Goal: Task Accomplishment & Management: Manage account settings

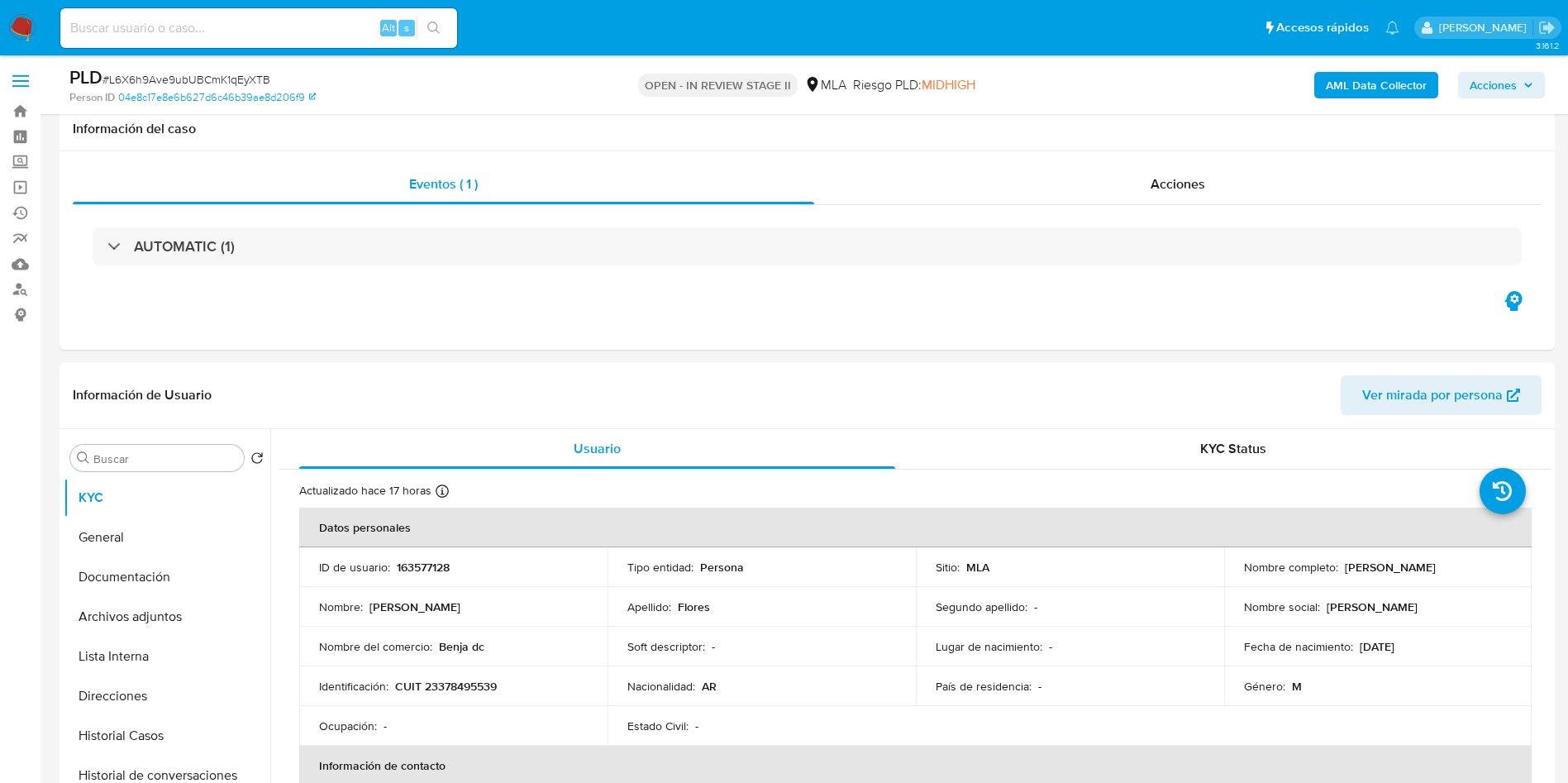
select select "10"
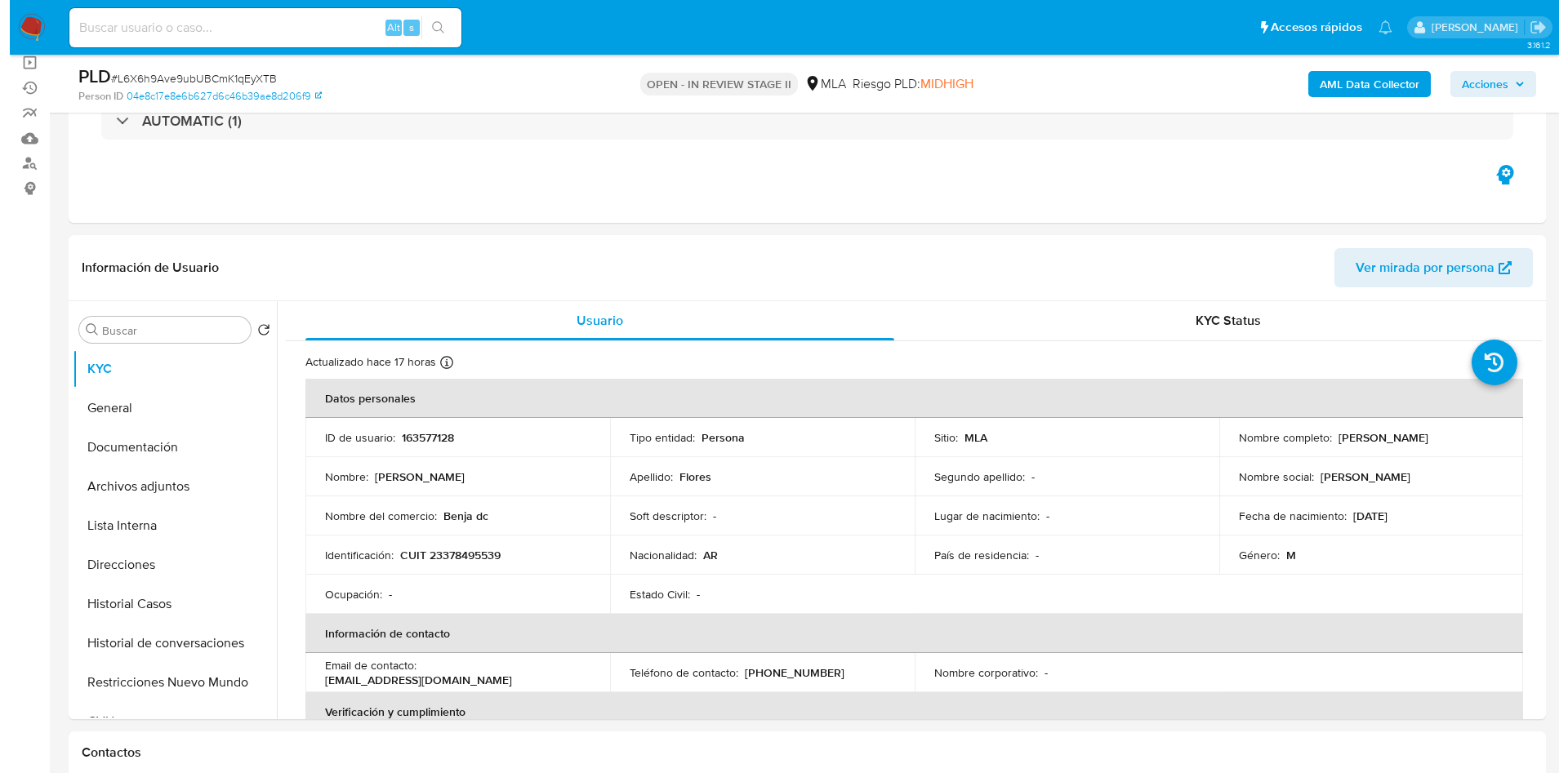
scroll to position [280, 0]
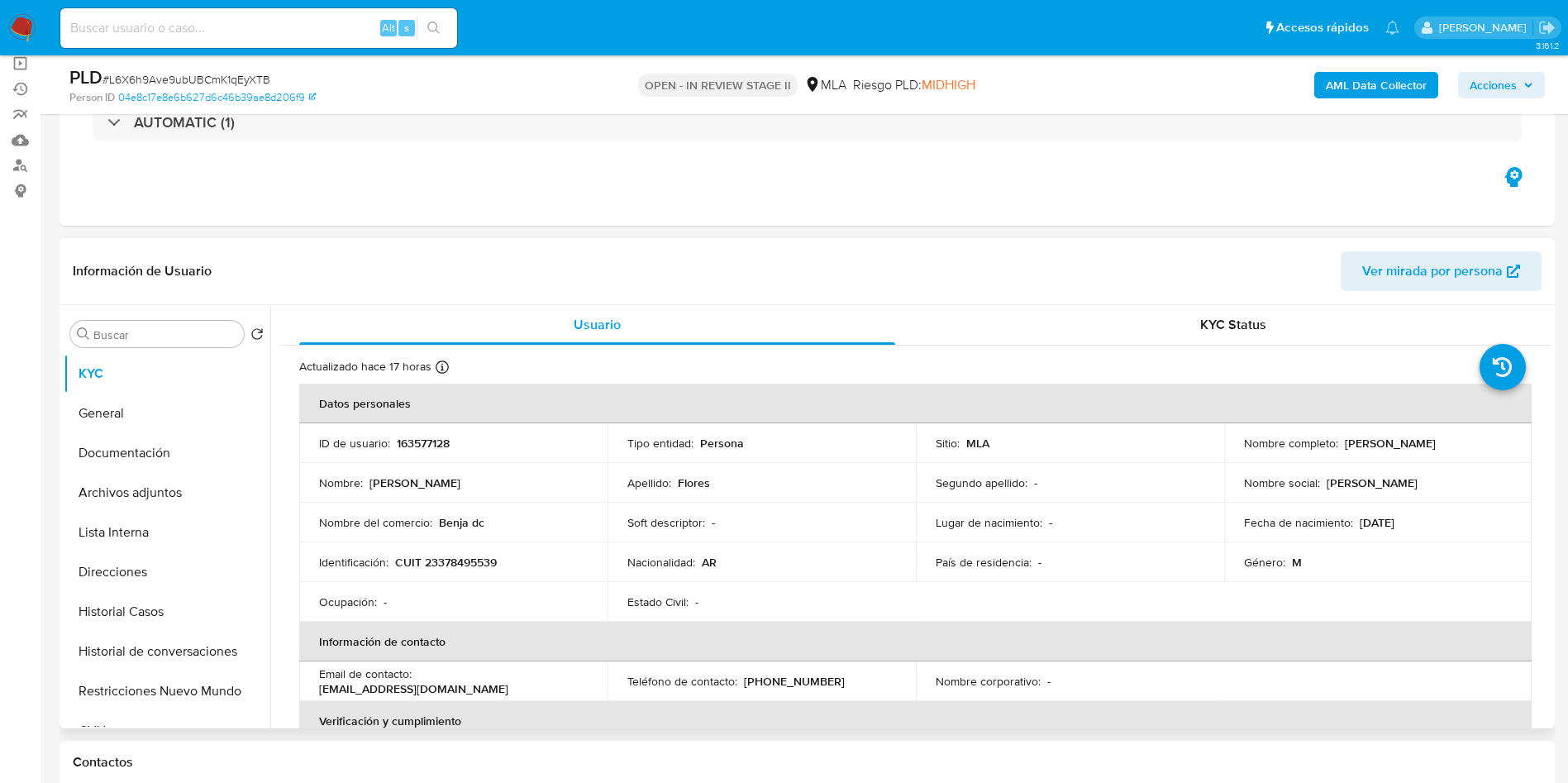
click at [860, 507] on td "Soft descriptor : -" at bounding box center [761, 522] width 309 height 40
drag, startPoint x: 162, startPoint y: 524, endPoint x: 158, endPoint y: 499, distance: 25.3
click at [162, 525] on button "Lista Interna" at bounding box center [167, 532] width 207 height 40
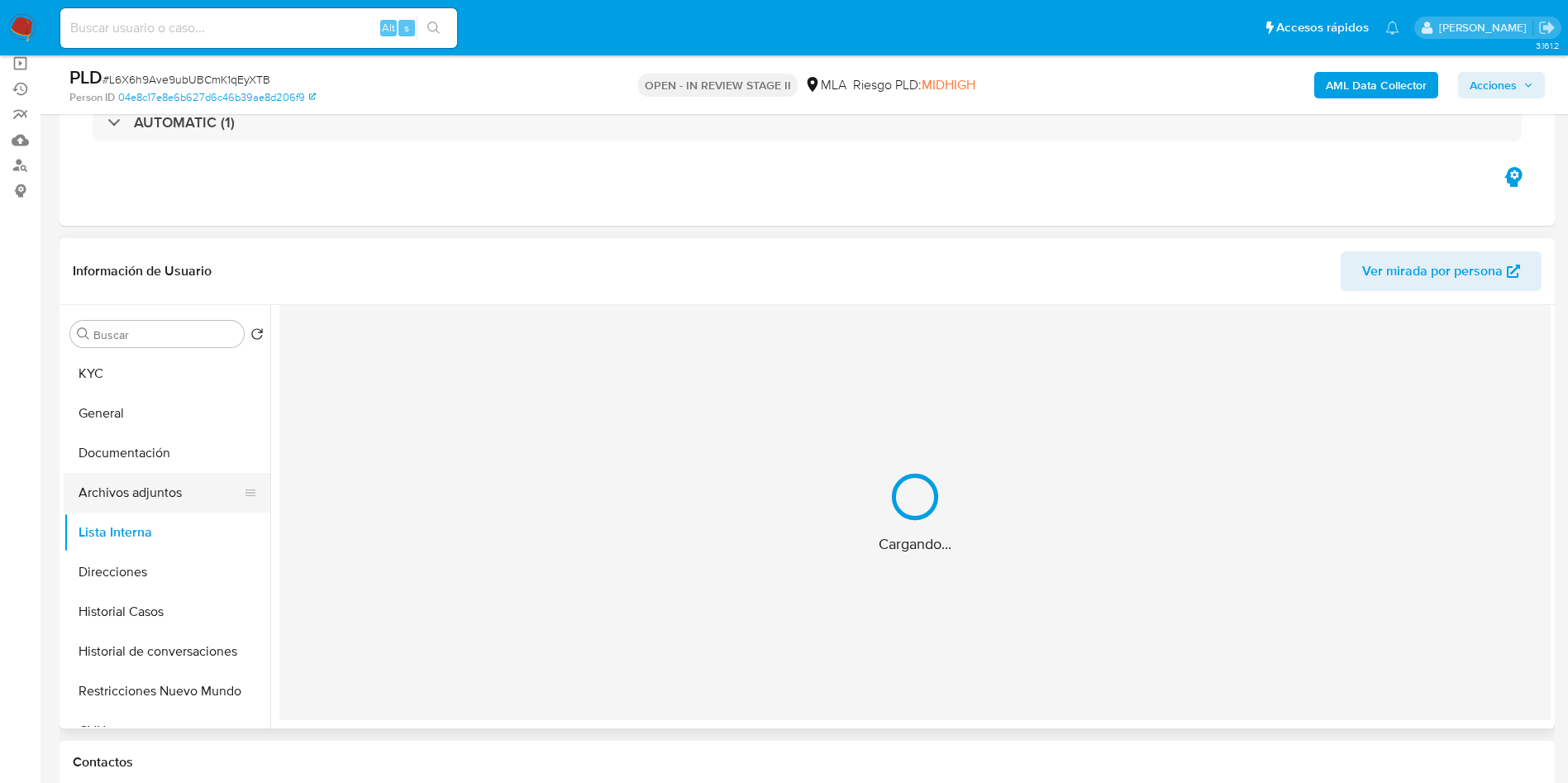
click at [157, 485] on button "Archivos adjuntos" at bounding box center [161, 492] width 194 height 40
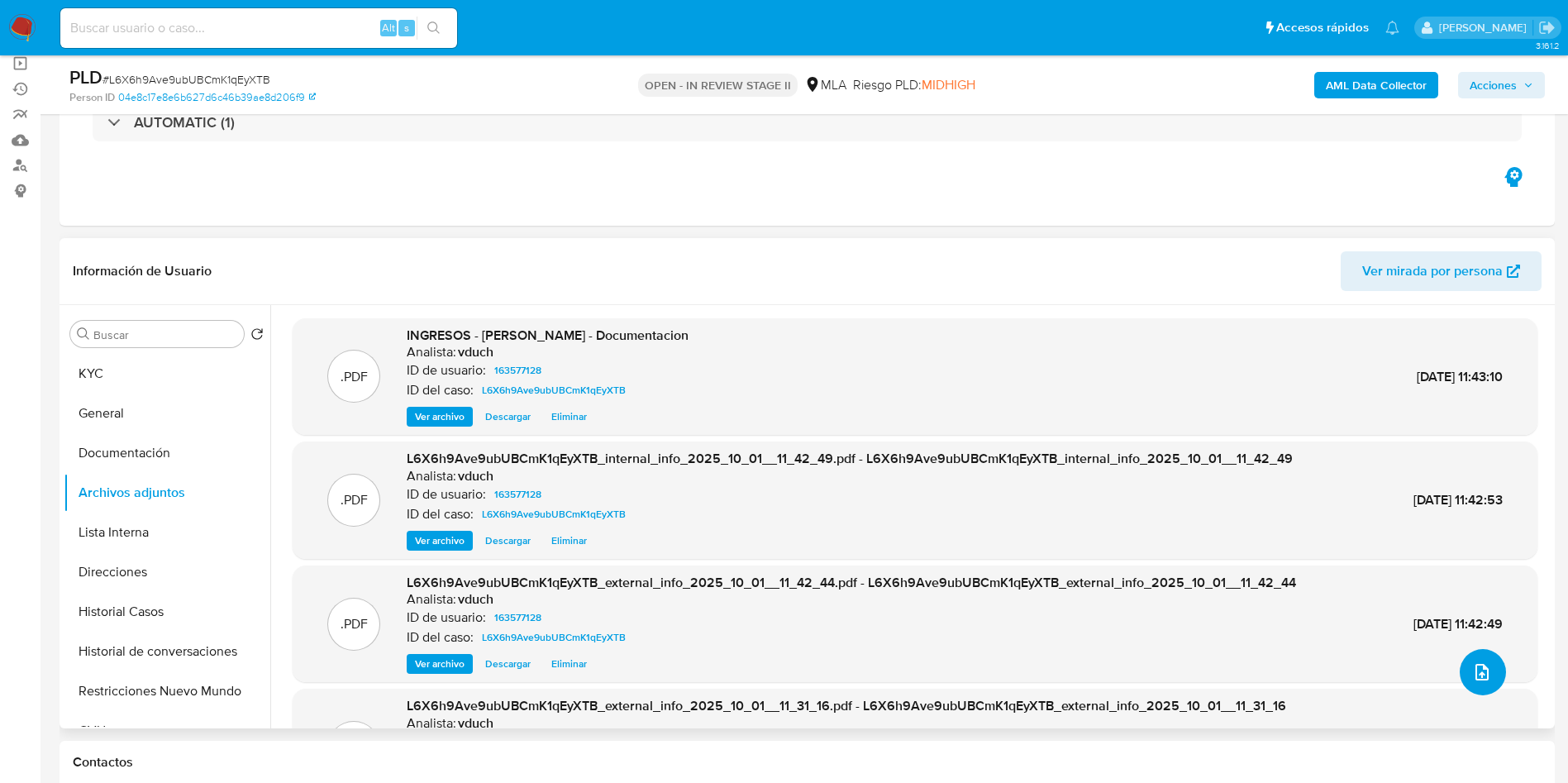
click at [1474, 672] on icon "upload-file" at bounding box center [1481, 672] width 20 height 20
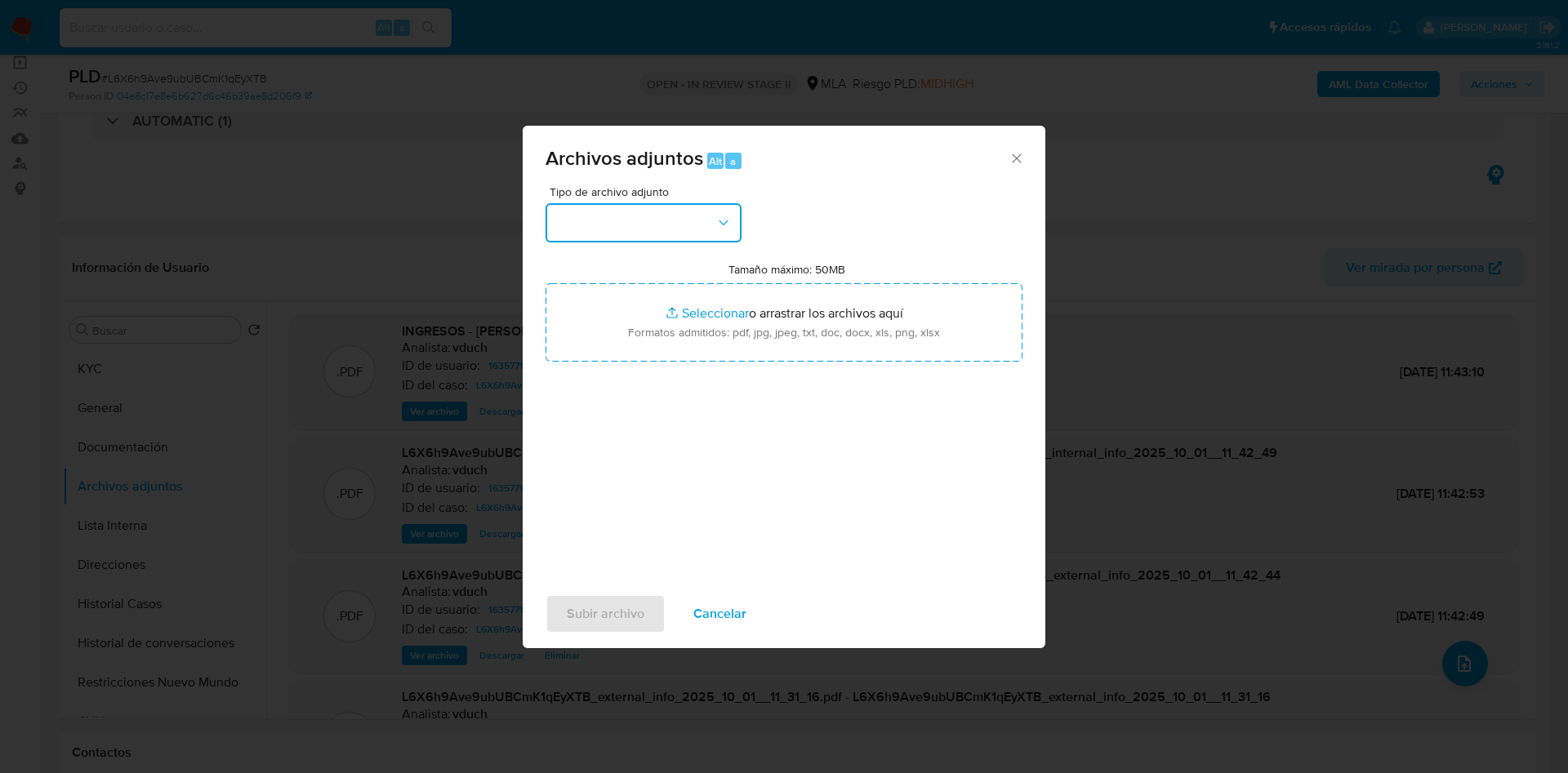
click at [614, 225] on button "button" at bounding box center [643, 222] width 196 height 39
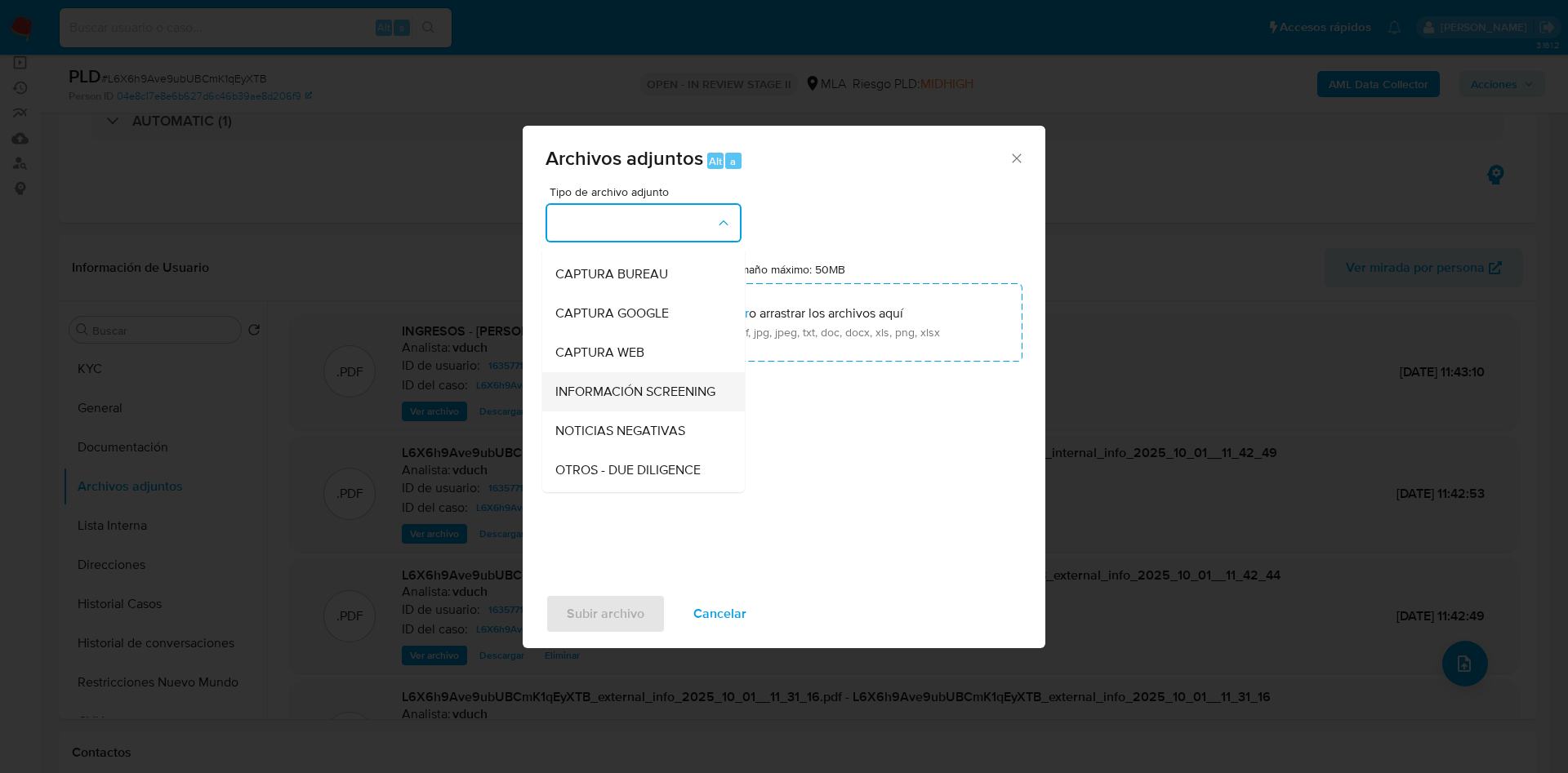
scroll to position [123, 0]
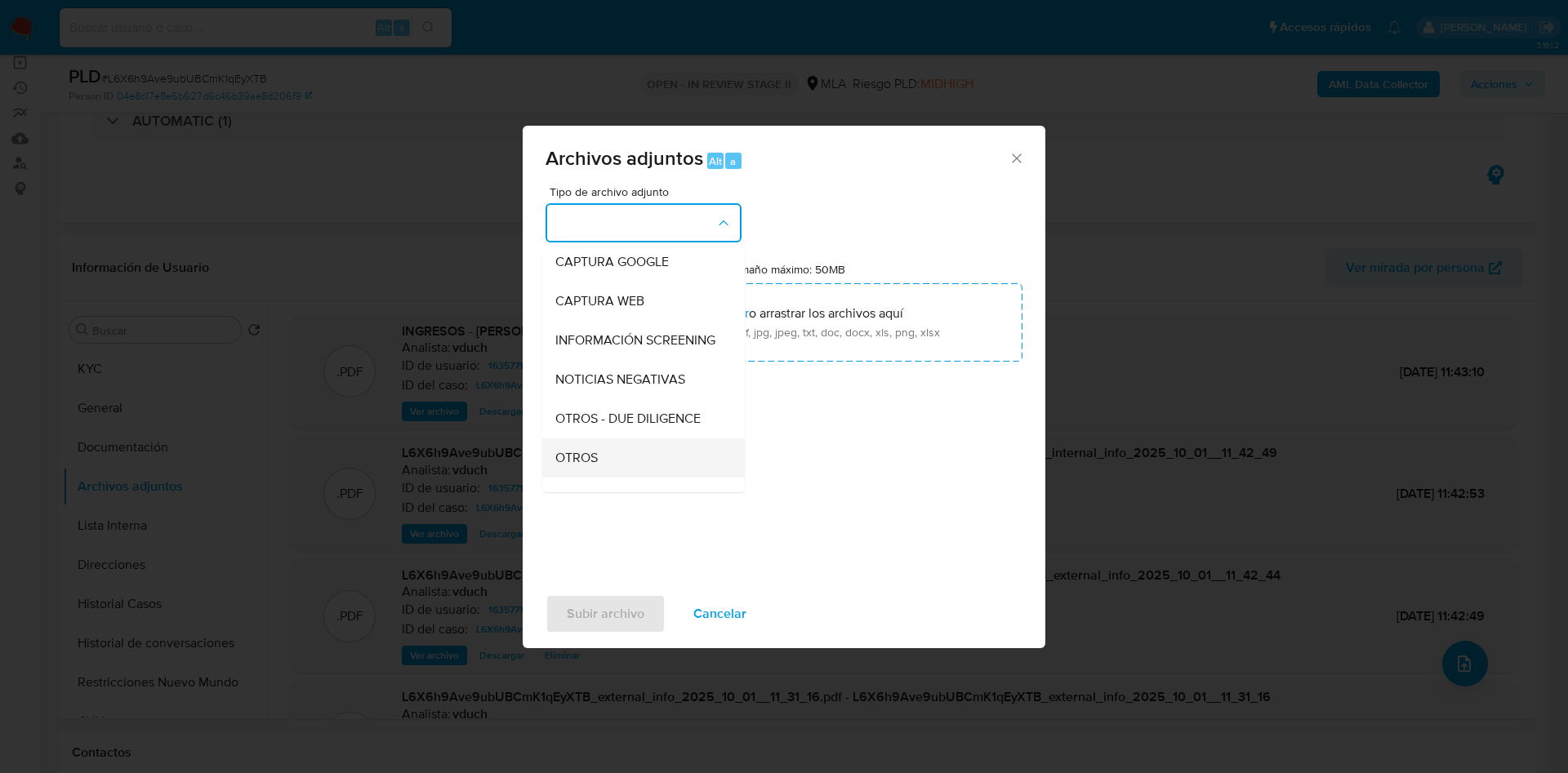
click at [596, 456] on div "OTROS" at bounding box center [638, 457] width 166 height 39
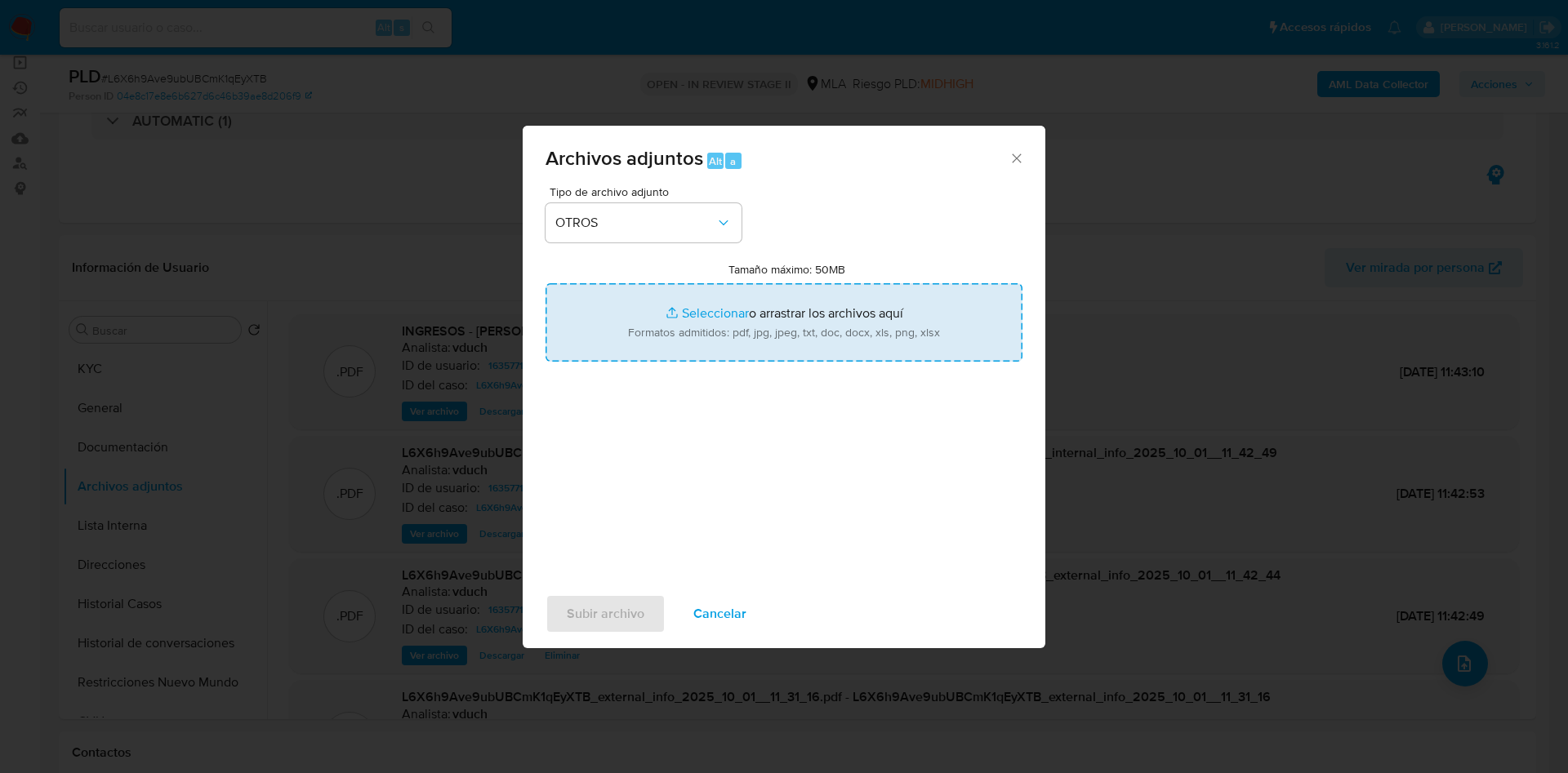
type input "C:\fakepath\NOSIS_Manager_InformeIndividual_23378495539_654930_20251001114139.p…"
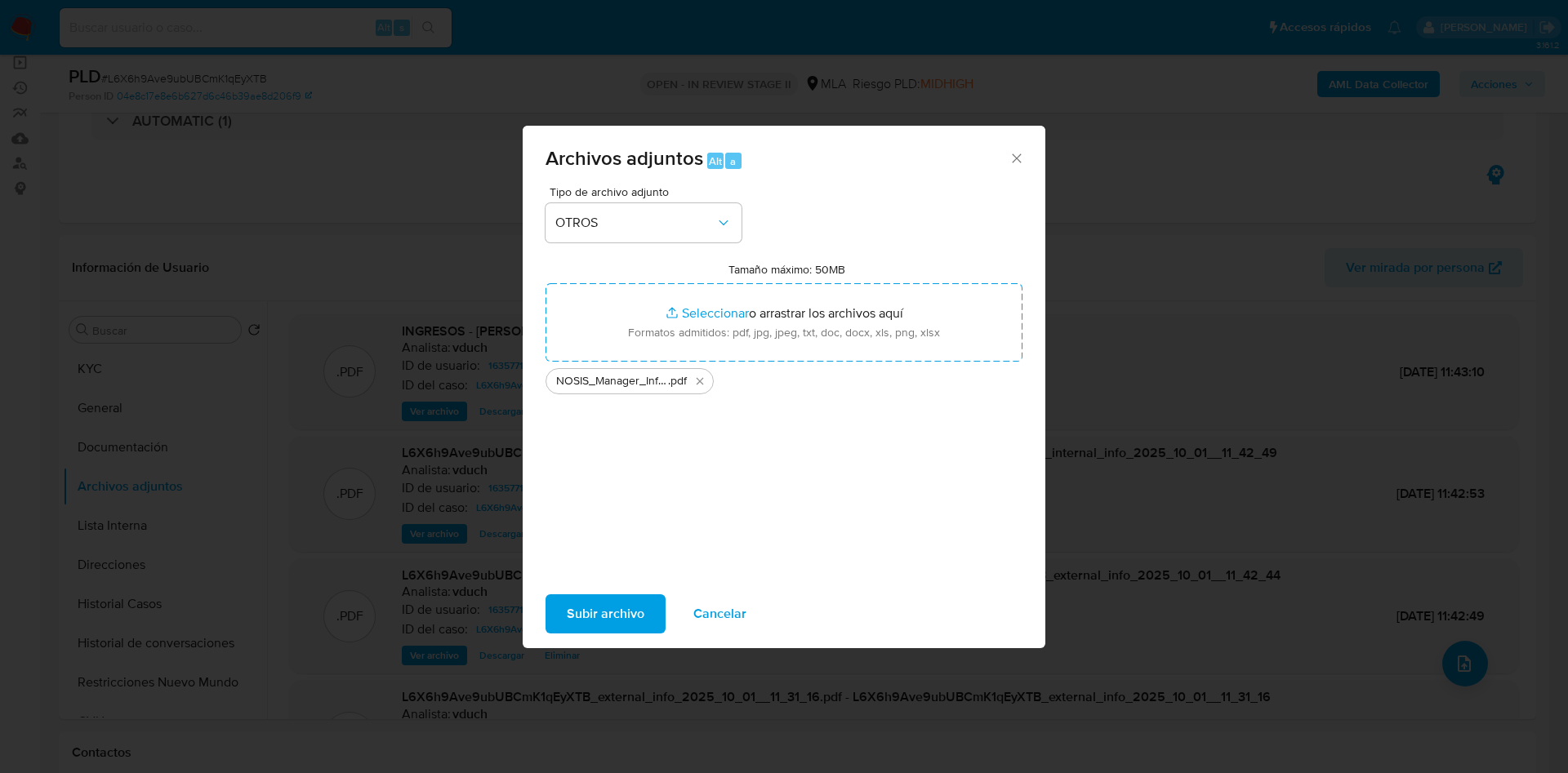
click at [630, 619] on span "Subir archivo" at bounding box center [605, 614] width 77 height 36
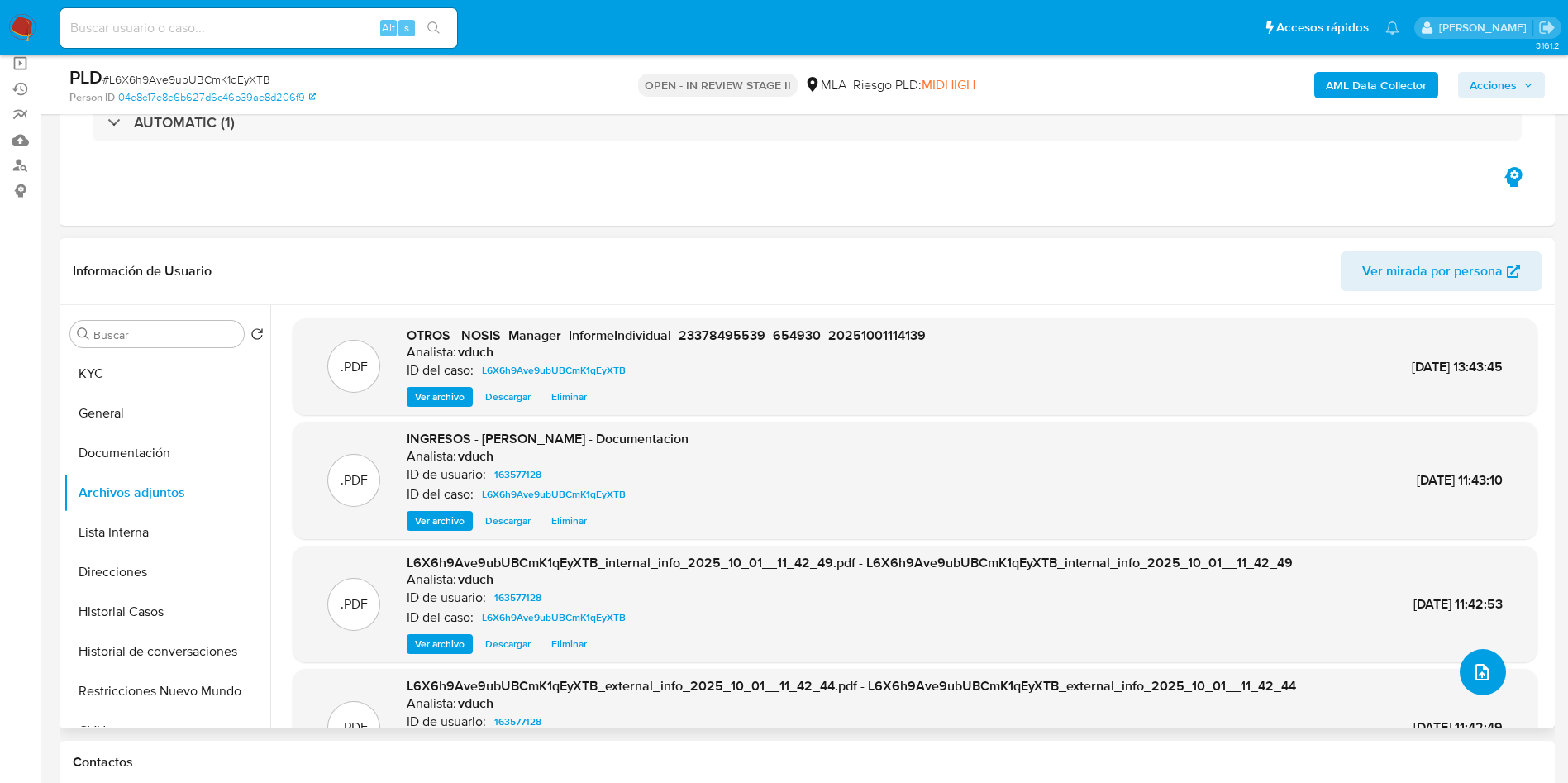
click at [1463, 668] on button "upload-file" at bounding box center [1483, 672] width 46 height 46
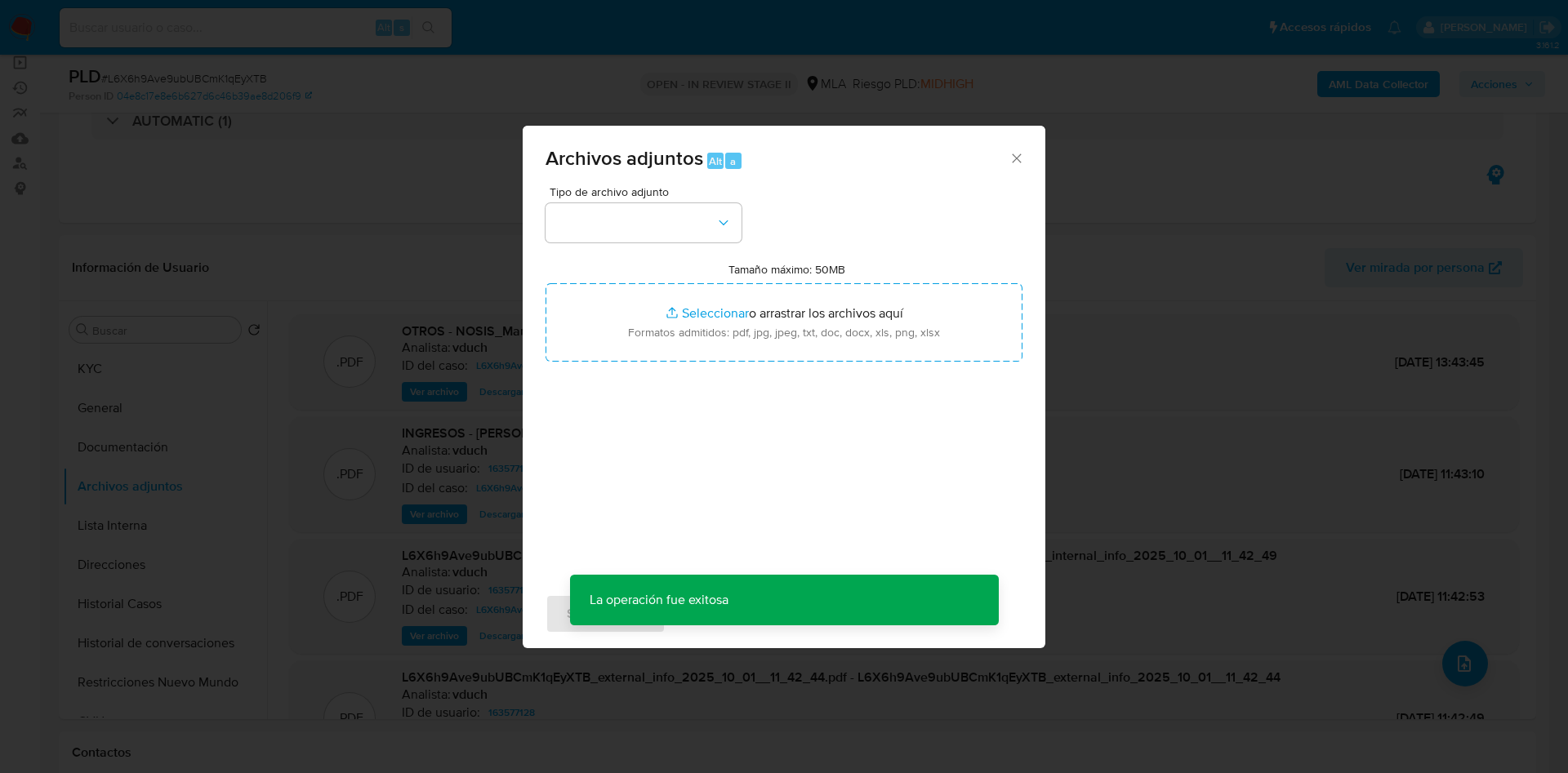
click at [628, 253] on div "Tipo de archivo adjunto Tamaño máximo: 50MB Seleccionar archivos Seleccionar o …" at bounding box center [784, 379] width 477 height 385
drag, startPoint x: 630, startPoint y: 227, endPoint x: 657, endPoint y: 240, distance: 30.0
click at [631, 225] on button "button" at bounding box center [643, 222] width 196 height 39
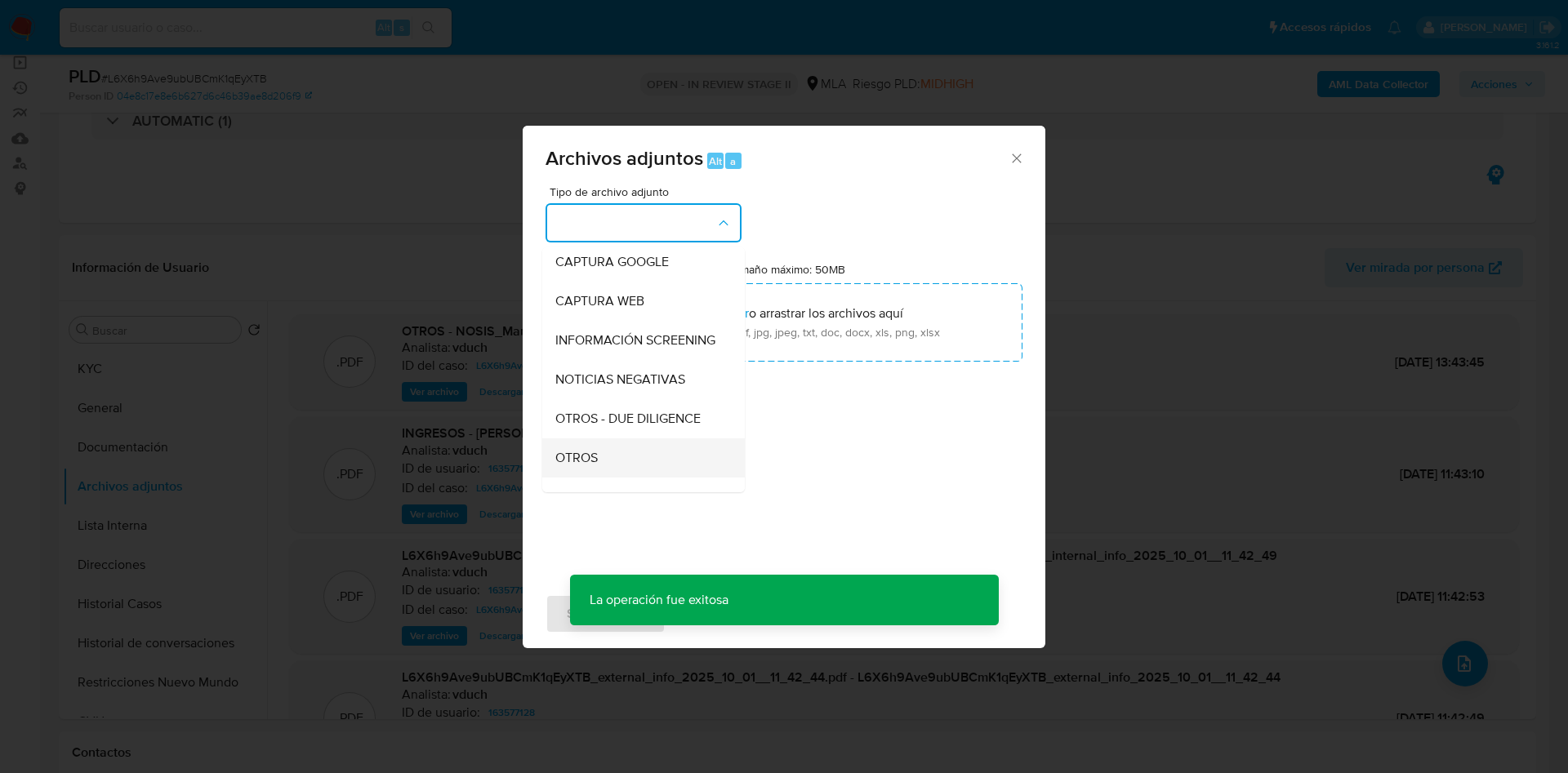
click at [603, 478] on div "OTROS" at bounding box center [638, 457] width 166 height 39
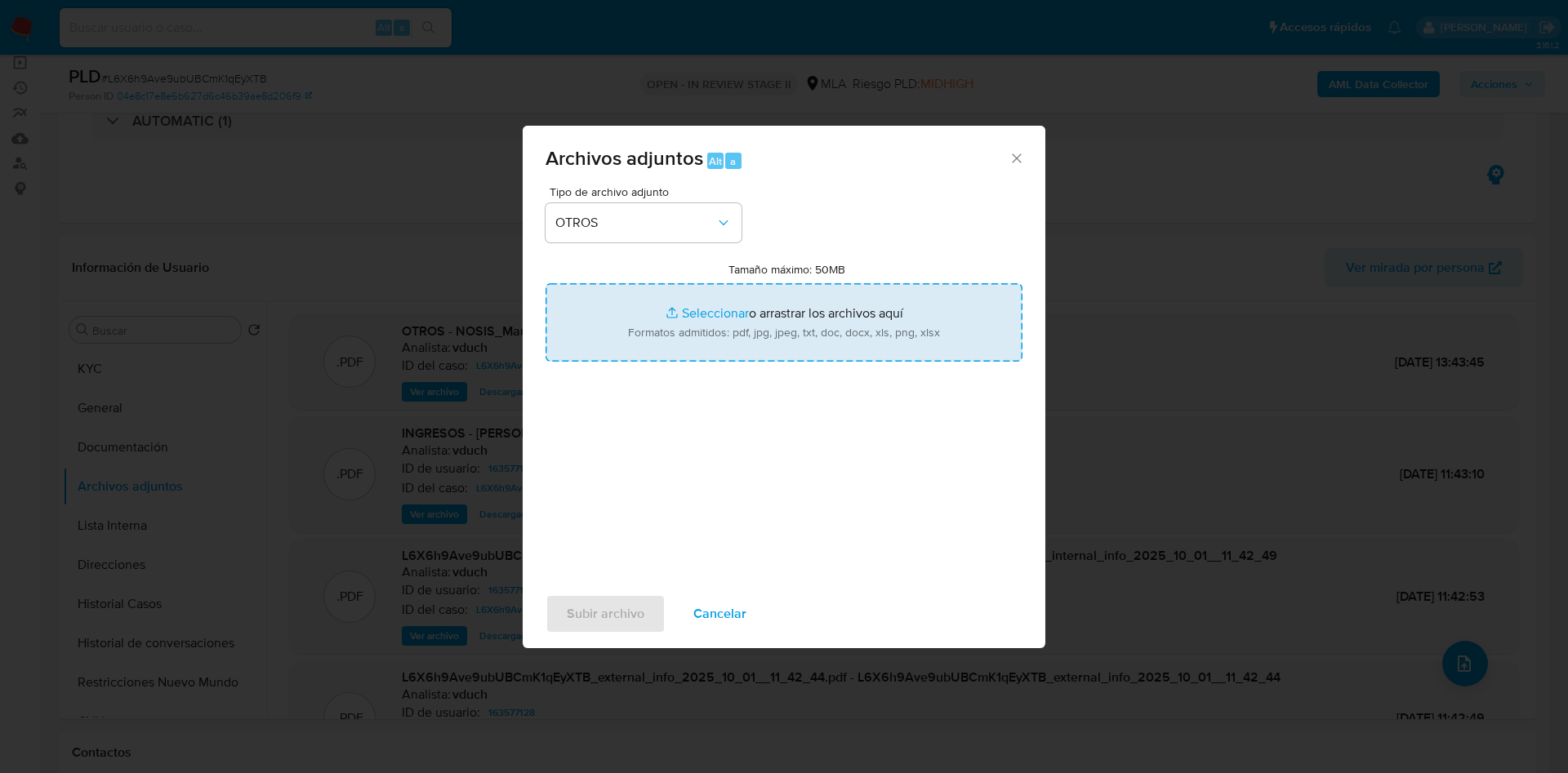
type input "C:\fakepath\Caselog L6X6h9Ave9ubUBCmK1qEyXTB_2025_10_01_10_58_57.docx"
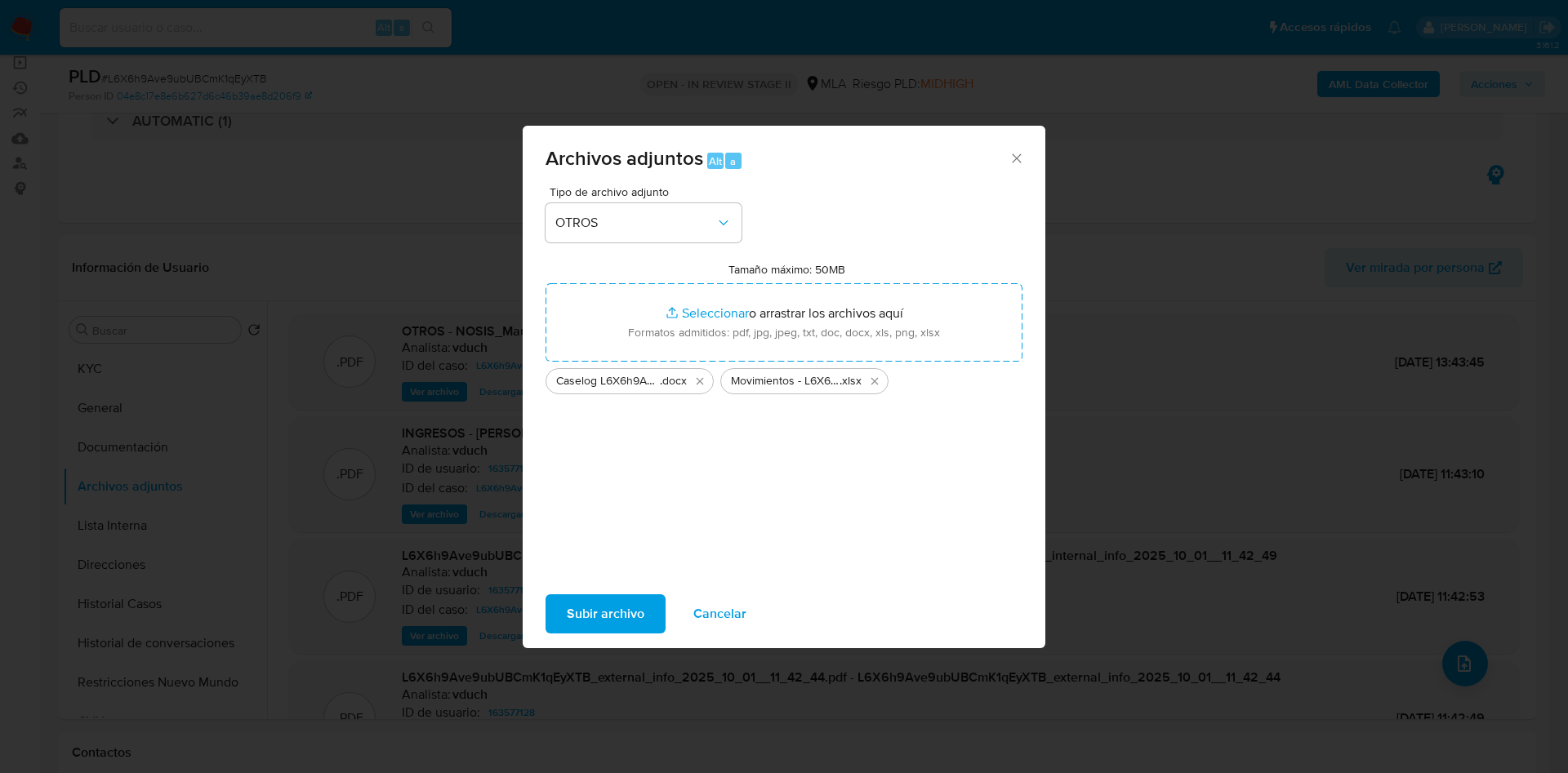
click at [601, 609] on span "Subir archivo" at bounding box center [605, 614] width 77 height 36
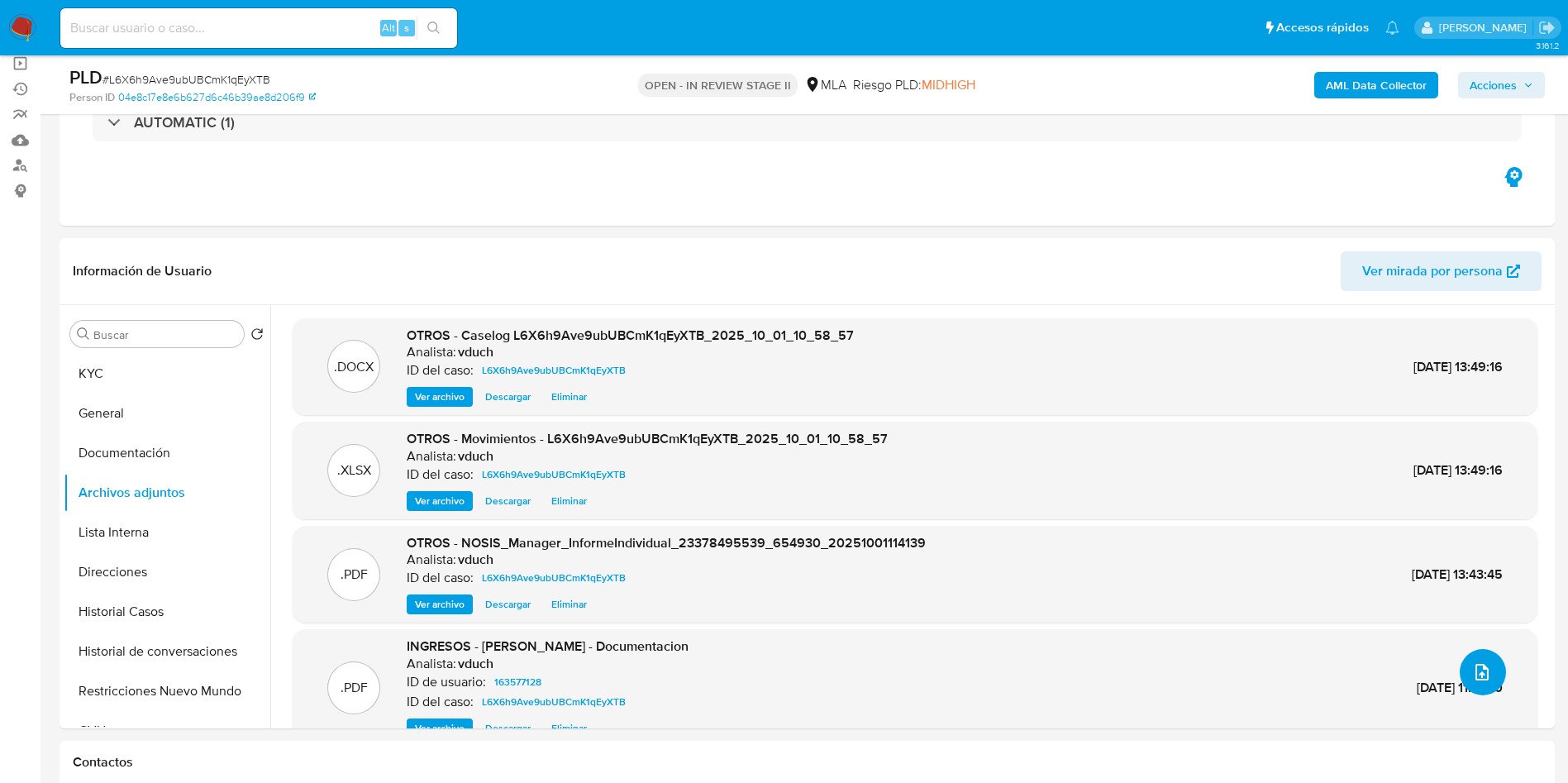
scroll to position [248, 0]
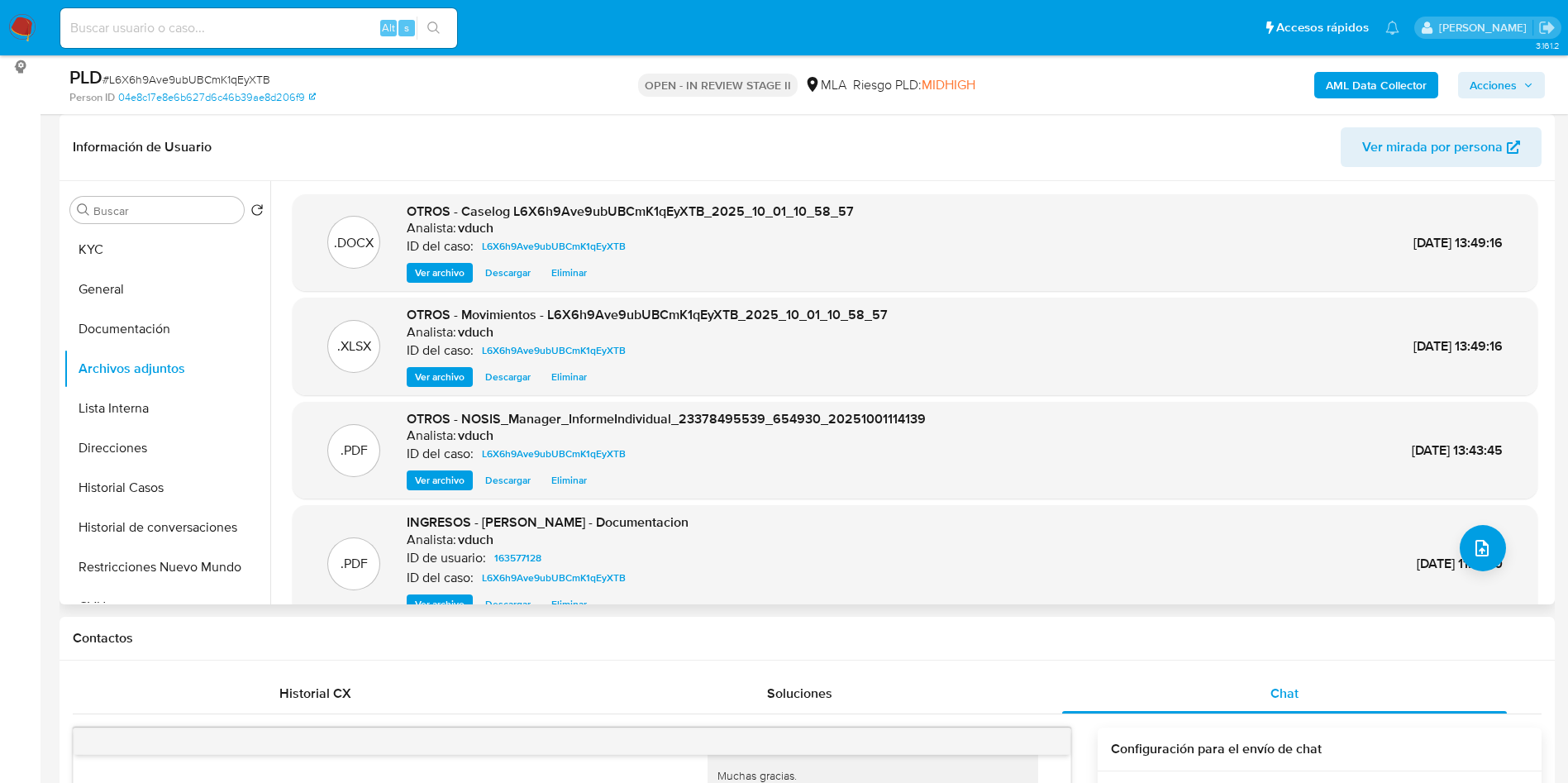
click at [450, 284] on div ".DOCX OTROS - Caselog L6X6h9Ave9ubUBCmK1qEyXTB_2025_10_01_10_58_57 Analista: vd…" at bounding box center [914, 243] width 1245 height 98
drag, startPoint x: 445, startPoint y: 280, endPoint x: 431, endPoint y: 276, distance: 14.6
click at [445, 278] on span "Ver archivo" at bounding box center [439, 272] width 49 height 16
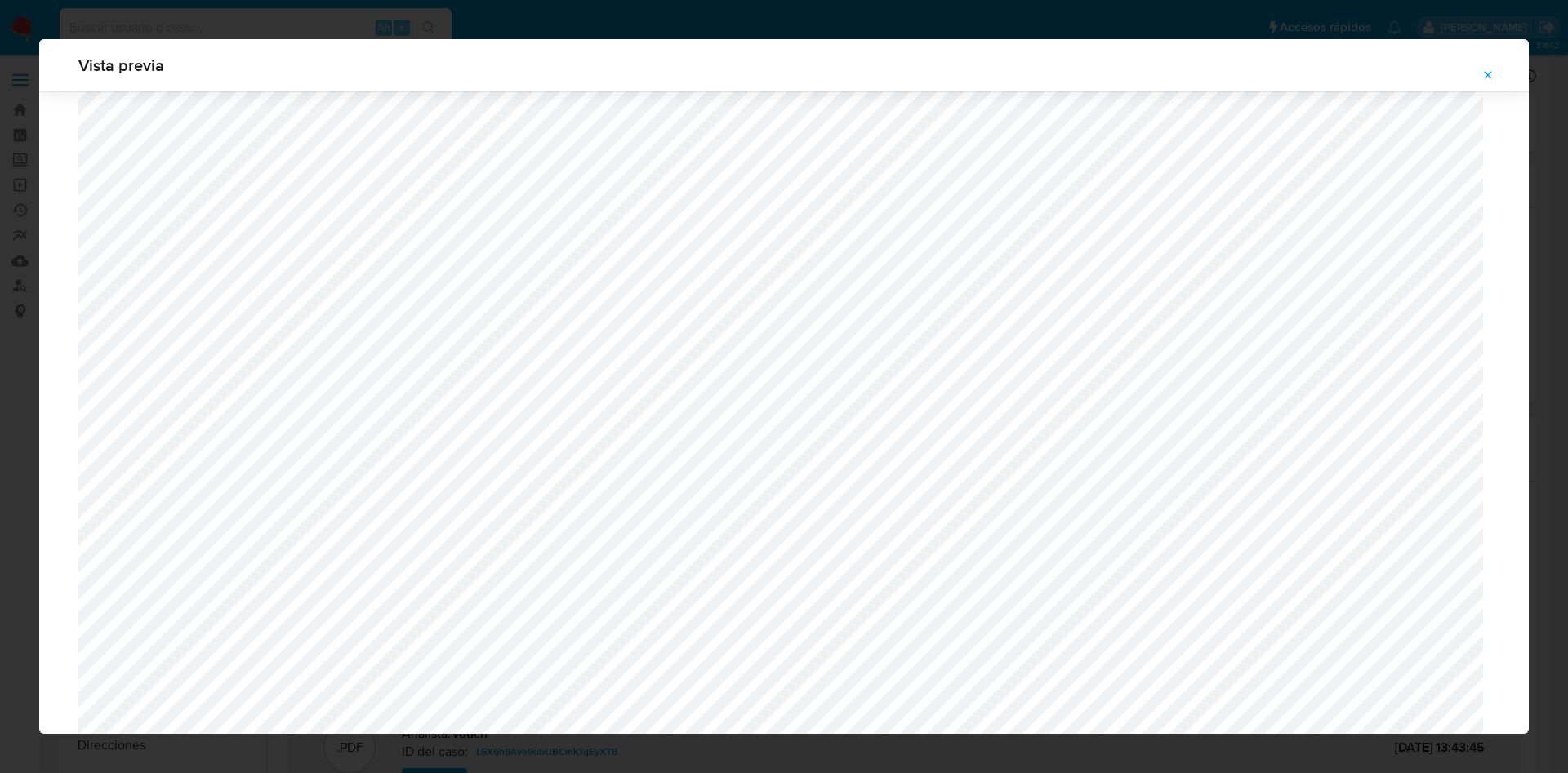
scroll to position [702, 0]
click at [1480, 82] on button "Attachment preview" at bounding box center [1487, 75] width 36 height 26
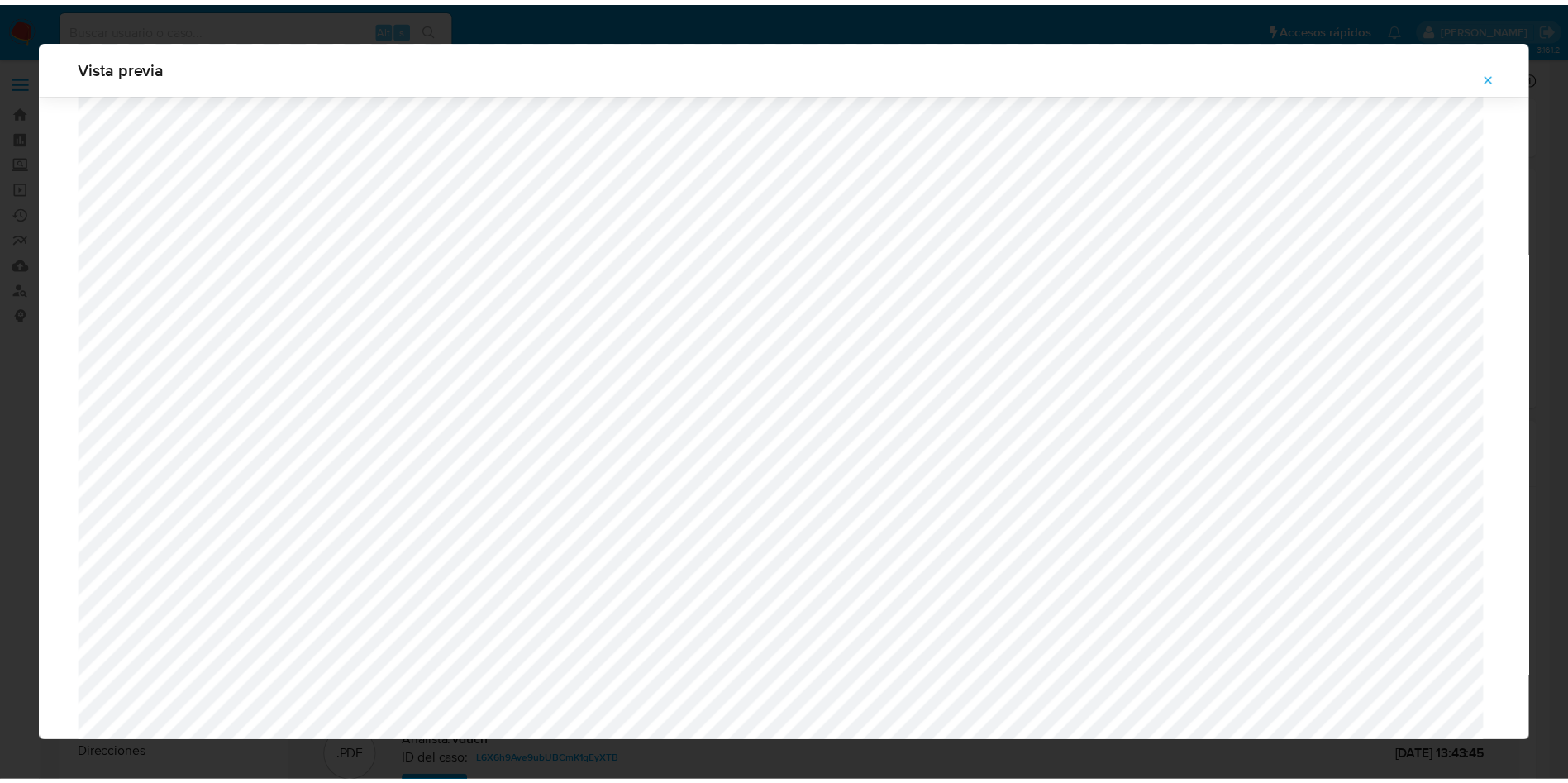
scroll to position [0, 0]
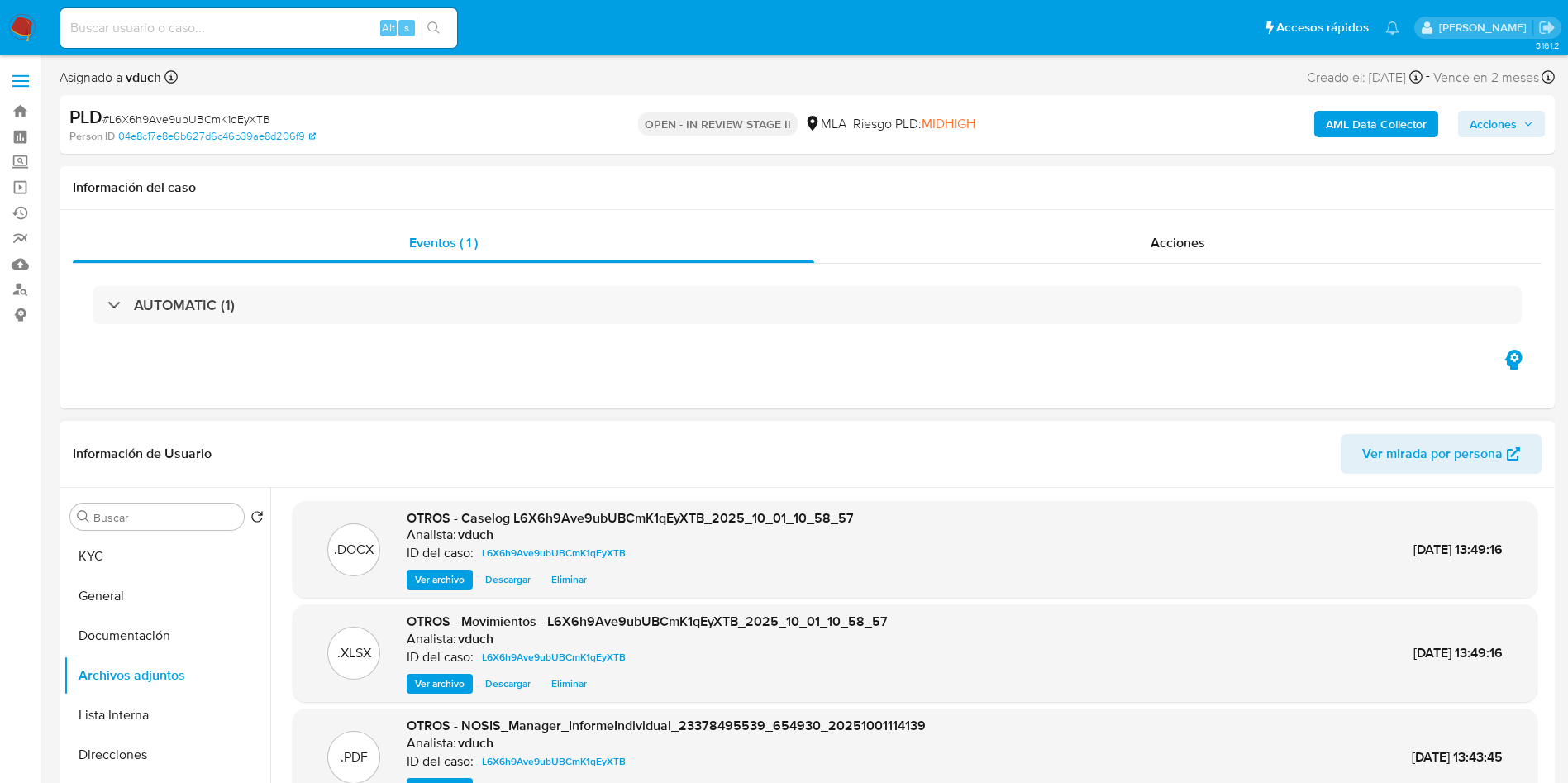
click at [1489, 132] on span "Acciones" at bounding box center [1492, 123] width 47 height 26
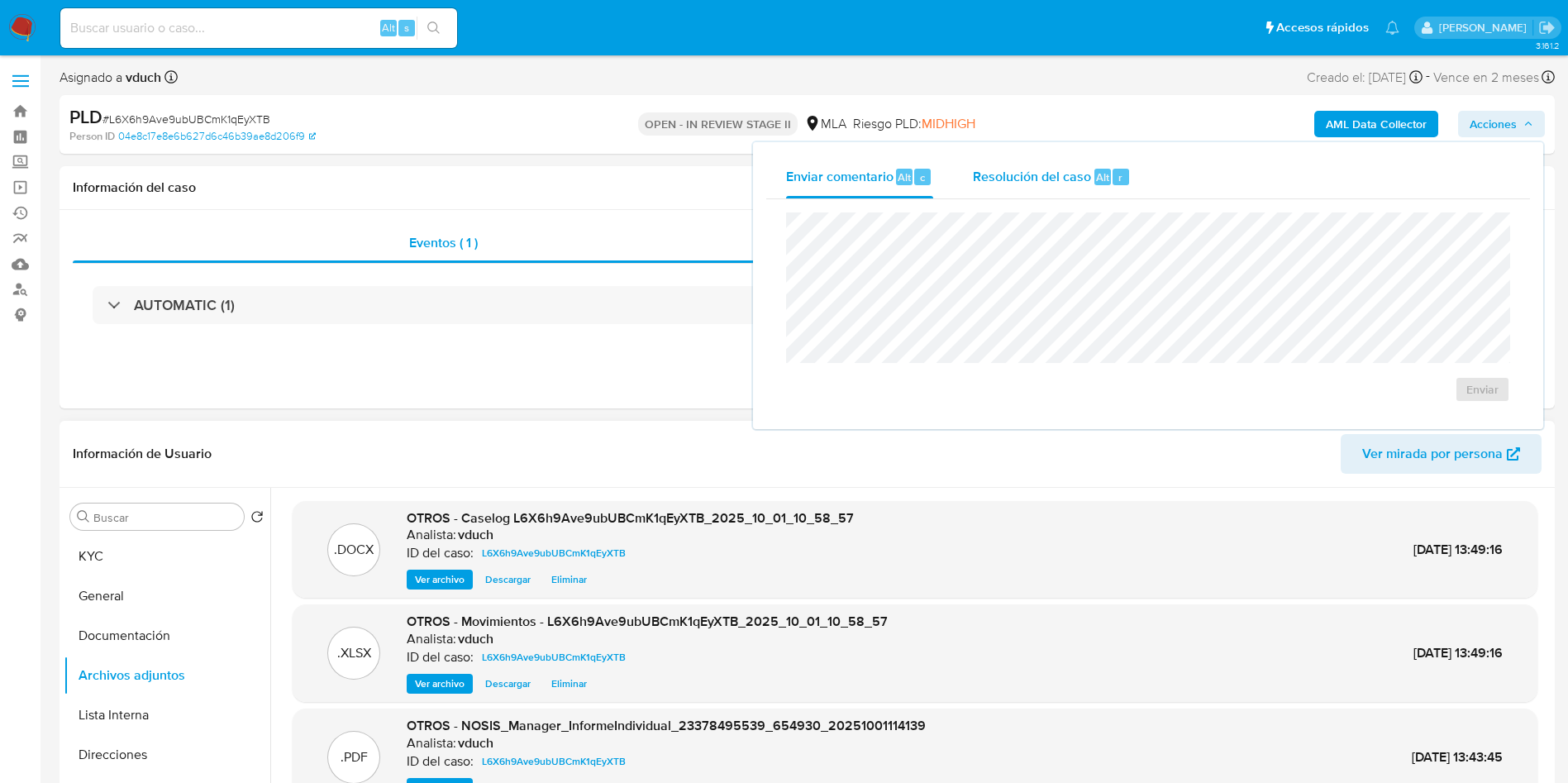
click at [1121, 173] on div "r" at bounding box center [1120, 176] width 16 height 16
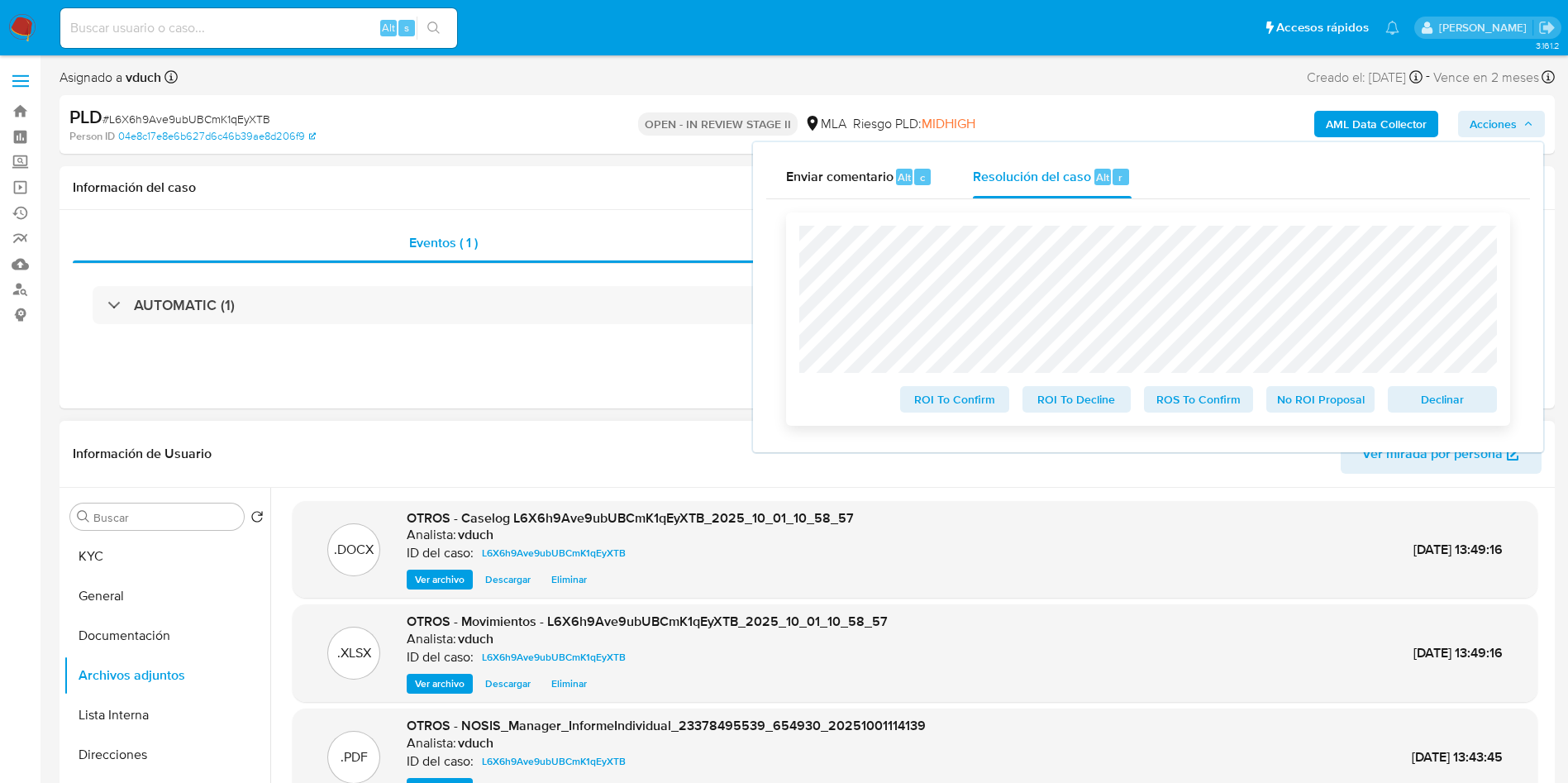
click at [1293, 400] on span "No ROI Proposal" at bounding box center [1321, 399] width 86 height 23
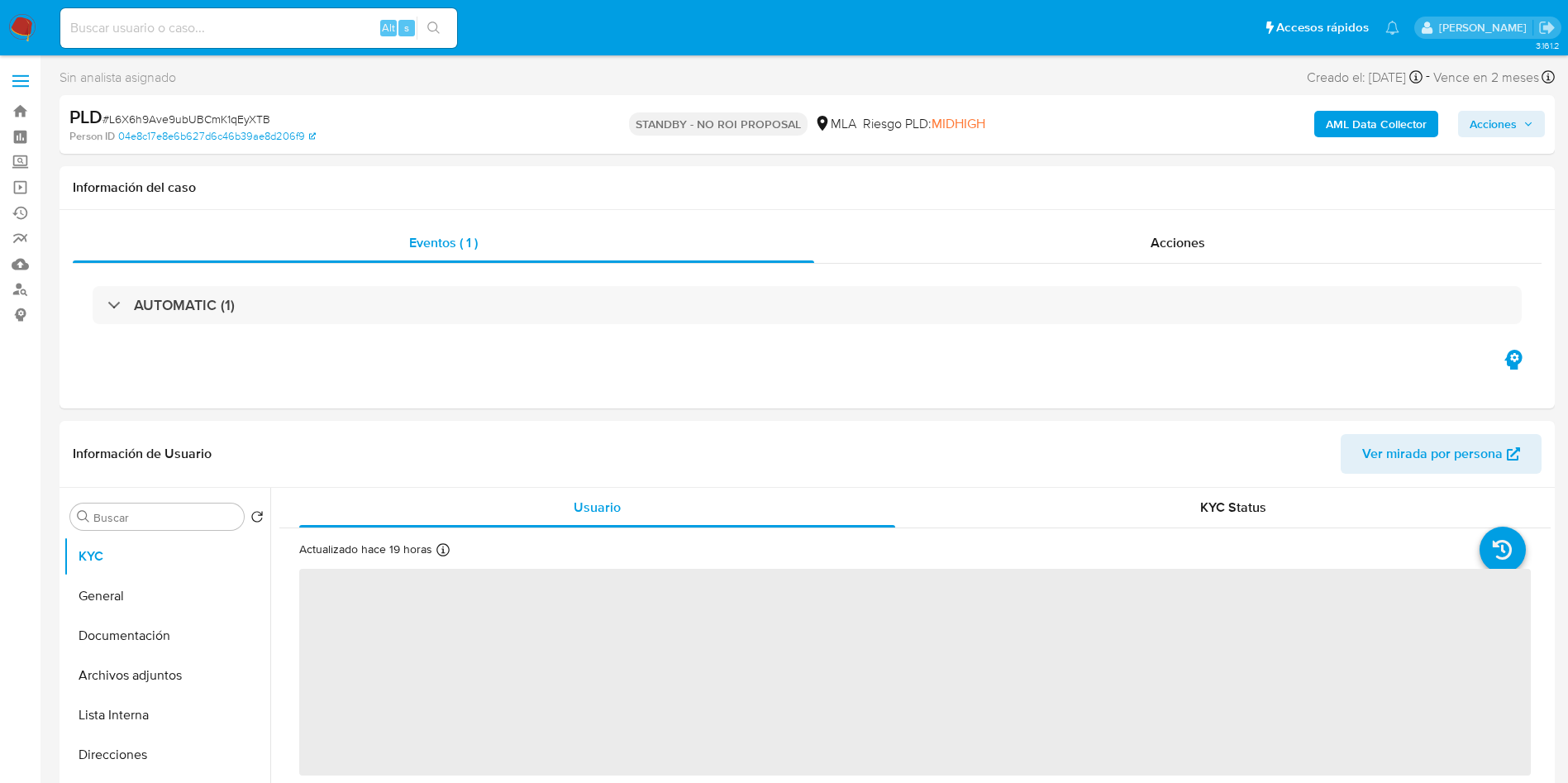
click at [292, 27] on input at bounding box center [258, 27] width 397 height 21
paste input "Hpc8ZYRjEvuYRMiOMaNpbbEn"
type input "Hpc8ZYRjEvuYRMiOMaNpbbEn"
select select "10"
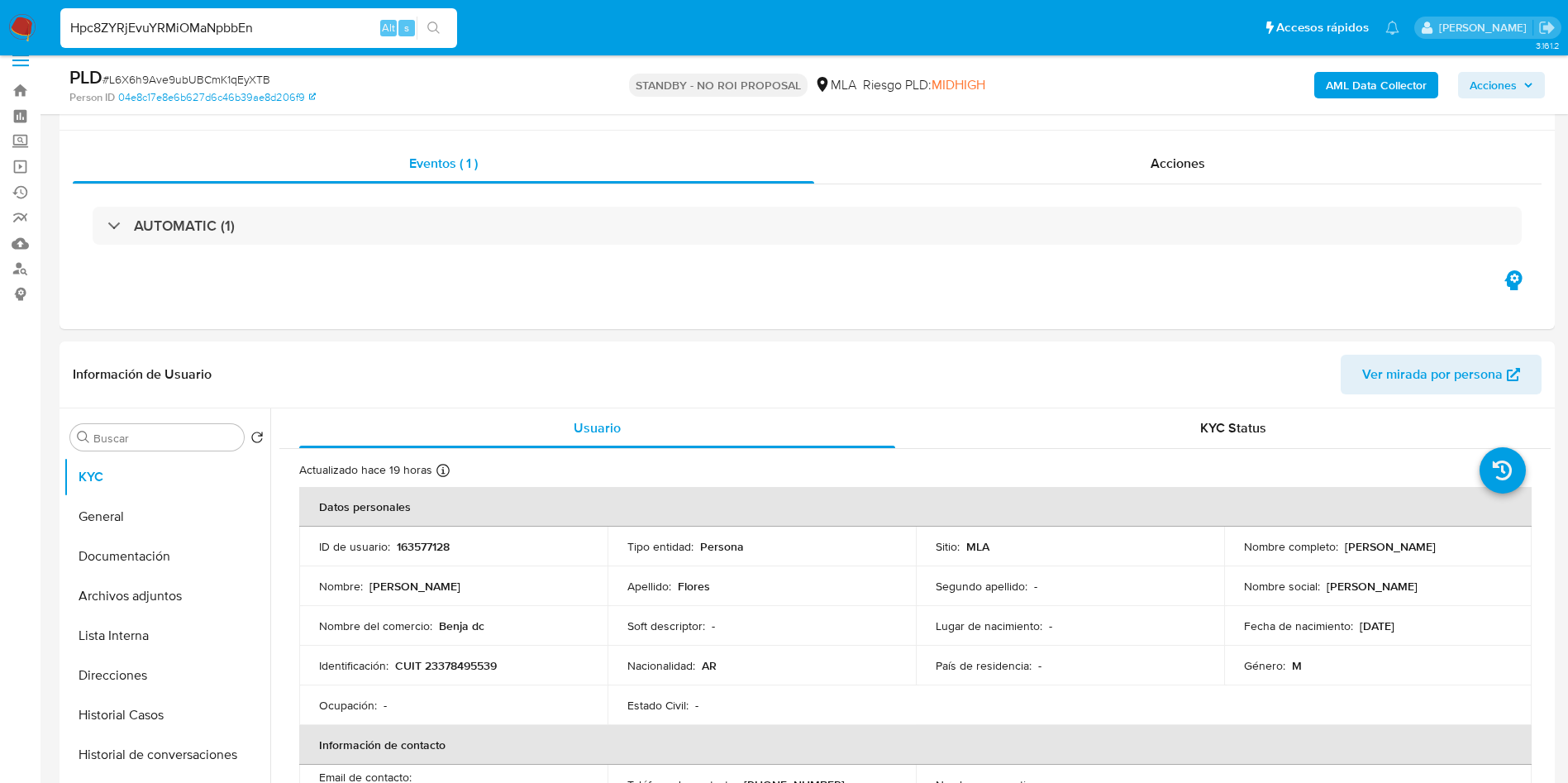
scroll to position [372, 0]
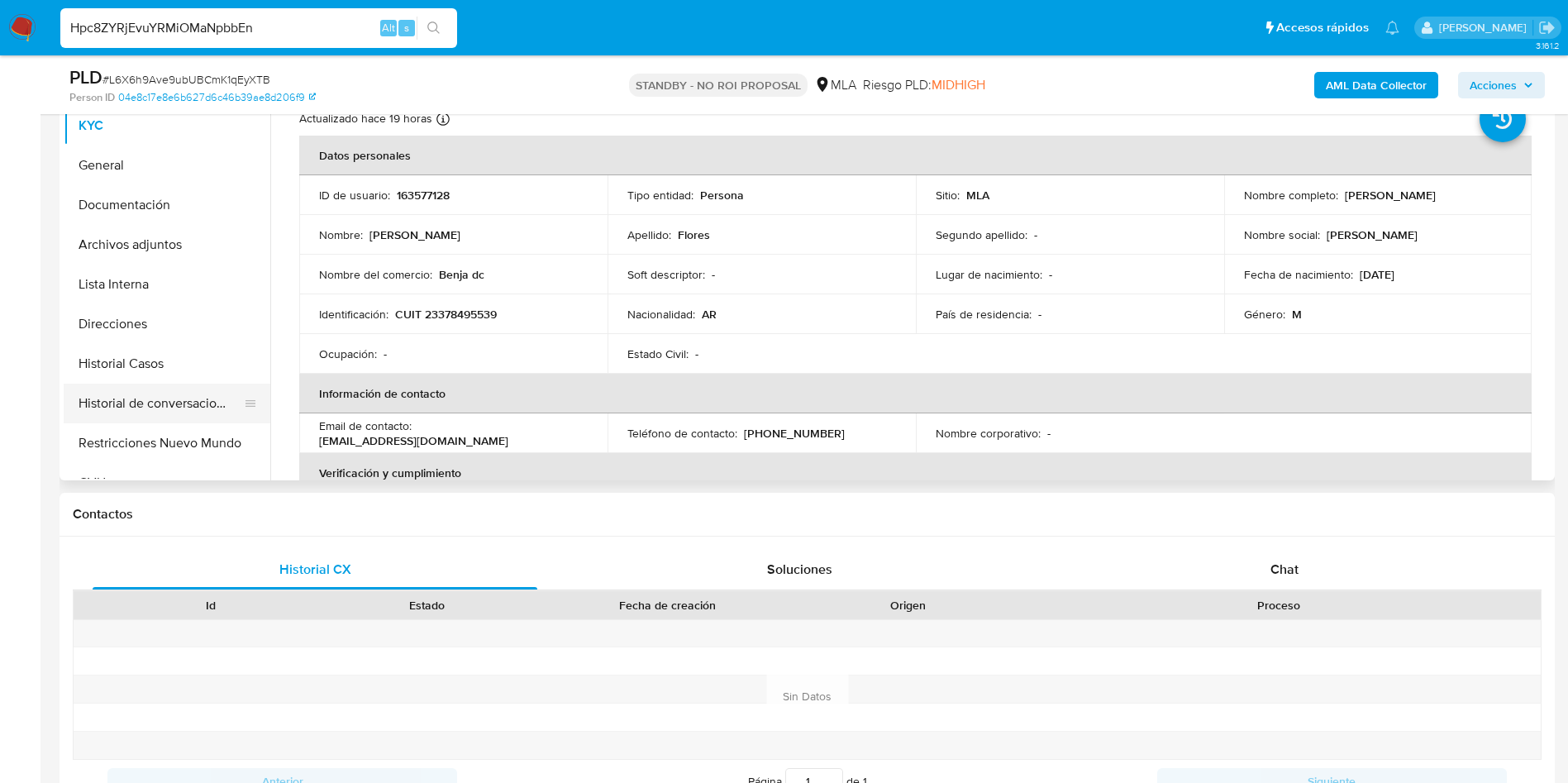
type input "Hpc8ZYRjEvuYRMiOMaNpbbEn"
click at [165, 406] on button "Historial de conversaciones" at bounding box center [161, 403] width 194 height 40
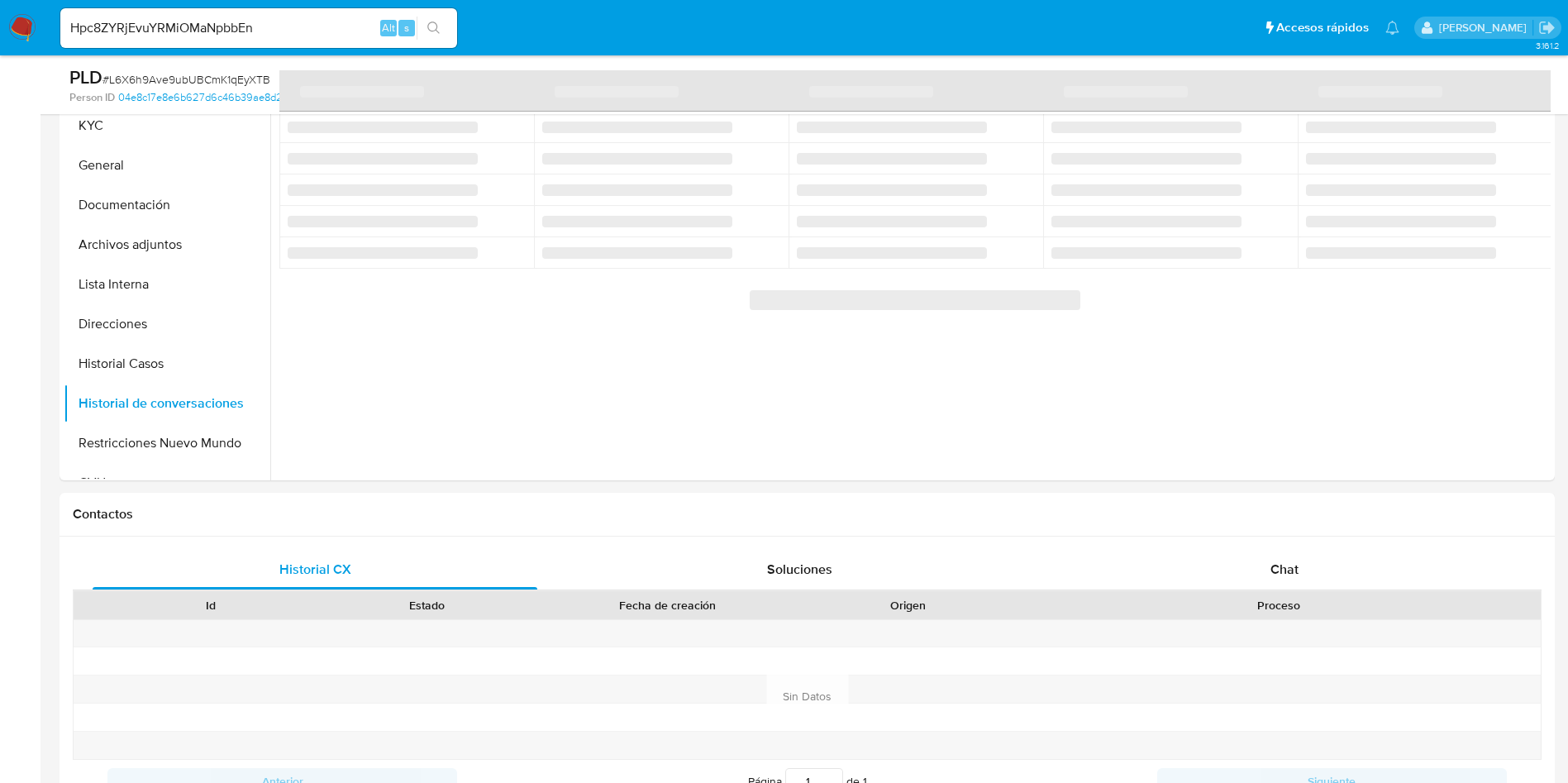
scroll to position [124, 0]
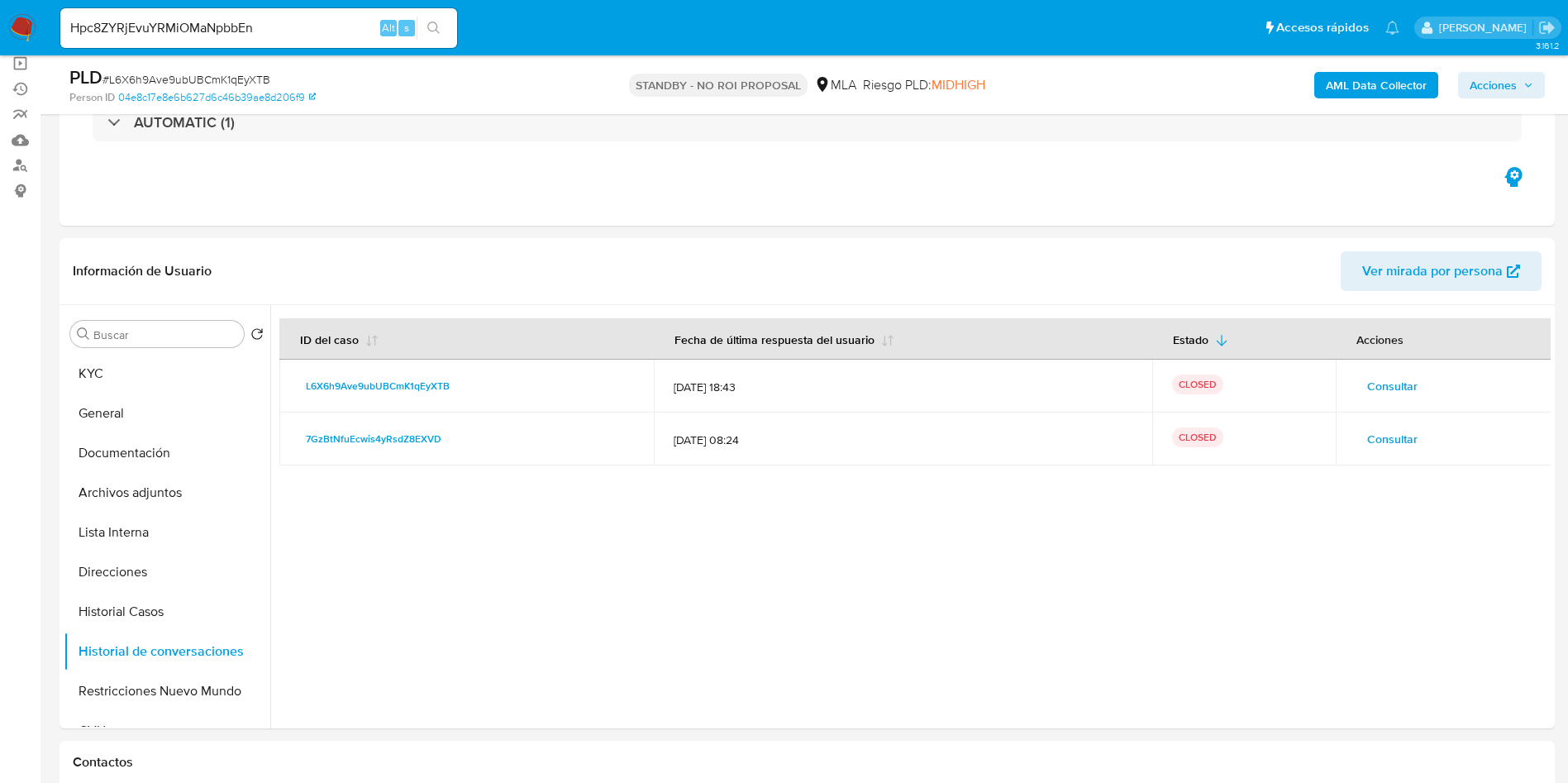
click at [429, 25] on icon "search-icon" at bounding box center [434, 28] width 14 height 14
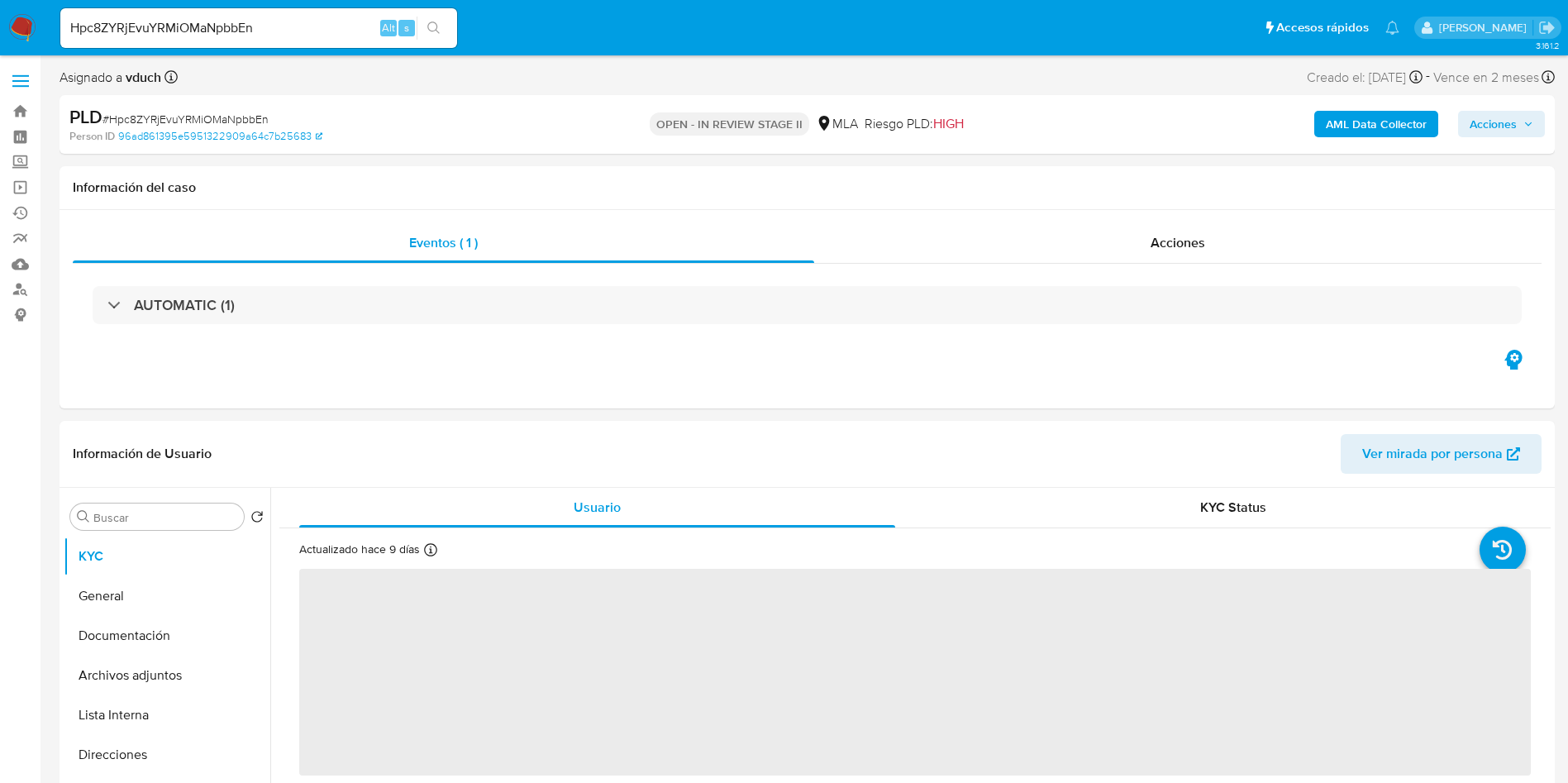
select select "10"
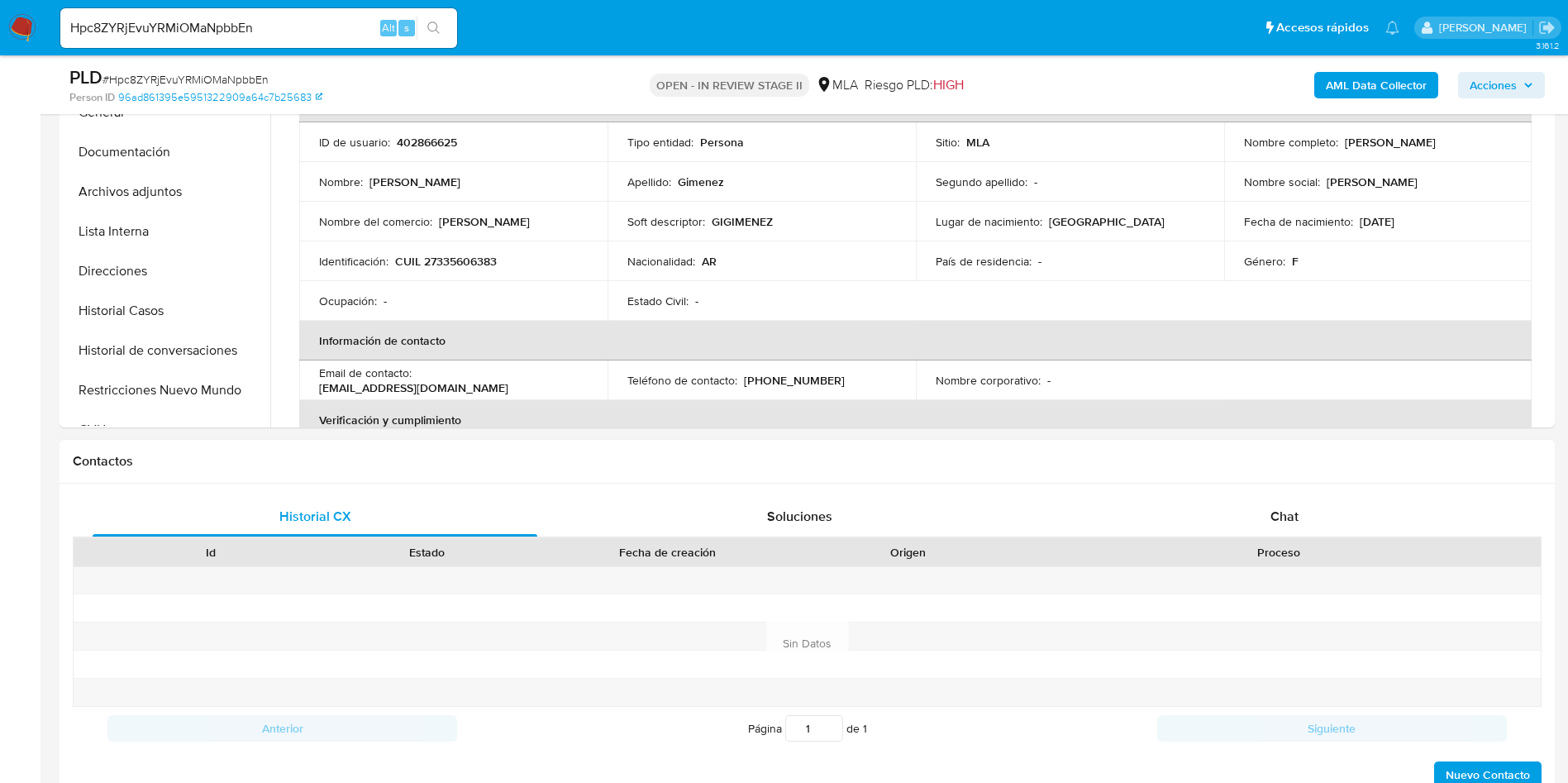
scroll to position [496, 0]
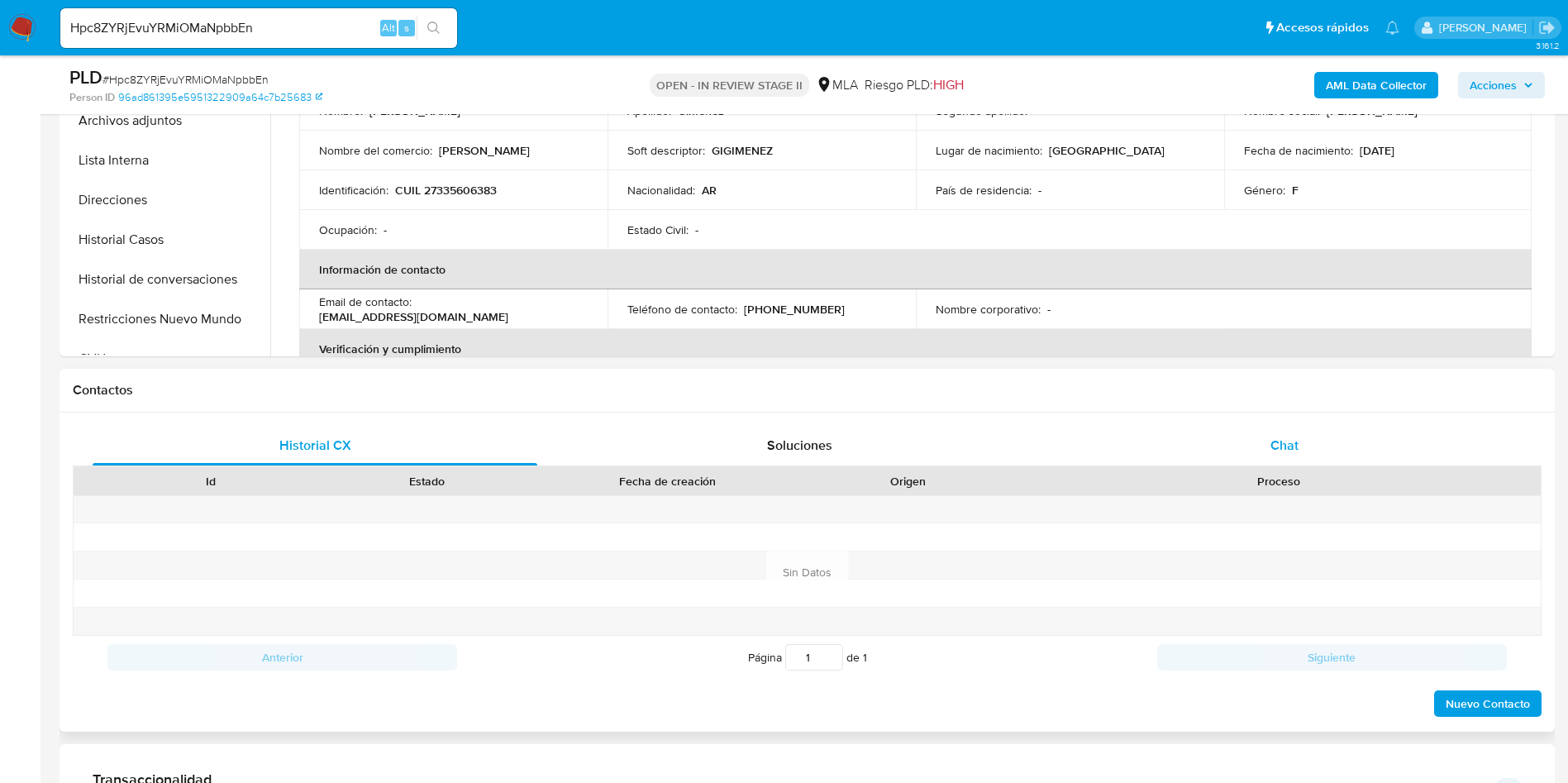
click at [1190, 439] on div "Chat" at bounding box center [1284, 445] width 444 height 40
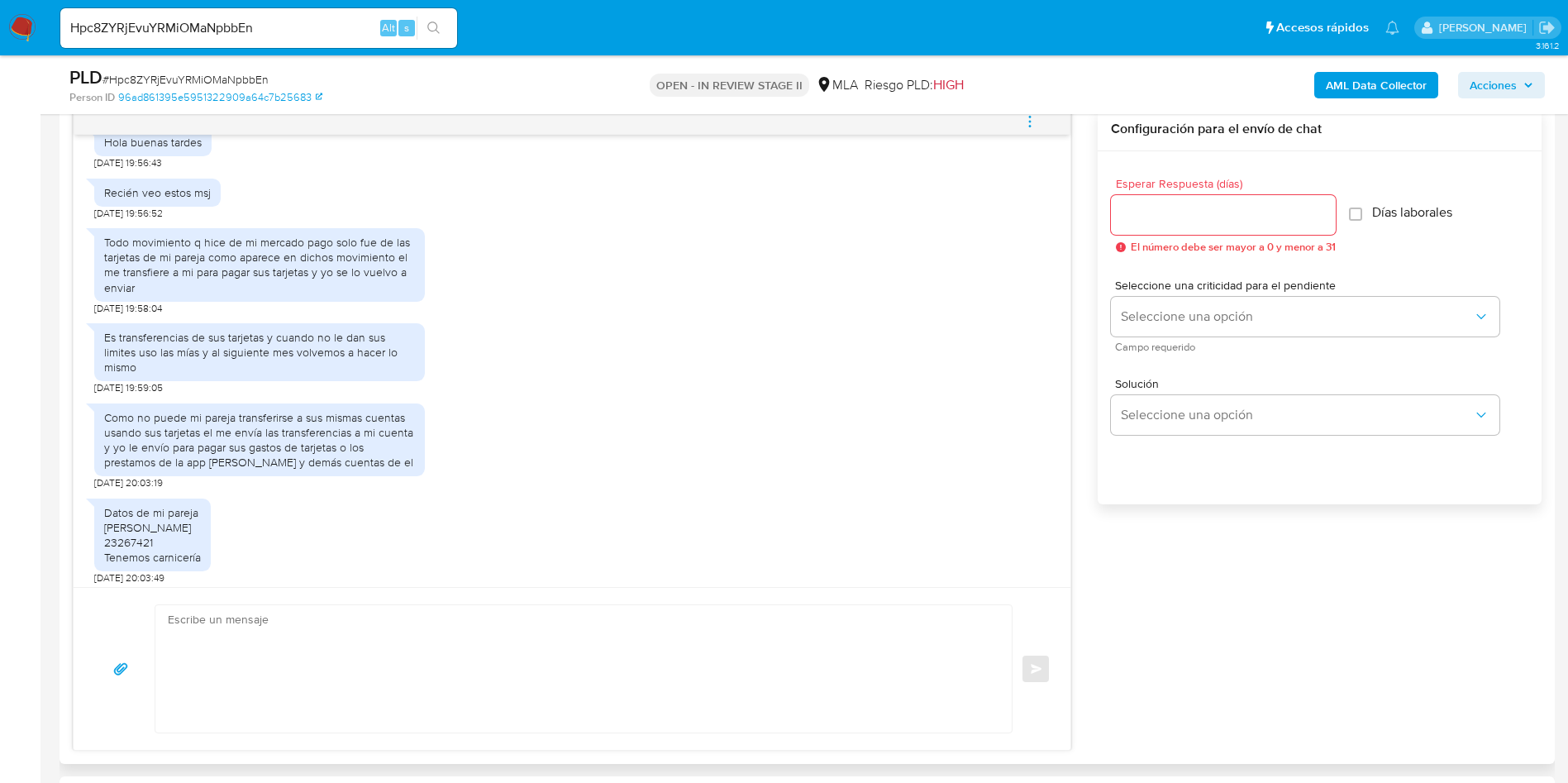
scroll to position [1131, 0]
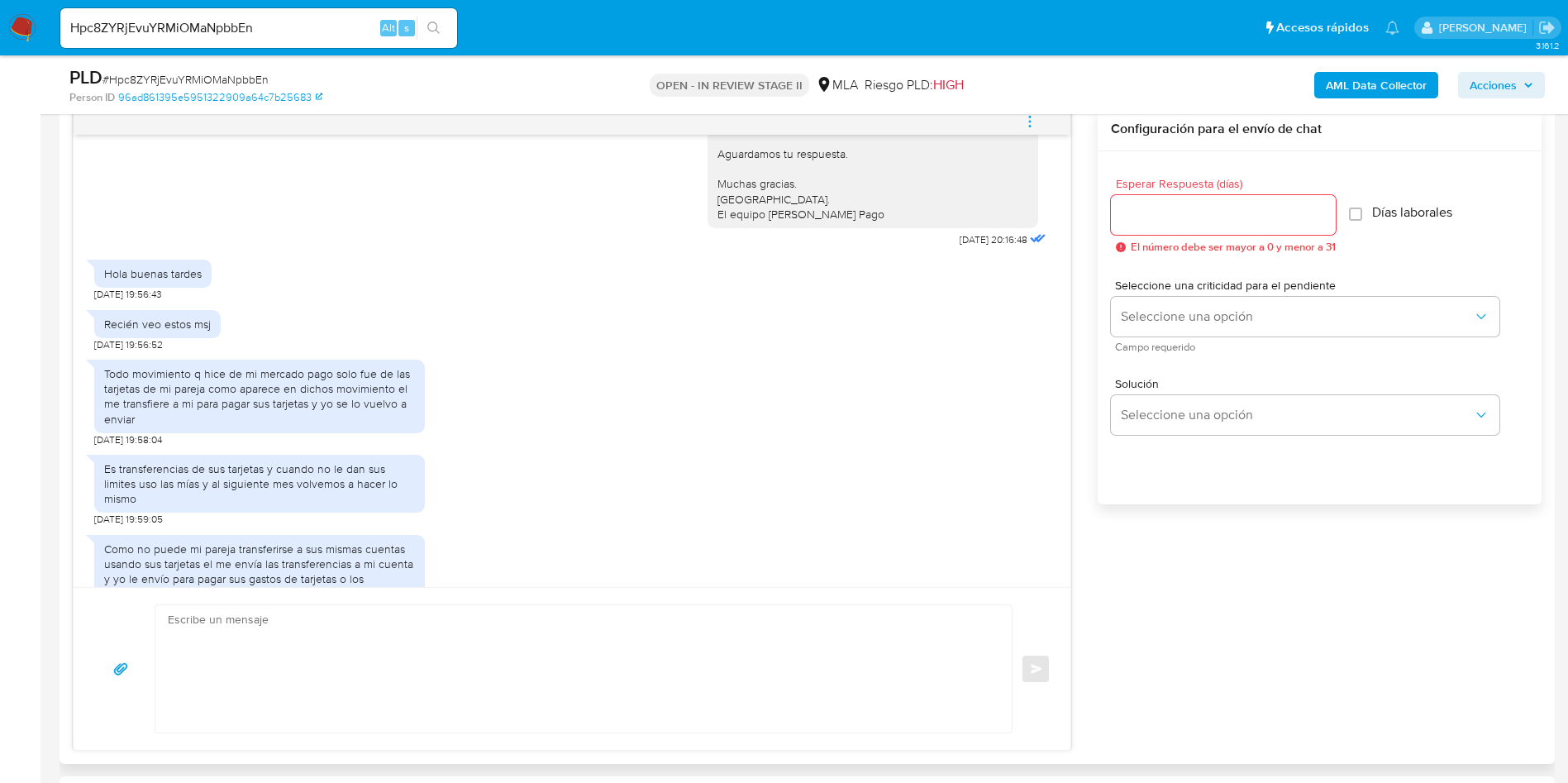
click at [159, 338] on div "Recién veo estos msj" at bounding box center [157, 324] width 127 height 28
click at [210, 427] on div "Todo movimiento q hice de mi mercado pago solo fue de las tarjetas de mi pareja…" at bounding box center [260, 396] width 311 height 60
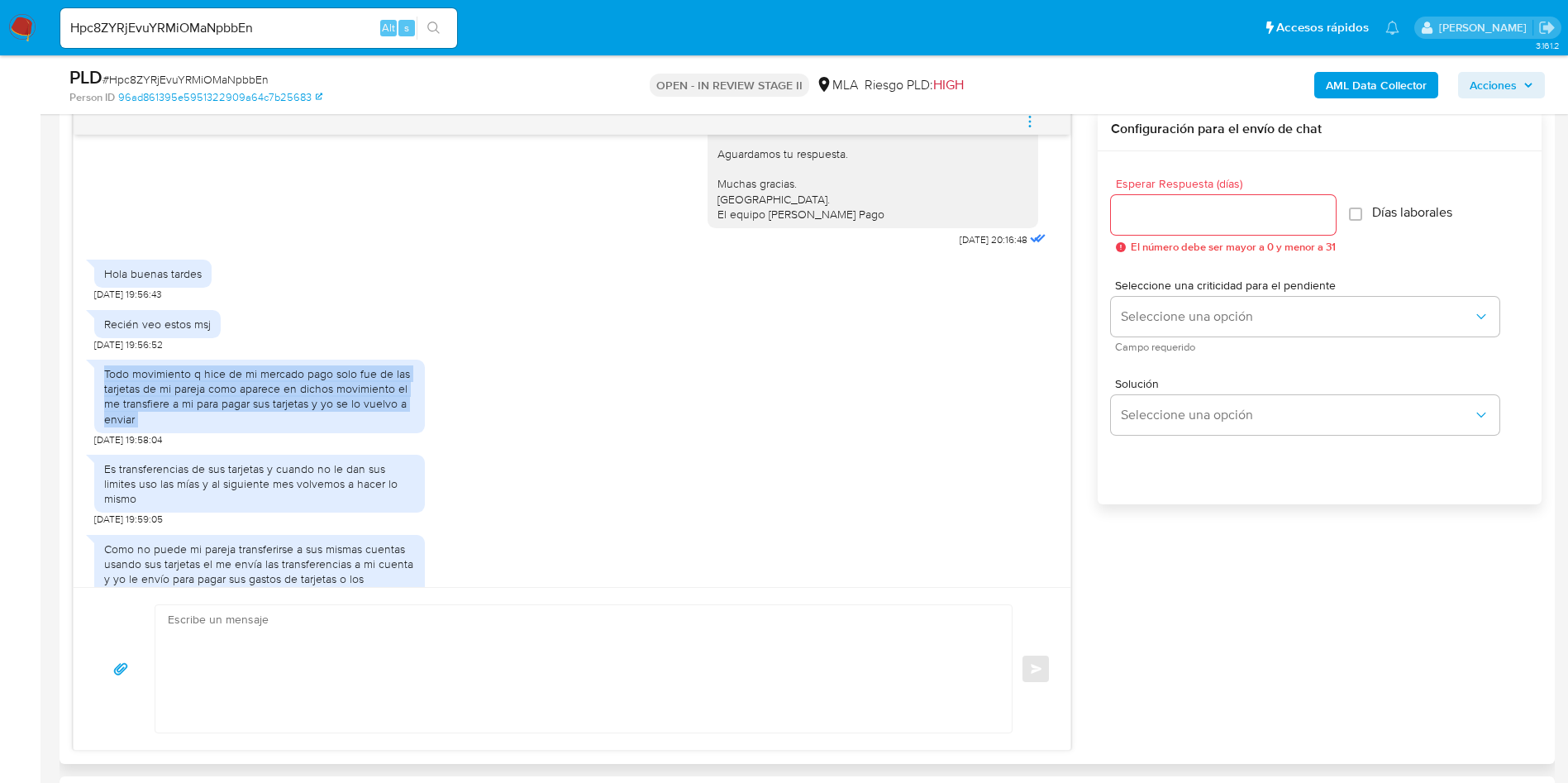
click at [210, 427] on div "Todo movimiento q hice de mi mercado pago solo fue de las tarjetas de mi pareja…" at bounding box center [260, 396] width 311 height 60
copy div "Todo movimiento q hice de mi mercado pago solo fue de las tarjetas de mi pareja…"
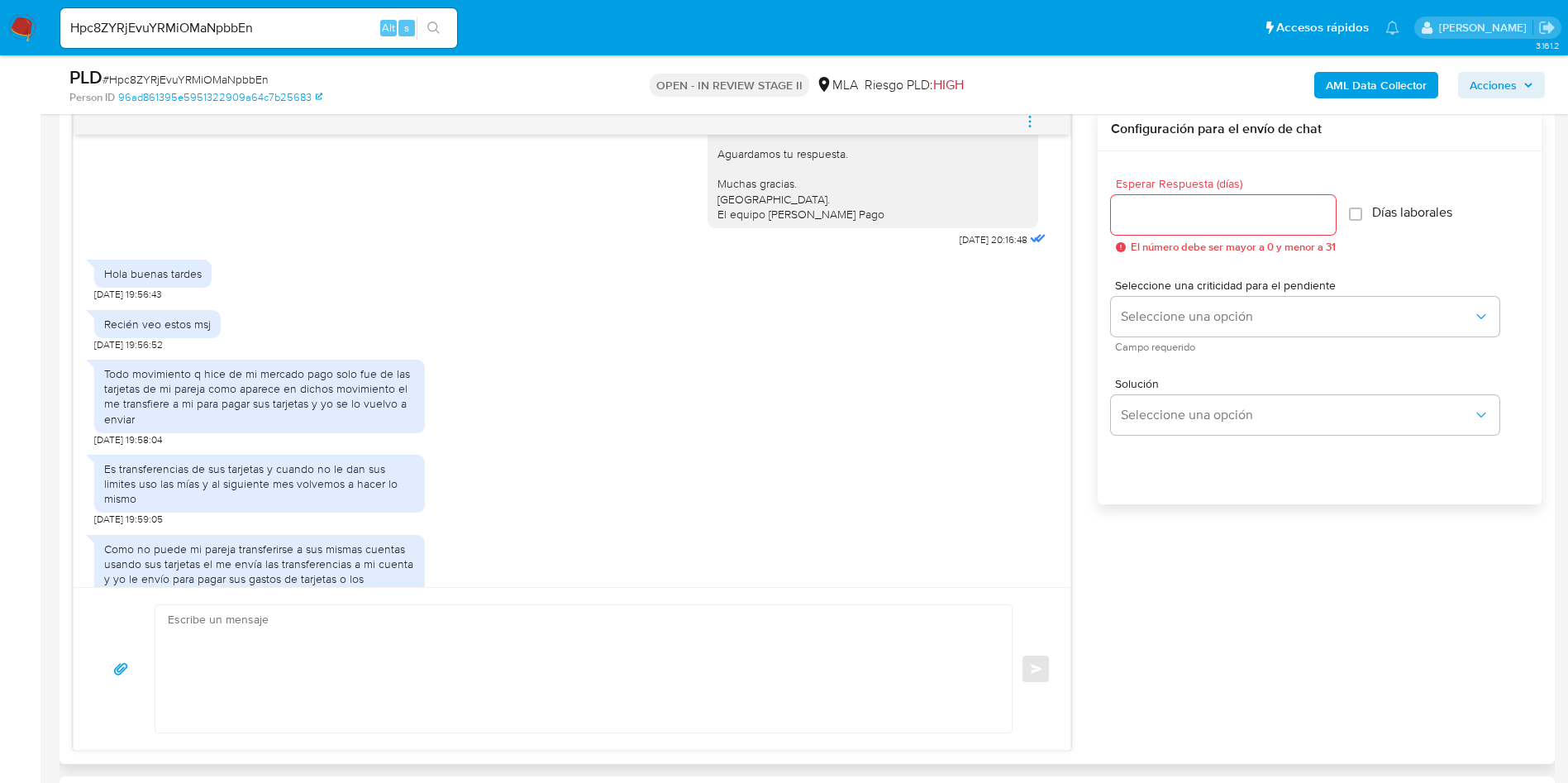
click at [224, 507] on div "Es transferencias de sus tarjetas y cuando no le dan sus limites uso las mías y…" at bounding box center [260, 484] width 311 height 45
copy div "Es transferencias de sus tarjetas y cuando no le dan sus limites uso las mías y…"
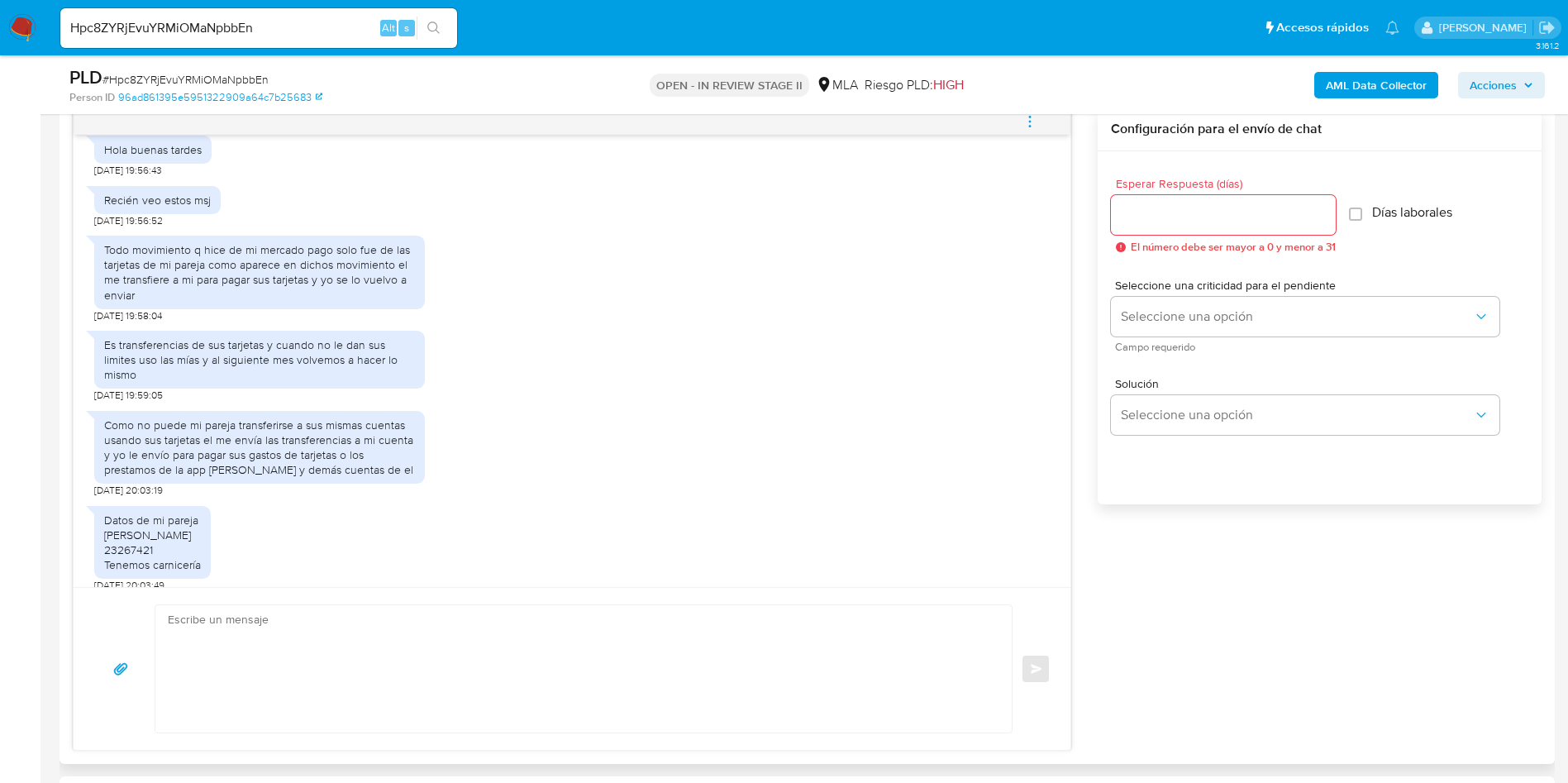
click at [224, 478] on div "Como no puede mi pareja transferirse a sus mismas cuentas usando sus tarjetas e…" at bounding box center [260, 447] width 311 height 60
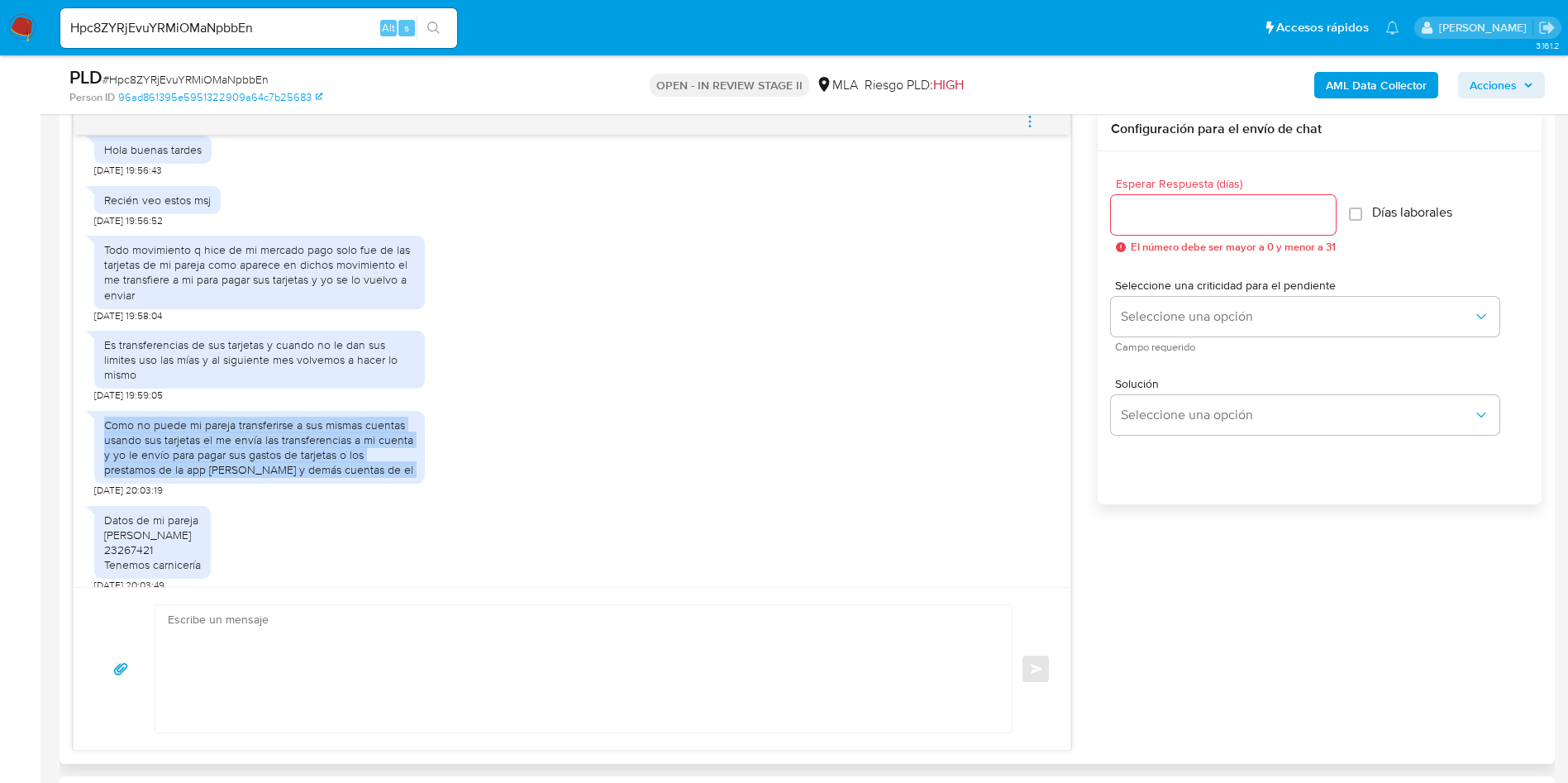
click at [224, 478] on div "Como no puede mi pareja transferirse a sus mismas cuentas usando sus tarjetas e…" at bounding box center [260, 447] width 311 height 60
copy div "Como no puede mi pareja transferirse a sus mismas cuentas usando sus tarjetas e…"
click at [185, 559] on div "Datos de mi pareja Sanchez Francisco ramon 23267421 Tenemos carnicería" at bounding box center [153, 542] width 97 height 60
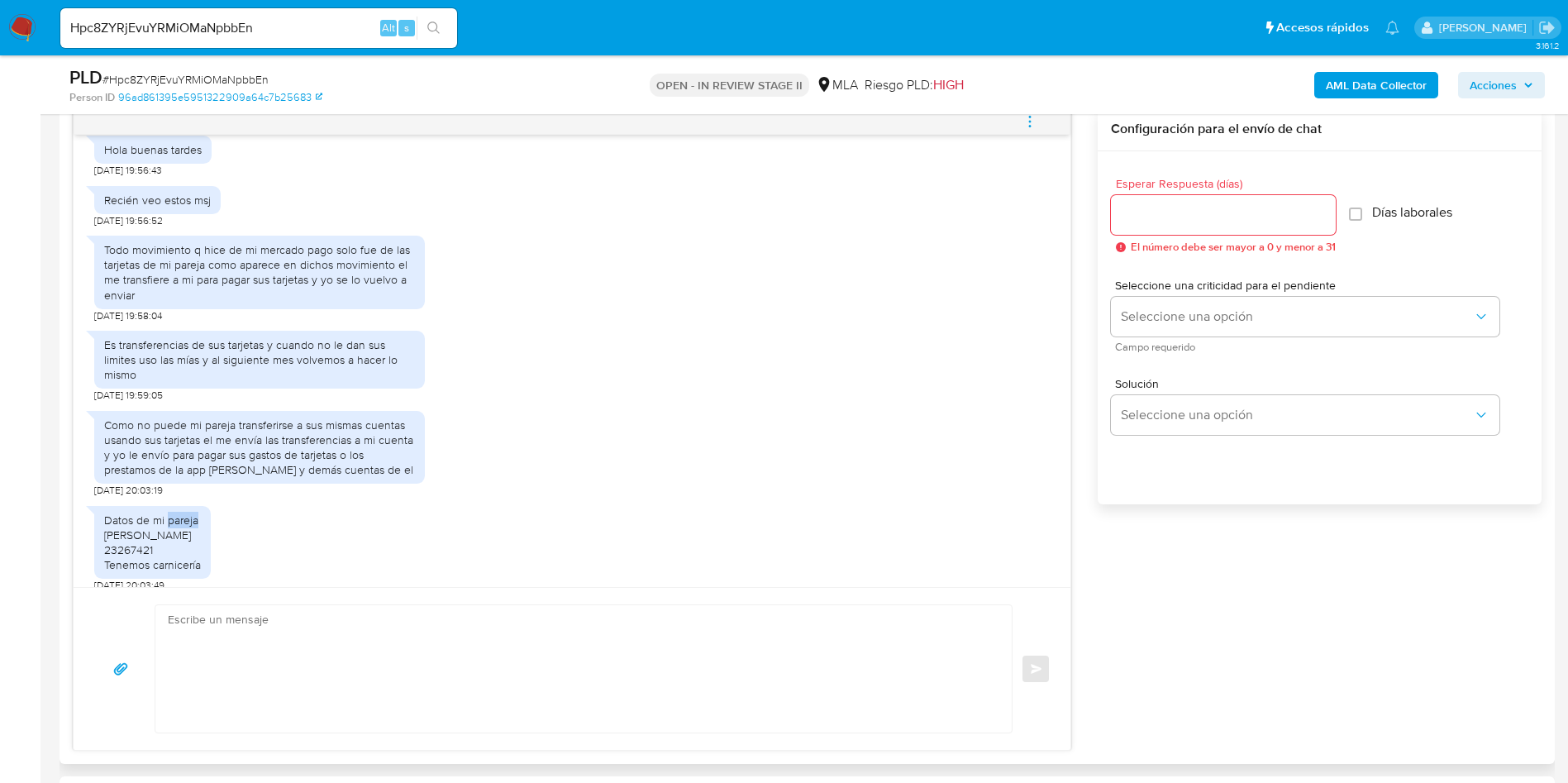
click at [185, 558] on div "Datos de mi pareja Sanchez Francisco ramon 23267421 Tenemos carnicería" at bounding box center [153, 542] width 97 height 60
click at [185, 557] on div "Datos de mi pareja Sanchez Francisco ramon 23267421 Tenemos carnicería" at bounding box center [153, 542] width 97 height 60
copy div "Datos de mi pareja"
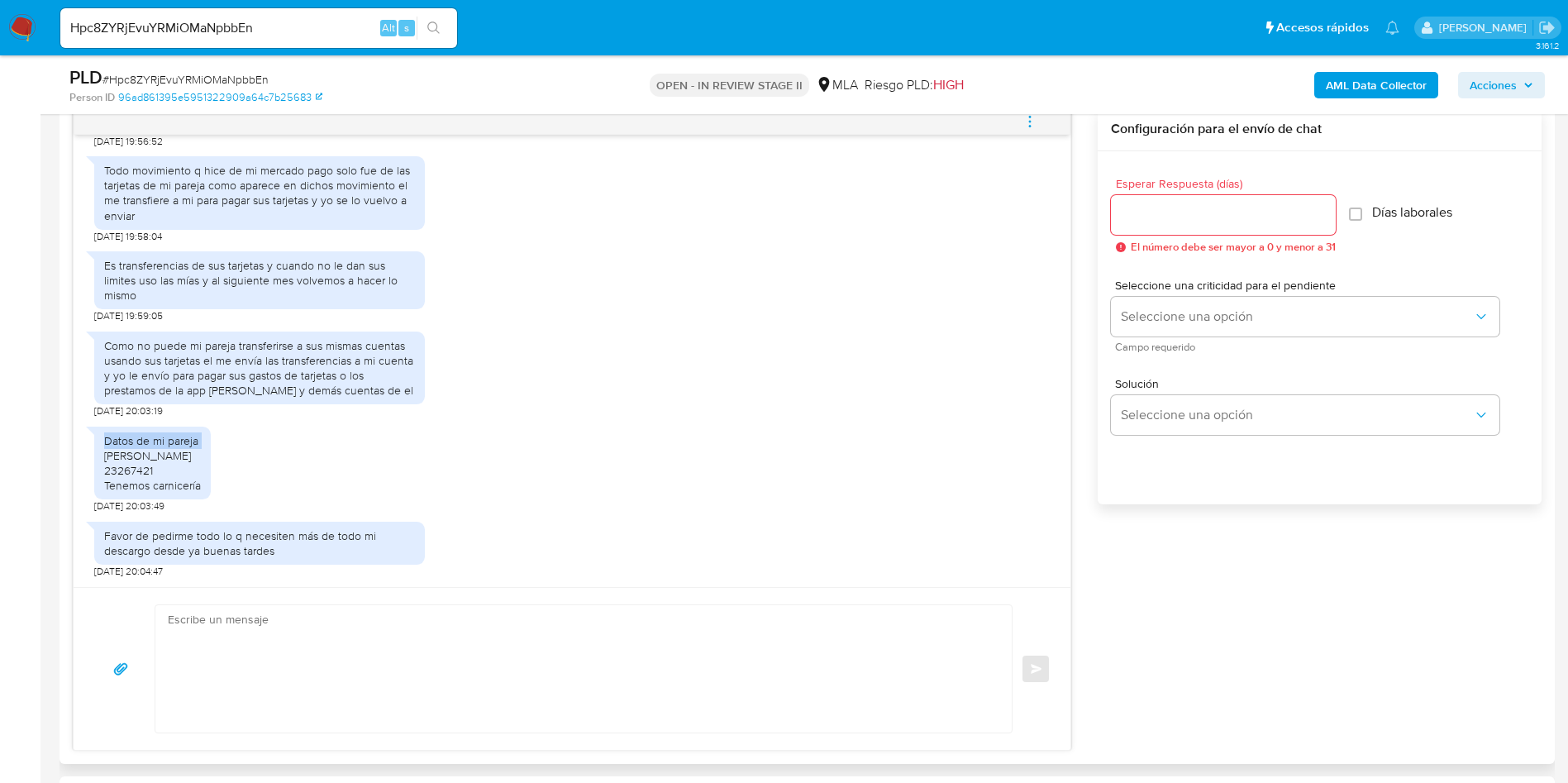
drag, startPoint x: 191, startPoint y: 491, endPoint x: 104, endPoint y: 445, distance: 98.4
click at [104, 445] on div "Datos de mi pareja Sanchez Francisco ramon 23267421 Tenemos carnicería" at bounding box center [152, 463] width 116 height 74
click at [177, 484] on div "Datos de mi pareja Sanchez Francisco ramon 23267421 Tenemos carnicería" at bounding box center [153, 463] width 97 height 60
drag, startPoint x: 211, startPoint y: 485, endPoint x: 106, endPoint y: 443, distance: 113.1
click at [106, 444] on div "Datos de mi pareja Sanchez Francisco ramon 23267421 Tenemos carnicería" at bounding box center [153, 463] width 97 height 60
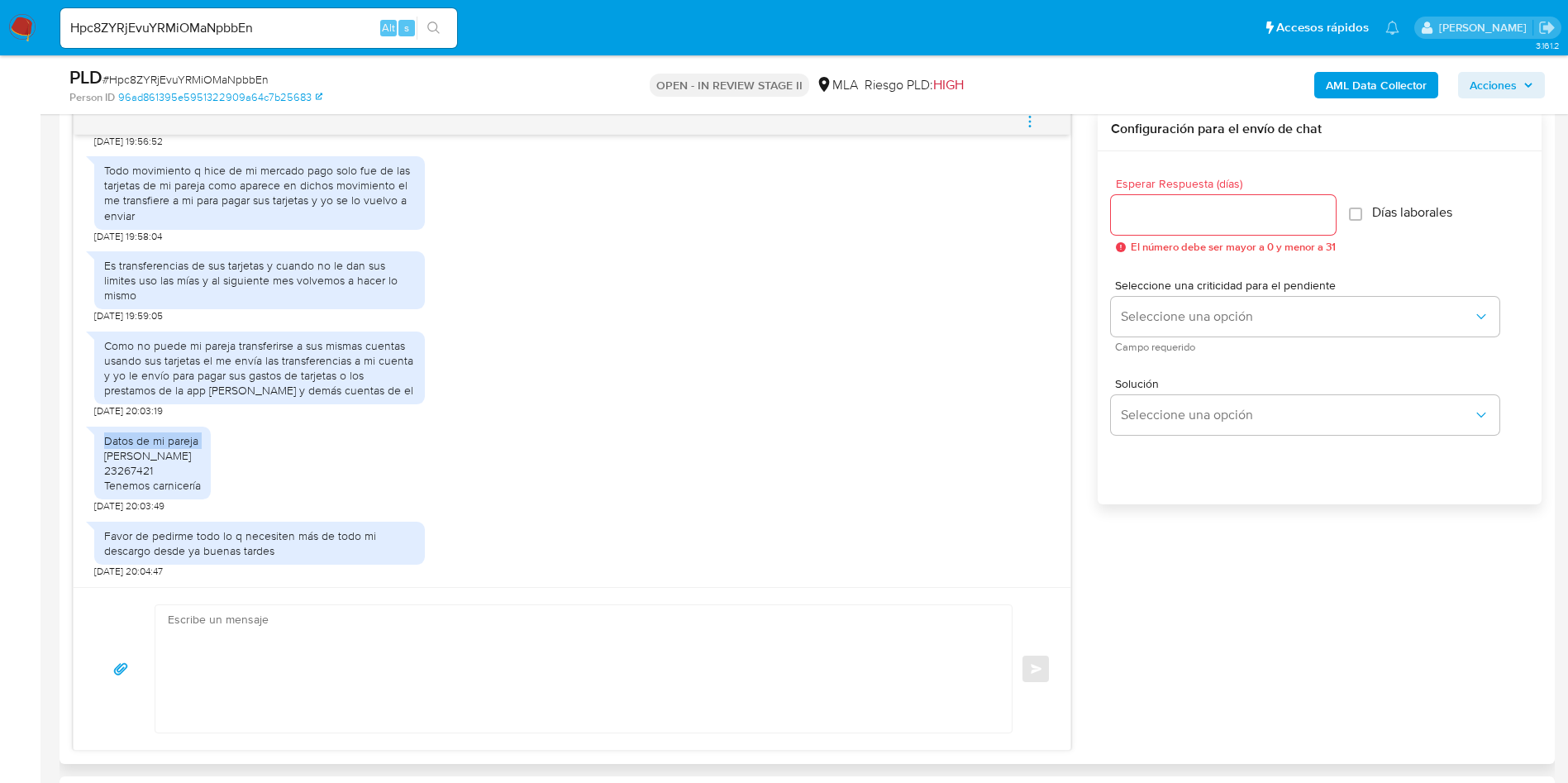
copy div "Datos de mi pareja Sanchez Francisco ramon 23267421 Tenemos carnicería"
click at [320, 537] on div "Favor de pedirme todo lo q necesiten más de todo mi descargo desde ya buenas ta…" at bounding box center [260, 543] width 311 height 30
click at [320, 536] on div "Favor de pedirme todo lo q necesiten más de todo mi descargo desde ya buenas ta…" at bounding box center [260, 543] width 311 height 30
click at [320, 535] on div "Favor de pedirme todo lo q necesiten más de todo mi descargo desde ya buenas ta…" at bounding box center [260, 543] width 311 height 30
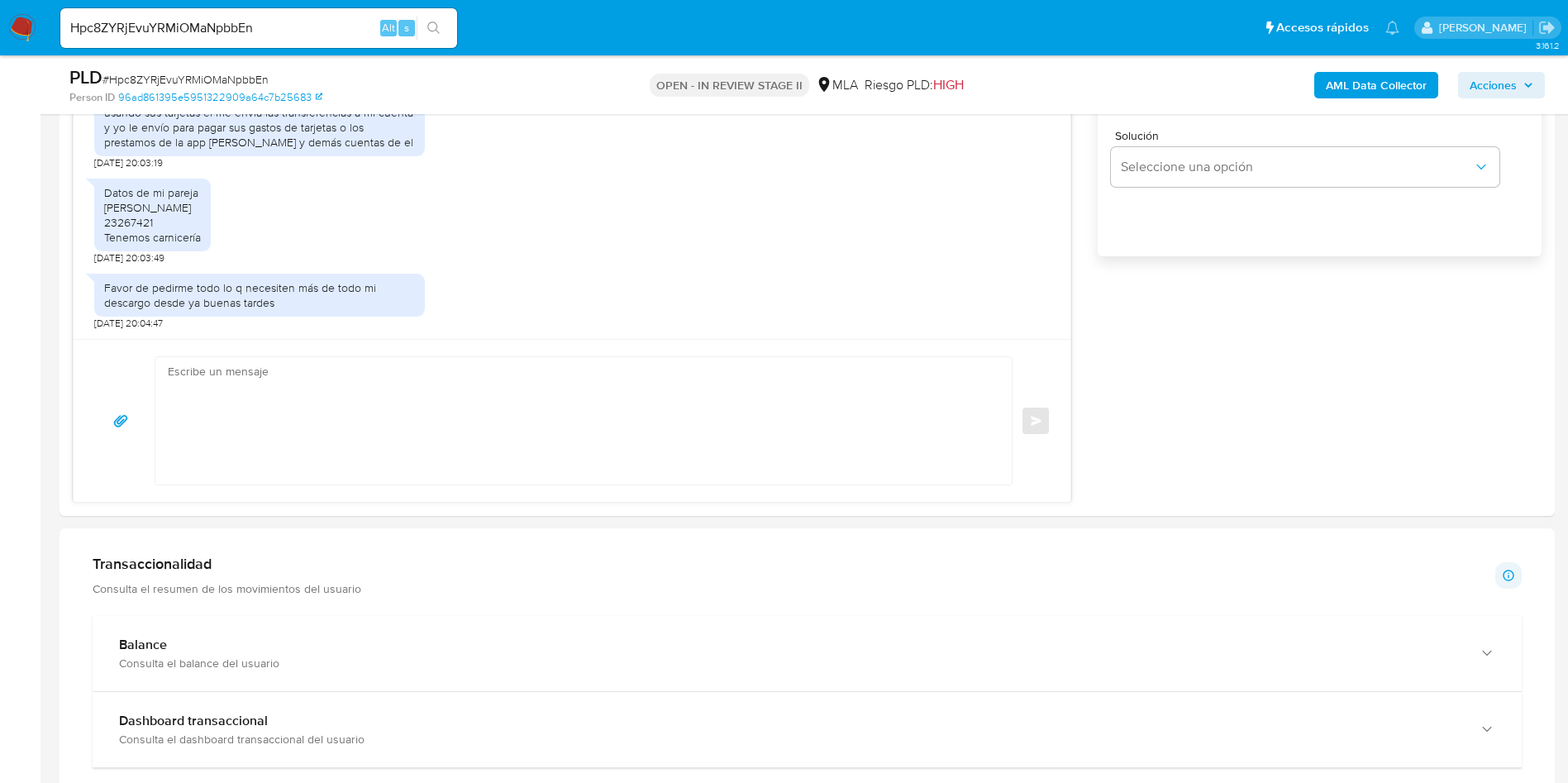
click at [610, 525] on div "Información de Usuario Ver mirada por persona Buscar Volver al orden por defect…" at bounding box center [807, 697] width 1496 height 2903
click at [620, 420] on textarea at bounding box center [579, 421] width 824 height 128
click at [609, 562] on div "Transaccionalidad Consulta el resumen de los movimientos del usuario Informació…" at bounding box center [807, 576] width 1429 height 42
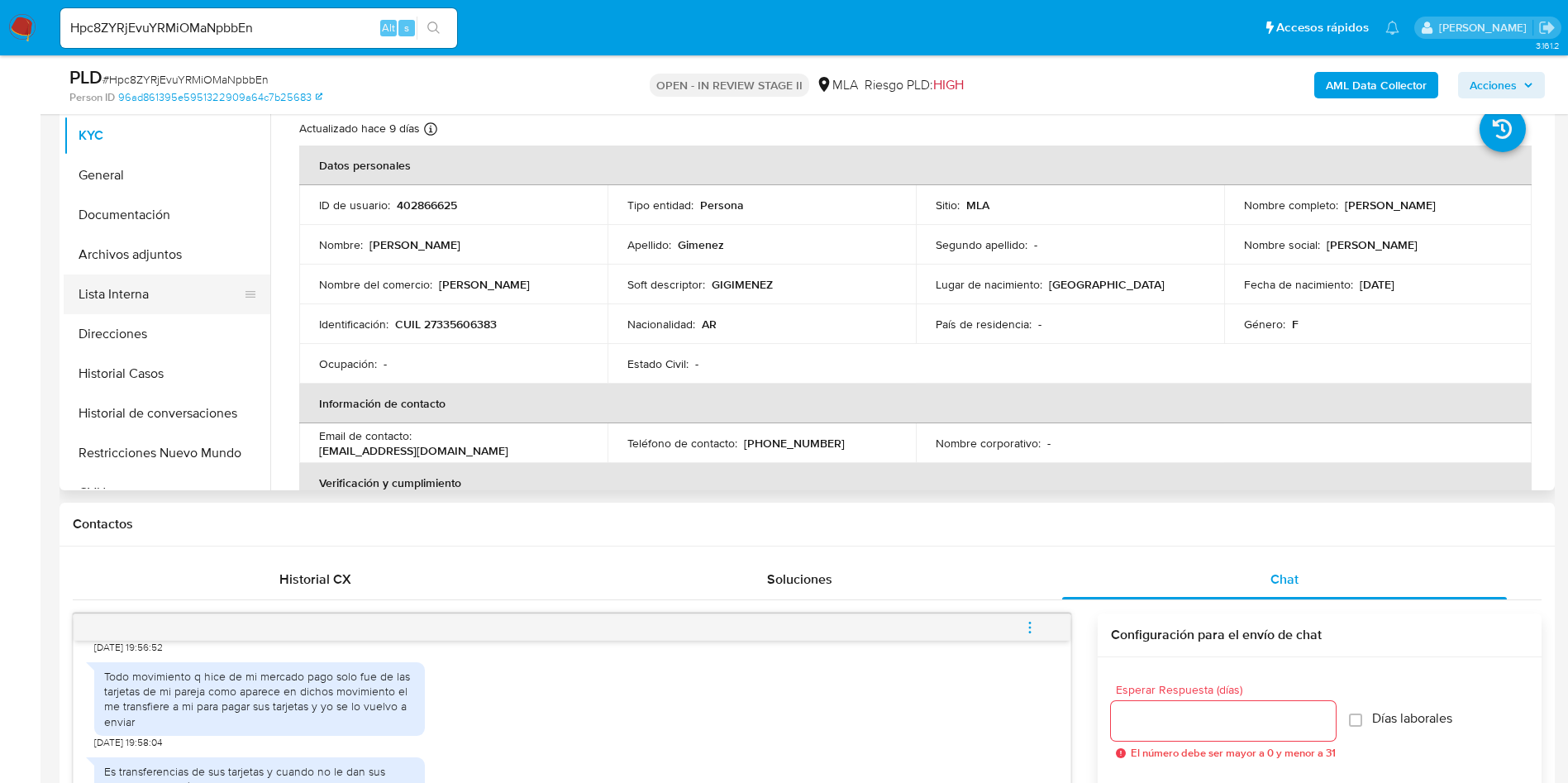
scroll to position [248, 0]
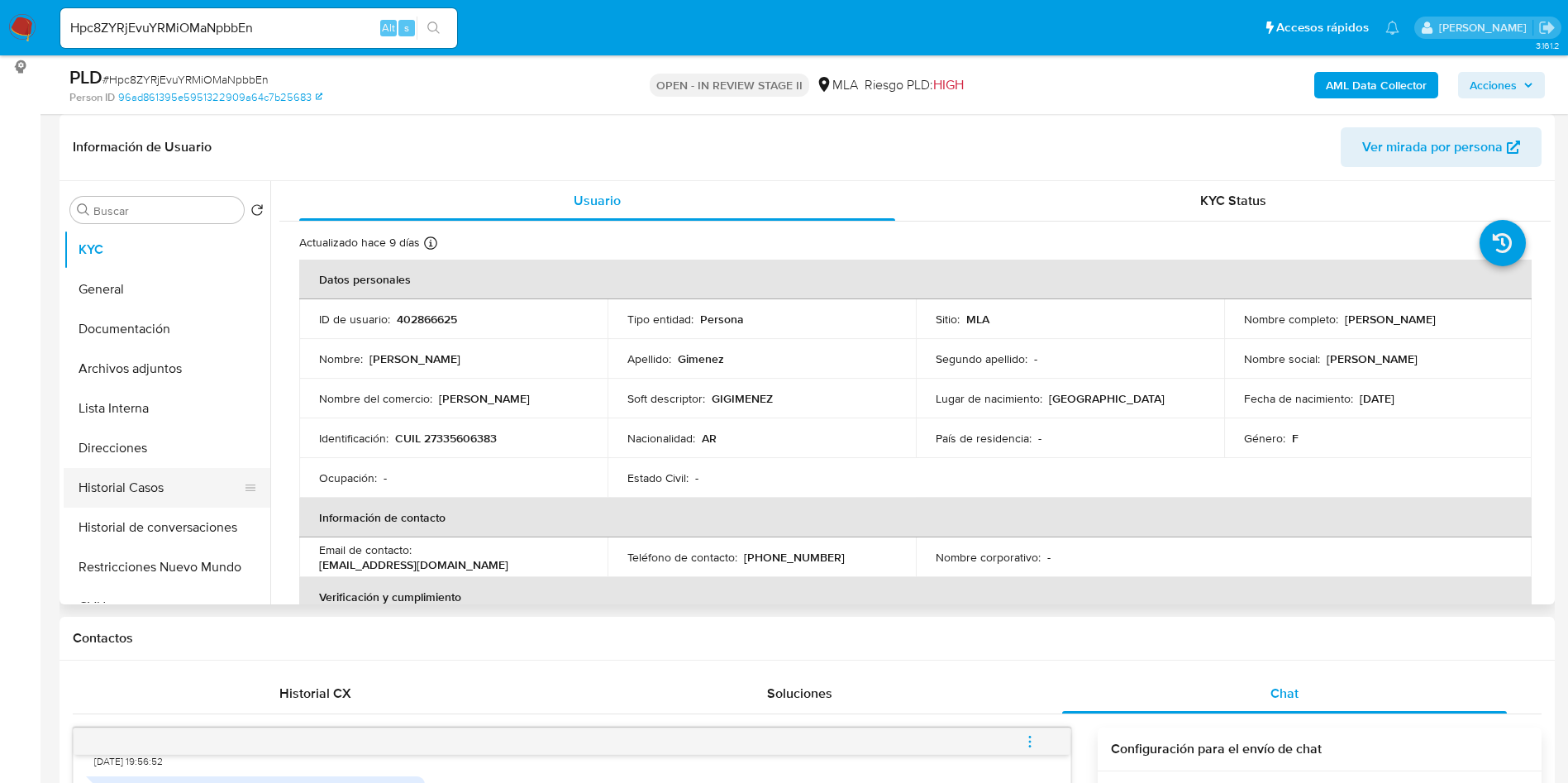
click at [181, 485] on button "Historial Casos" at bounding box center [161, 488] width 194 height 40
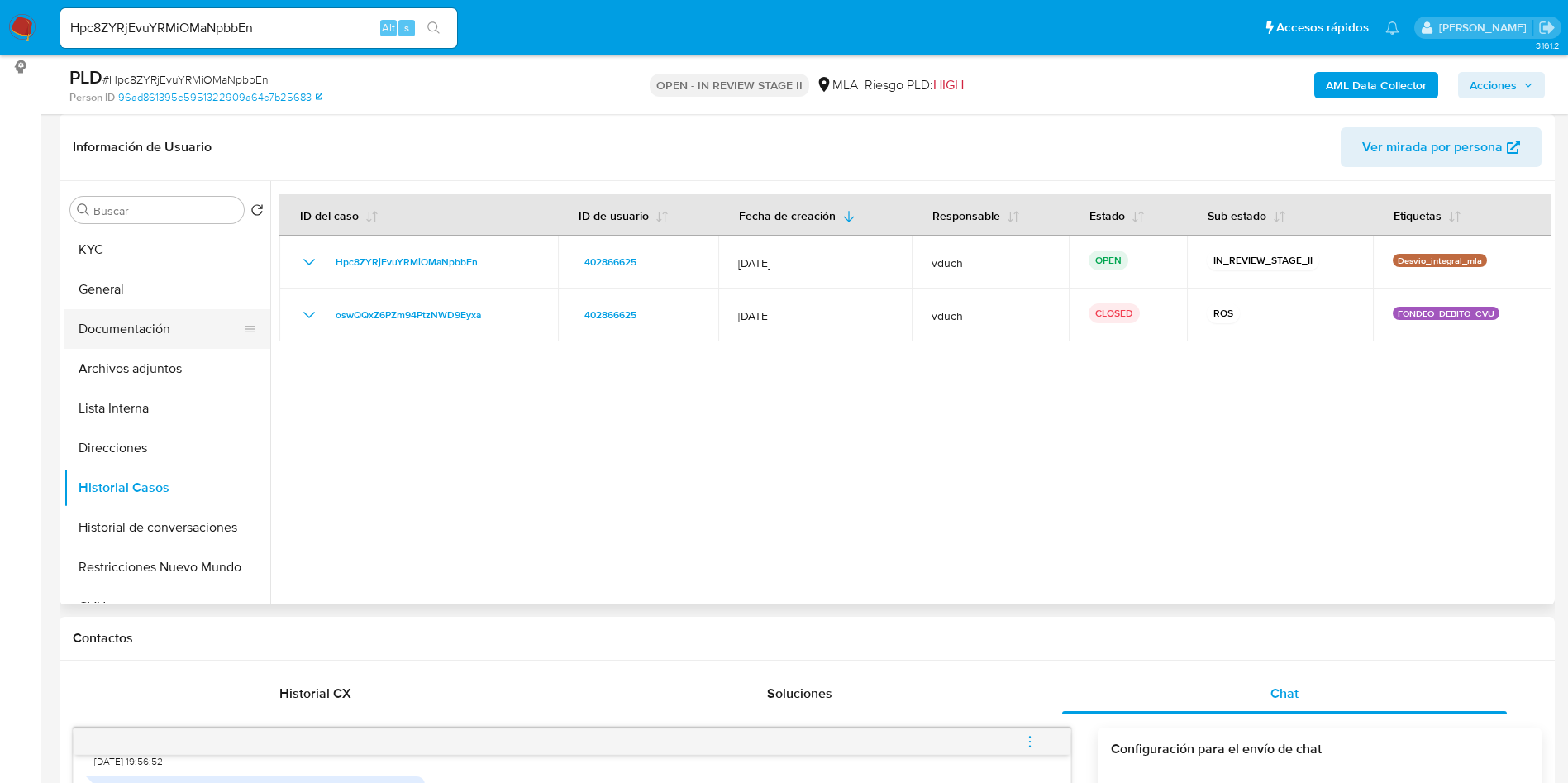
click at [153, 310] on button "Documentación" at bounding box center [161, 329] width 194 height 40
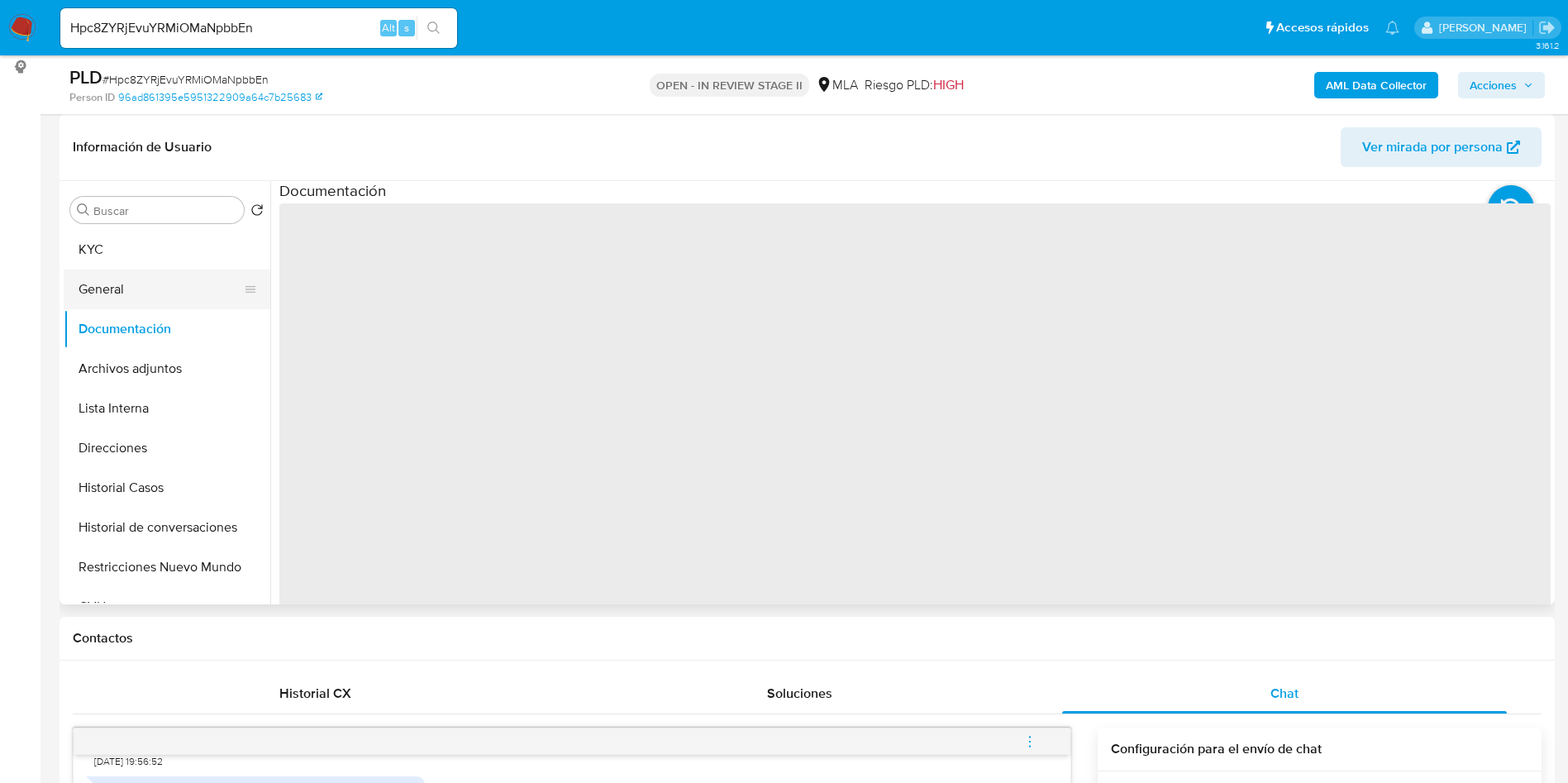
click at [167, 298] on button "General" at bounding box center [161, 289] width 194 height 40
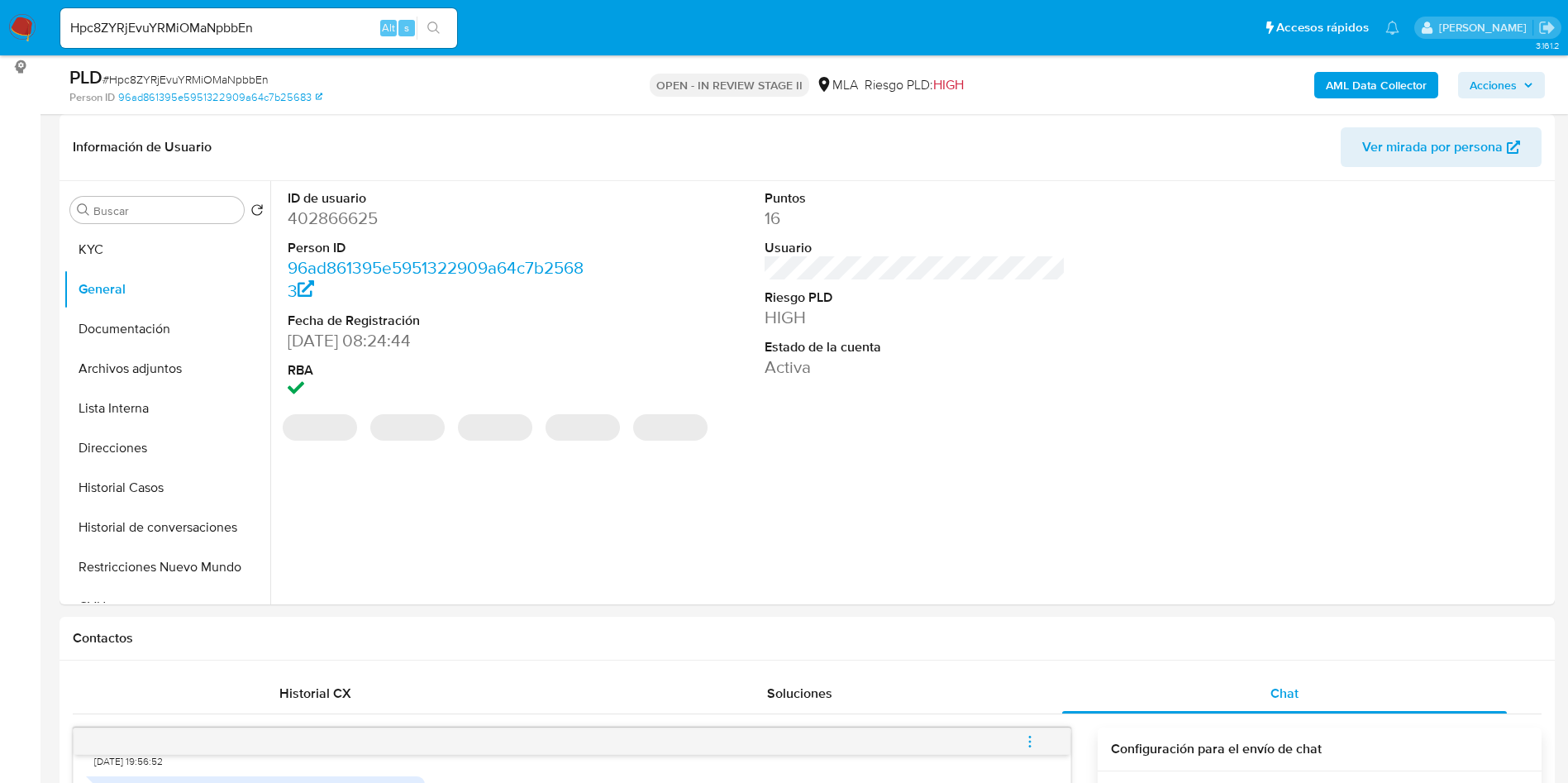
click at [330, 231] on dl "ID de usuario 402866625 Person ID 96ad861395e5951322909a64c7b25683 Fecha de Reg…" at bounding box center [438, 296] width 302 height 213
click at [309, 220] on dd "402866625" at bounding box center [438, 218] width 302 height 23
click at [309, 219] on dd "402866625" at bounding box center [438, 218] width 302 height 23
copy dd "402866625"
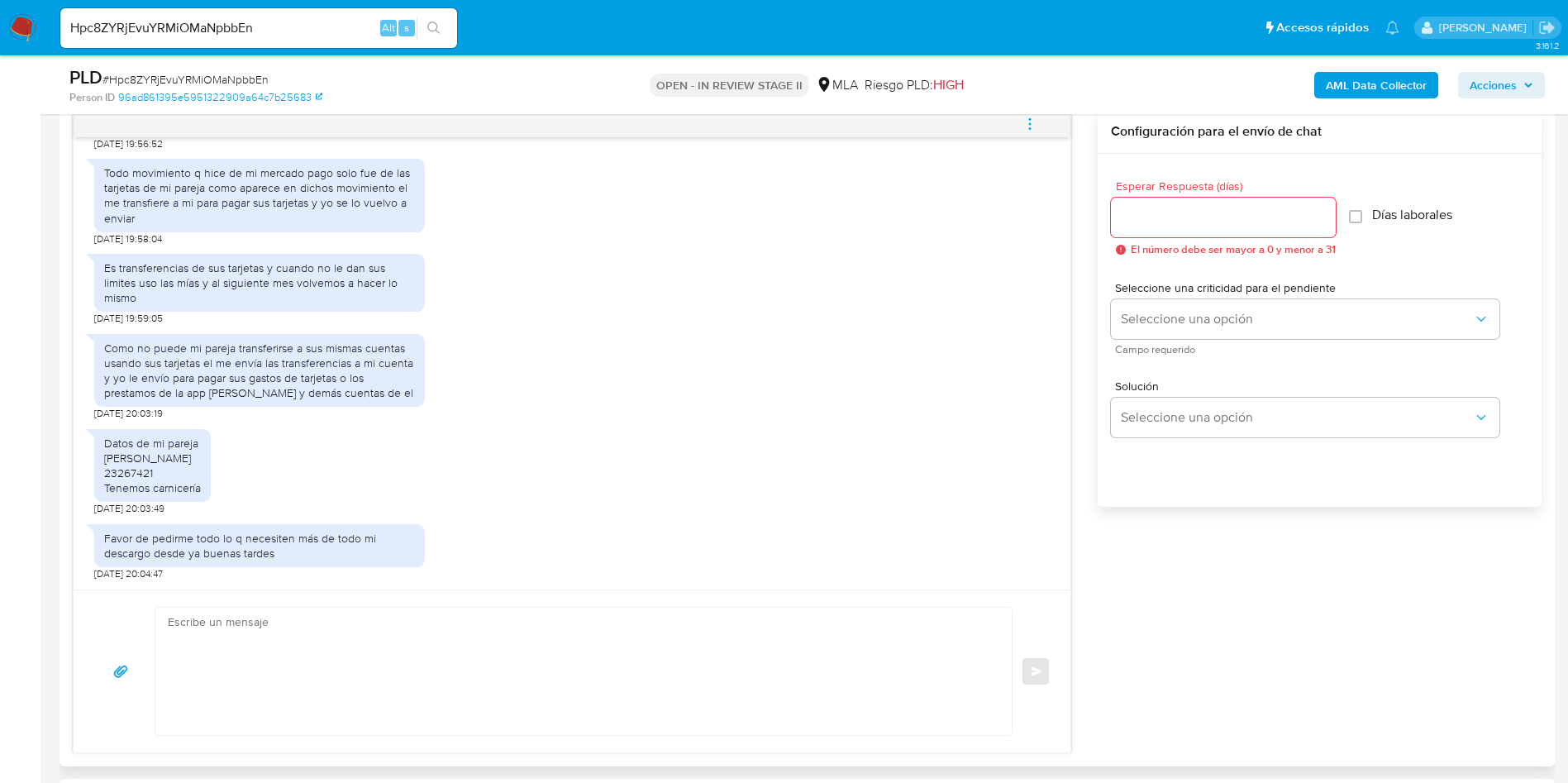
scroll to position [868, 0]
click at [327, 687] on textarea at bounding box center [579, 669] width 824 height 128
paste textarea "Hola, ¡Muchas gracias por tu respuesta! Confirmamos la recepción de la document…"
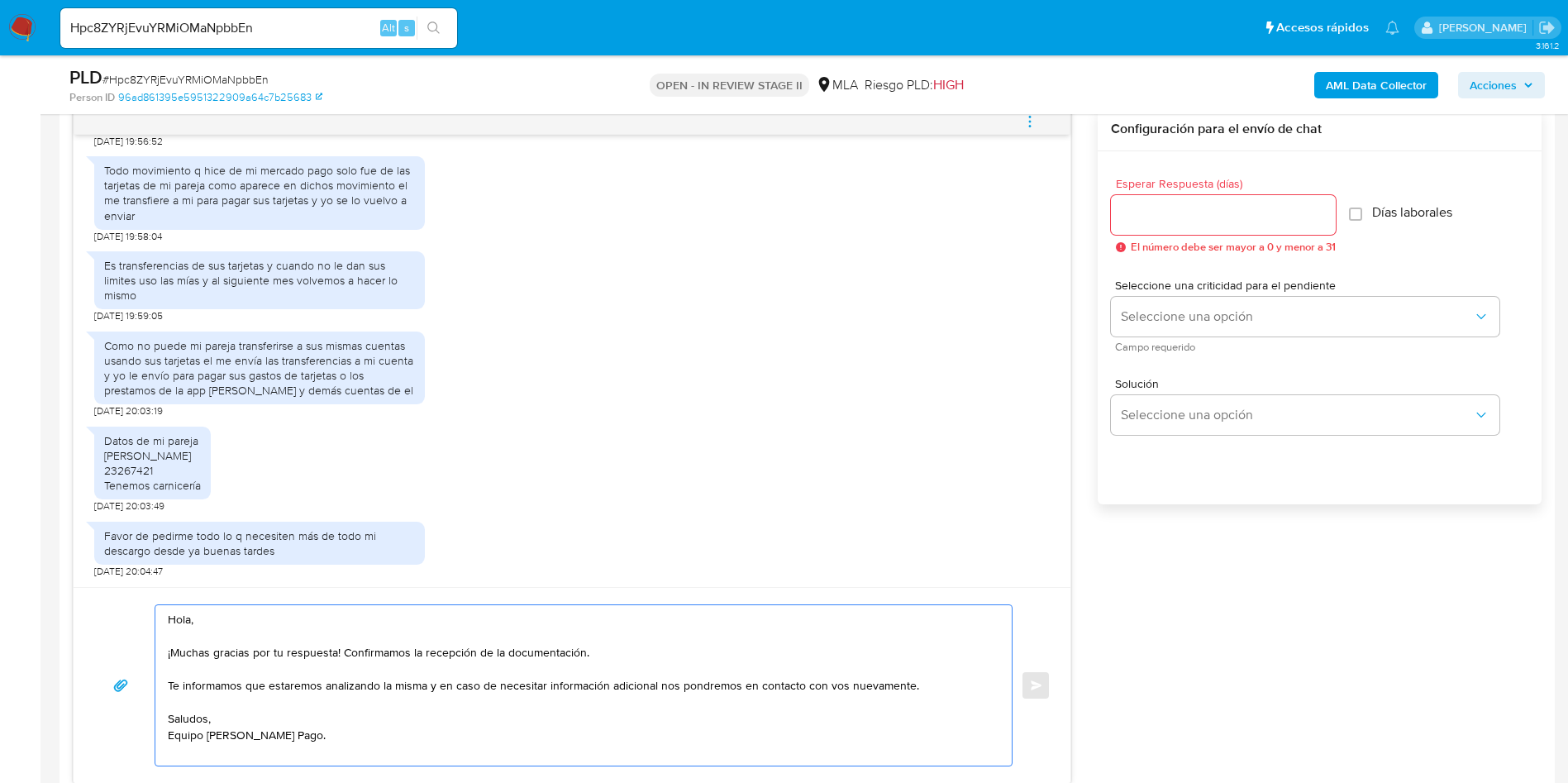
drag, startPoint x: 354, startPoint y: 651, endPoint x: 724, endPoint y: 655, distance: 370.0
click at [724, 655] on textarea "Hola, ¡Muchas gracias por tu respuesta! Confirmamos la recepción de la document…" at bounding box center [579, 685] width 824 height 161
drag, startPoint x: 443, startPoint y: 689, endPoint x: 138, endPoint y: 687, distance: 305.0
click at [138, 687] on div "Hola, ¡Muchas gracias por tu respuesta! Te informamos que estaremos analizando …" at bounding box center [572, 685] width 957 height 162
type textarea "Hola, ¡Muchas gracias por tu respuesta! En caso de necesitar información adicio…"
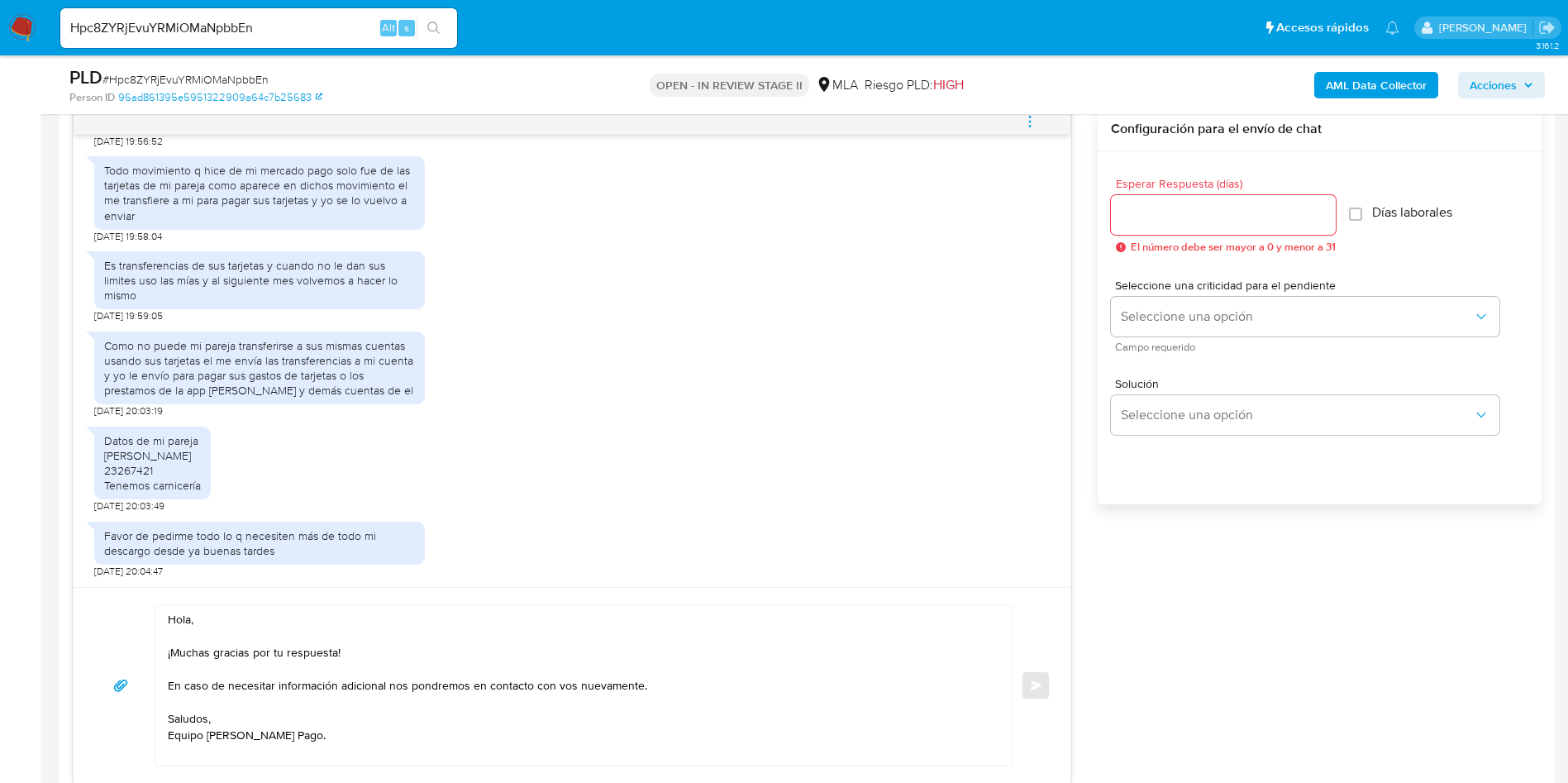
click at [1115, 231] on div at bounding box center [1223, 215] width 225 height 40
click at [1146, 216] on input "Esperar Respuesta (días)" at bounding box center [1223, 214] width 225 height 21
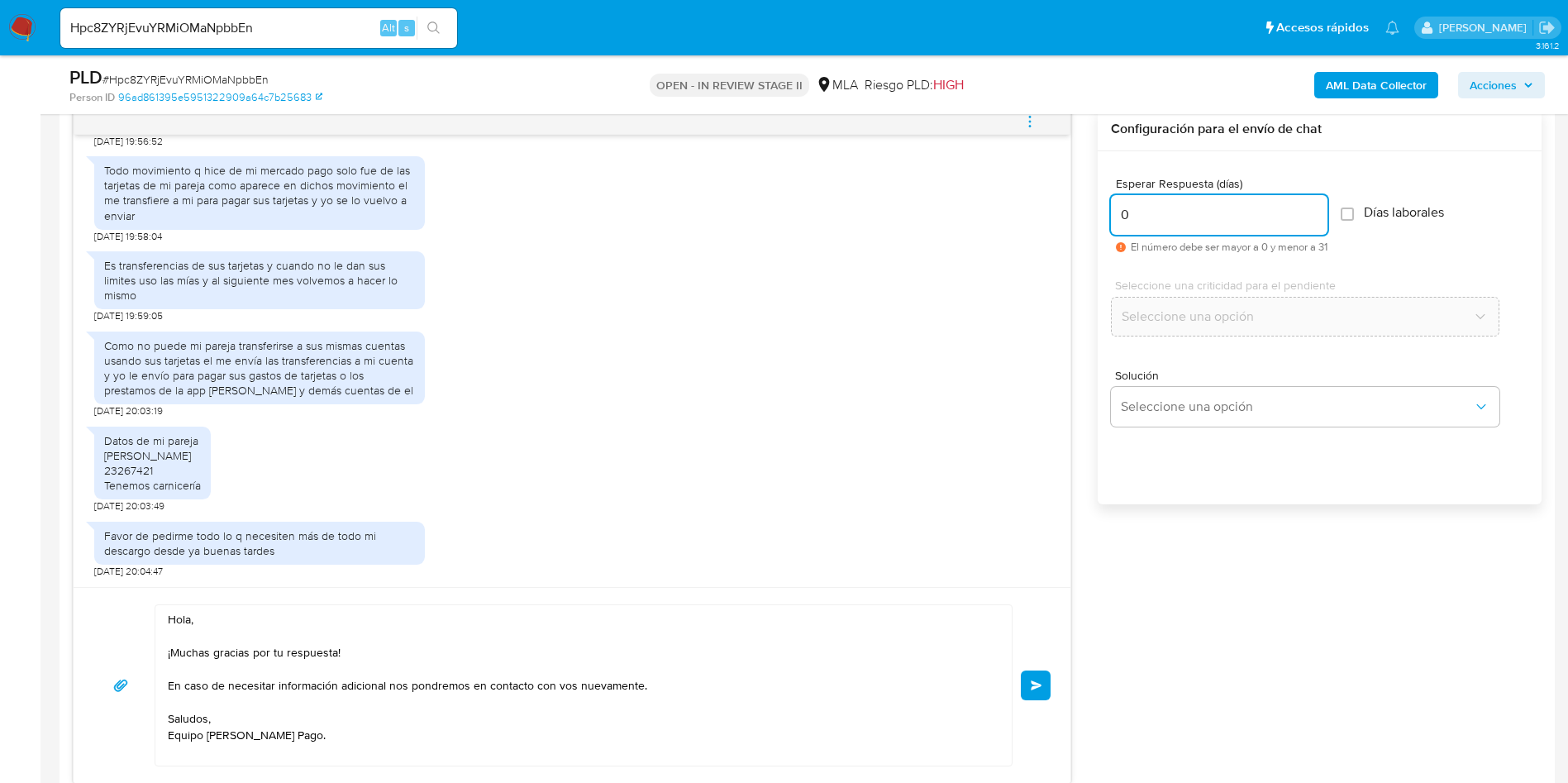
type input "0"
click at [1037, 701] on div "Hola, ¡Muchas gracias por tu respuesta! En caso de necesitar información adicio…" at bounding box center [572, 685] width 957 height 162
click at [1040, 691] on button "Enviar" at bounding box center [1035, 685] width 30 height 30
click at [212, 79] on span "# Hpc8ZYRjEvuYRMiOMaNpbbEn" at bounding box center [186, 79] width 167 height 16
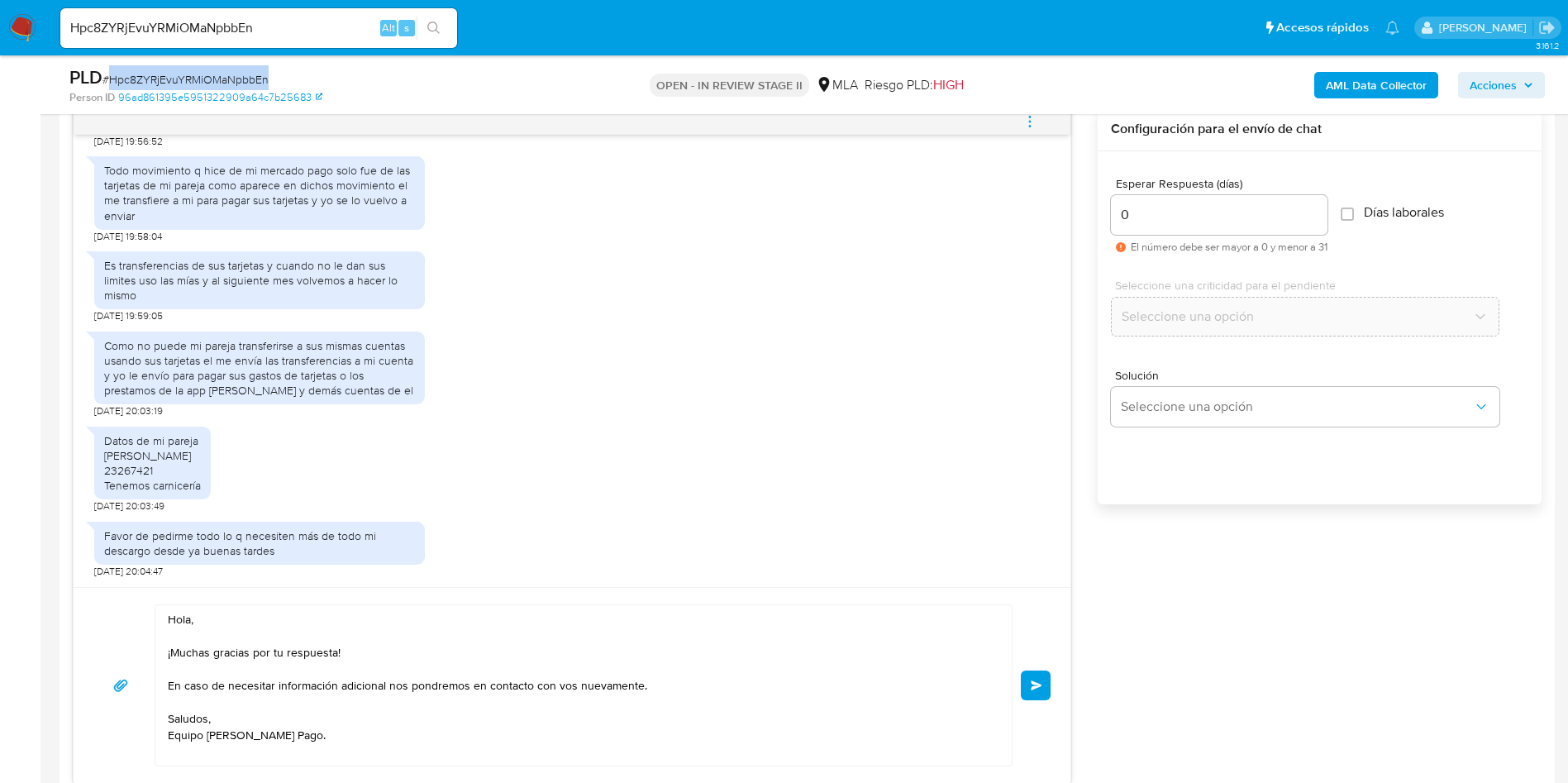
drag, startPoint x: 212, startPoint y: 79, endPoint x: 229, endPoint y: 77, distance: 17.1
click at [212, 78] on span "# Hpc8ZYRjEvuYRMiOMaNpbbEn" at bounding box center [186, 79] width 167 height 16
copy span "Hpc8ZYRjEvuYRMiOMaNpbbEn"
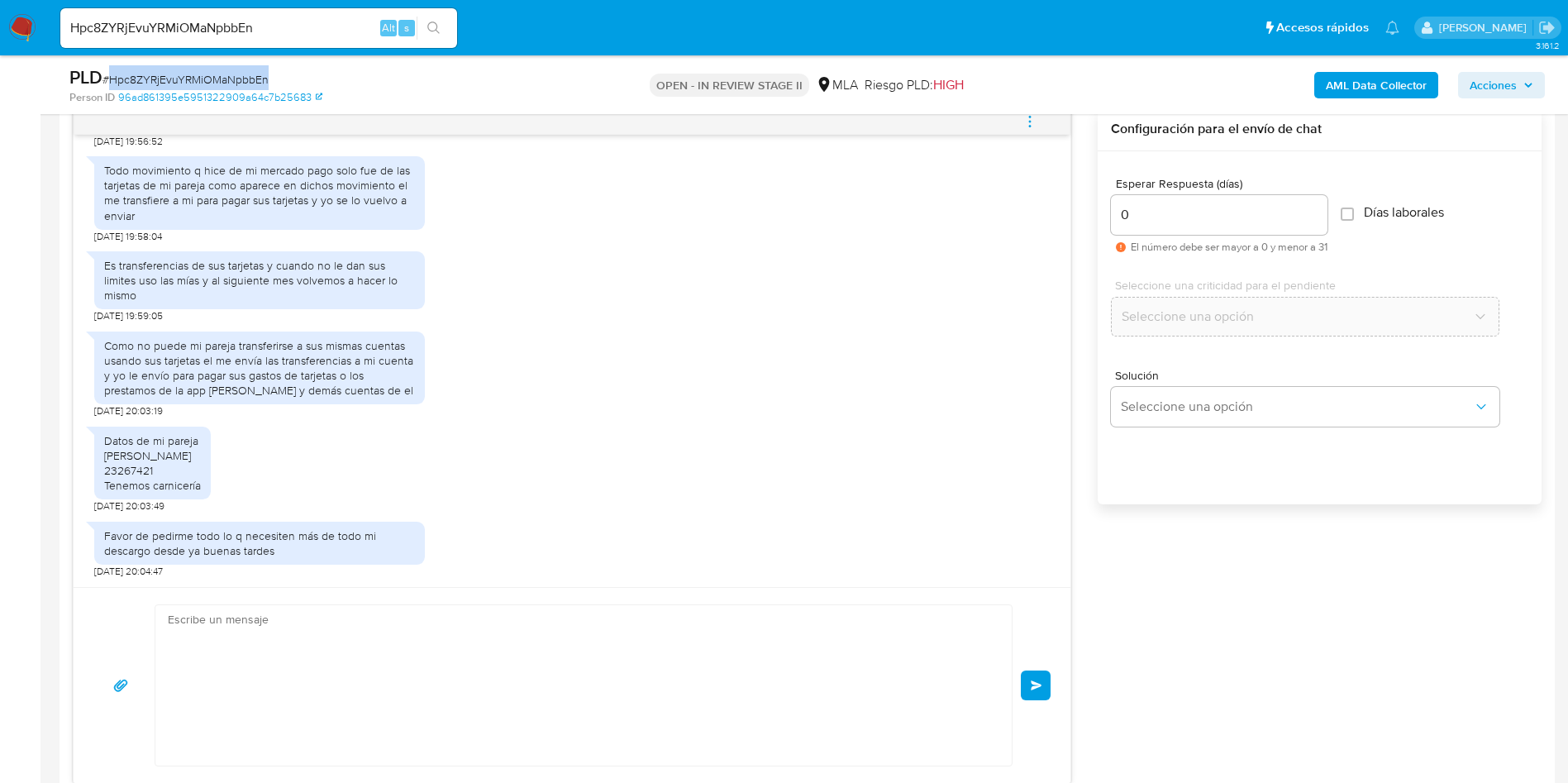
scroll to position [1562, 0]
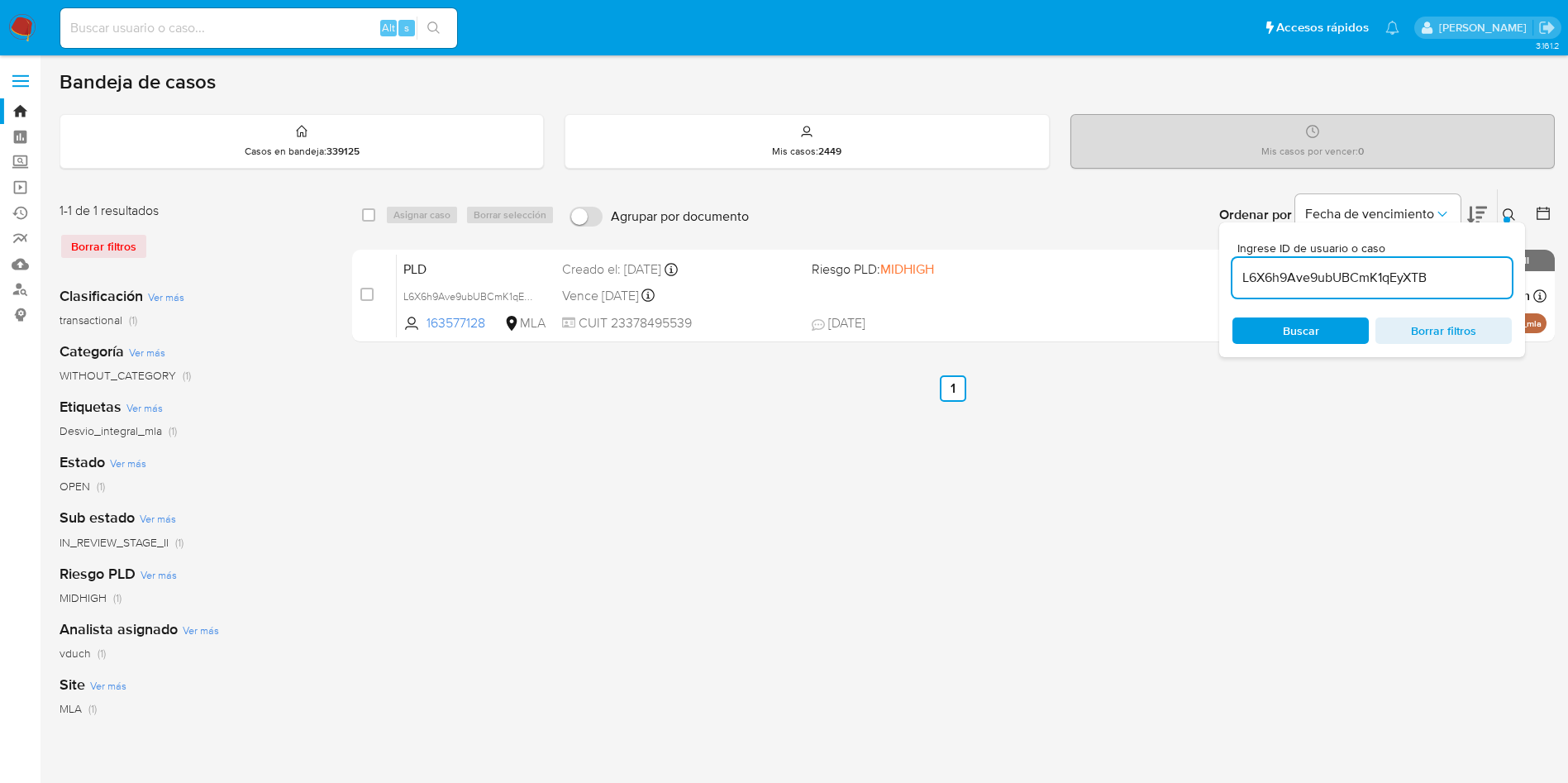
click at [1395, 273] on input "L6X6h9Ave9ubUBCmK1qEyXTB" at bounding box center [1372, 277] width 280 height 21
paste input "Hpc8ZYRjEvuYRMiOMaNpbbEn"
type input "Hpc8ZYRjEvuYRMiOMaNpbbEn"
click at [365, 215] on input "checkbox" at bounding box center [369, 215] width 14 height 14
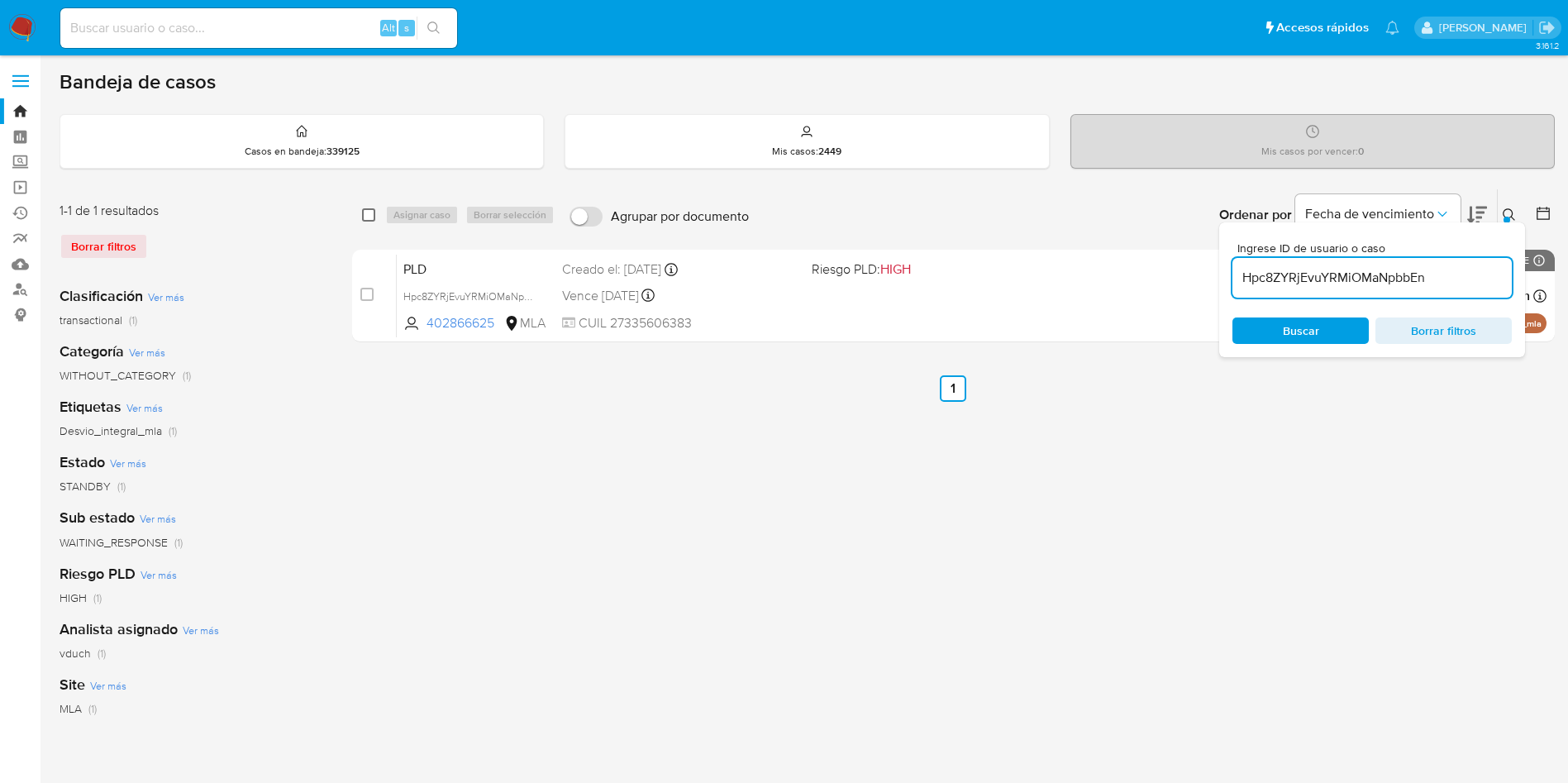
checkbox input "true"
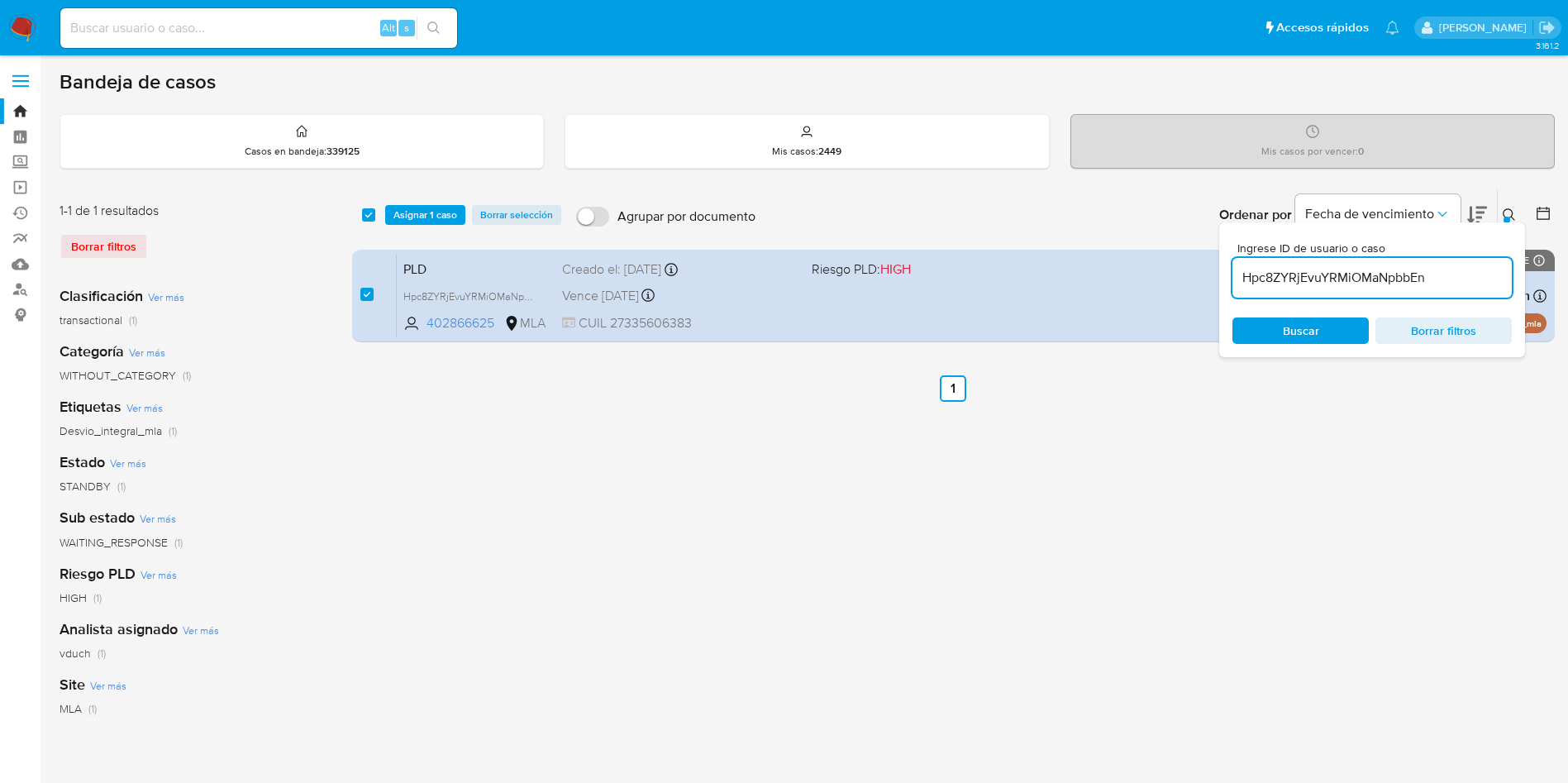
click at [382, 219] on div "select-all-cases-checkbox Asignar 1 caso Borrar selección" at bounding box center [465, 214] width 206 height 20
click at [434, 213] on span "Asignar 1 caso" at bounding box center [425, 214] width 64 height 16
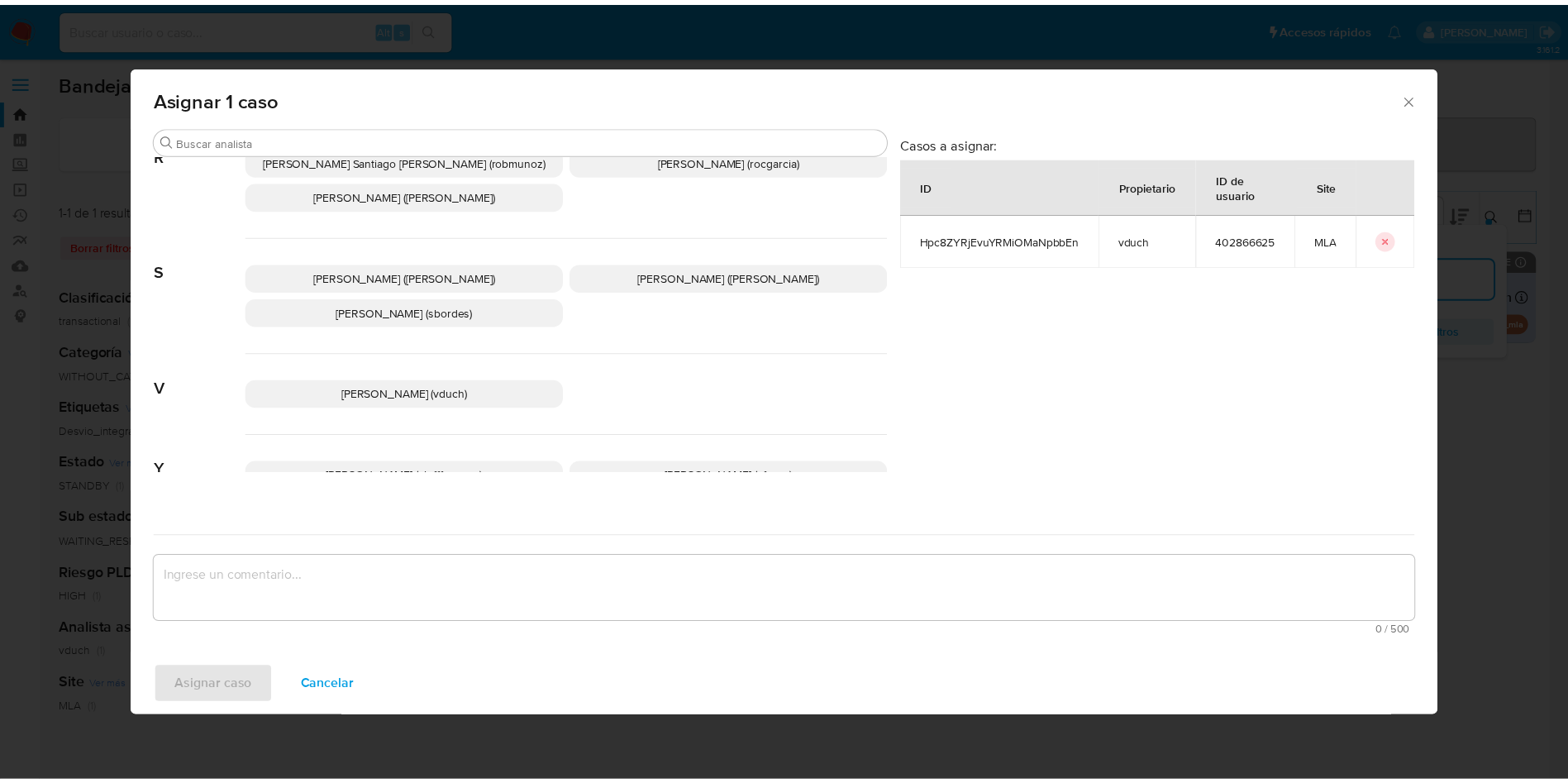
scroll to position [1547, 0]
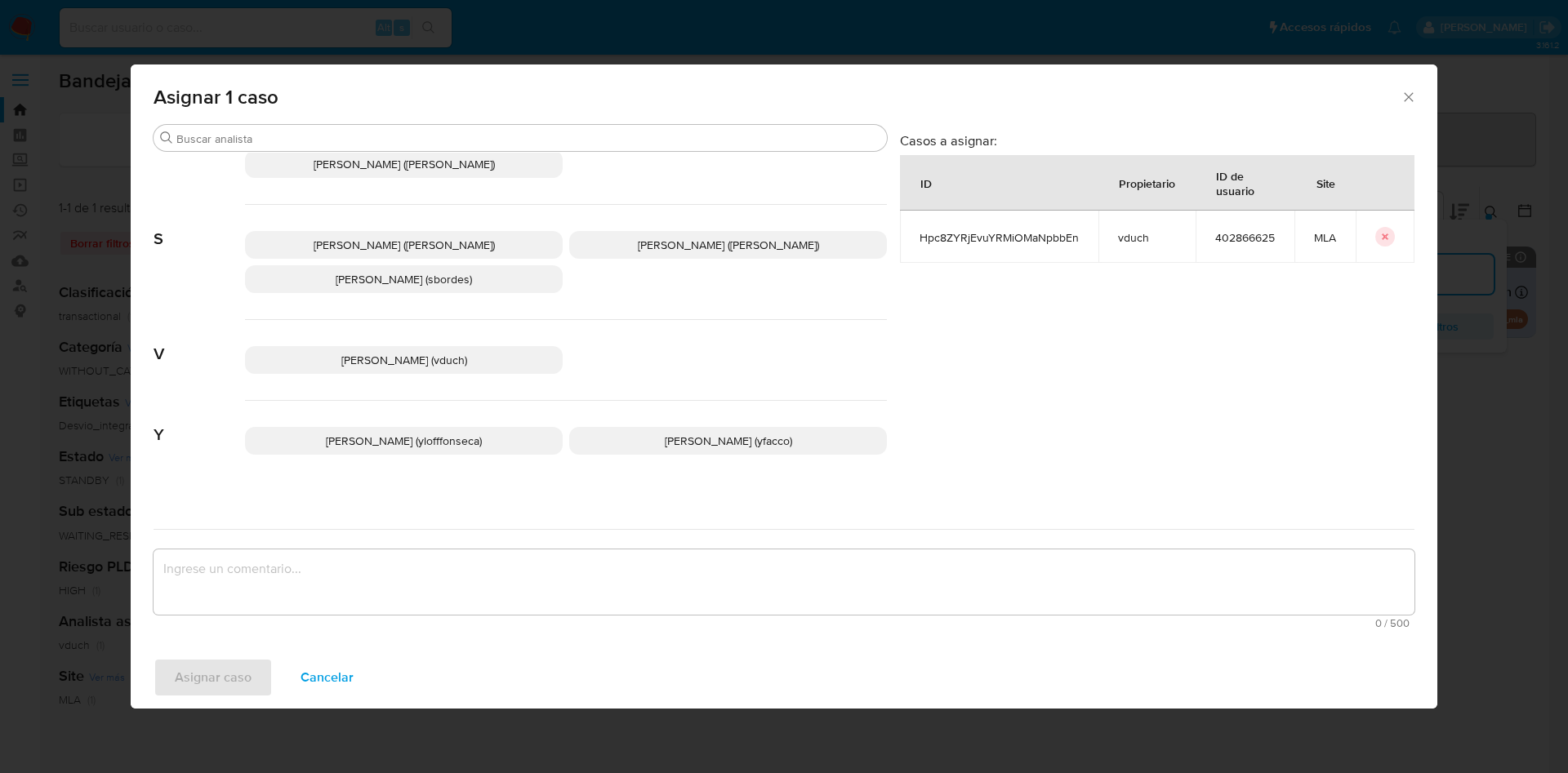
click at [472, 354] on p "Valeria Duch (vduch)" at bounding box center [404, 359] width 317 height 28
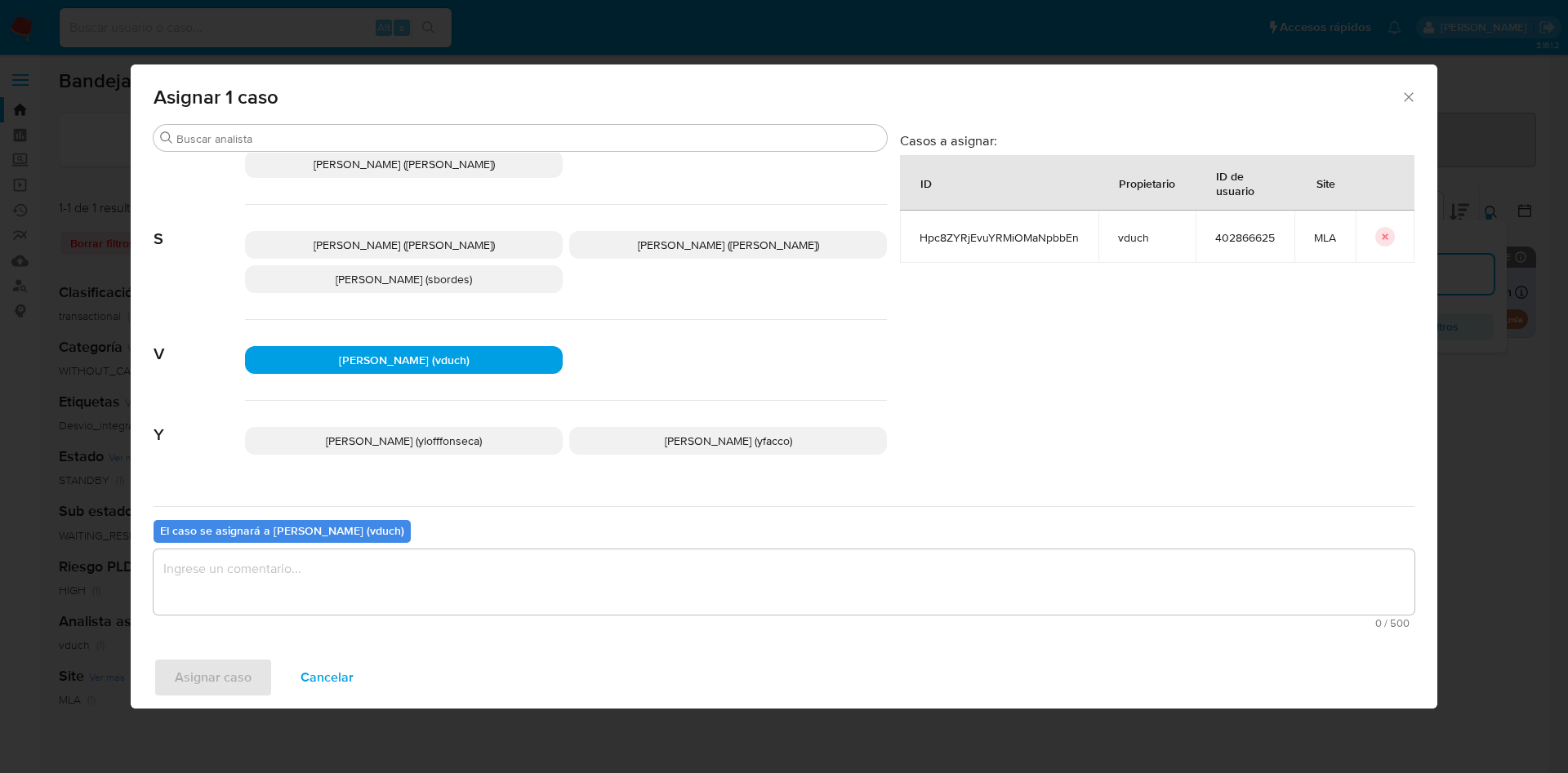
click at [489, 520] on div "El caso se asignará a Valeria Duch (vduch) 0 / 500 500 caracteres restantes" at bounding box center [784, 571] width 1261 height 129
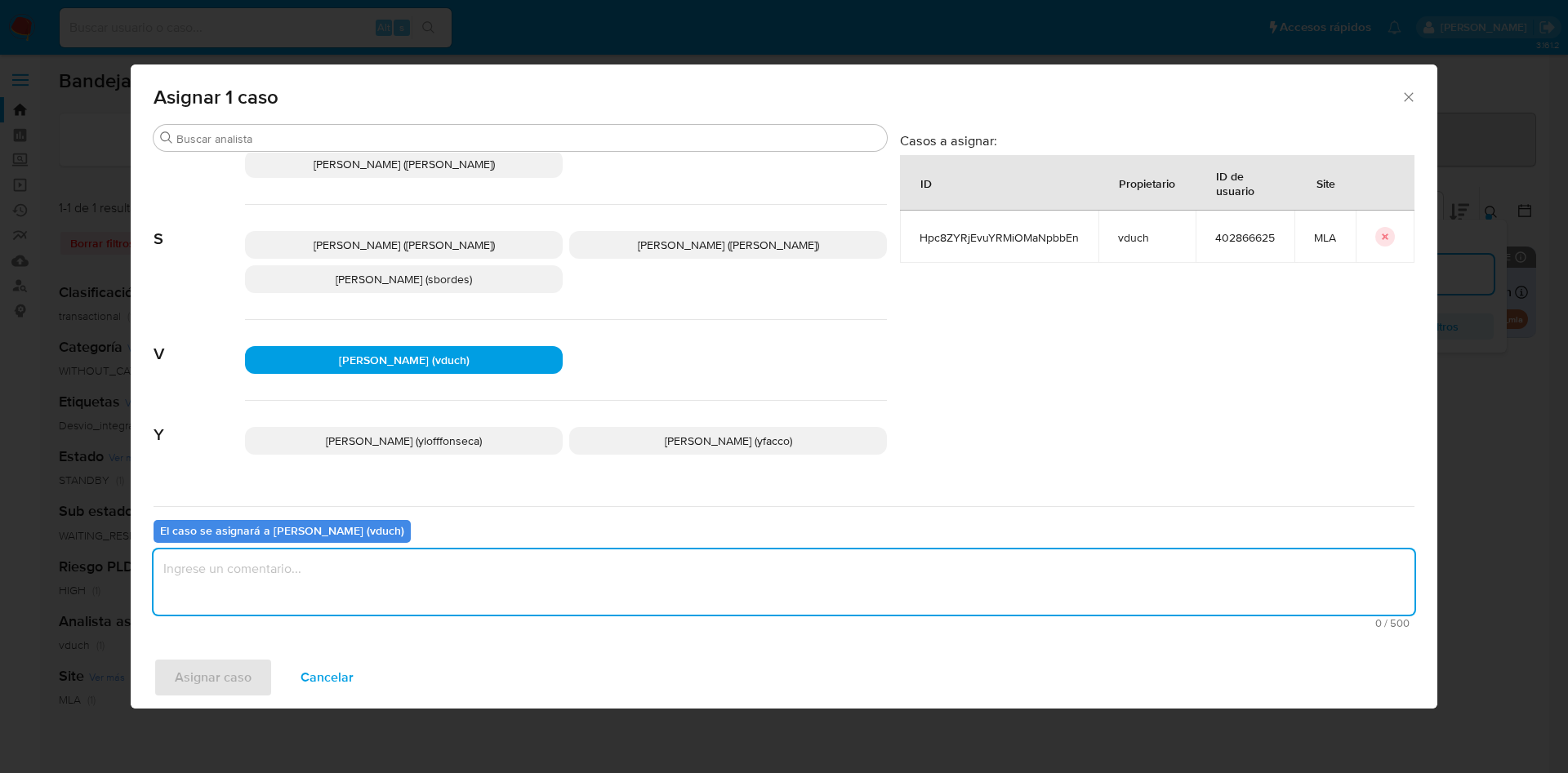
click at [475, 572] on textarea "assign-modal" at bounding box center [784, 582] width 1261 height 65
click at [240, 649] on div "Asignar caso Cancelar" at bounding box center [784, 677] width 1306 height 62
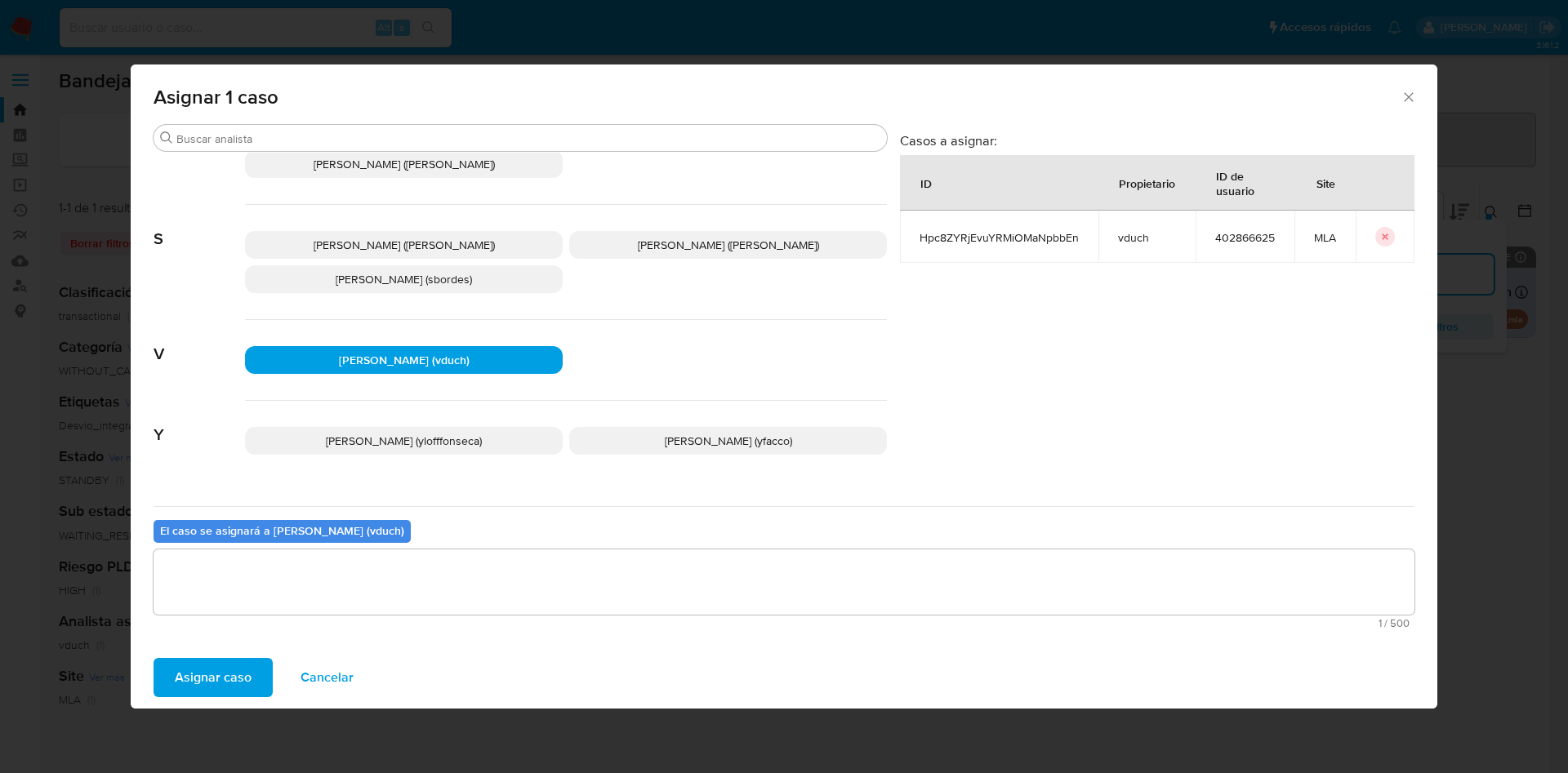
click at [238, 661] on span "Asignar caso" at bounding box center [212, 677] width 76 height 36
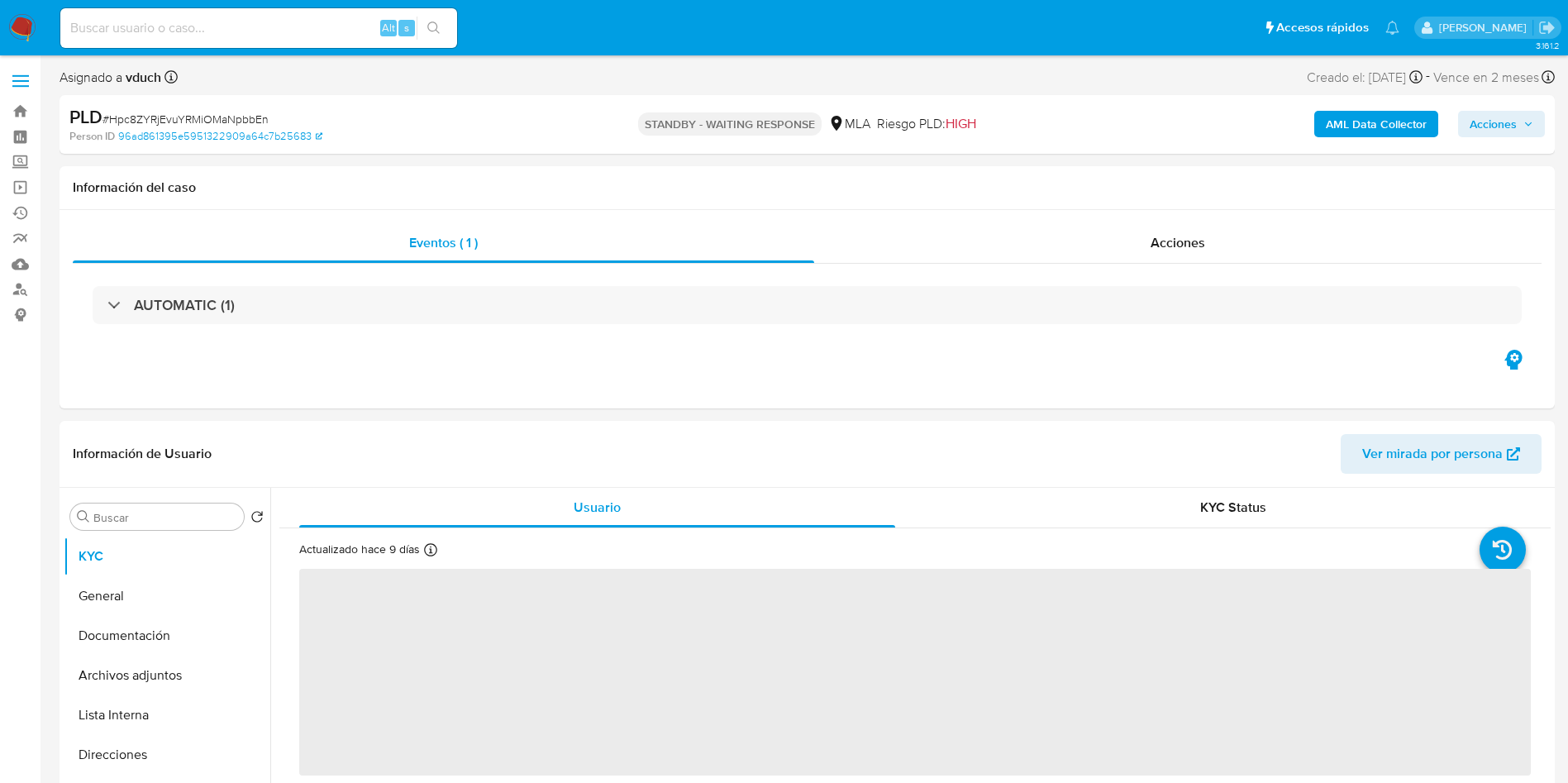
select select "10"
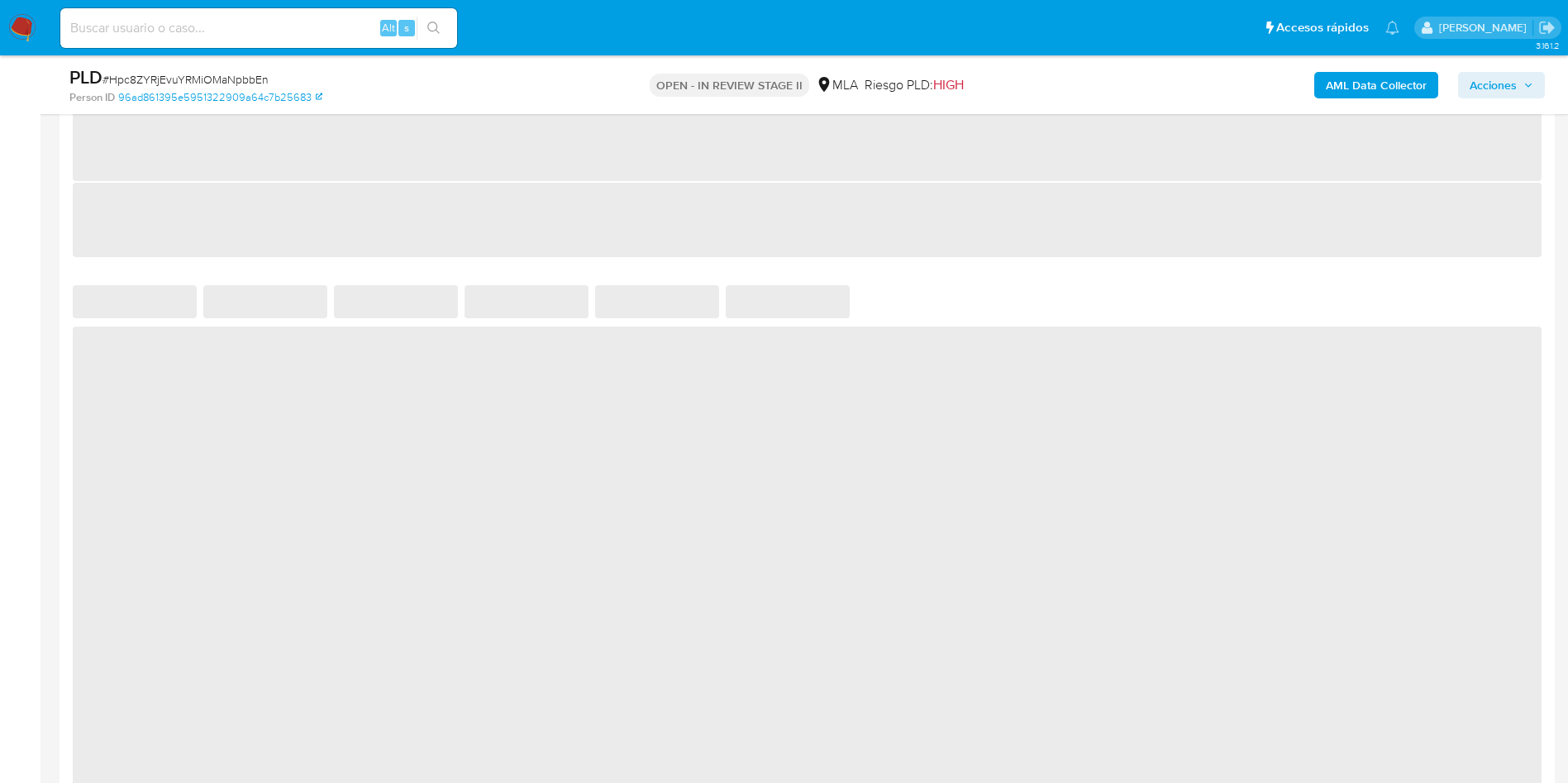
scroll to position [992, 0]
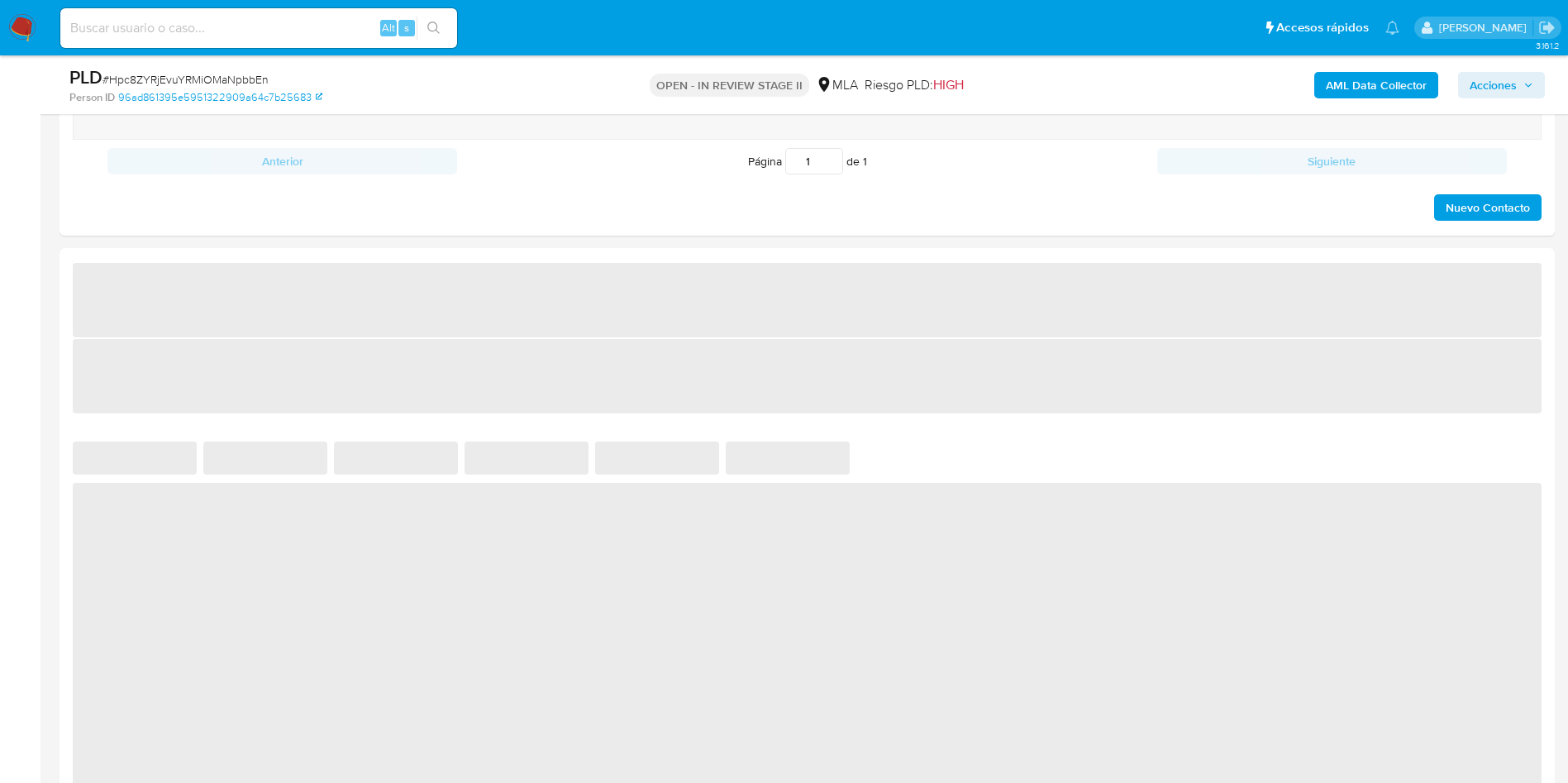
select select "10"
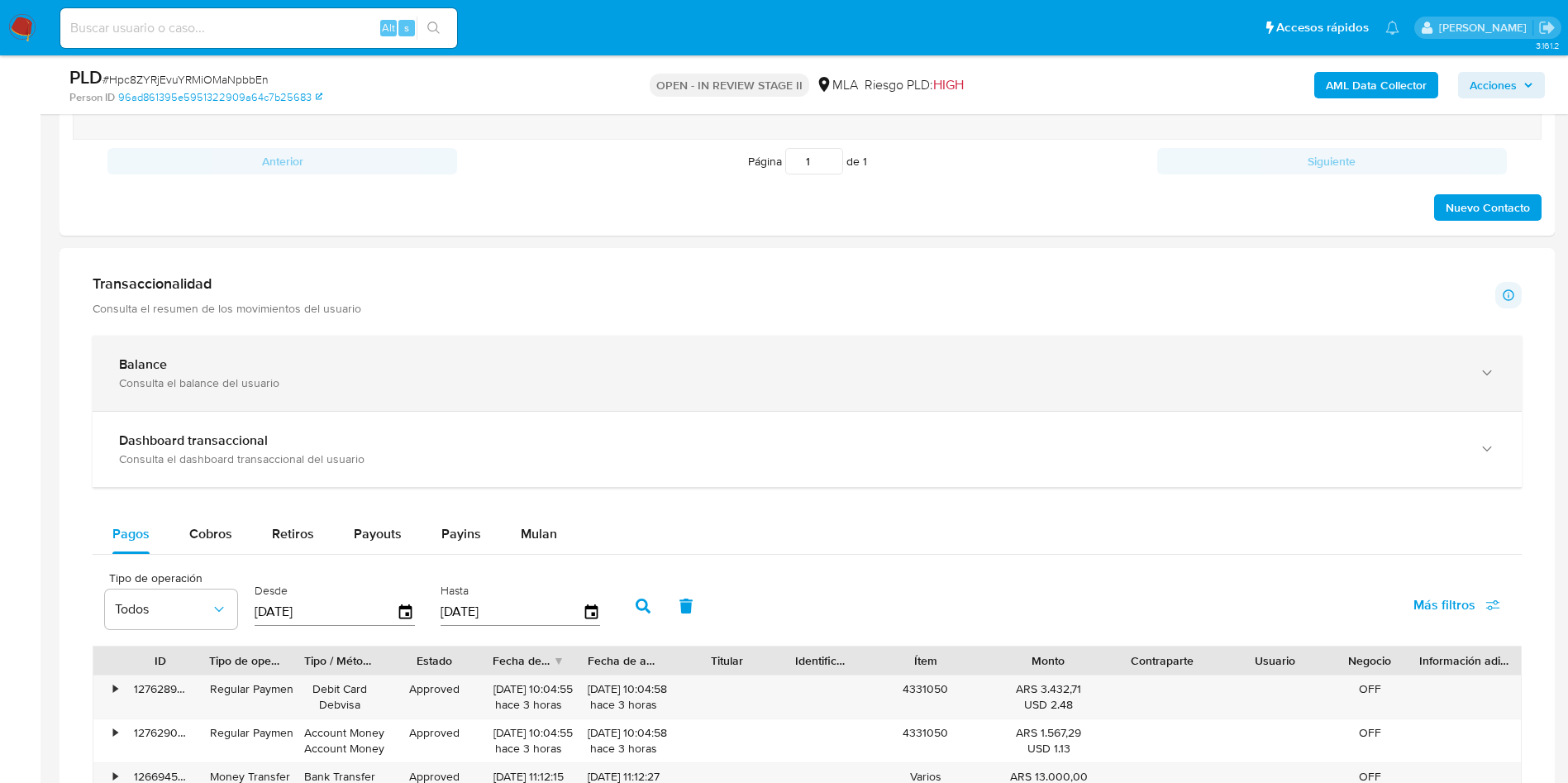
scroll to position [744, 0]
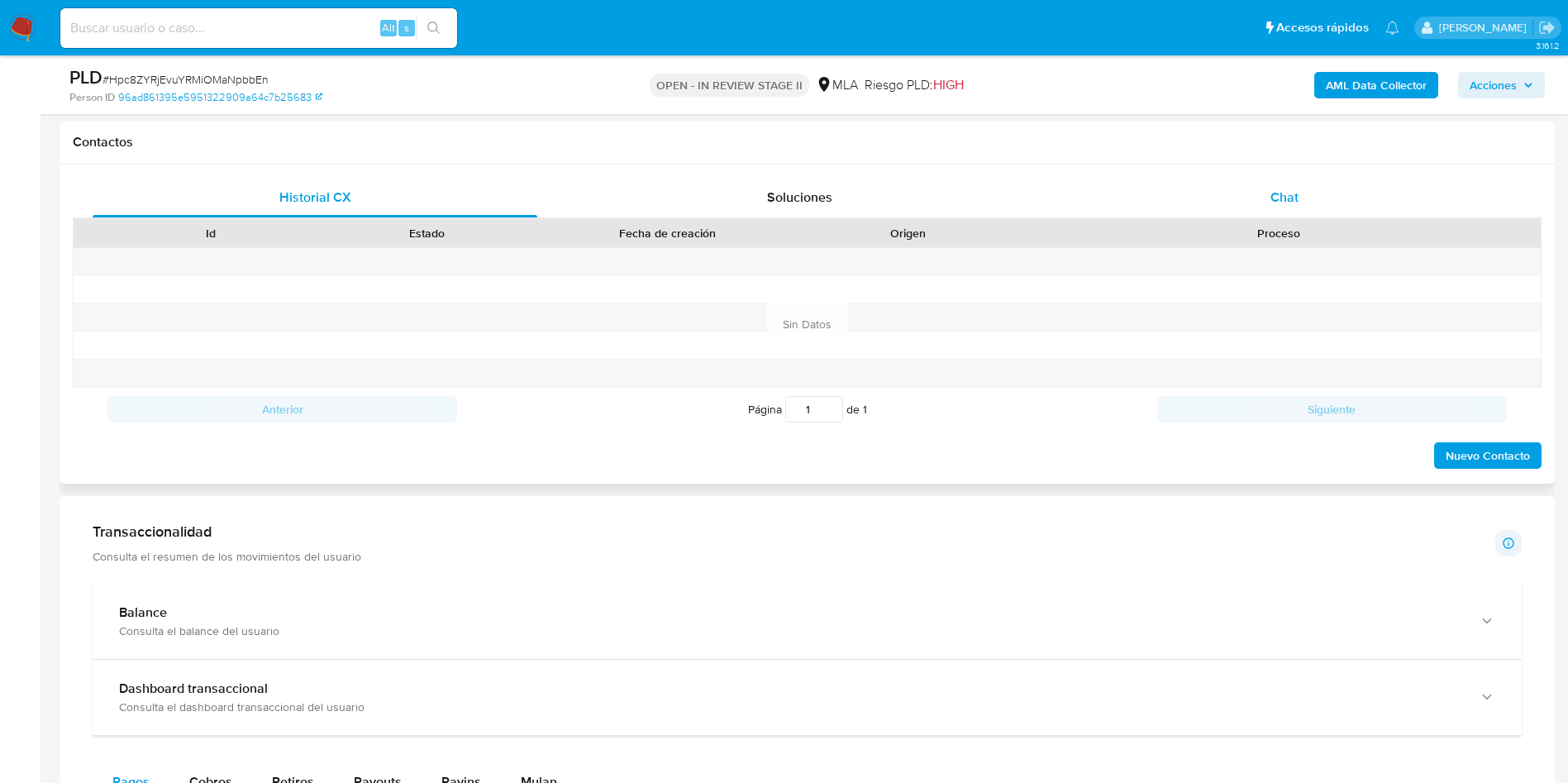
click at [1286, 208] on div "Chat" at bounding box center [1284, 197] width 444 height 40
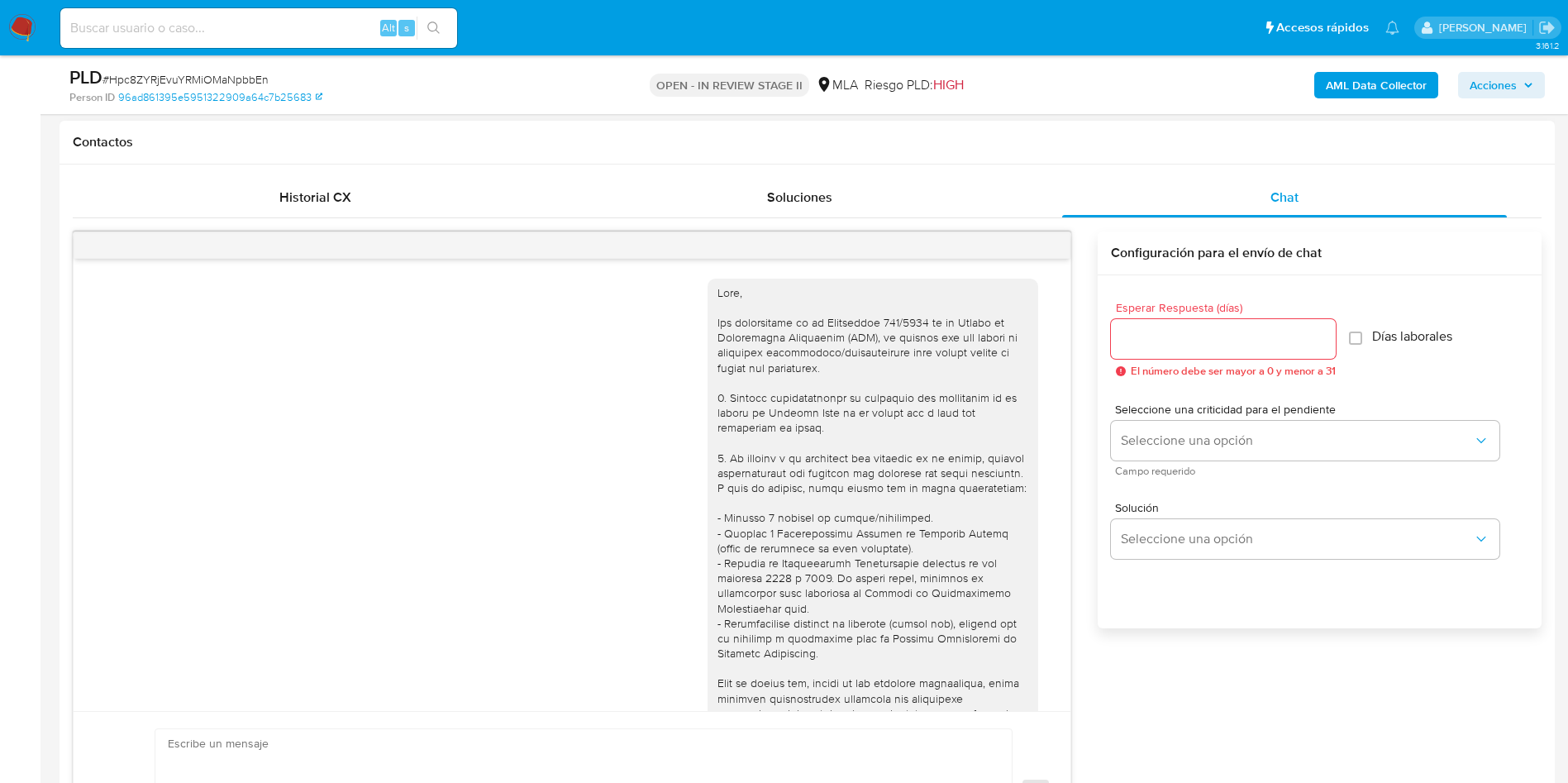
scroll to position [1562, 0]
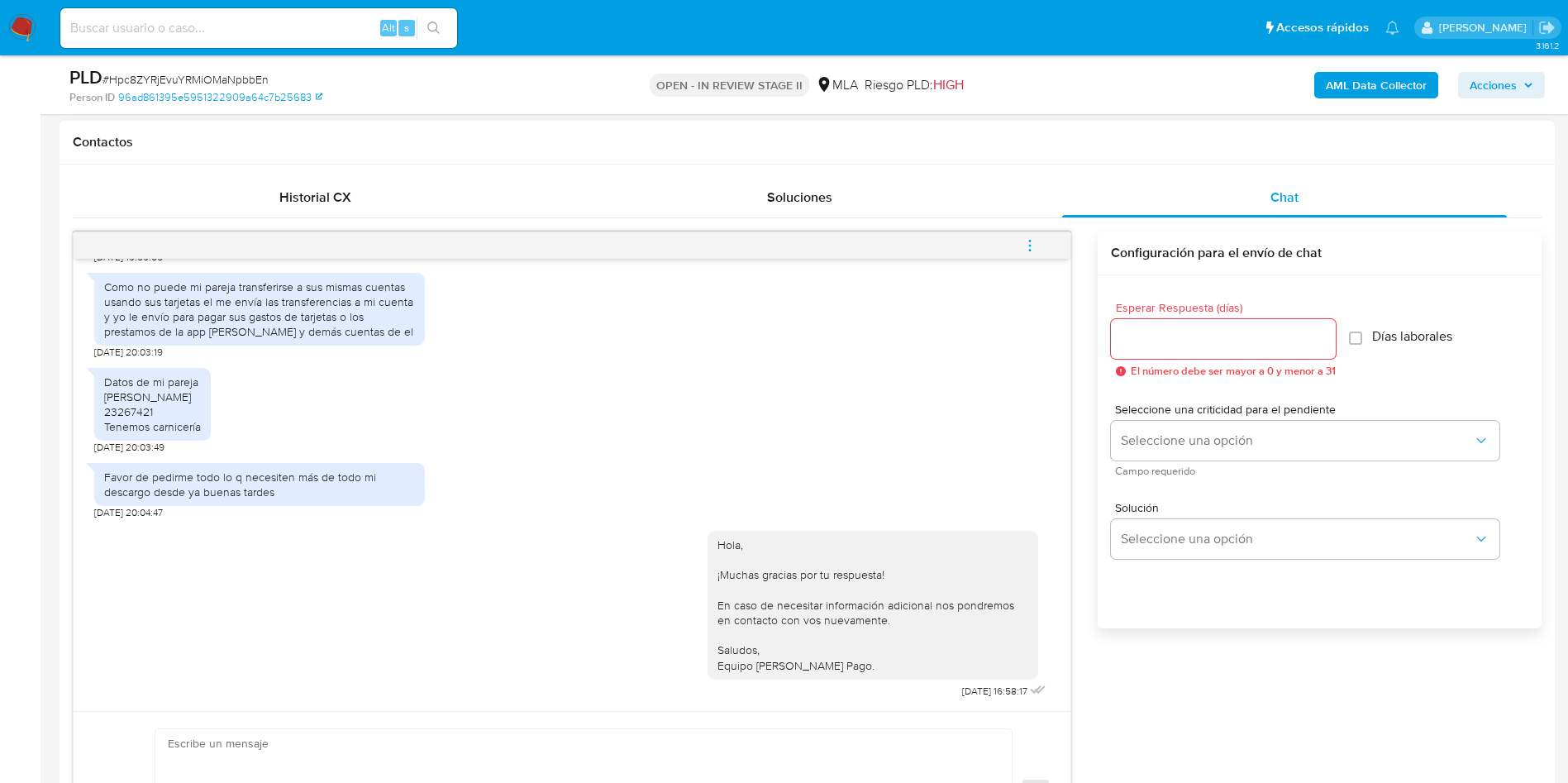
click at [1041, 247] on button "menu-action" at bounding box center [1030, 246] width 54 height 40
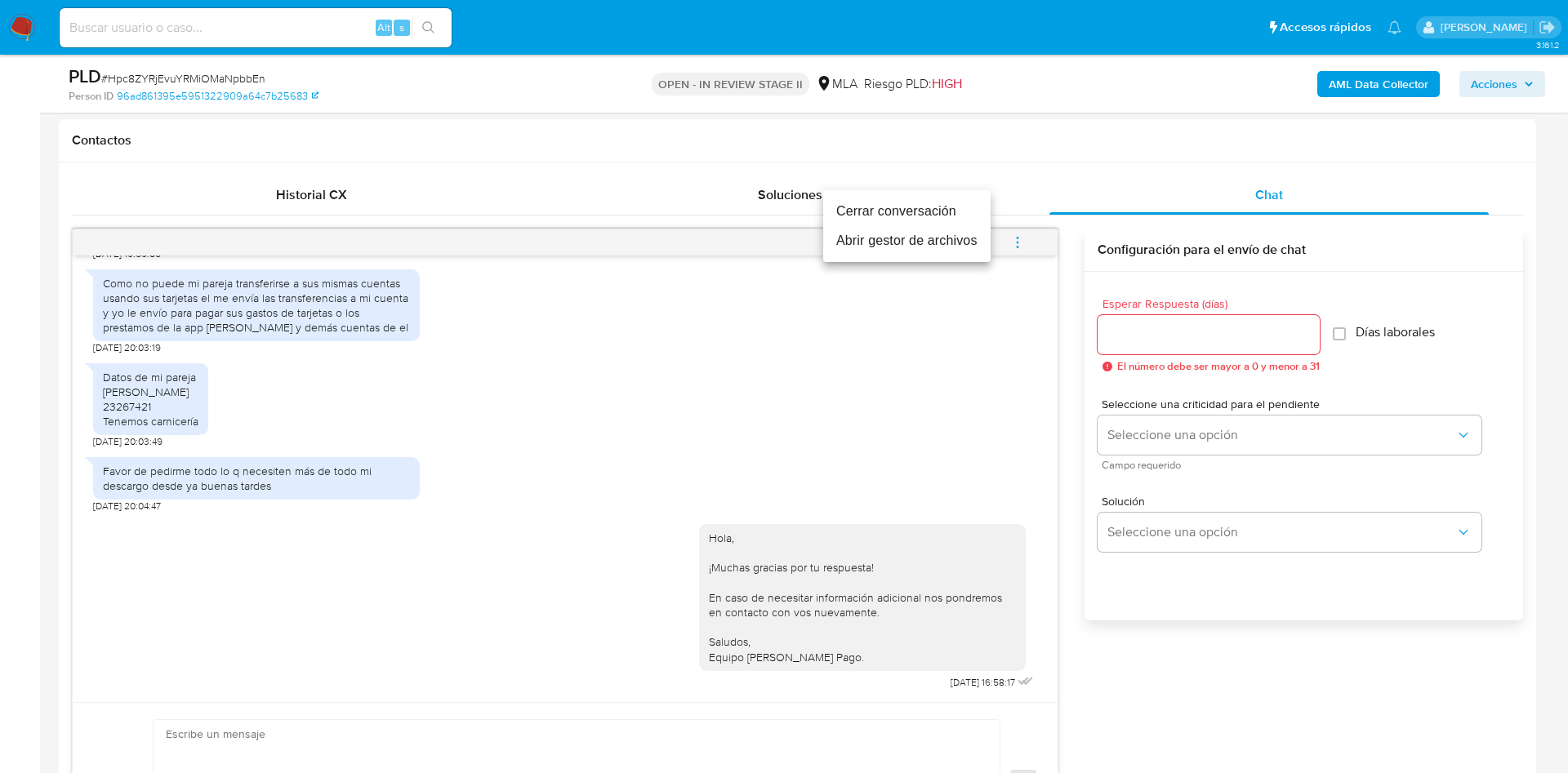
click at [912, 218] on li "Cerrar conversación" at bounding box center [906, 211] width 167 height 29
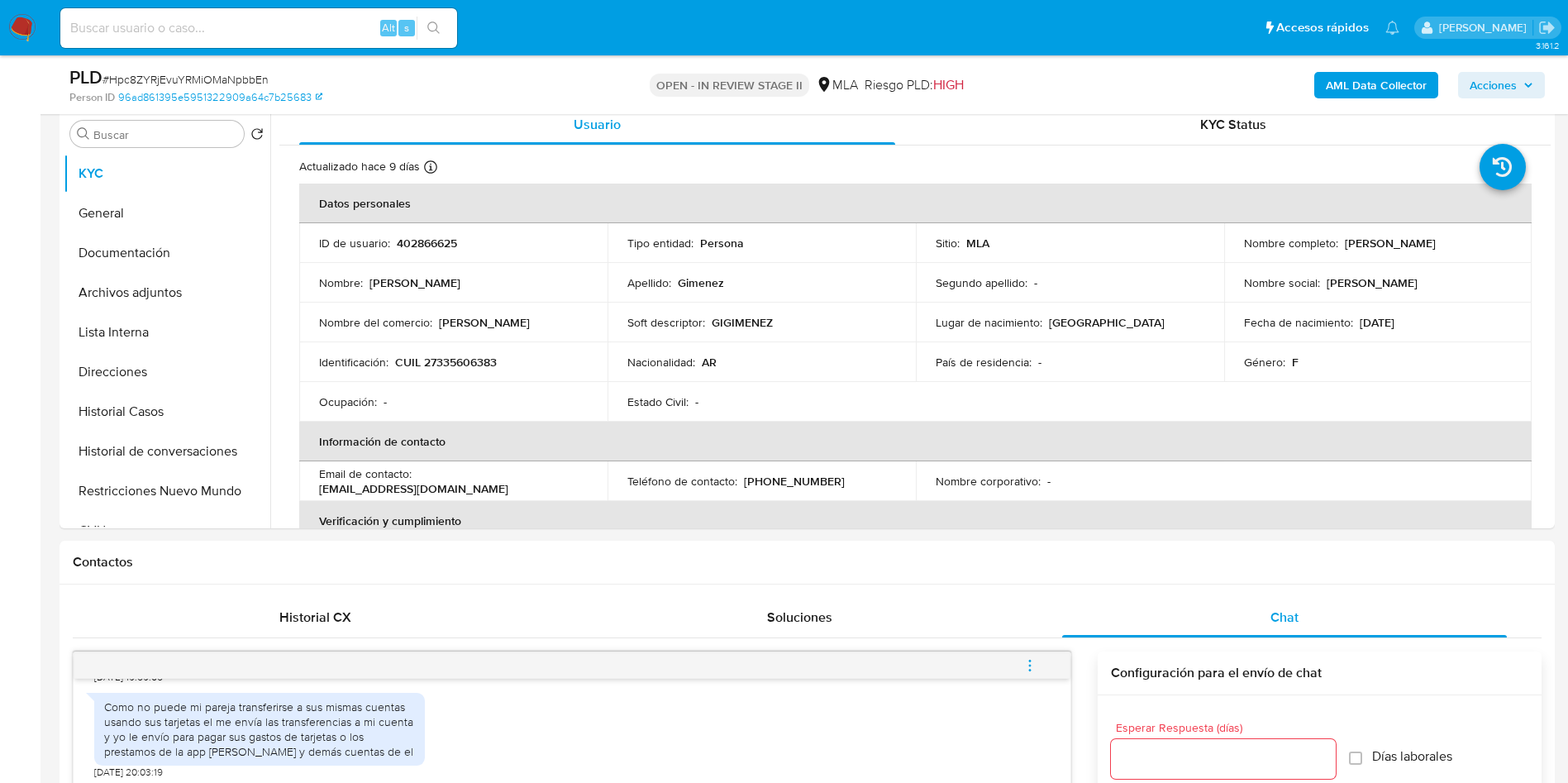
scroll to position [0, 0]
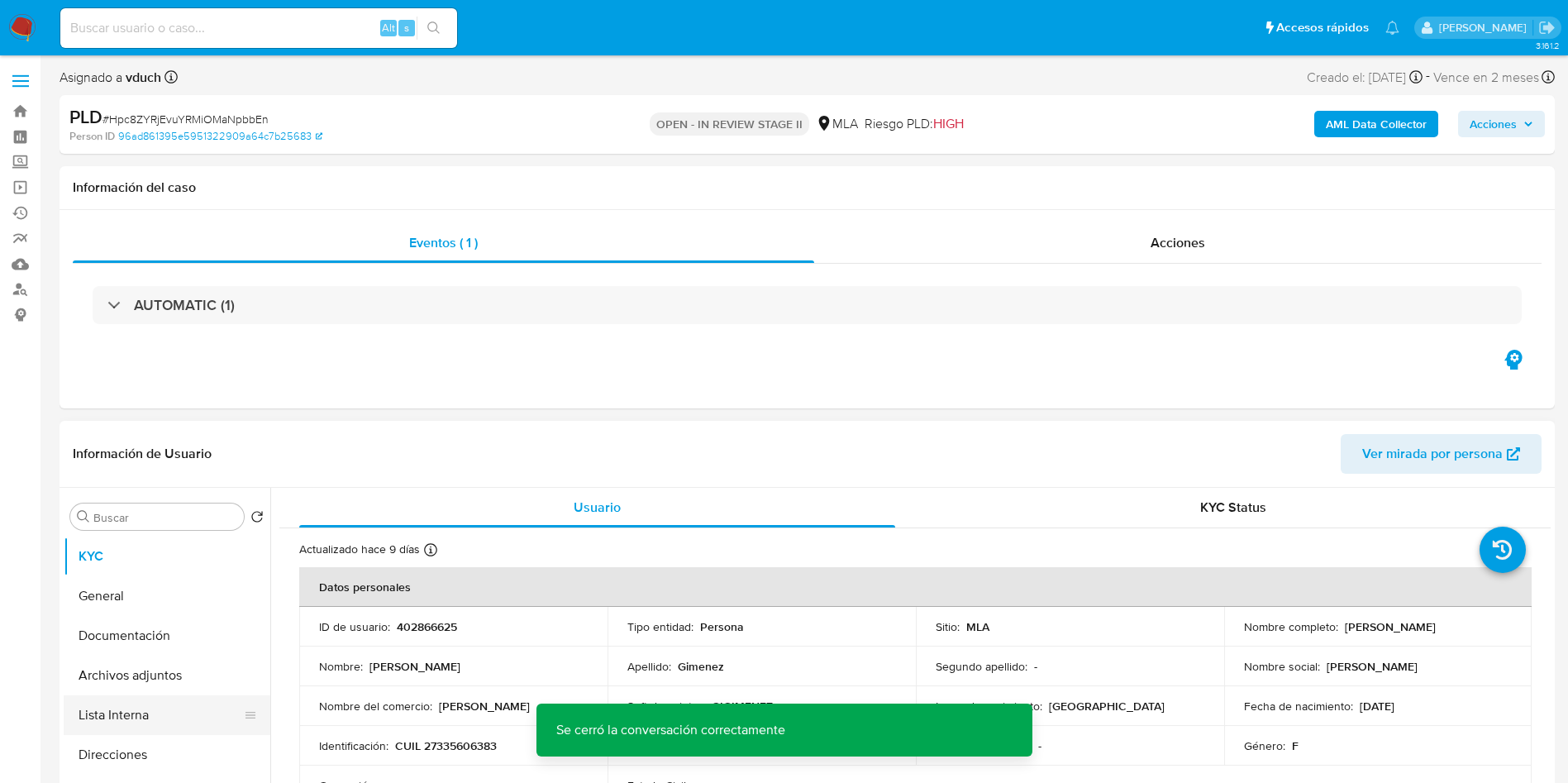
click at [175, 706] on button "Lista Interna" at bounding box center [161, 715] width 194 height 40
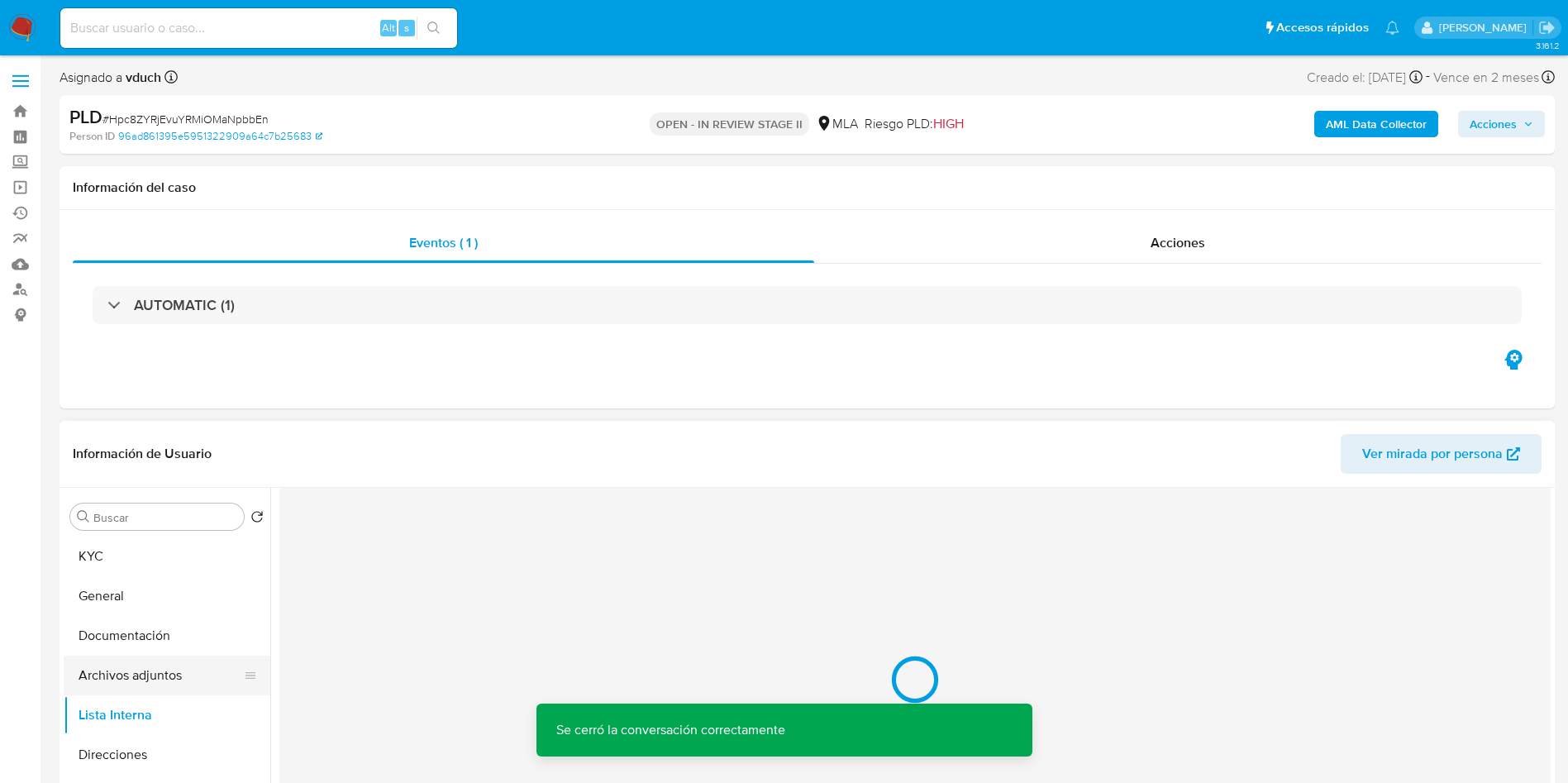
click at [157, 684] on button "Archivos adjuntos" at bounding box center [161, 675] width 194 height 40
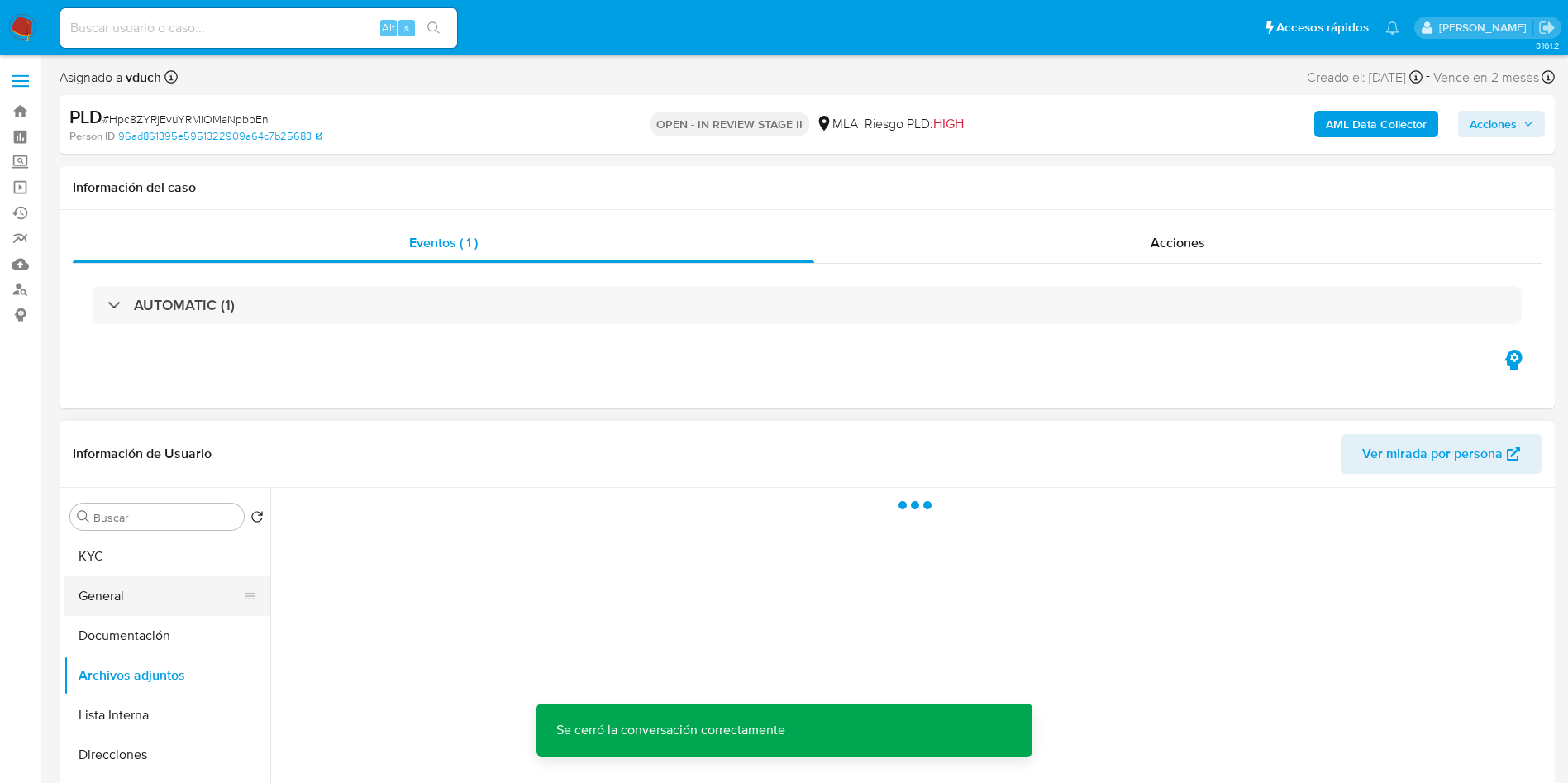
click at [159, 614] on button "General" at bounding box center [161, 596] width 194 height 40
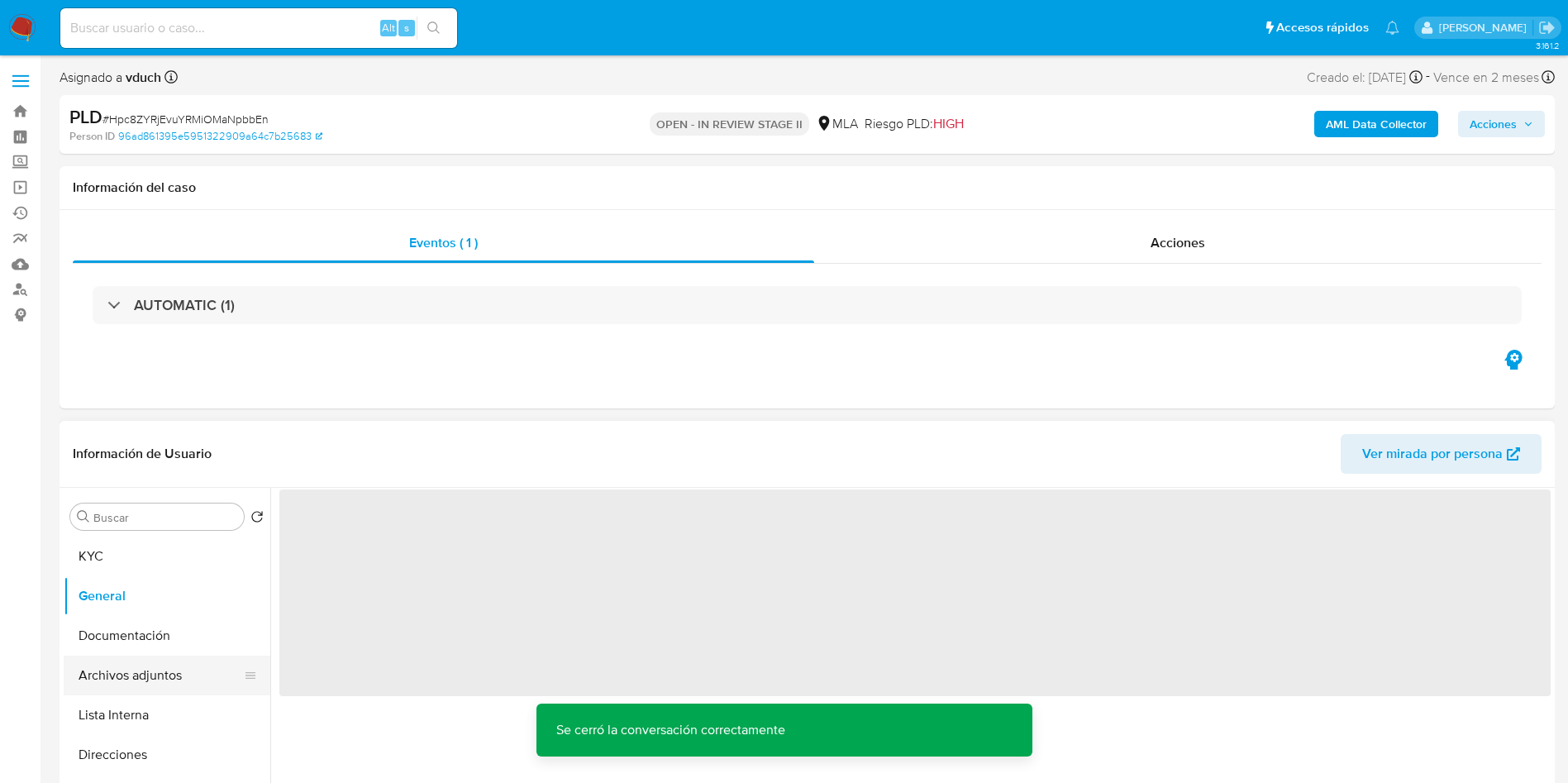
click at [157, 677] on button "Archivos adjuntos" at bounding box center [161, 675] width 194 height 40
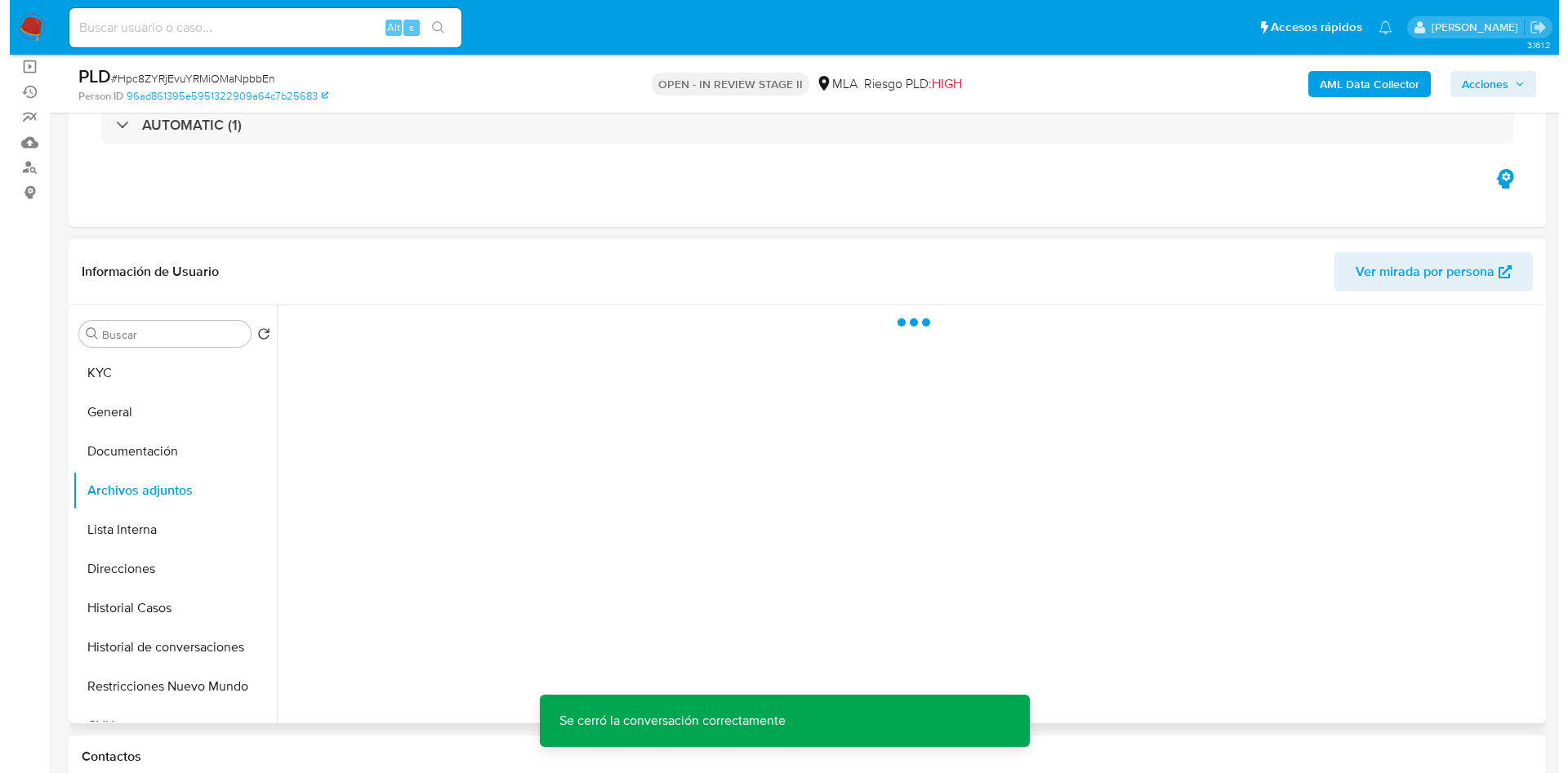
scroll to position [123, 0]
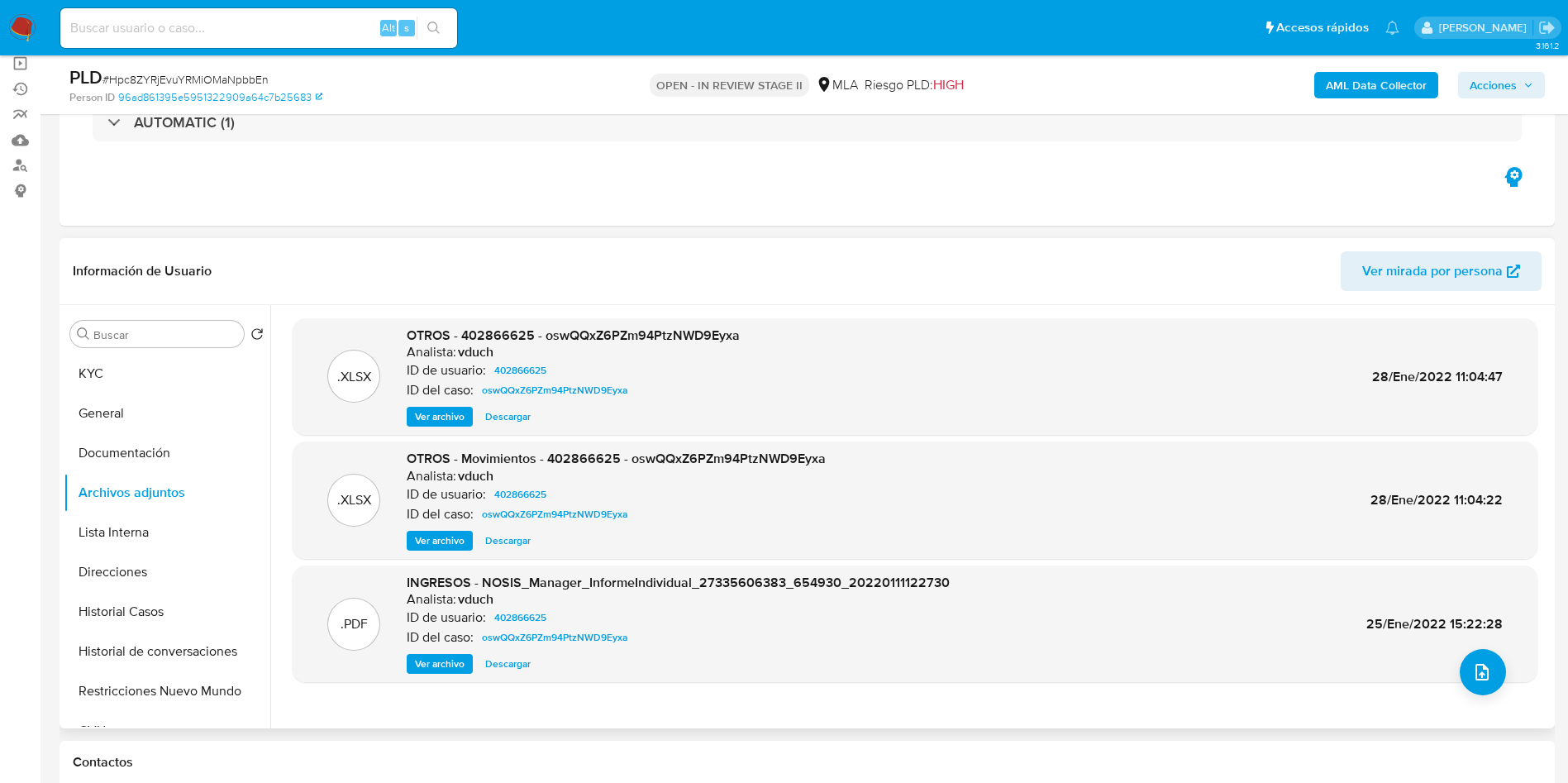
click at [427, 411] on span "Ver archivo" at bounding box center [439, 417] width 49 height 16
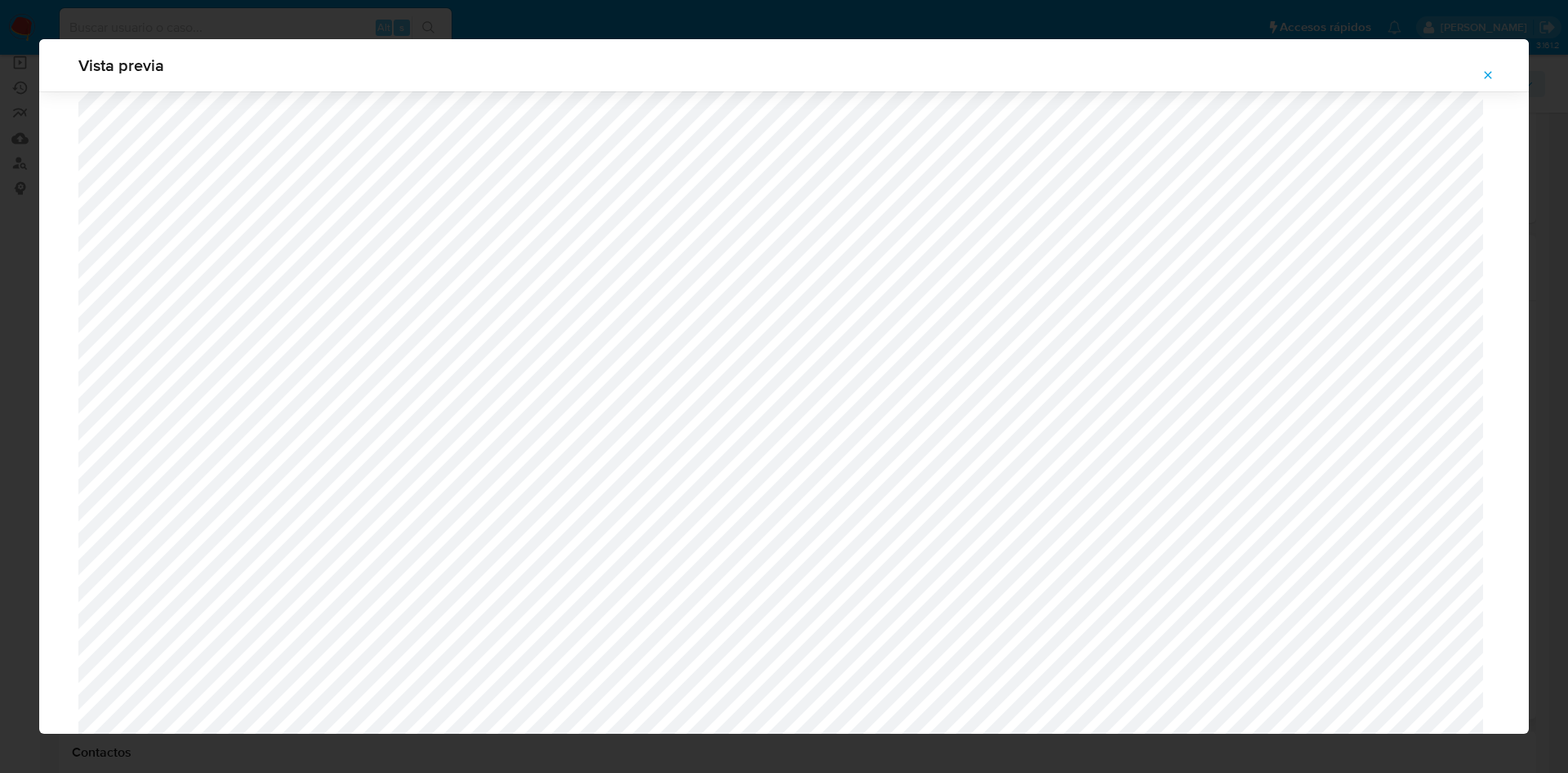
scroll to position [932, 0]
click at [1482, 71] on icon "Attachment preview" at bounding box center [1487, 76] width 13 height 13
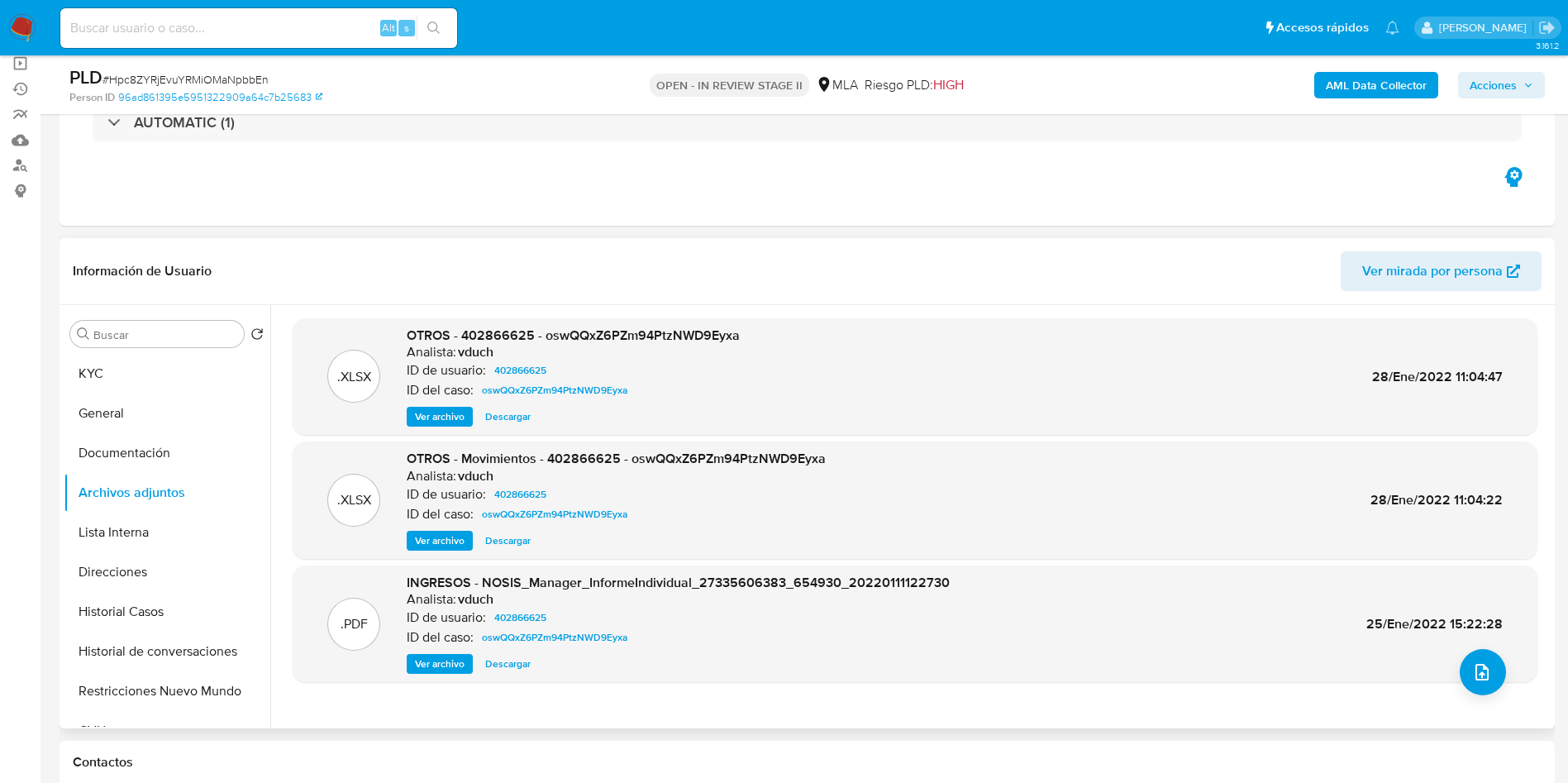
scroll to position [248, 0]
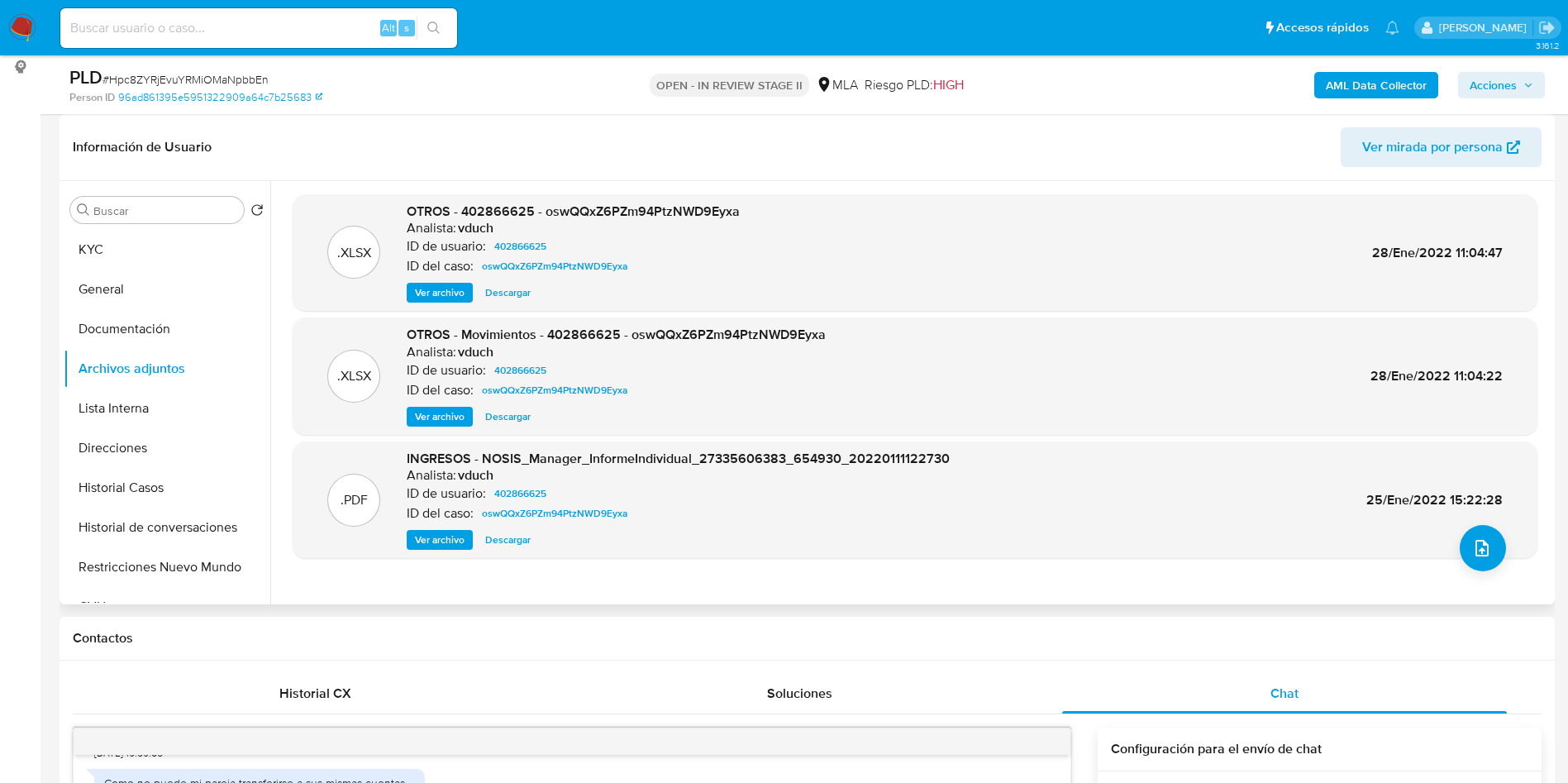
click at [1363, 95] on b "AML Data Collector" at bounding box center [1376, 85] width 101 height 26
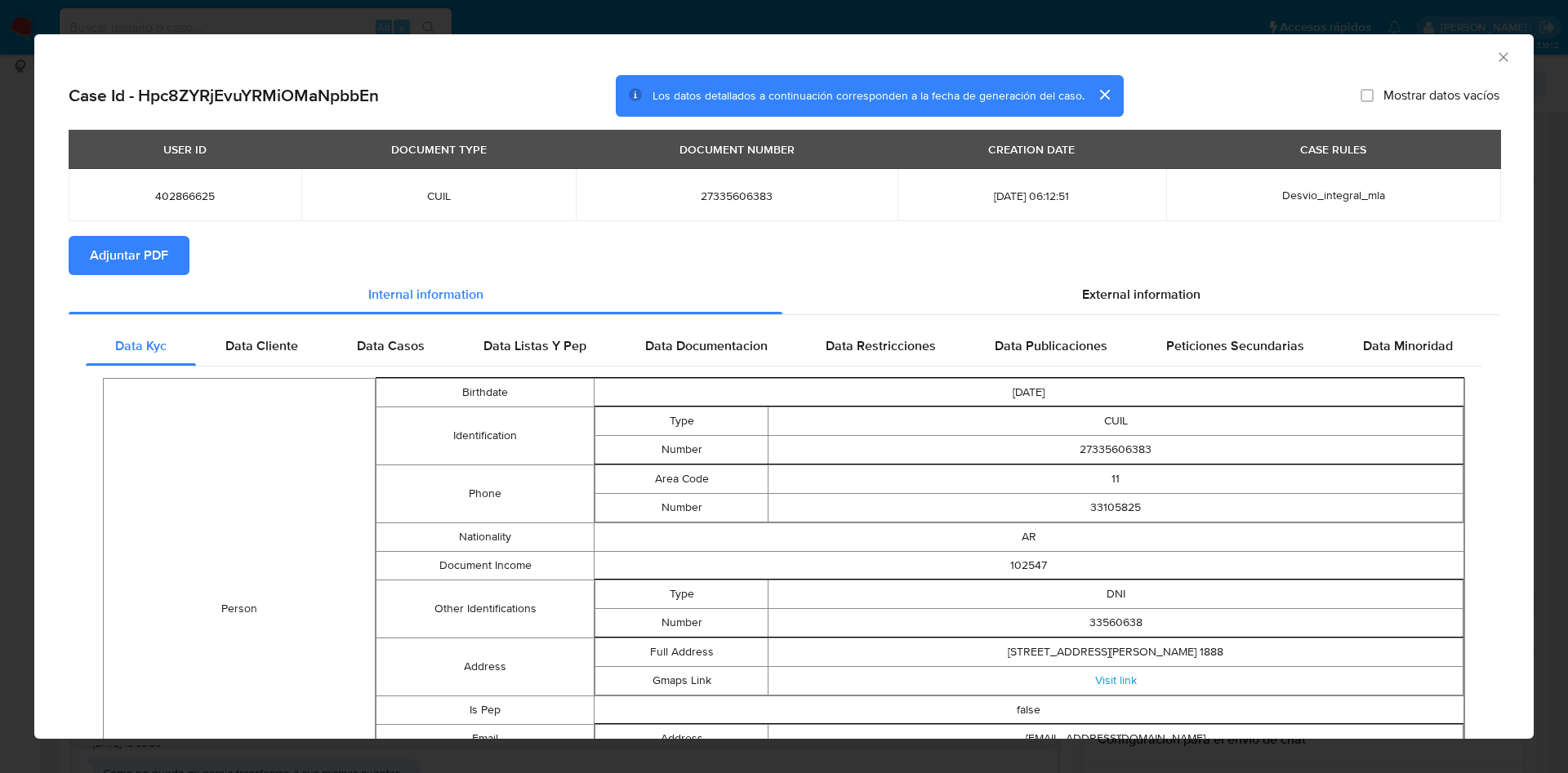
click at [166, 269] on span "Adjuntar PDF" at bounding box center [128, 255] width 78 height 36
click at [1495, 49] on icon "Cerrar ventana" at bounding box center [1503, 56] width 16 height 16
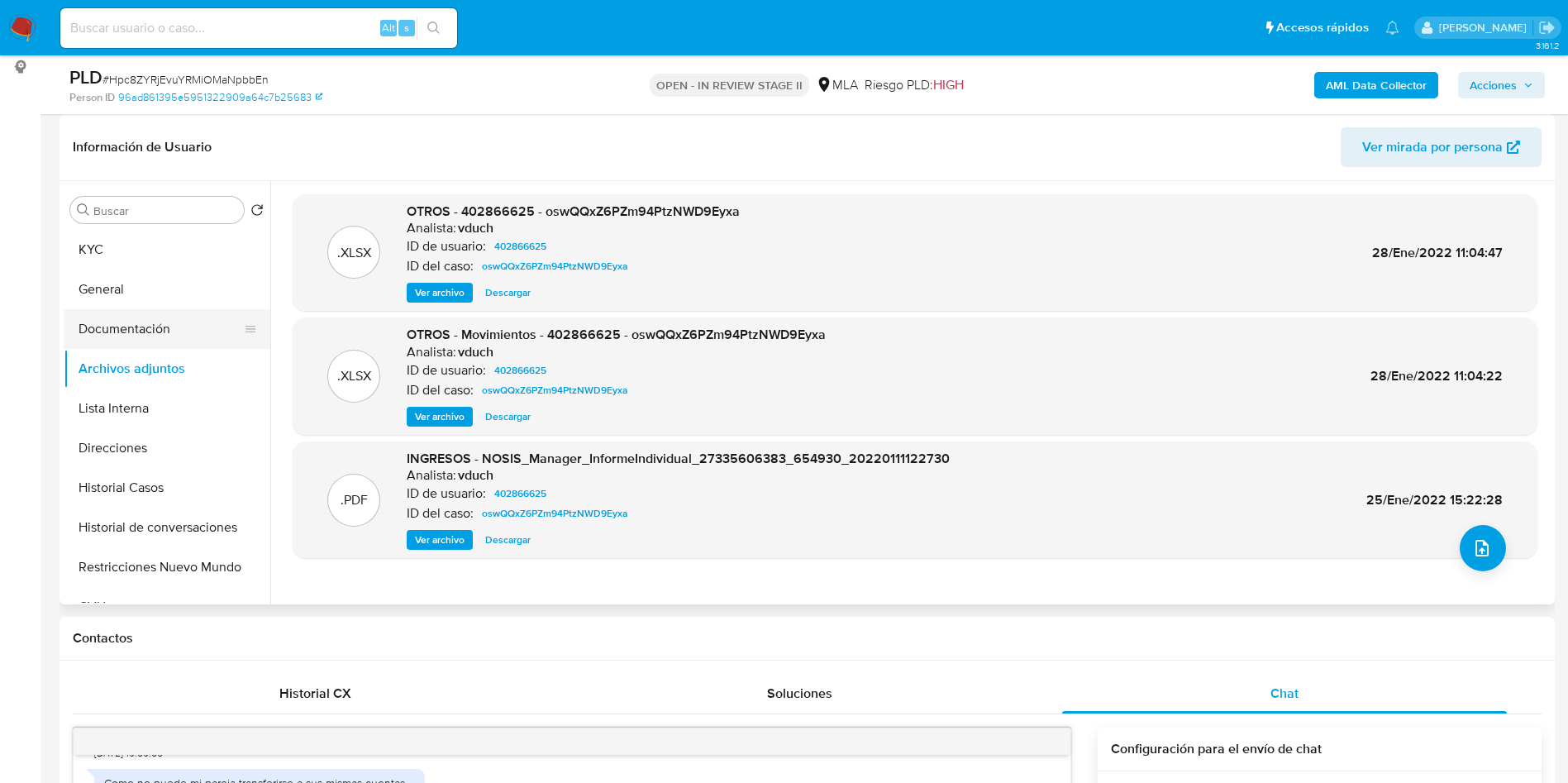
click at [186, 331] on button "Documentación" at bounding box center [161, 329] width 194 height 40
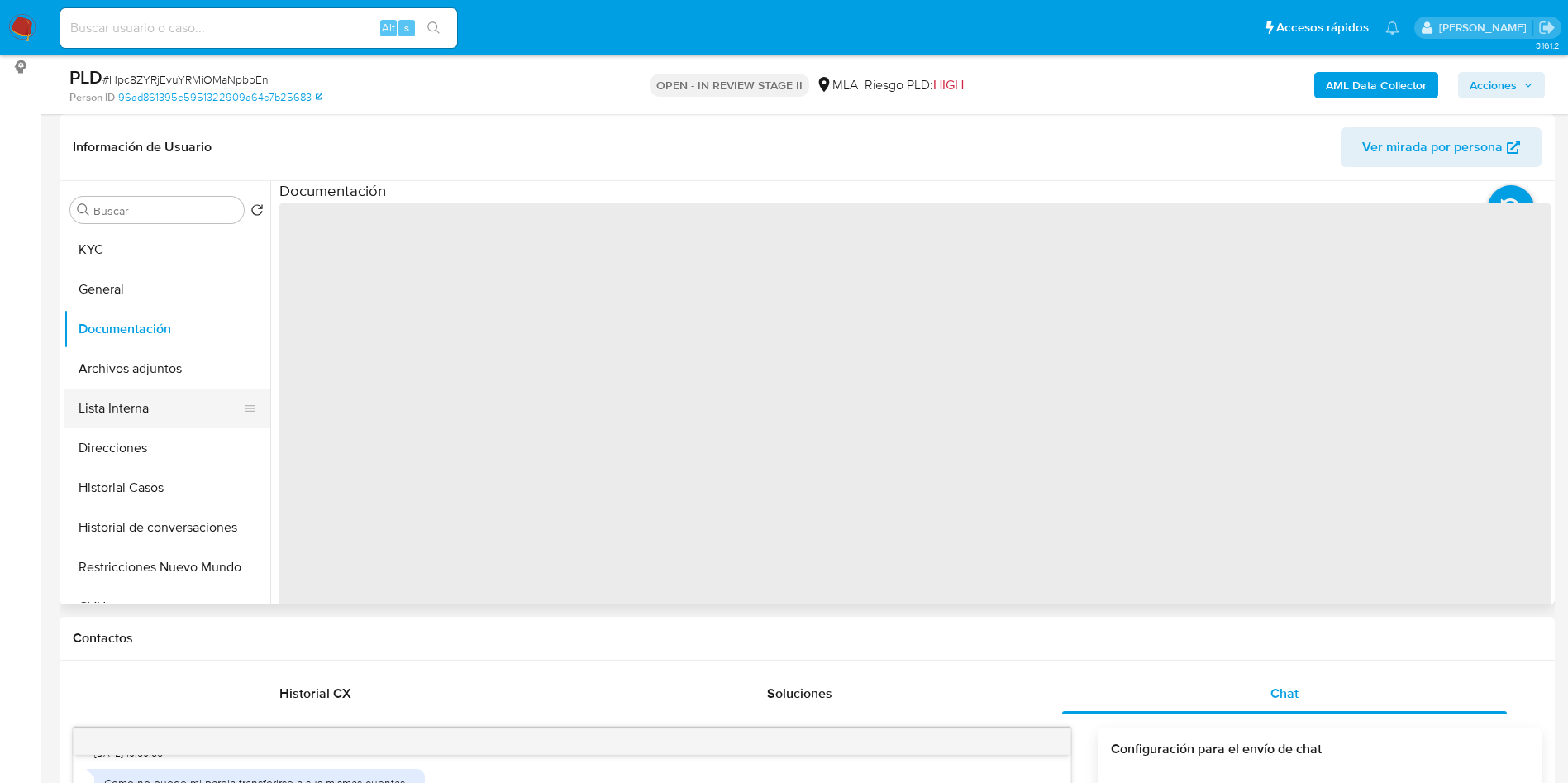
click at [167, 399] on button "Lista Interna" at bounding box center [161, 408] width 194 height 40
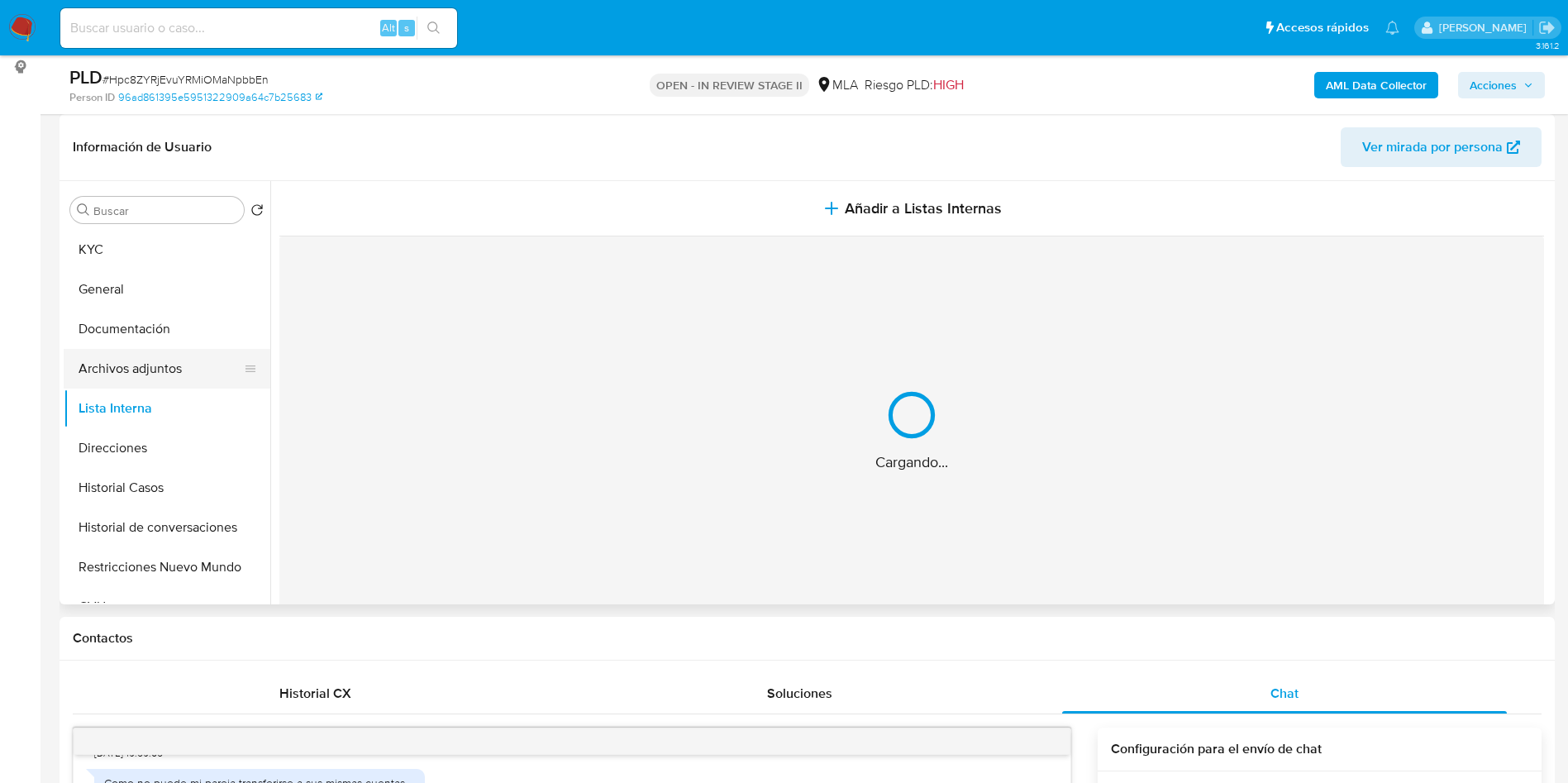
click at [159, 377] on button "Archivos adjuntos" at bounding box center [161, 368] width 194 height 40
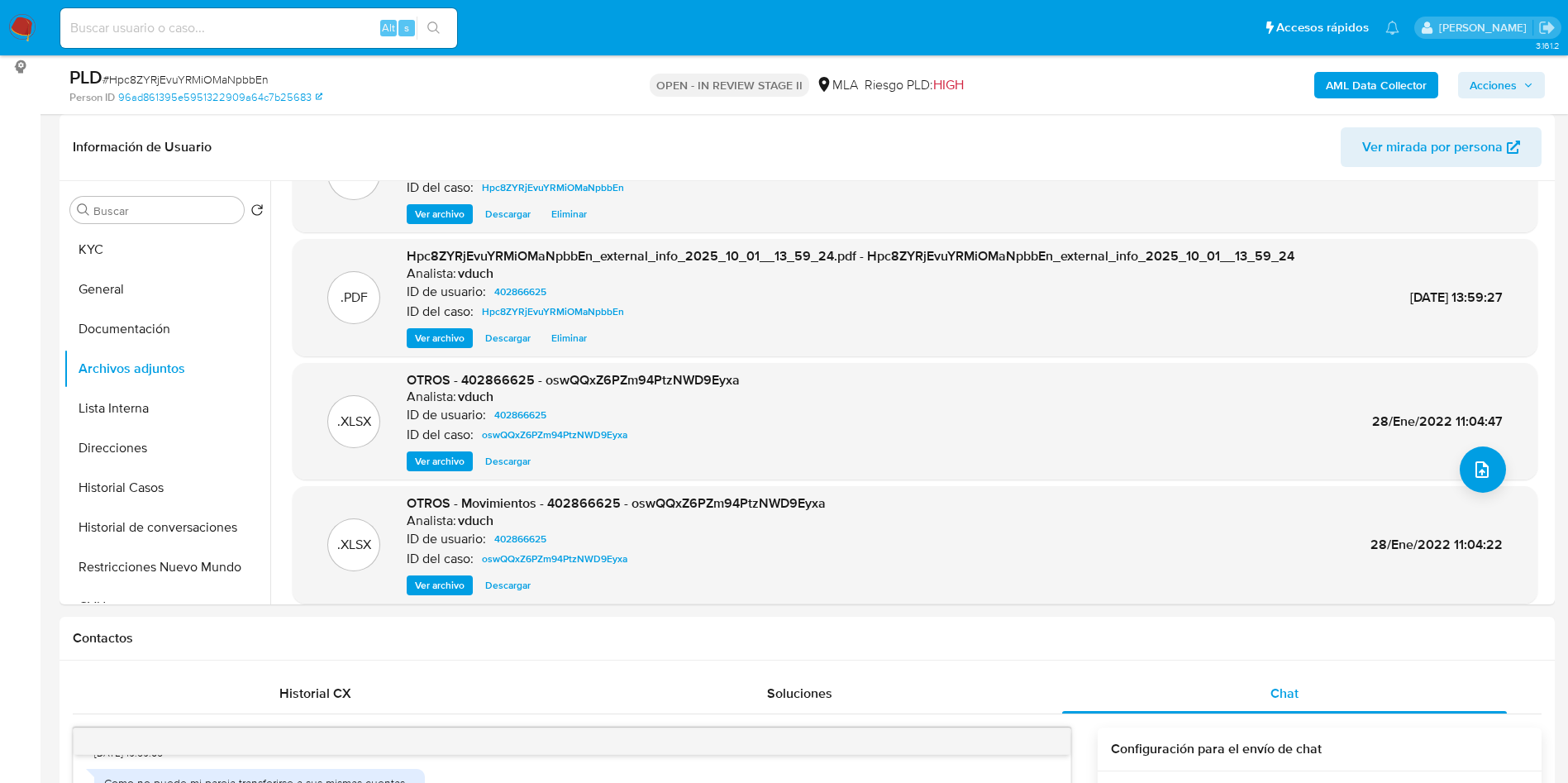
scroll to position [139, 0]
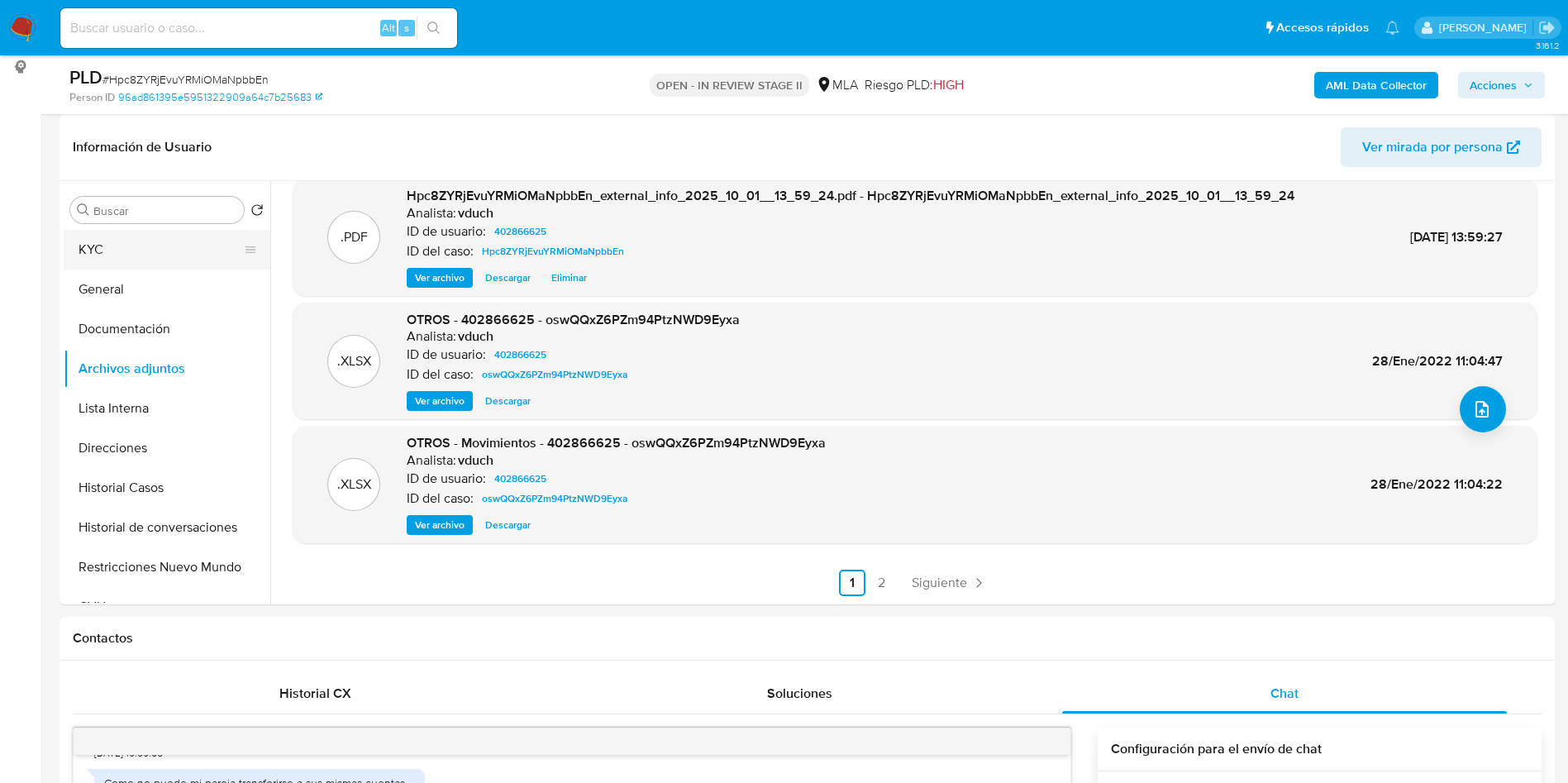
click at [227, 261] on button "KYC" at bounding box center [161, 249] width 194 height 40
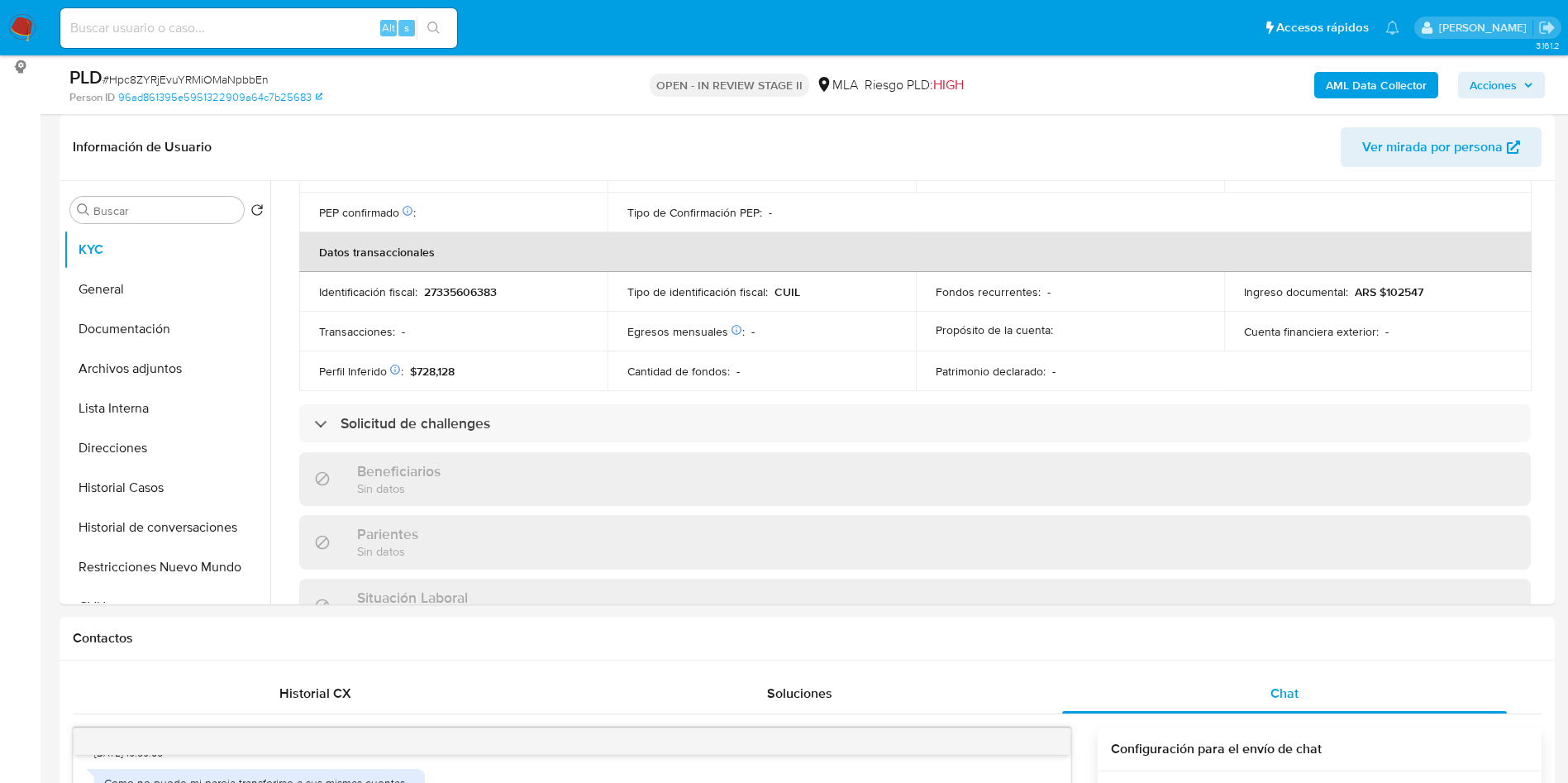
scroll to position [840, 0]
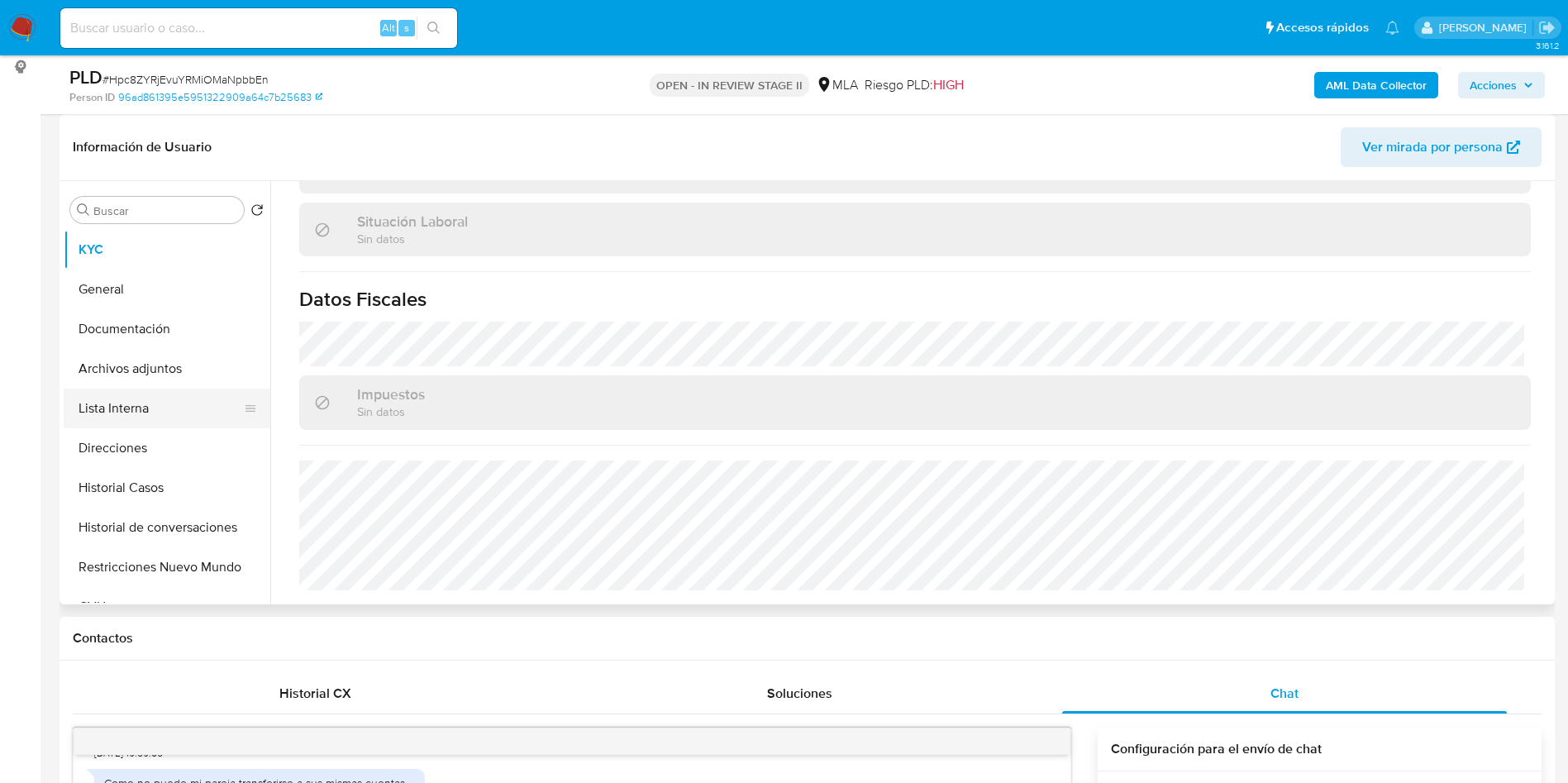
click at [135, 394] on button "Lista Interna" at bounding box center [161, 408] width 194 height 40
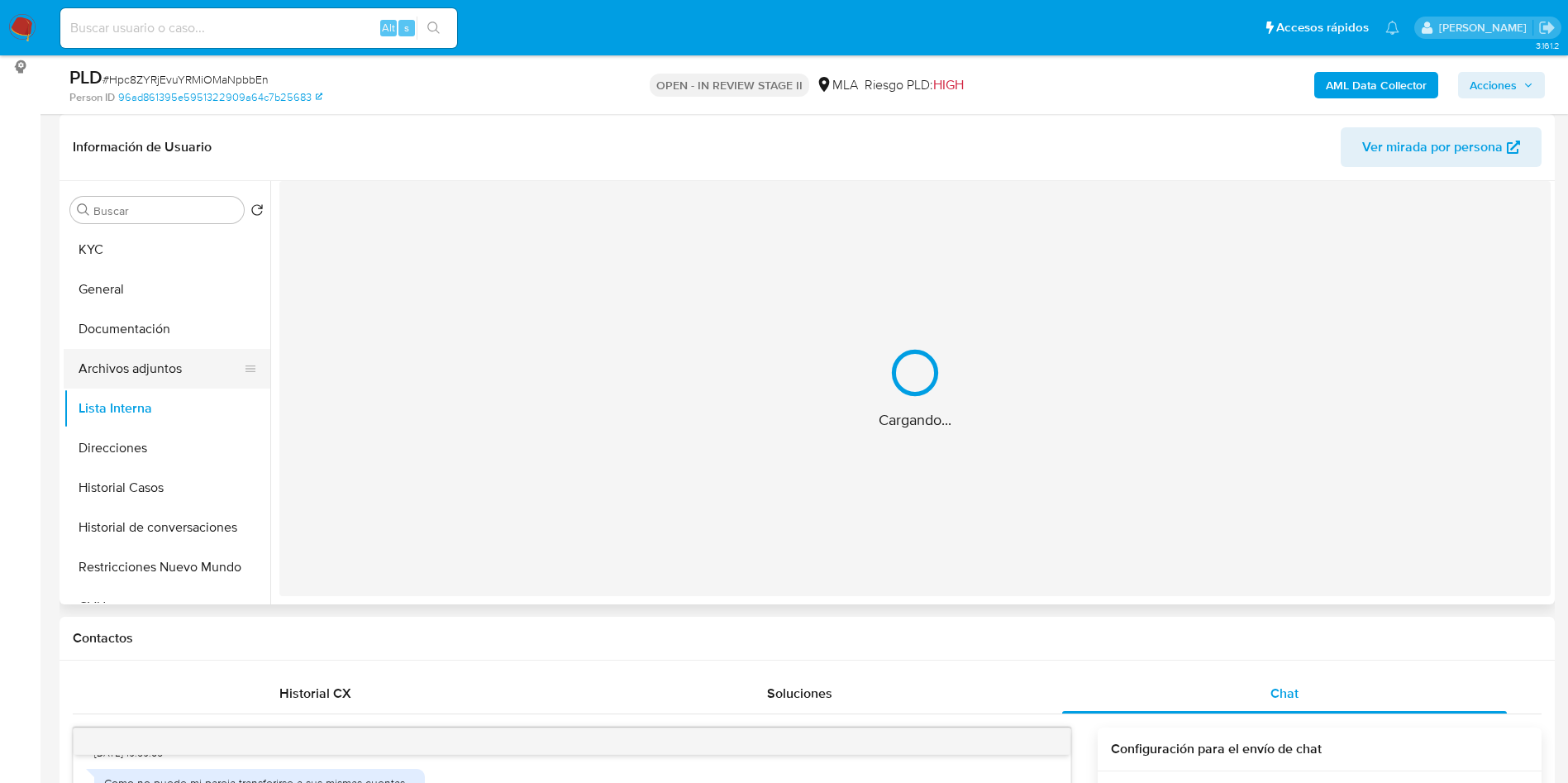
scroll to position [0, 0]
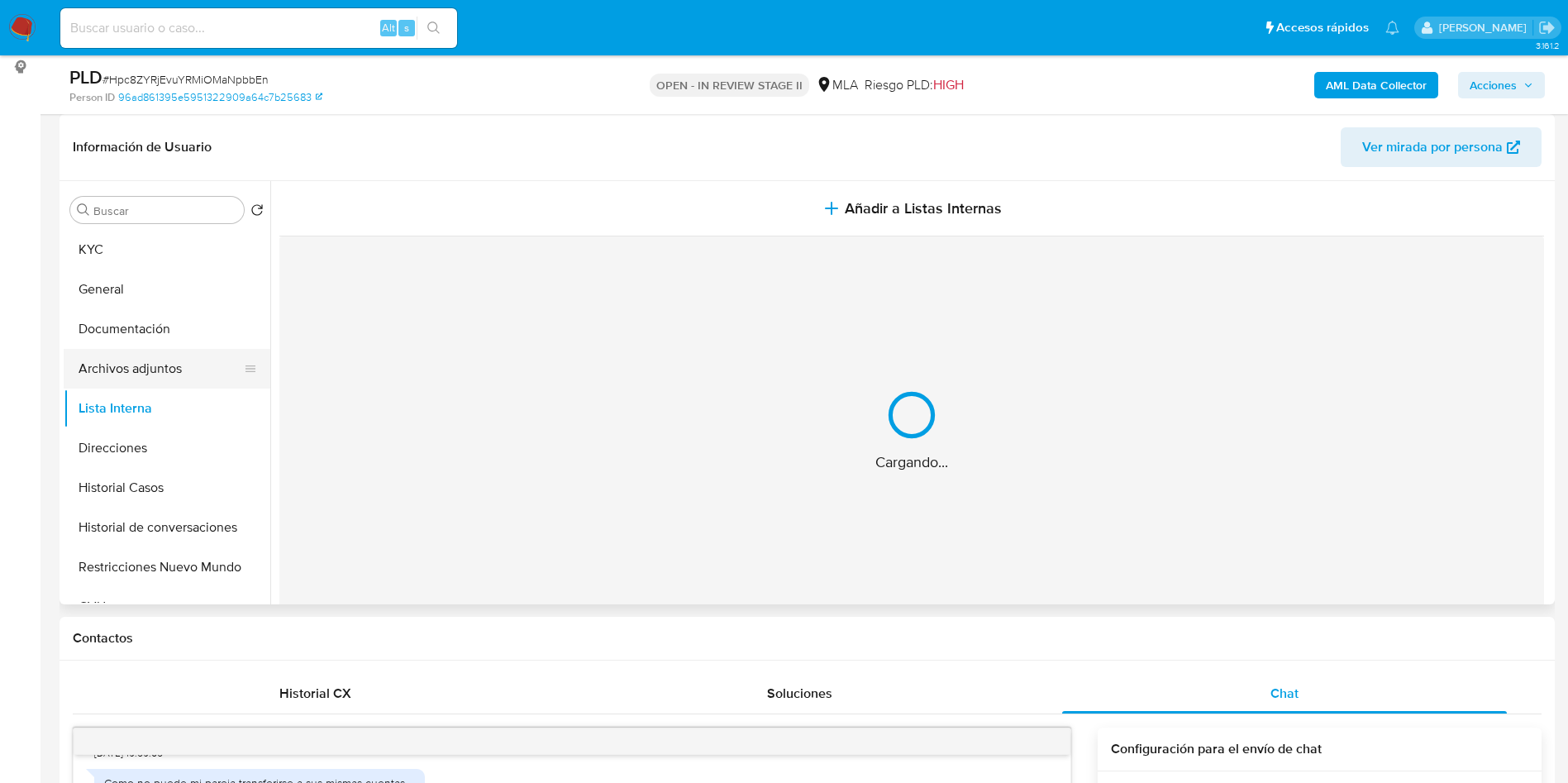
click at [145, 384] on button "Archivos adjuntos" at bounding box center [161, 368] width 194 height 40
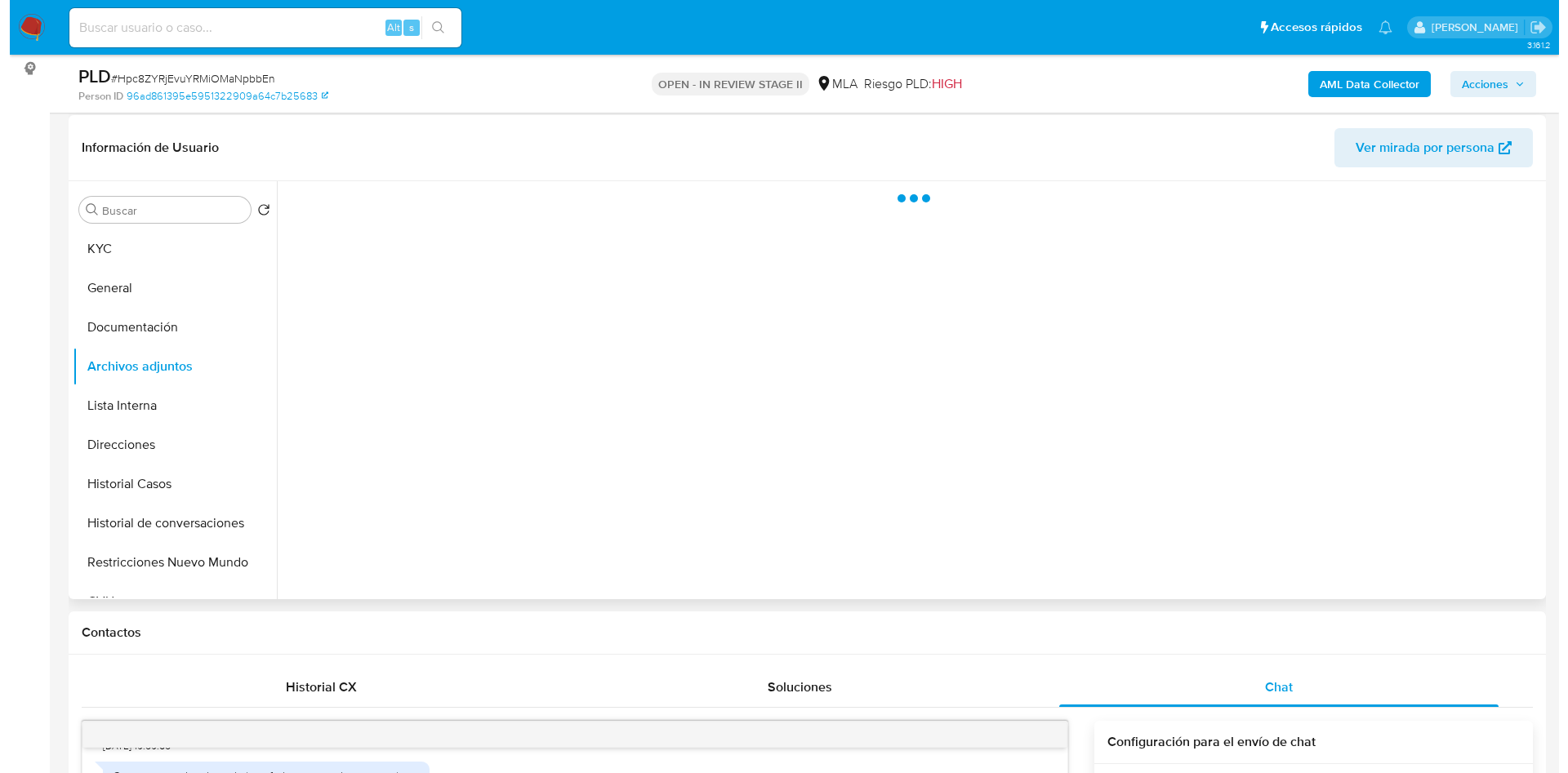
scroll to position [245, 0]
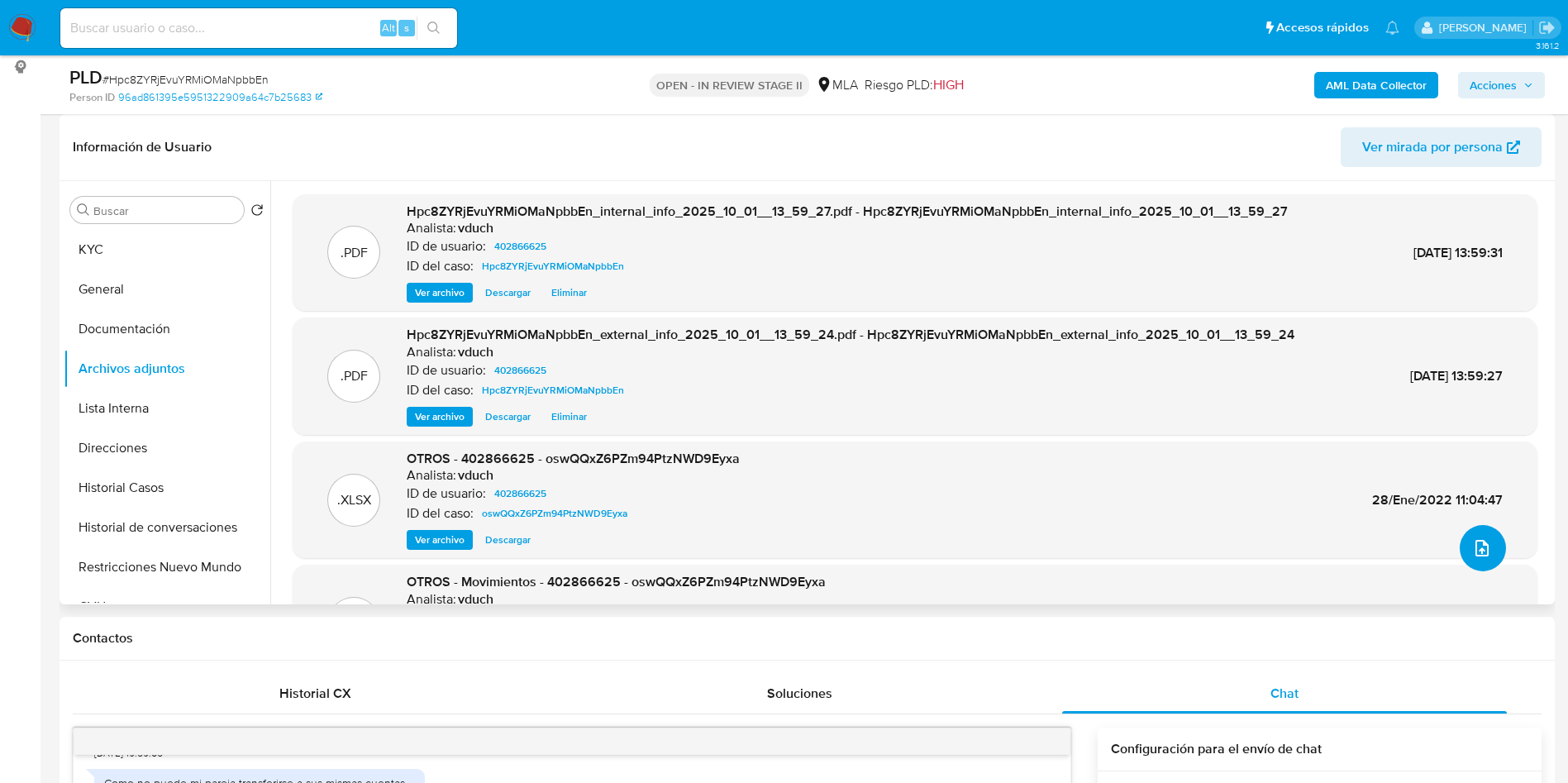
click at [1472, 538] on span "upload-file" at bounding box center [1481, 548] width 20 height 20
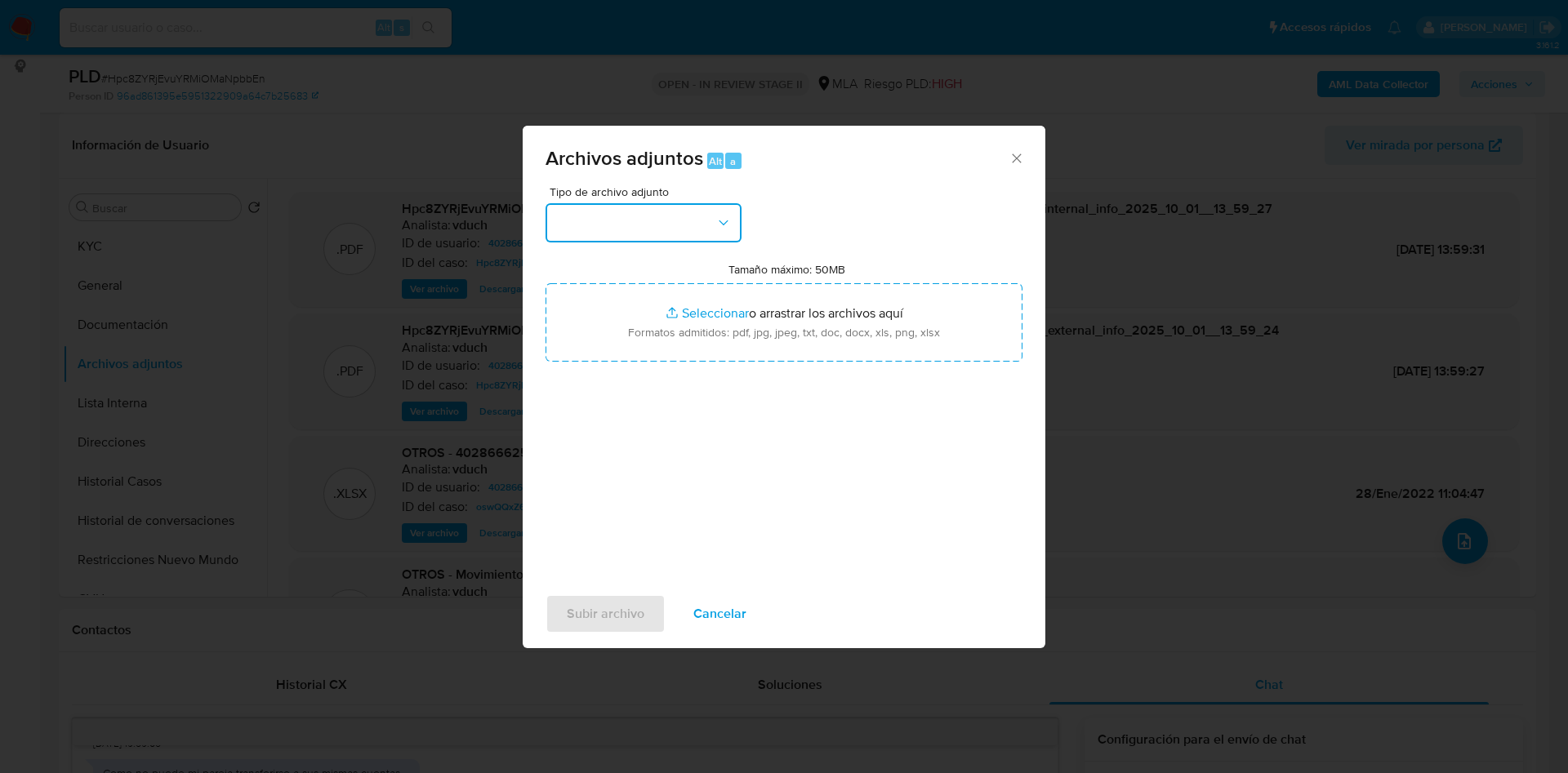
click at [672, 241] on button "button" at bounding box center [643, 222] width 196 height 39
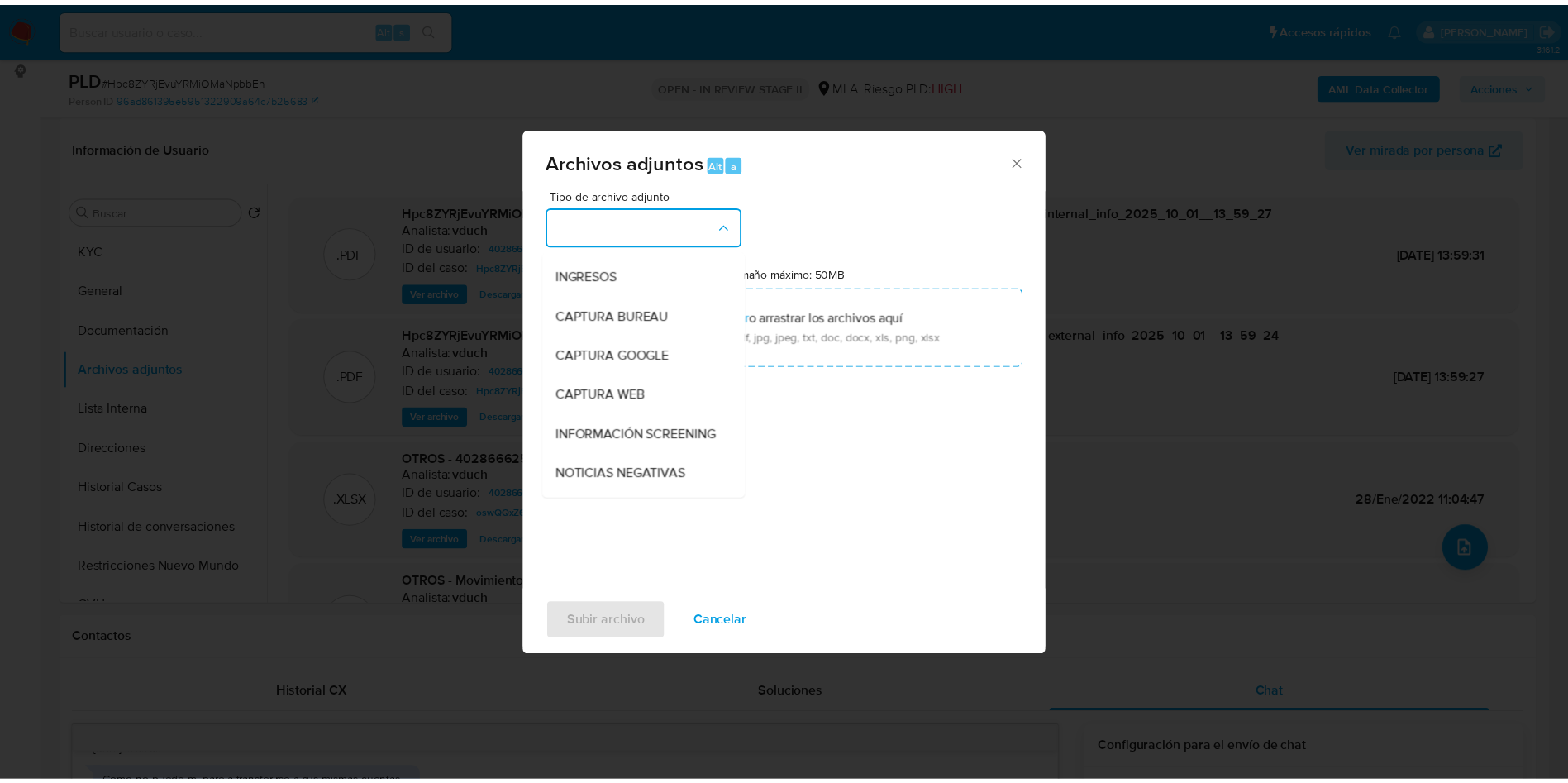
scroll to position [124, 0]
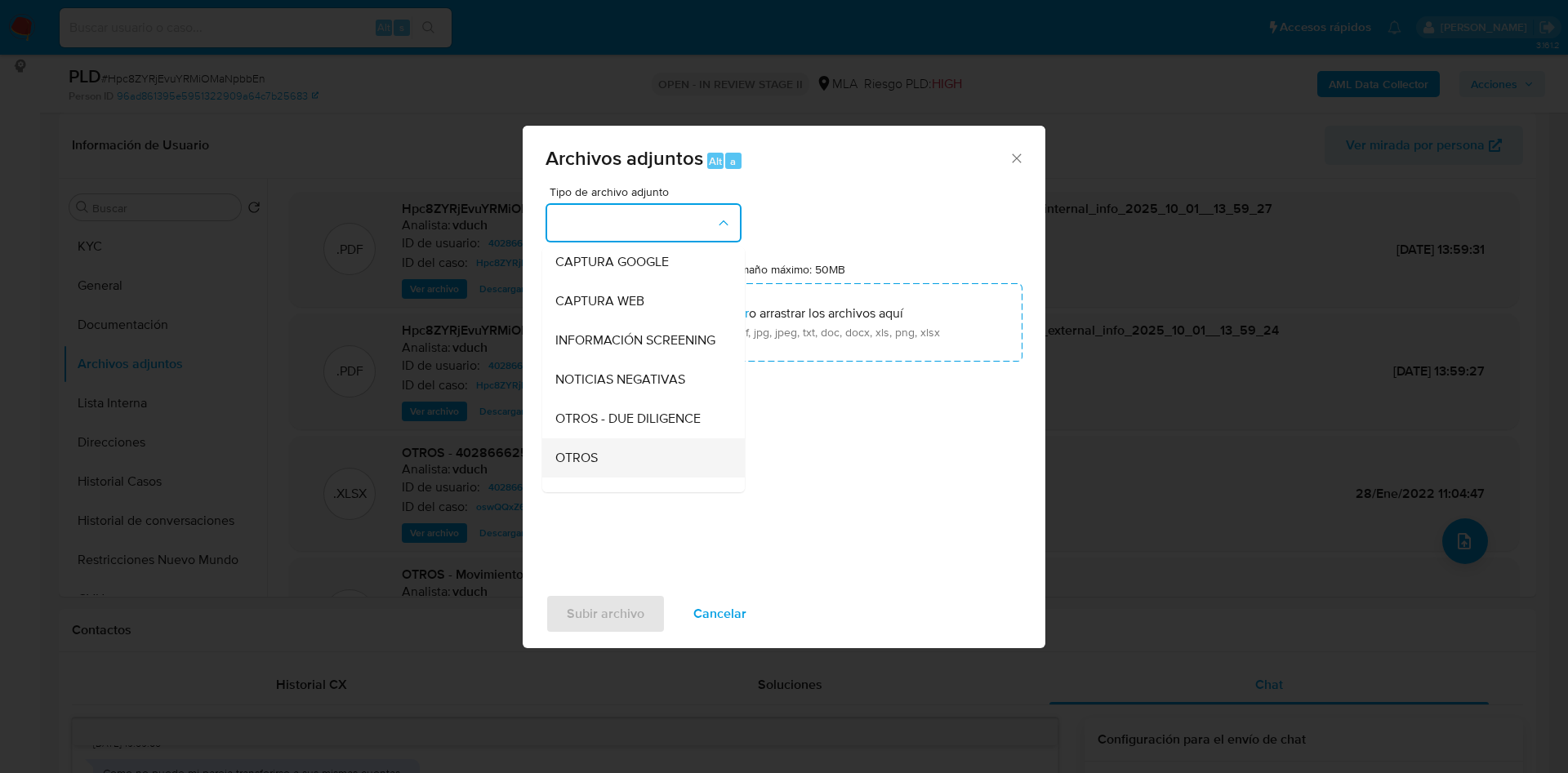
click at [619, 461] on div "OTROS" at bounding box center [638, 457] width 166 height 39
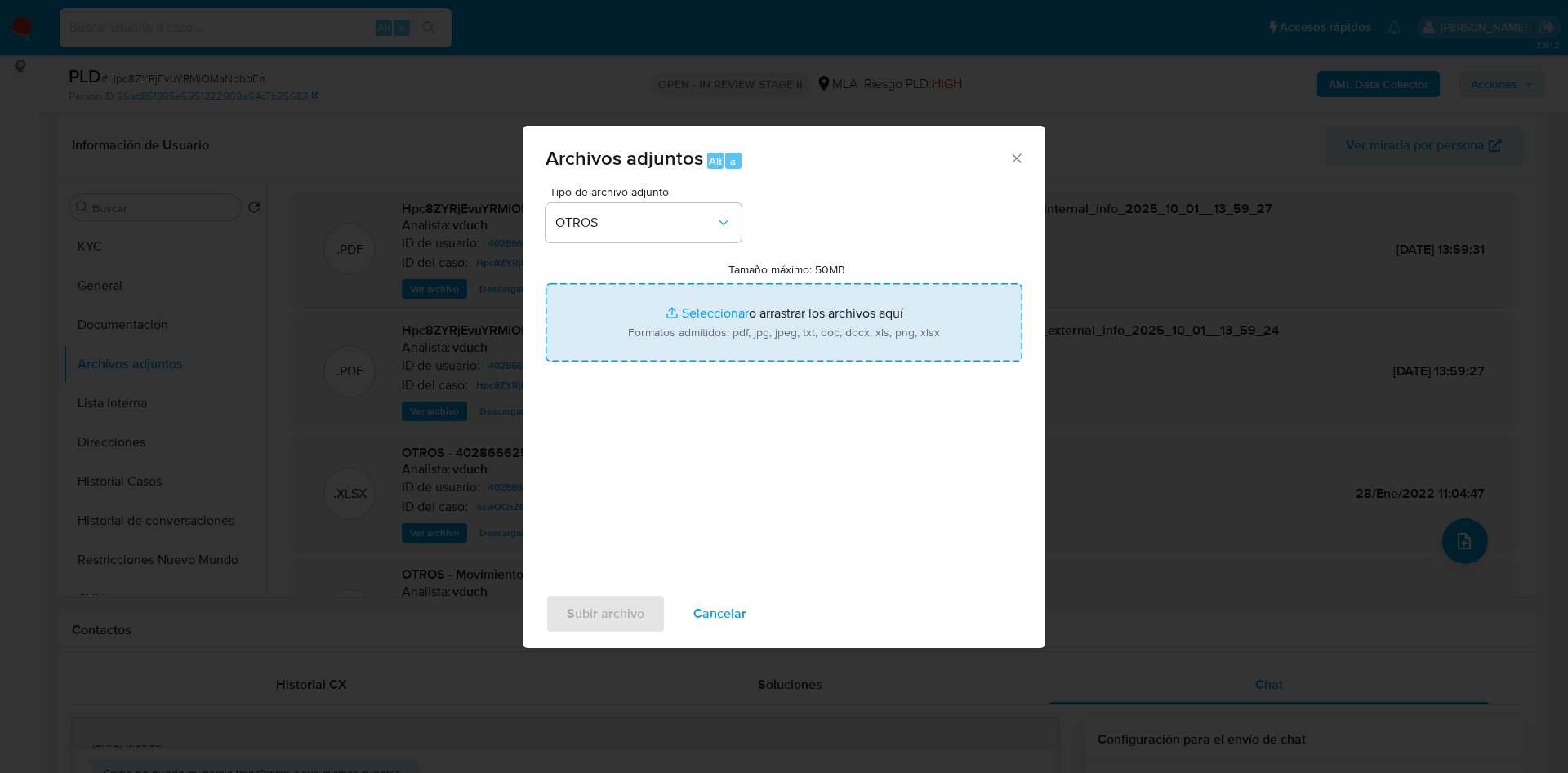
type input "C:\fakepath\Caselog Hpc8ZYRjEvuYRMiOMaNpbbEn_2025_09_17_21_42_24.docx"
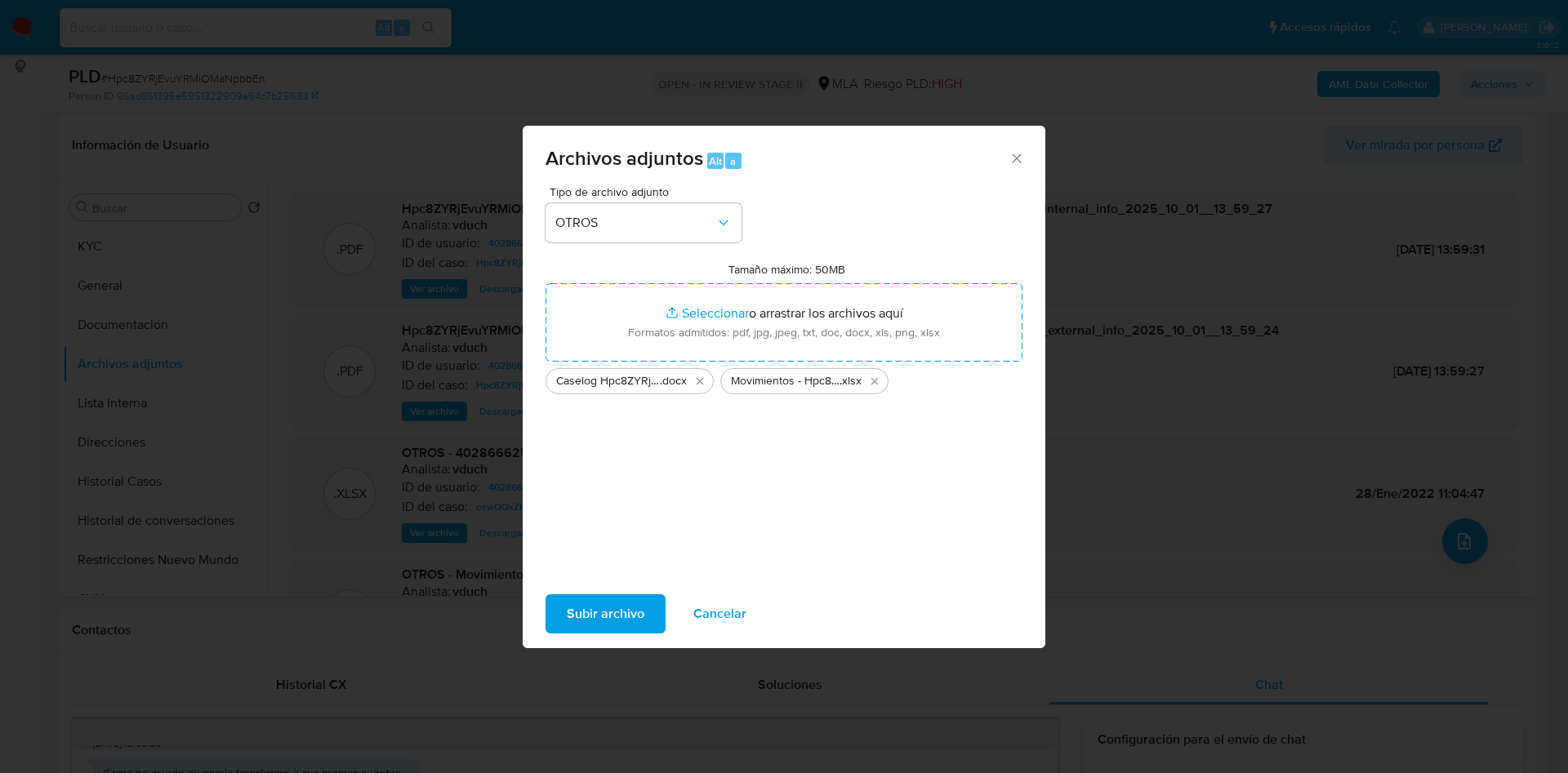
click at [594, 626] on span "Subir archivo" at bounding box center [605, 614] width 77 height 36
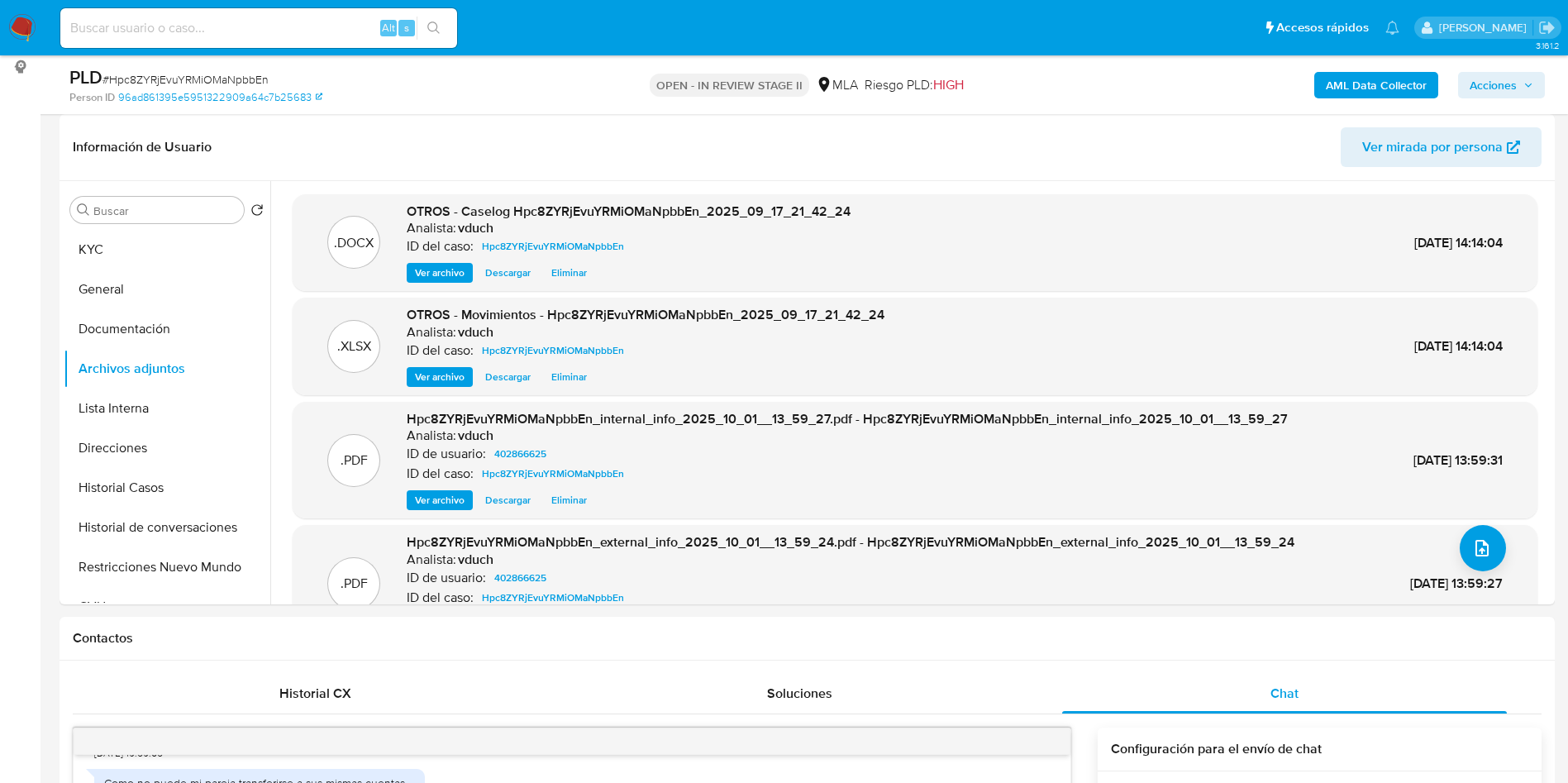
drag, startPoint x: 1514, startPoint y: 81, endPoint x: 1445, endPoint y: 95, distance: 70.4
click at [1514, 80] on span "Acciones" at bounding box center [1492, 85] width 47 height 26
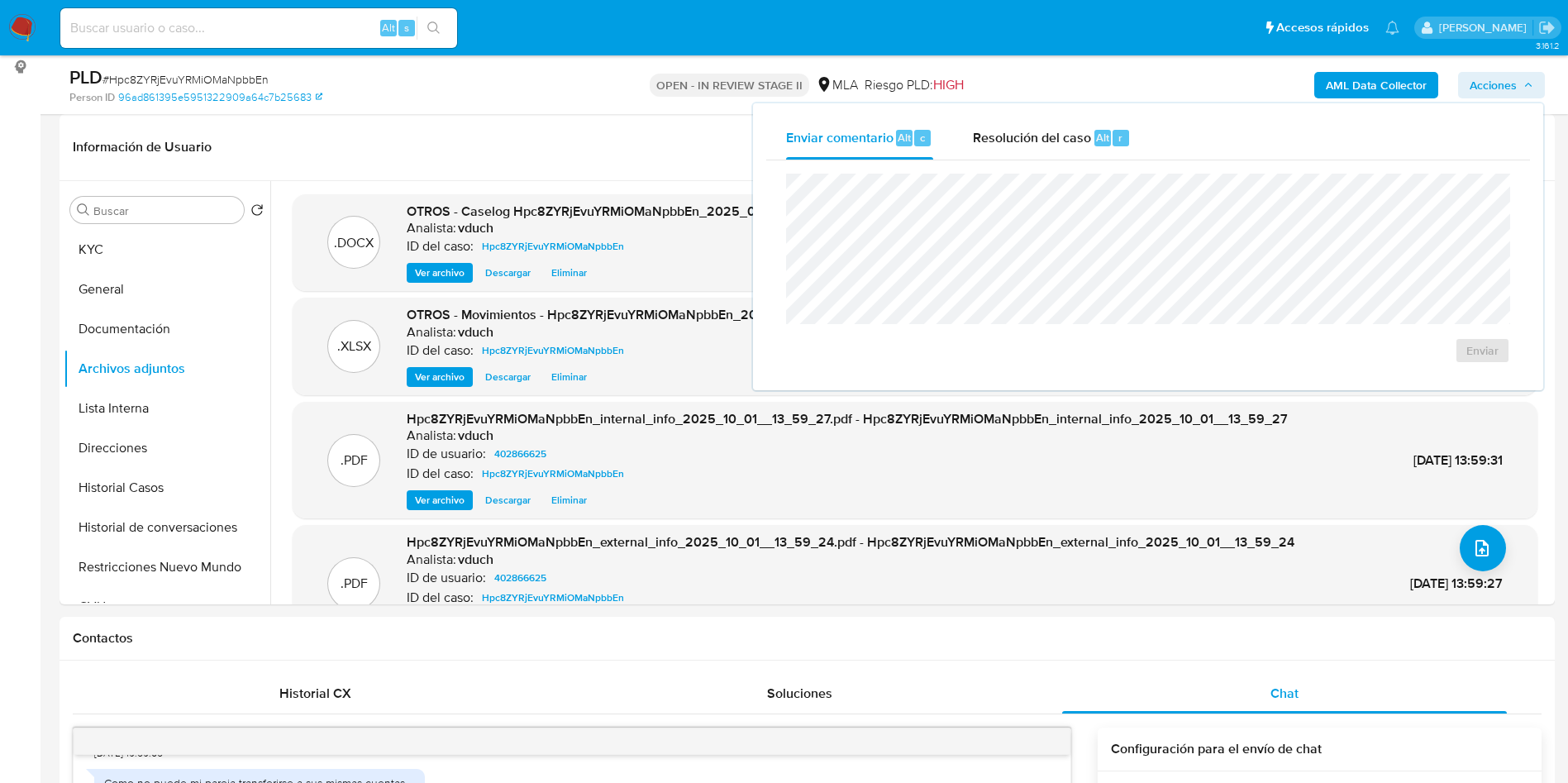
click at [948, 164] on div "Enviar" at bounding box center [1148, 269] width 764 height 217
click at [1033, 149] on div "Resolución del caso Alt r" at bounding box center [1052, 138] width 158 height 43
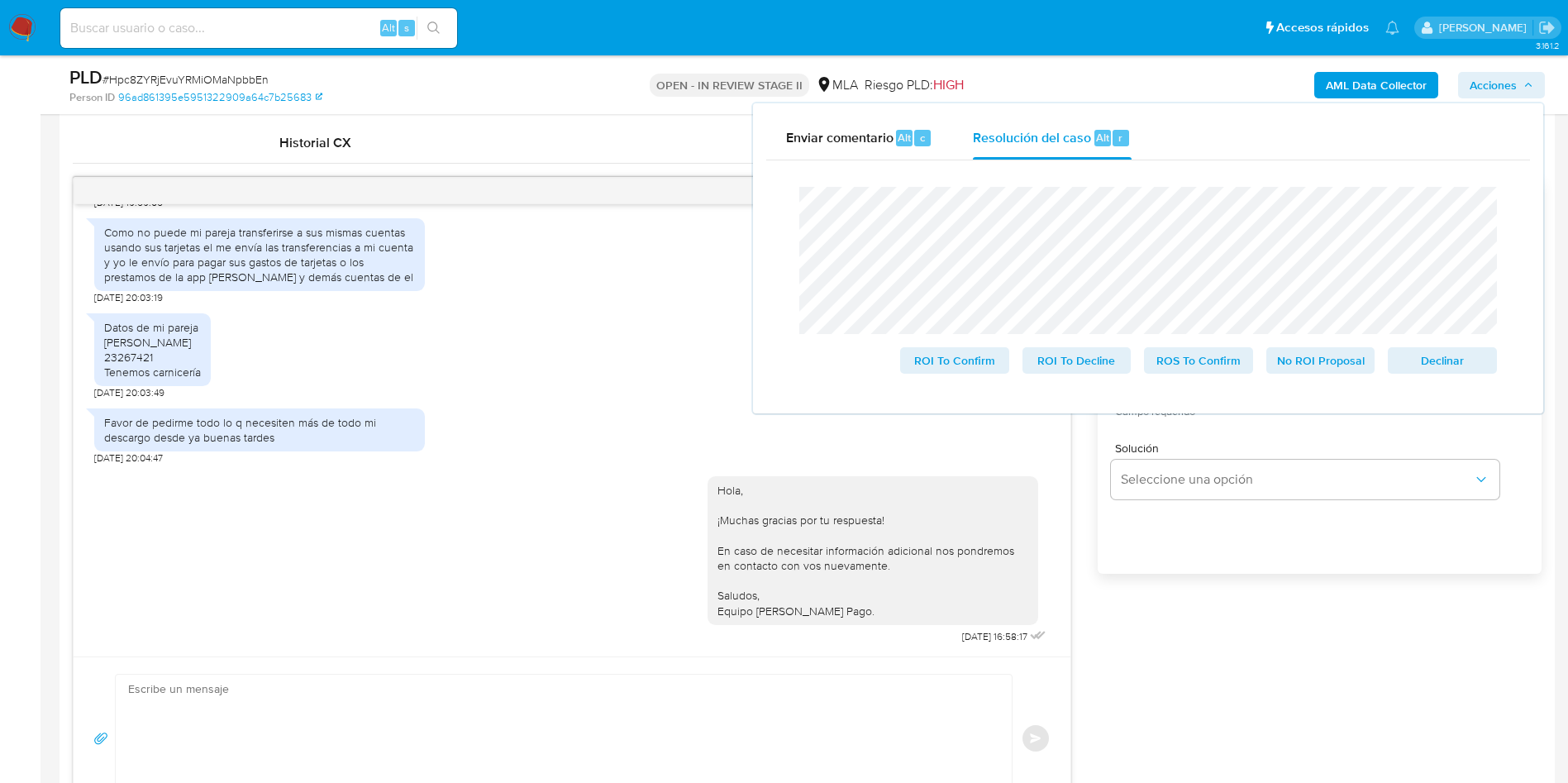
scroll to position [868, 0]
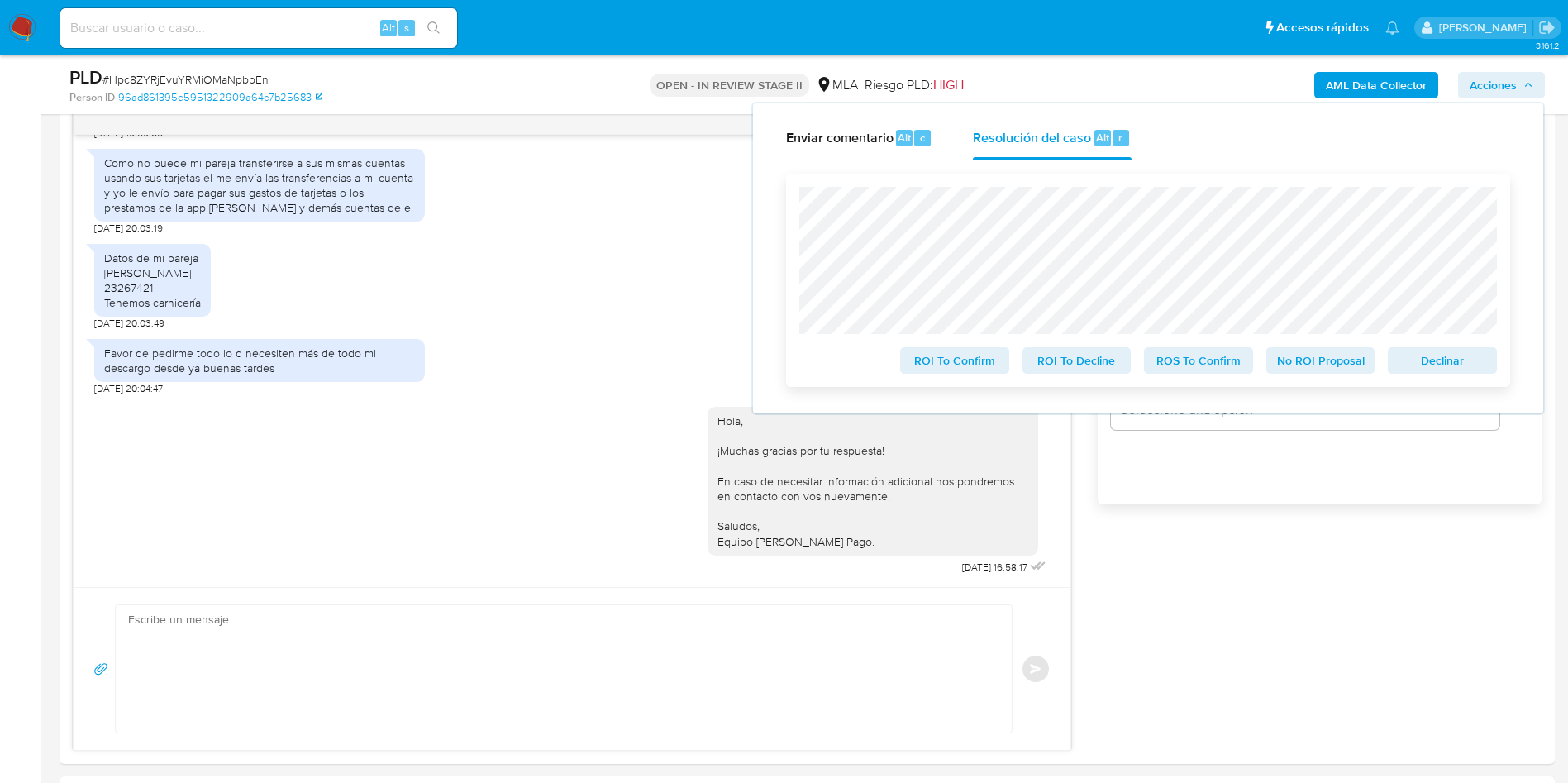
click at [1305, 357] on span "No ROI Proposal" at bounding box center [1321, 360] width 86 height 23
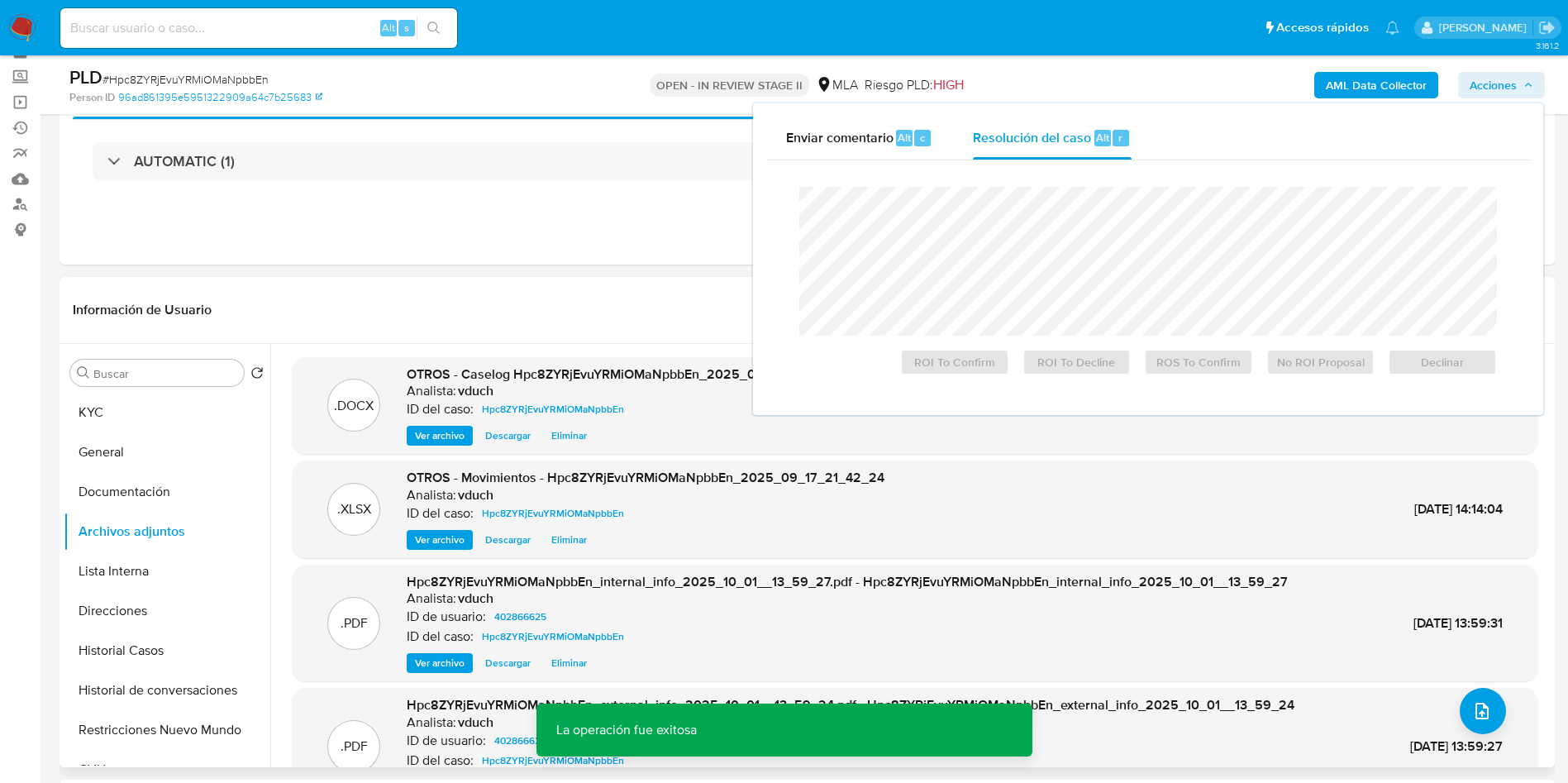
scroll to position [124, 0]
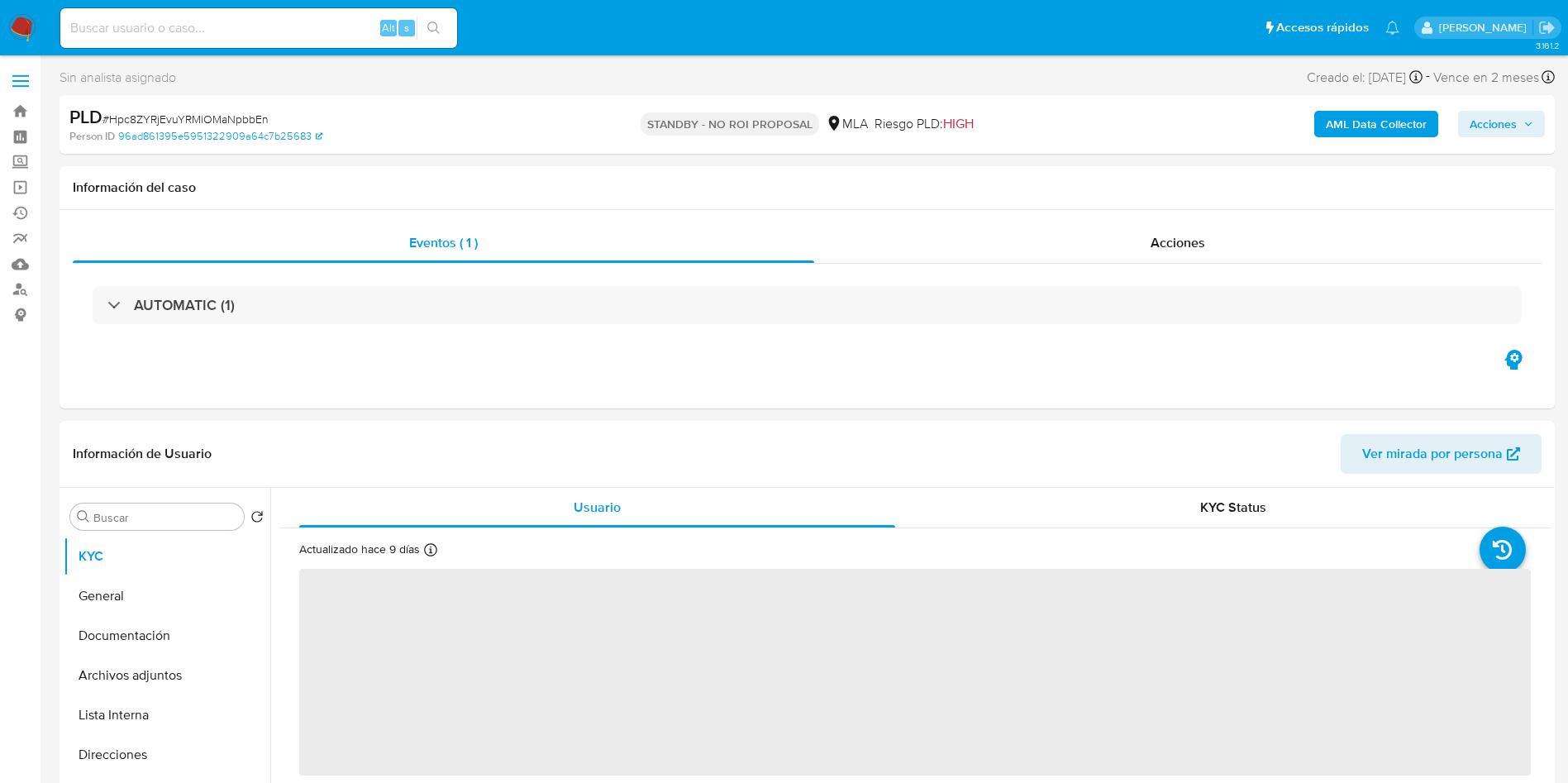
select select "10"
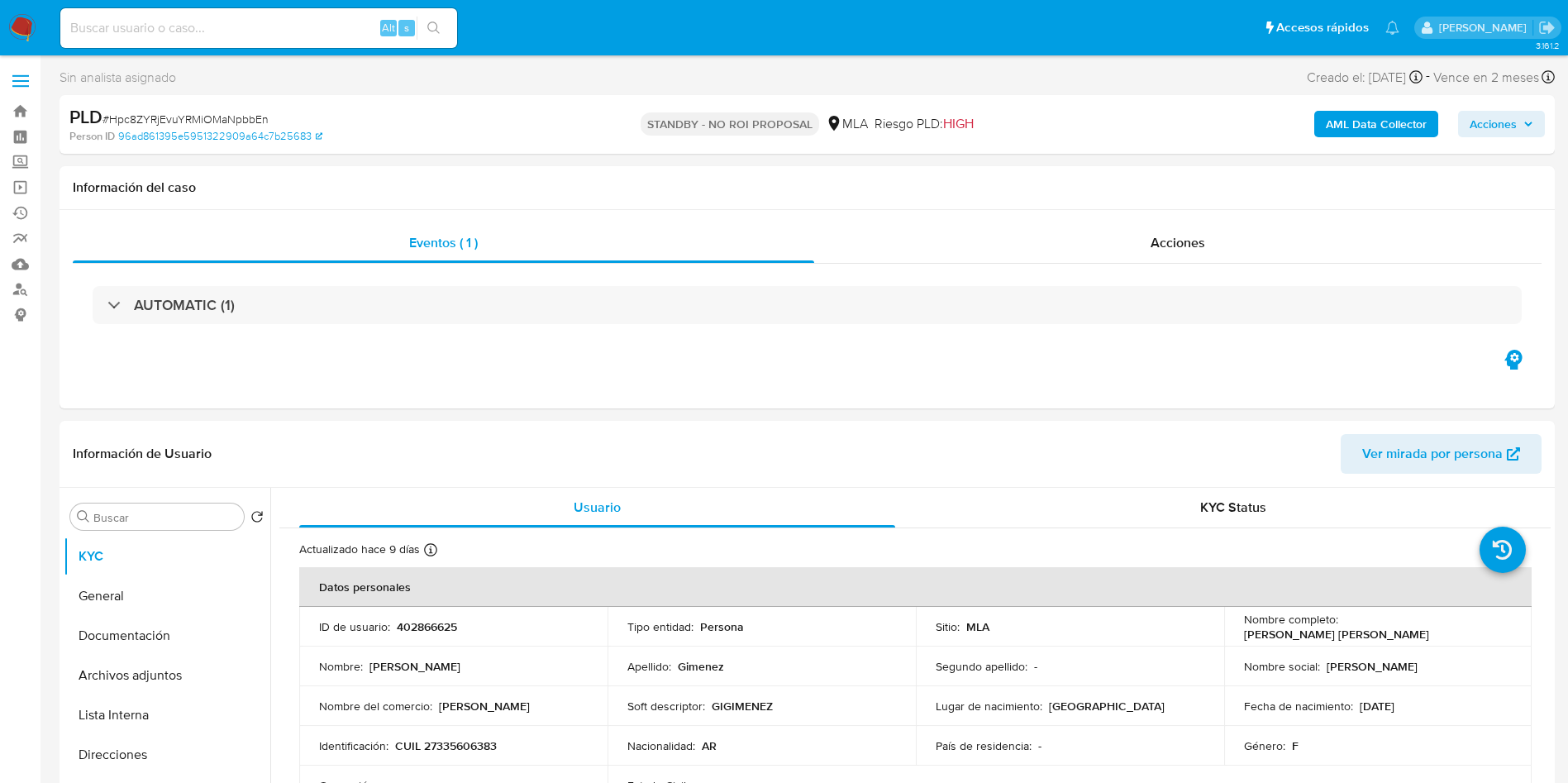
click at [315, 29] on input at bounding box center [258, 27] width 397 height 21
paste input "149257673"
type input "149257673"
click at [433, 31] on icon "search-icon" at bounding box center [434, 28] width 14 height 14
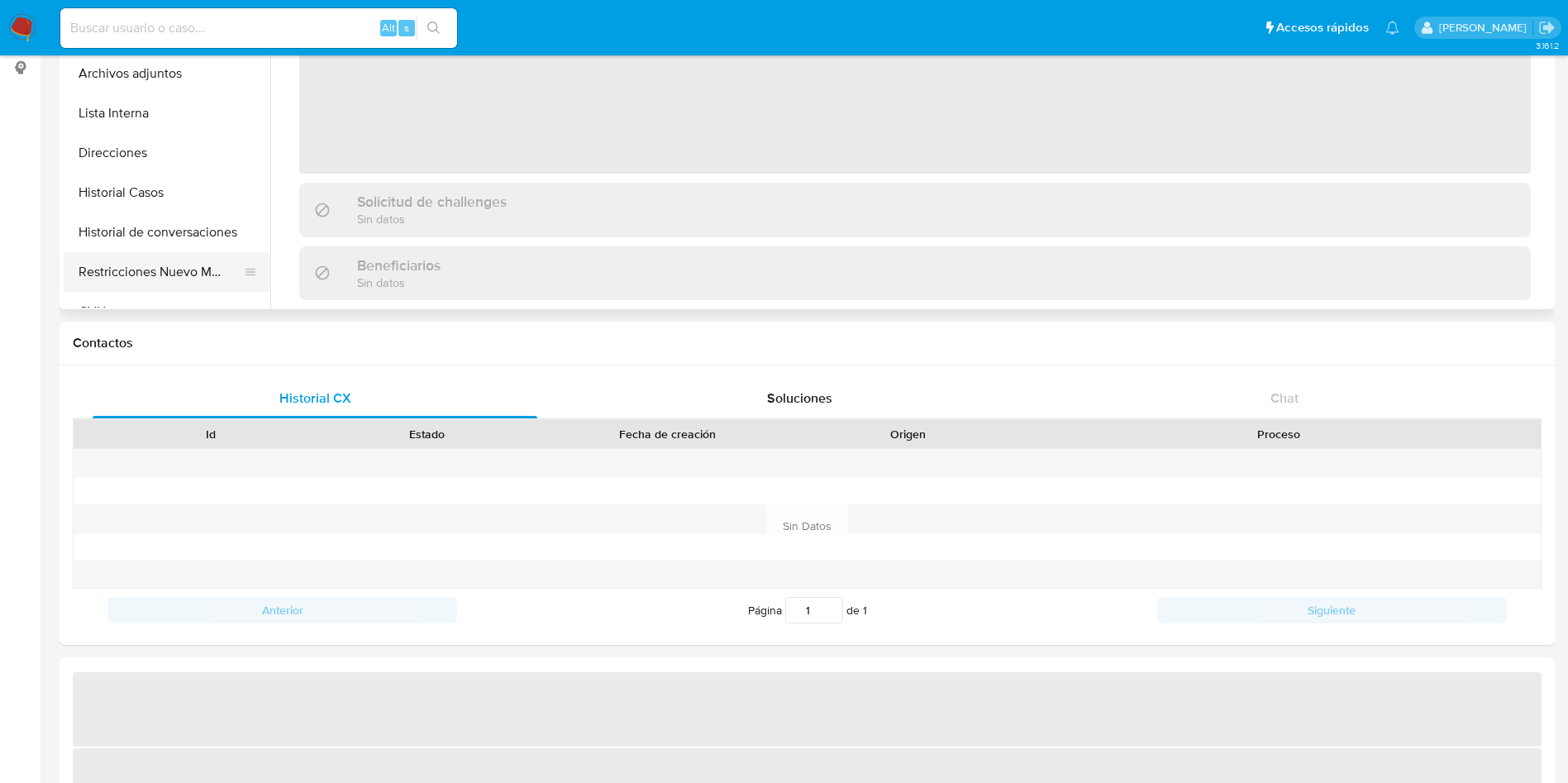
scroll to position [248, 0]
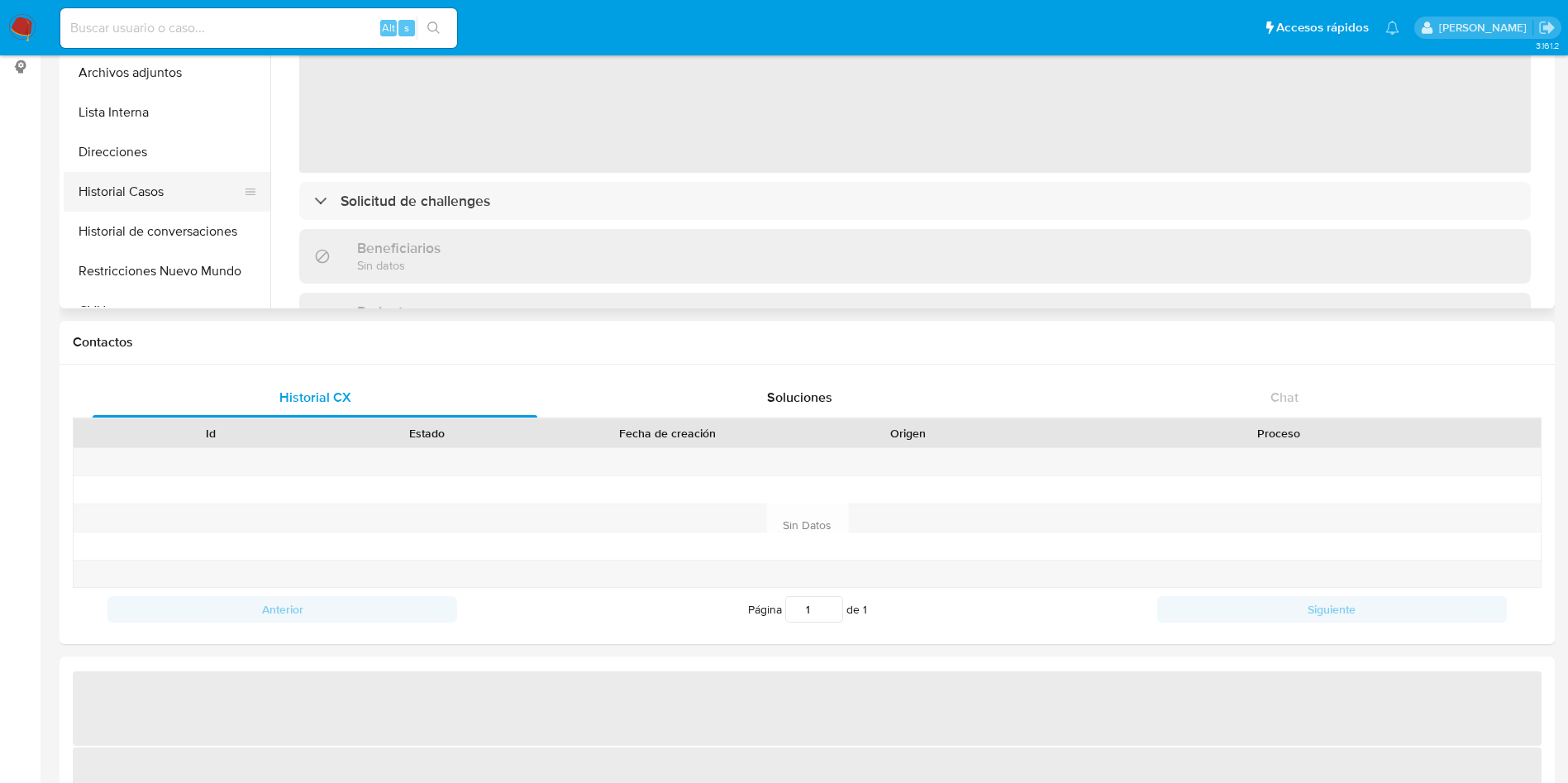
click at [131, 206] on button "Historial Casos" at bounding box center [161, 191] width 194 height 40
select select "10"
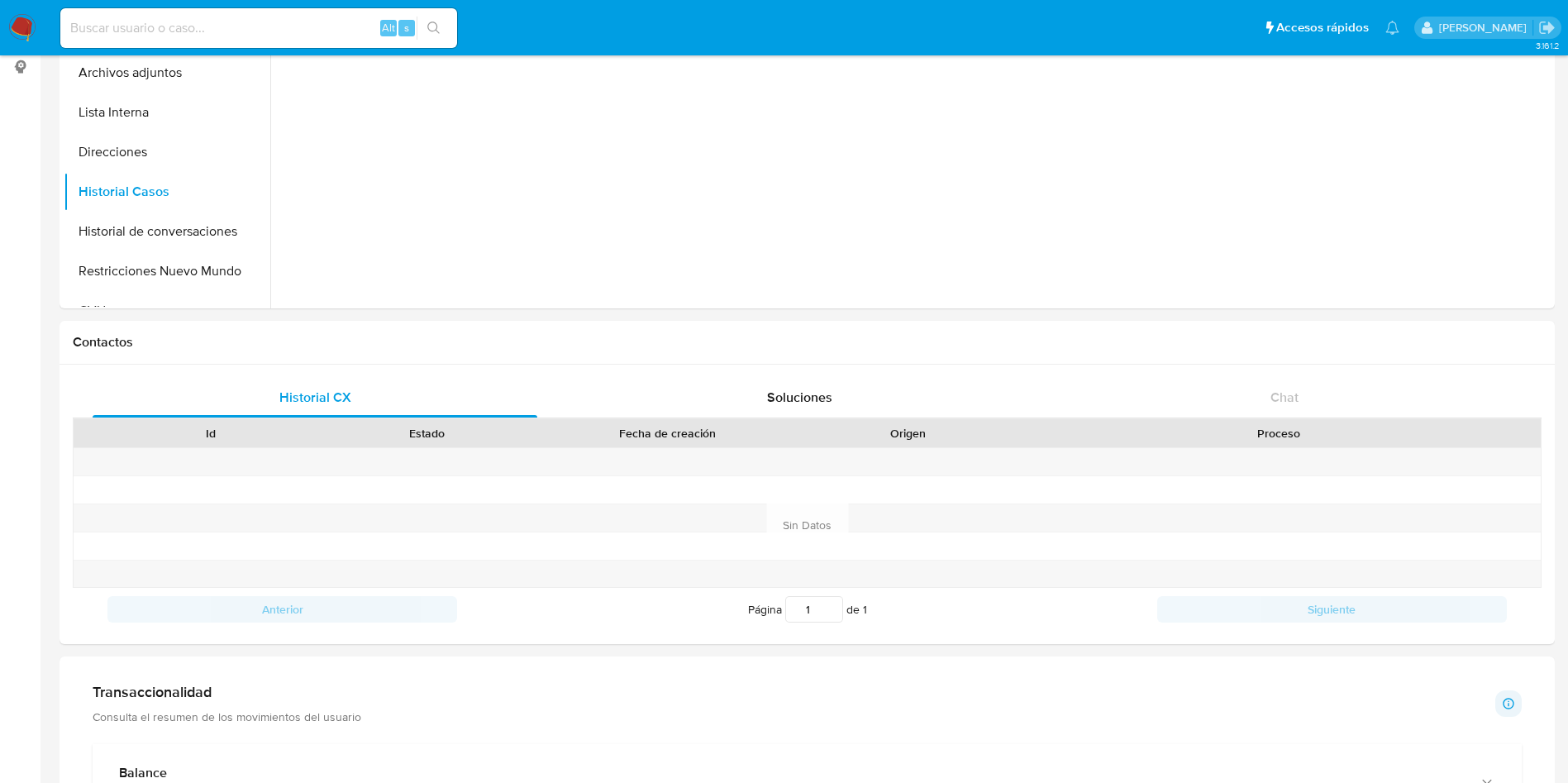
scroll to position [0, 0]
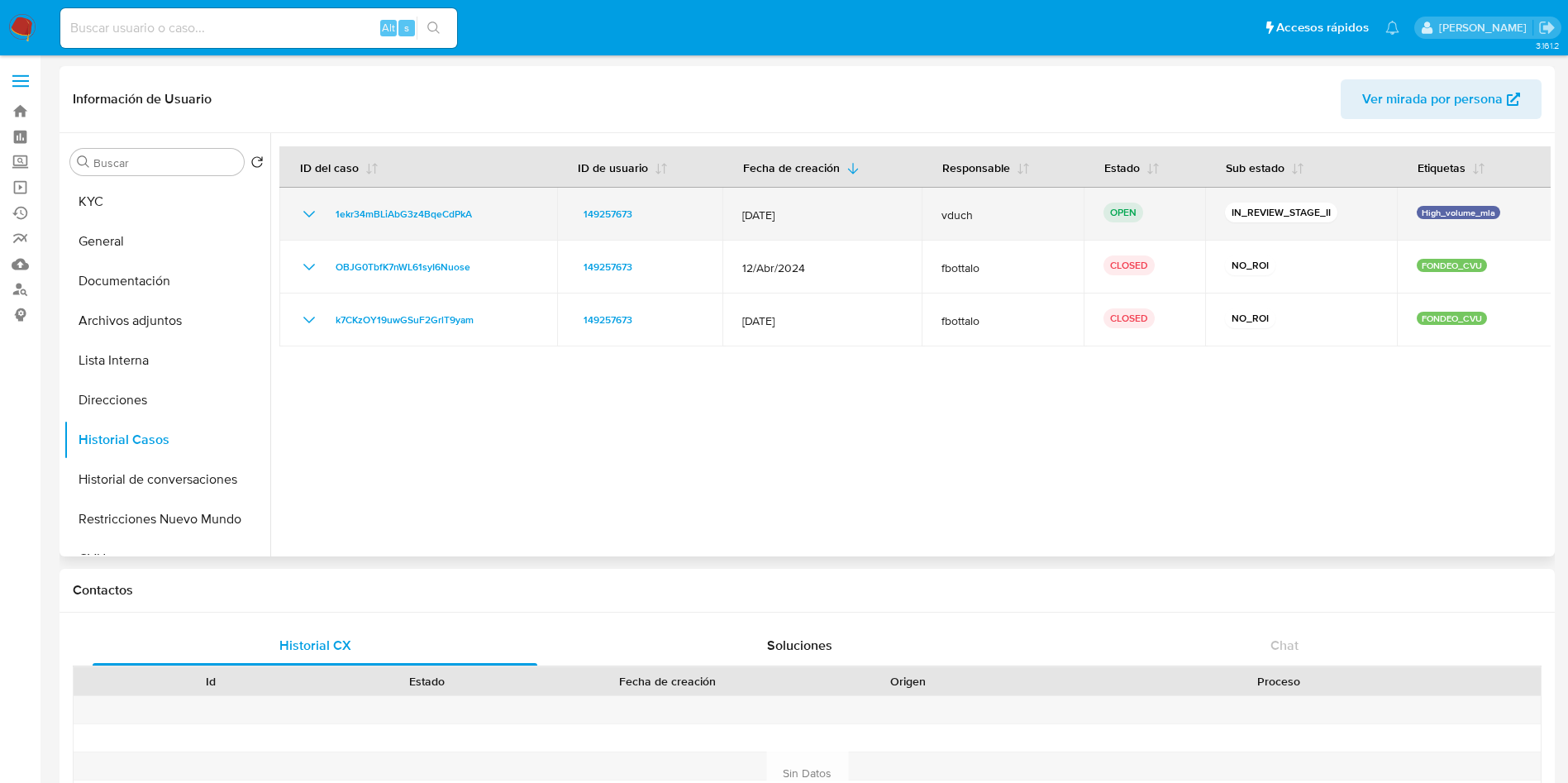
drag, startPoint x: 501, startPoint y: 213, endPoint x: 328, endPoint y: 208, distance: 173.1
click at [329, 208] on div "1ekr34mBLiAbG3z4BqeCdPkA" at bounding box center [418, 213] width 238 height 20
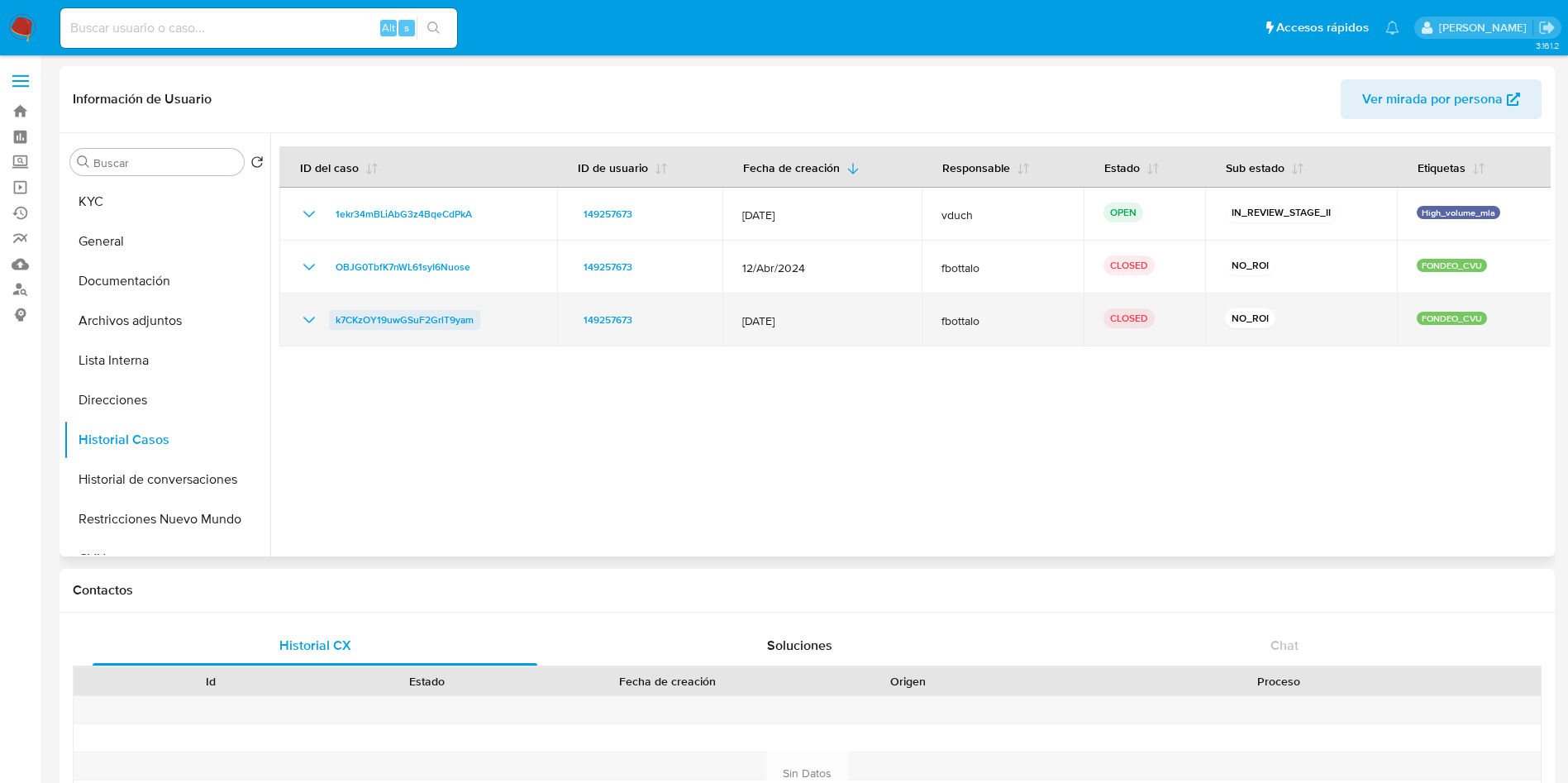
click at [438, 324] on span "k7CKzOY19uwGSuF2GrlT9yam" at bounding box center [405, 320] width 138 height 20
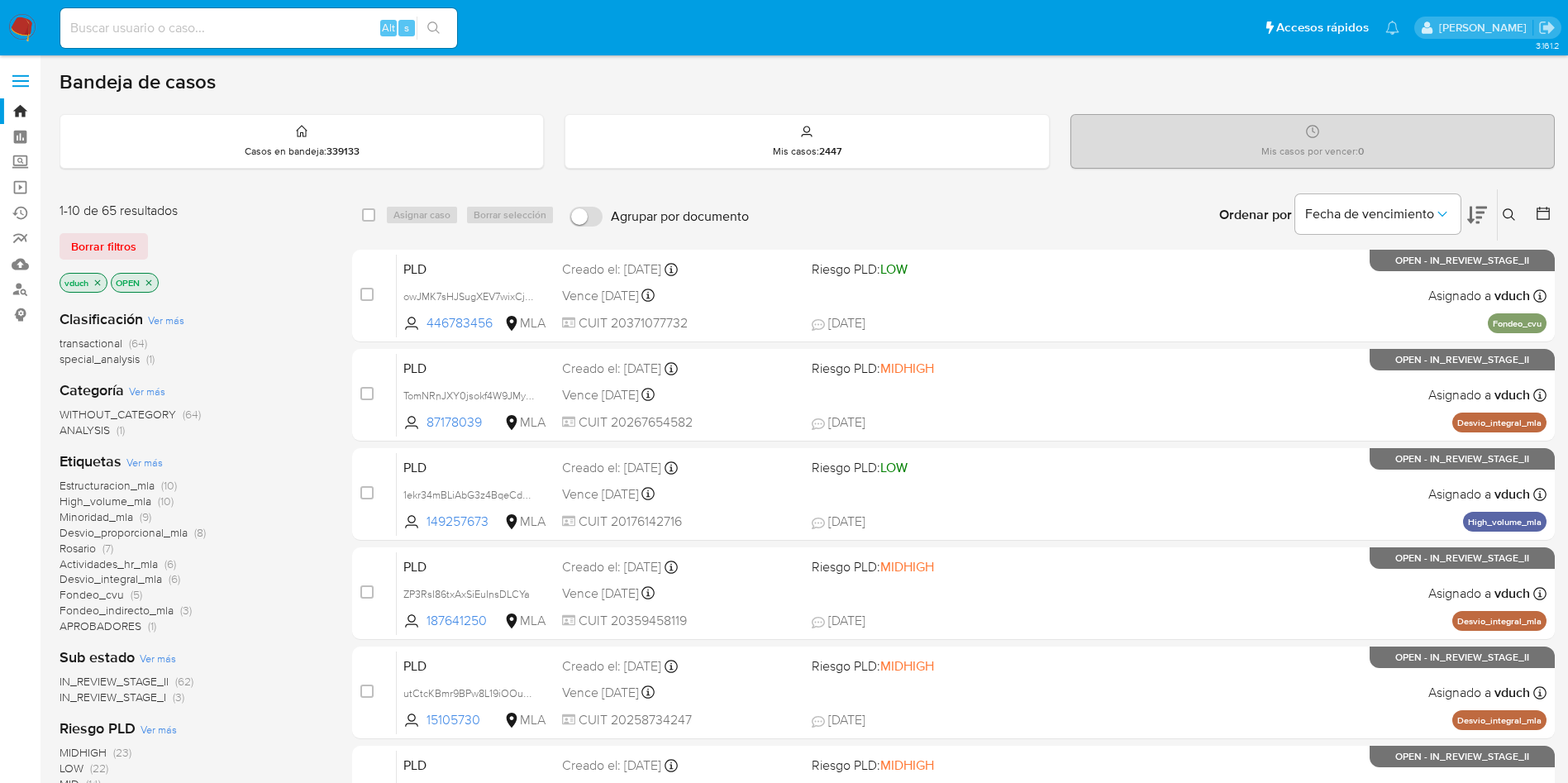
click at [311, 15] on div "Alt s" at bounding box center [258, 28] width 397 height 40
paste input "SBrjRiBItZrHmGufQRDoZs5p"
type input "SBrjRiBItZrHmGufQRDoZs5p"
click at [436, 30] on icon "search-icon" at bounding box center [433, 27] width 13 height 13
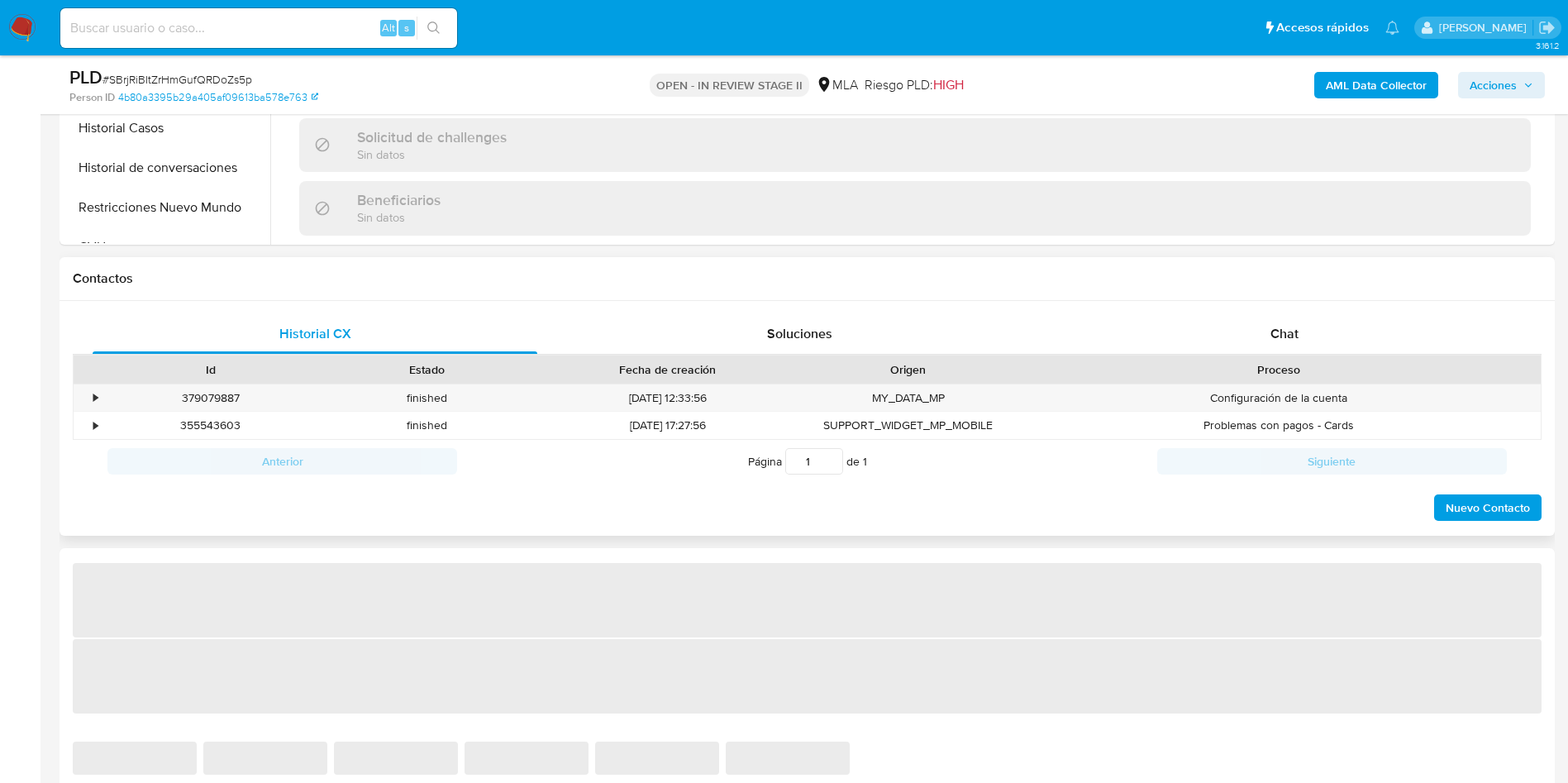
scroll to position [621, 0]
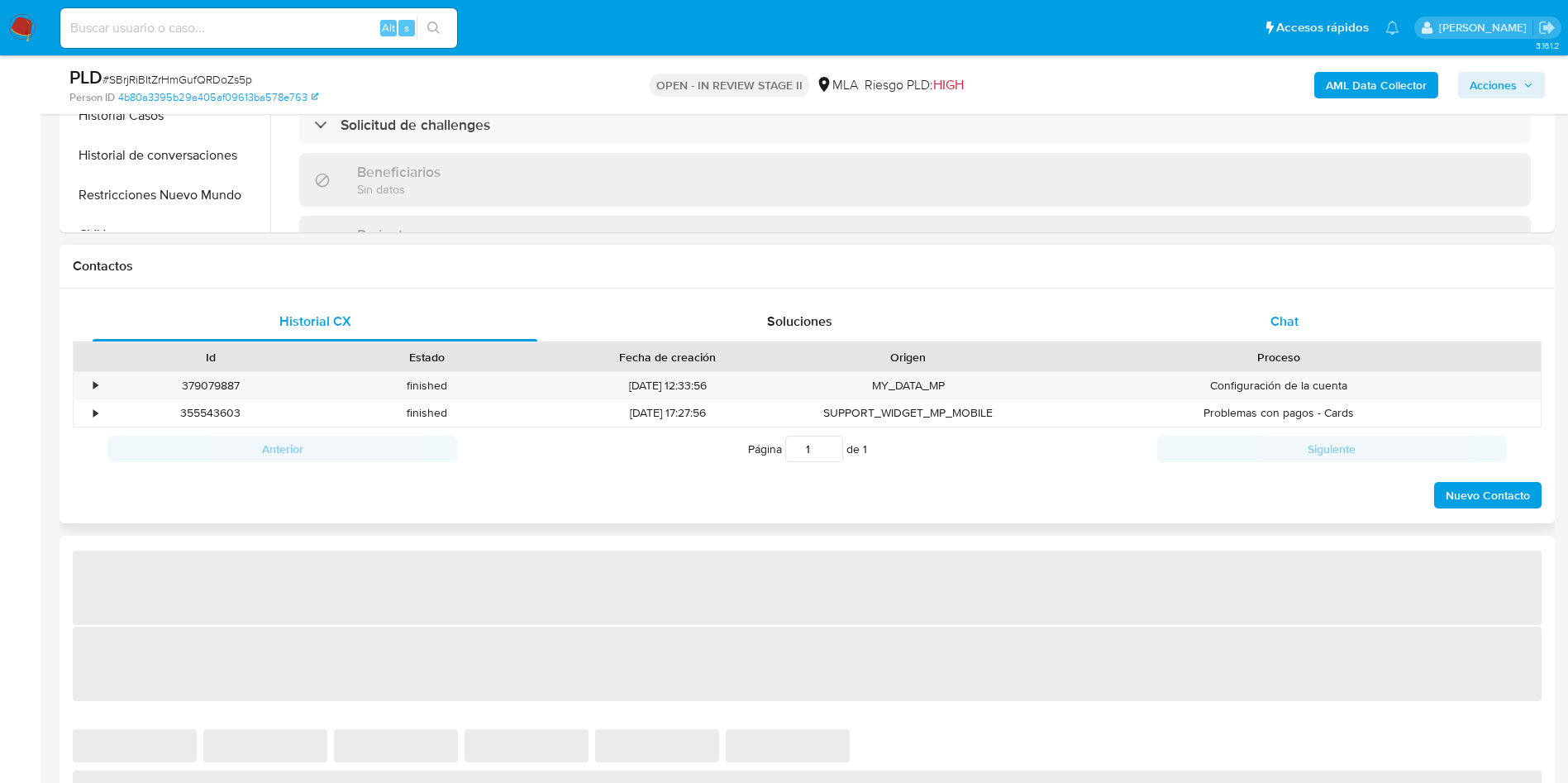
click at [1275, 330] on span "Chat" at bounding box center [1284, 321] width 28 height 19
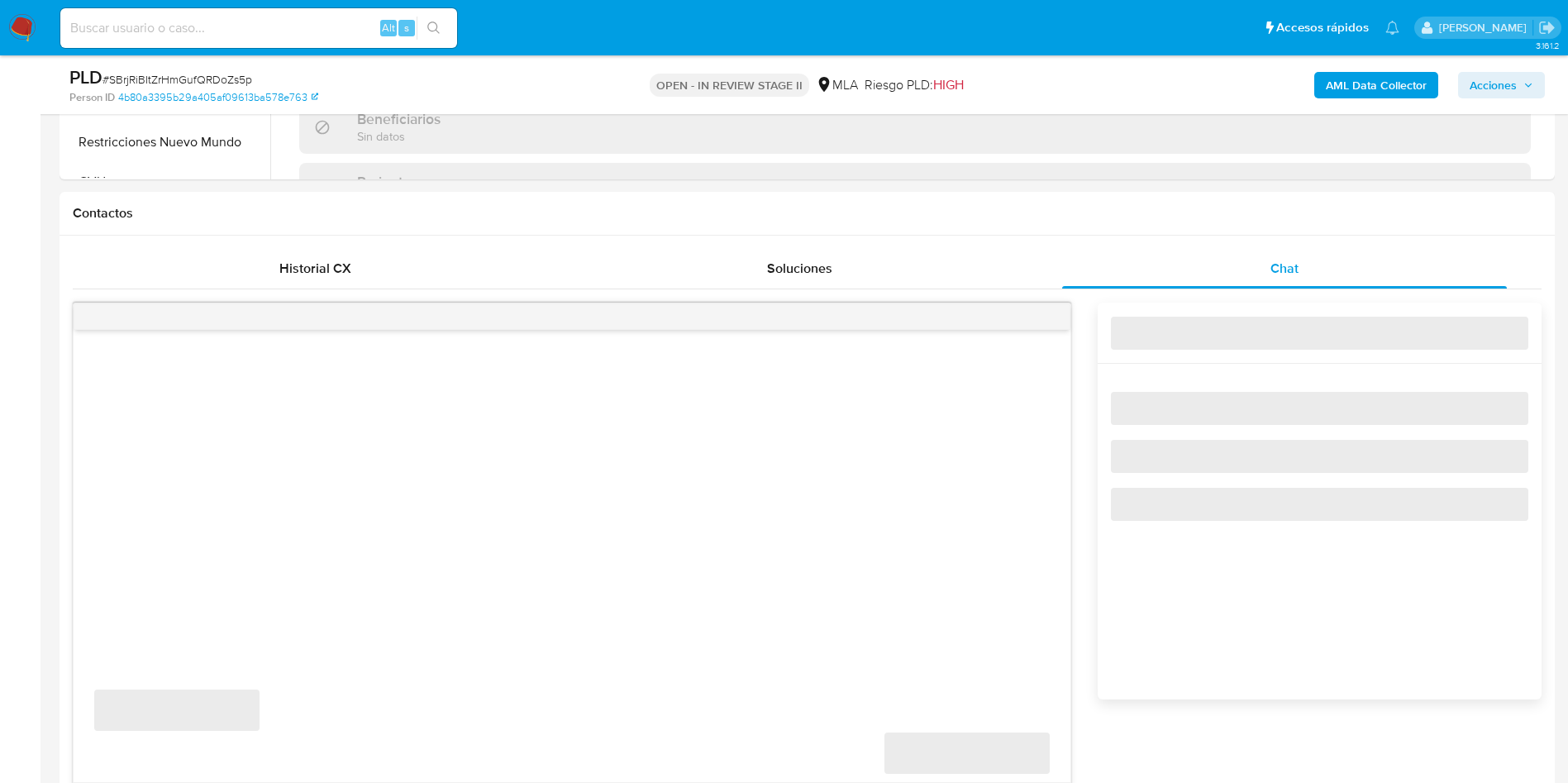
select select "10"
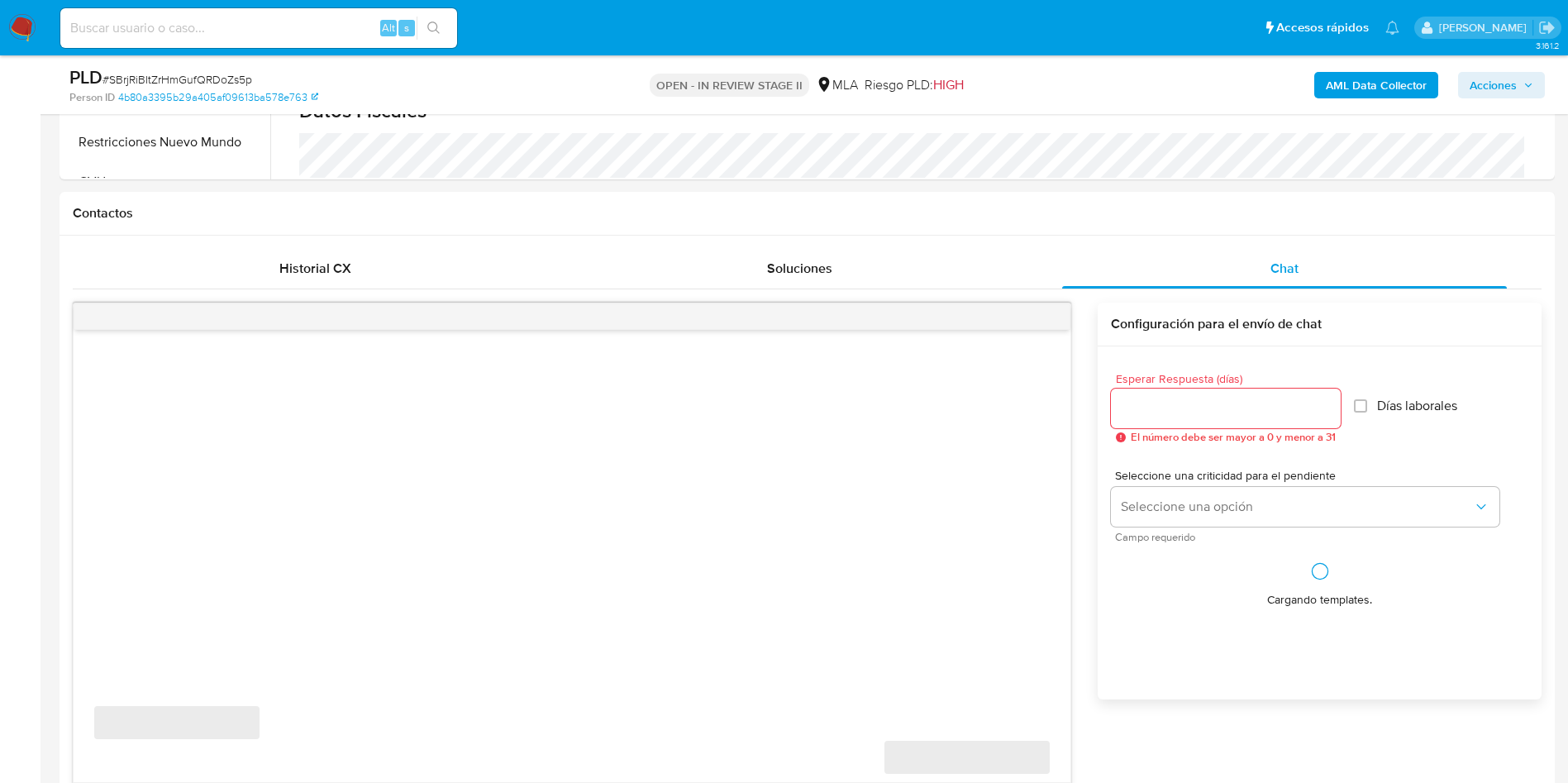
scroll to position [868, 0]
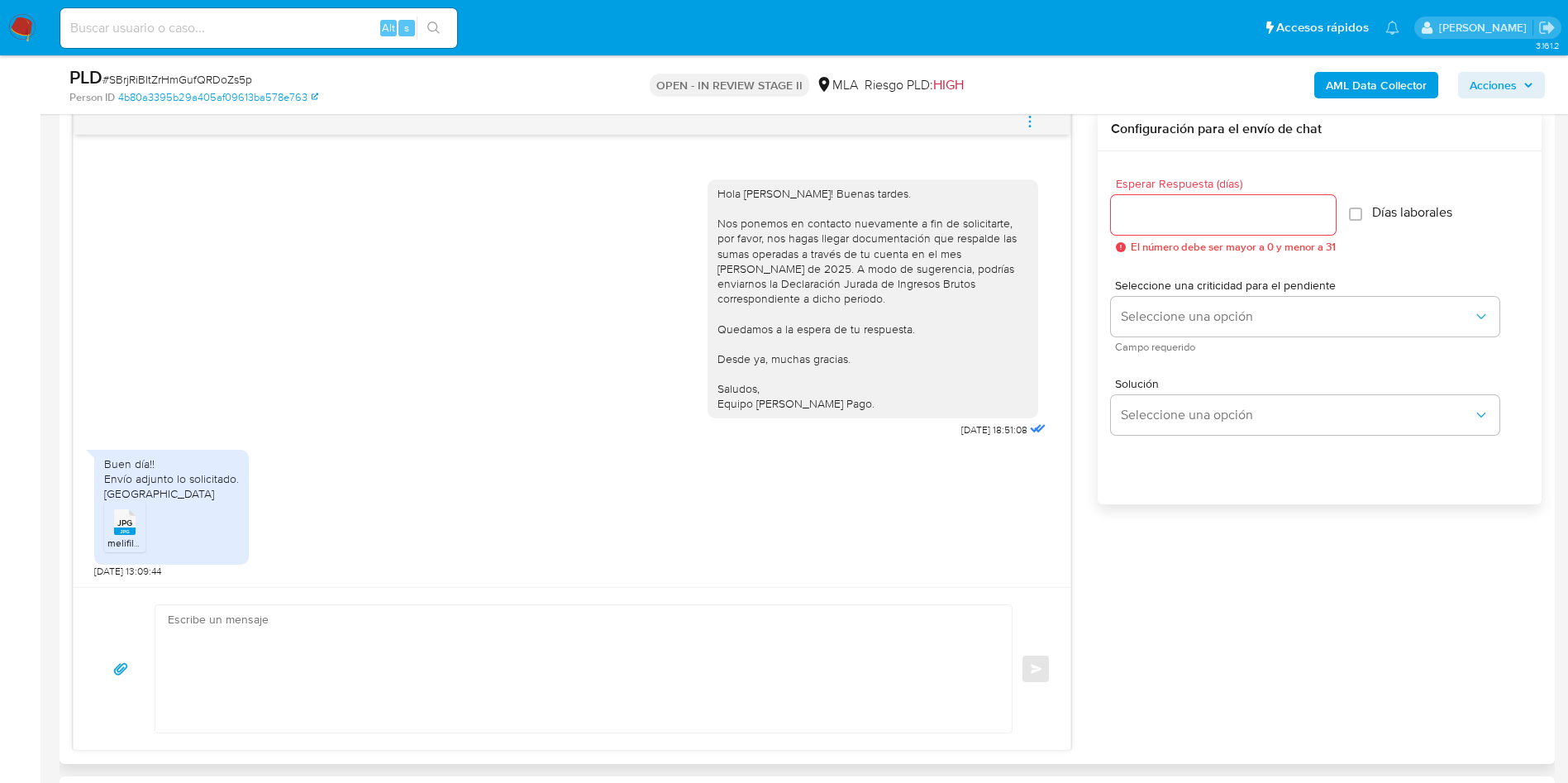
click at [118, 528] on span "JPG" at bounding box center [125, 523] width 15 height 11
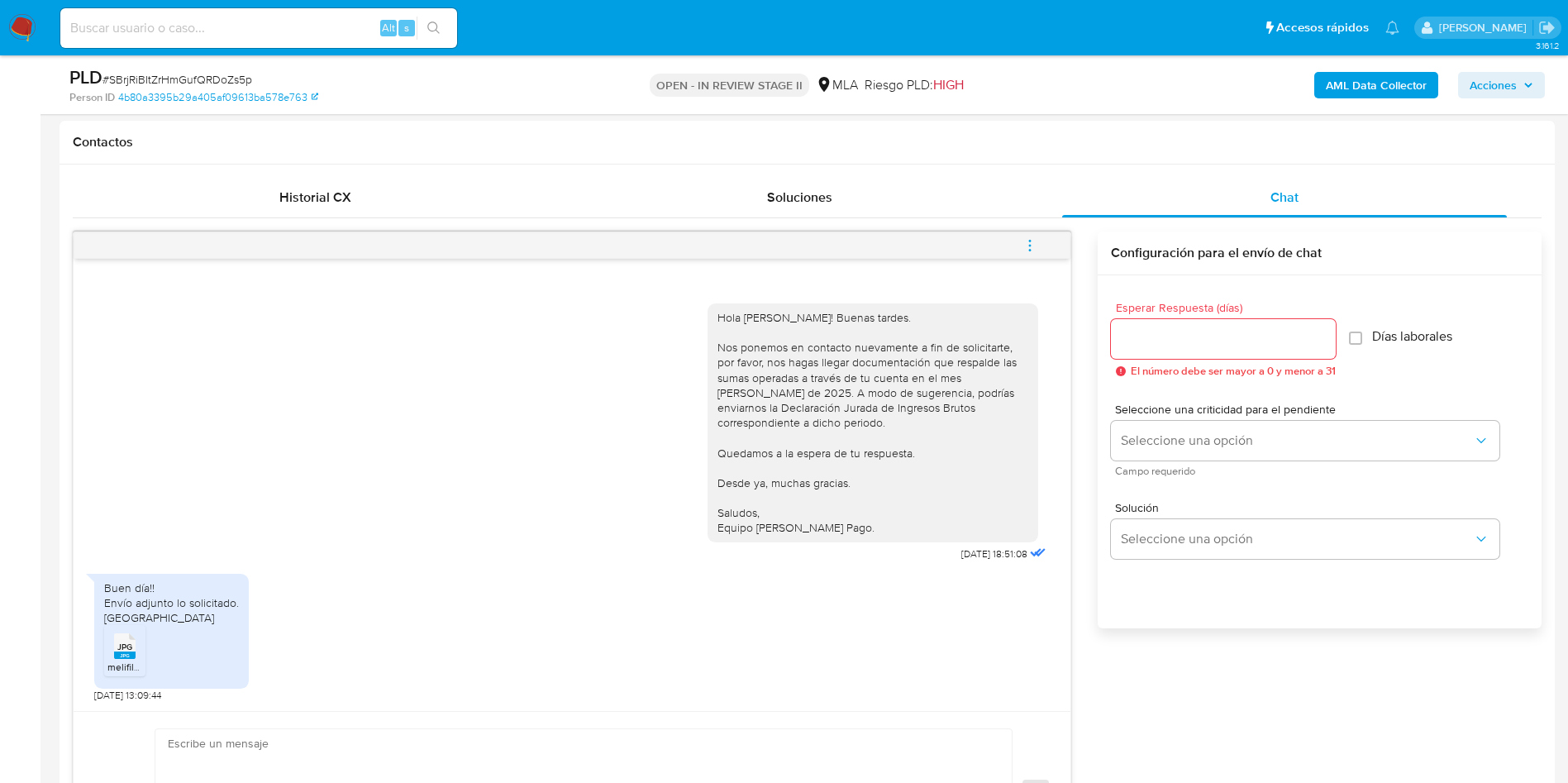
scroll to position [0, 0]
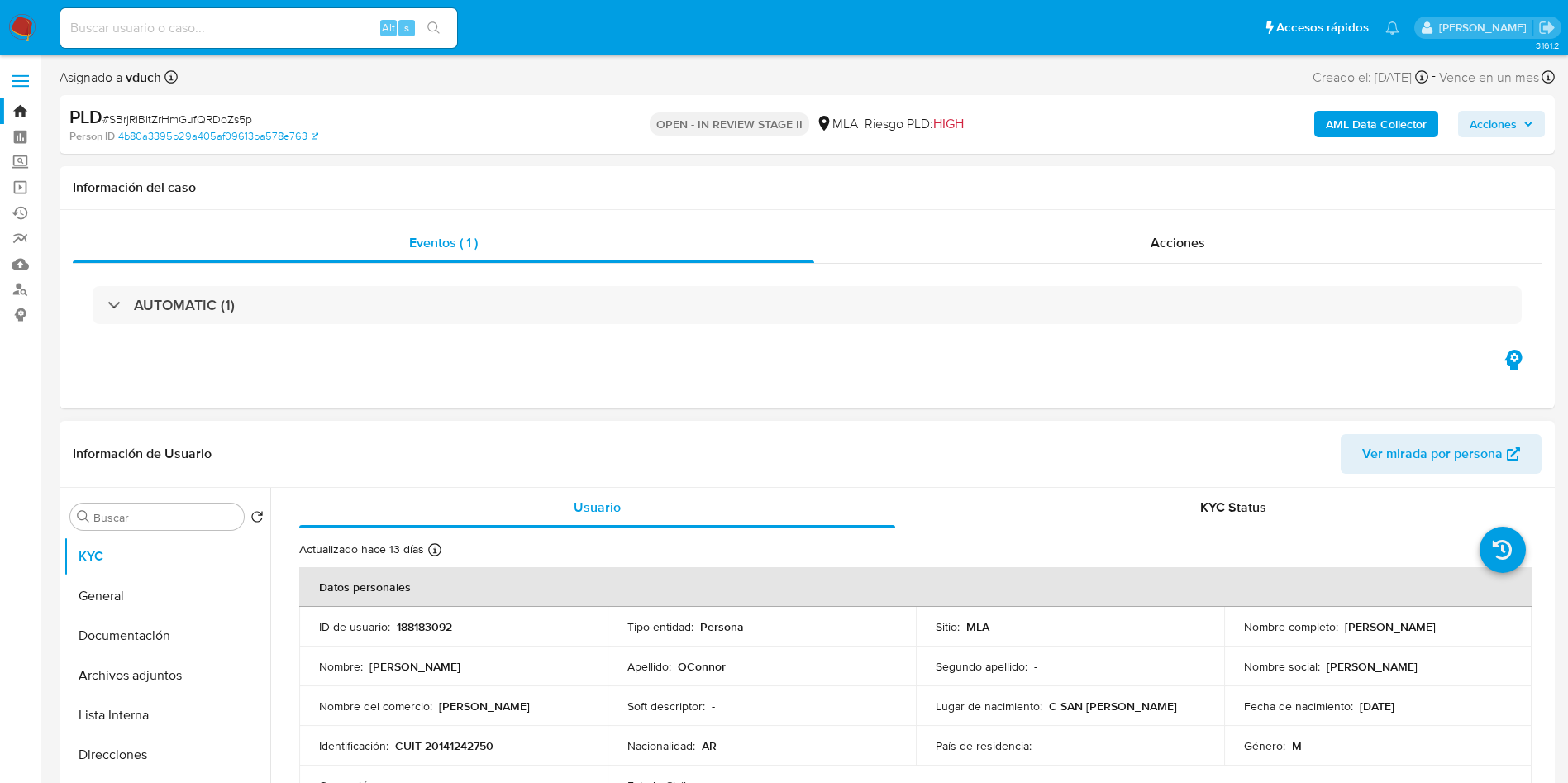
click at [405, 620] on p "188183092" at bounding box center [424, 627] width 55 height 15
copy p "188183092"
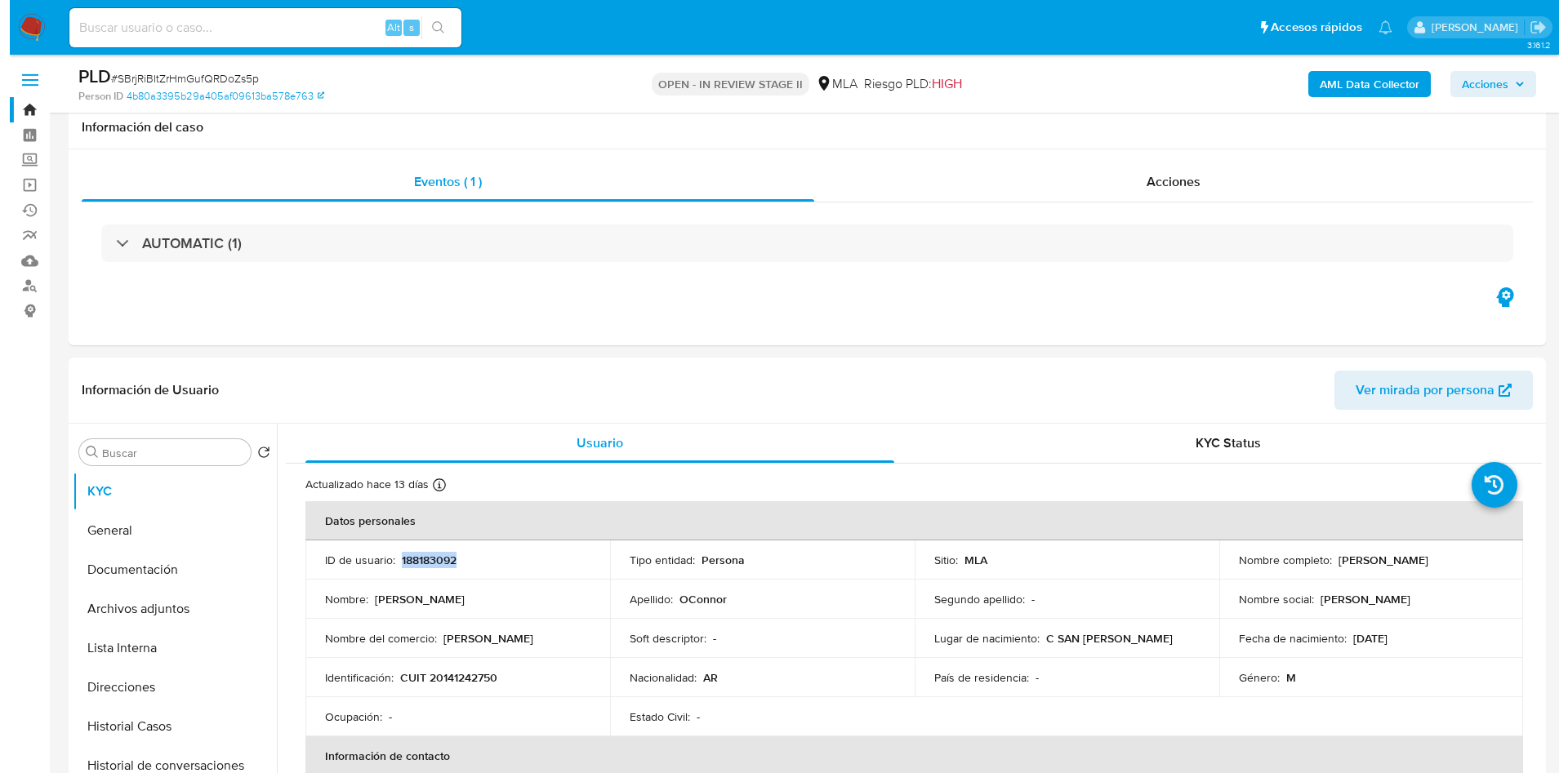
scroll to position [123, 0]
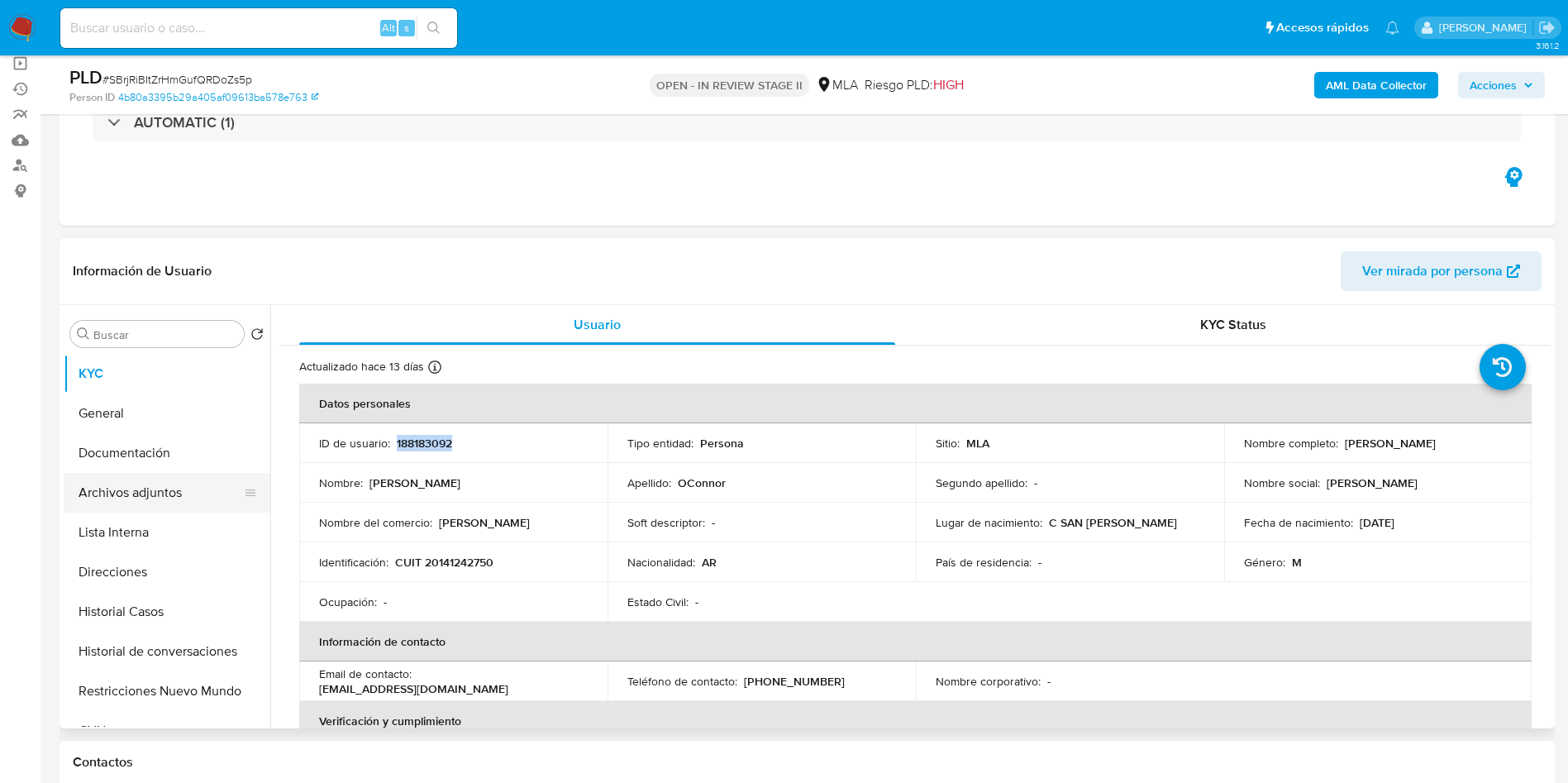
drag, startPoint x: 132, startPoint y: 479, endPoint x: 116, endPoint y: 478, distance: 16.0
click at [132, 479] on button "Archivos adjuntos" at bounding box center [161, 492] width 194 height 40
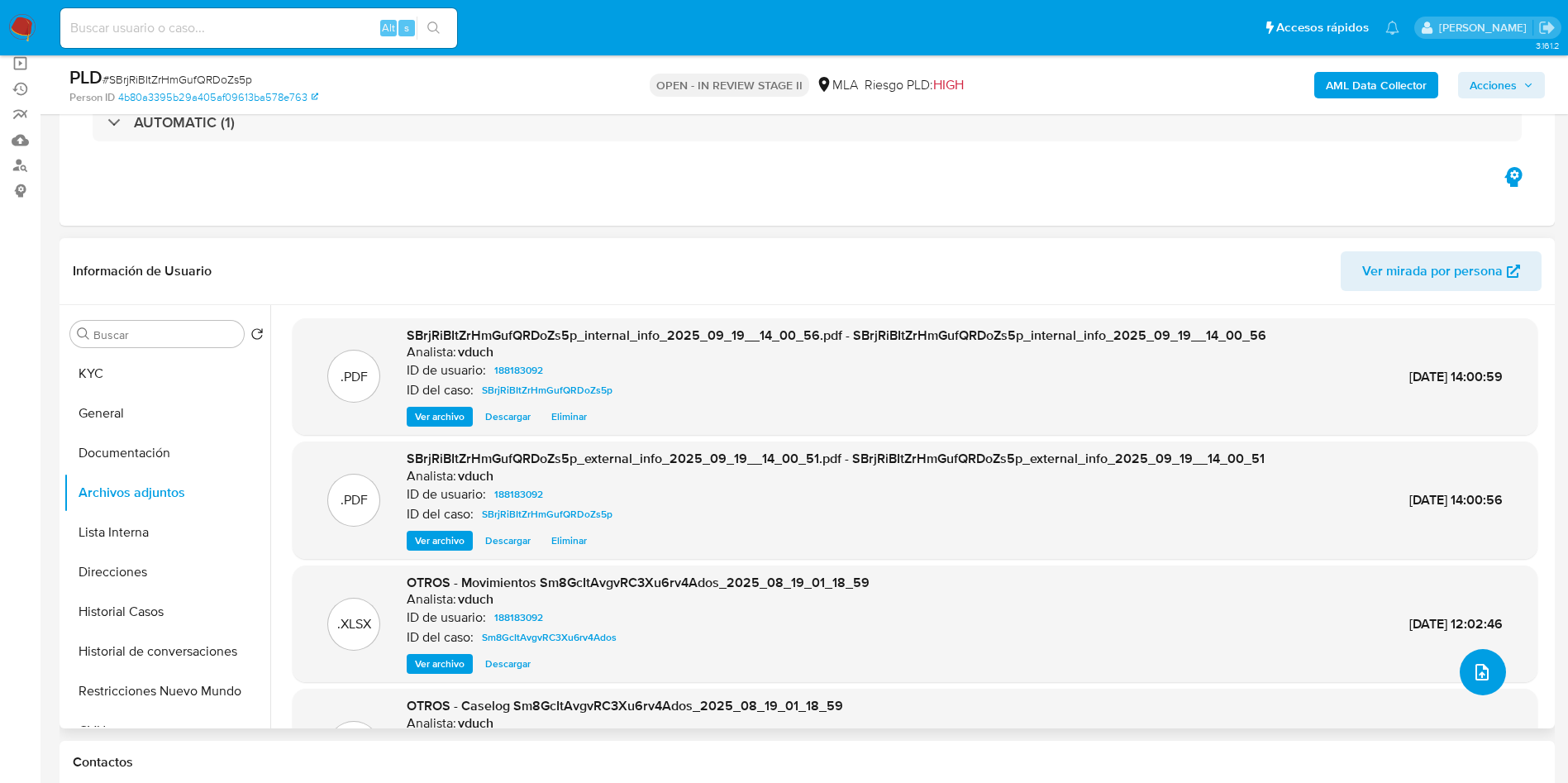
click at [1464, 666] on button "upload-file" at bounding box center [1483, 672] width 46 height 46
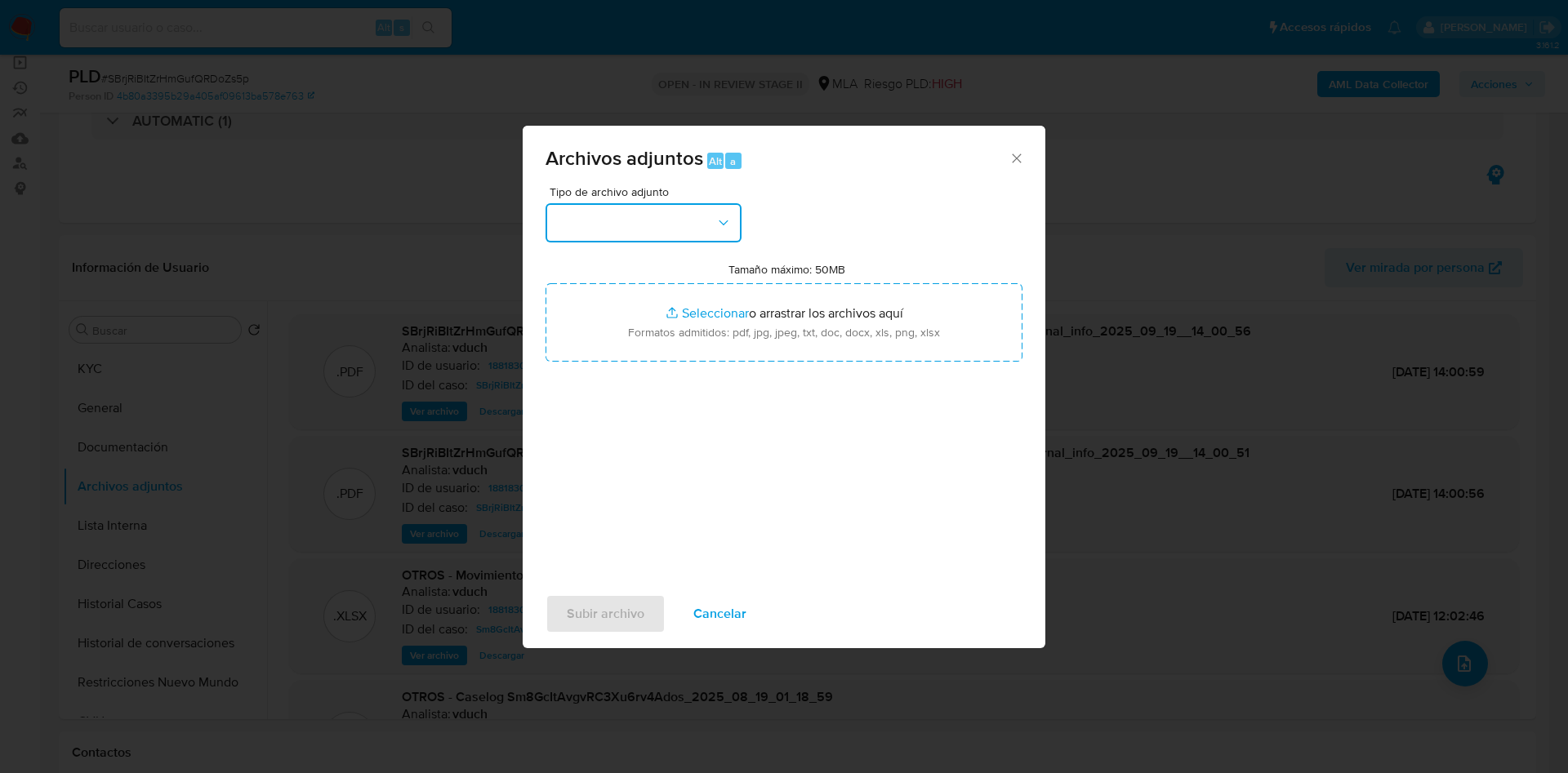
click at [690, 241] on button "button" at bounding box center [643, 222] width 196 height 39
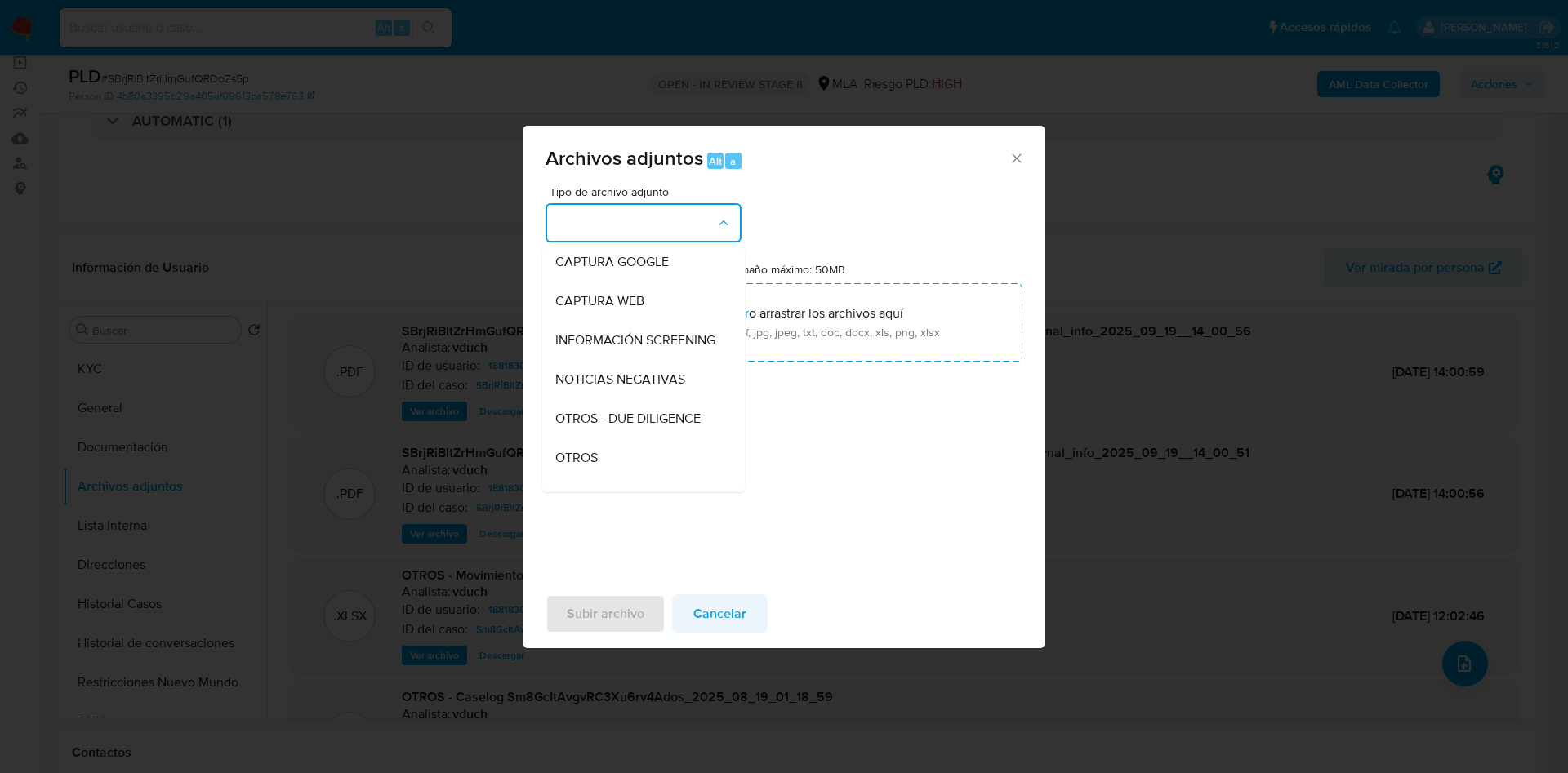
click at [714, 613] on span "Cancelar" at bounding box center [719, 614] width 53 height 36
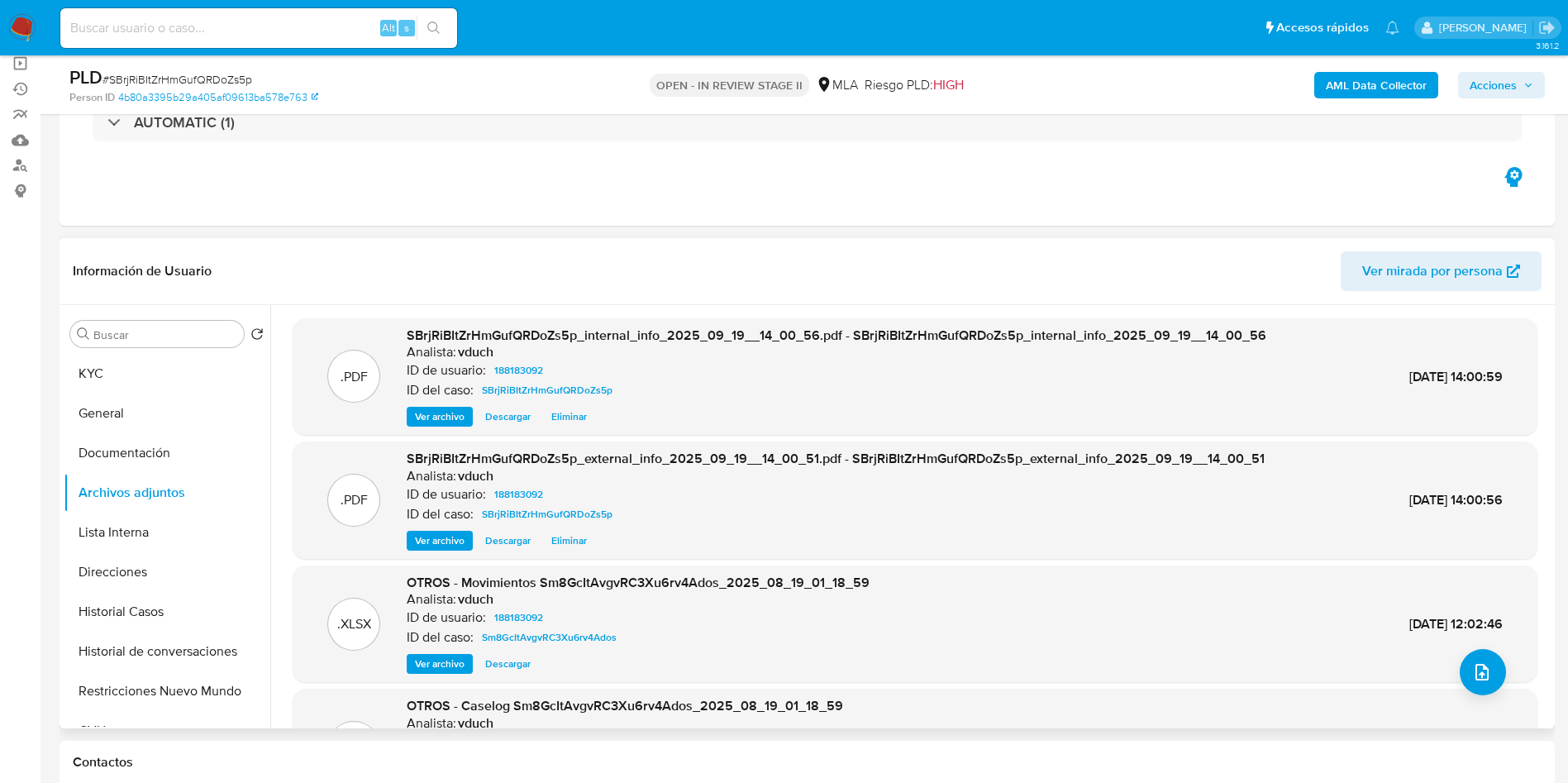
click at [1468, 694] on div ".DOCX OTROS - Caselog Sm8GcItAvgvRC3Xu6rv4Ados_2025_08_19_01_18_59 Analista: vd…" at bounding box center [914, 747] width 1245 height 117
click at [1475, 681] on icon "upload-file" at bounding box center [1481, 672] width 20 height 20
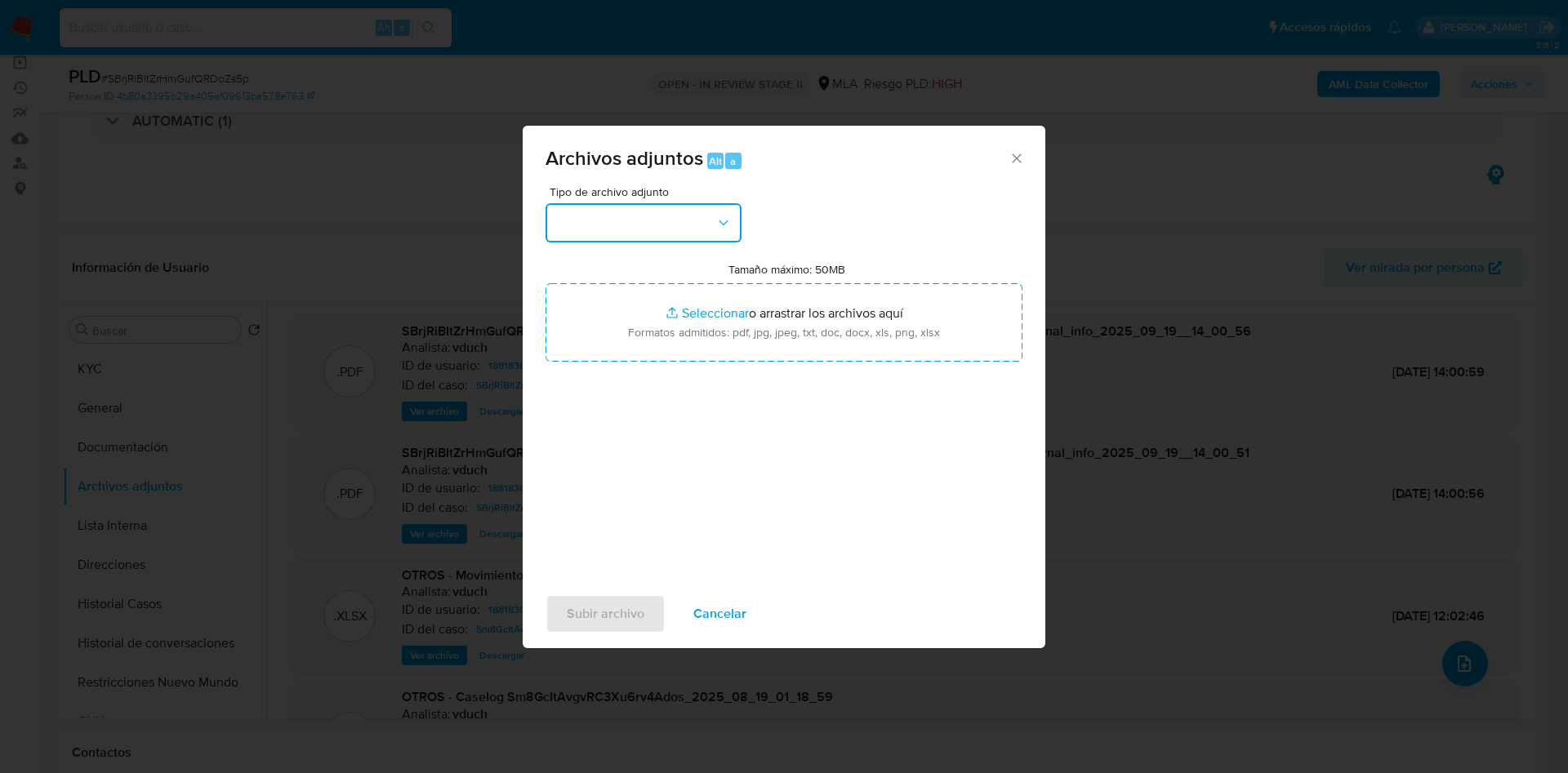
click at [710, 212] on button "button" at bounding box center [643, 222] width 196 height 39
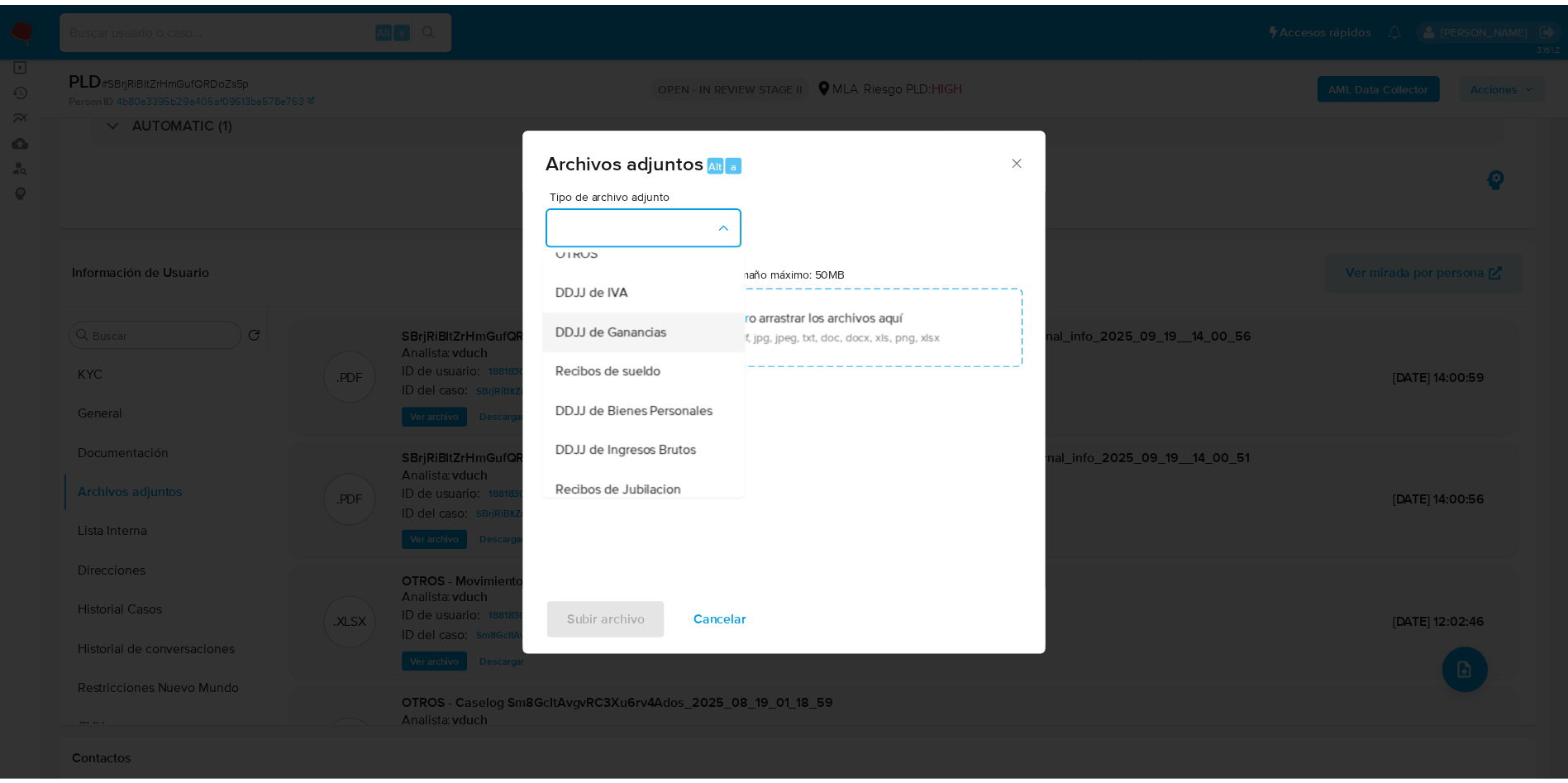
scroll to position [372, 0]
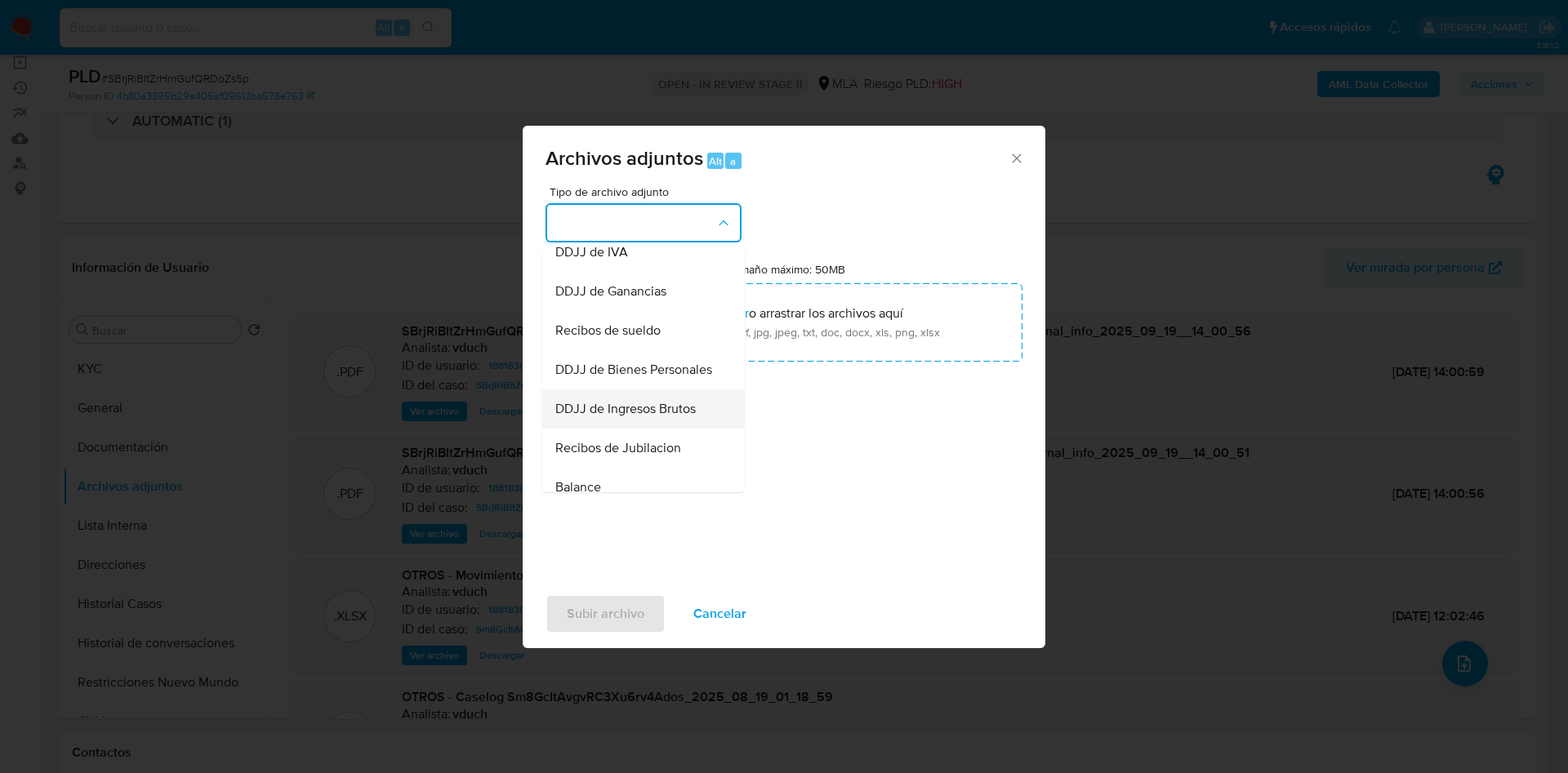
click at [639, 417] on span "DDJJ de Ingresos Brutos" at bounding box center [625, 409] width 140 height 16
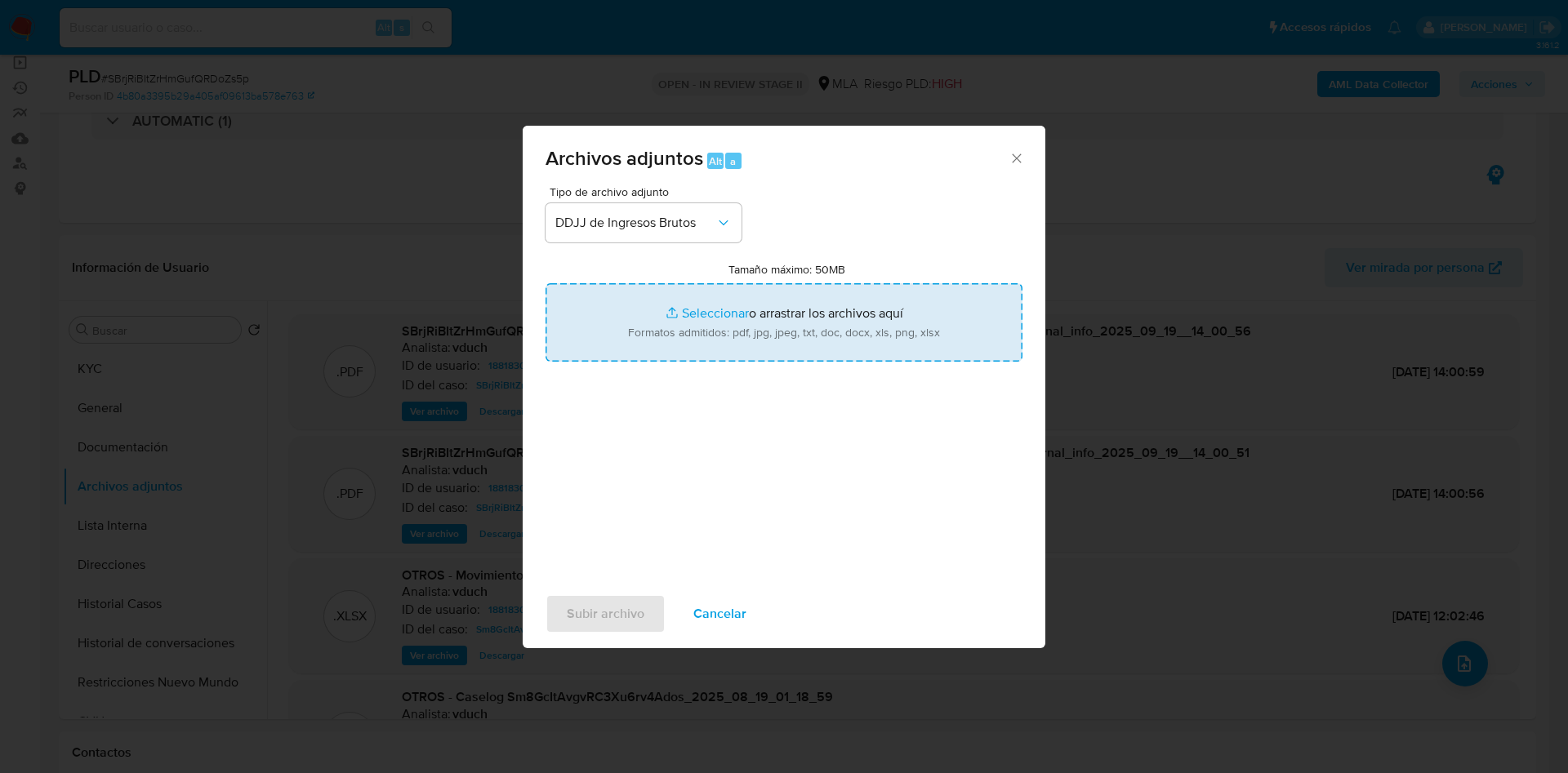
type input "C:\fakepath\Agosto 2025.jpg"
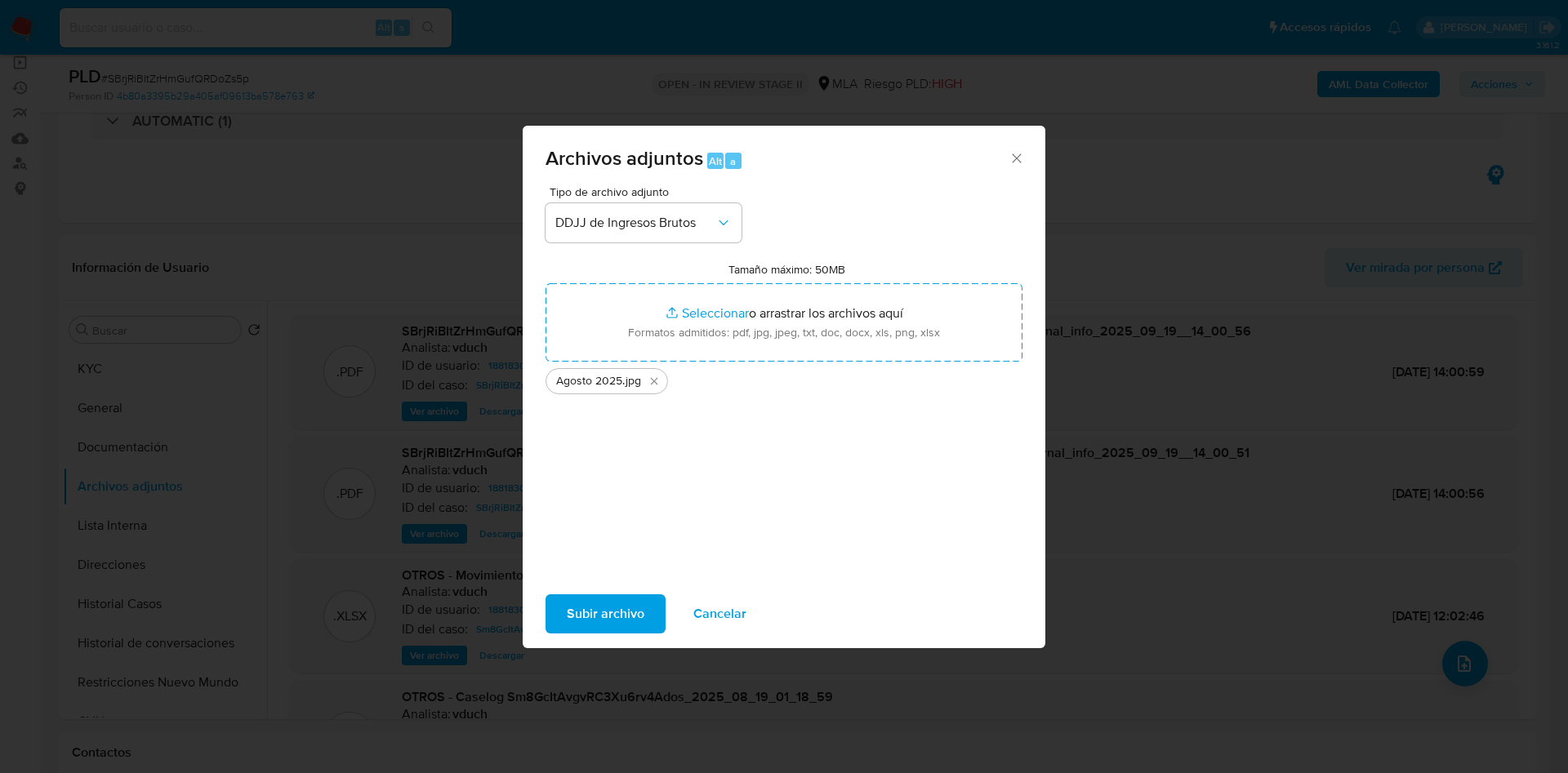
click at [604, 605] on span "Subir archivo" at bounding box center [605, 614] width 77 height 36
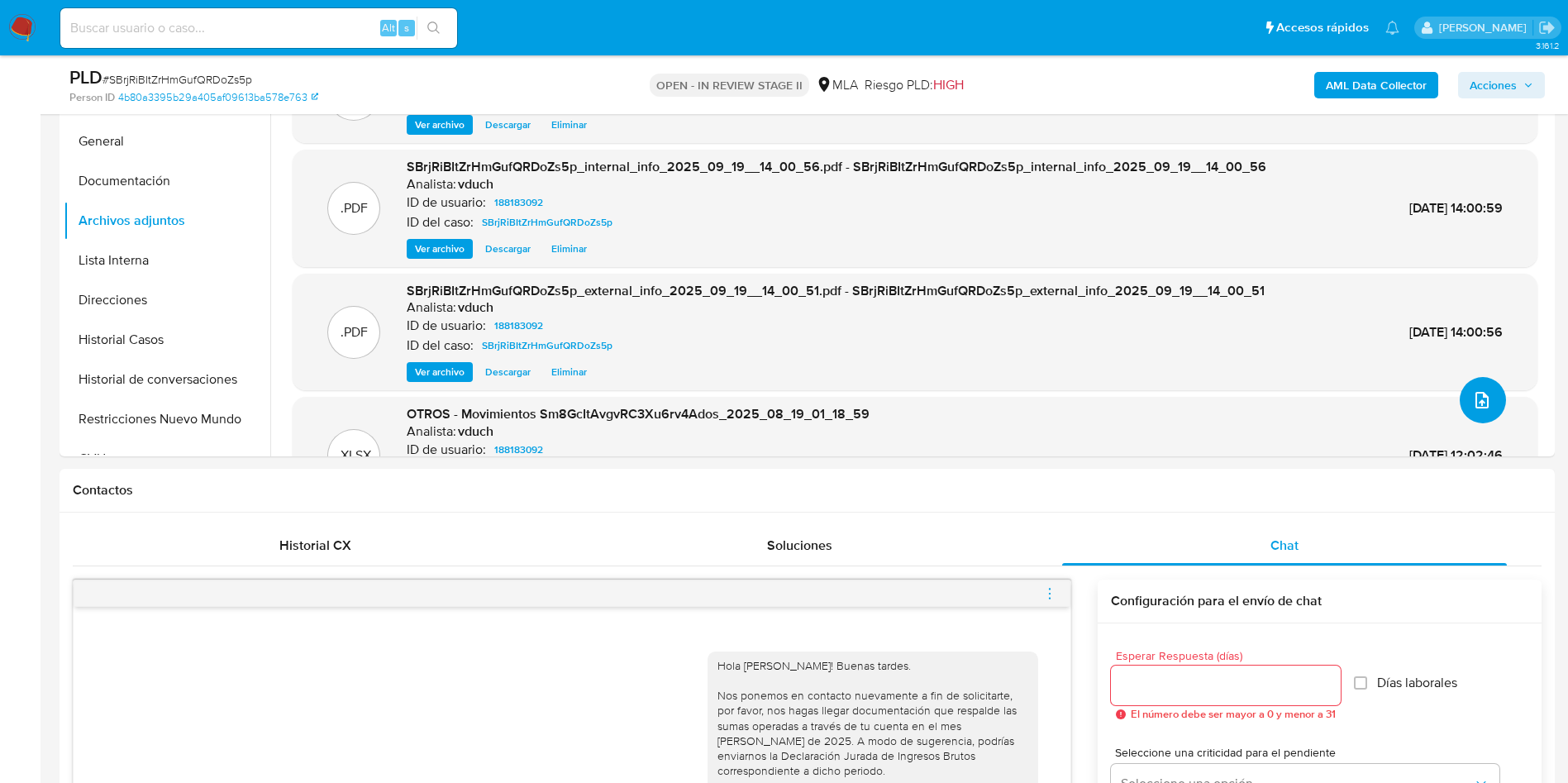
scroll to position [744, 0]
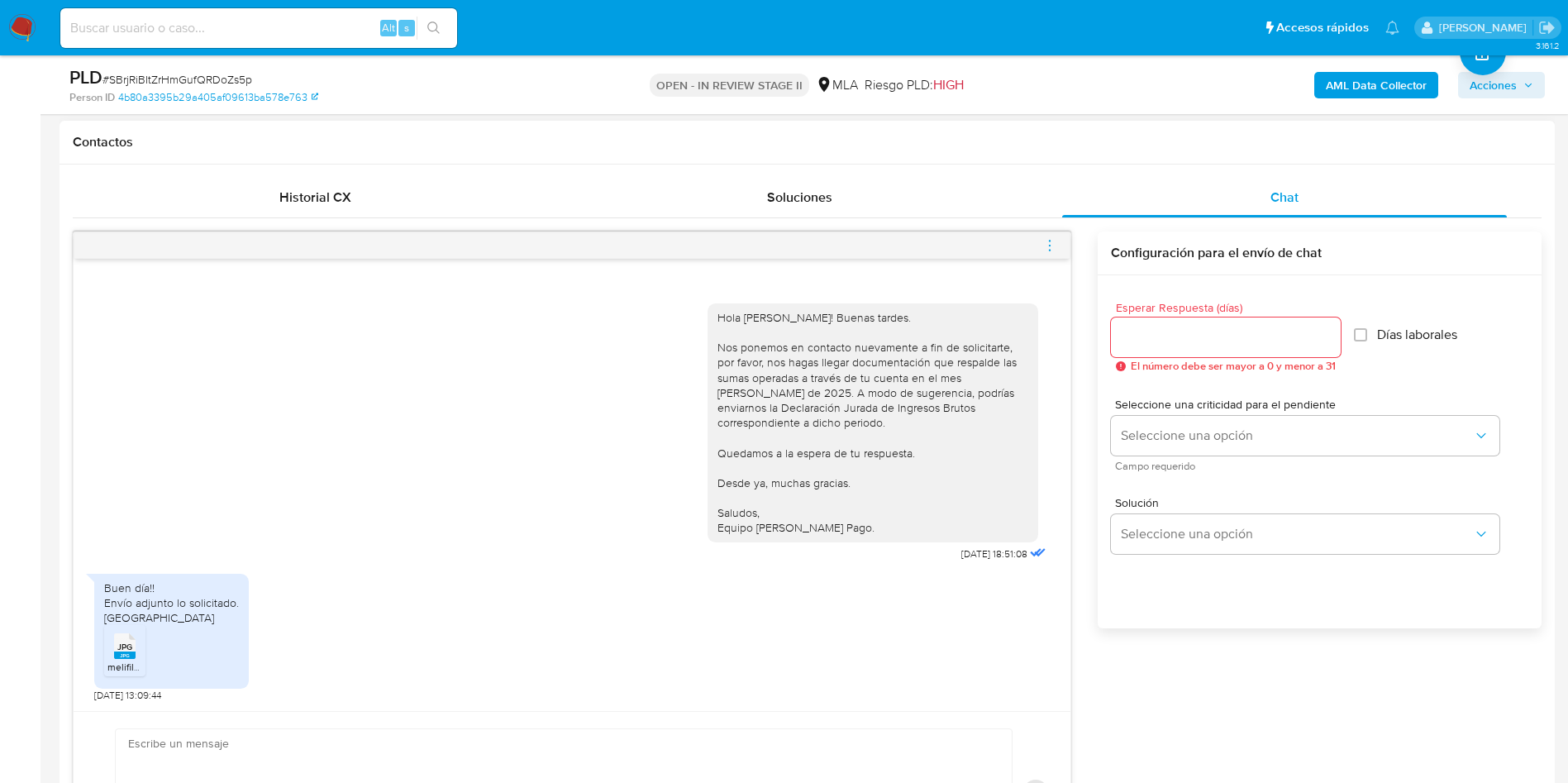
click at [434, 757] on textarea at bounding box center [559, 793] width 863 height 128
paste textarea "Hola, ¡Muchas gracias por tu respuesta! Confirmamos la recepción de la document…"
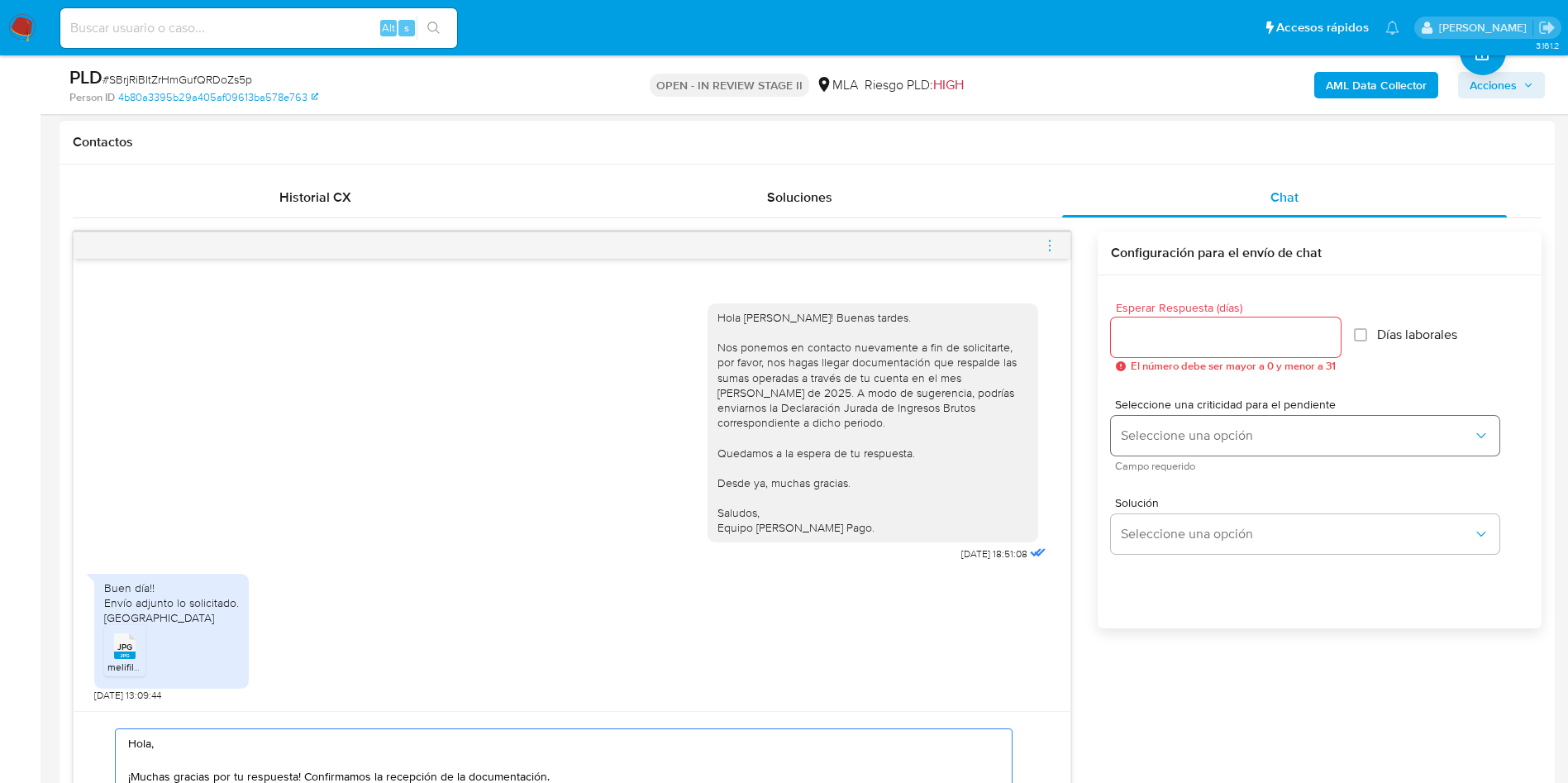
scroll to position [845, 0]
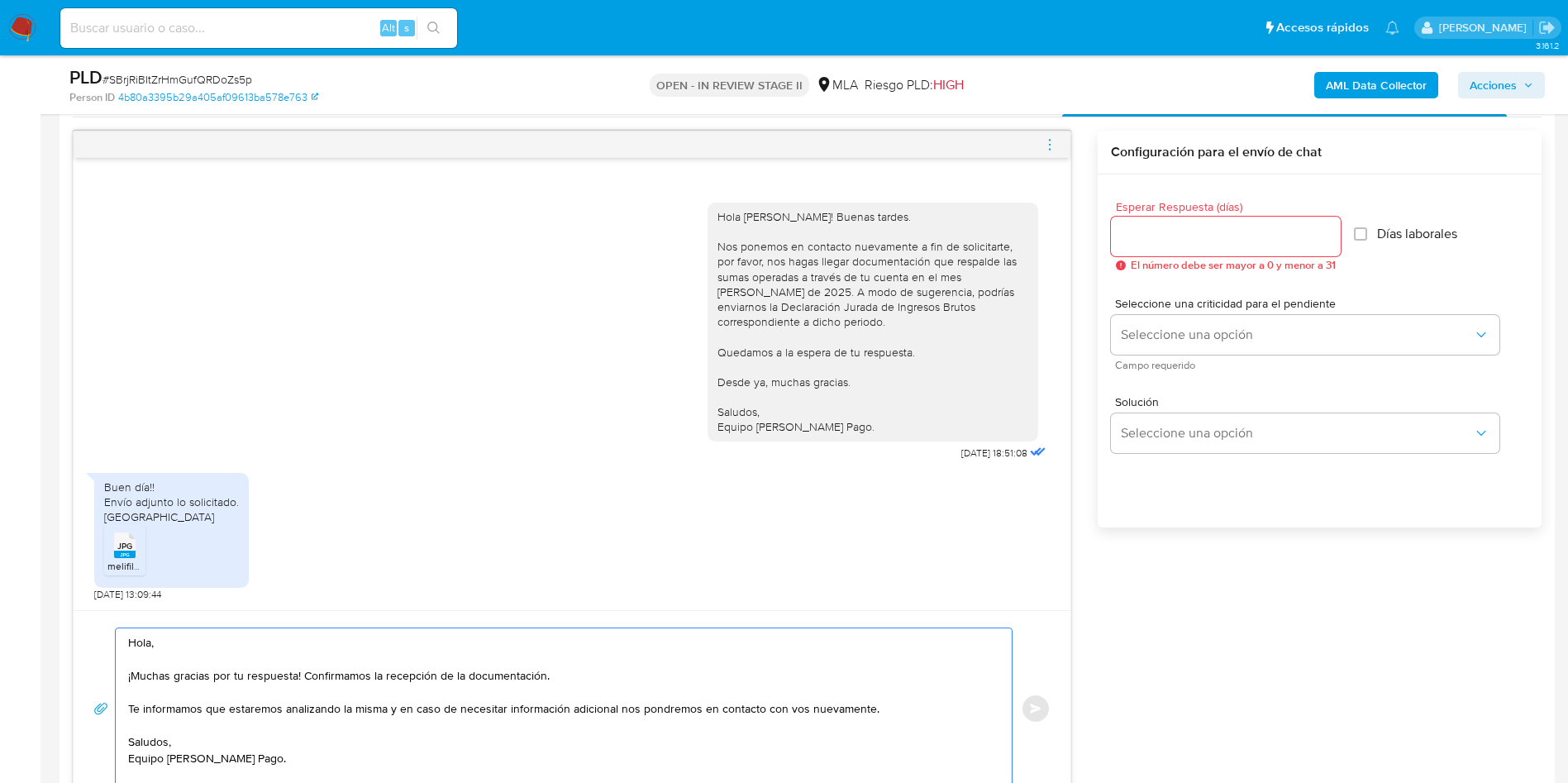
type textarea "Hola, ¡Muchas gracias por tu respuesta! Confirmamos la recepción de la document…"
click at [1181, 247] on div at bounding box center [1226, 236] width 229 height 40
click at [1155, 229] on input "Esperar Respuesta (días)" at bounding box center [1226, 236] width 229 height 21
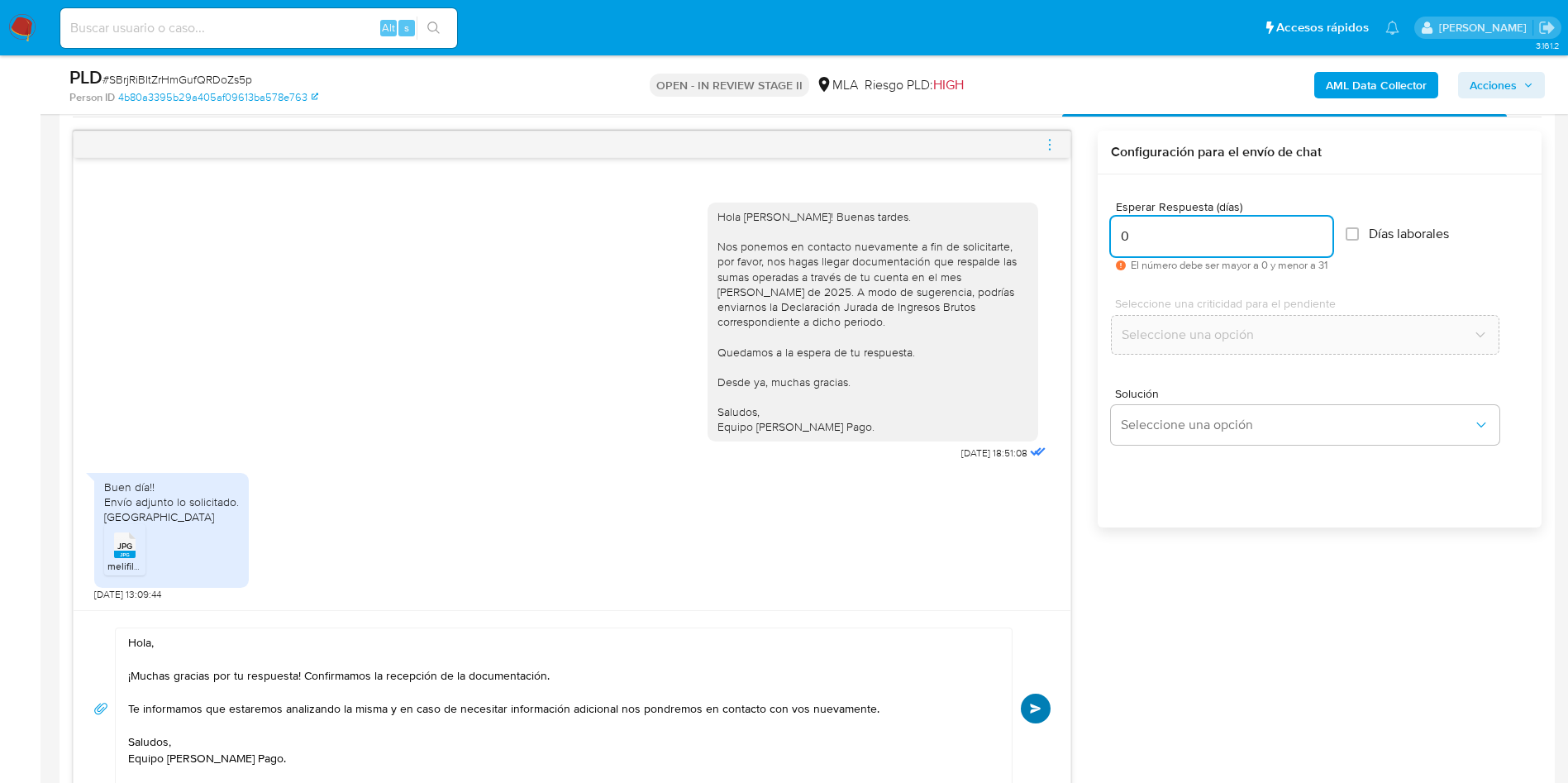
type input "0"
click at [1038, 715] on button "Enviar" at bounding box center [1035, 708] width 30 height 30
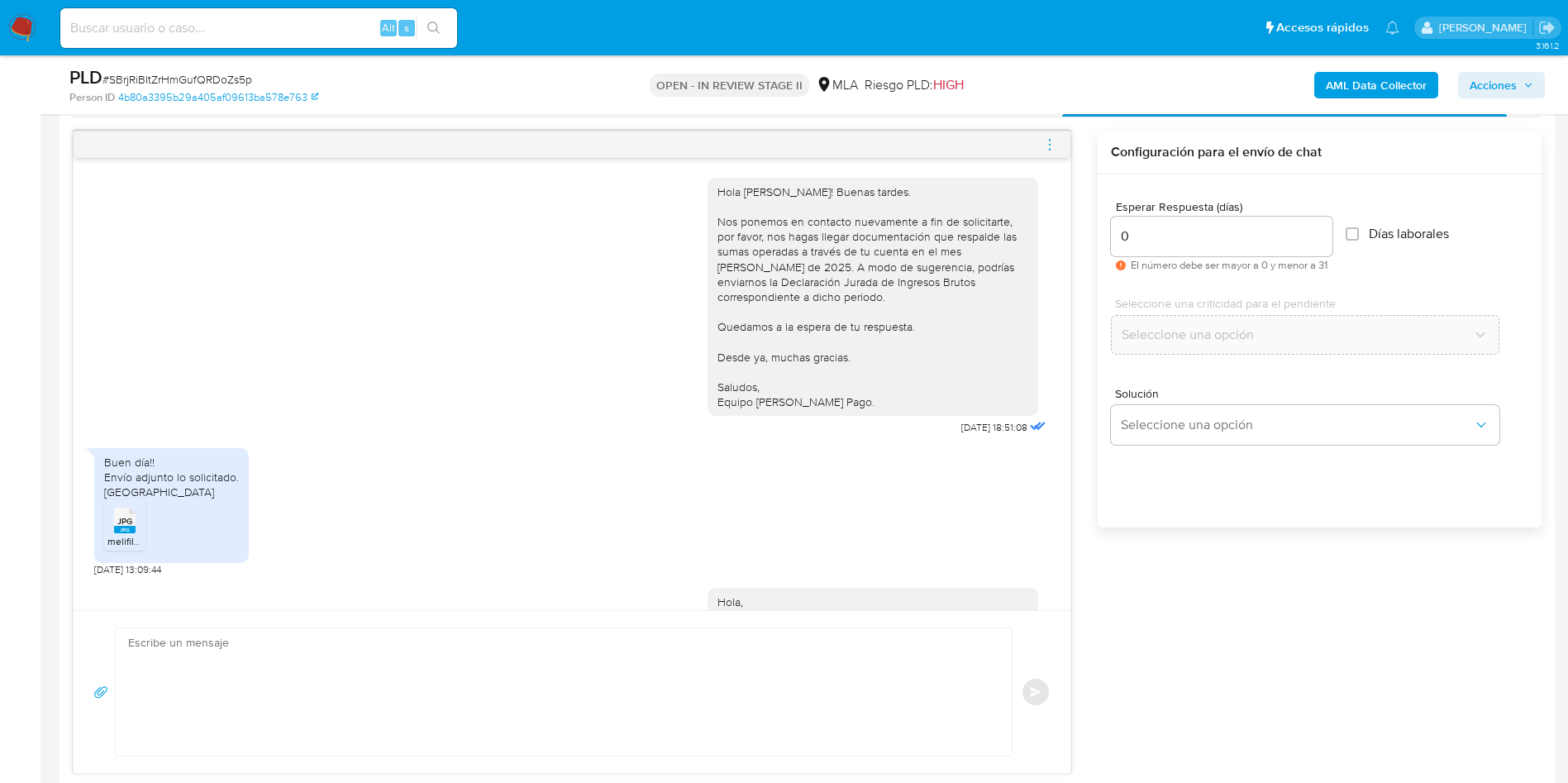
click at [203, 68] on div "PLD # SBrjRiBItZrHmGufQRDoZs5p" at bounding box center [313, 77] width 486 height 25
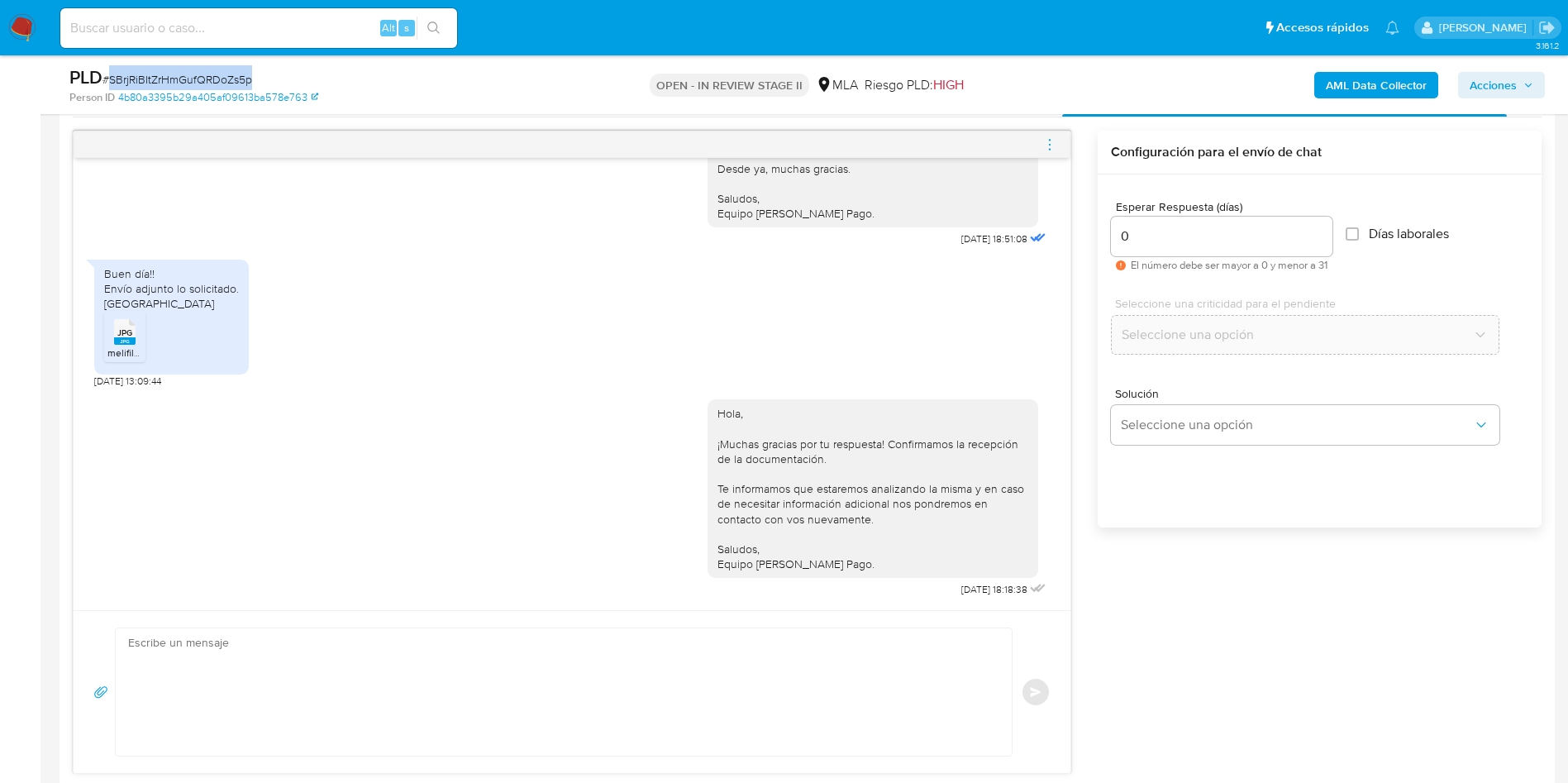
click at [203, 68] on div "PLD # SBrjRiBItZrHmGufQRDoZs5p" at bounding box center [313, 77] width 486 height 25
copy span "SBrjRiBItZrHmGufQRDoZs5p"
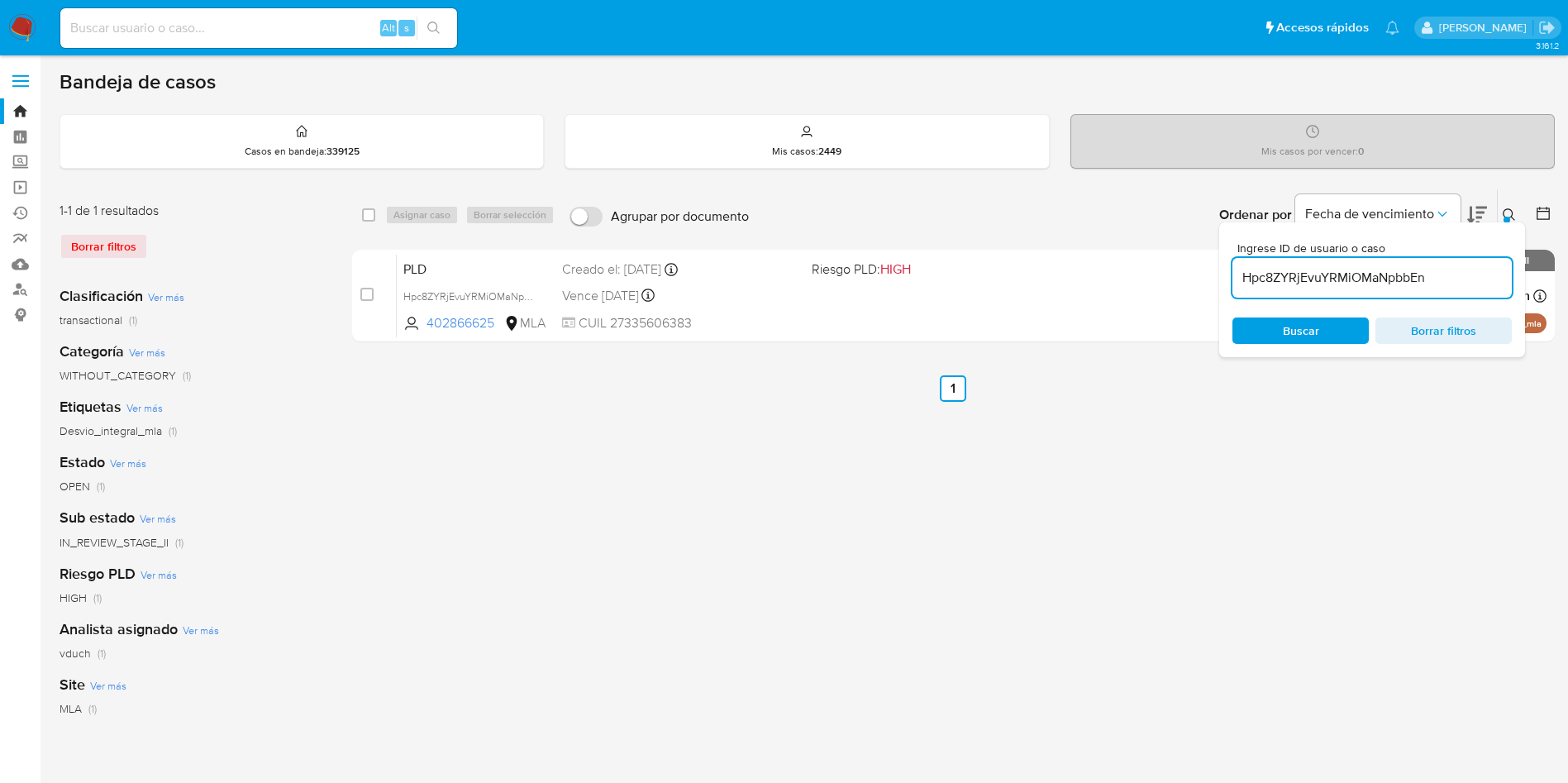
click at [1378, 287] on input "Hpc8ZYRjEvuYRMiOMaNpbbEn" at bounding box center [1372, 277] width 280 height 21
type input "SBrjRiBItZrHmGufQRDoZs5p"
click at [369, 224] on div "select-all-cases-checkbox" at bounding box center [371, 214] width 20 height 20
click at [382, 207] on div "select-all-cases-checkbox Asignar caso Borrar selección" at bounding box center [461, 214] width 199 height 20
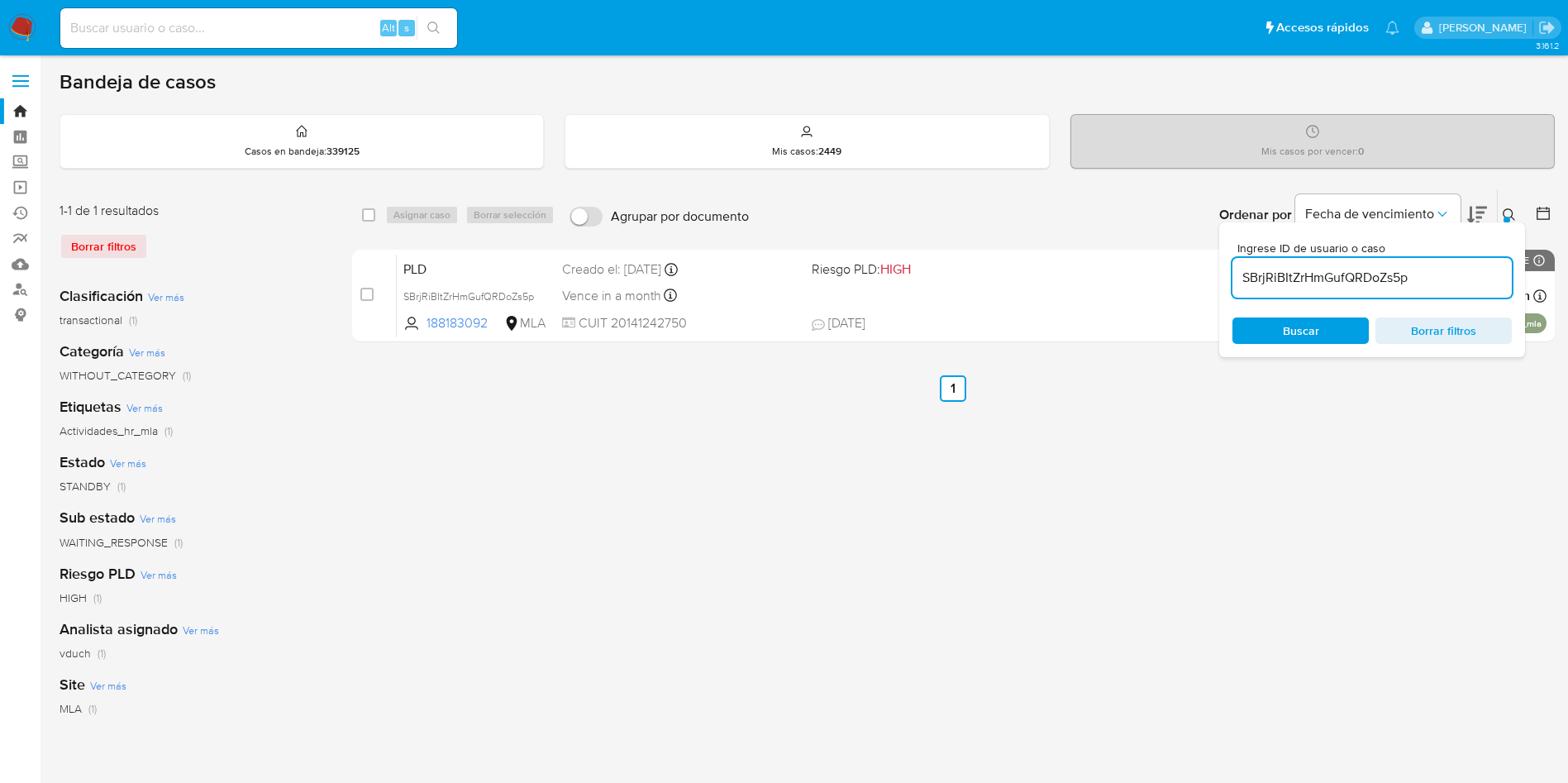
click at [376, 215] on div "select-all-cases-checkbox" at bounding box center [371, 214] width 20 height 20
click at [373, 215] on input "checkbox" at bounding box center [369, 215] width 14 height 14
checkbox input "true"
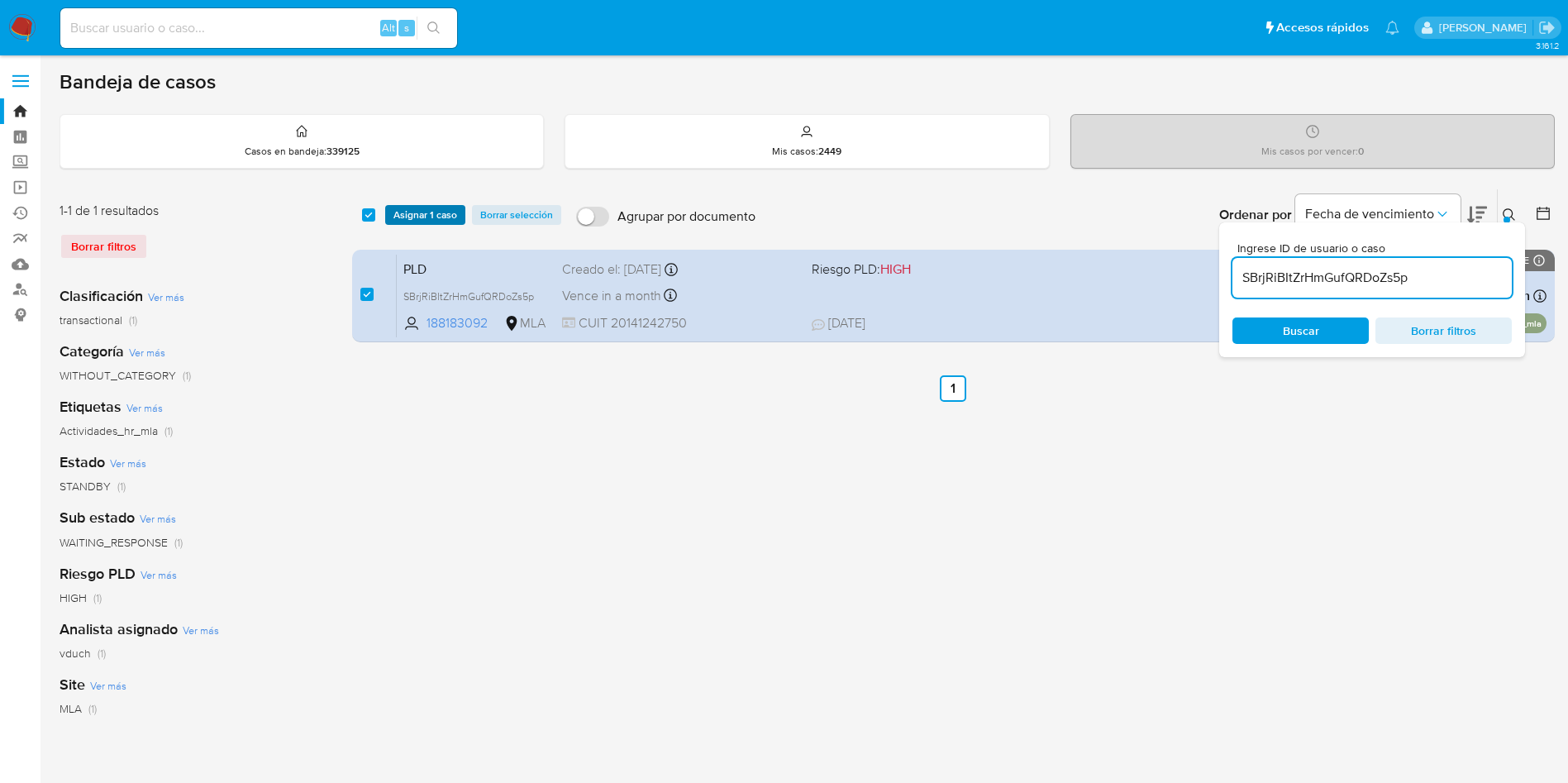
click at [404, 212] on span "Asignar 1 caso" at bounding box center [425, 214] width 64 height 16
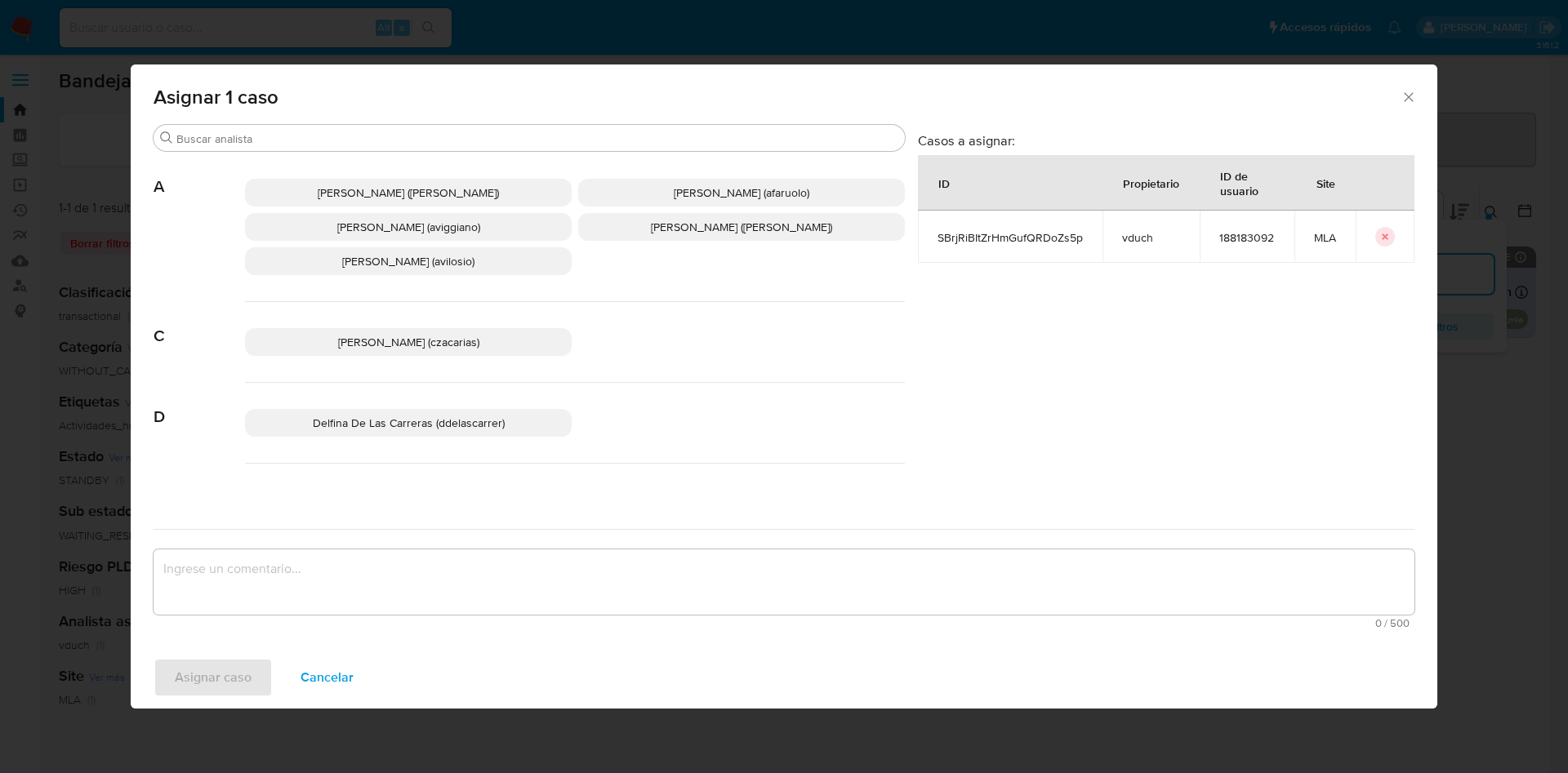
scroll to position [1528, 0]
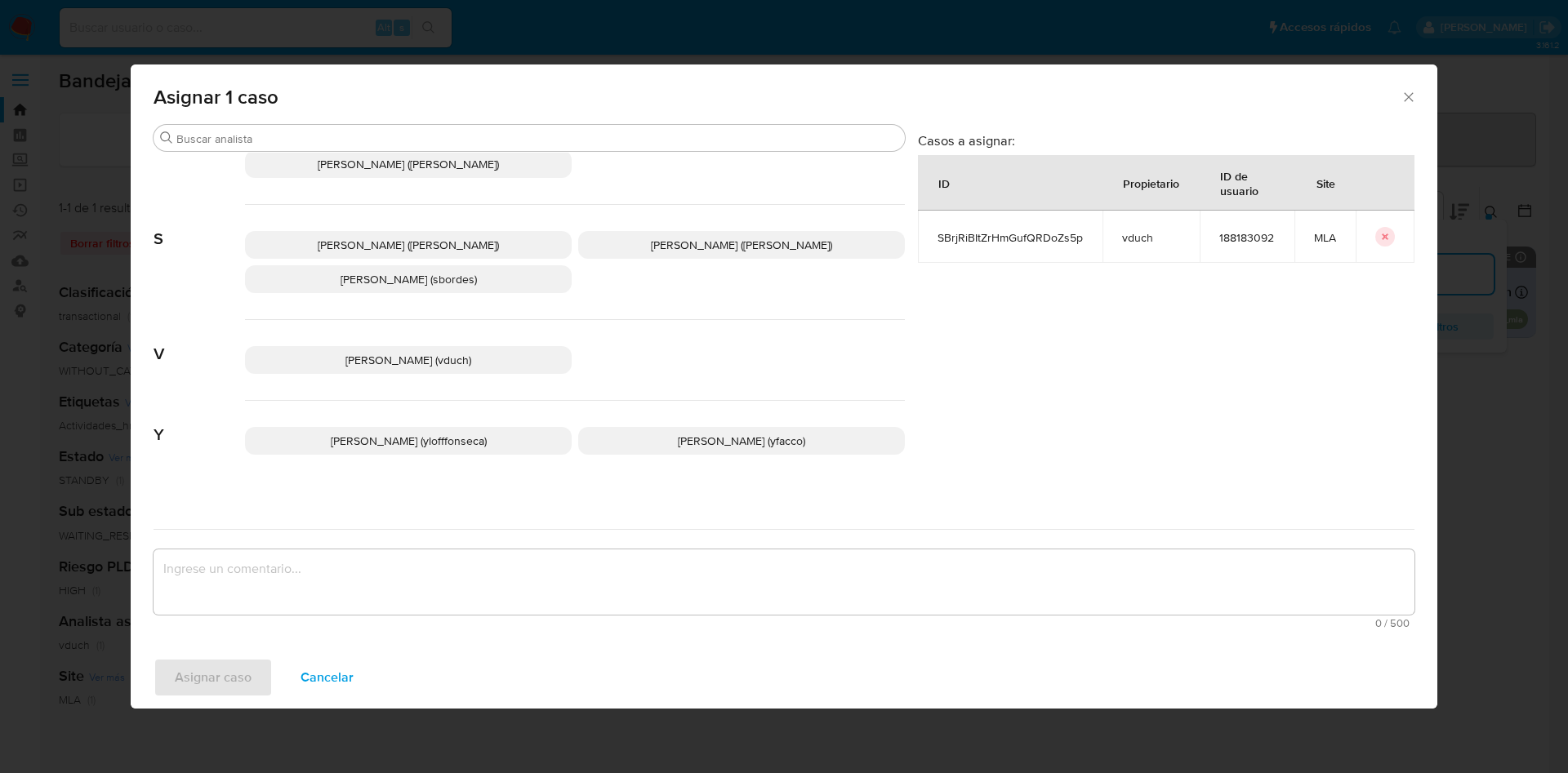
drag, startPoint x: 442, startPoint y: 328, endPoint x: 438, endPoint y: 316, distance: 12.6
click at [441, 329] on div "[PERSON_NAME] (vduch)" at bounding box center [575, 360] width 660 height 81
drag, startPoint x: 412, startPoint y: 359, endPoint x: 429, endPoint y: 340, distance: 25.5
click at [412, 358] on div "[PERSON_NAME] (vduch)" at bounding box center [575, 360] width 660 height 81
click at [429, 352] on span "[PERSON_NAME] (vduch)" at bounding box center [408, 359] width 126 height 16
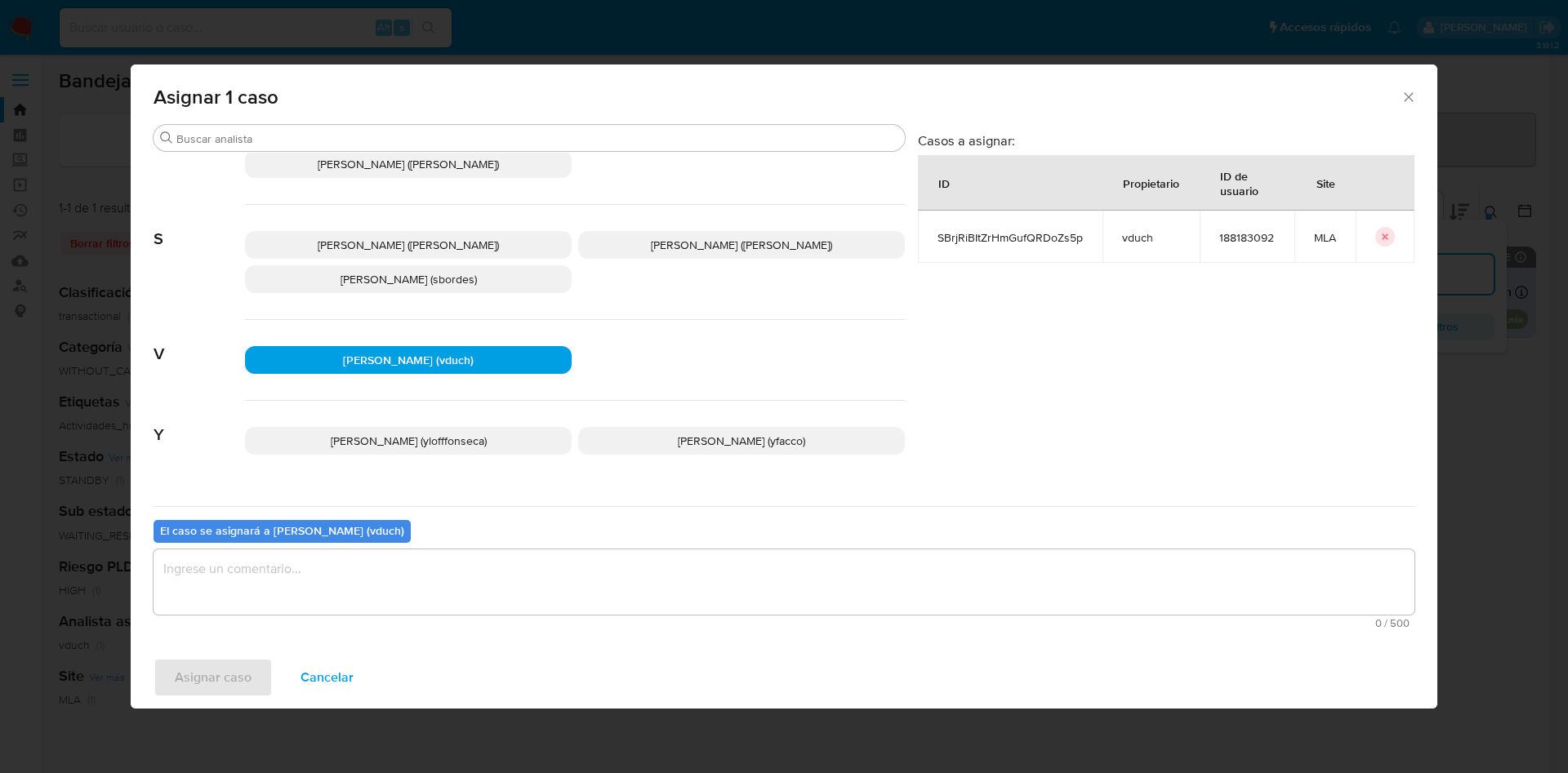
click at [476, 627] on span "0 / 500" at bounding box center [784, 623] width 1251 height 11
click at [471, 567] on textarea "assign-modal" at bounding box center [784, 582] width 1261 height 65
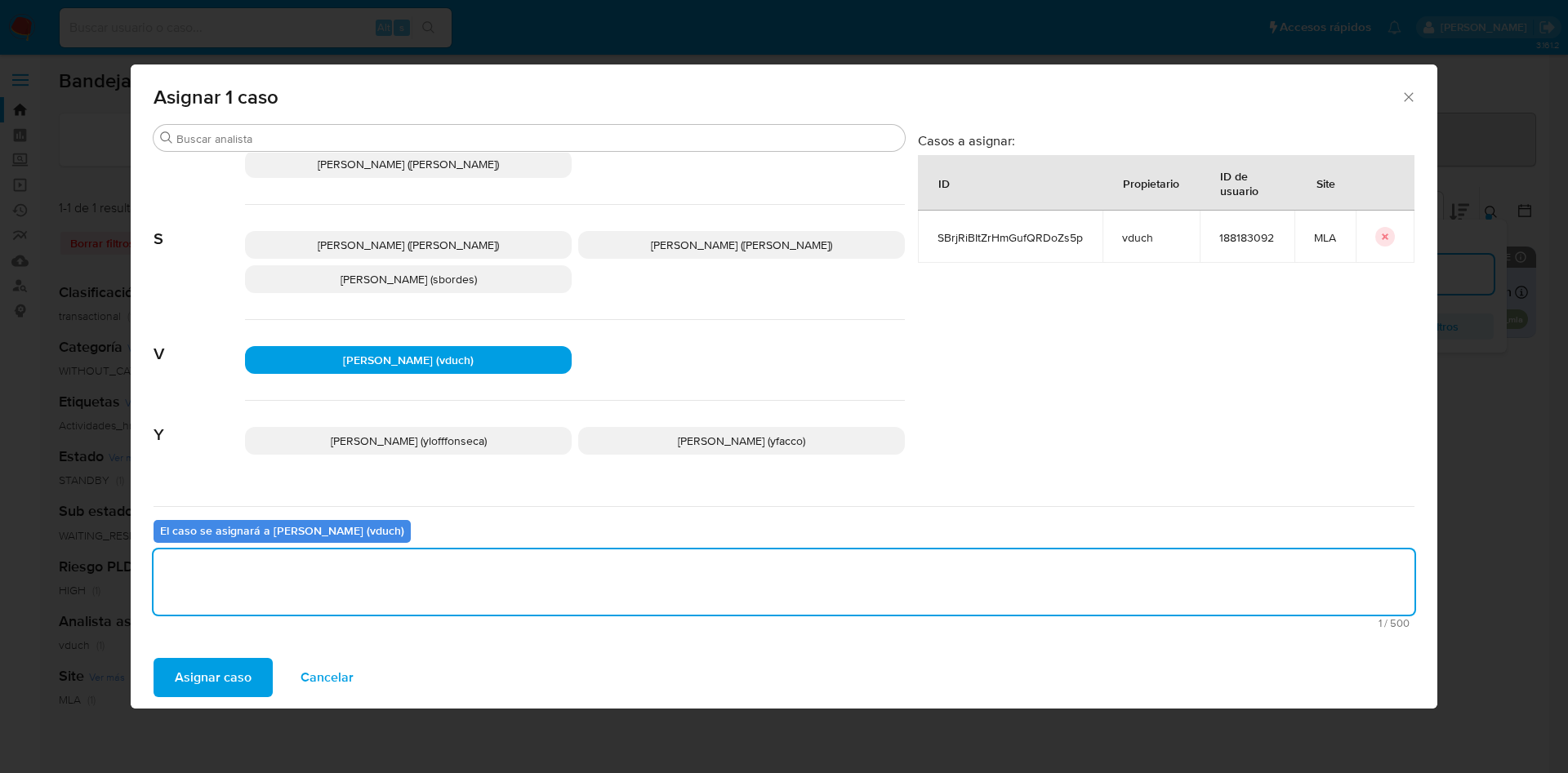
click at [229, 681] on span "Asignar caso" at bounding box center [212, 677] width 76 height 36
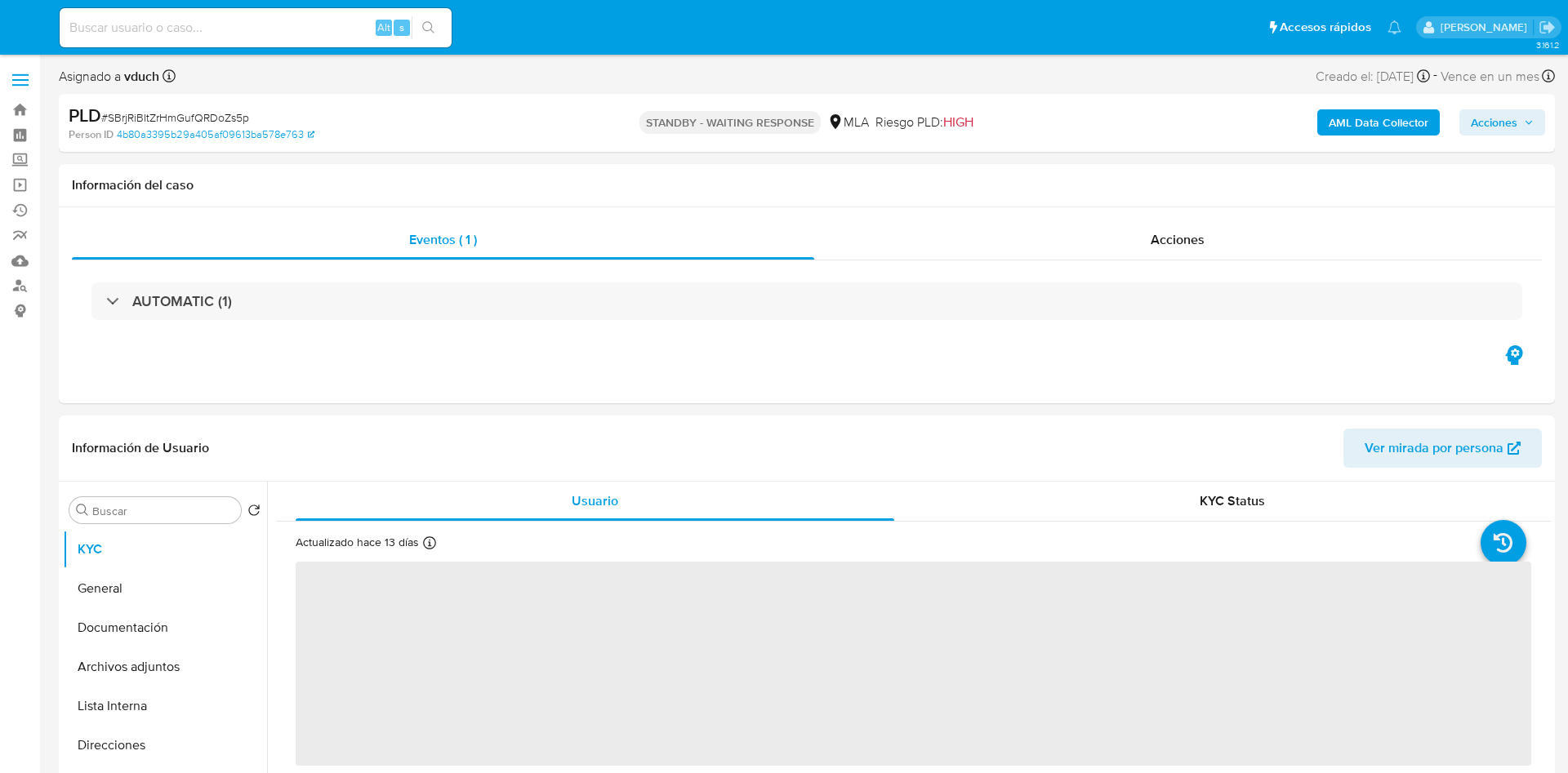
select select "10"
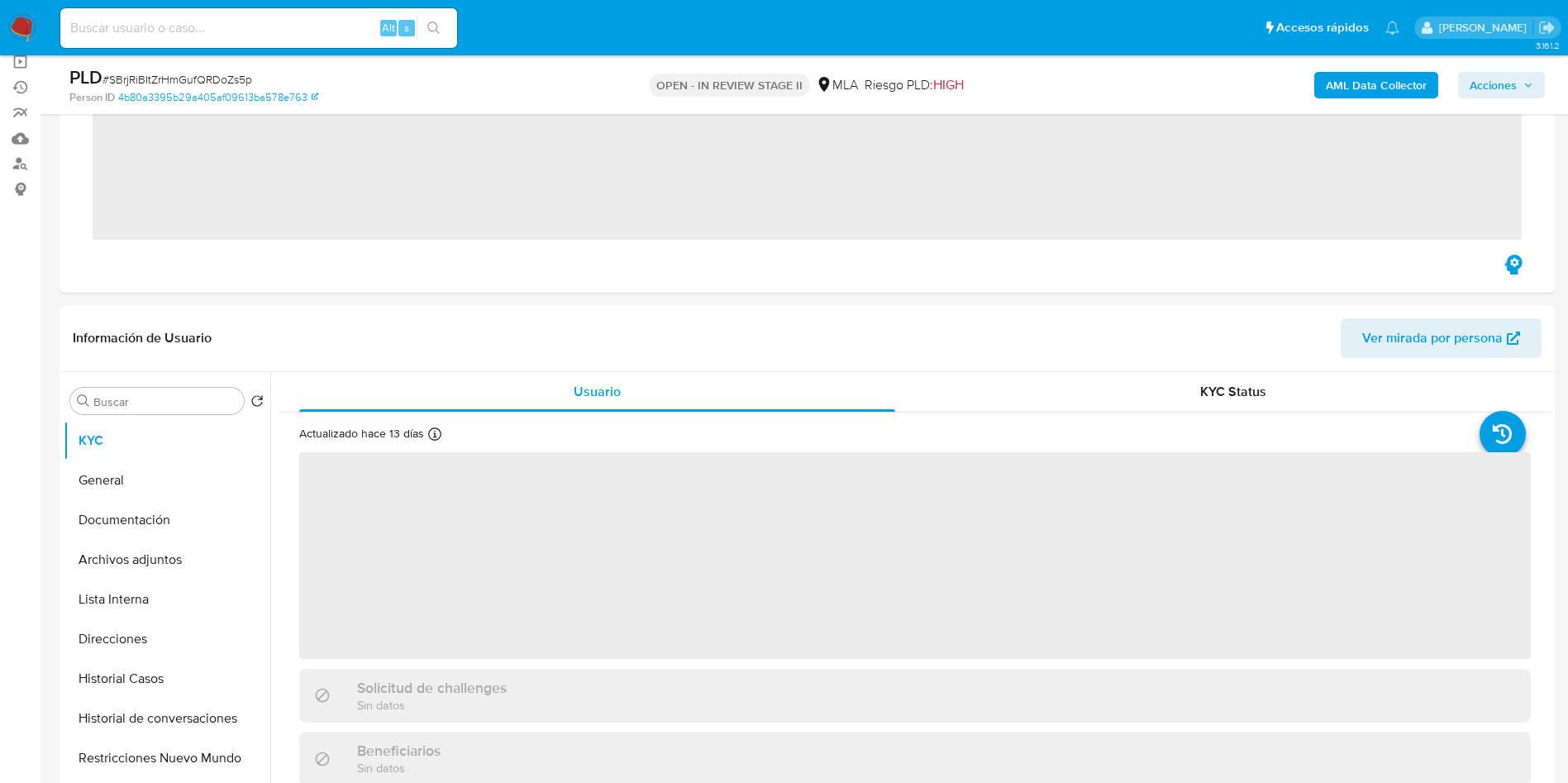
scroll to position [621, 0]
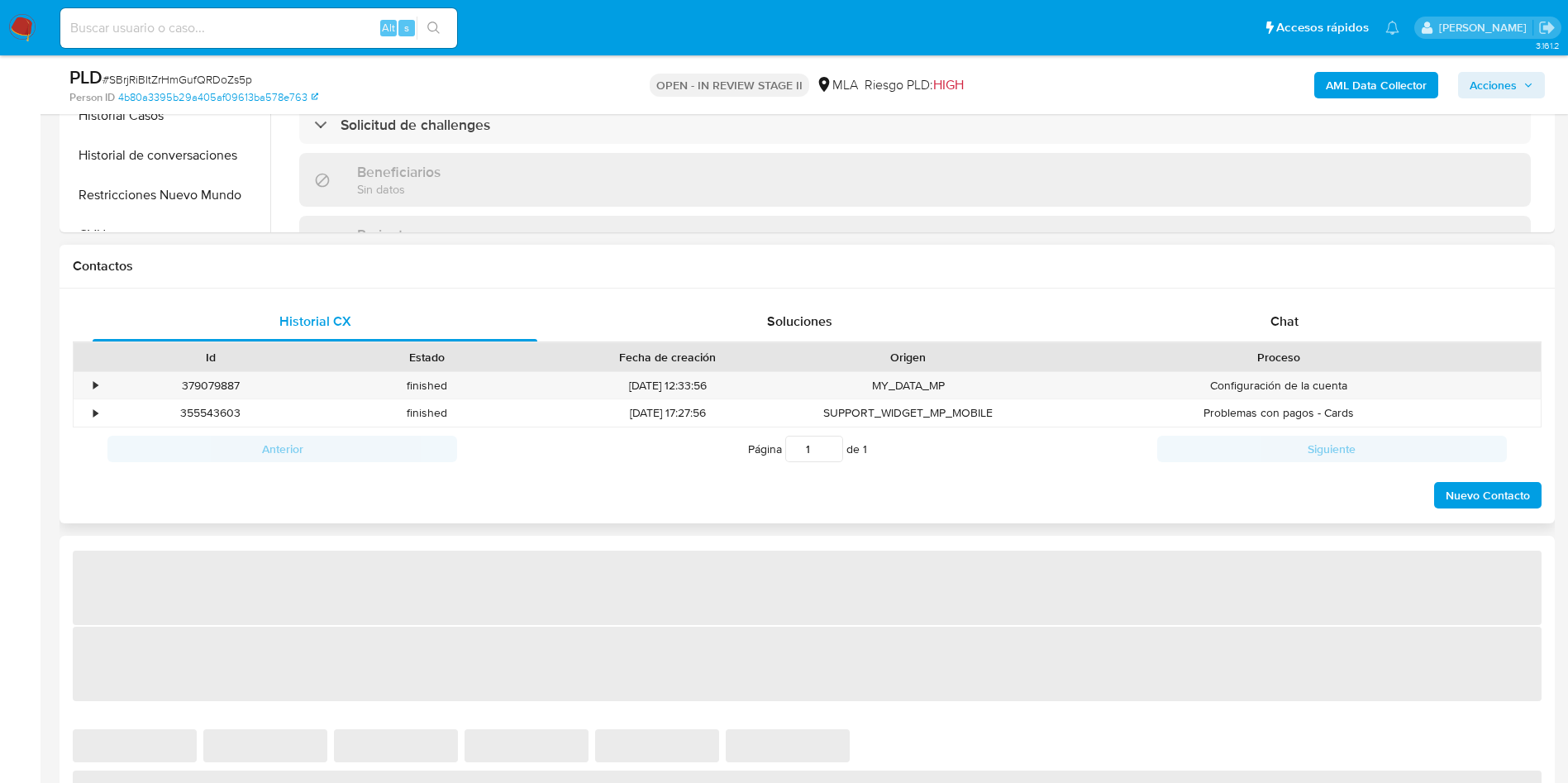
click at [1320, 347] on div "Proceso" at bounding box center [1278, 357] width 524 height 28
click at [1301, 326] on div "Chat" at bounding box center [1284, 321] width 444 height 40
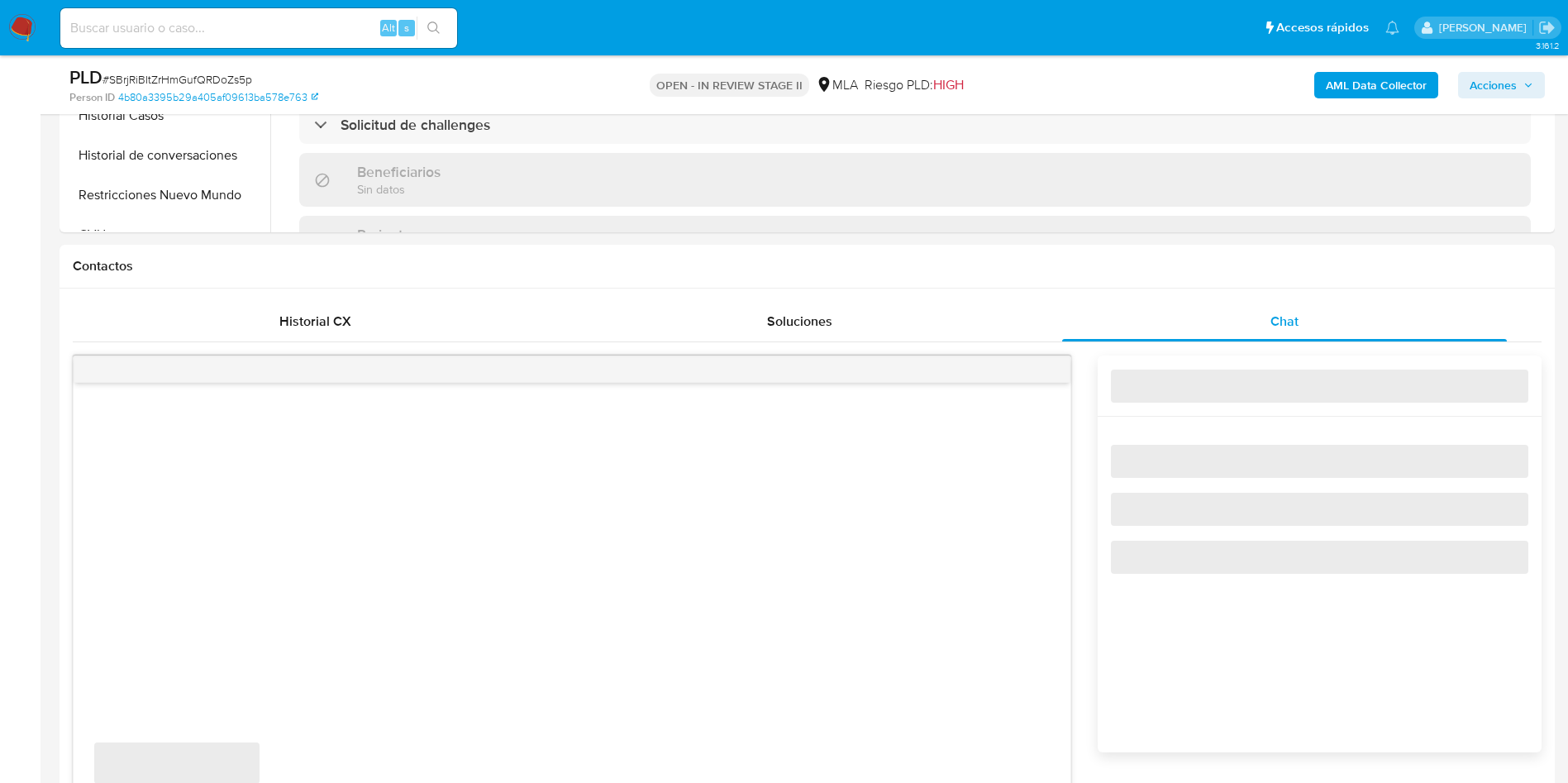
select select "10"
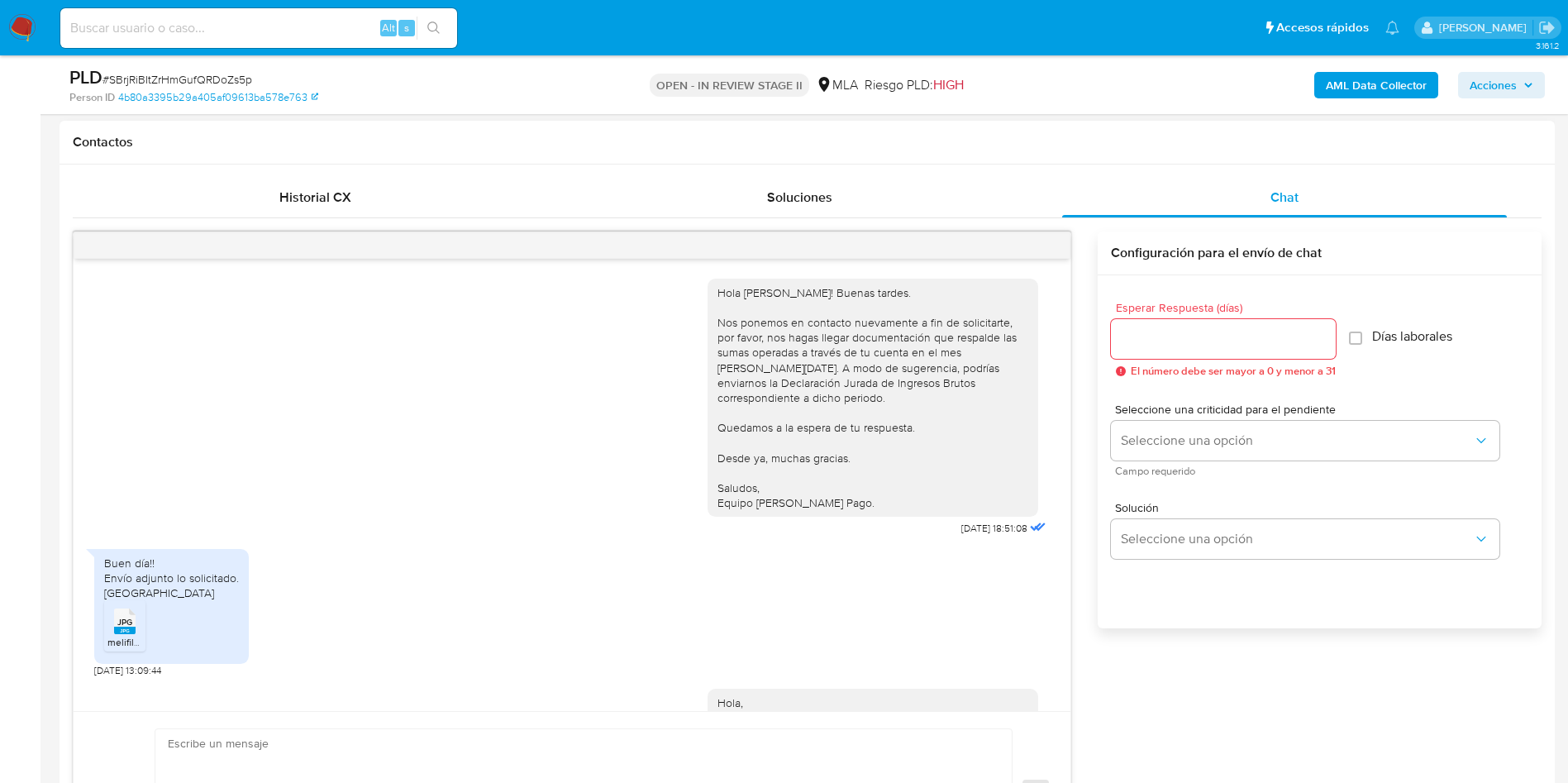
scroll to position [189, 0]
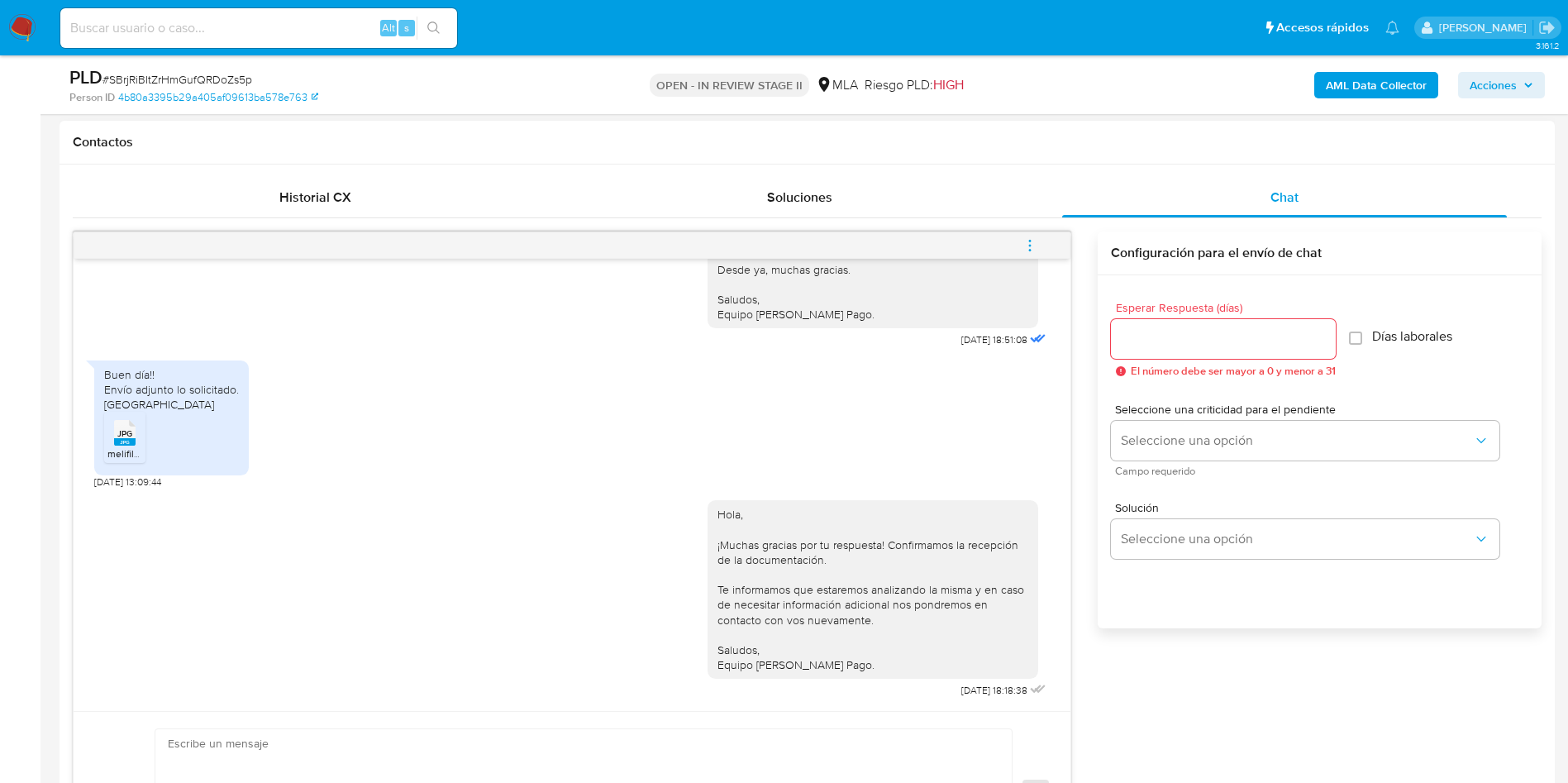
click at [1038, 244] on button "menu-action" at bounding box center [1030, 246] width 54 height 40
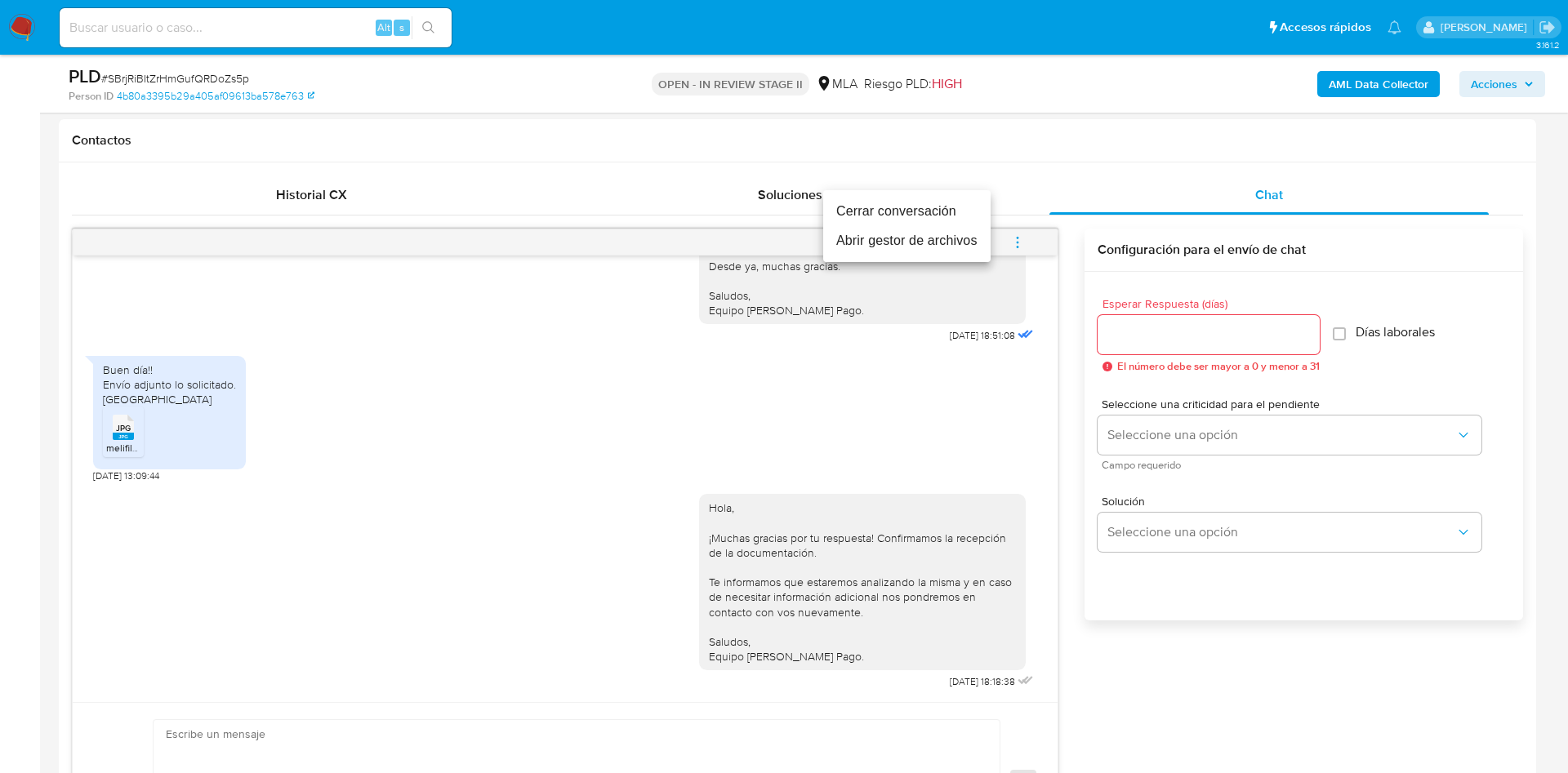
click at [941, 213] on li "Cerrar conversación" at bounding box center [906, 211] width 167 height 29
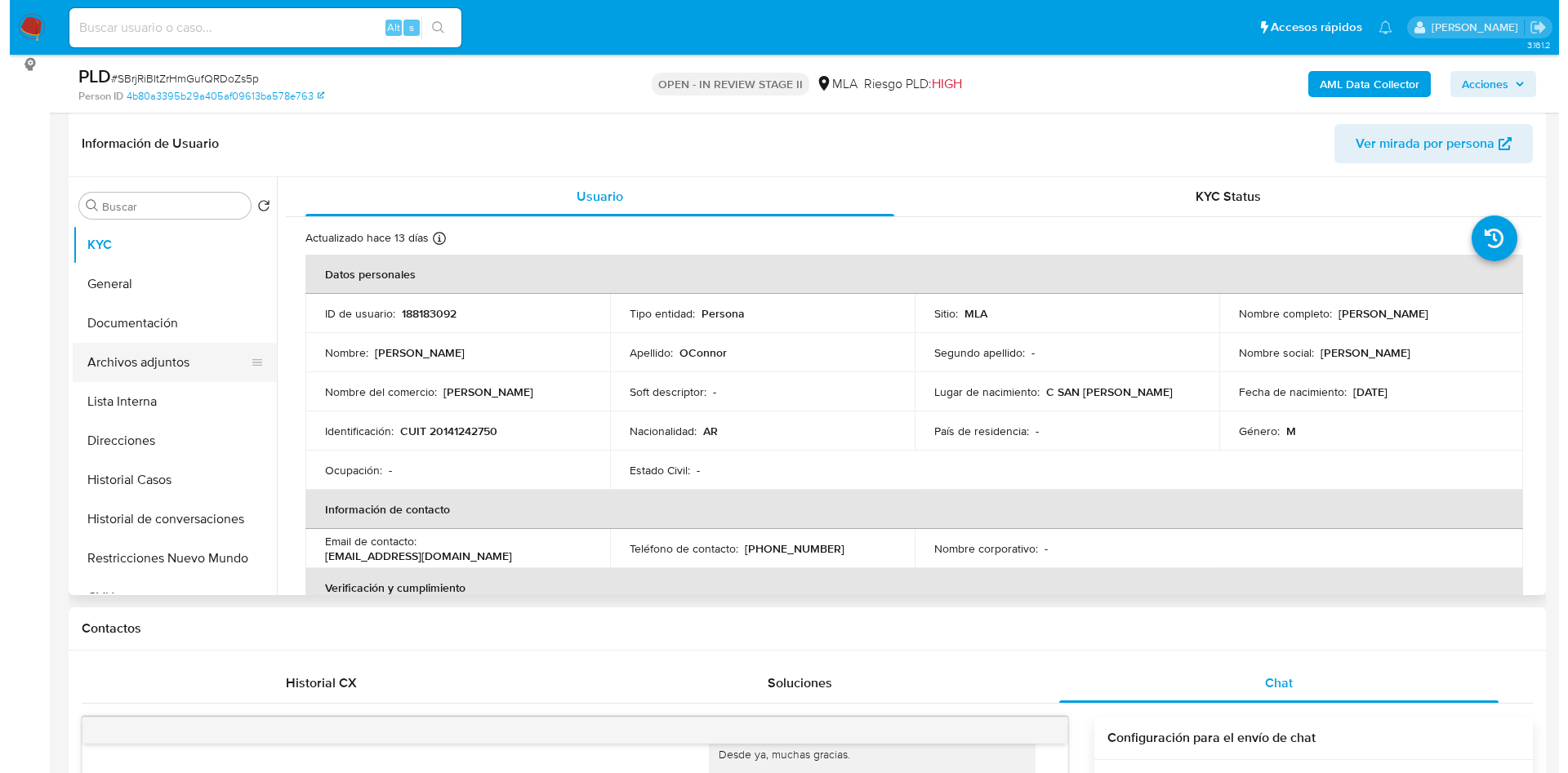
scroll to position [245, 0]
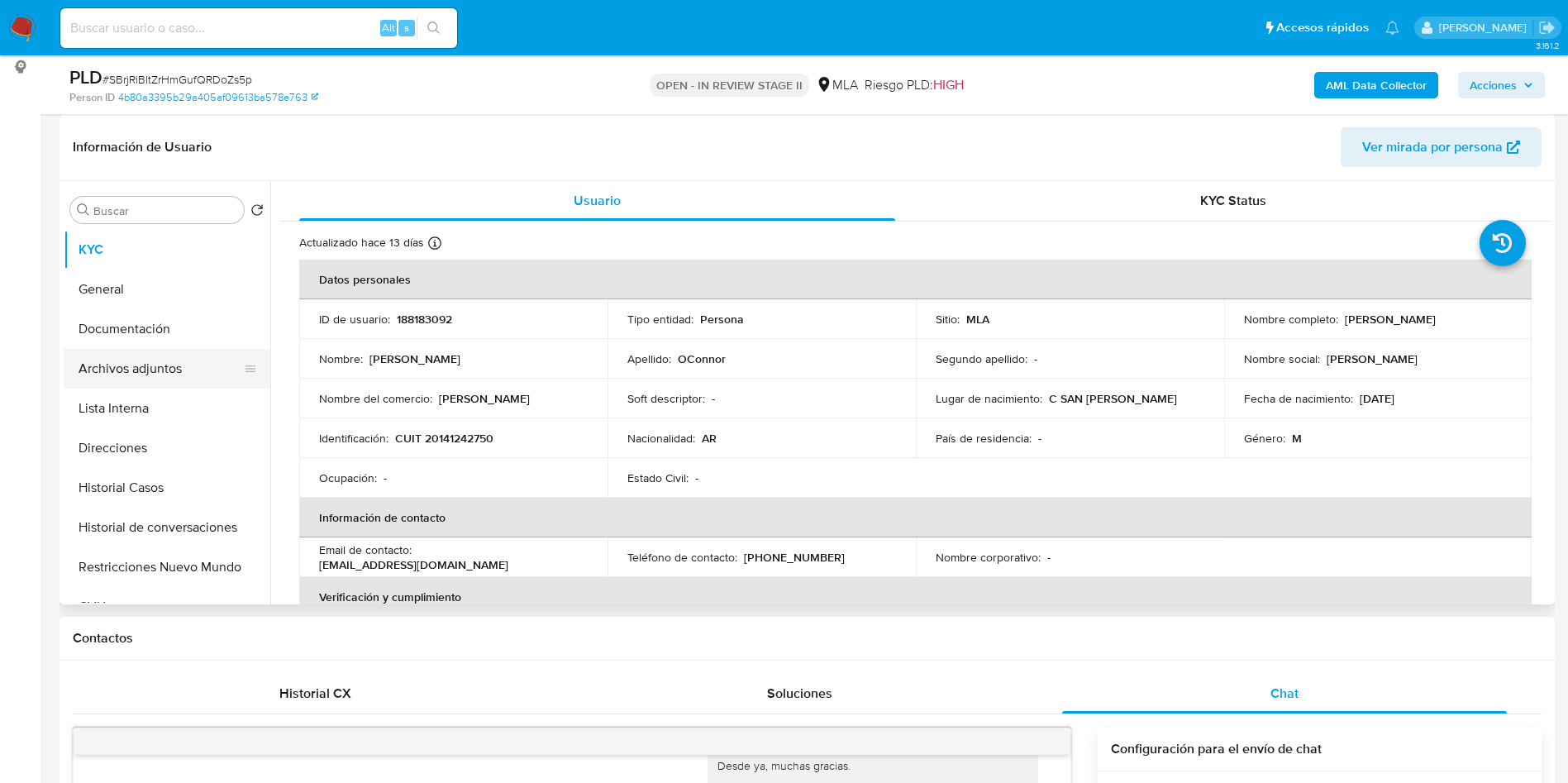
click at [222, 376] on button "Archivos adjuntos" at bounding box center [161, 368] width 194 height 40
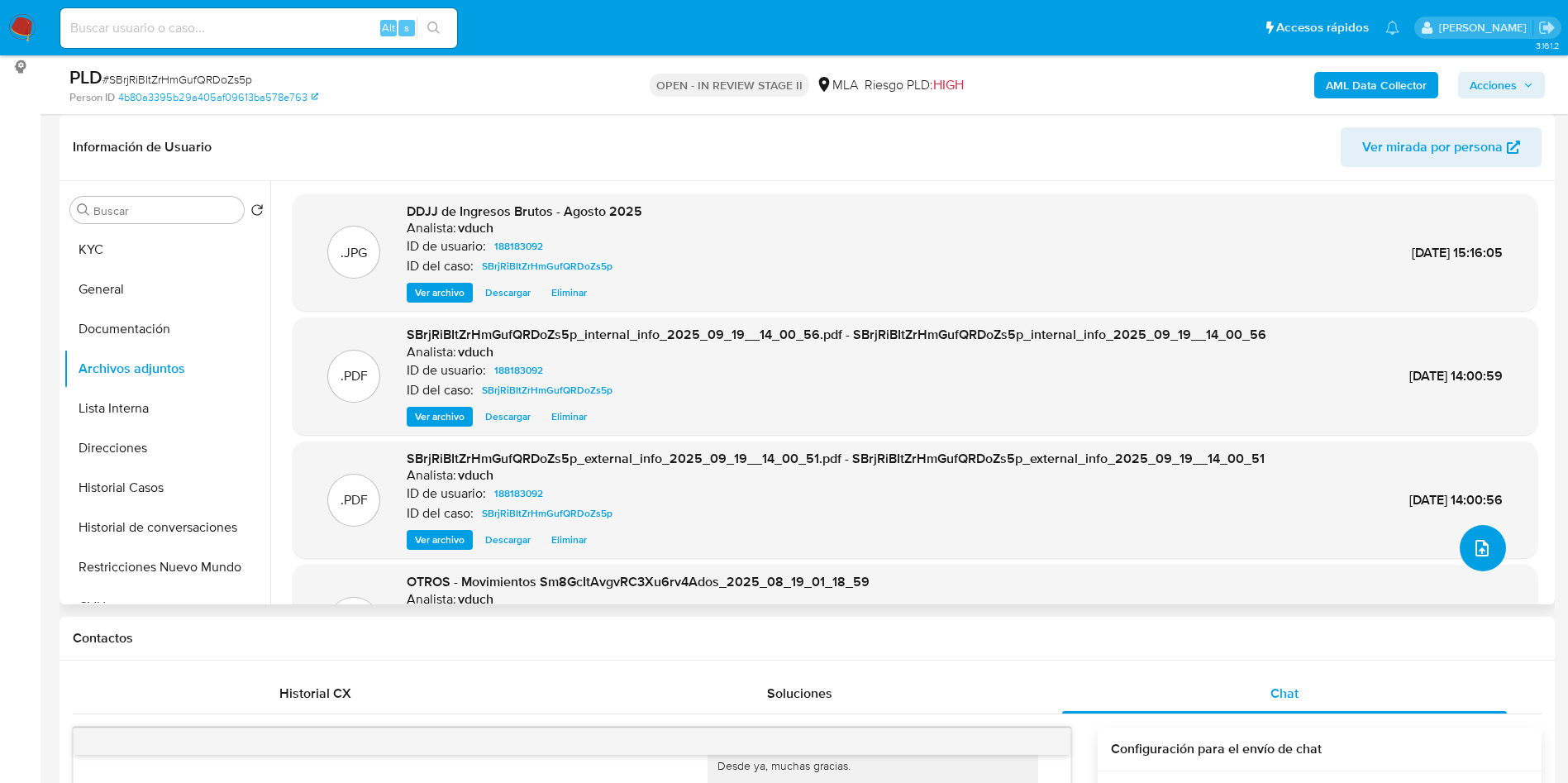
click at [1461, 543] on button "upload-file" at bounding box center [1483, 548] width 46 height 46
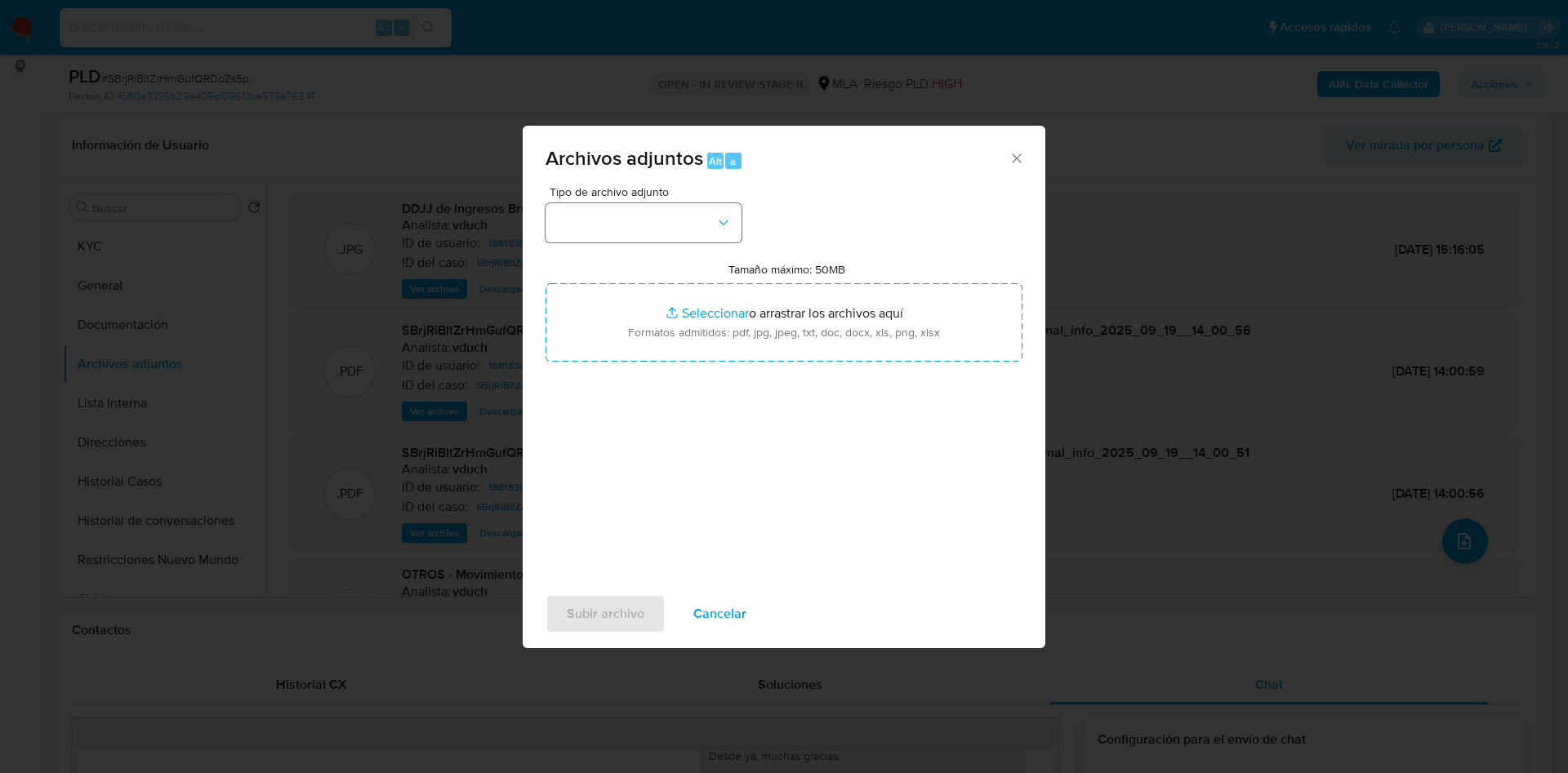
click at [689, 212] on button "button" at bounding box center [643, 222] width 196 height 39
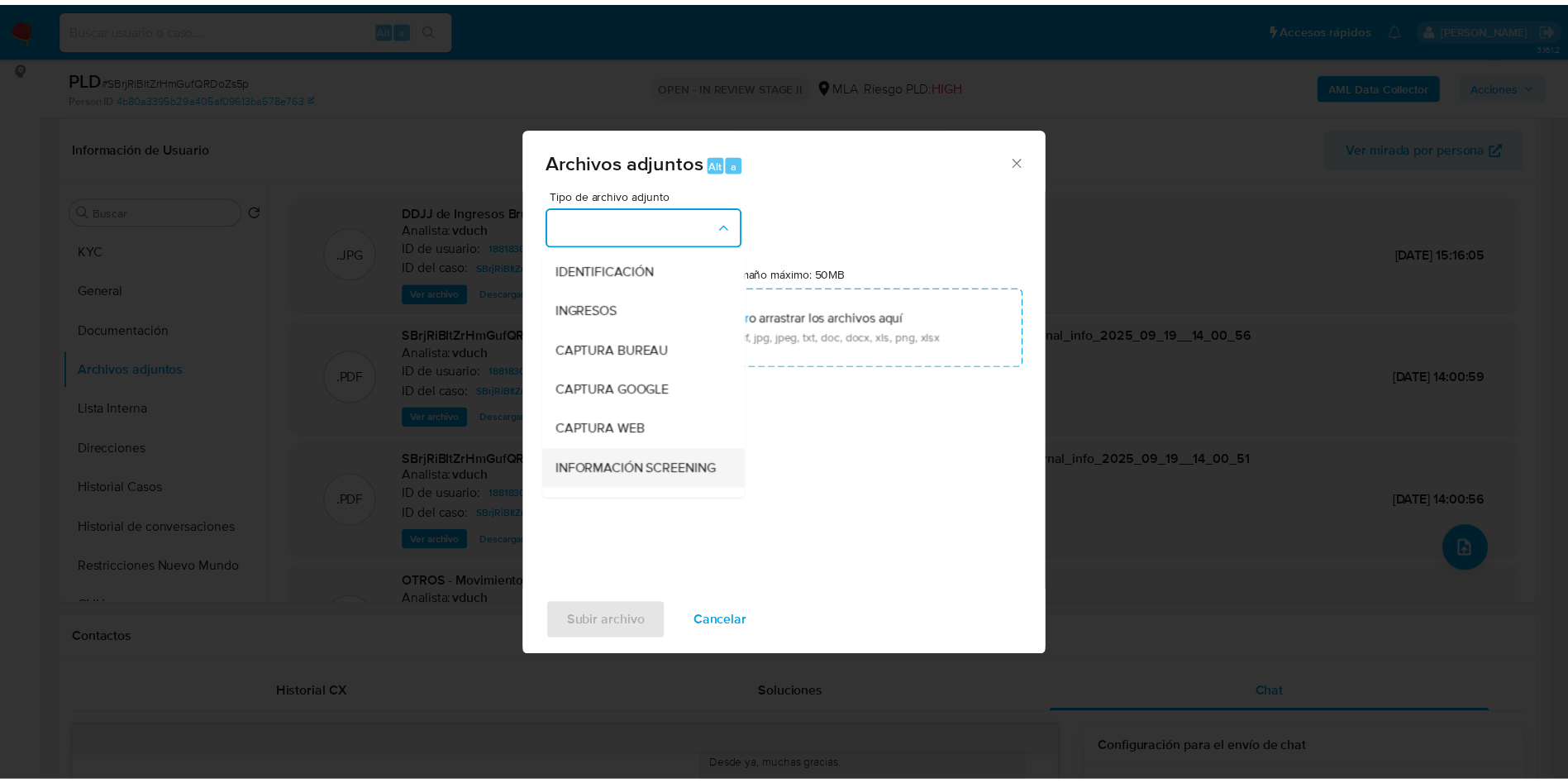
scroll to position [124, 0]
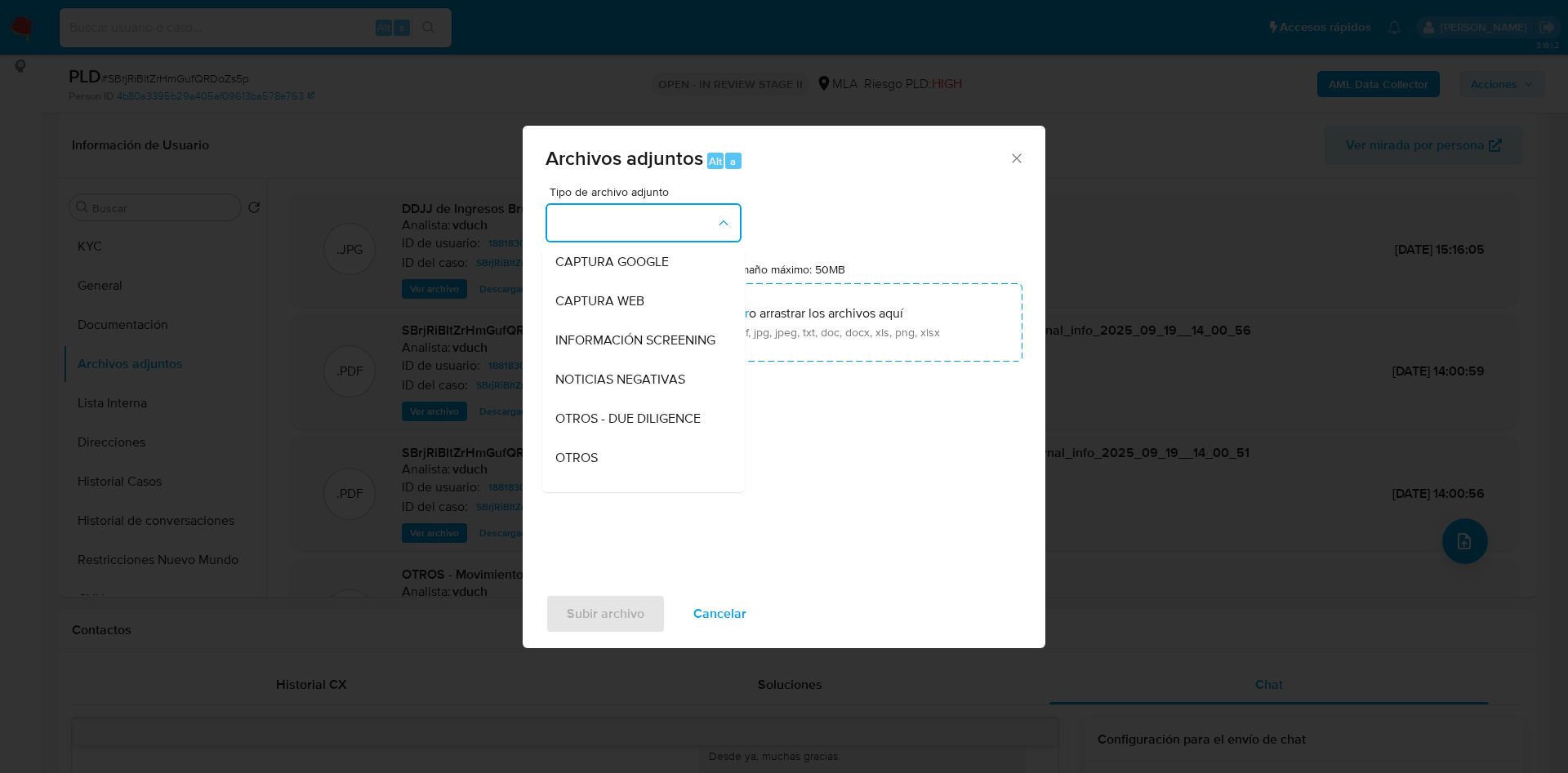
click at [650, 472] on div "OTROS" at bounding box center [638, 457] width 166 height 39
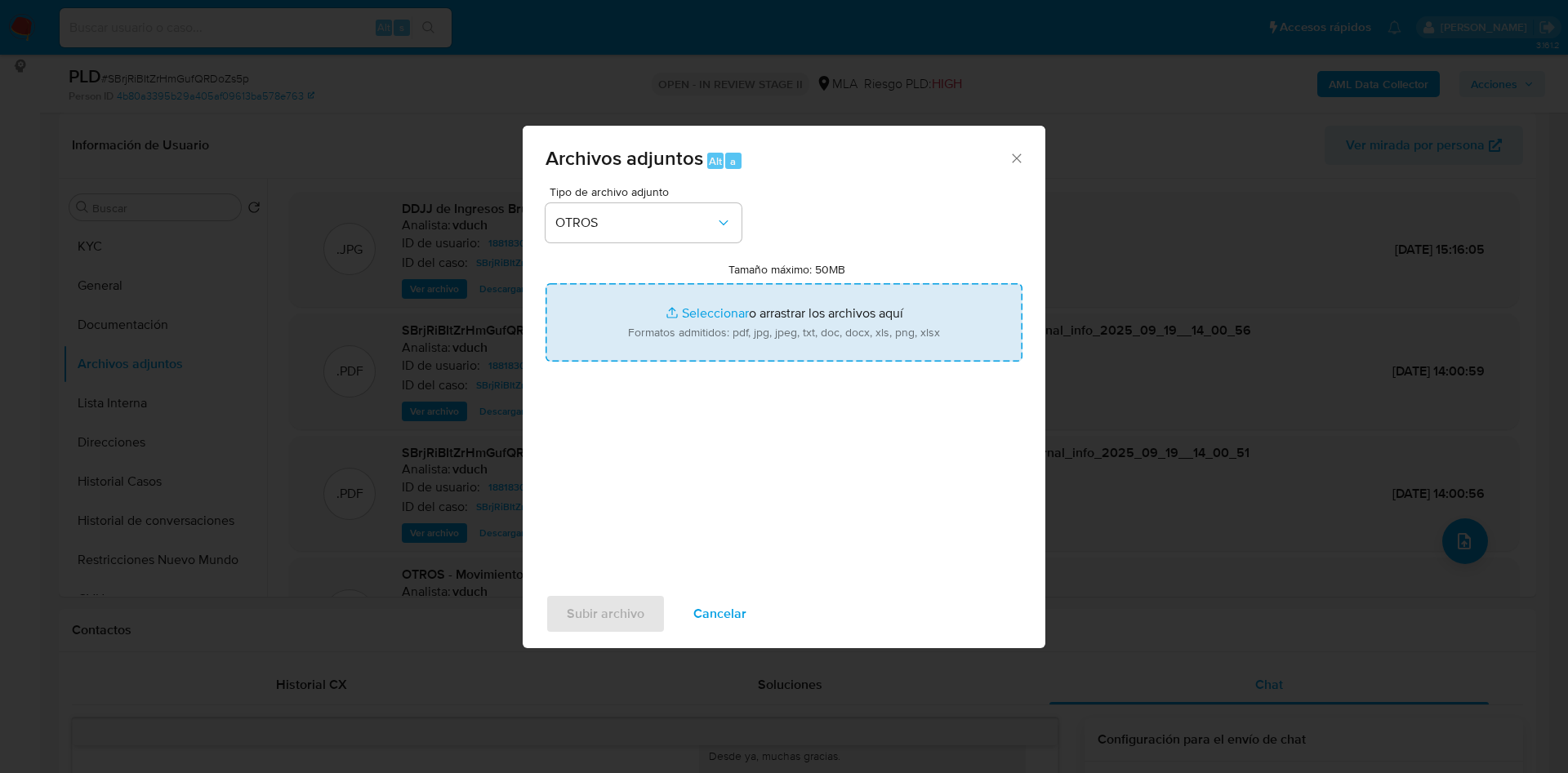
type input "C:\fakepath\Caselog SBrjRiBItZrHmGufQRDoZs5p_2025_09_19_13_10_25.docx"
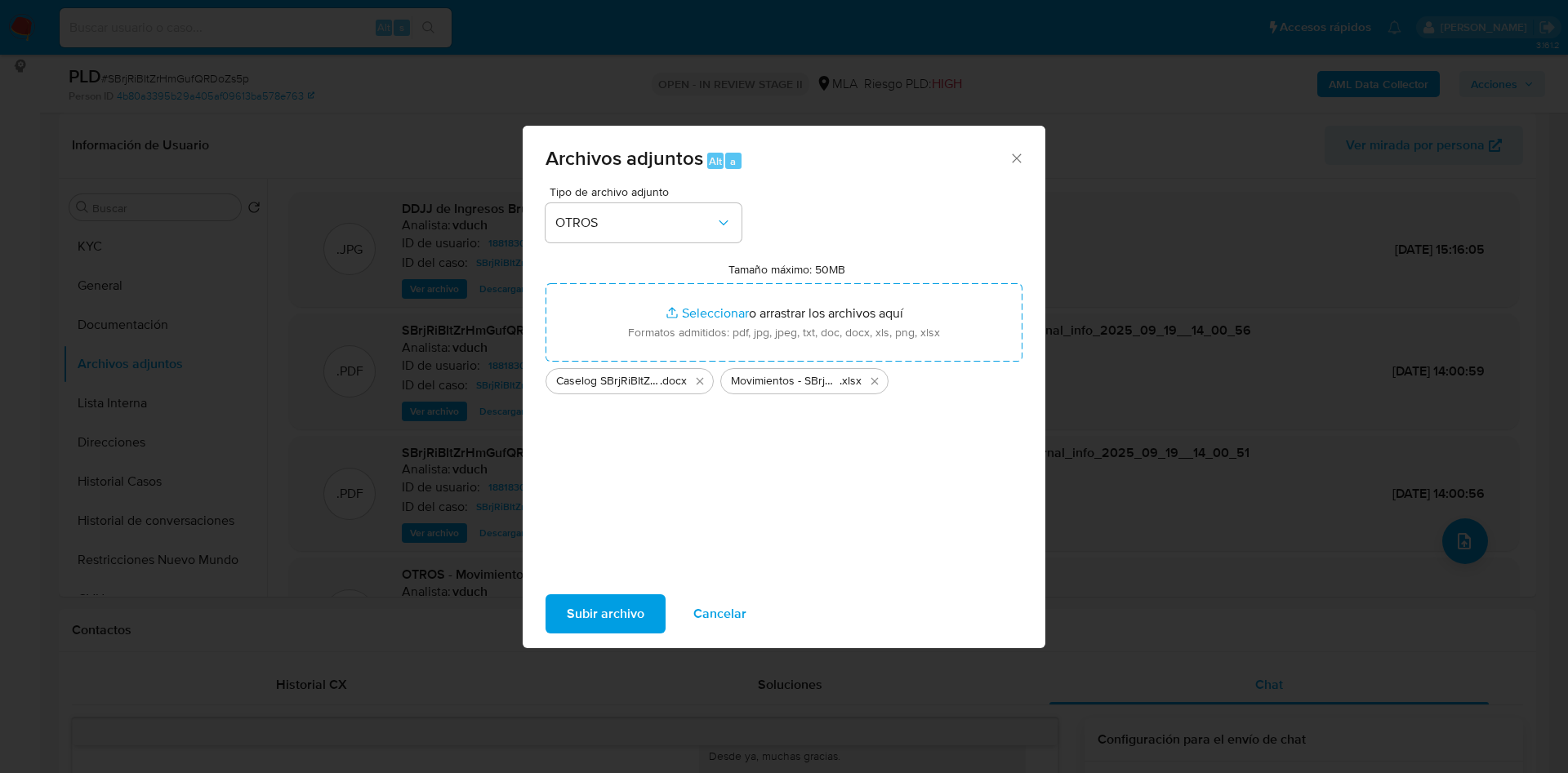
click at [593, 599] on span "Subir archivo" at bounding box center [605, 614] width 77 height 36
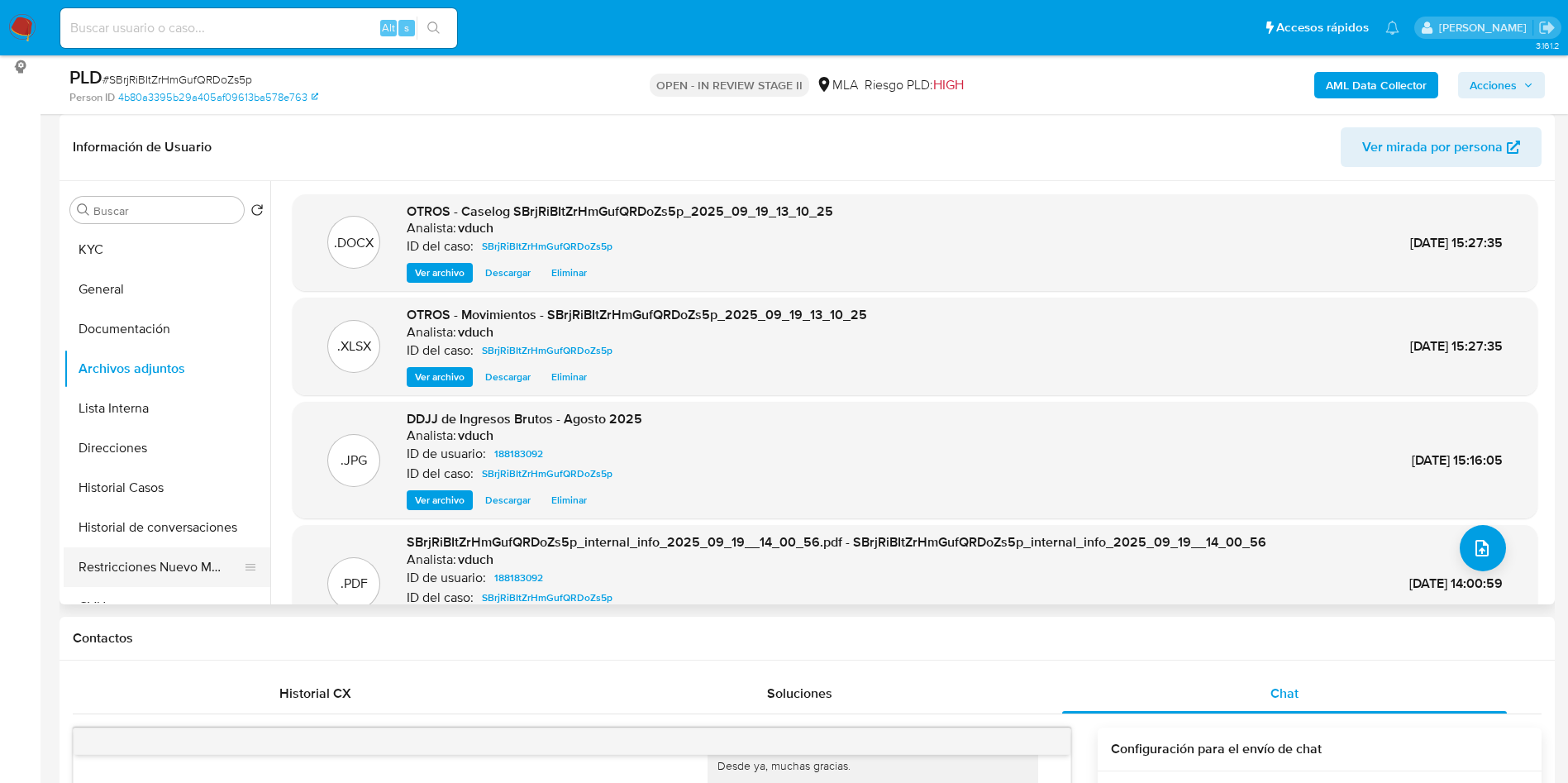
click at [142, 565] on button "Restricciones Nuevo Mundo" at bounding box center [161, 567] width 194 height 40
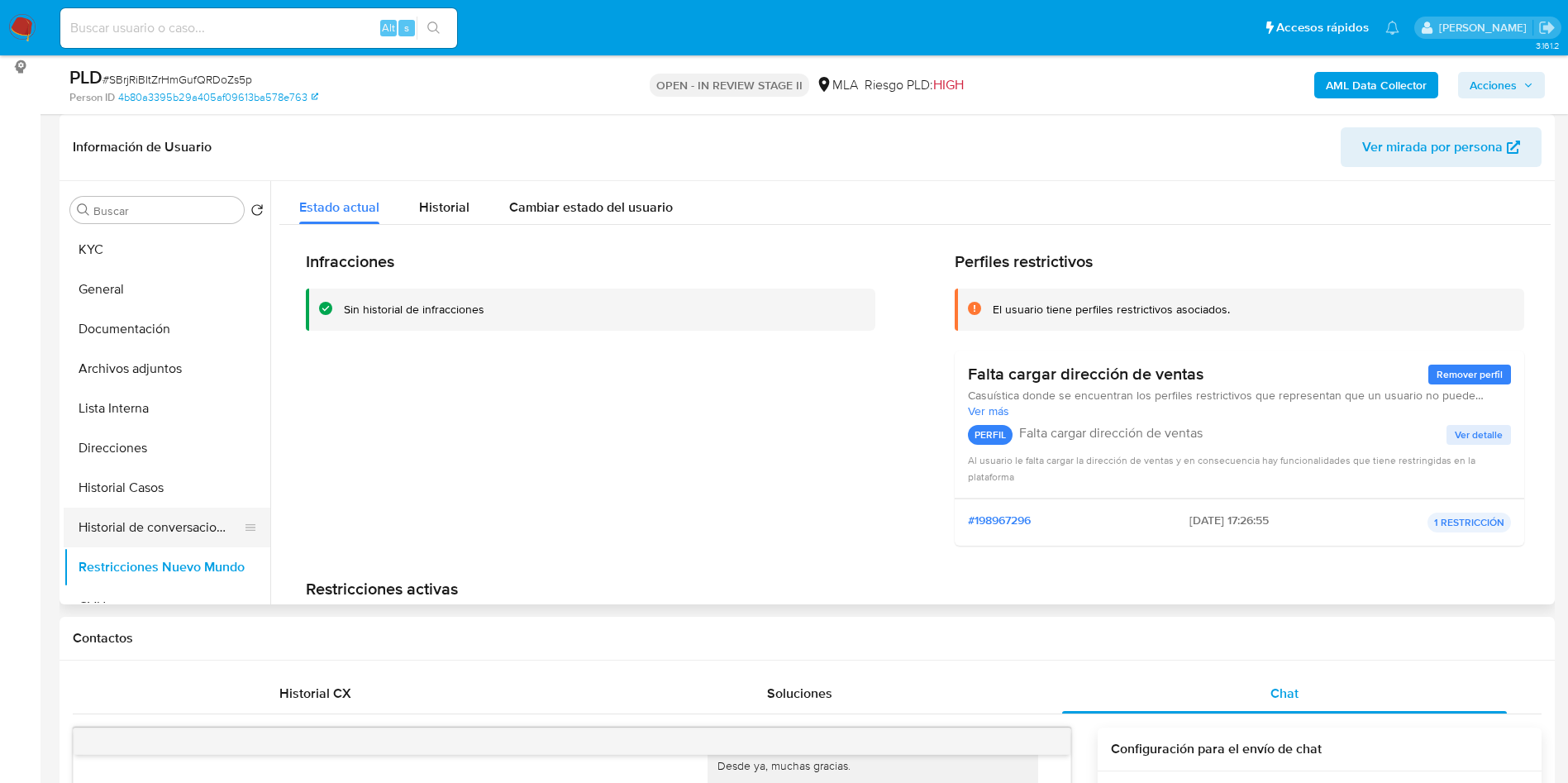
click at [157, 531] on button "Historial de conversaciones" at bounding box center [161, 527] width 194 height 40
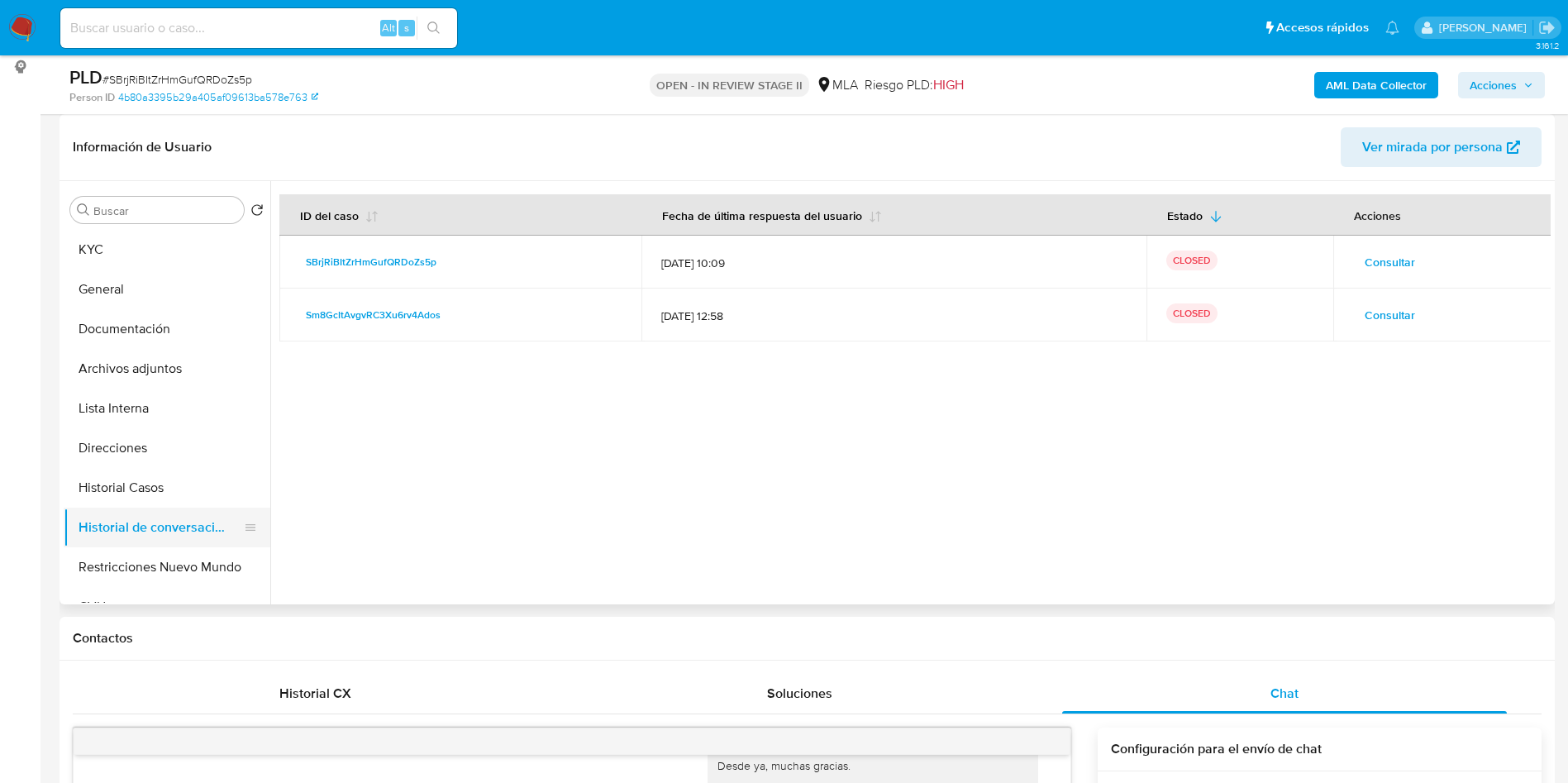
click at [167, 527] on button "Historial de conversaciones" at bounding box center [161, 527] width 194 height 40
click at [176, 500] on button "Historial Casos" at bounding box center [161, 488] width 194 height 40
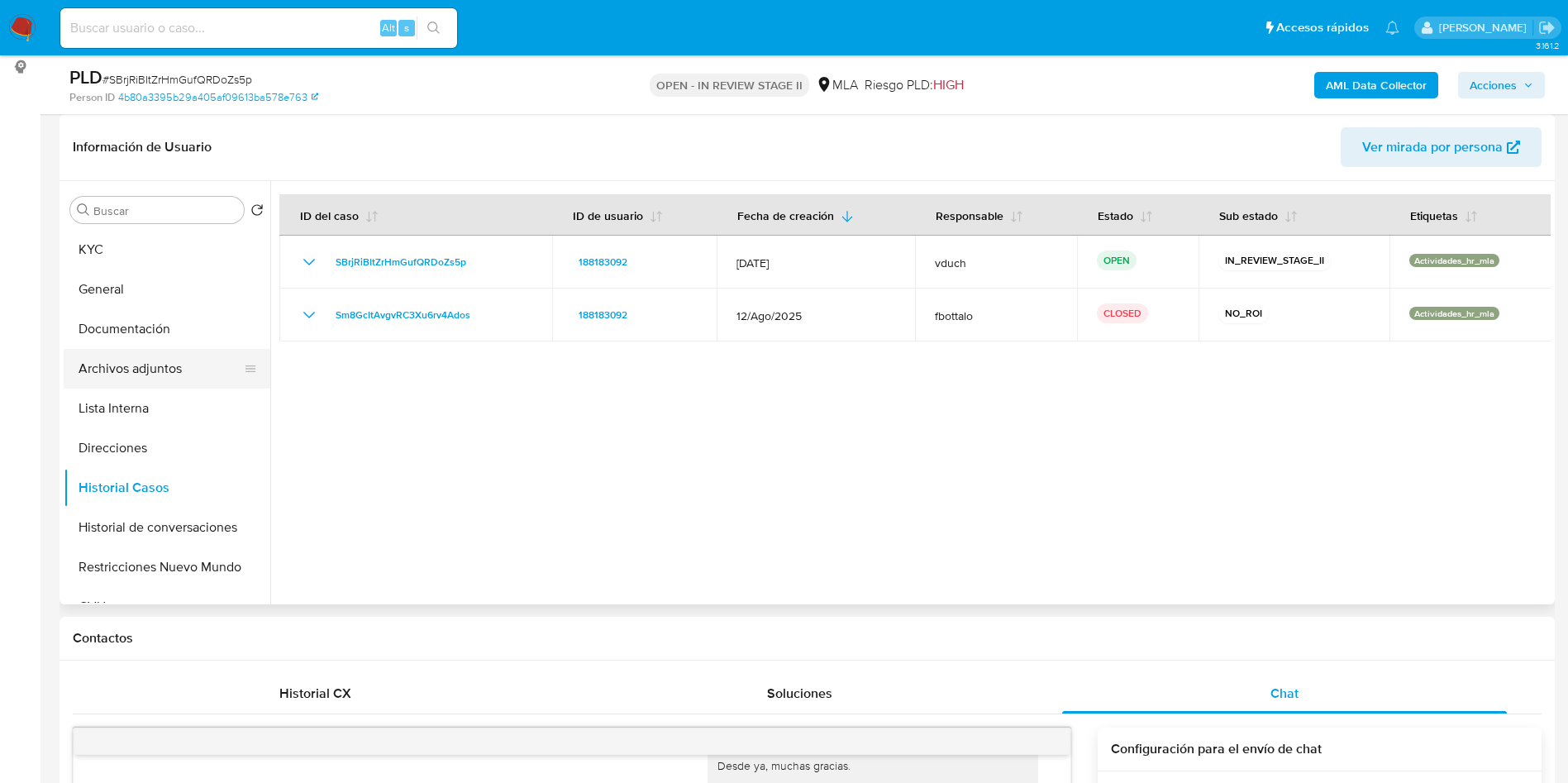
click at [165, 378] on button "Archivos adjuntos" at bounding box center [161, 368] width 194 height 40
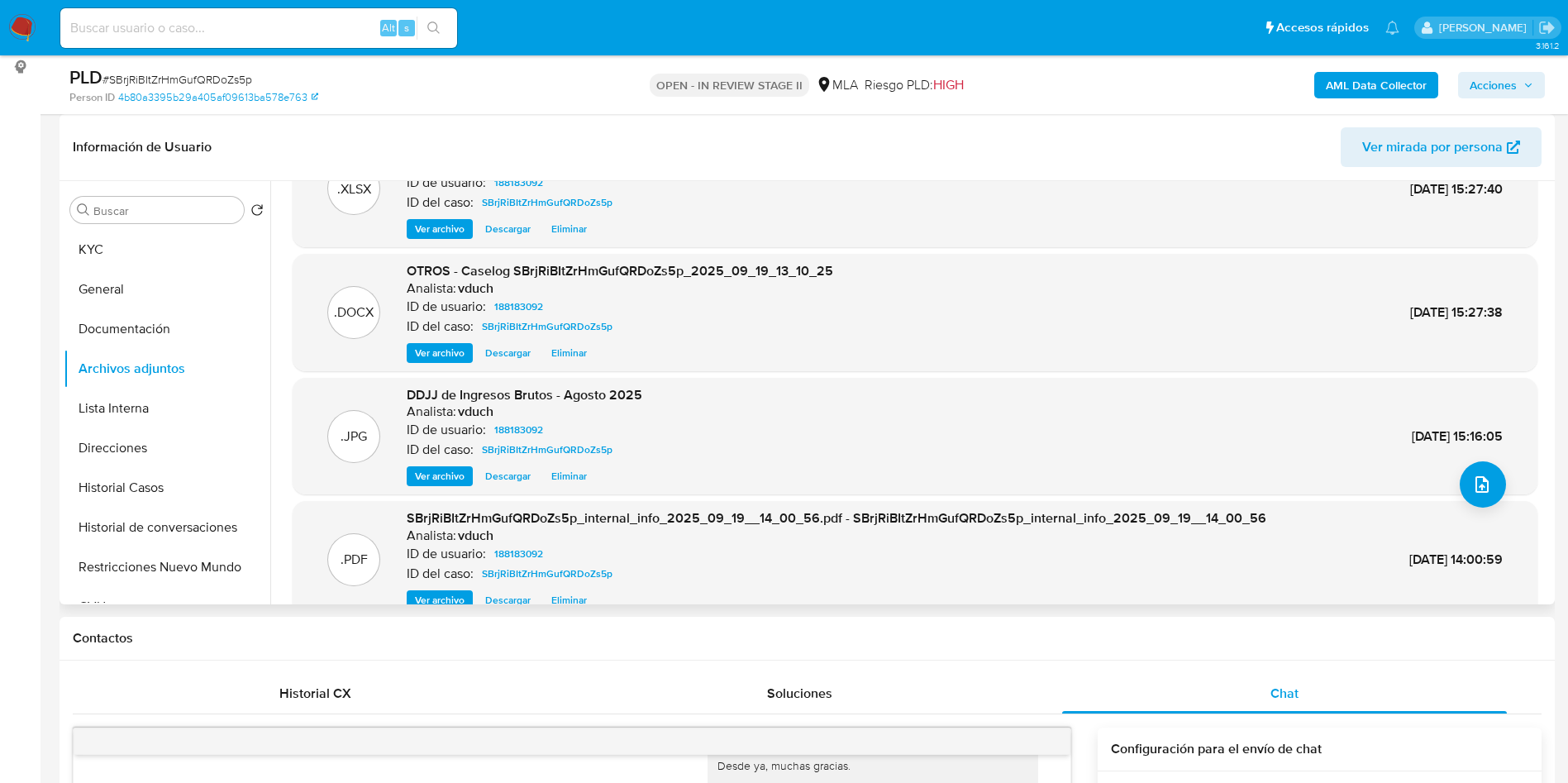
scroll to position [0, 0]
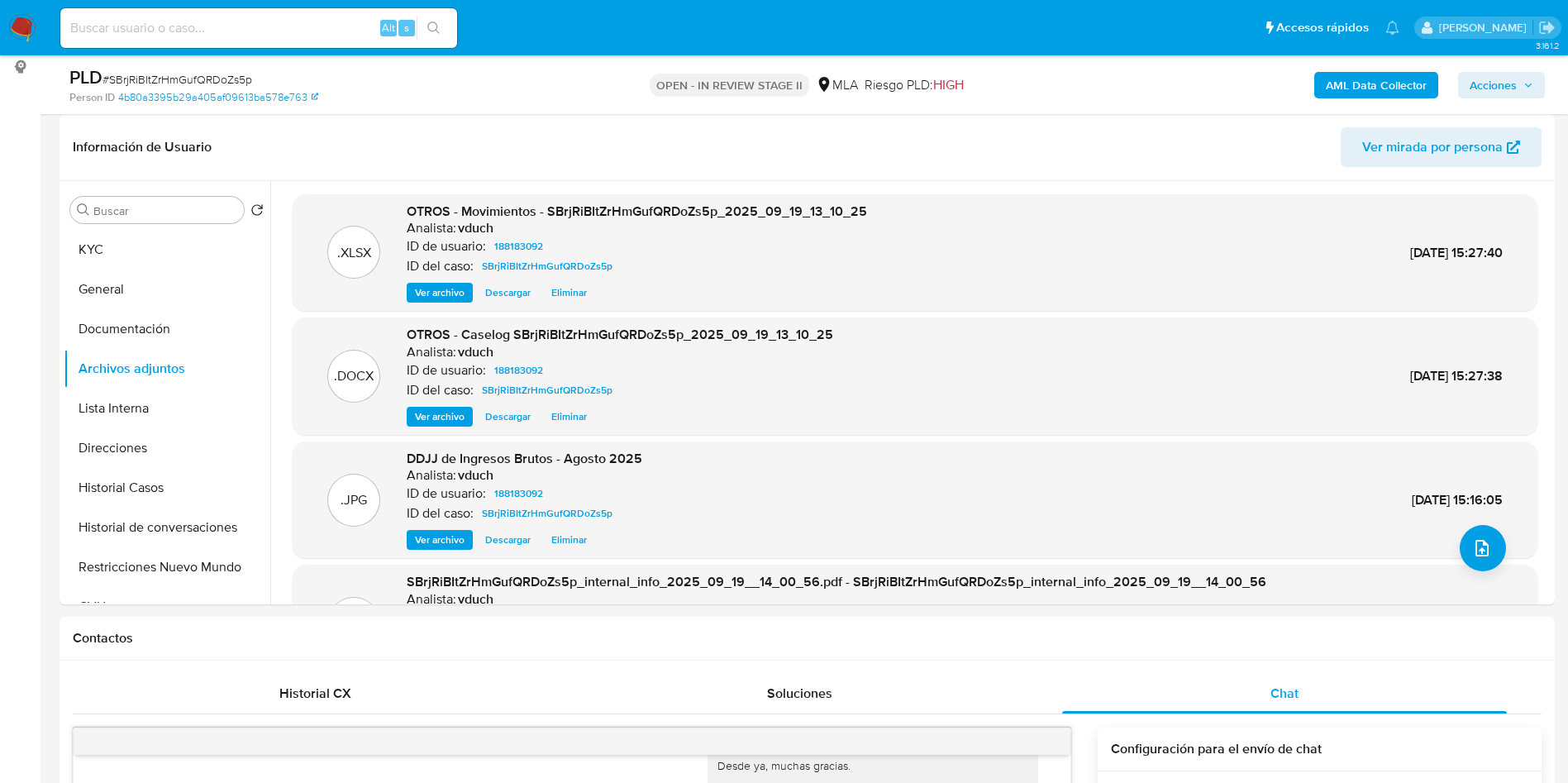
click at [1525, 88] on icon "button" at bounding box center [1529, 85] width 10 height 10
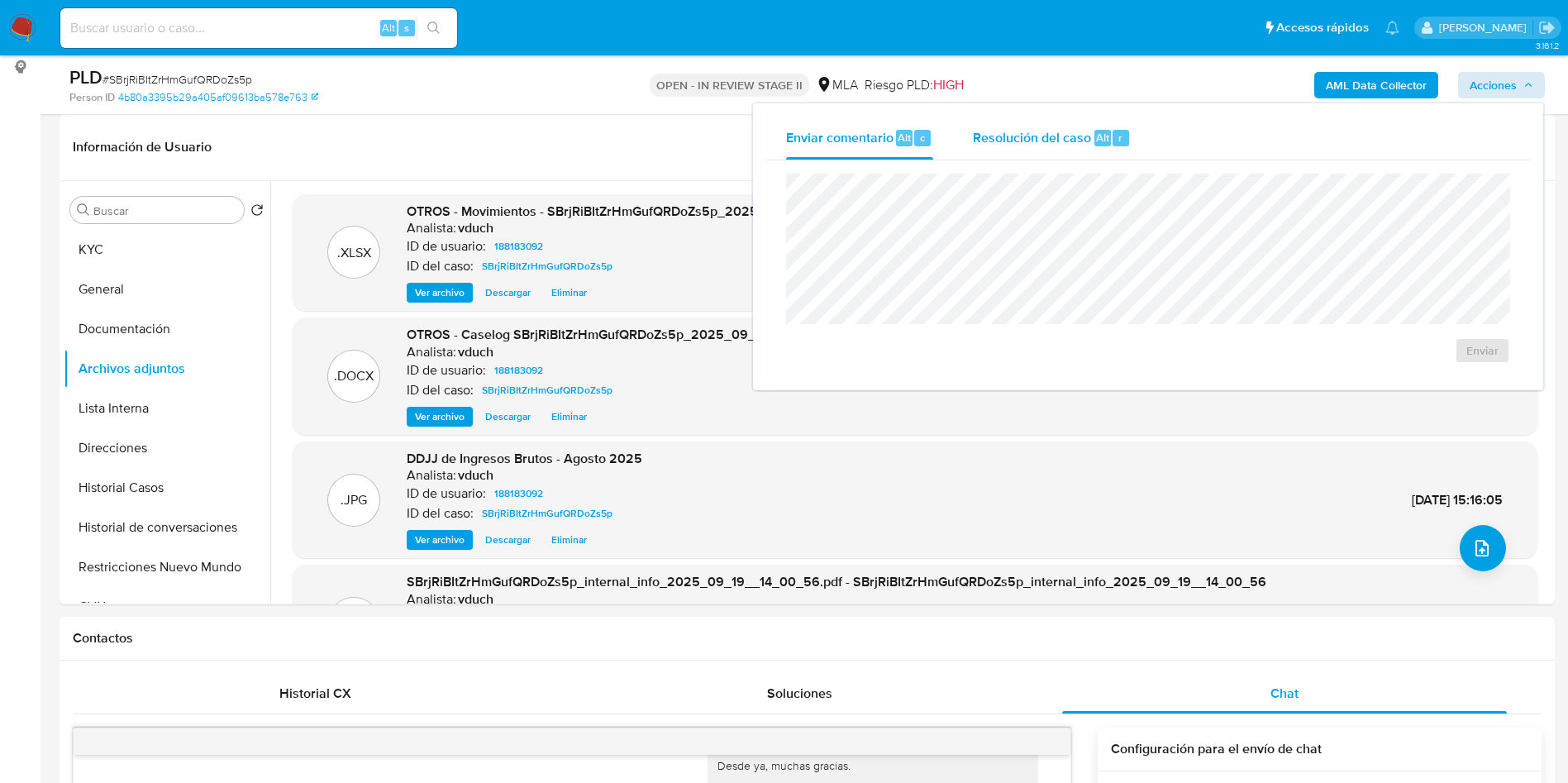
click at [1106, 124] on div "Resolución del caso Alt r" at bounding box center [1052, 138] width 158 height 43
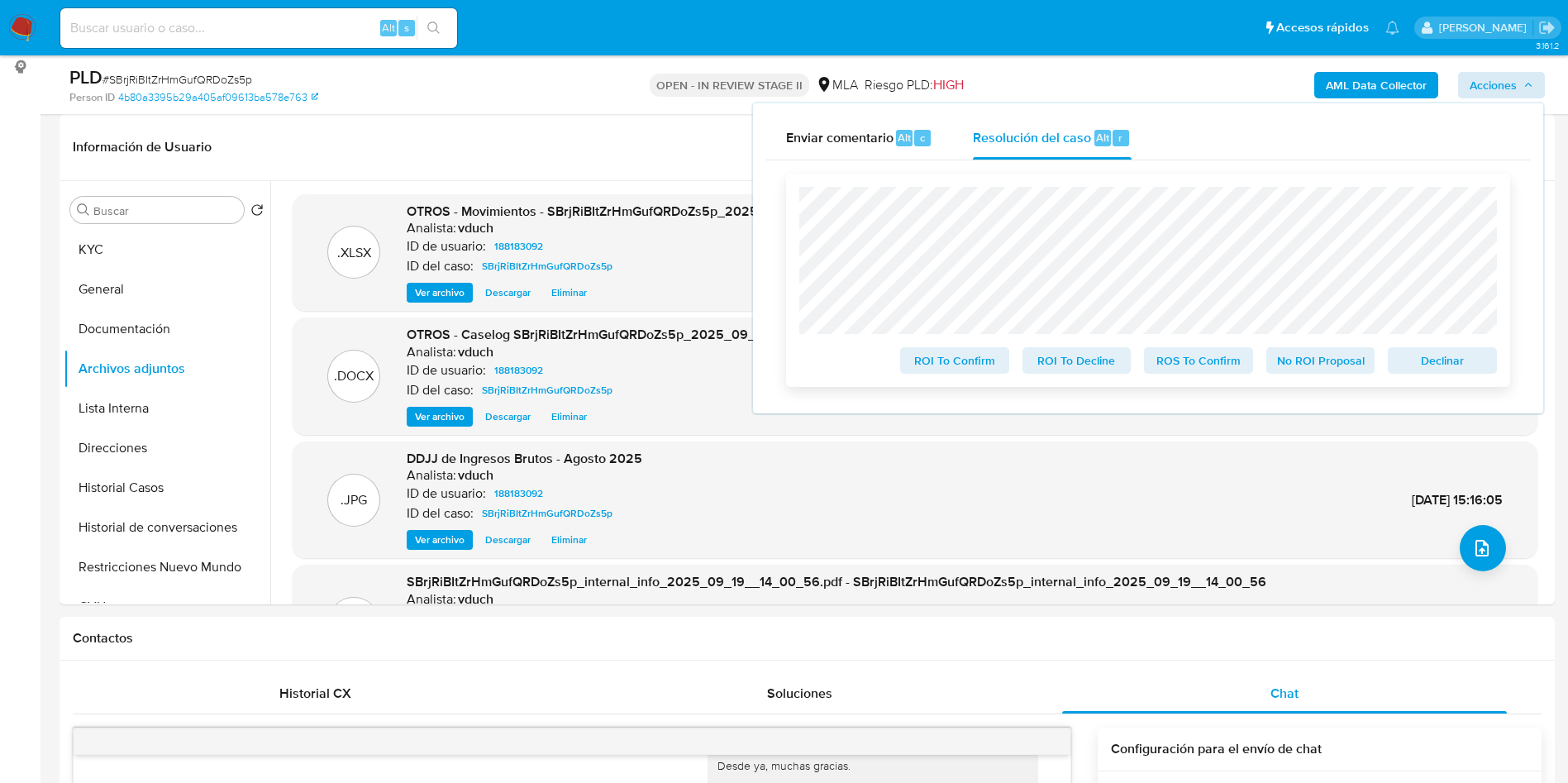
click at [1324, 370] on span "No ROI Proposal" at bounding box center [1321, 360] width 86 height 23
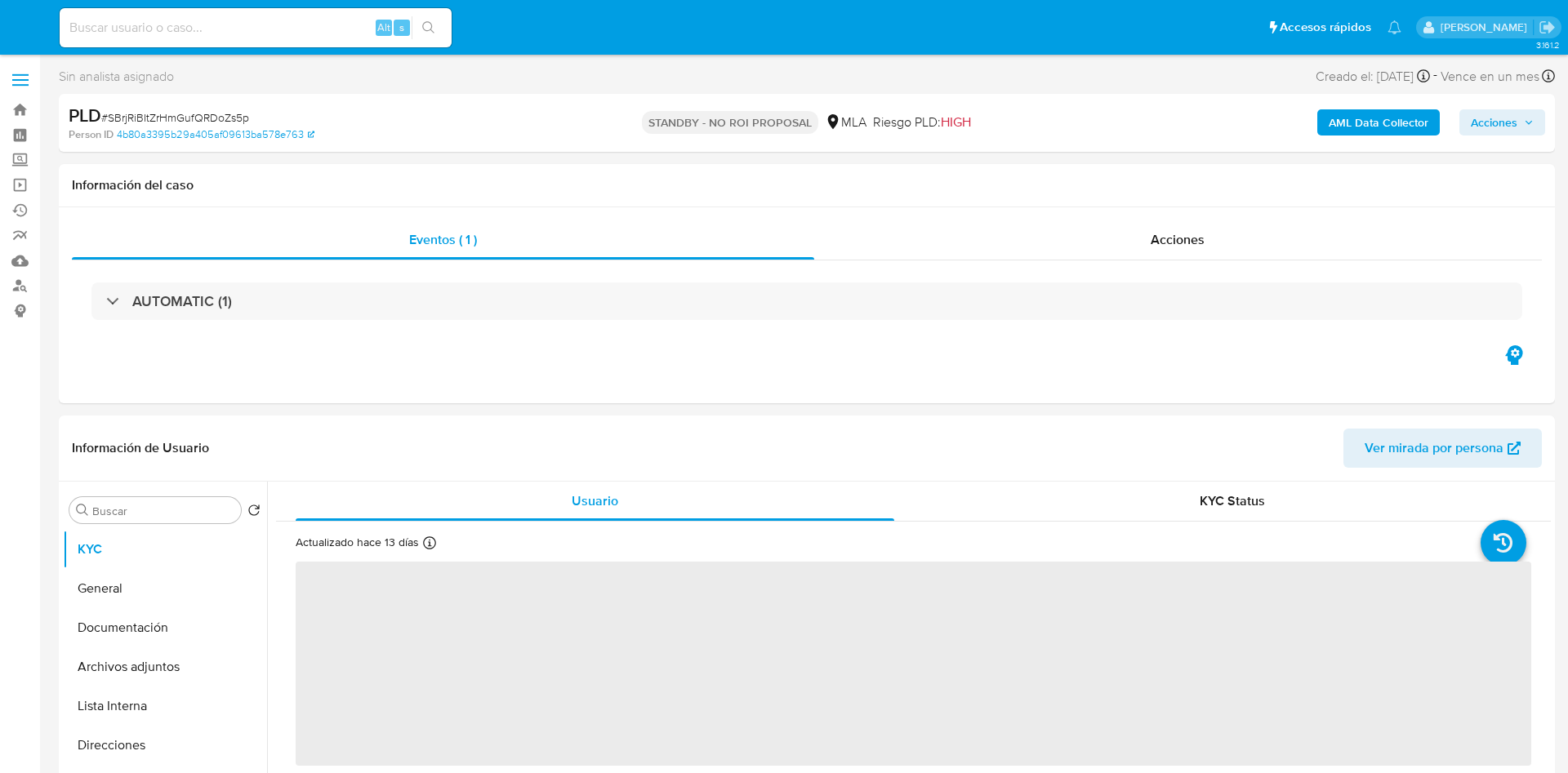
select select "10"
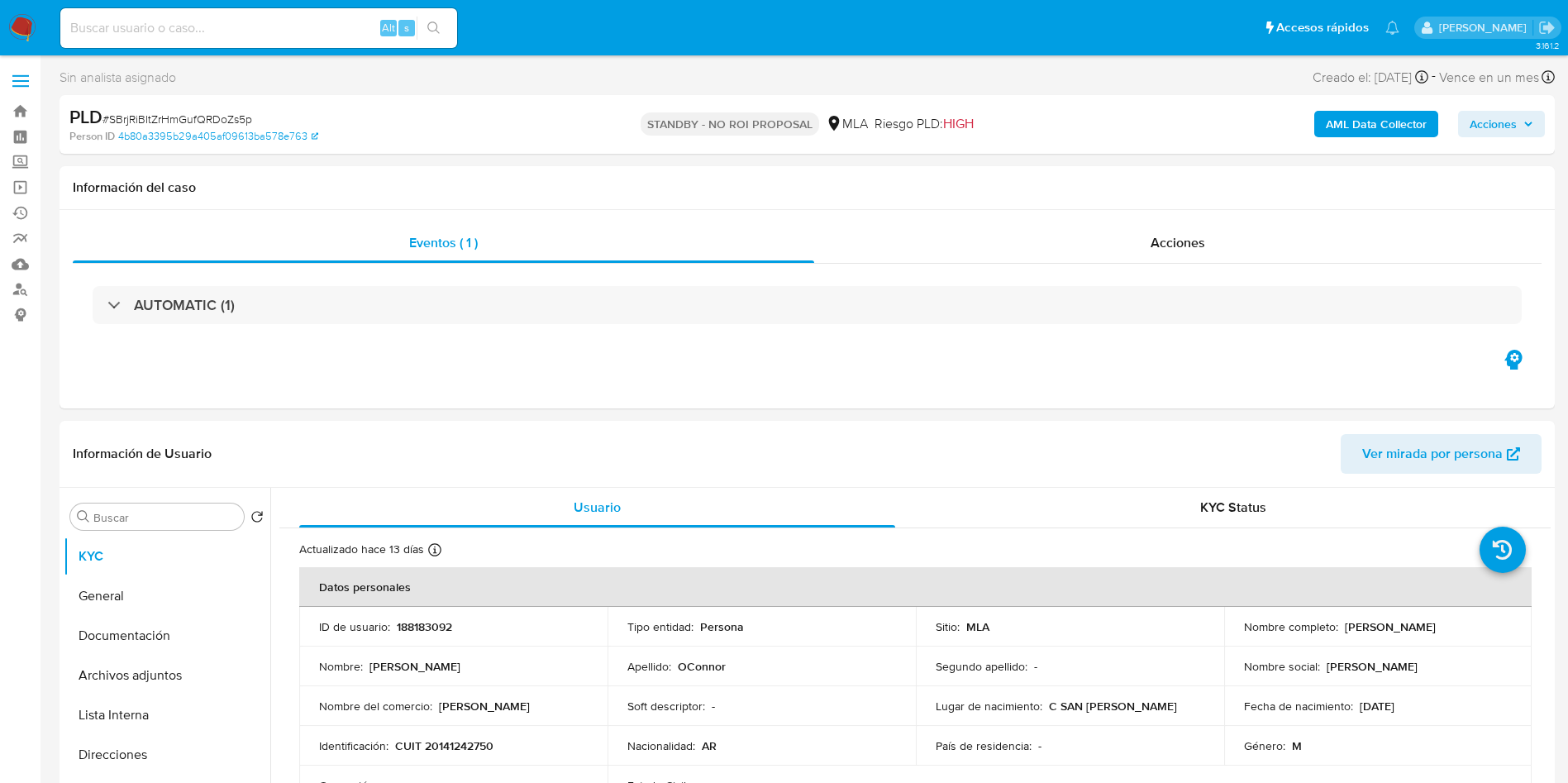
click at [295, 27] on input at bounding box center [258, 27] width 397 height 21
click at [442, 21] on button "search-icon" at bounding box center [433, 27] width 34 height 23
click at [335, 18] on input at bounding box center [258, 27] width 397 height 21
paste input "IXuOumA026jenZEvZLY3ZJ4S"
type input "IXuOumA026jenZEvZLY3ZJ4S"
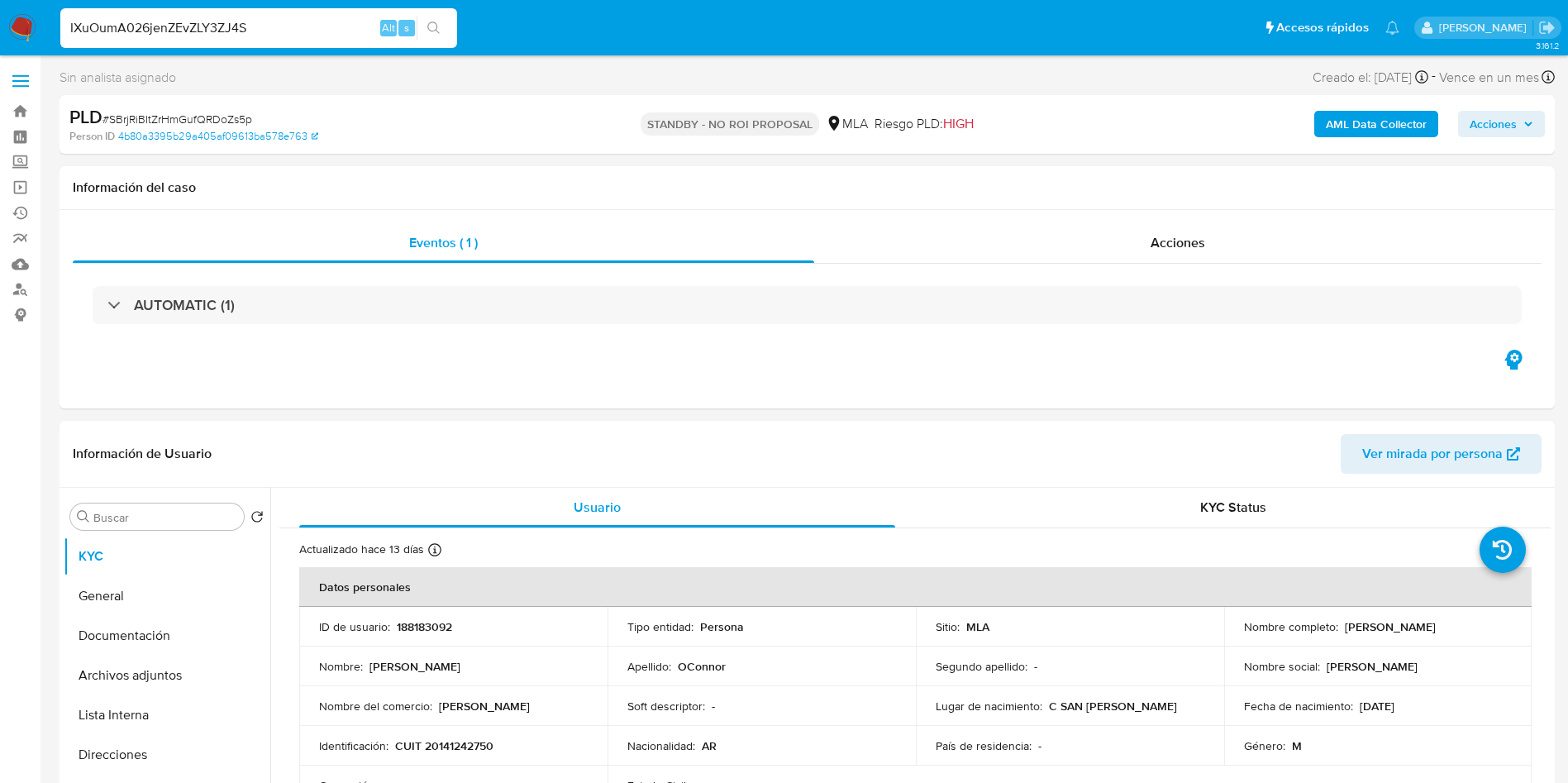
click at [450, 33] on button "search-icon" at bounding box center [433, 27] width 34 height 23
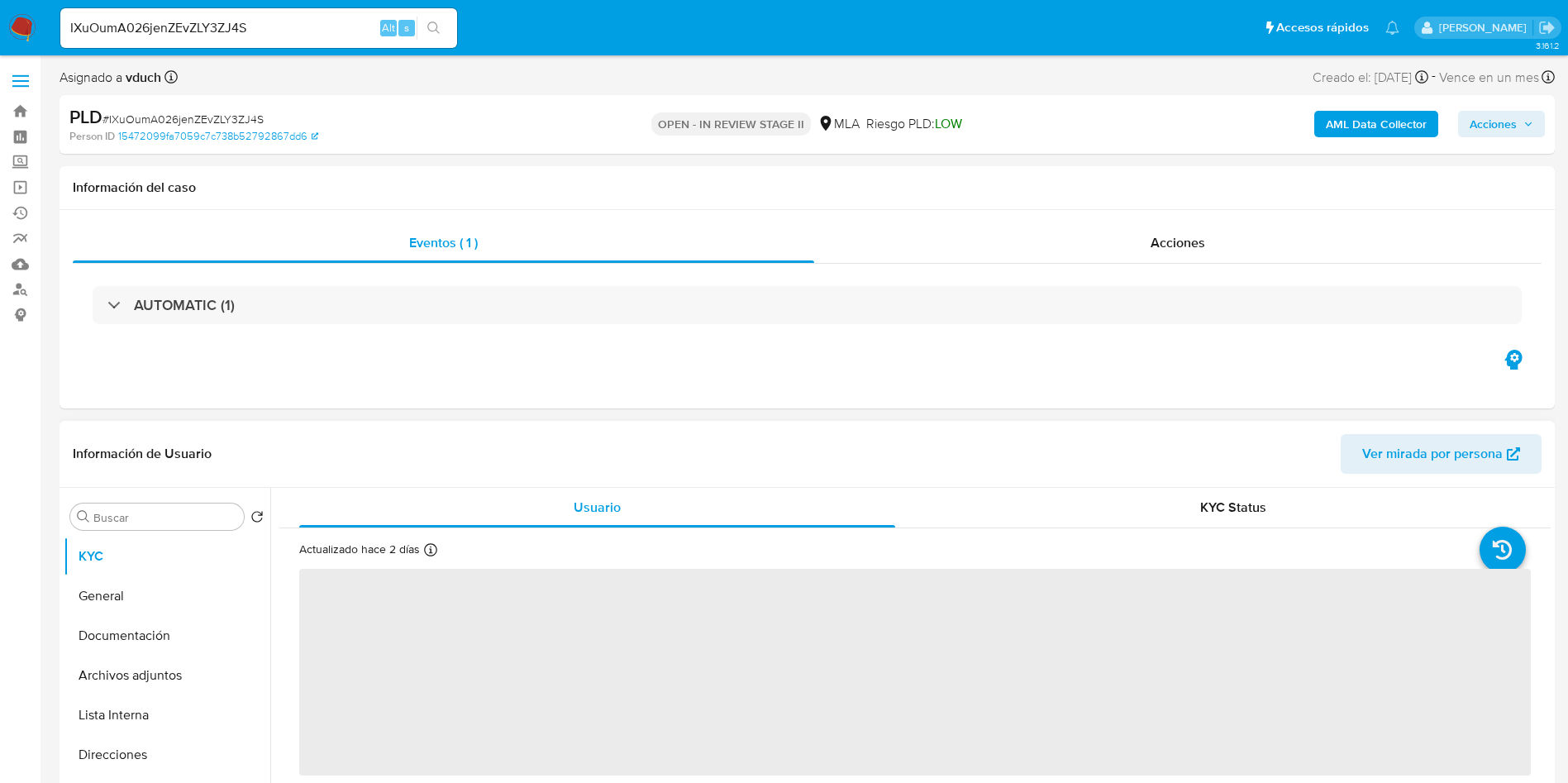
select select "10"
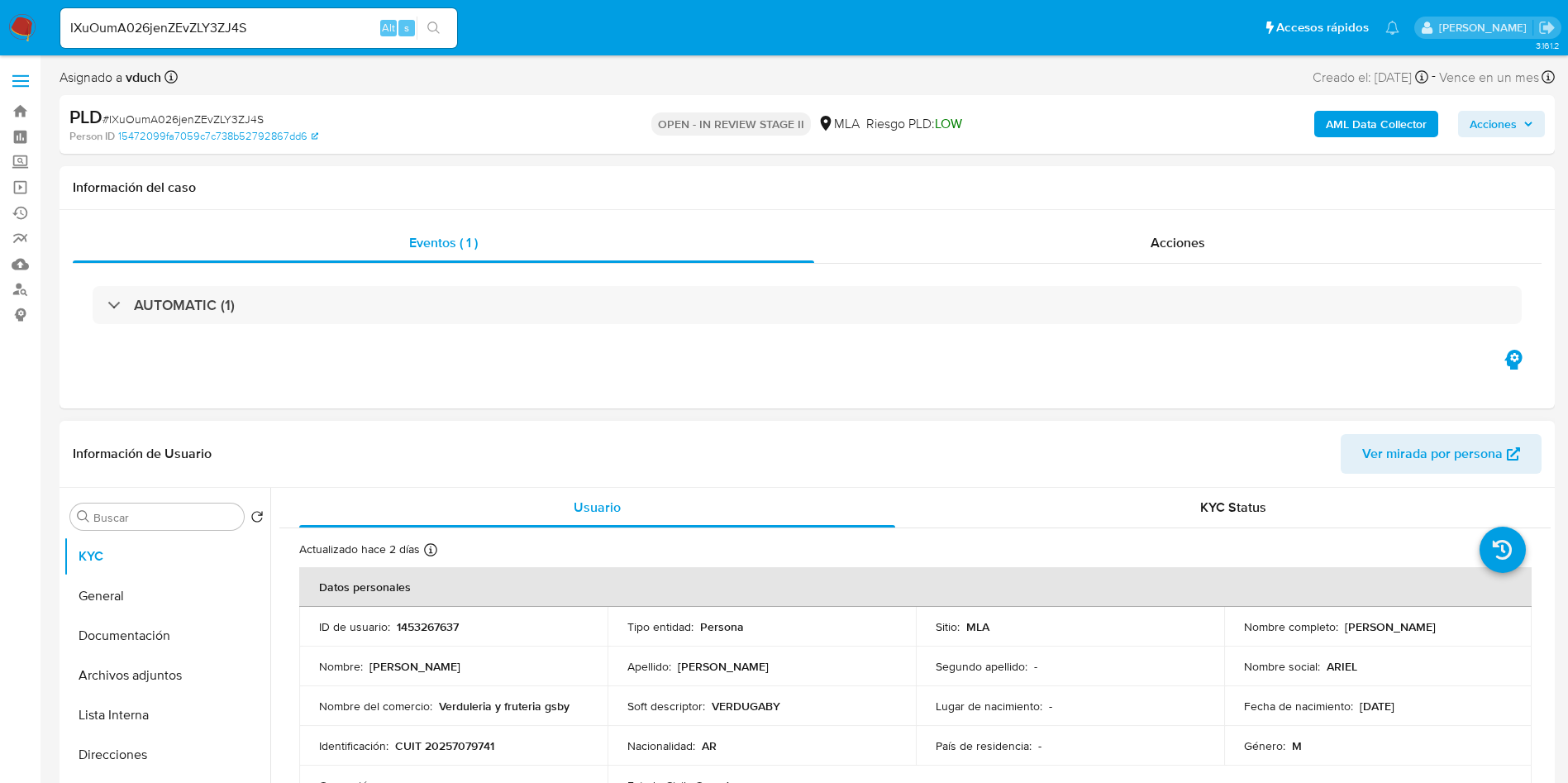
click at [438, 622] on p "1453267637" at bounding box center [427, 627] width 62 height 15
click at [439, 622] on p "1453267637" at bounding box center [427, 627] width 62 height 15
copy p "1453267637"
click at [159, 690] on button "Archivos adjuntos" at bounding box center [161, 675] width 194 height 40
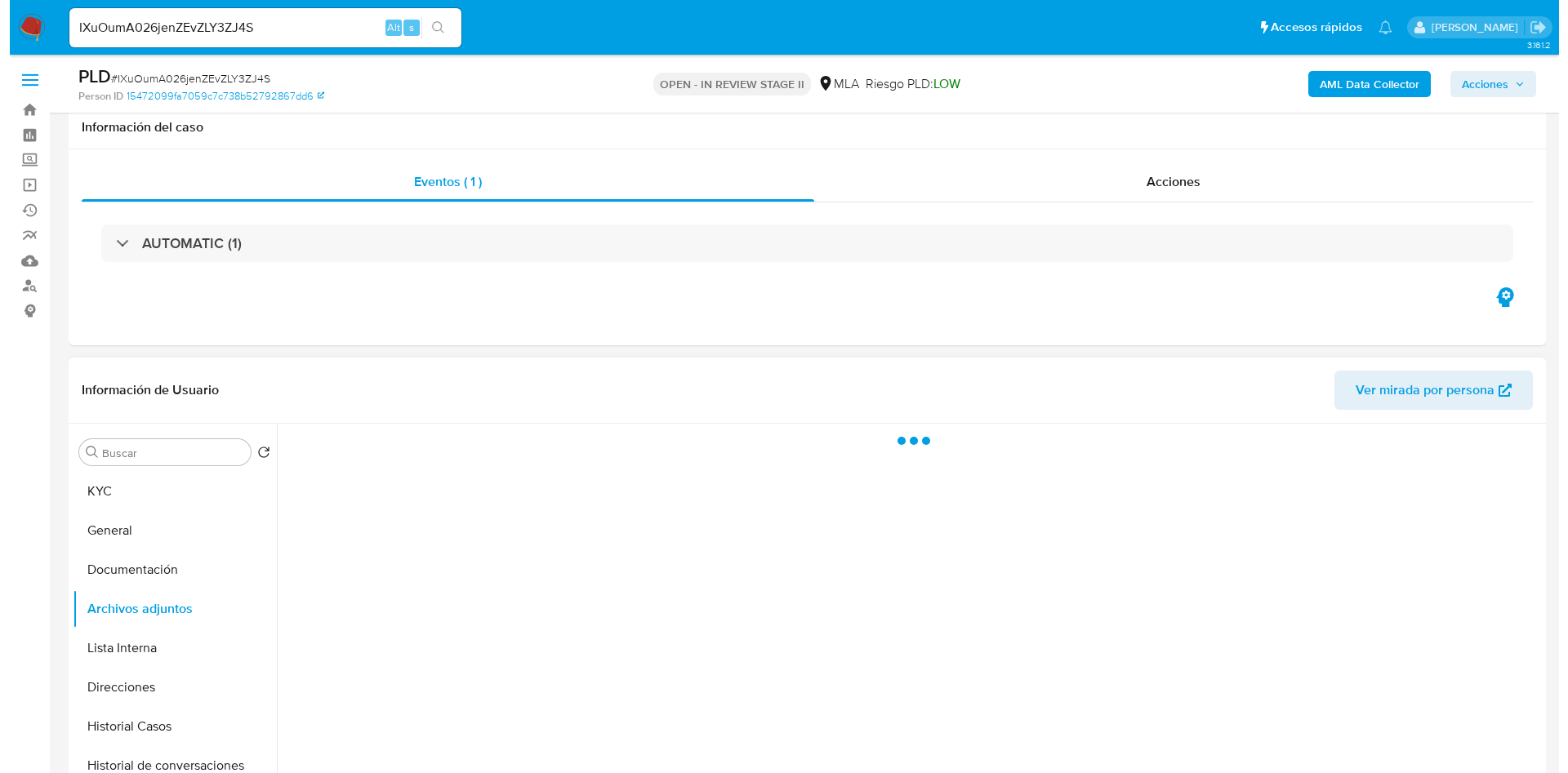
scroll to position [123, 0]
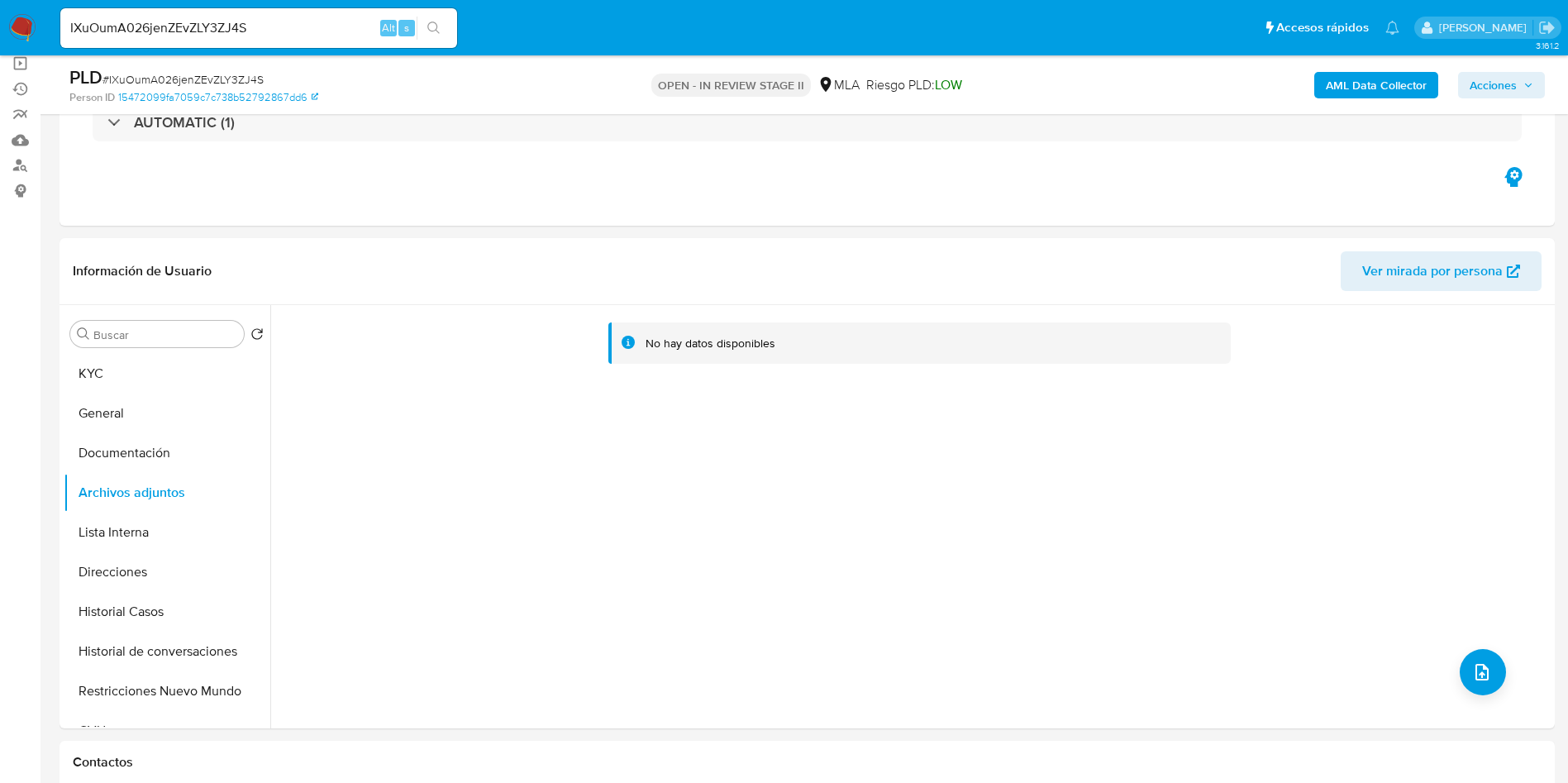
click at [1430, 88] on button "AML Data Collector" at bounding box center [1377, 85] width 124 height 26
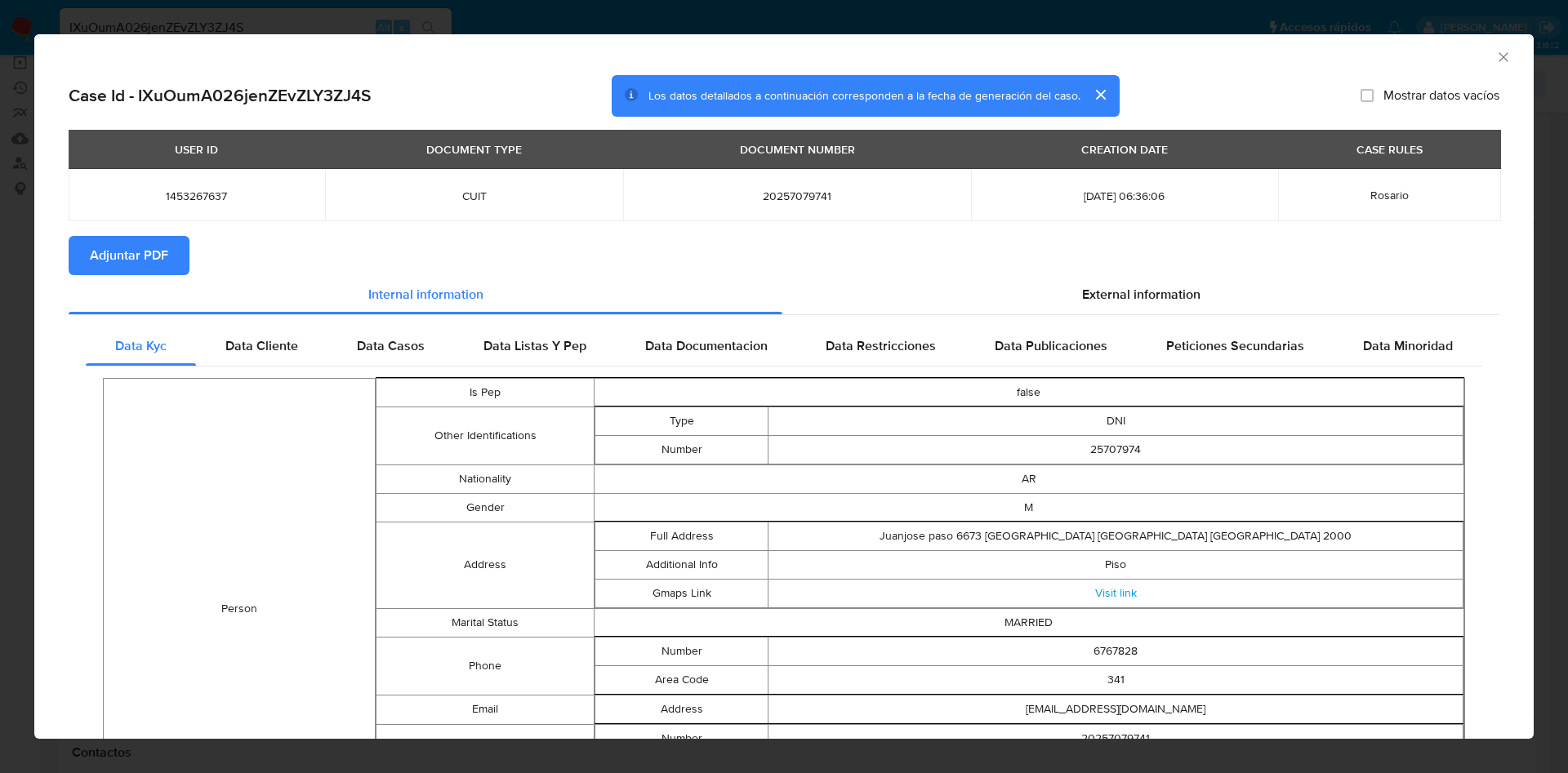
click at [133, 262] on span "Adjuntar PDF" at bounding box center [128, 255] width 78 height 36
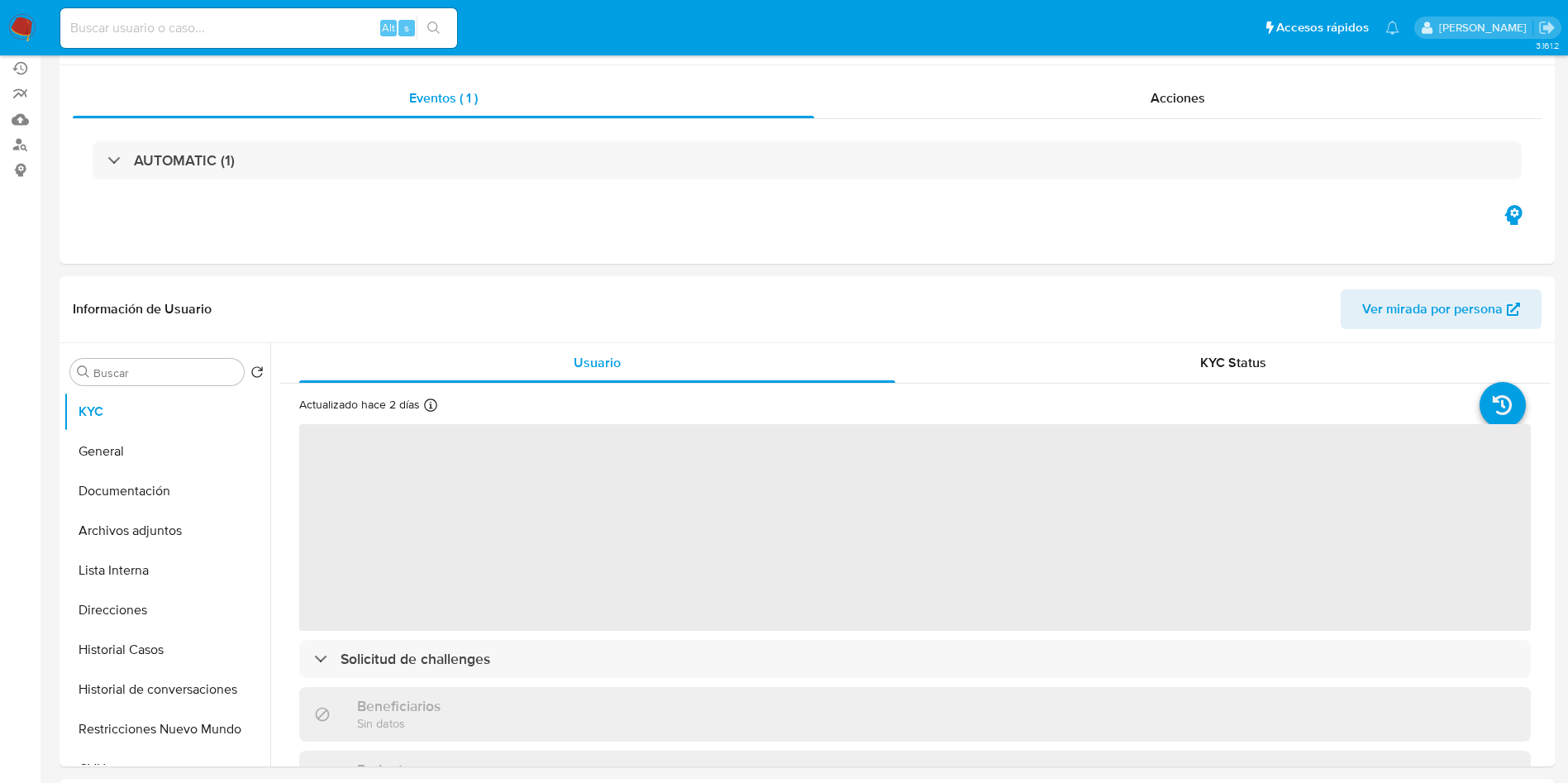
scroll to position [248, 0]
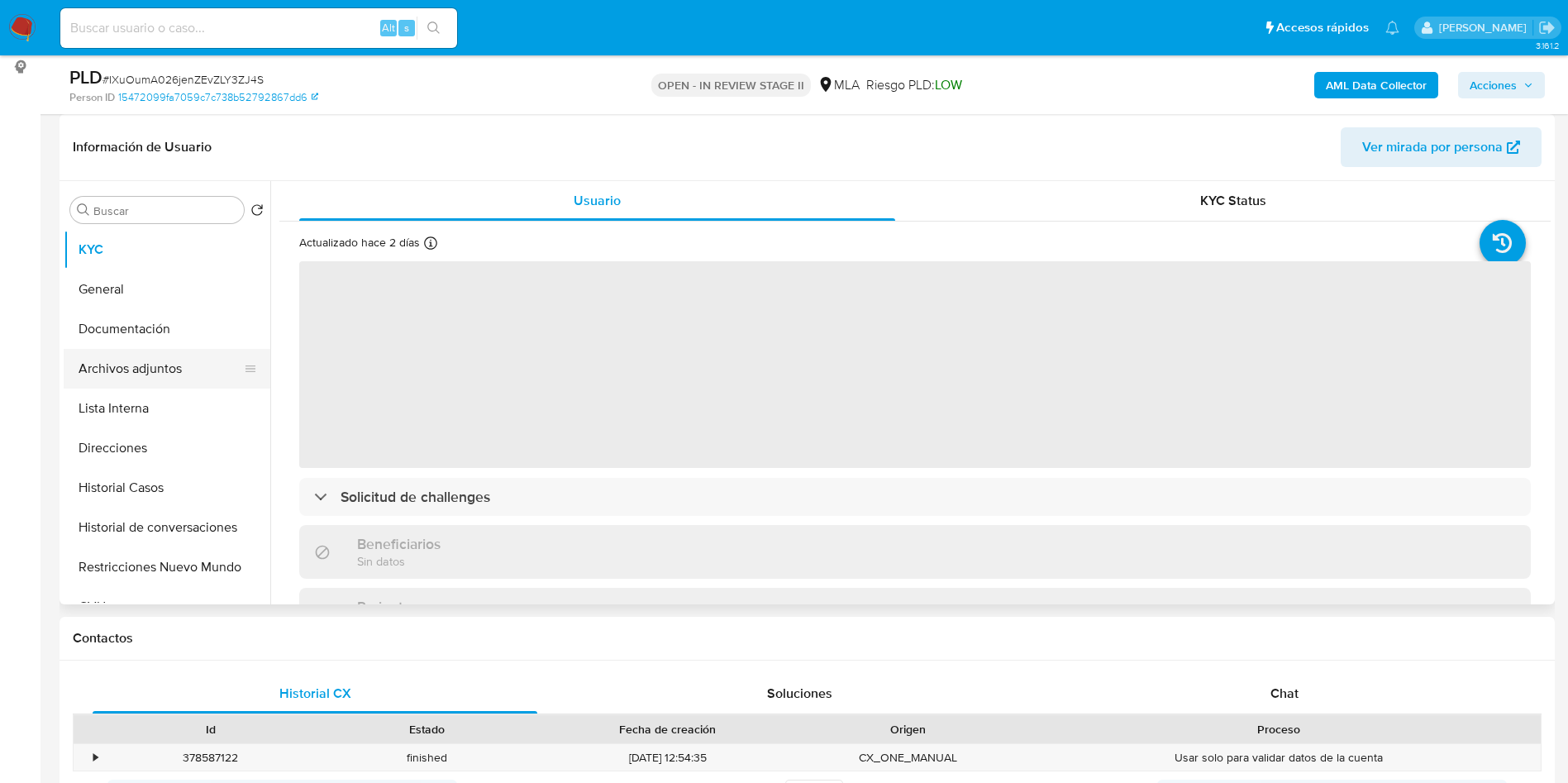
select select "10"
click at [143, 353] on button "Archivos adjuntos" at bounding box center [161, 368] width 194 height 40
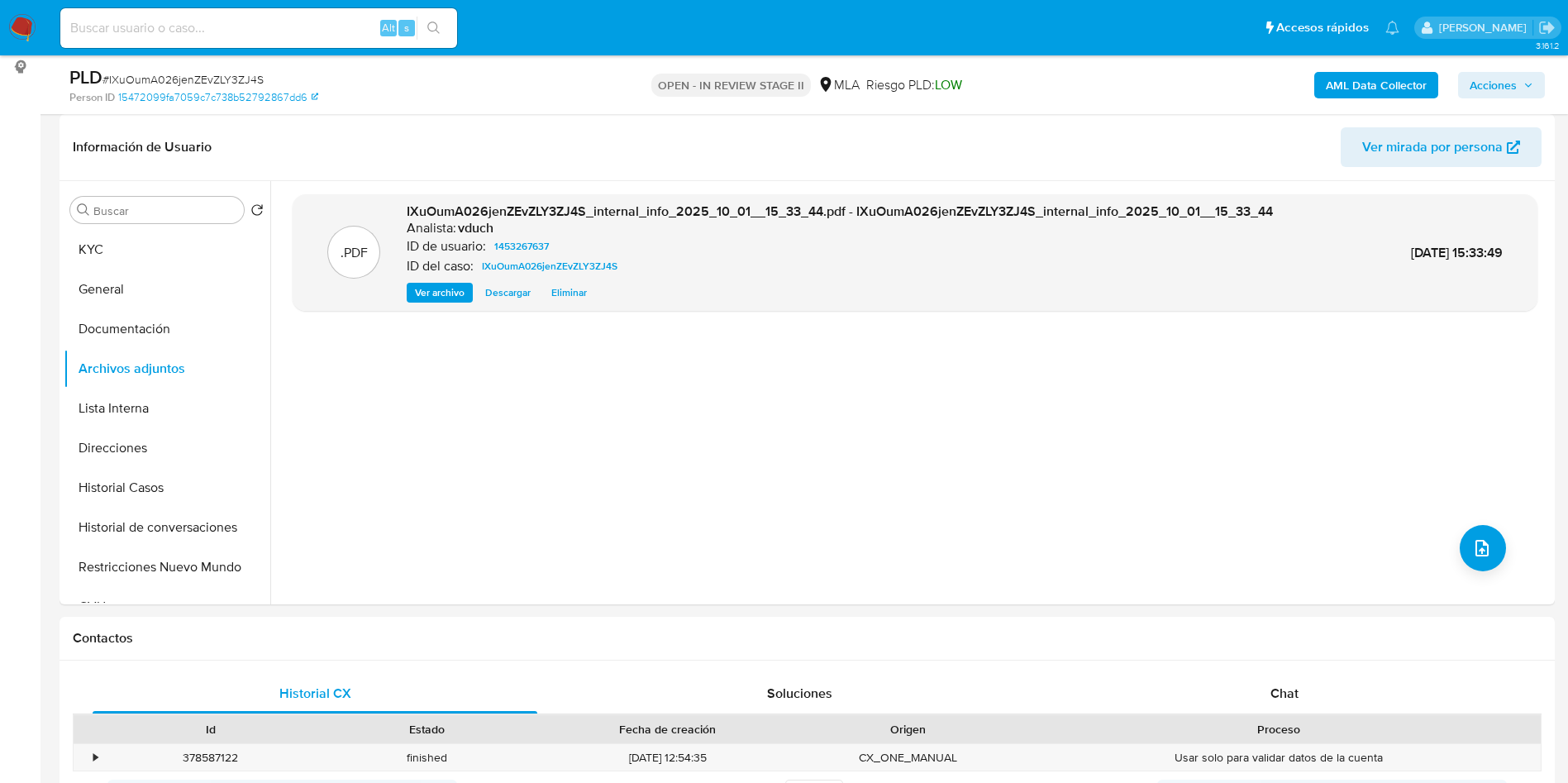
click at [1410, 93] on b "AML Data Collector" at bounding box center [1376, 85] width 101 height 26
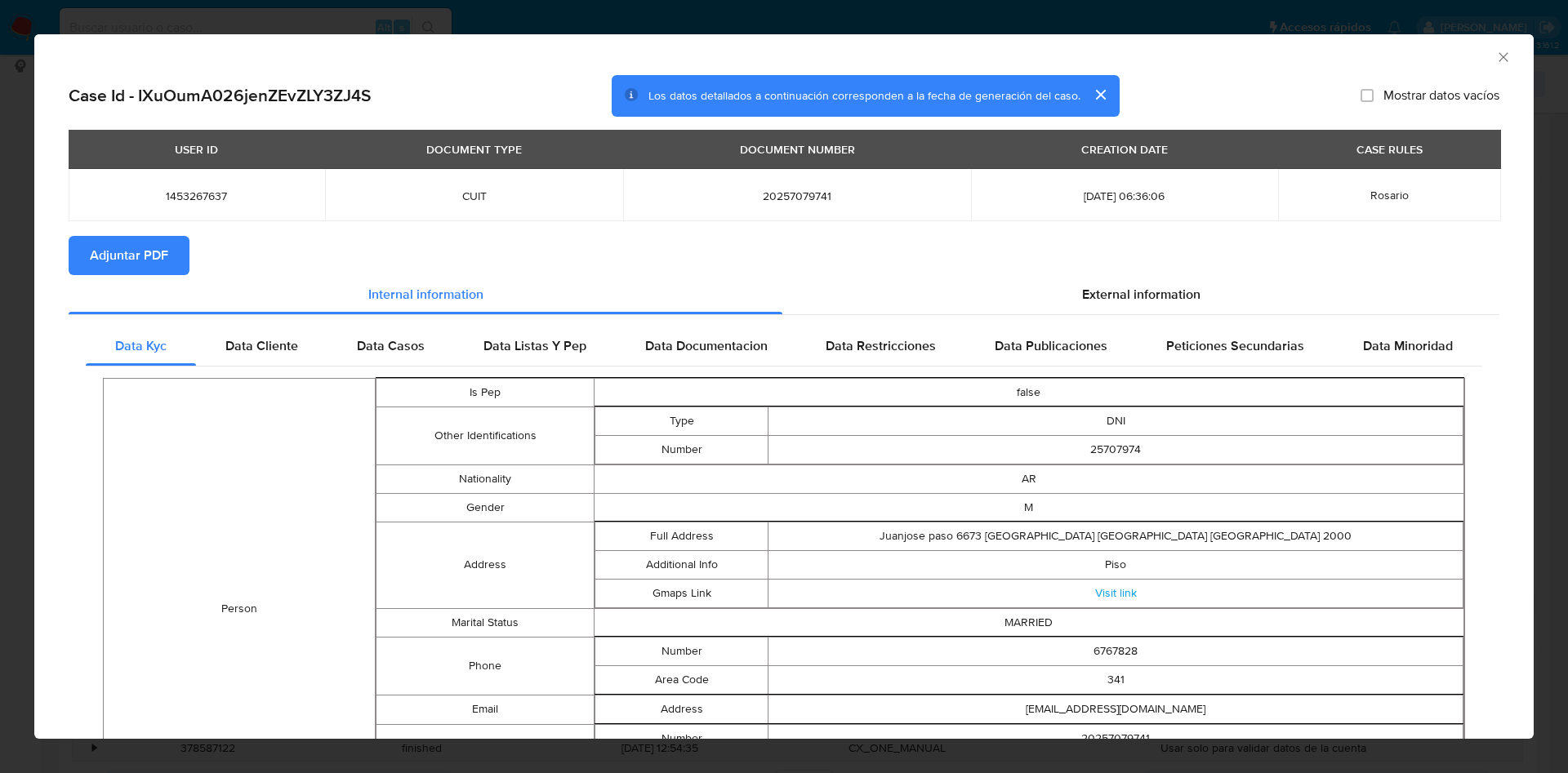
click at [133, 244] on span "Adjuntar PDF" at bounding box center [128, 255] width 78 height 36
click at [1493, 60] on div "AML Data Collector" at bounding box center [784, 55] width 1499 height 41
click at [1495, 61] on icon "Cerrar ventana" at bounding box center [1503, 56] width 16 height 16
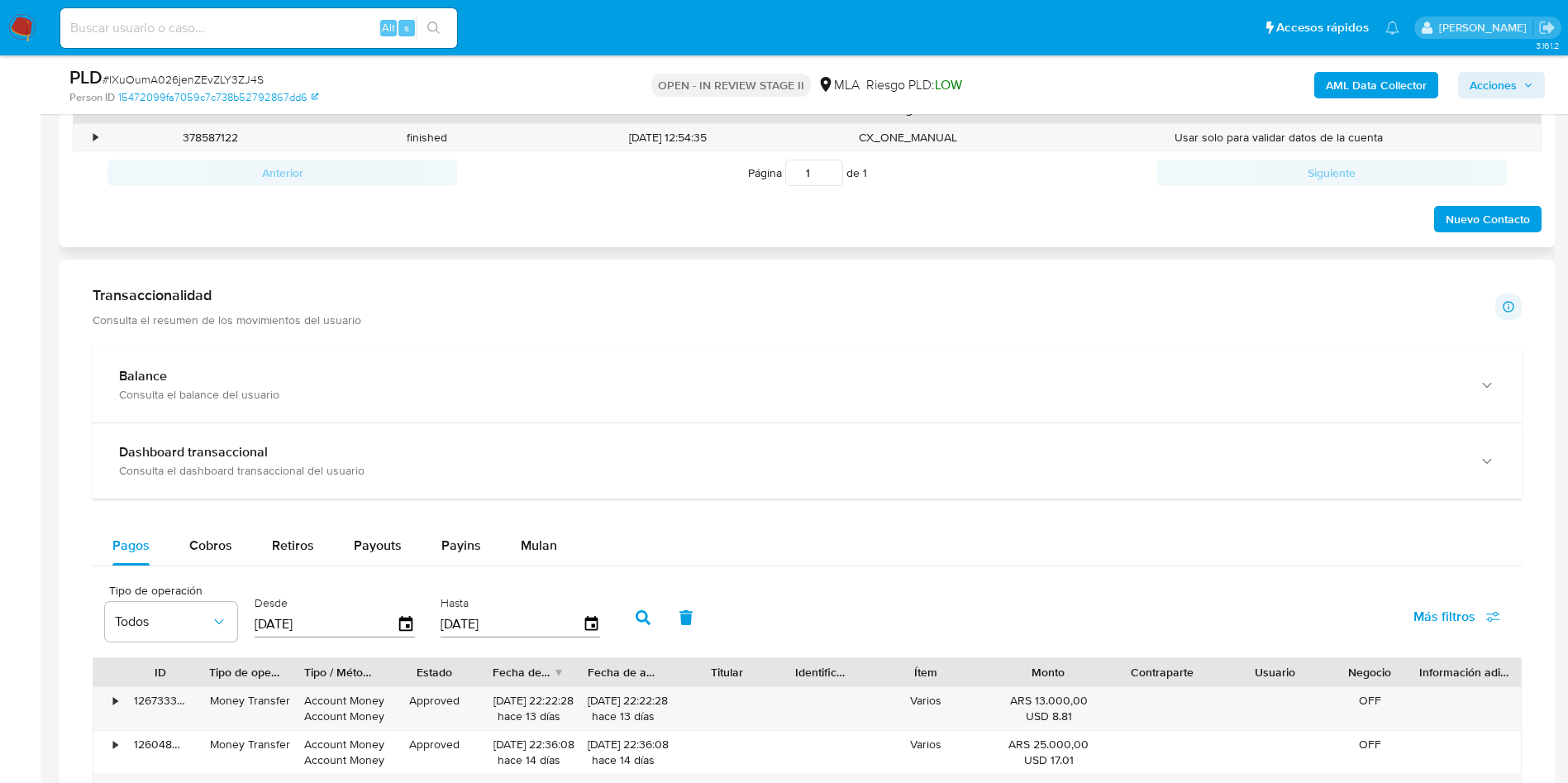
scroll to position [744, 0]
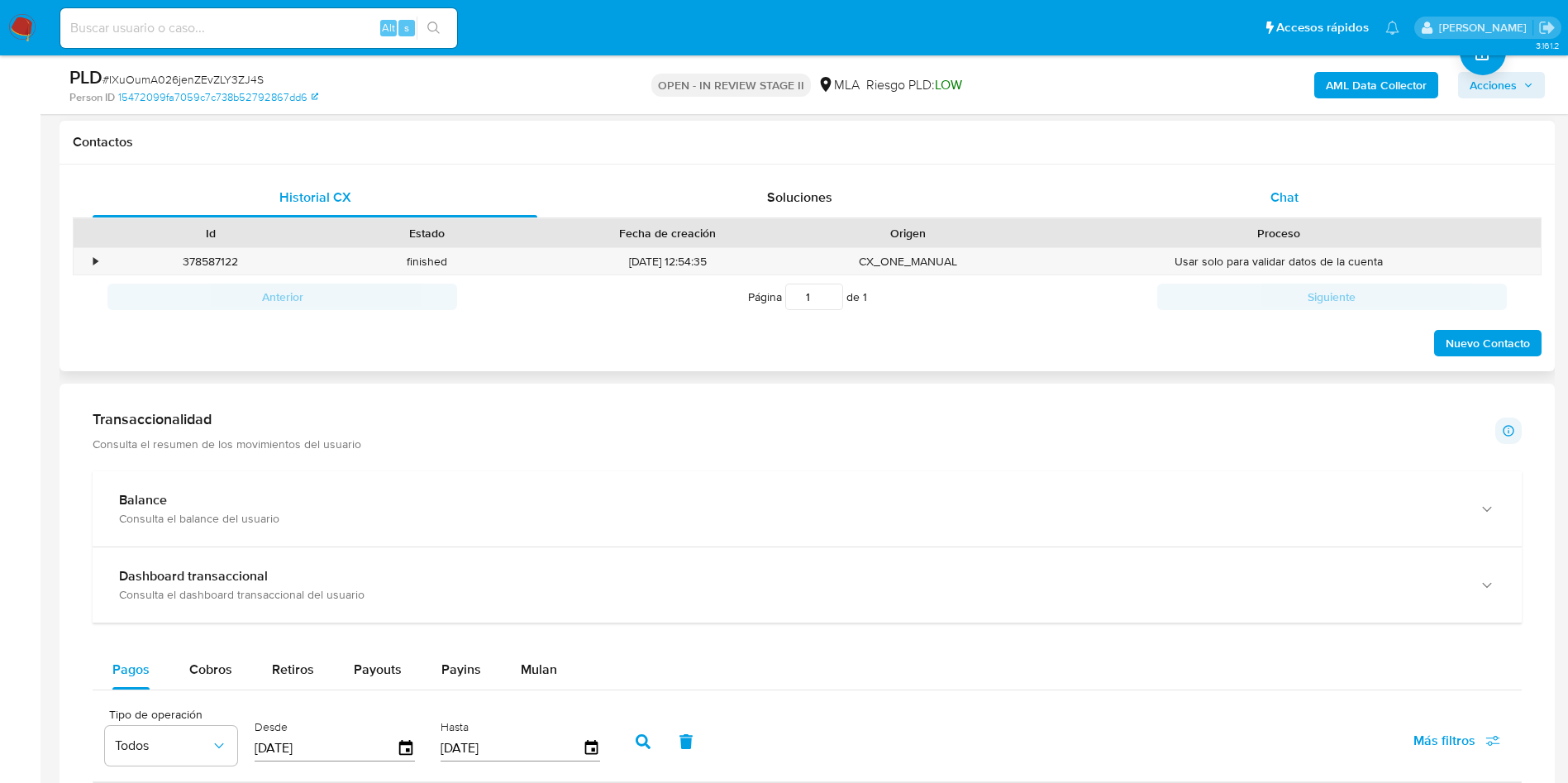
click at [1310, 199] on div "Chat" at bounding box center [1284, 197] width 444 height 40
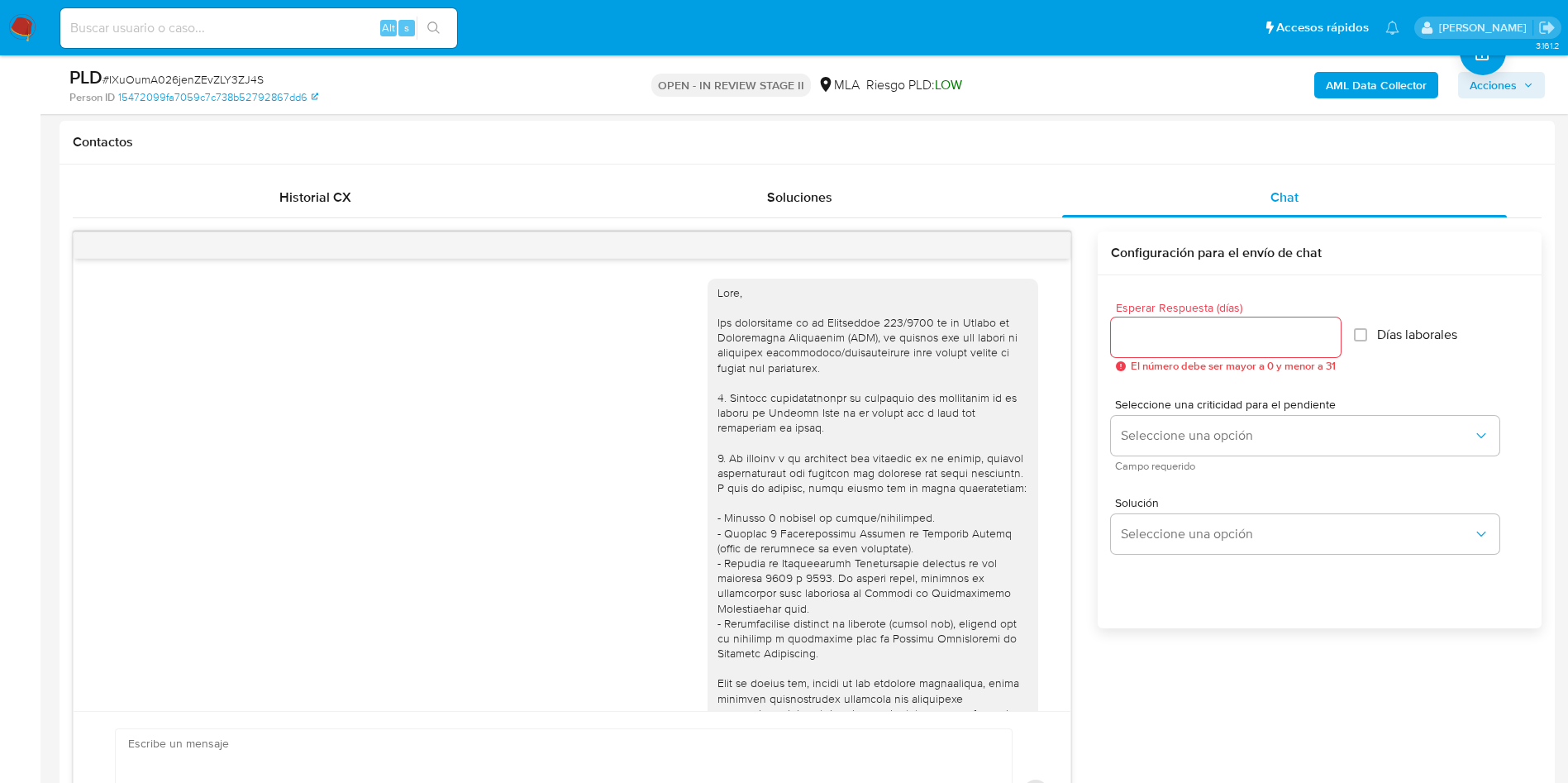
scroll to position [848, 0]
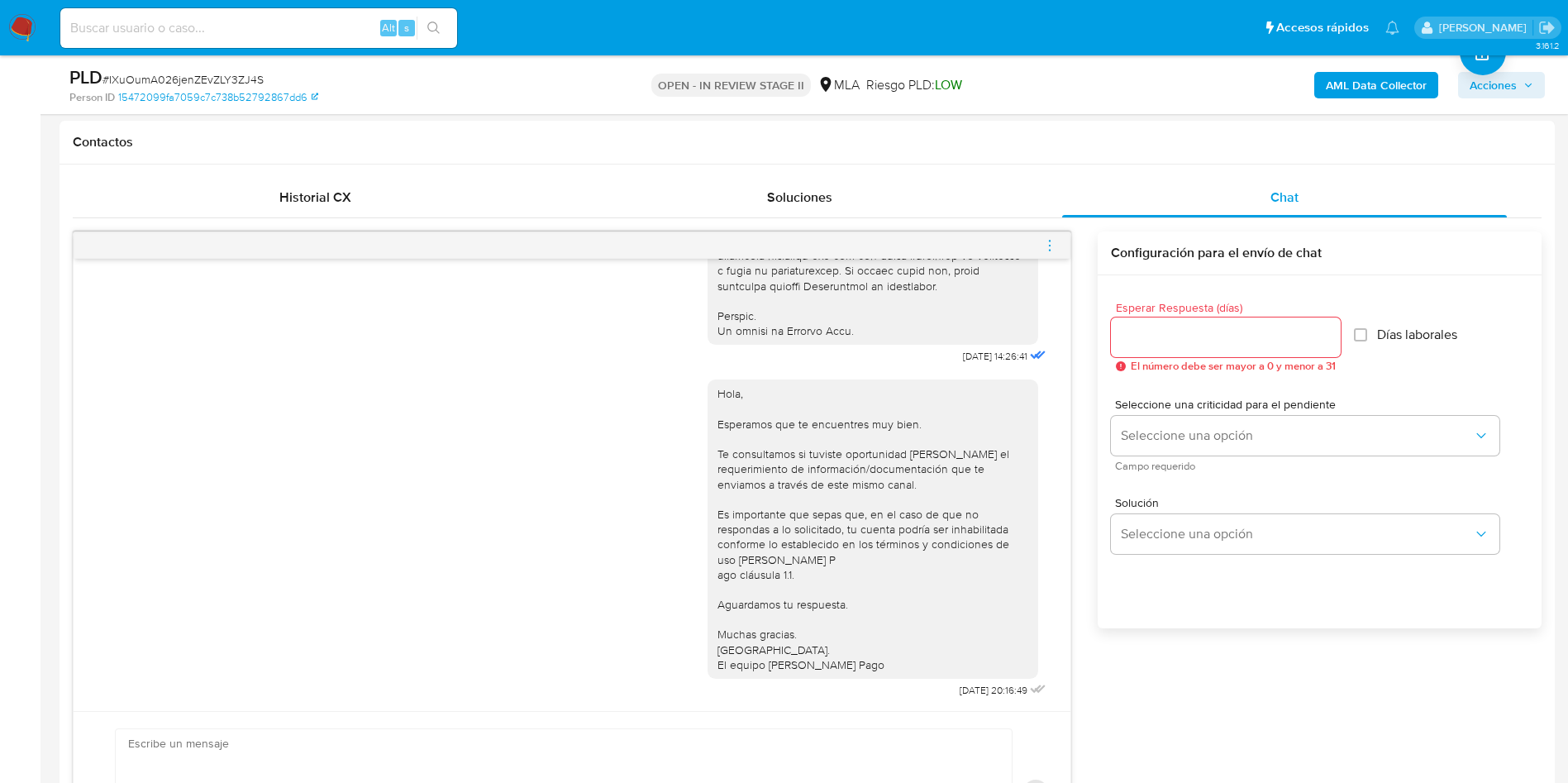
click at [1054, 230] on span "menu-action" at bounding box center [1050, 246] width 15 height 40
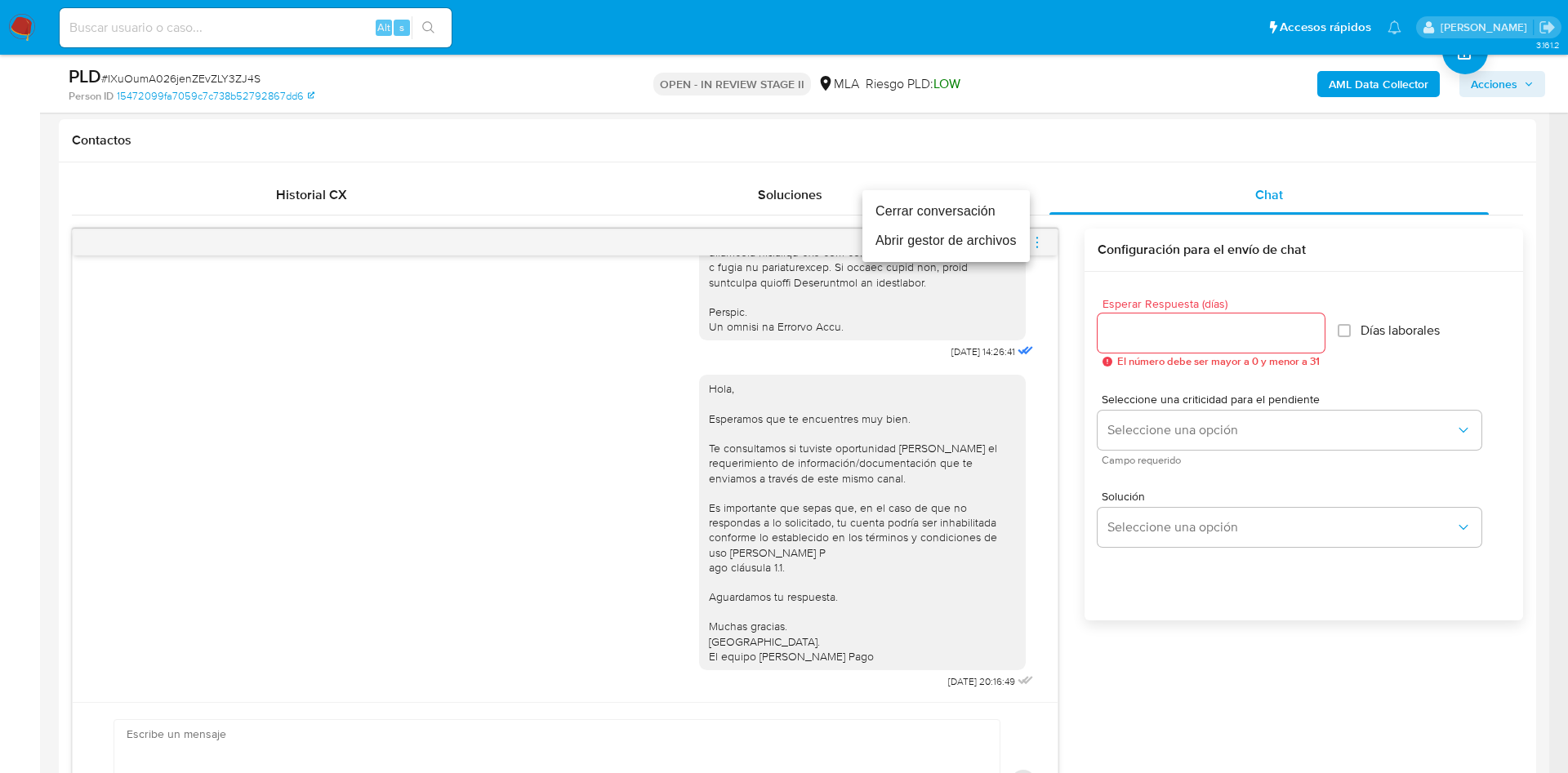
click at [969, 210] on li "Cerrar conversación" at bounding box center [945, 211] width 167 height 29
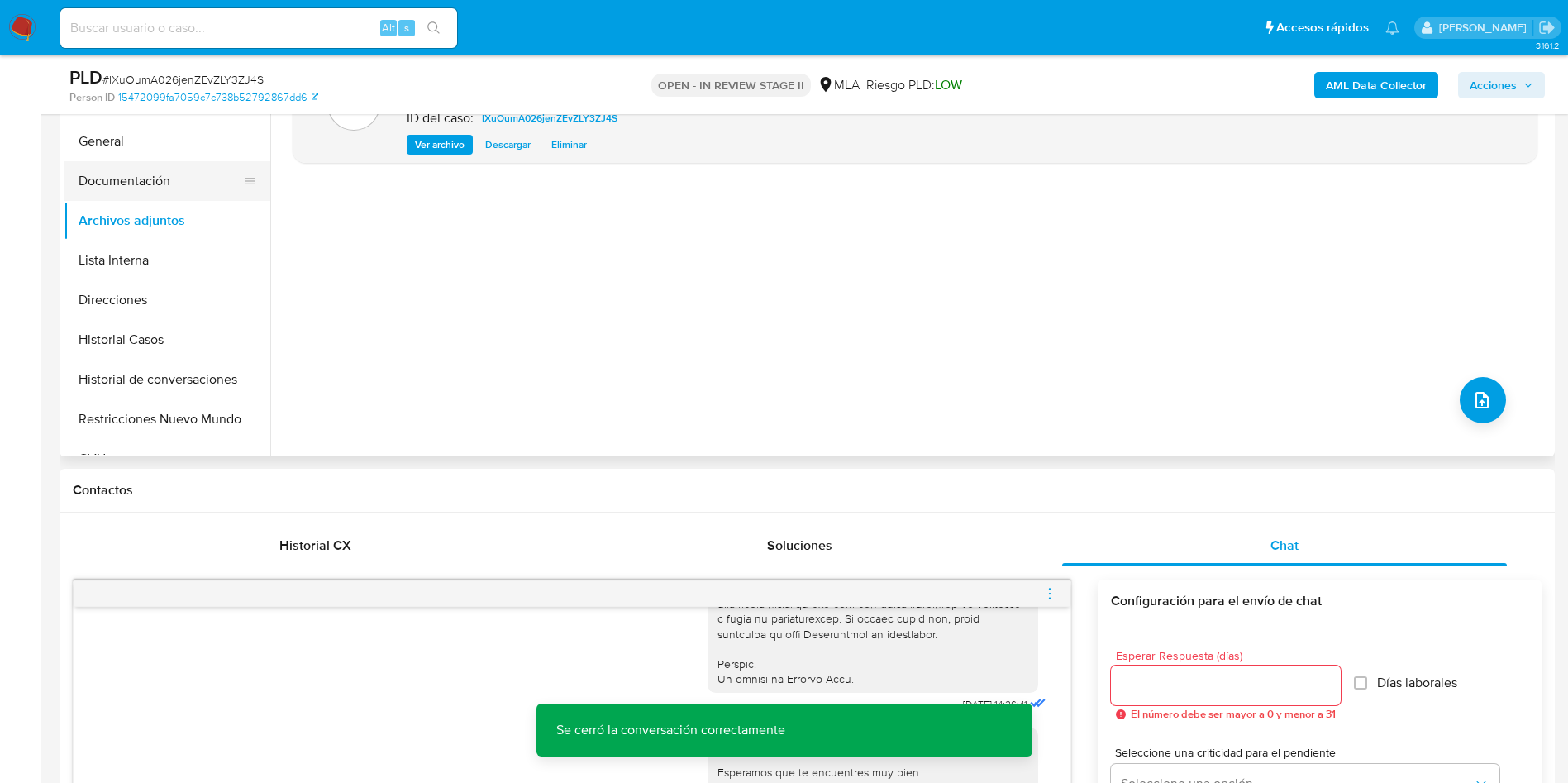
scroll to position [248, 0]
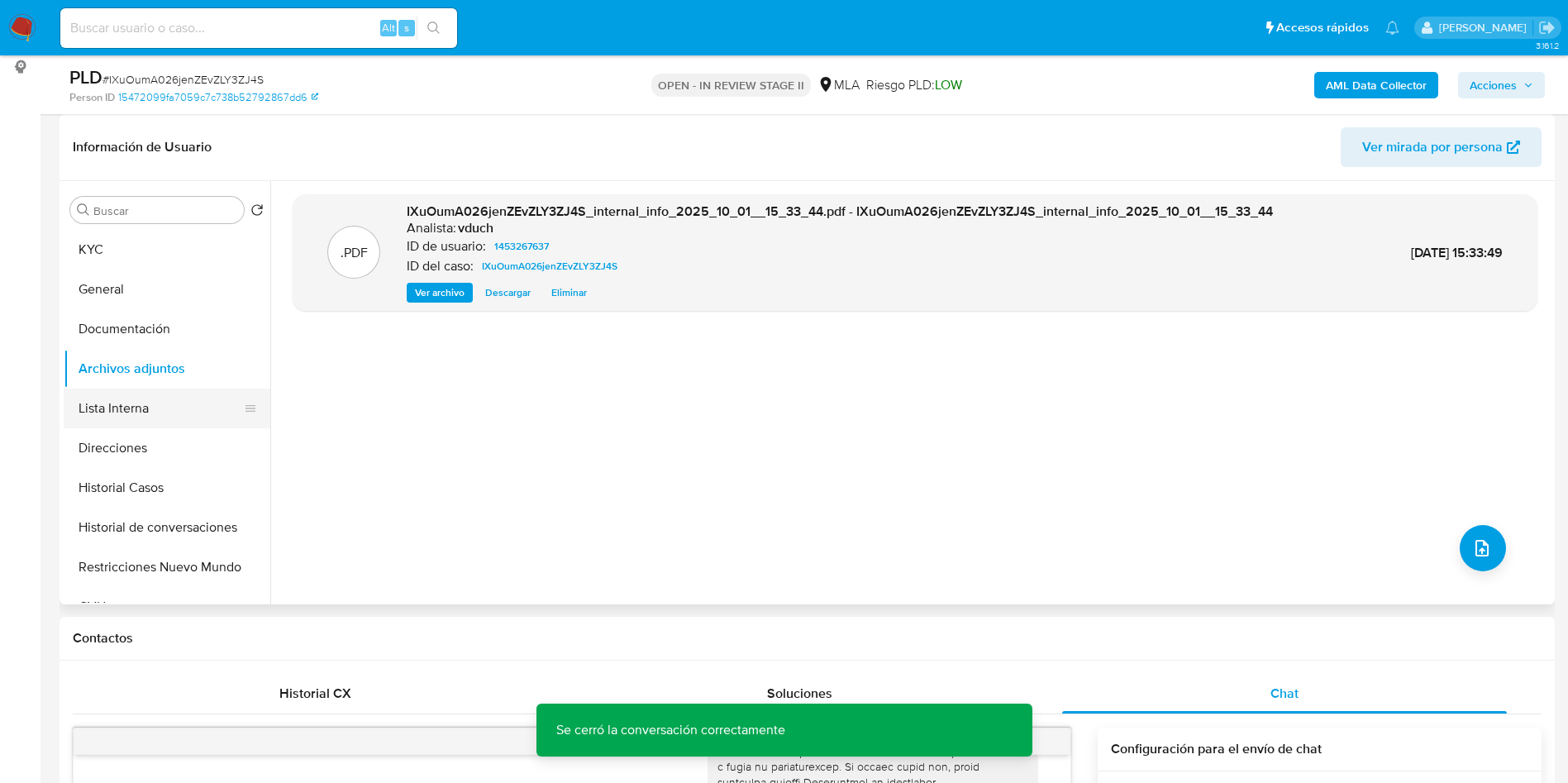
click at [179, 390] on button "Lista Interna" at bounding box center [161, 408] width 194 height 40
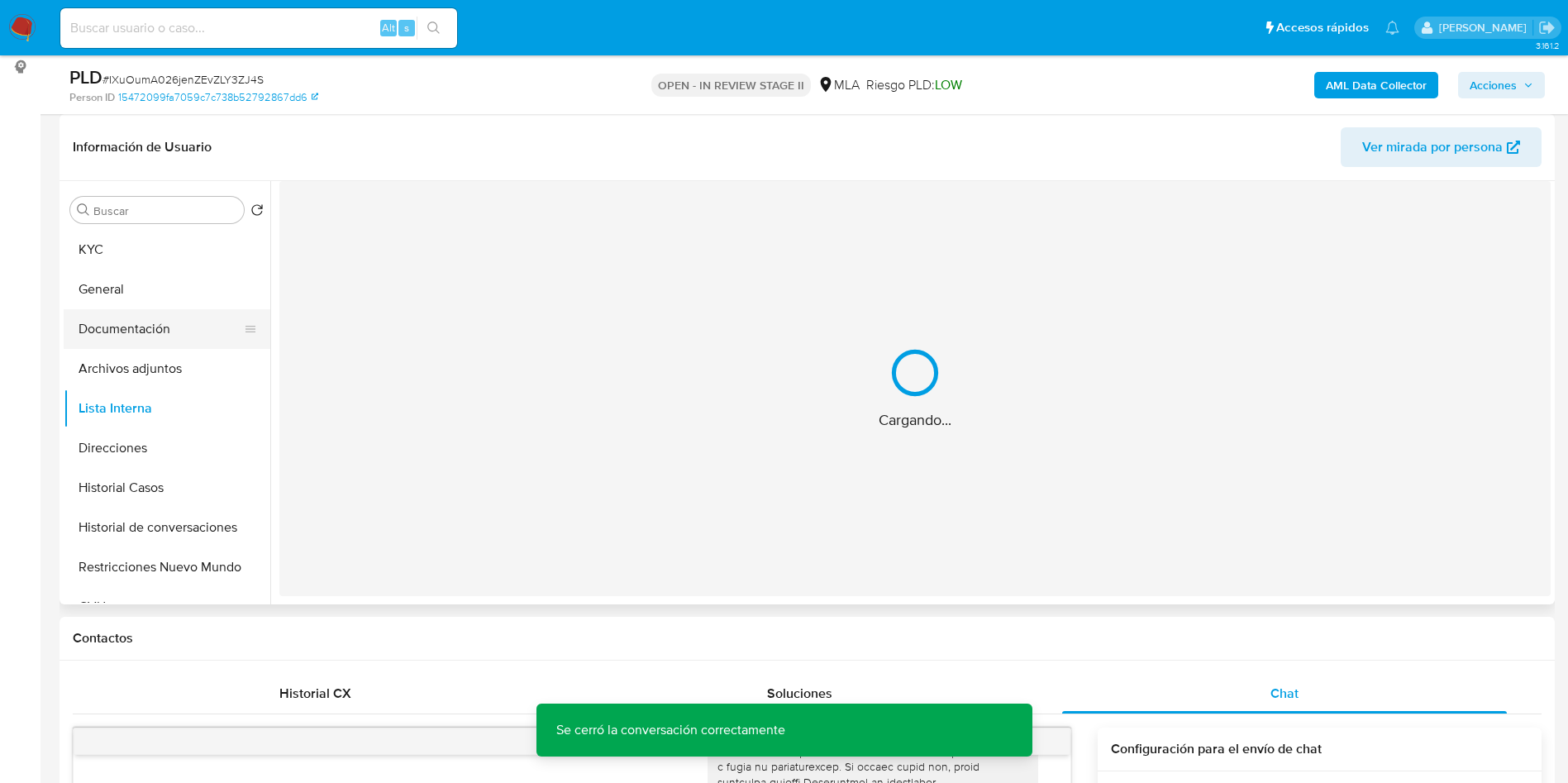
click at [177, 329] on button "Documentación" at bounding box center [161, 329] width 194 height 40
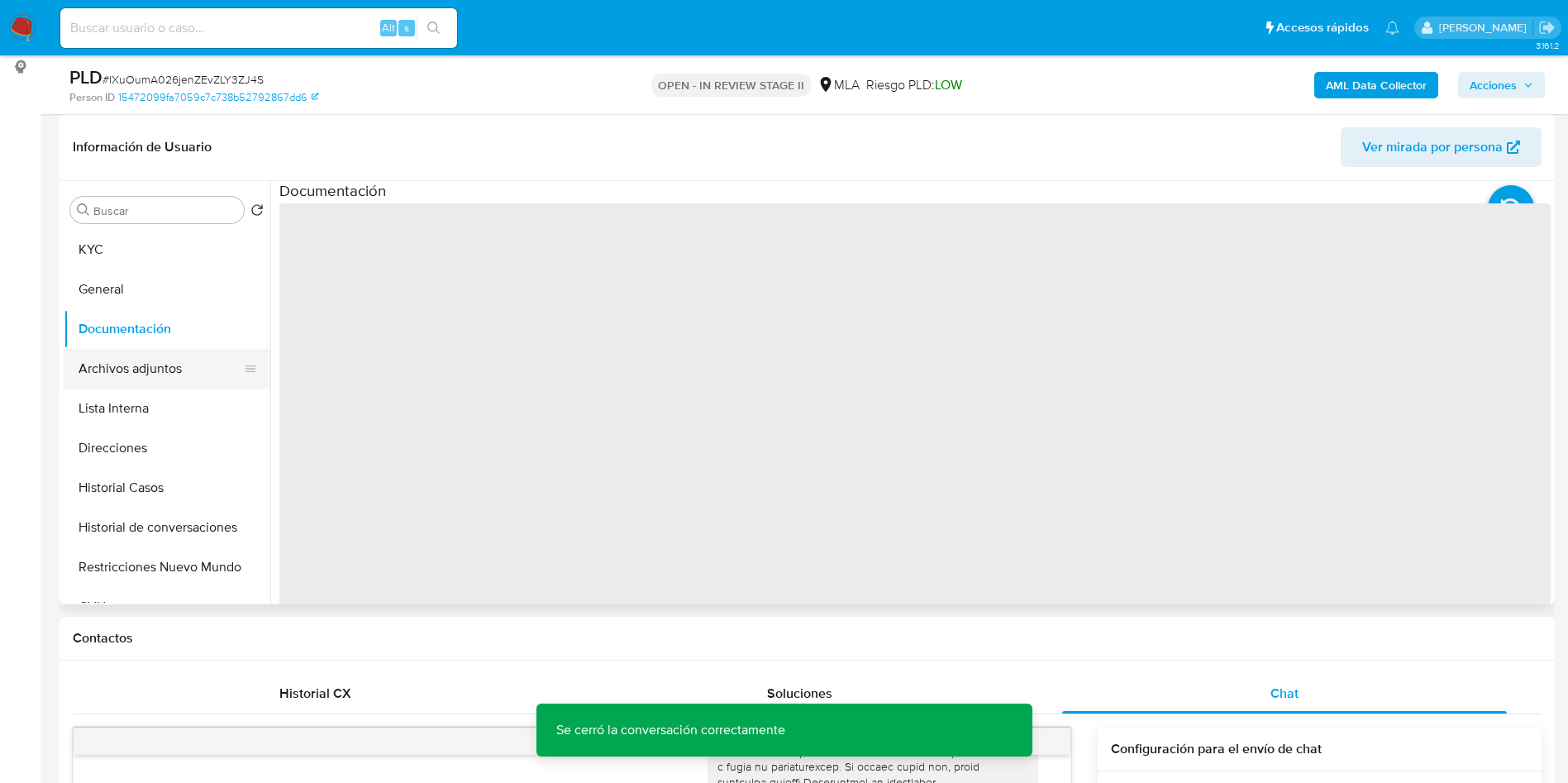
click at [165, 366] on button "Archivos adjuntos" at bounding box center [161, 368] width 194 height 40
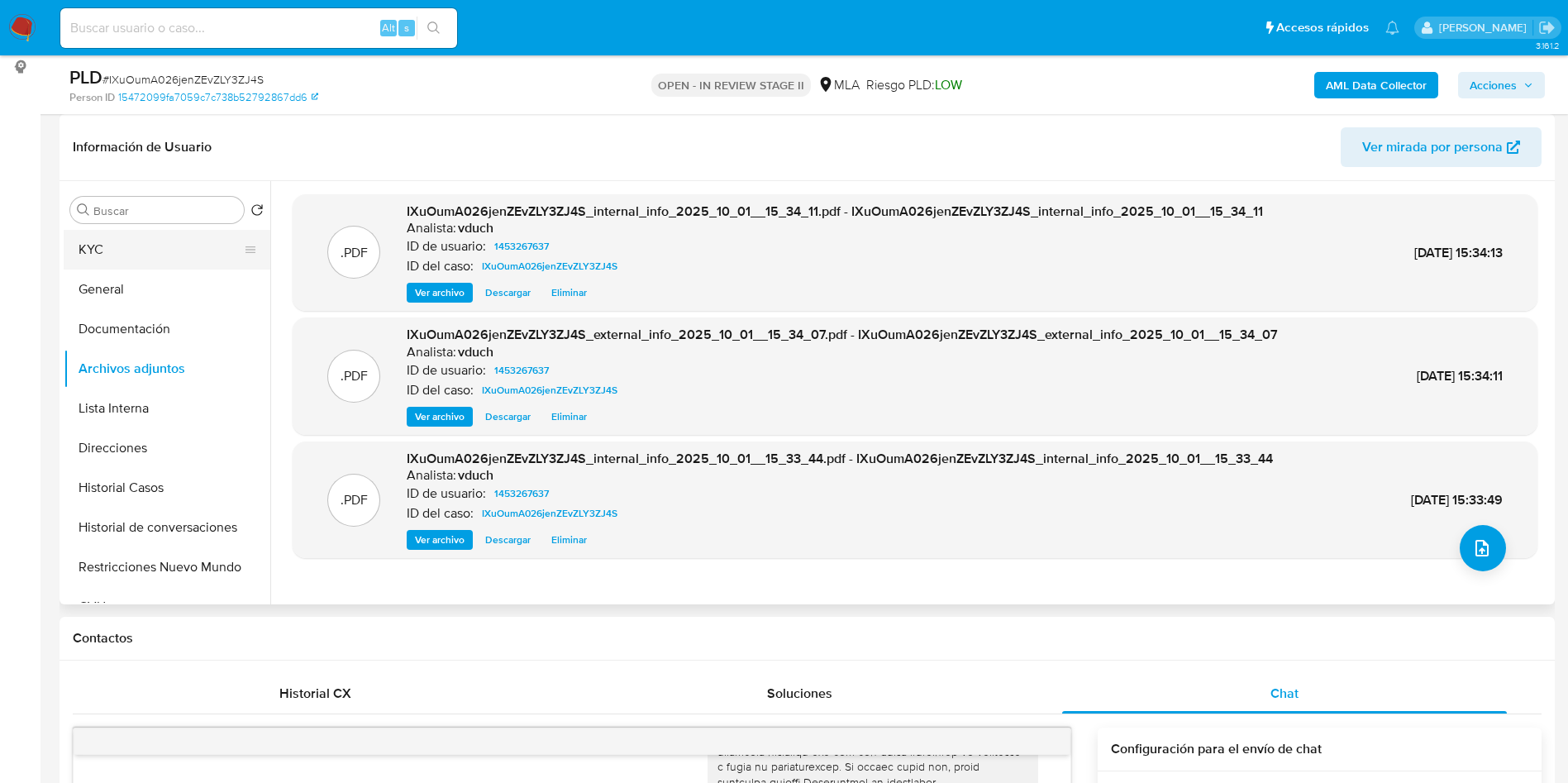
click at [144, 239] on button "KYC" at bounding box center [161, 249] width 194 height 40
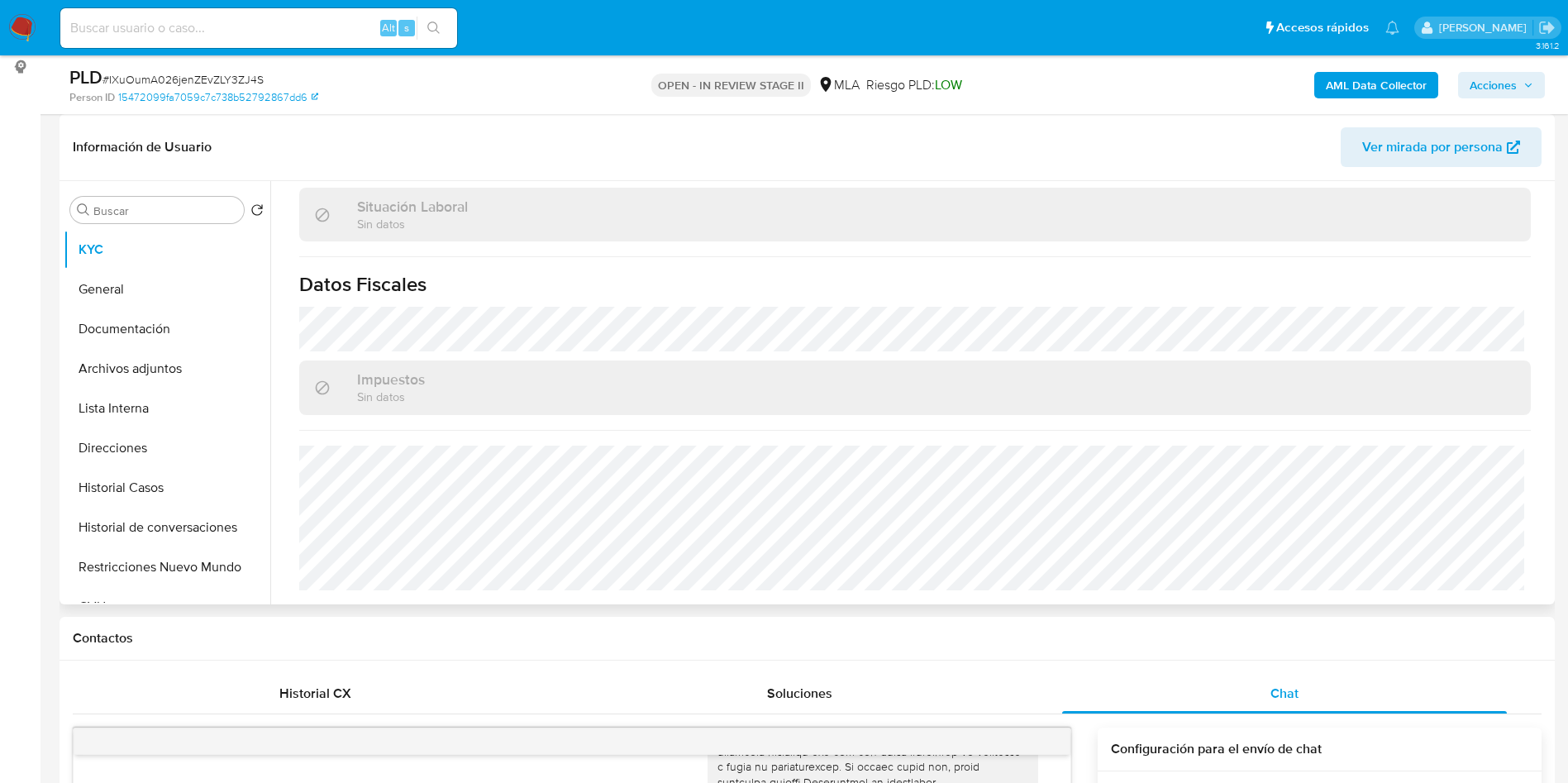
scroll to position [840, 0]
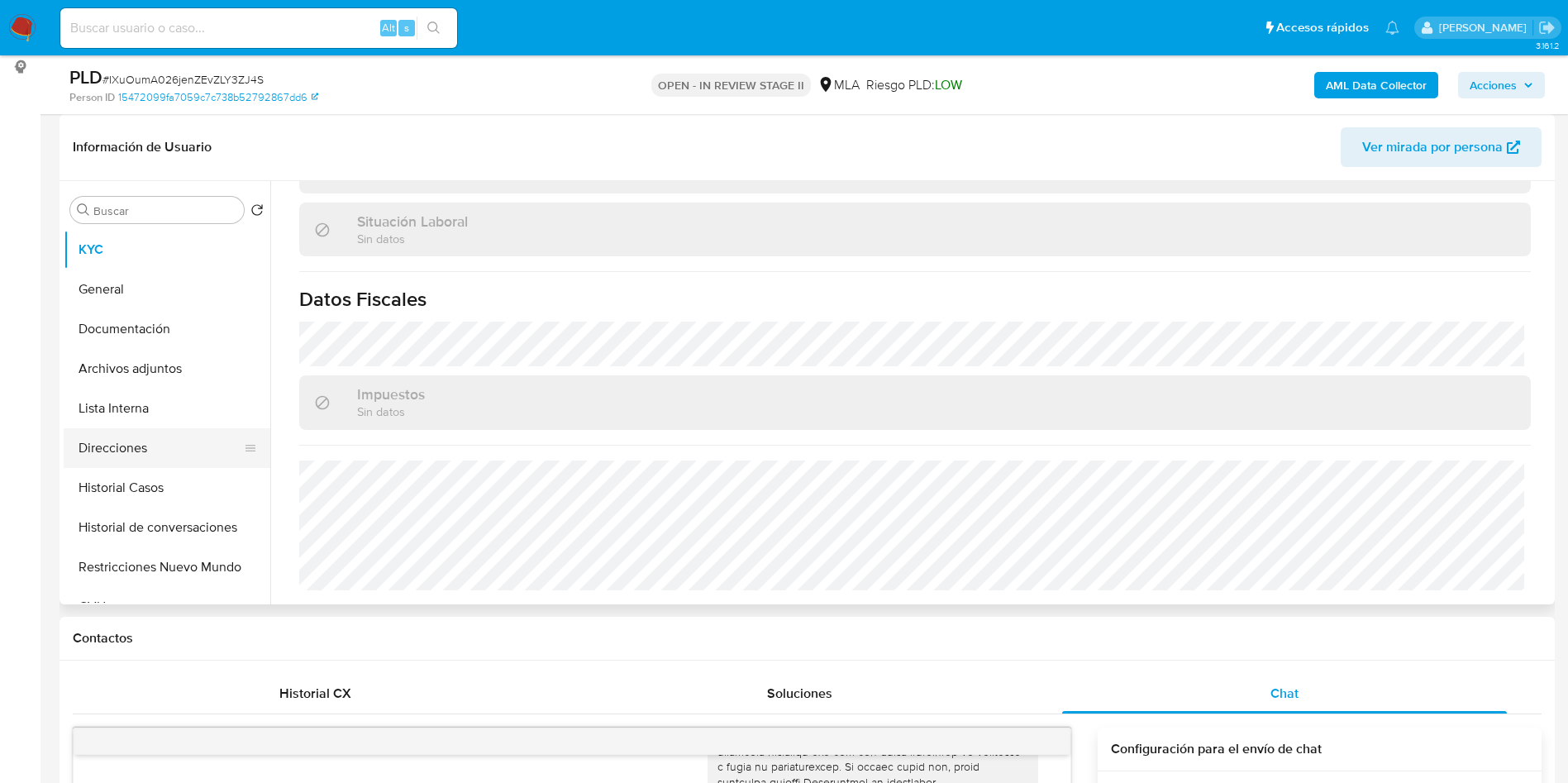
click at [174, 440] on button "Direcciones" at bounding box center [161, 448] width 194 height 40
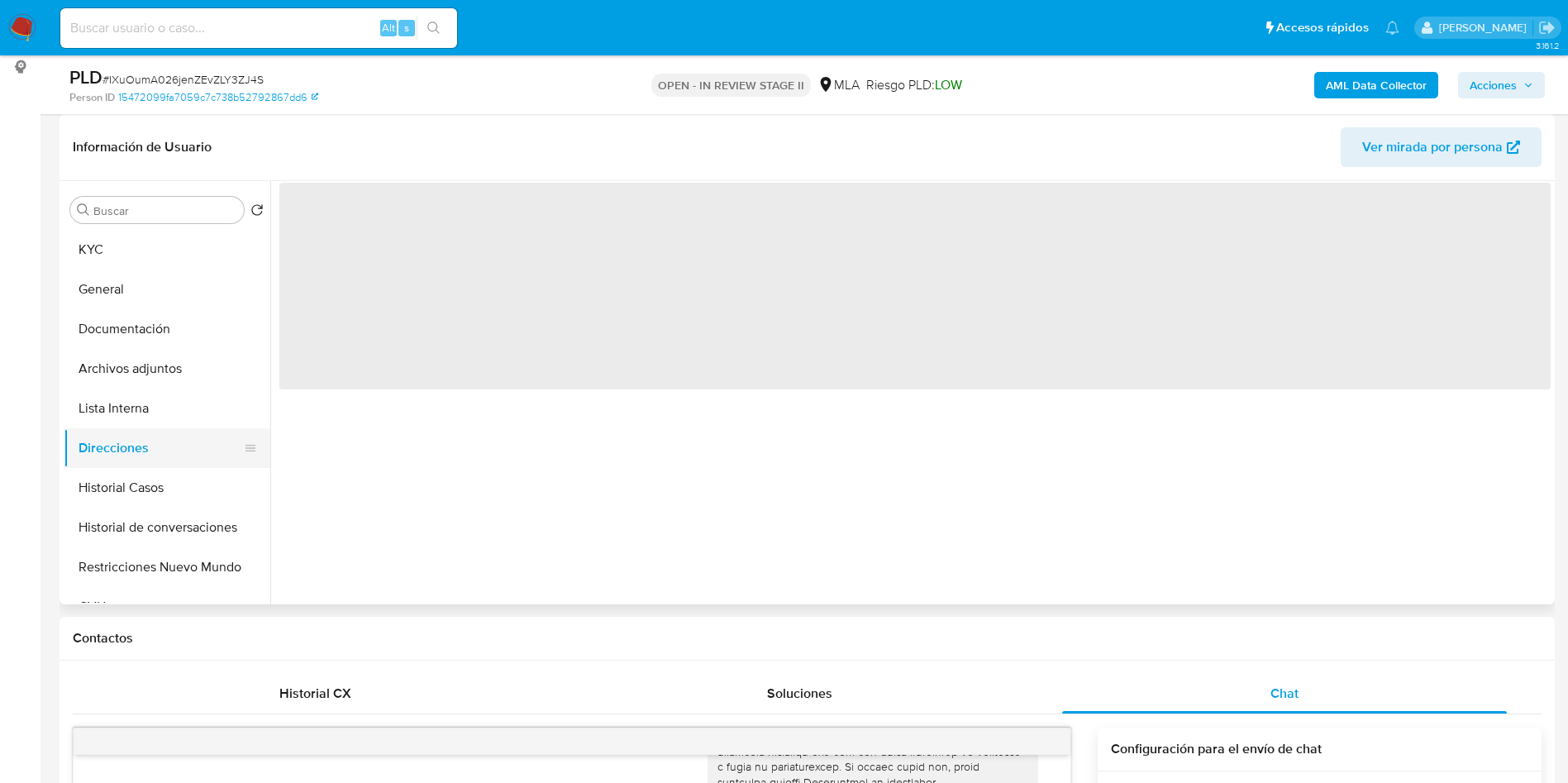
scroll to position [0, 0]
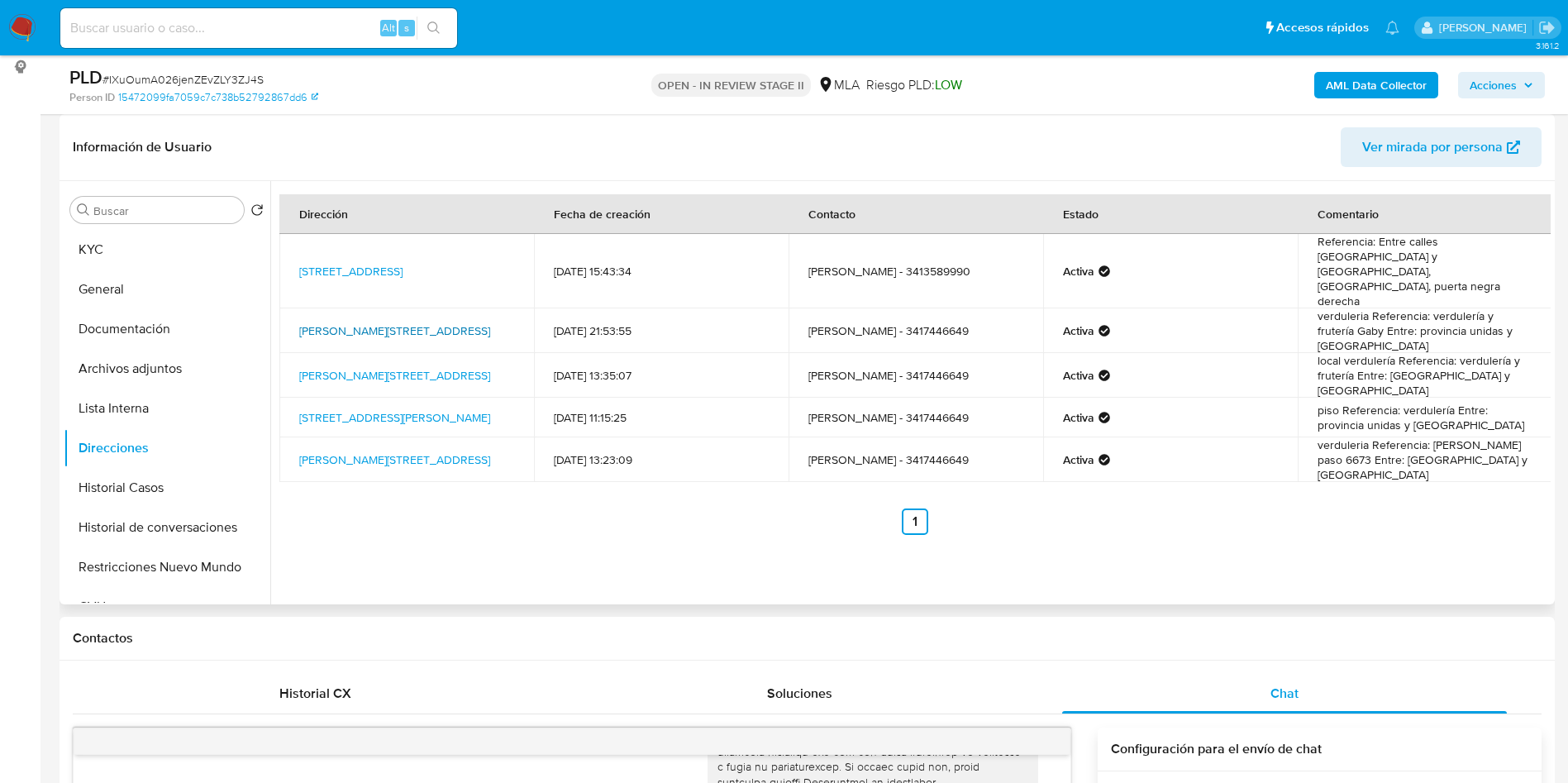
click at [425, 322] on link "Juan José Paso 6673, Rosario, Santa Fe, 2007, Argentina 6673" at bounding box center [394, 330] width 191 height 16
drag, startPoint x: 424, startPoint y: 298, endPoint x: 296, endPoint y: 286, distance: 128.6
click at [299, 309] on td "Juan José Paso 6673, Rosario, Santa Fe, 2007, Argentina 6673" at bounding box center [407, 331] width 255 height 45
copy link "Juan José Paso 6673, Rosario, Santa Fe, 2007, Argentina 6673"
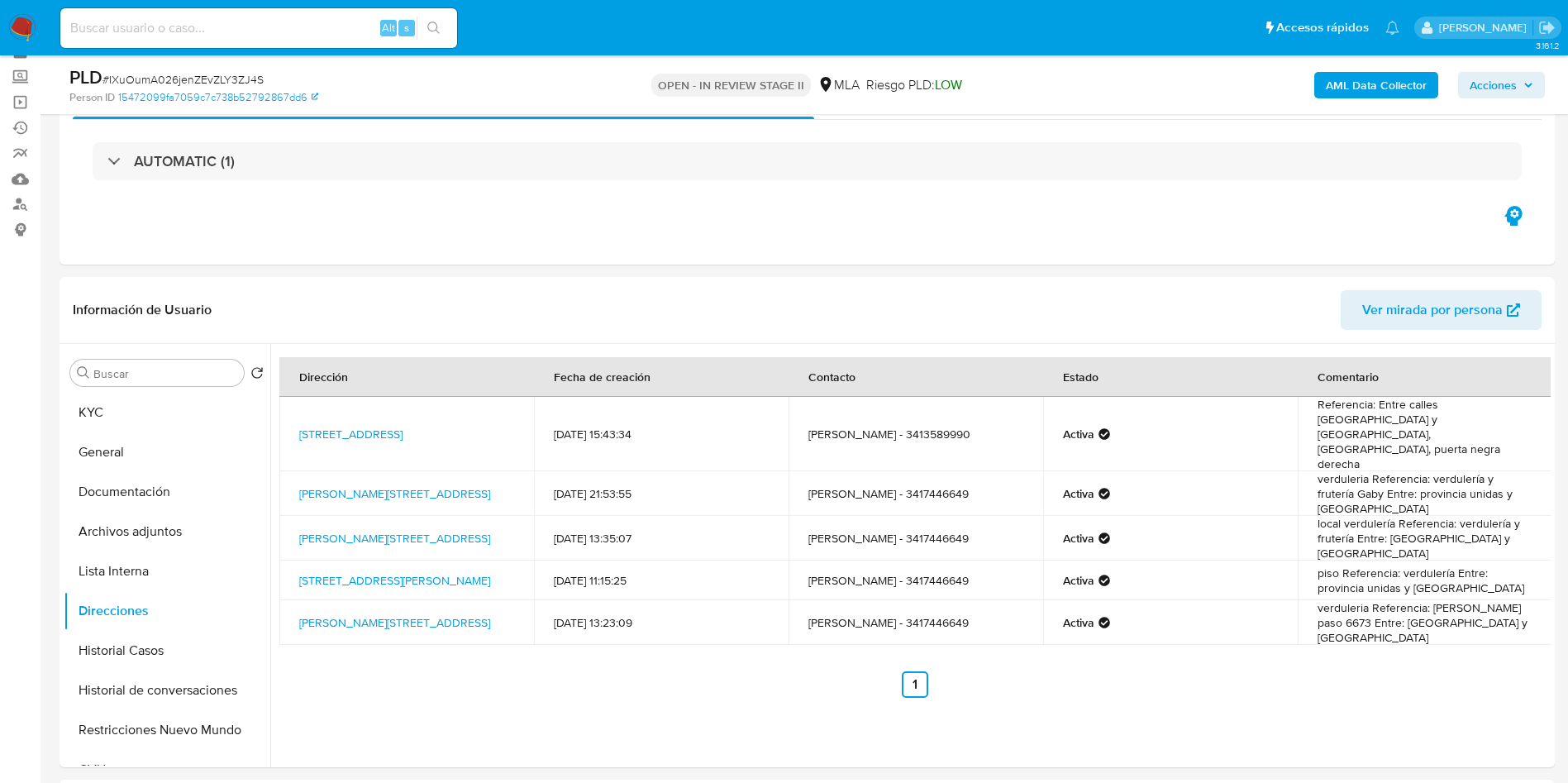
scroll to position [124, 0]
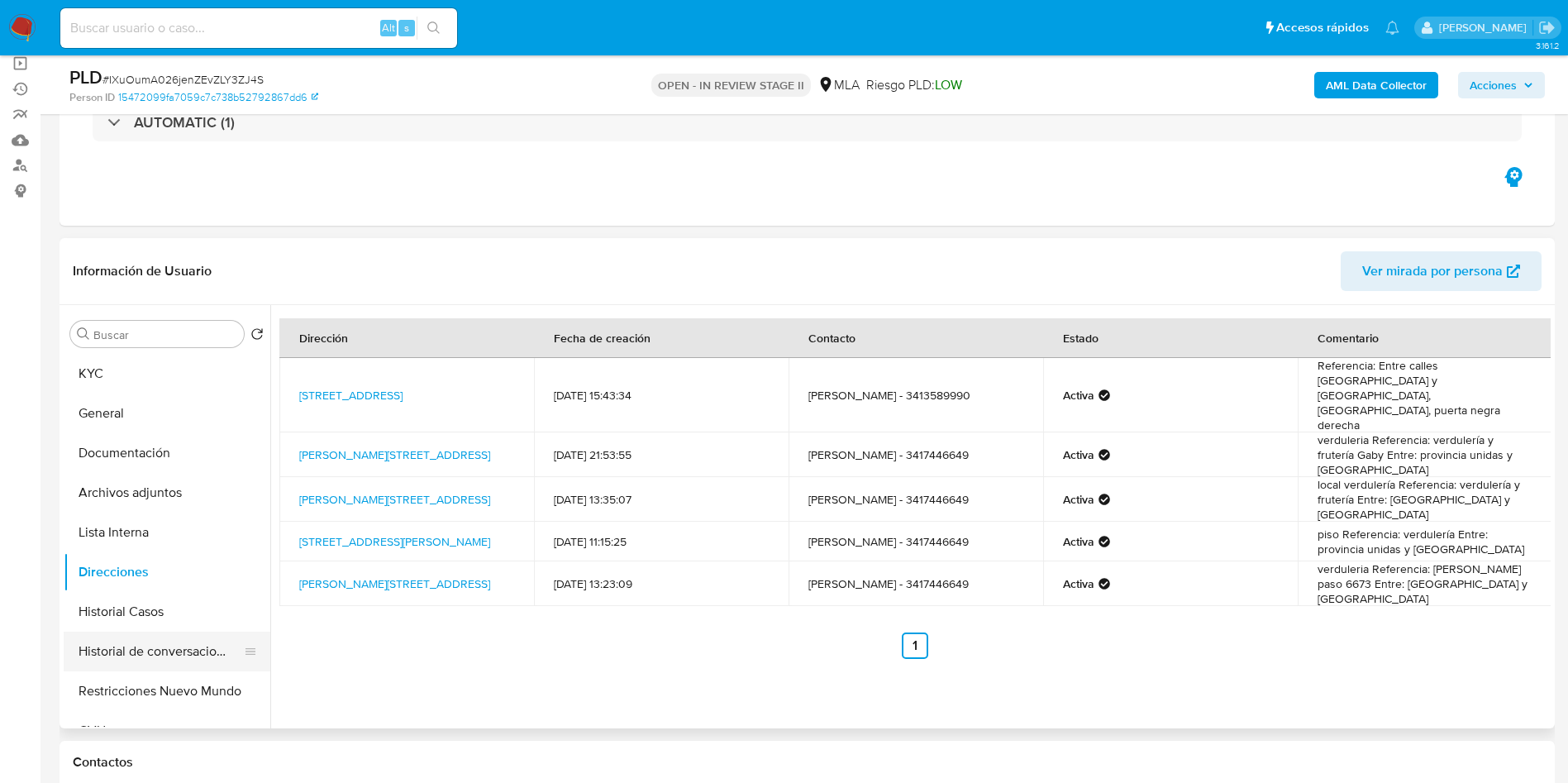
click at [133, 632] on button "Historial de conversaciones" at bounding box center [161, 651] width 194 height 40
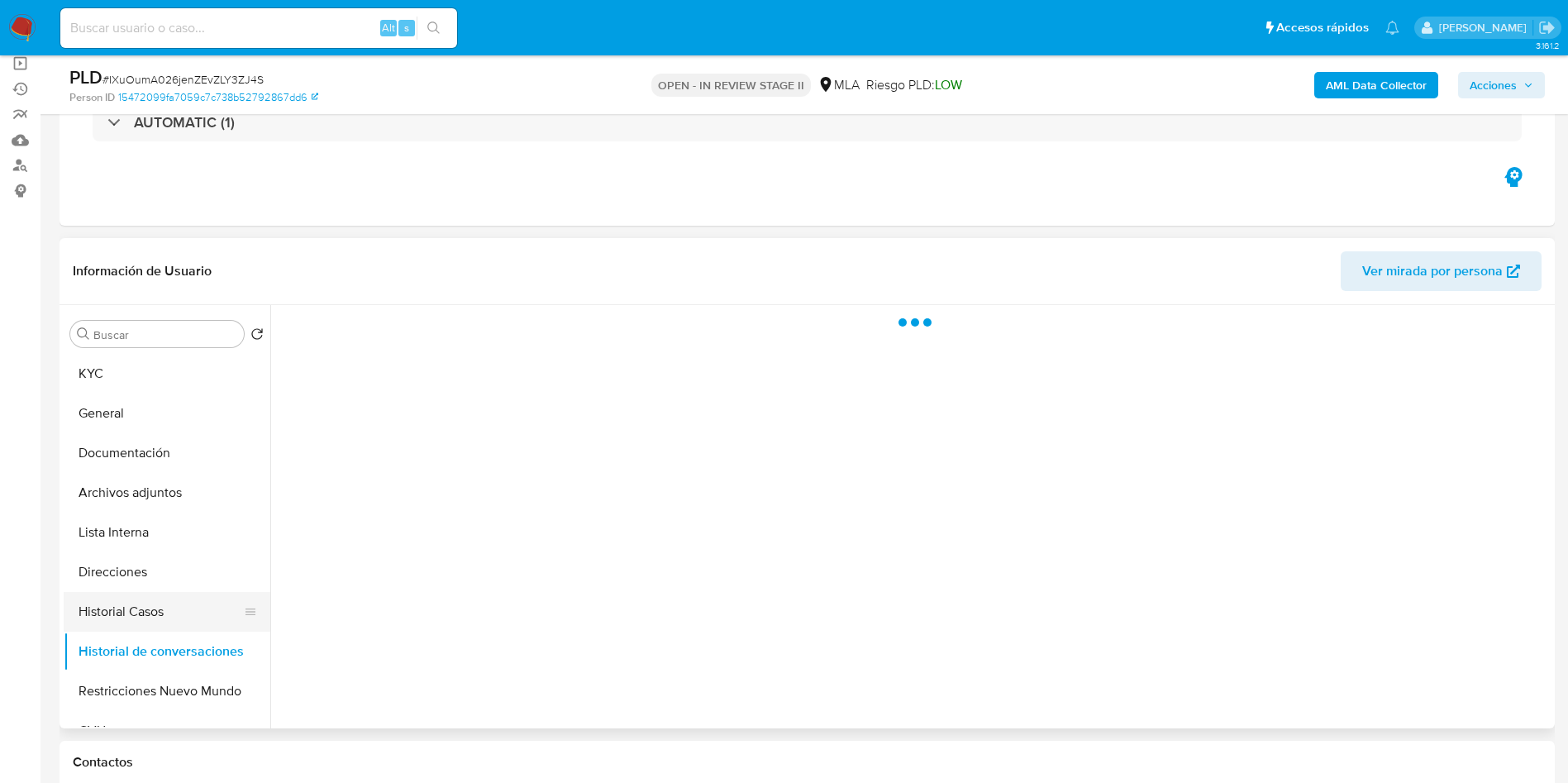
click at [134, 610] on button "Historial Casos" at bounding box center [161, 611] width 194 height 40
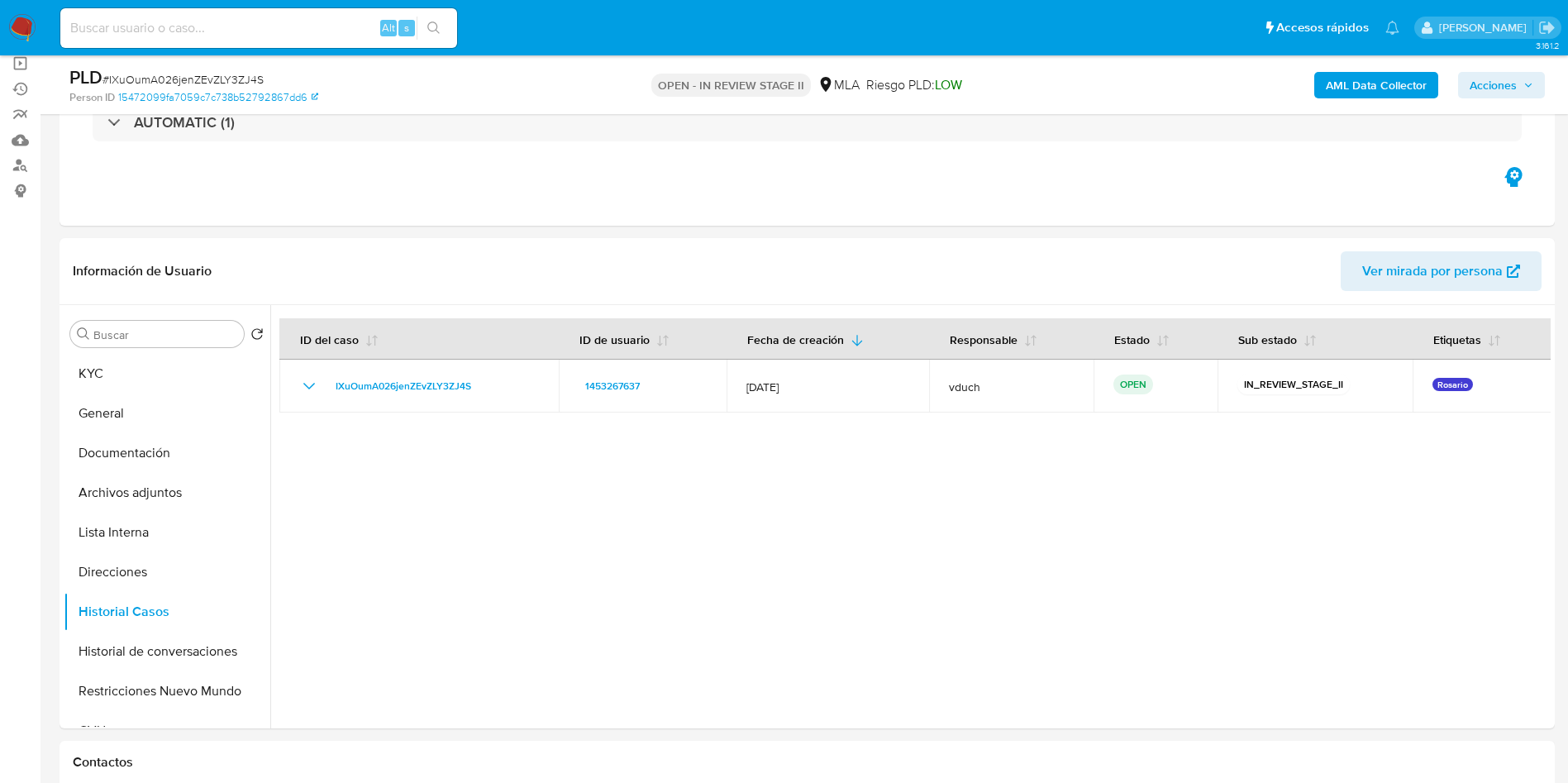
click at [1518, 72] on button "Acciones" at bounding box center [1502, 85] width 87 height 26
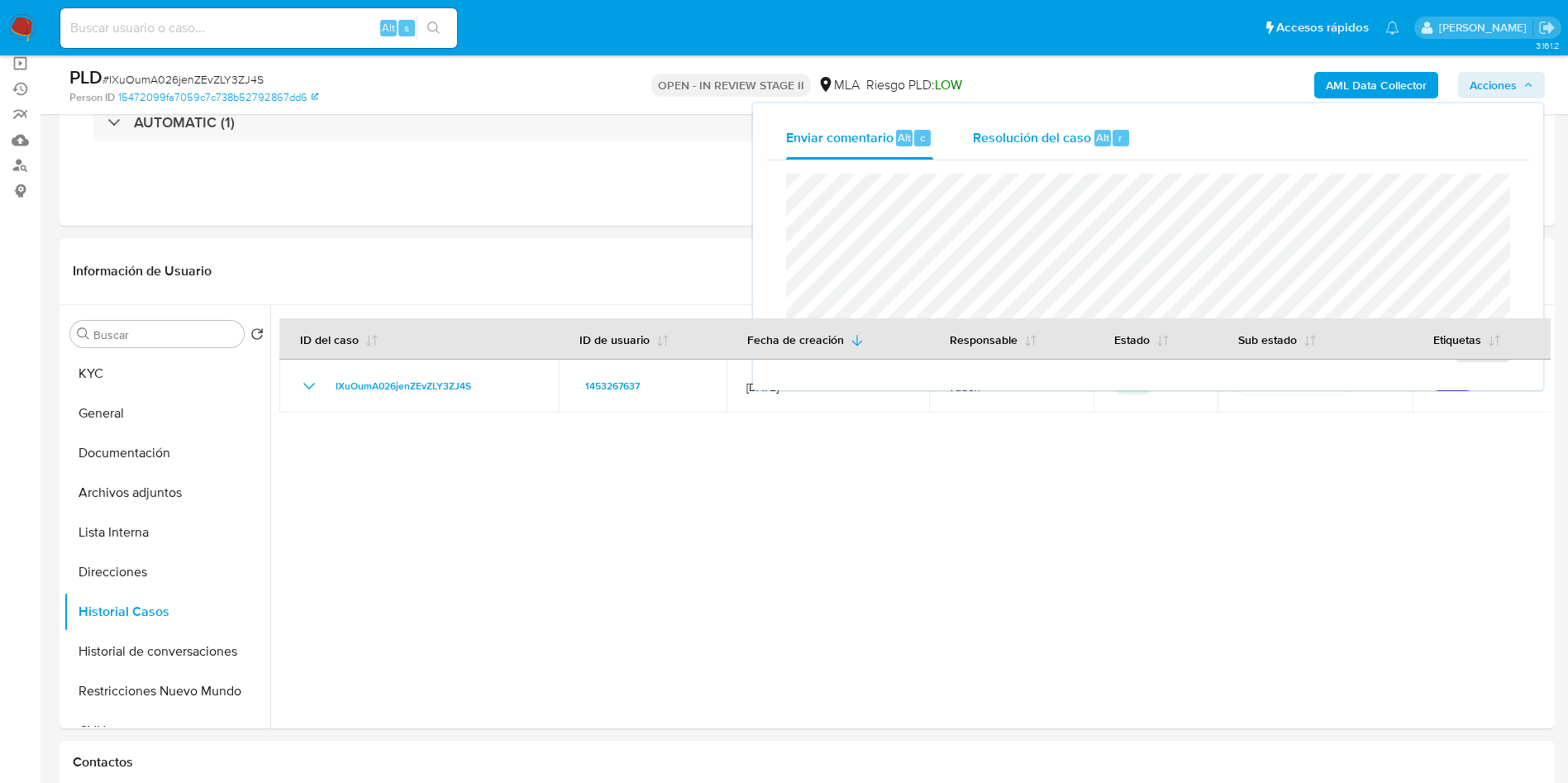
click at [1090, 139] on div "Resolución del caso Alt r" at bounding box center [1052, 138] width 158 height 43
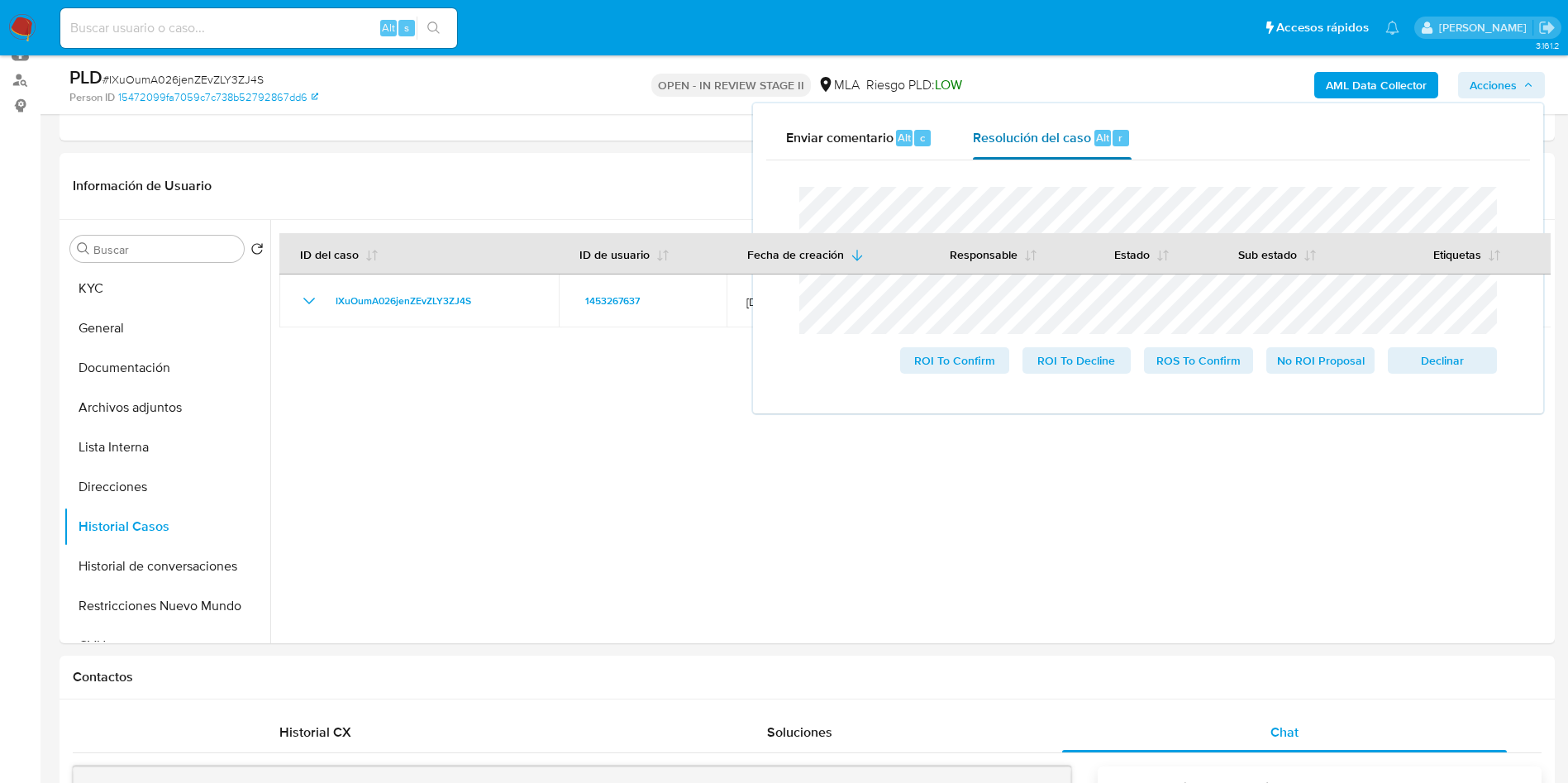
scroll to position [248, 0]
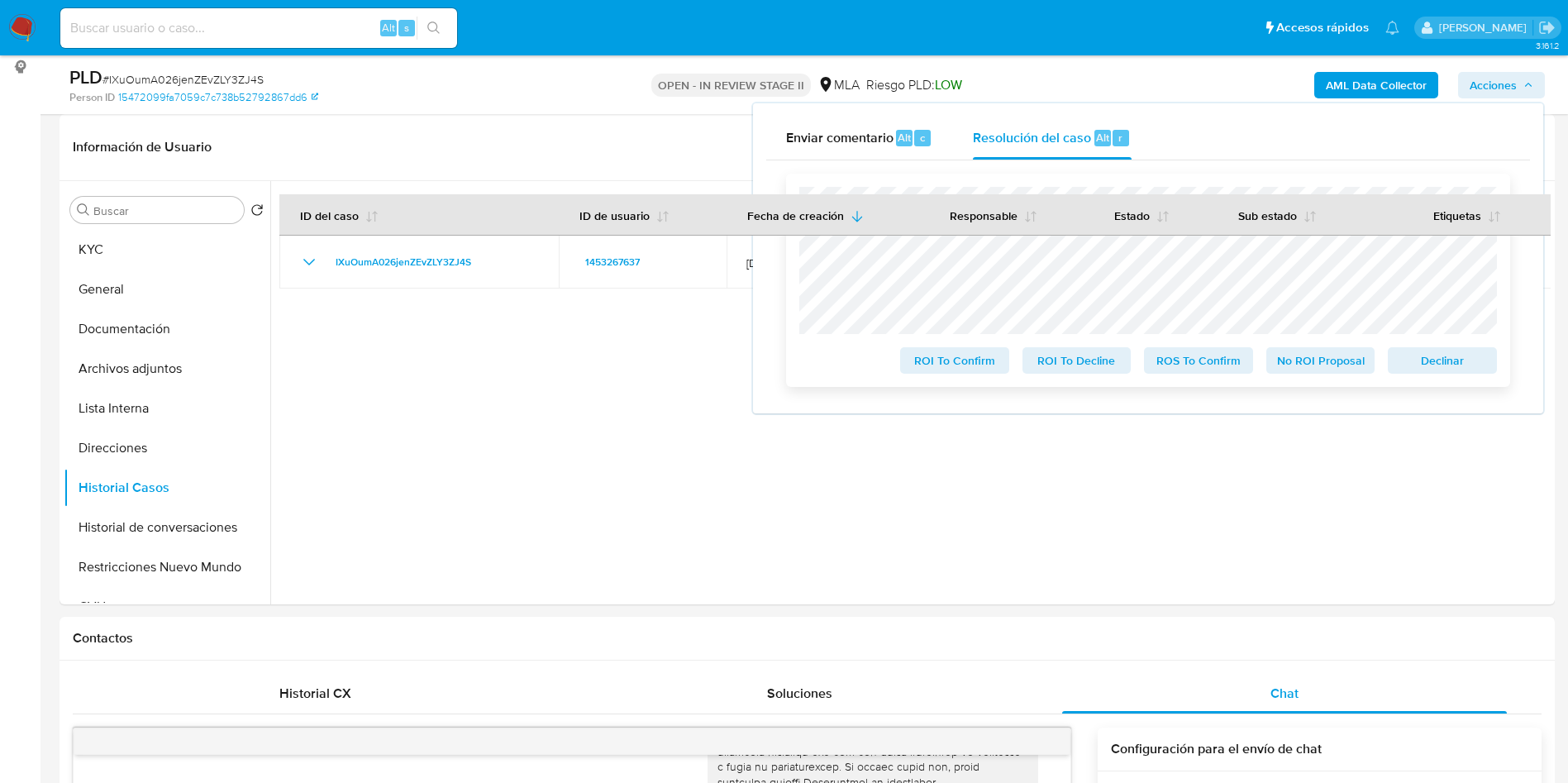
click at [1447, 362] on span "Declinar" at bounding box center [1442, 360] width 86 height 23
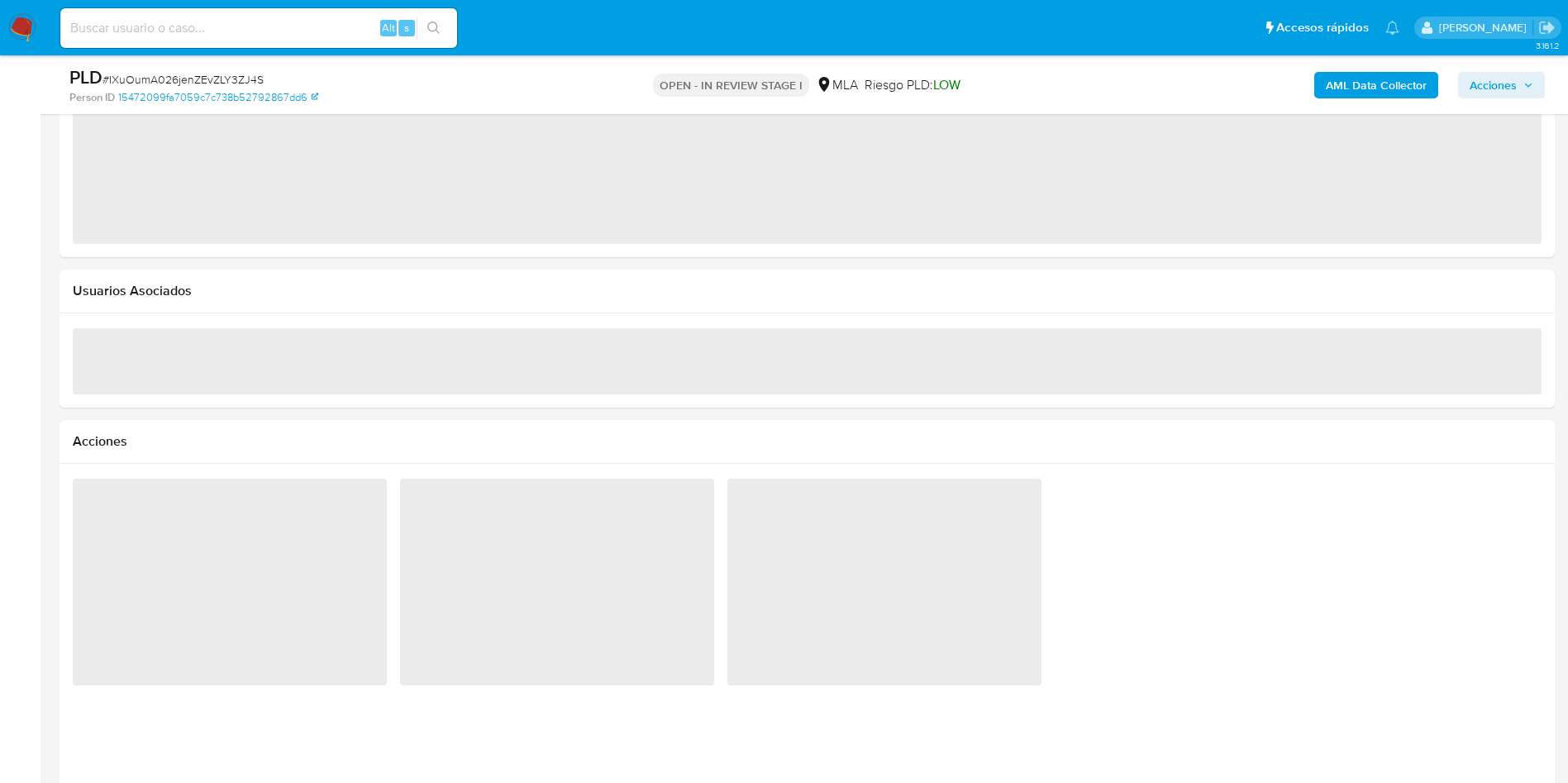
scroll to position [1744, 0]
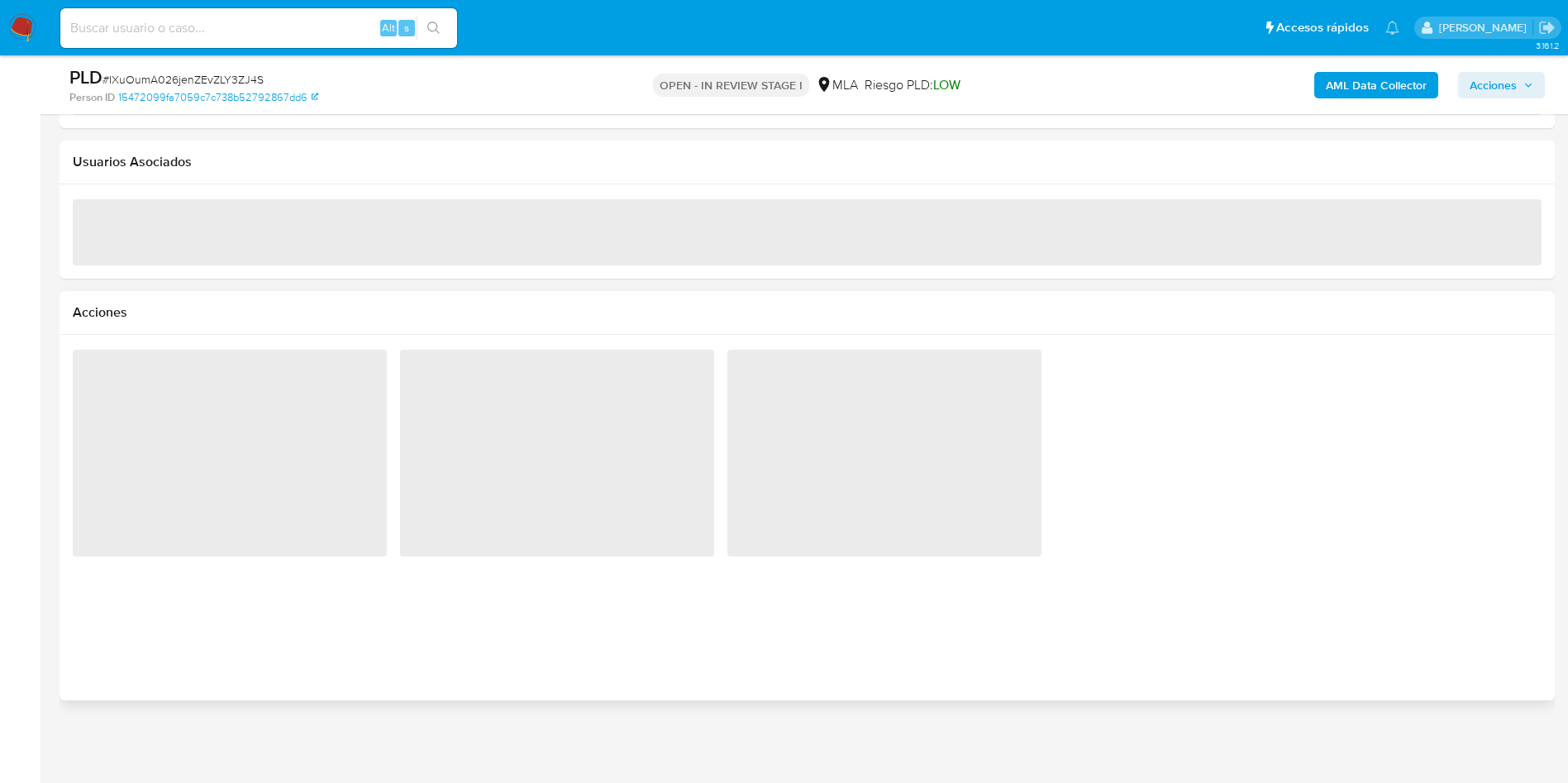
select select "10"
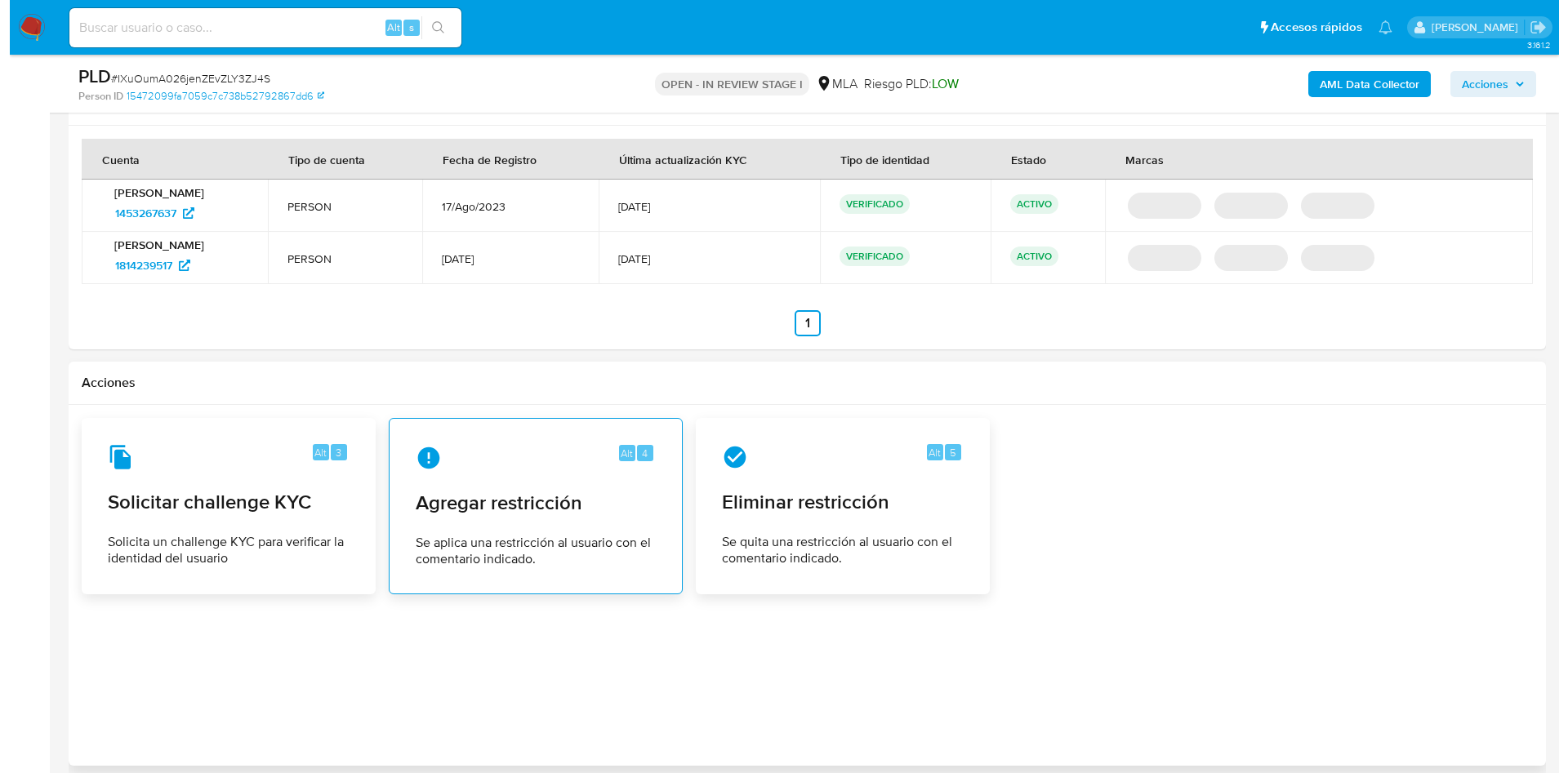
scroll to position [2041, 0]
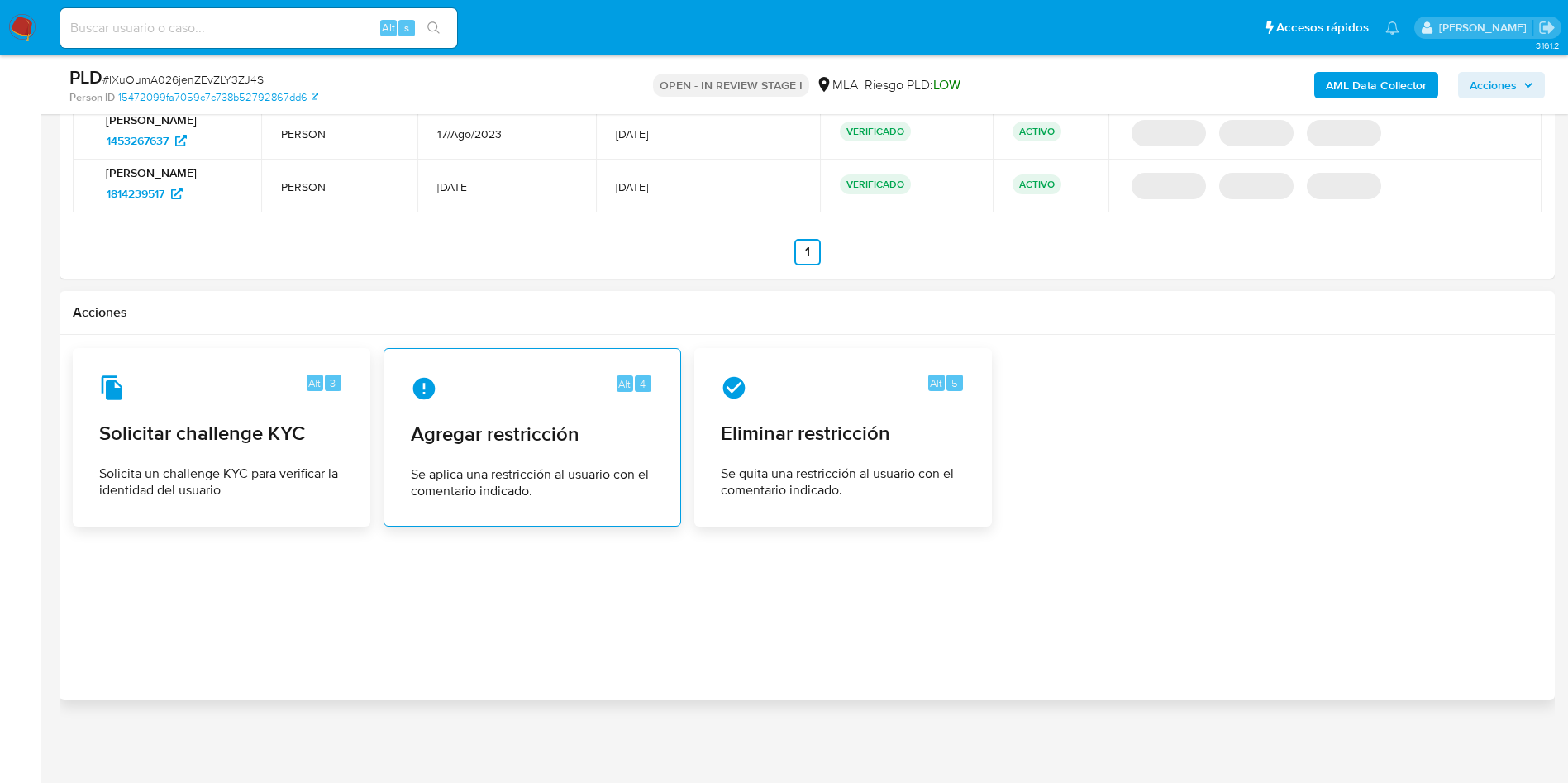
click at [530, 451] on div "Alt 4 Agregar restricción Se aplica una restricción al usuario con el comentari…" at bounding box center [532, 437] width 269 height 150
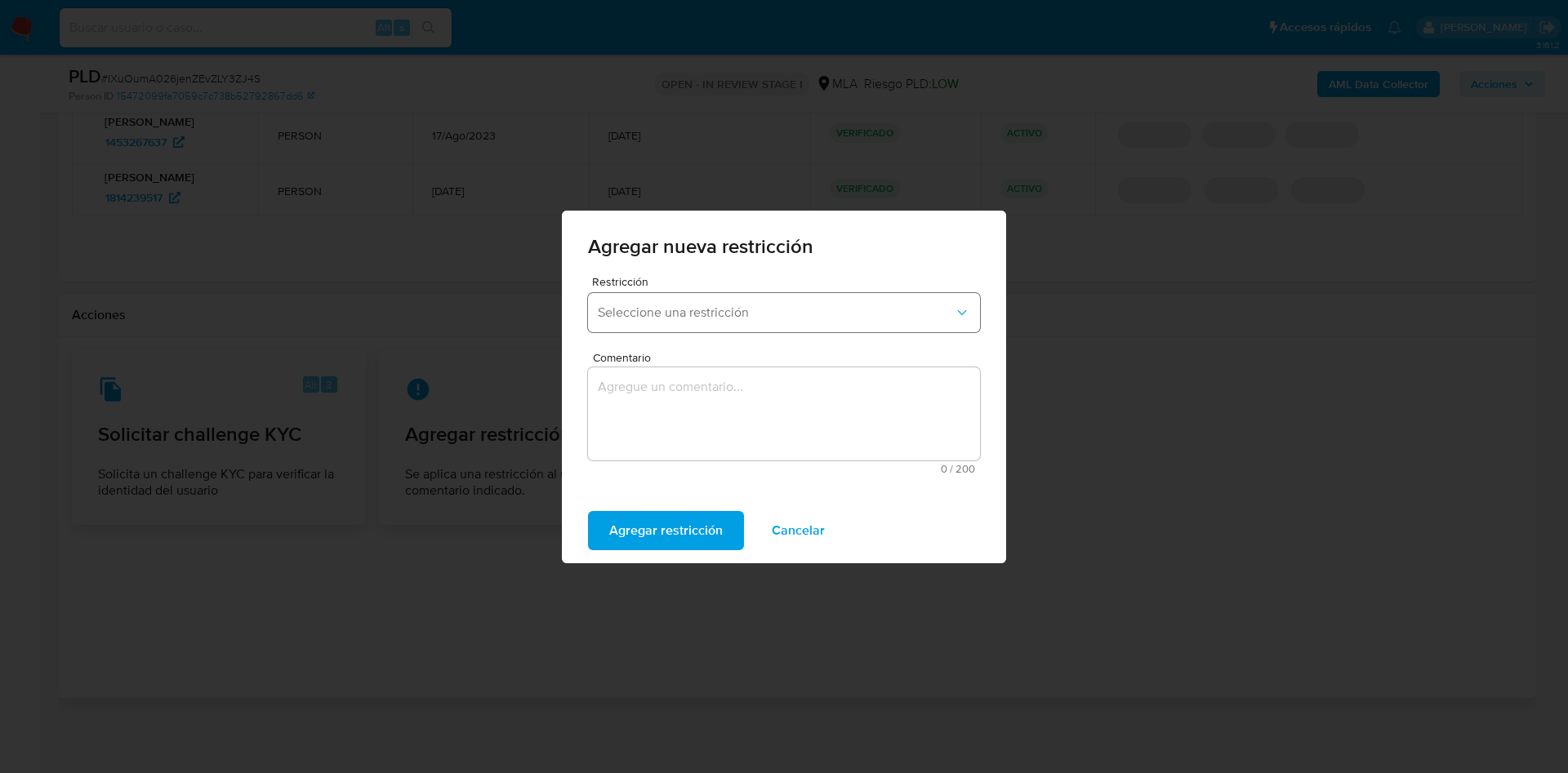
click at [643, 314] on span "Seleccione una restricción" at bounding box center [776, 312] width 356 height 16
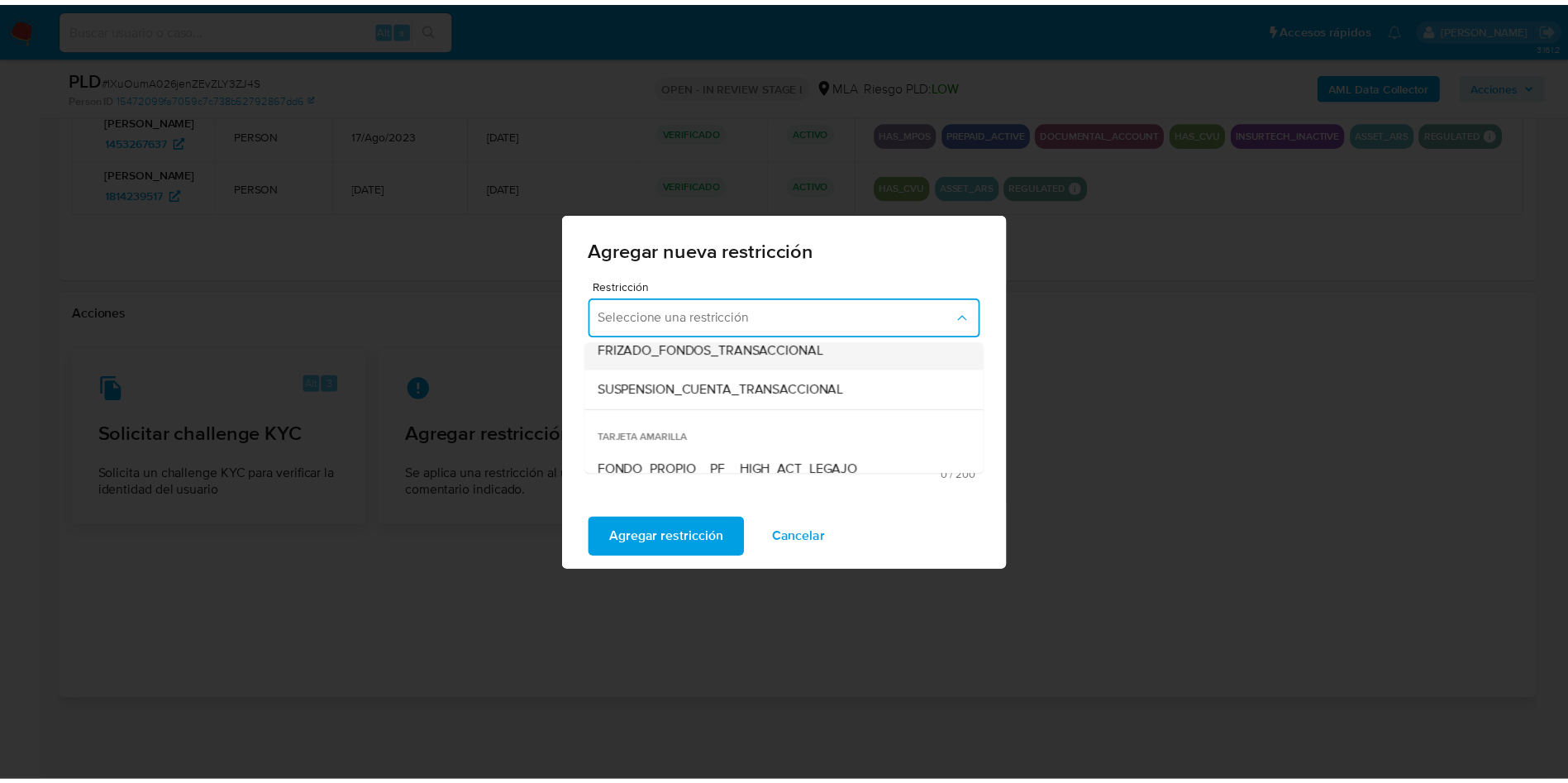
scroll to position [248, 0]
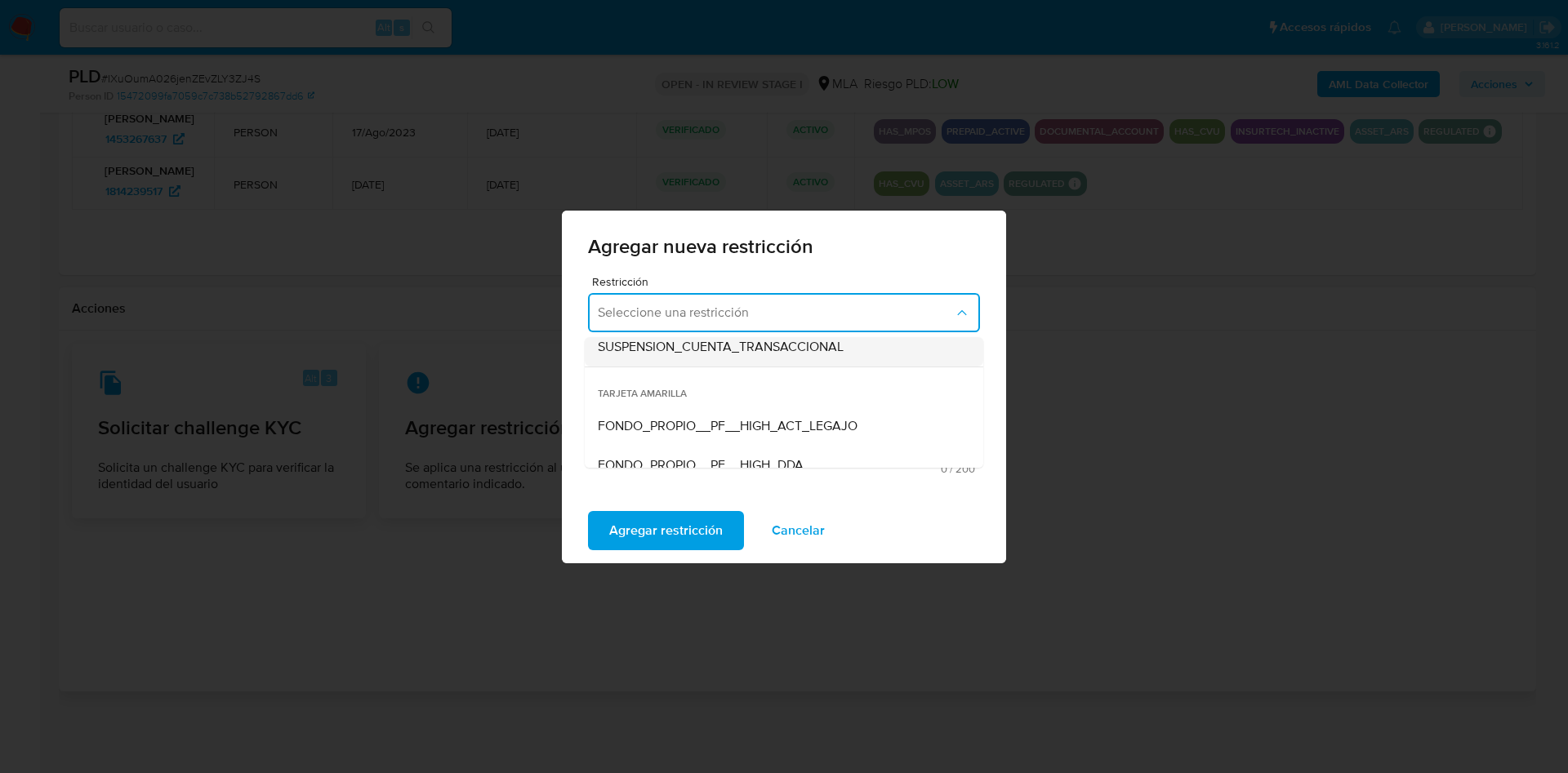
click at [729, 355] on div "SUSPENSION_CUENTA_TRANSACCIONAL" at bounding box center [779, 347] width 363 height 39
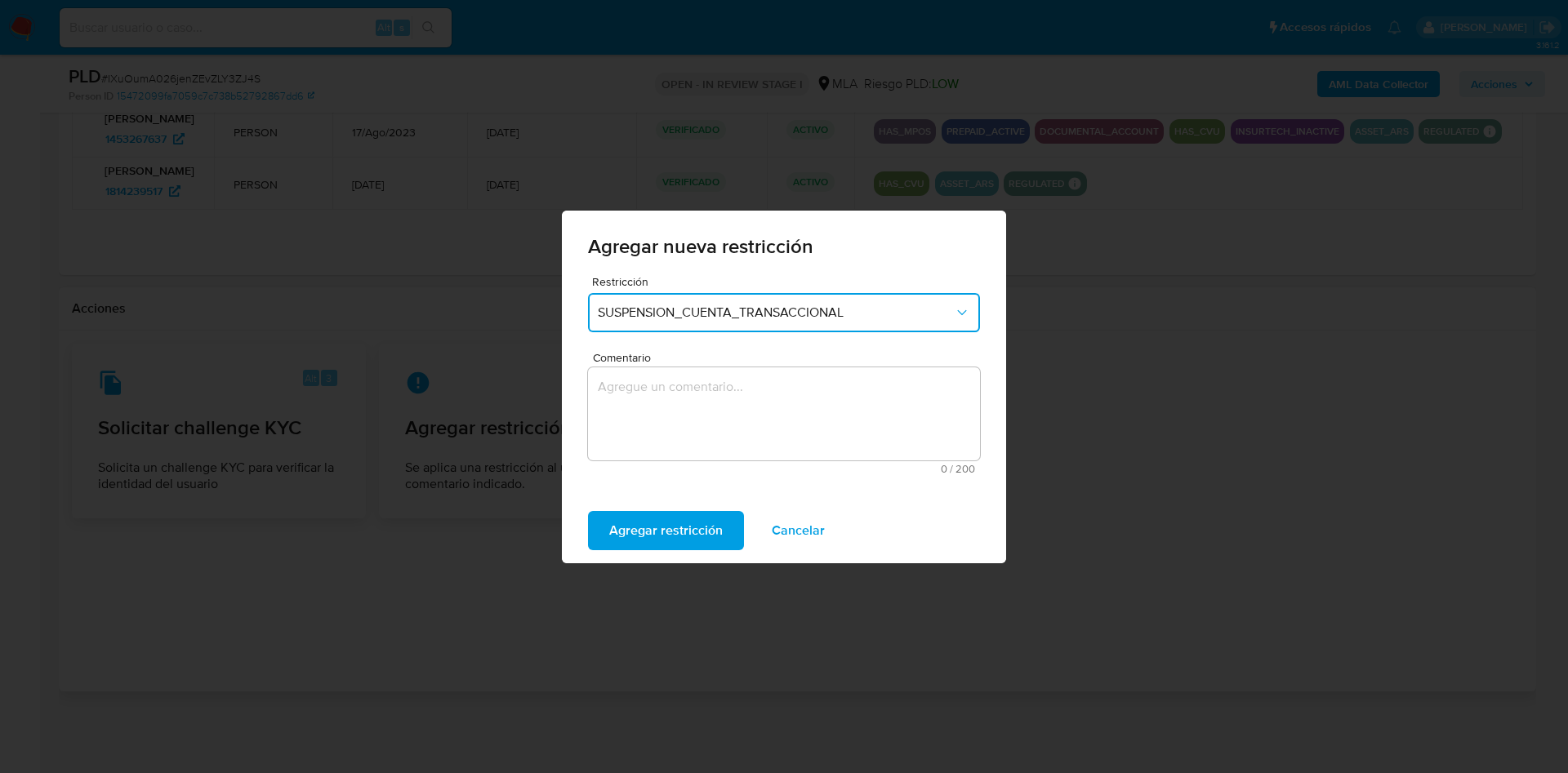
click at [705, 412] on textarea "Comentario" at bounding box center [783, 414] width 392 height 93
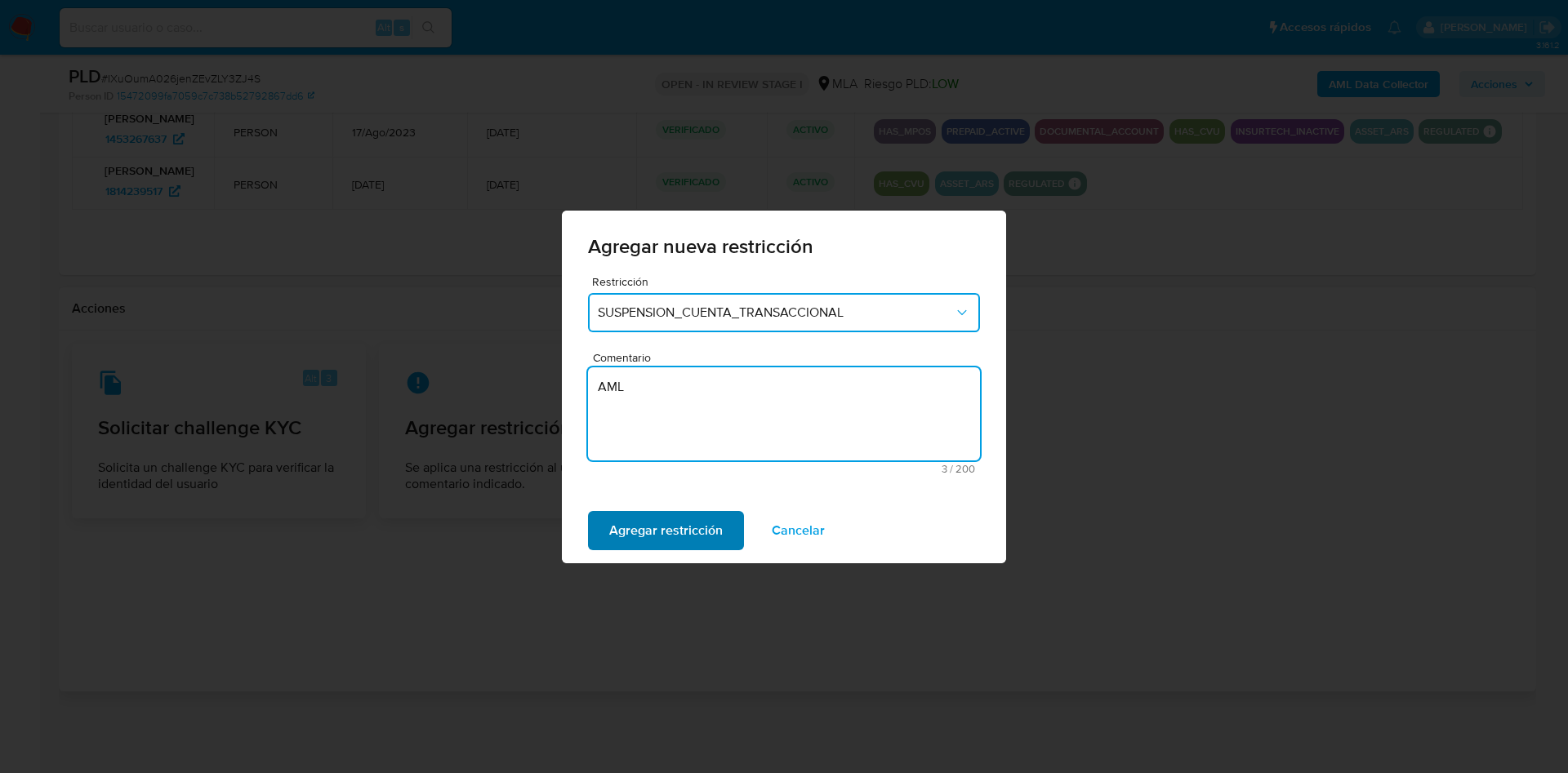
type textarea "AML"
click at [678, 523] on span "Agregar restricción" at bounding box center [666, 530] width 113 height 36
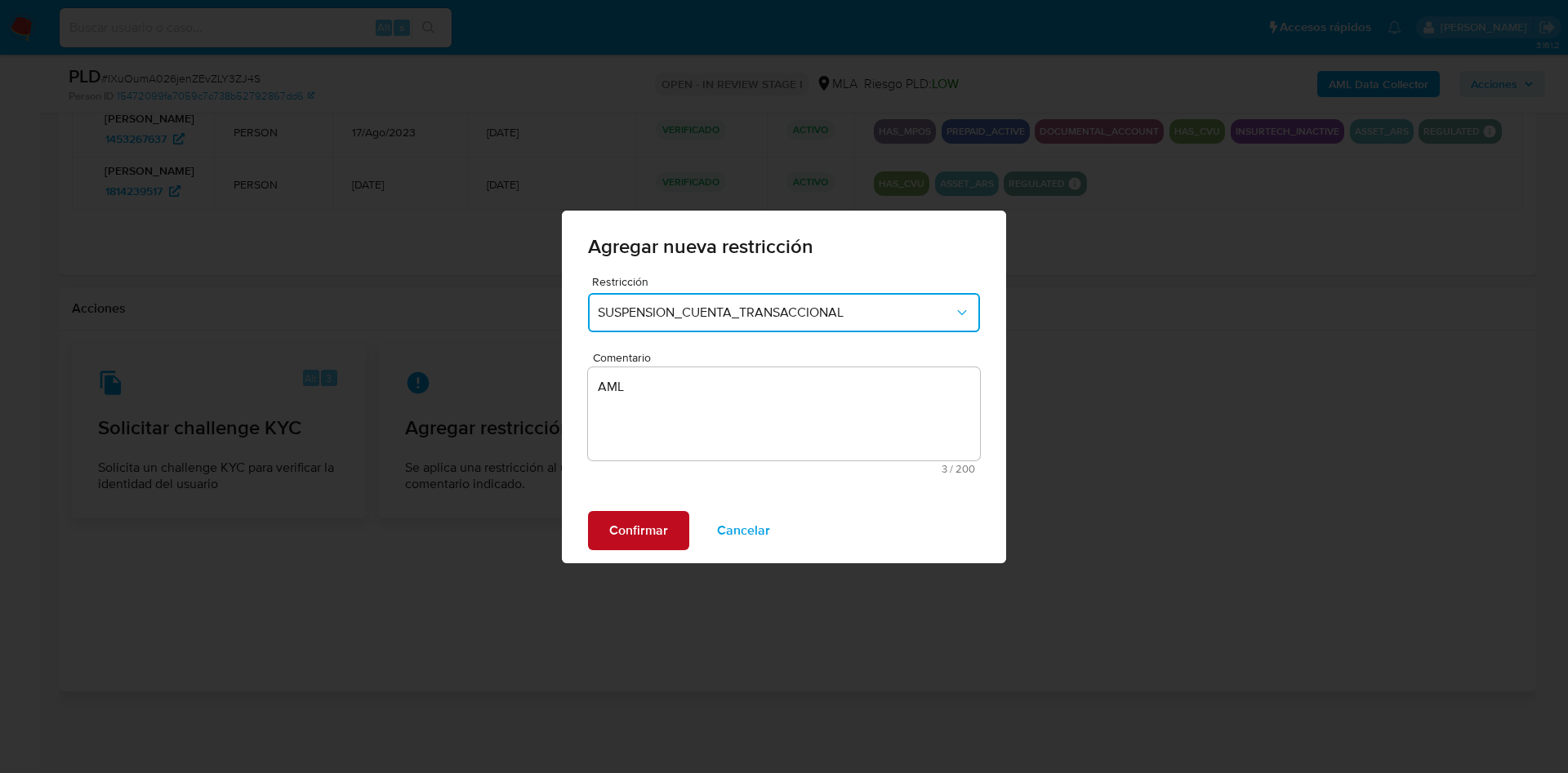
click at [645, 535] on span "Confirmar" at bounding box center [639, 530] width 59 height 36
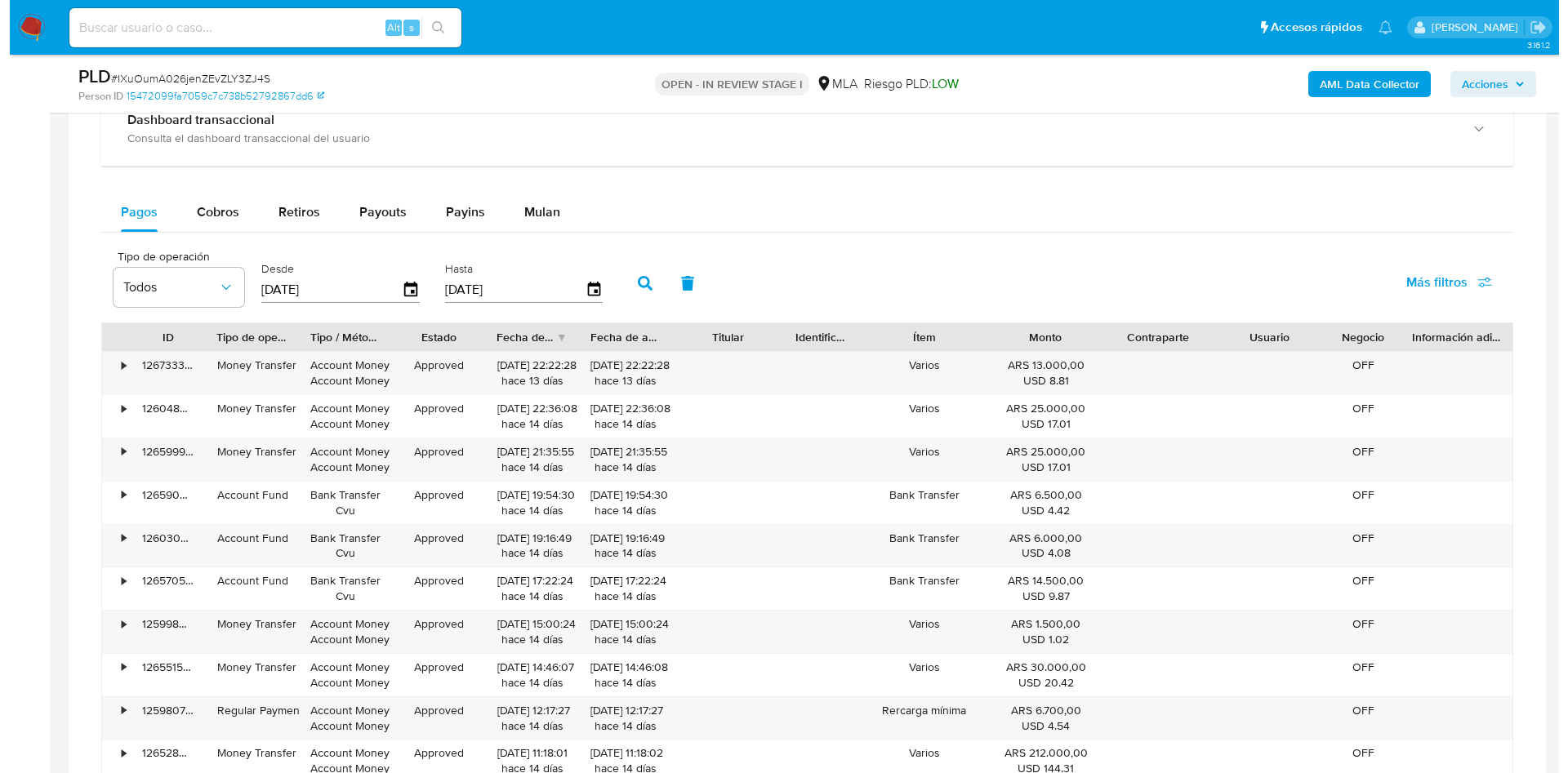
scroll to position [204, 0]
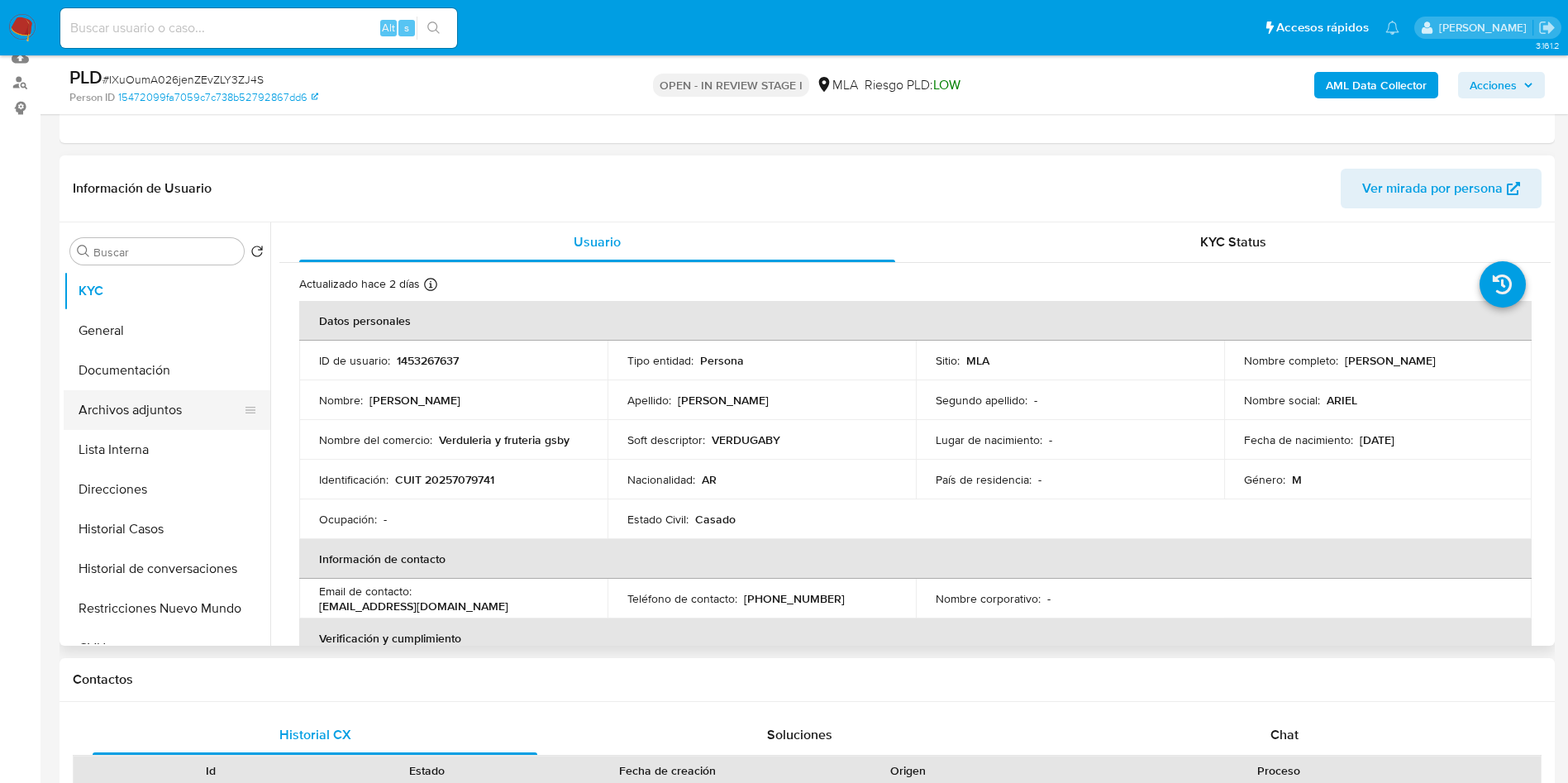
click at [114, 400] on button "Archivos adjuntos" at bounding box center [161, 410] width 194 height 40
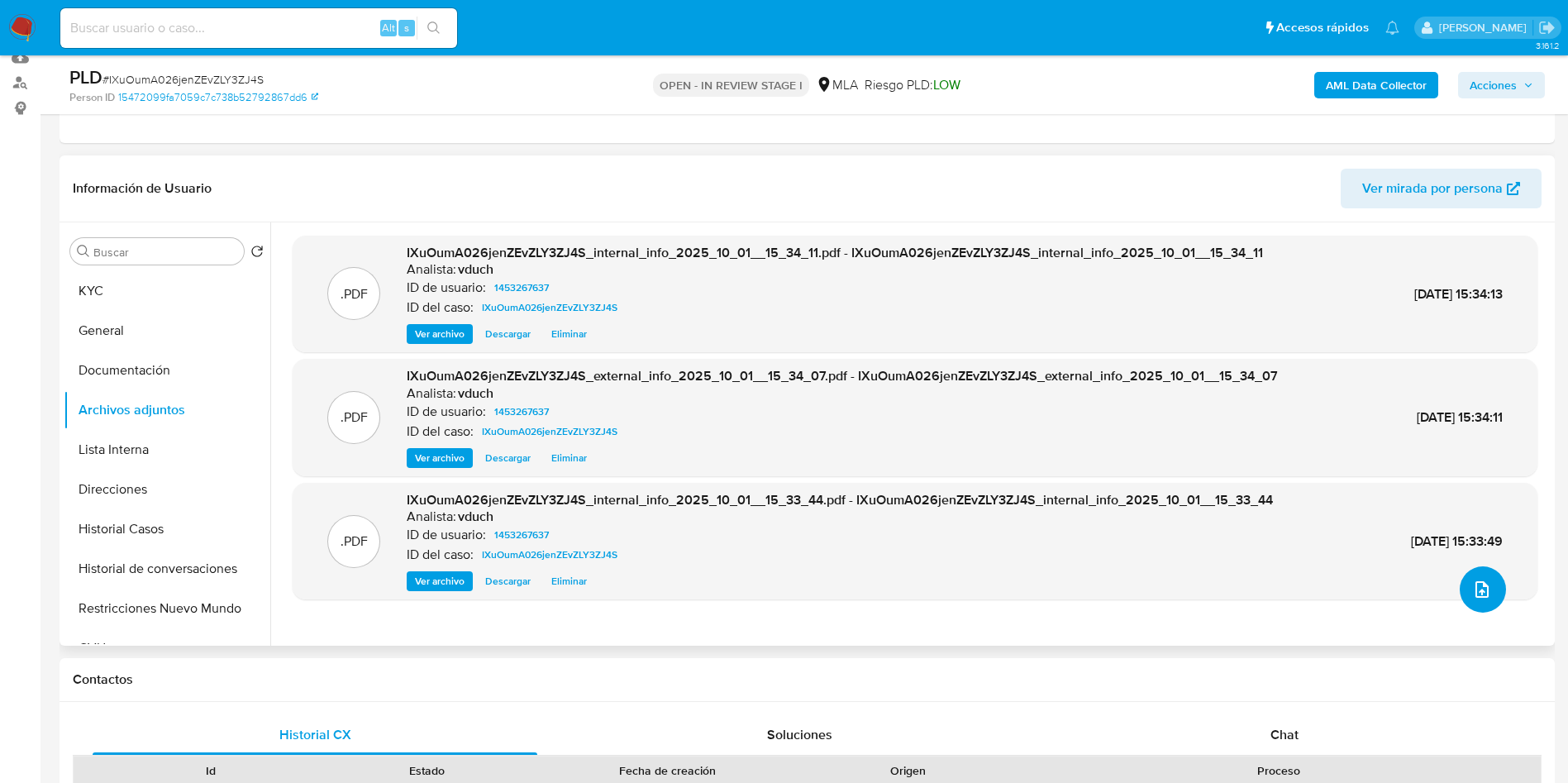
click at [1480, 593] on icon "upload-file" at bounding box center [1482, 589] width 14 height 16
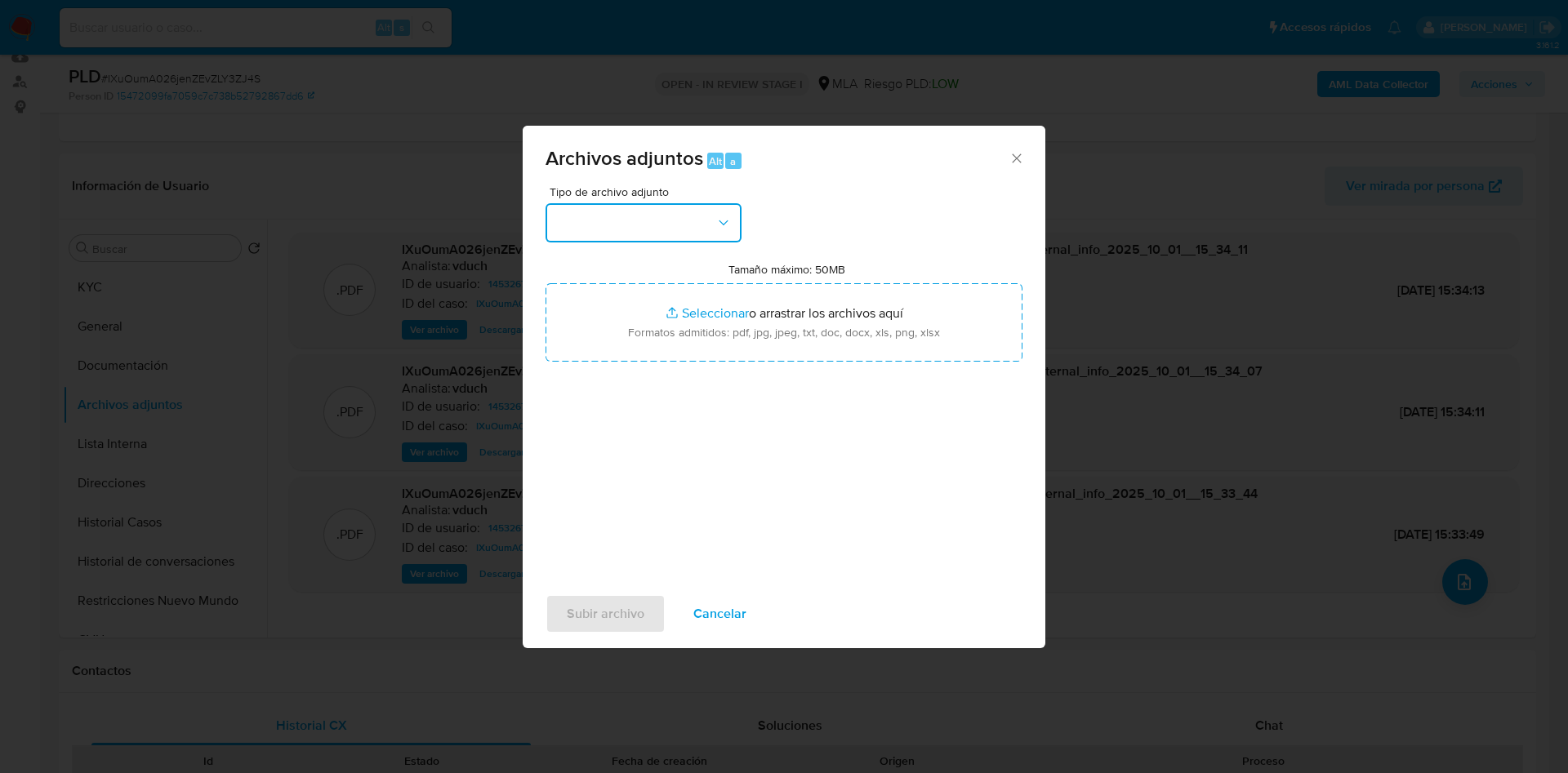
click at [679, 213] on button "button" at bounding box center [643, 222] width 196 height 39
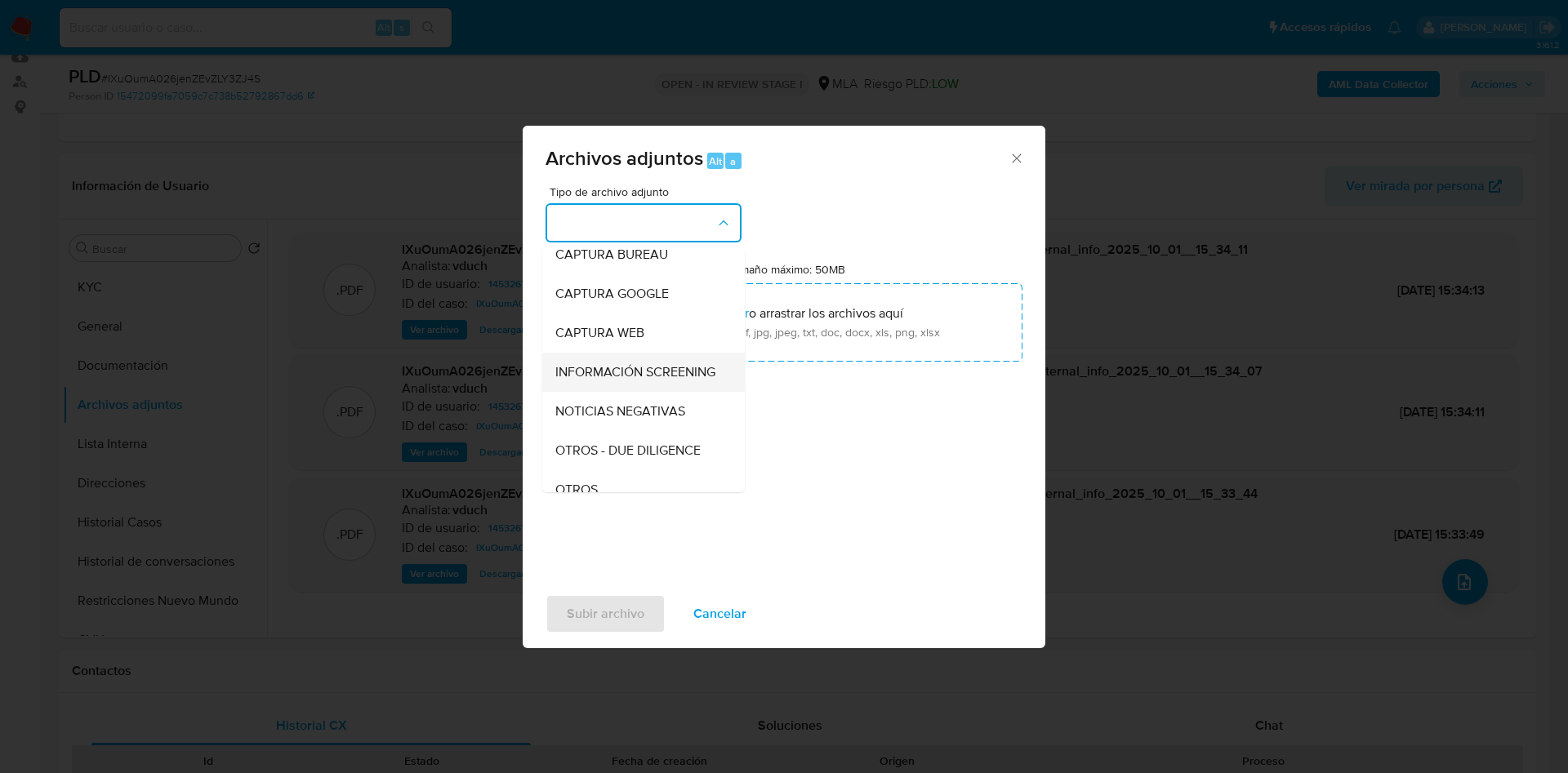
scroll to position [123, 0]
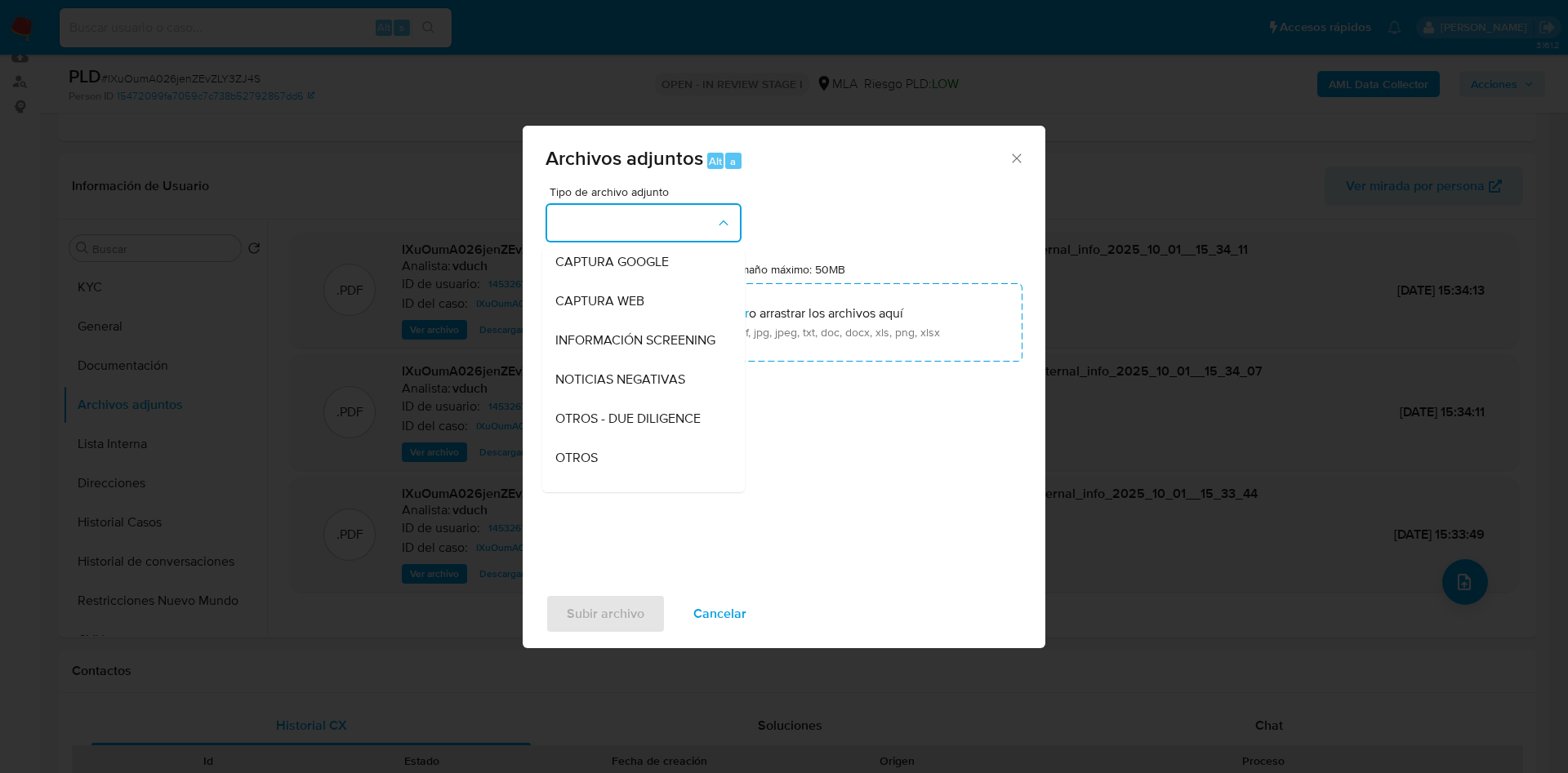
click at [627, 461] on div "OTROS" at bounding box center [638, 457] width 166 height 39
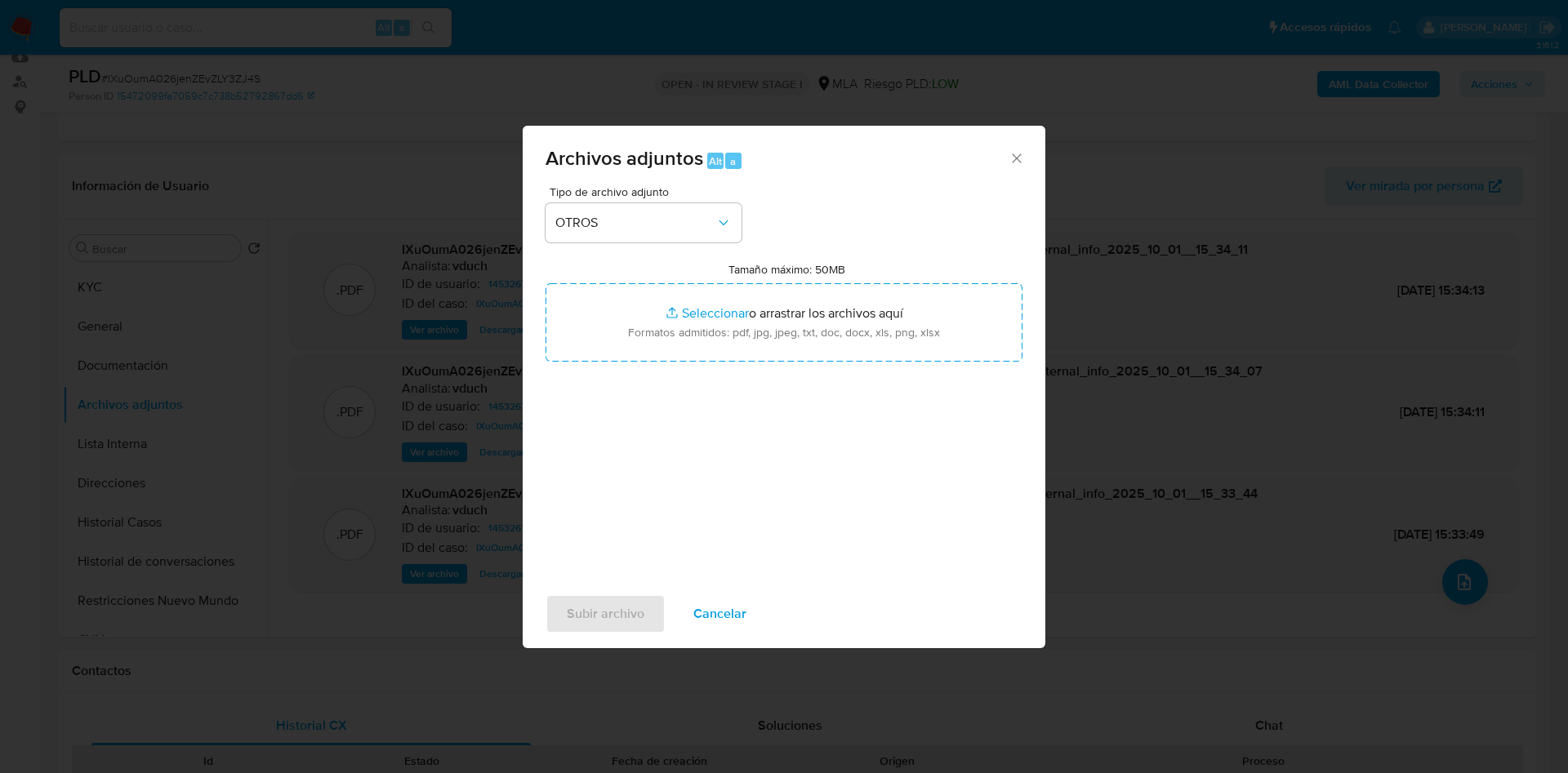
click at [713, 602] on span "Cancelar" at bounding box center [719, 614] width 53 height 36
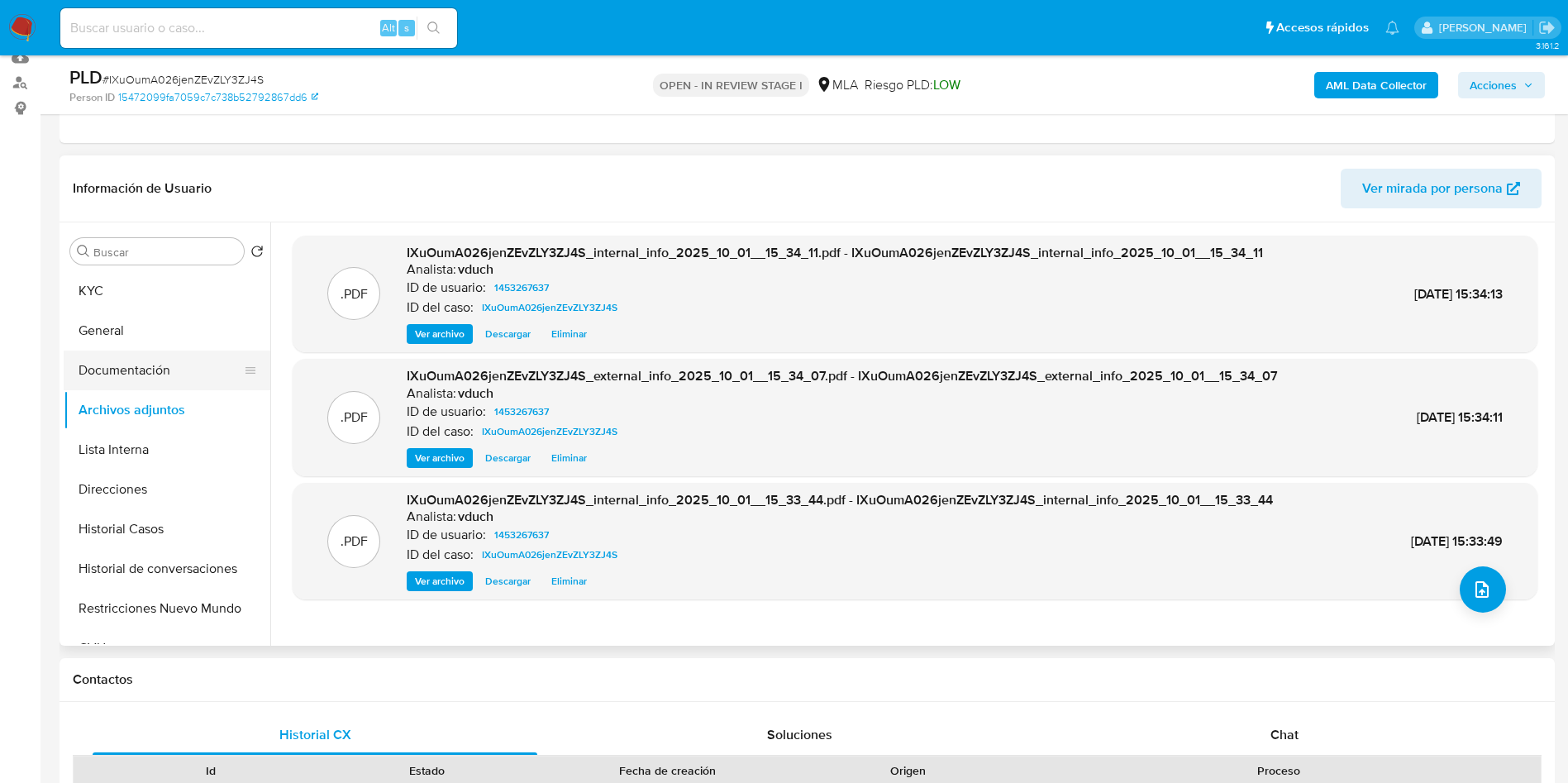
click at [106, 352] on button "Documentación" at bounding box center [161, 370] width 194 height 40
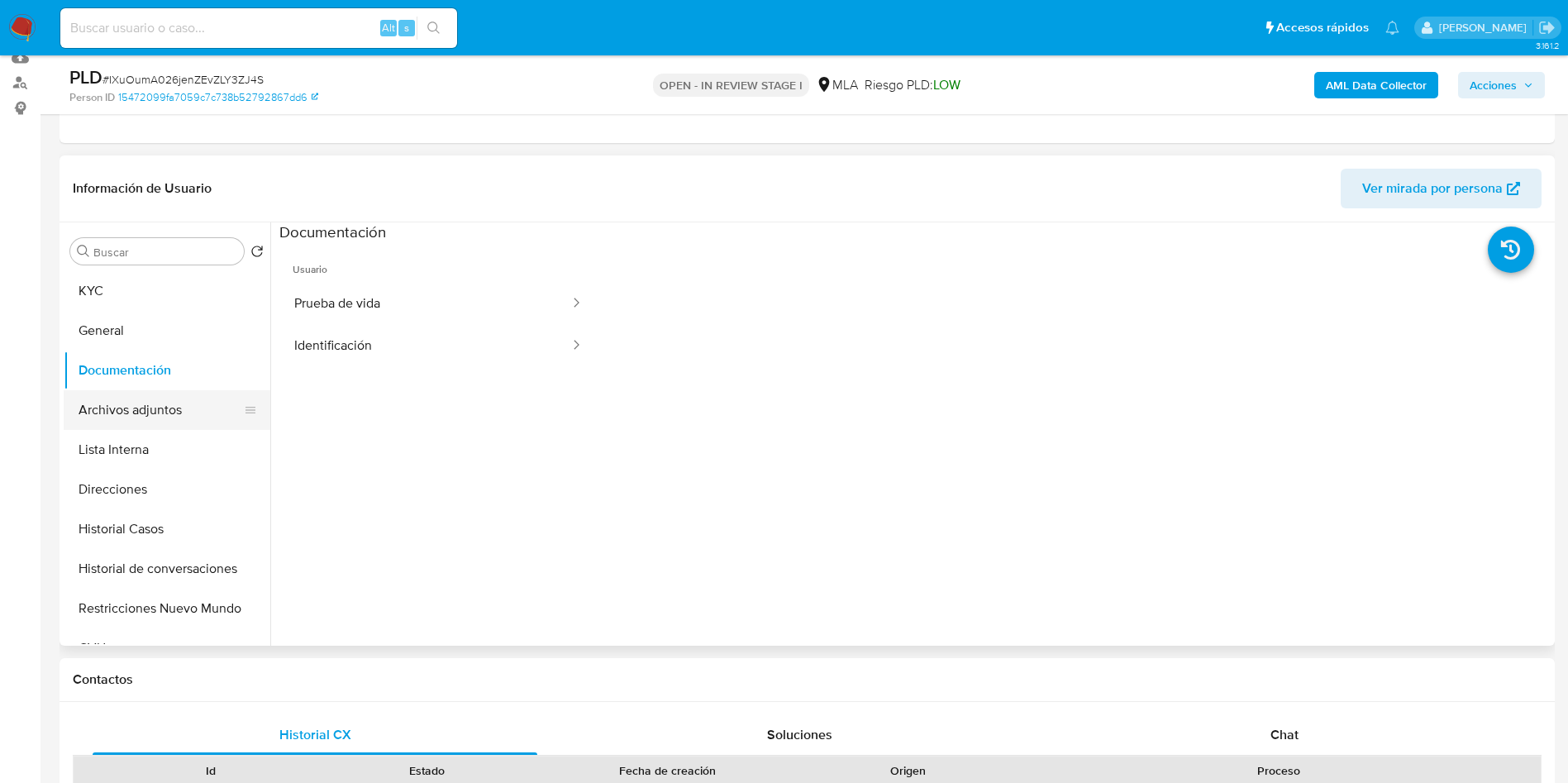
click at [140, 408] on button "Archivos adjuntos" at bounding box center [161, 410] width 194 height 40
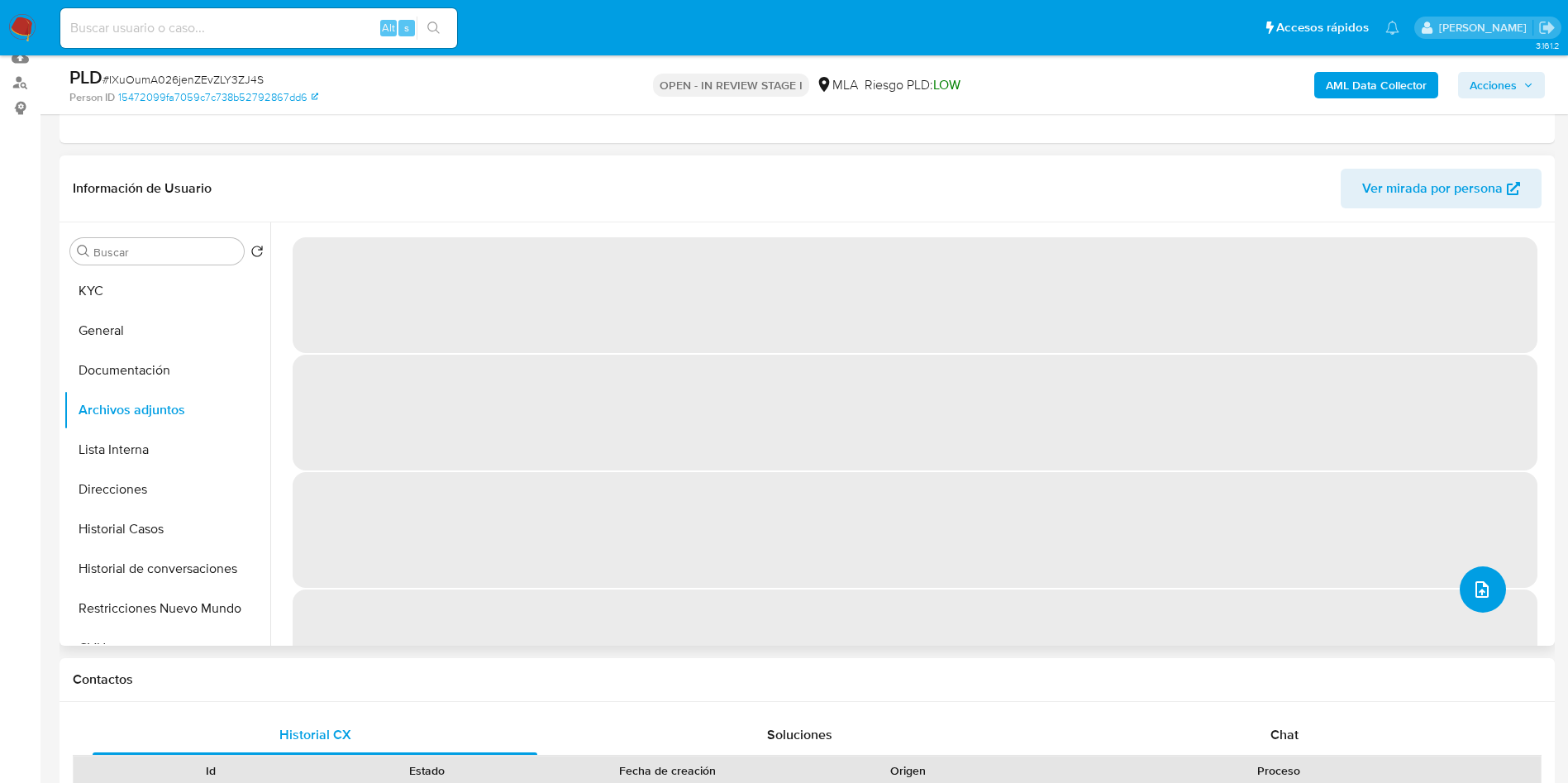
click at [1475, 594] on icon "upload-file" at bounding box center [1482, 589] width 14 height 16
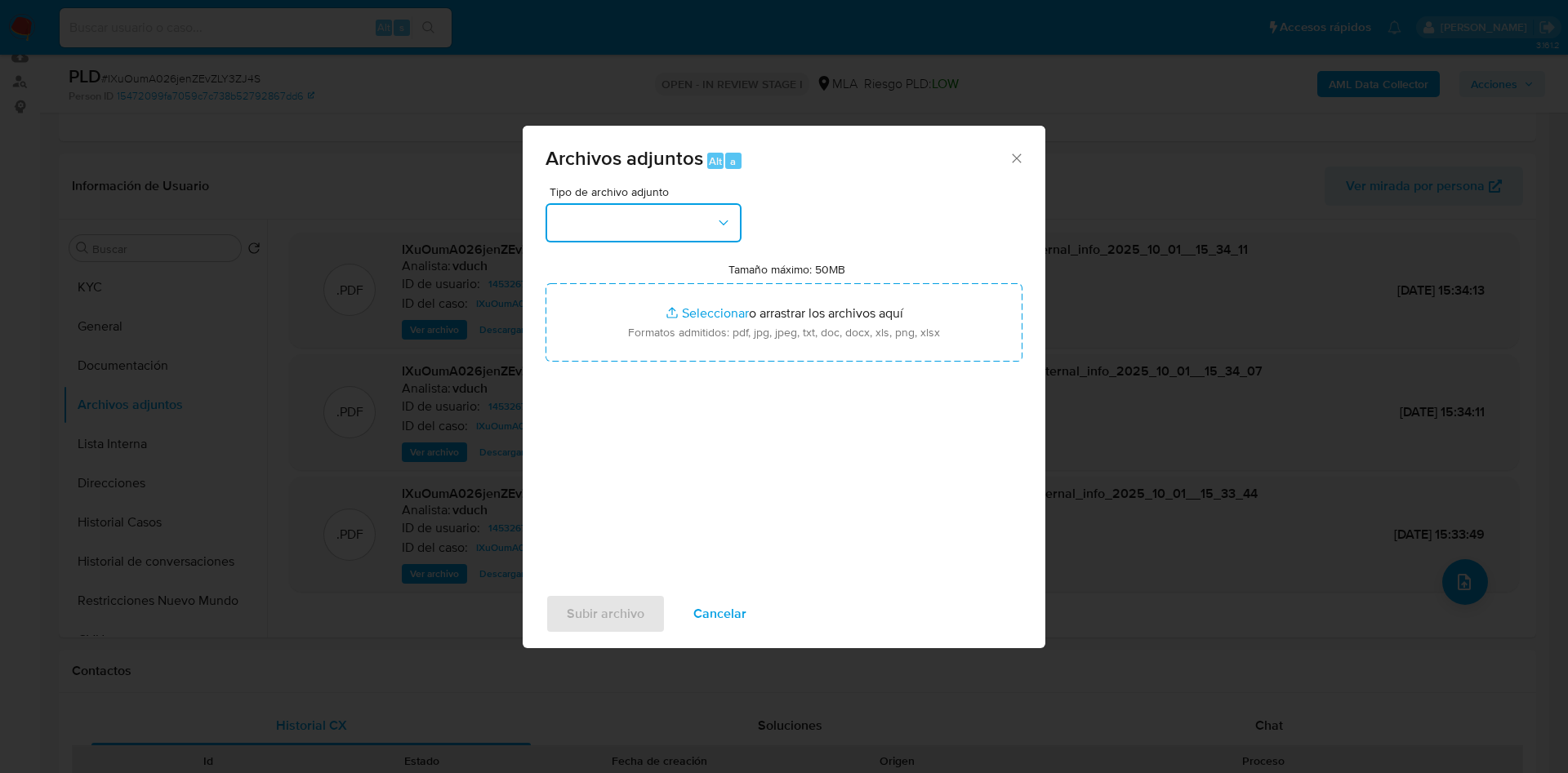
click at [698, 234] on button "button" at bounding box center [643, 222] width 196 height 39
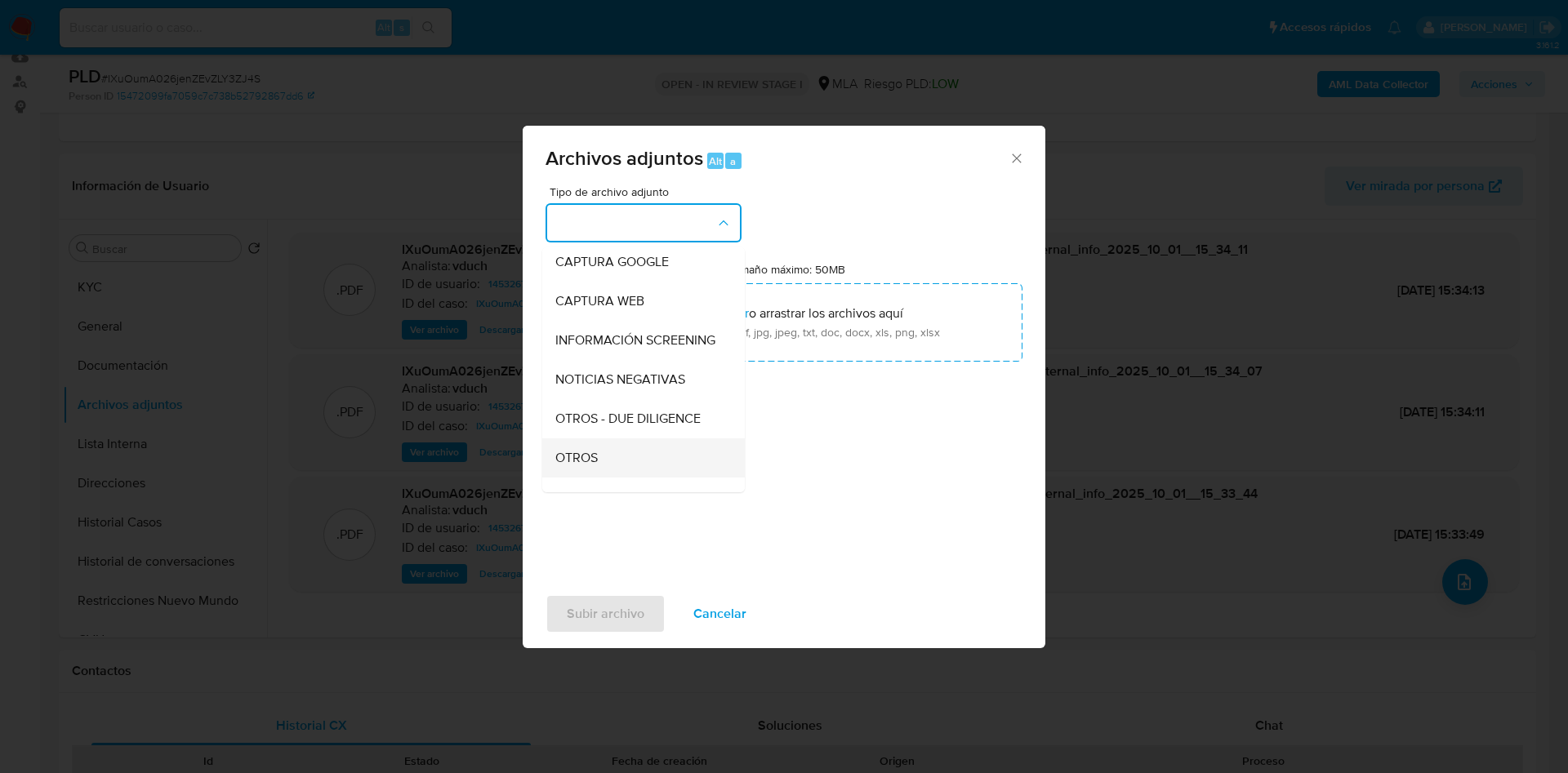
click at [657, 457] on div "OTROS" at bounding box center [638, 457] width 166 height 39
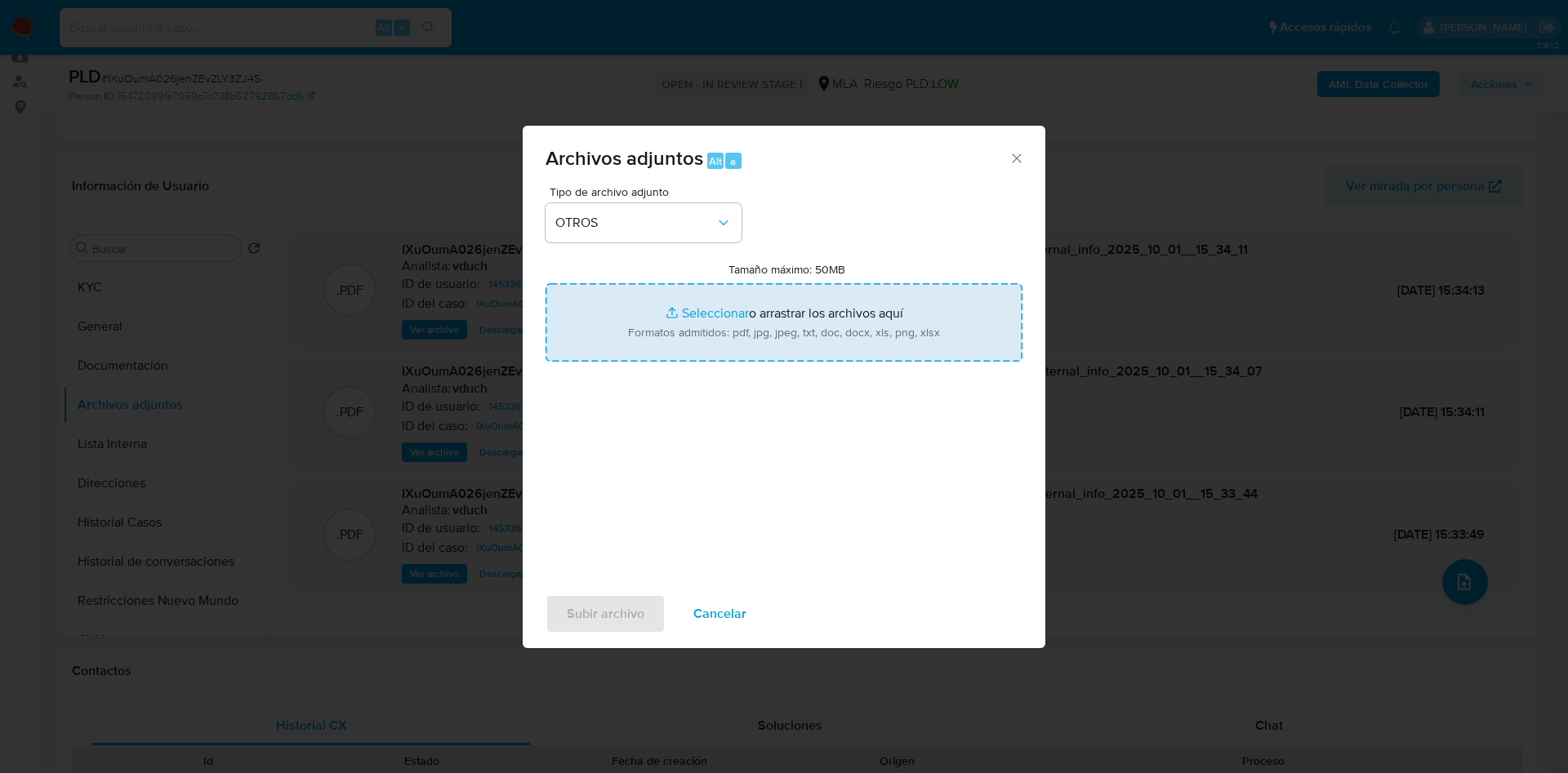
type input "C:\fakepath\Caselog IXuOumA026jenZEvZLY3ZJ4S_2025_09_18_07_07_49.docx"
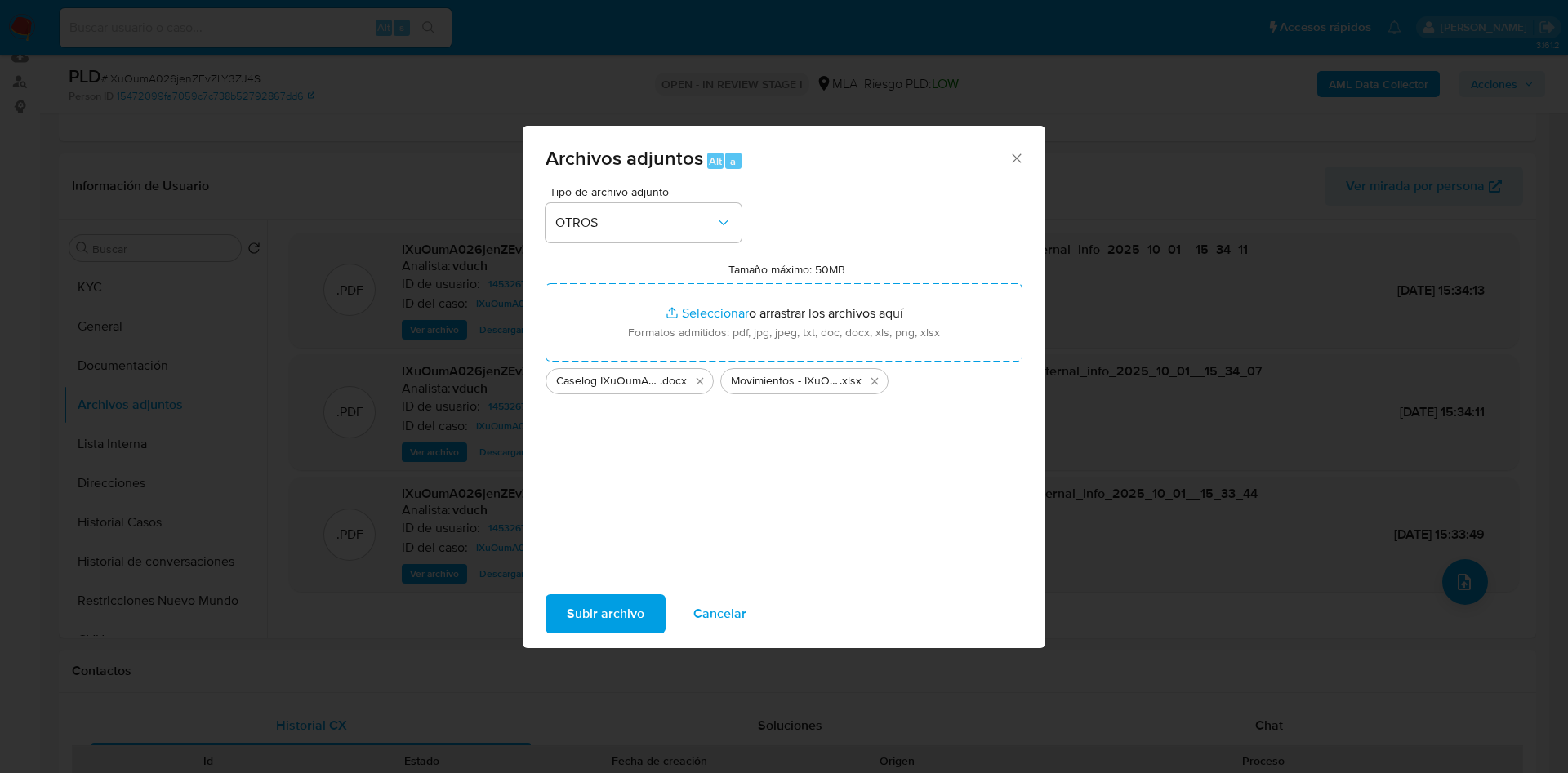
click at [619, 613] on span "Subir archivo" at bounding box center [605, 614] width 77 height 36
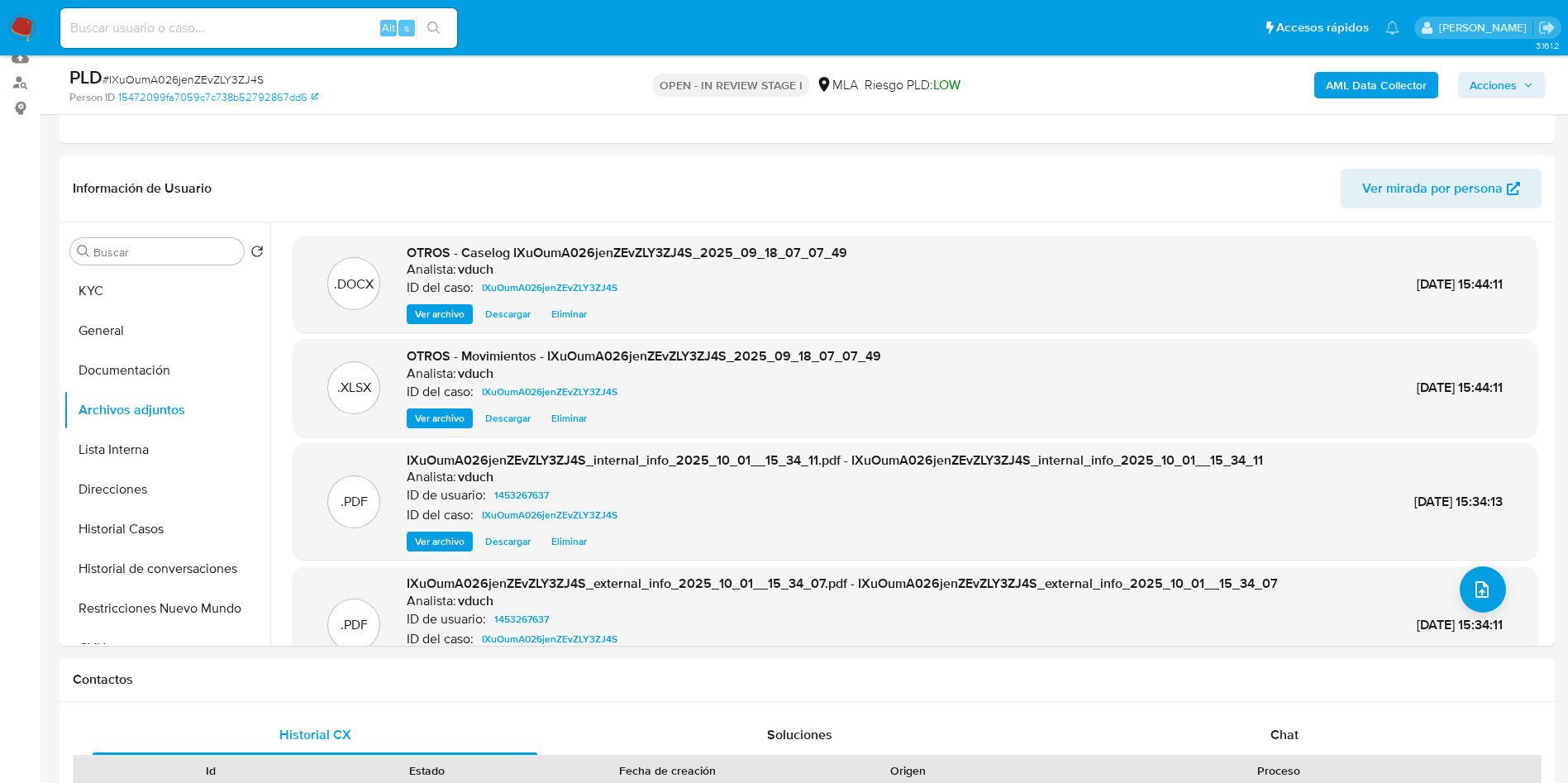
click at [1505, 83] on span "Acciones" at bounding box center [1492, 85] width 47 height 26
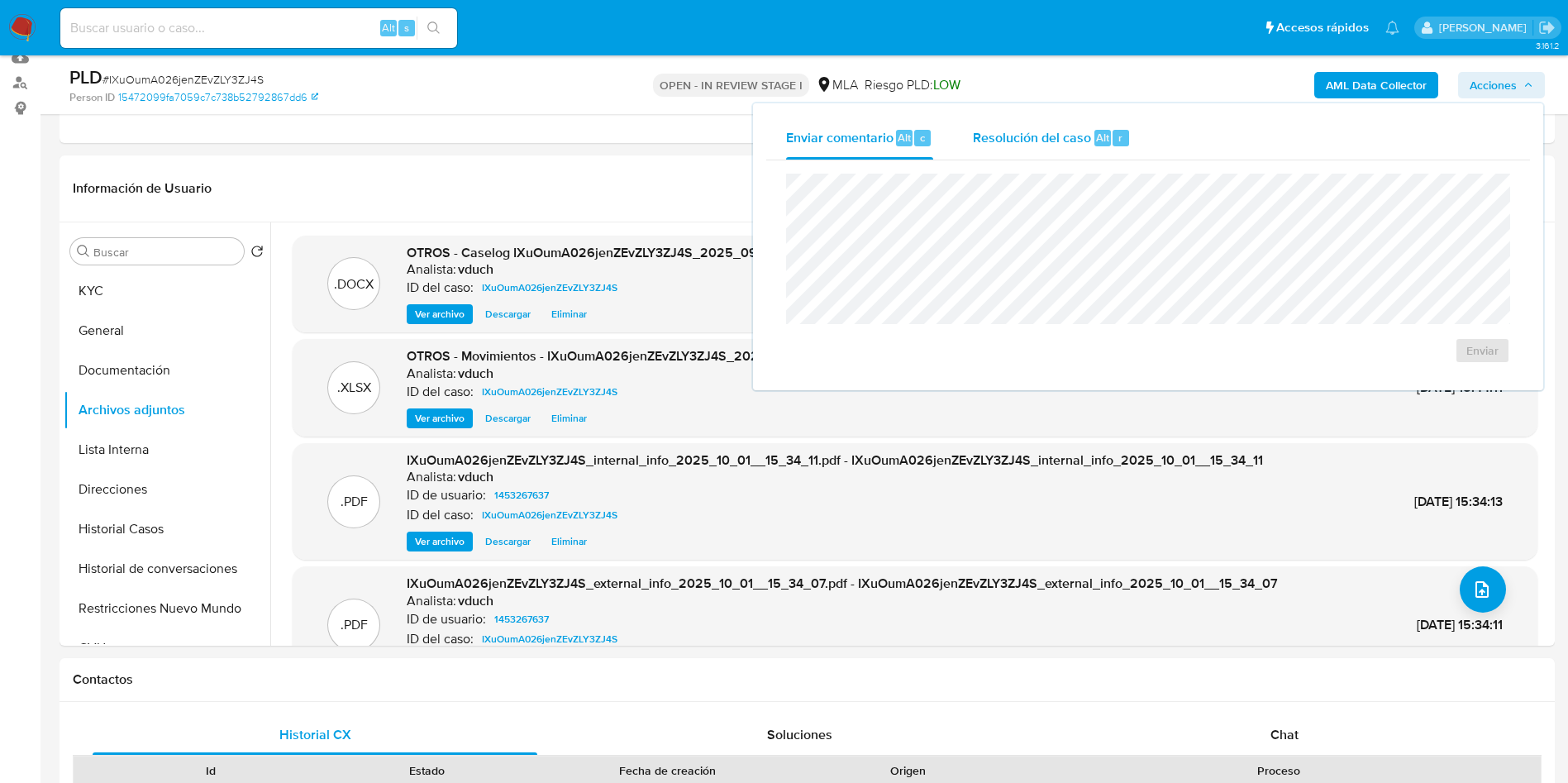
click at [1032, 131] on span "Resolución del caso" at bounding box center [1032, 137] width 118 height 19
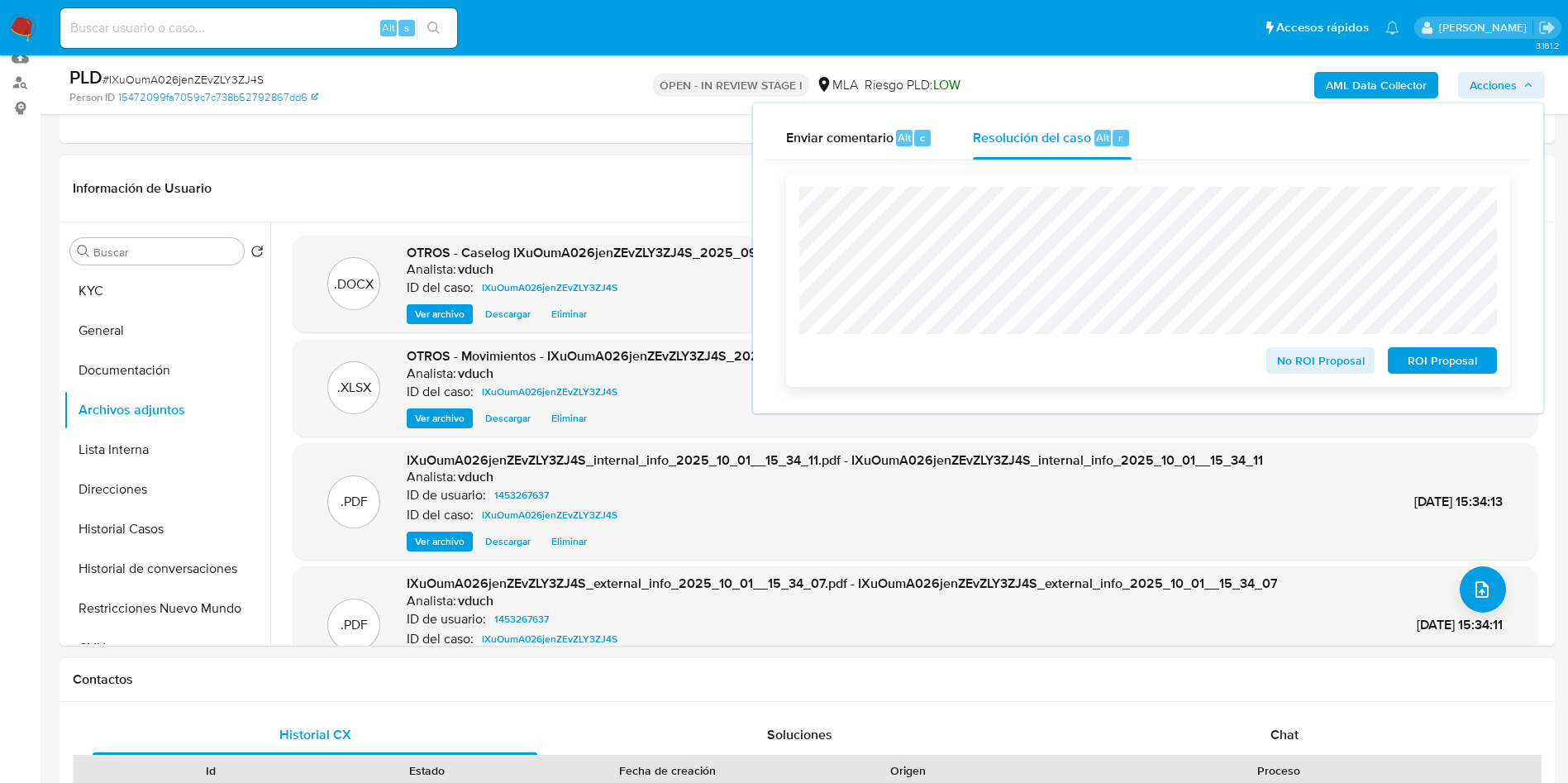
click at [1443, 356] on span "ROI Proposal" at bounding box center [1442, 360] width 86 height 23
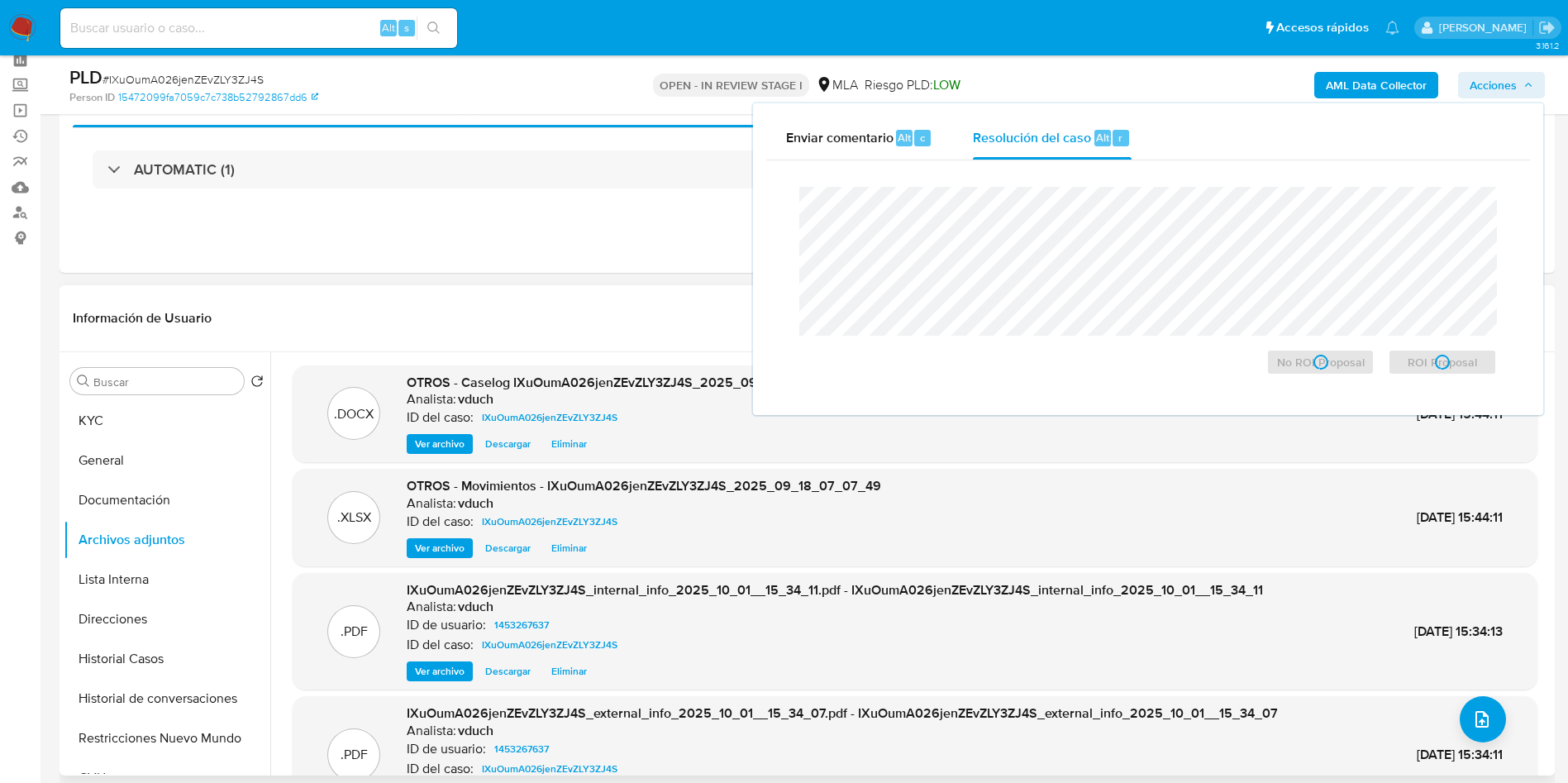
scroll to position [0, 0]
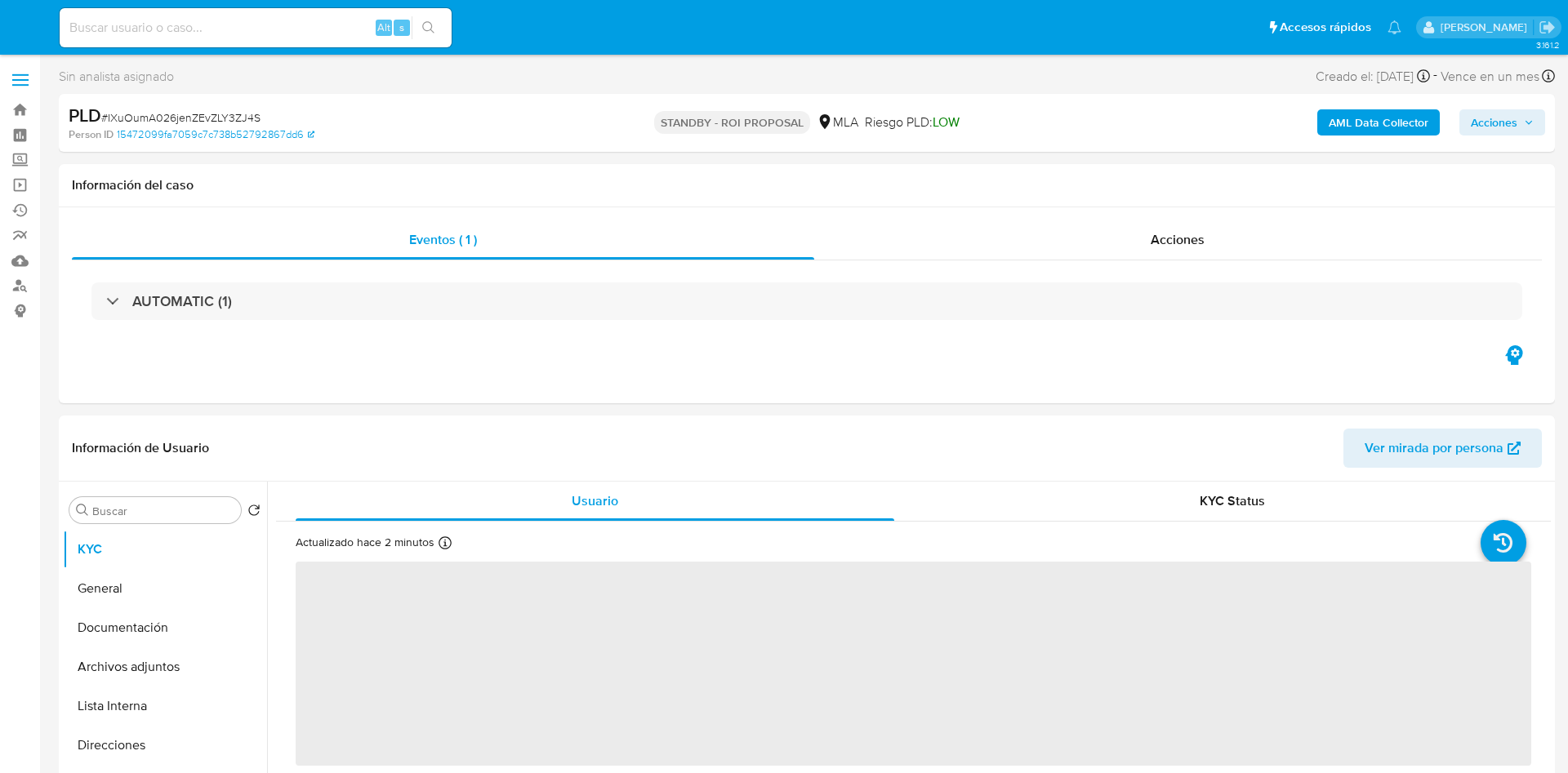
select select "10"
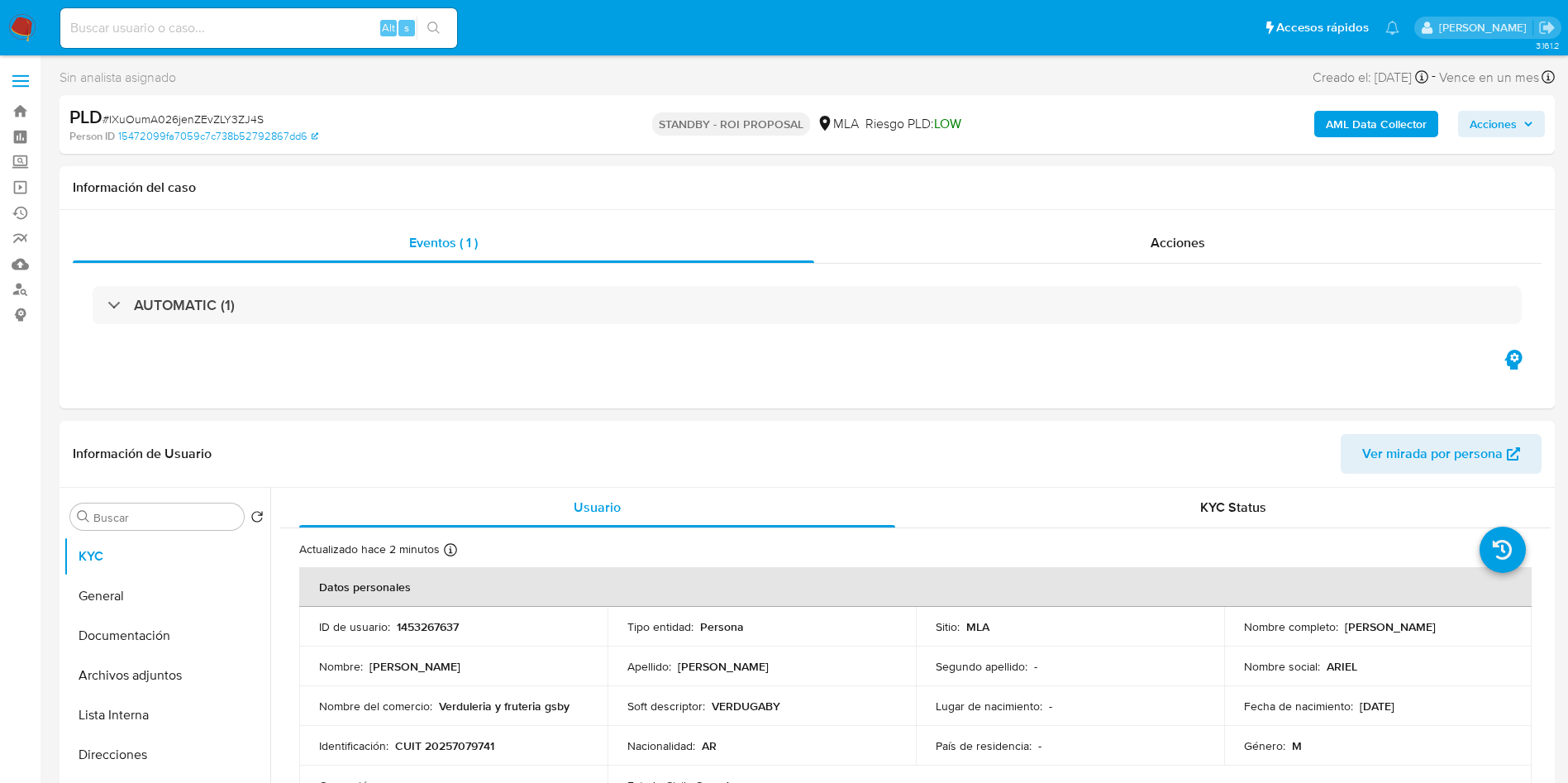
click at [305, 10] on div "Alt s" at bounding box center [258, 28] width 397 height 40
click at [309, 20] on div "Alt s" at bounding box center [258, 28] width 397 height 40
click at [432, 26] on icon "search-icon" at bounding box center [434, 28] width 14 height 14
click at [359, 43] on div "Alt s" at bounding box center [258, 28] width 397 height 40
click at [365, 33] on input at bounding box center [258, 27] width 397 height 21
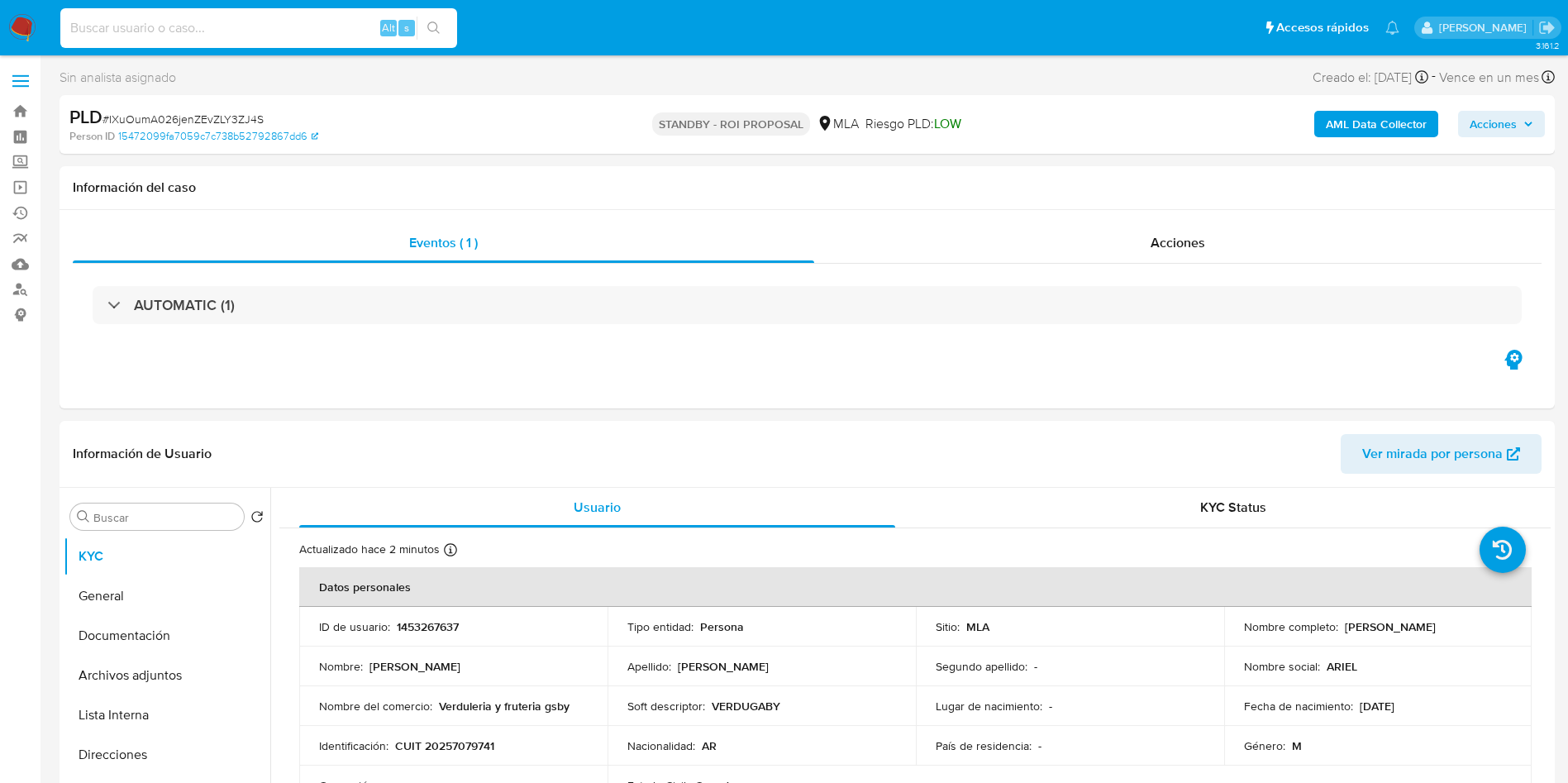
paste input "vZLELKZol0Tj1jm8dFtI1GG8"
type input "vZLELKZol0Tj1jm8dFtI1GG8"
drag, startPoint x: 437, startPoint y: 21, endPoint x: 409, endPoint y: 0, distance: 35.0
click at [438, 21] on icon "search-icon" at bounding box center [434, 28] width 14 height 14
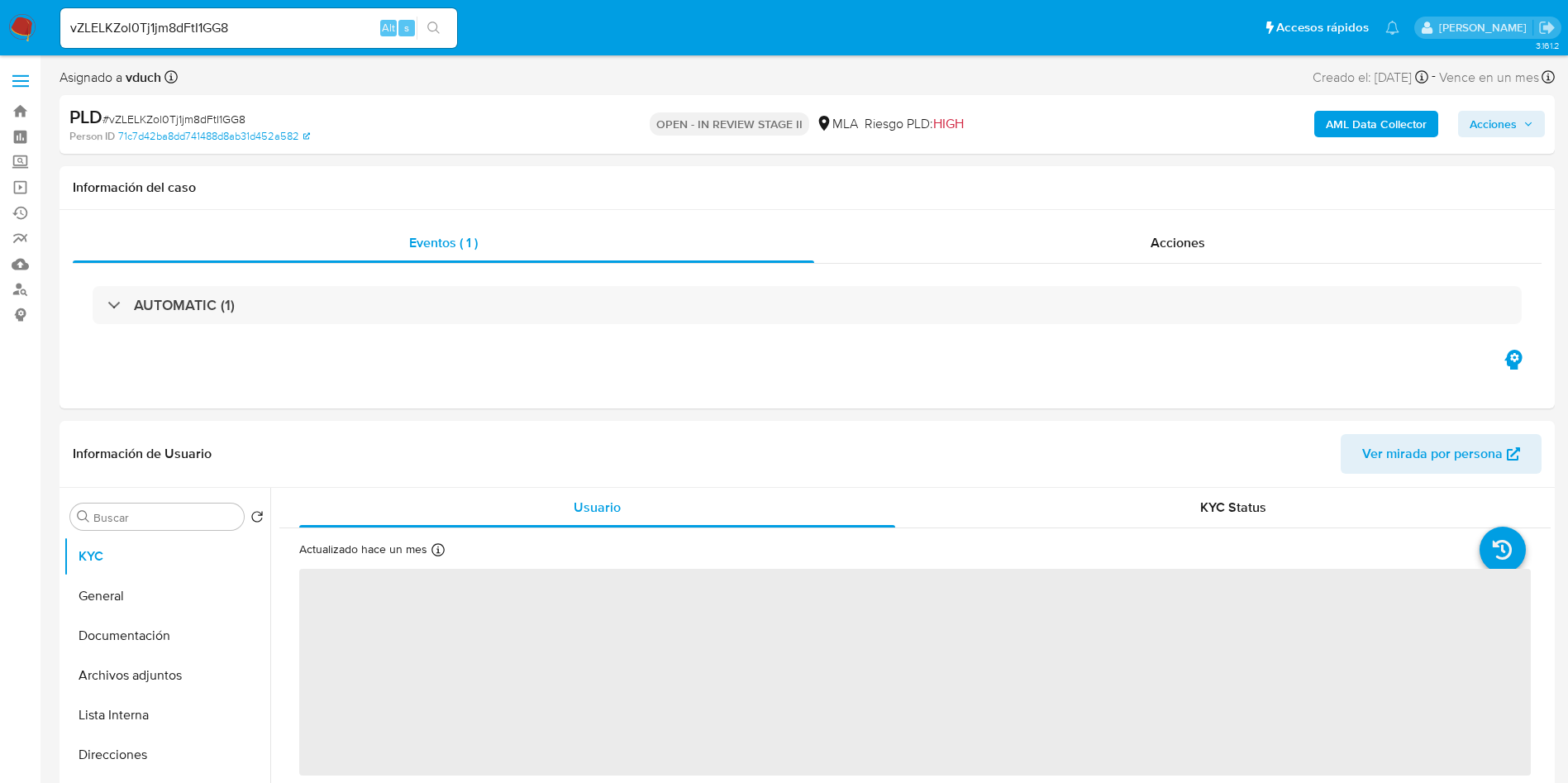
select select "10"
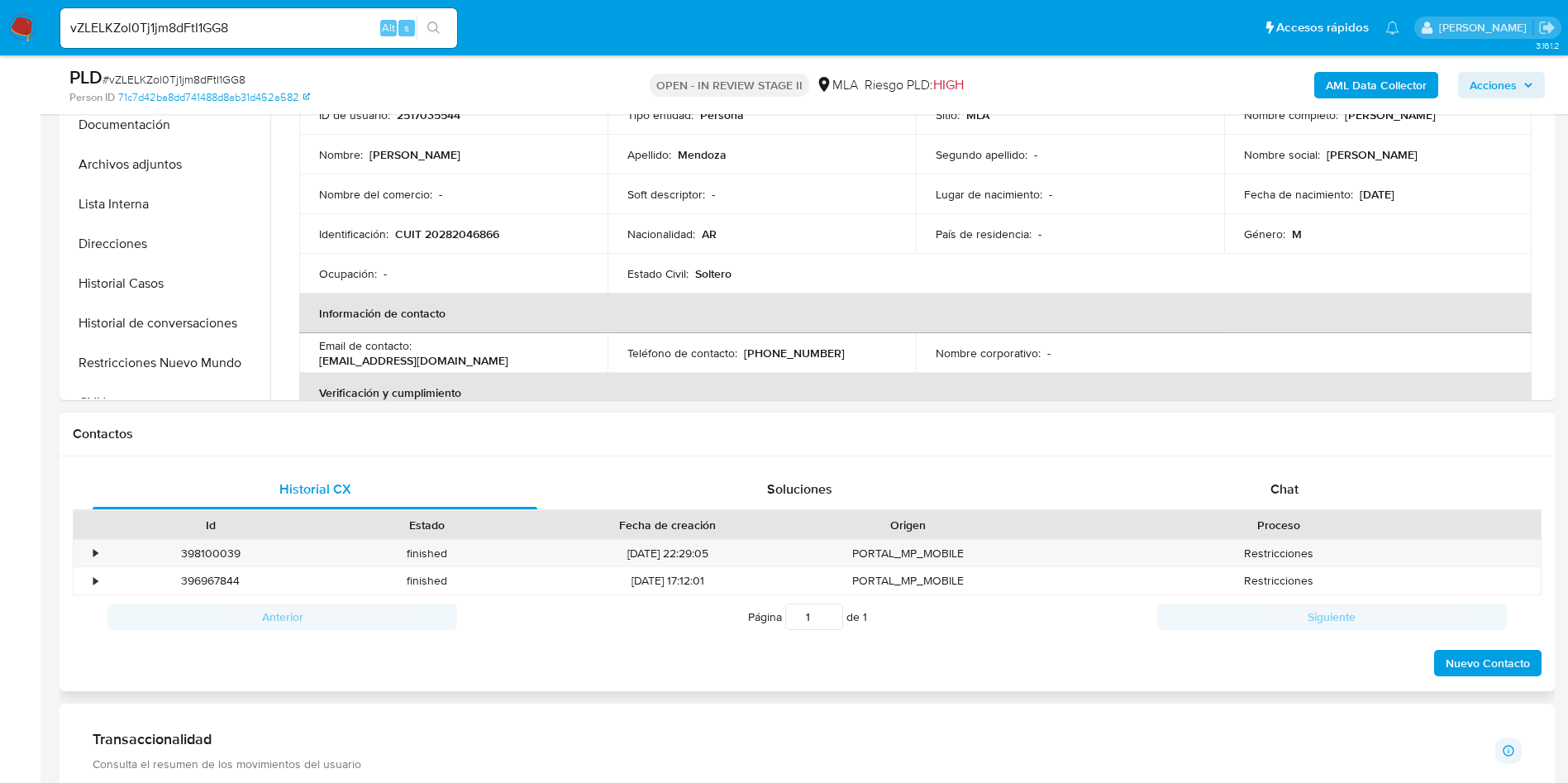
scroll to position [496, 0]
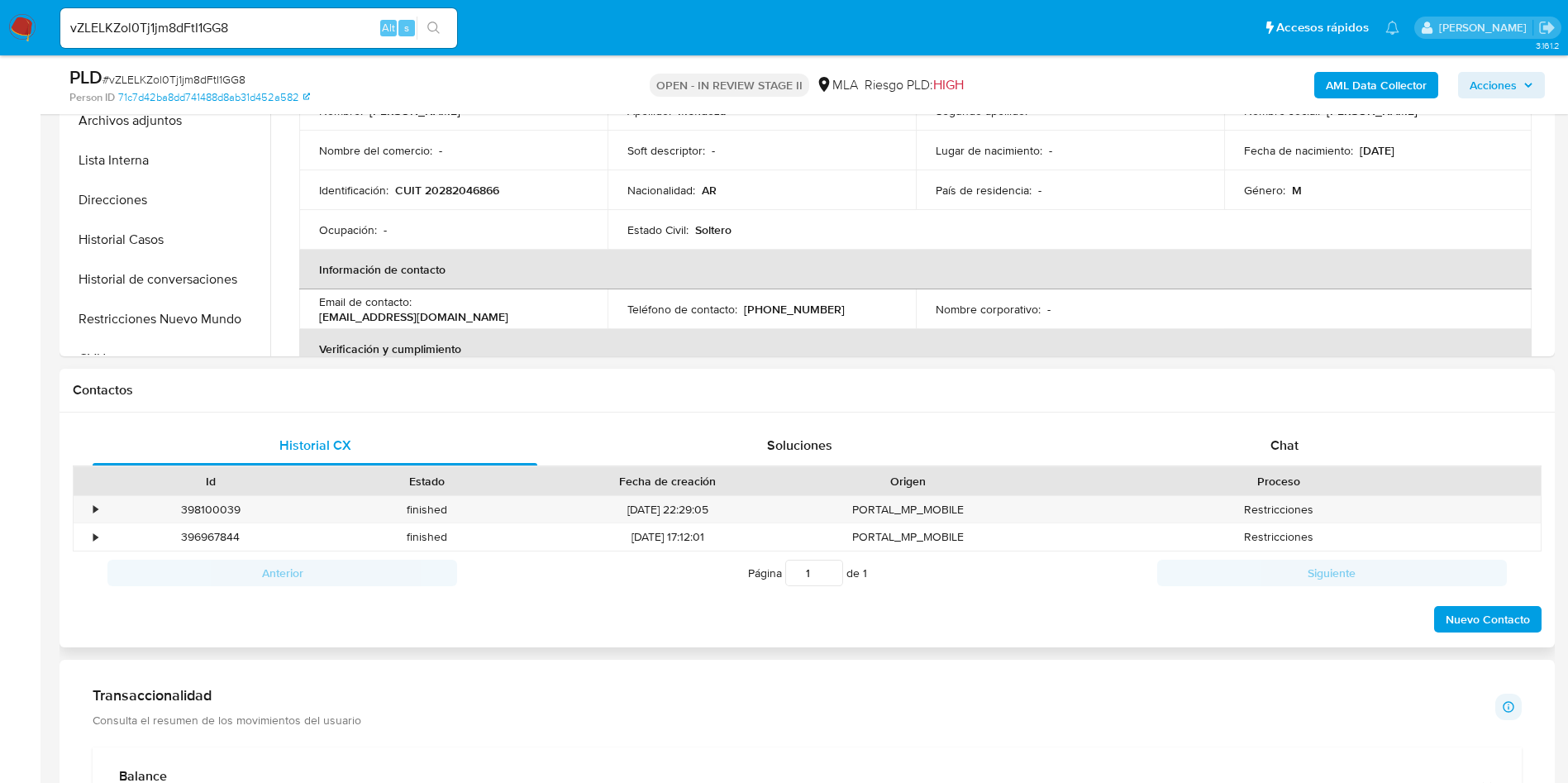
click at [1284, 468] on div "Proceso" at bounding box center [1278, 481] width 524 height 28
drag, startPoint x: 1292, startPoint y: 441, endPoint x: 1254, endPoint y: 440, distance: 38.0
click at [1293, 440] on span "Chat" at bounding box center [1284, 445] width 28 height 19
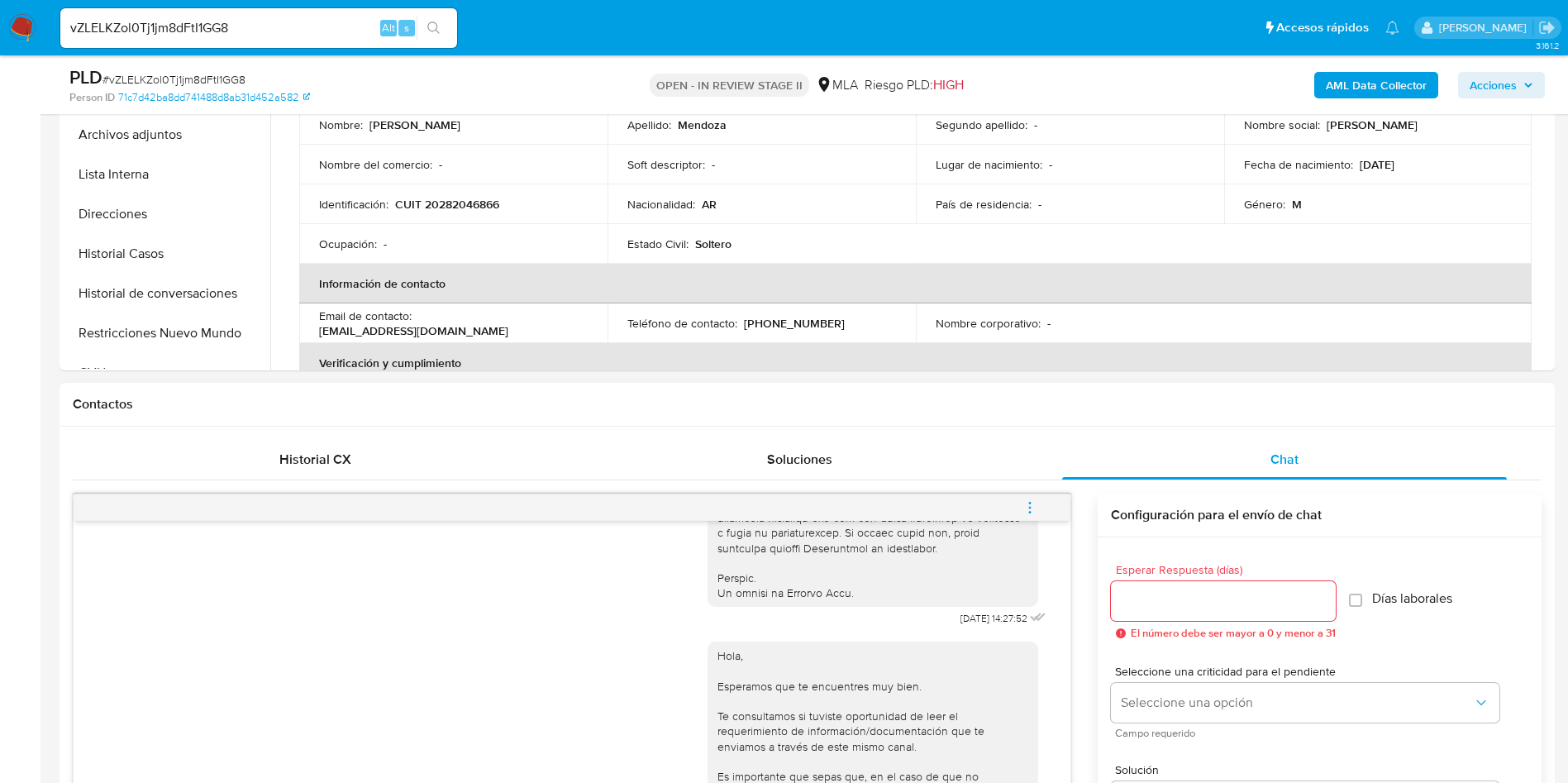
scroll to position [744, 0]
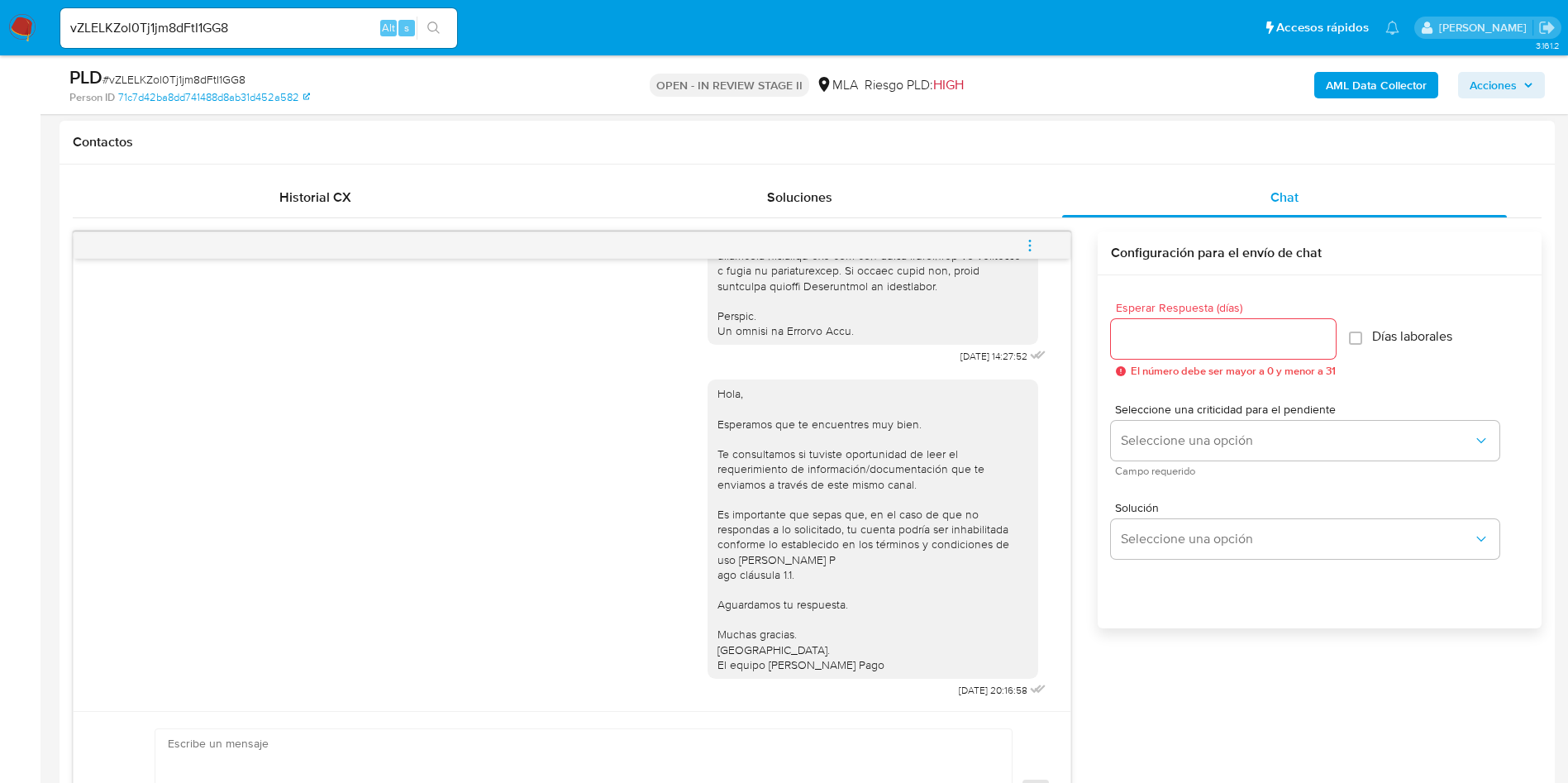
click at [1043, 252] on button "menu-action" at bounding box center [1030, 246] width 54 height 40
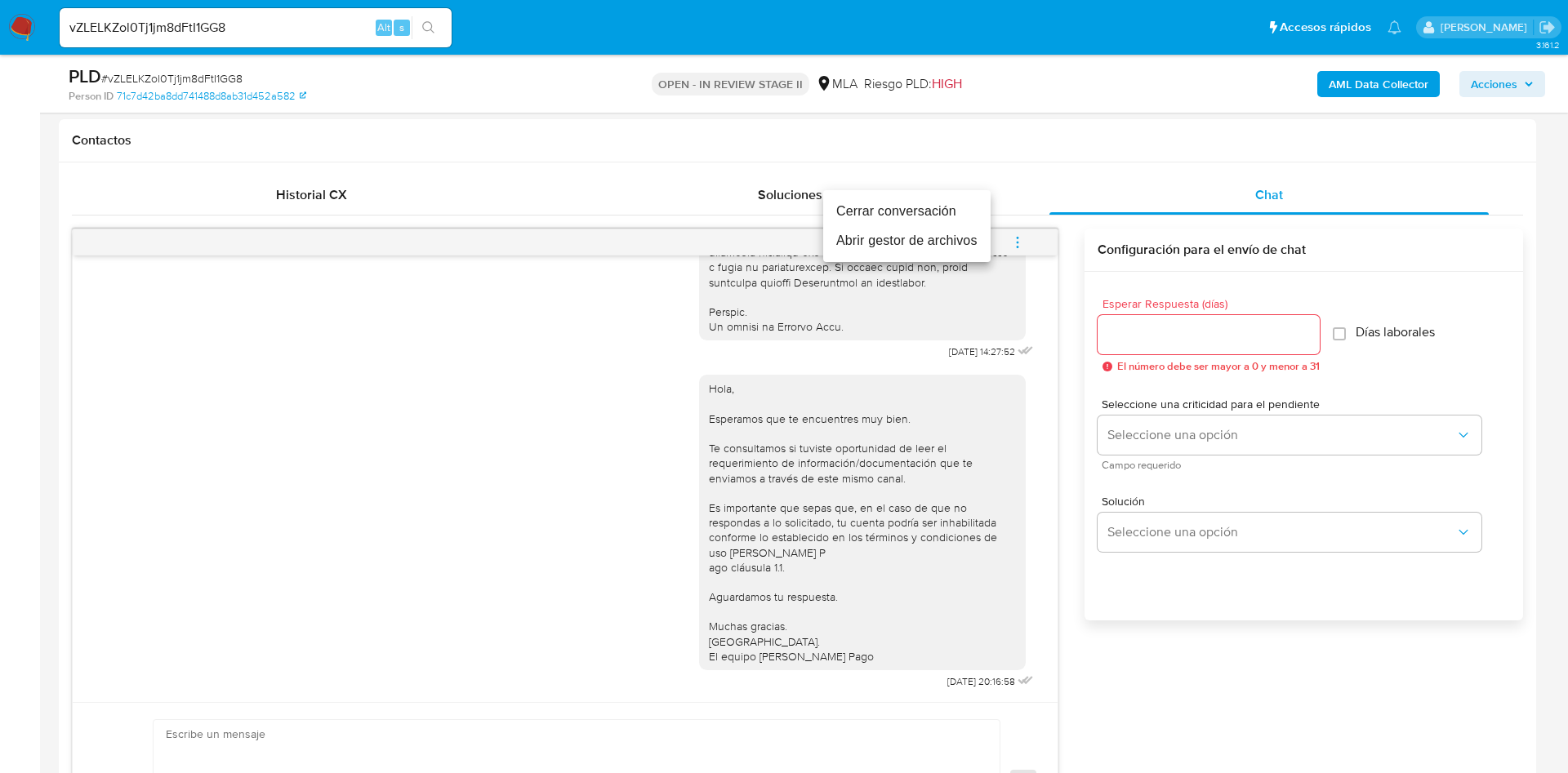
click at [929, 207] on li "Cerrar conversación" at bounding box center [906, 211] width 167 height 29
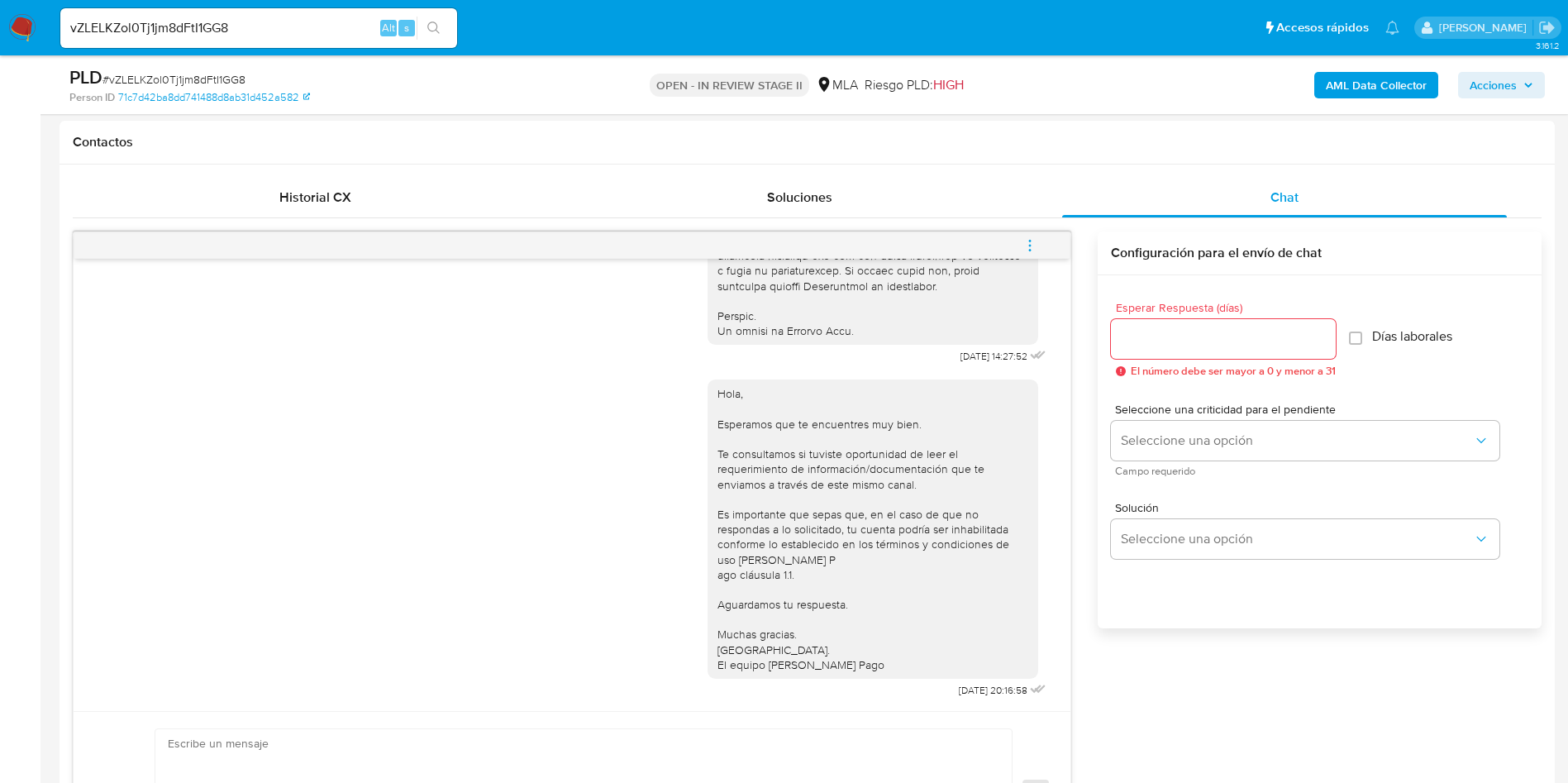
scroll to position [0, 0]
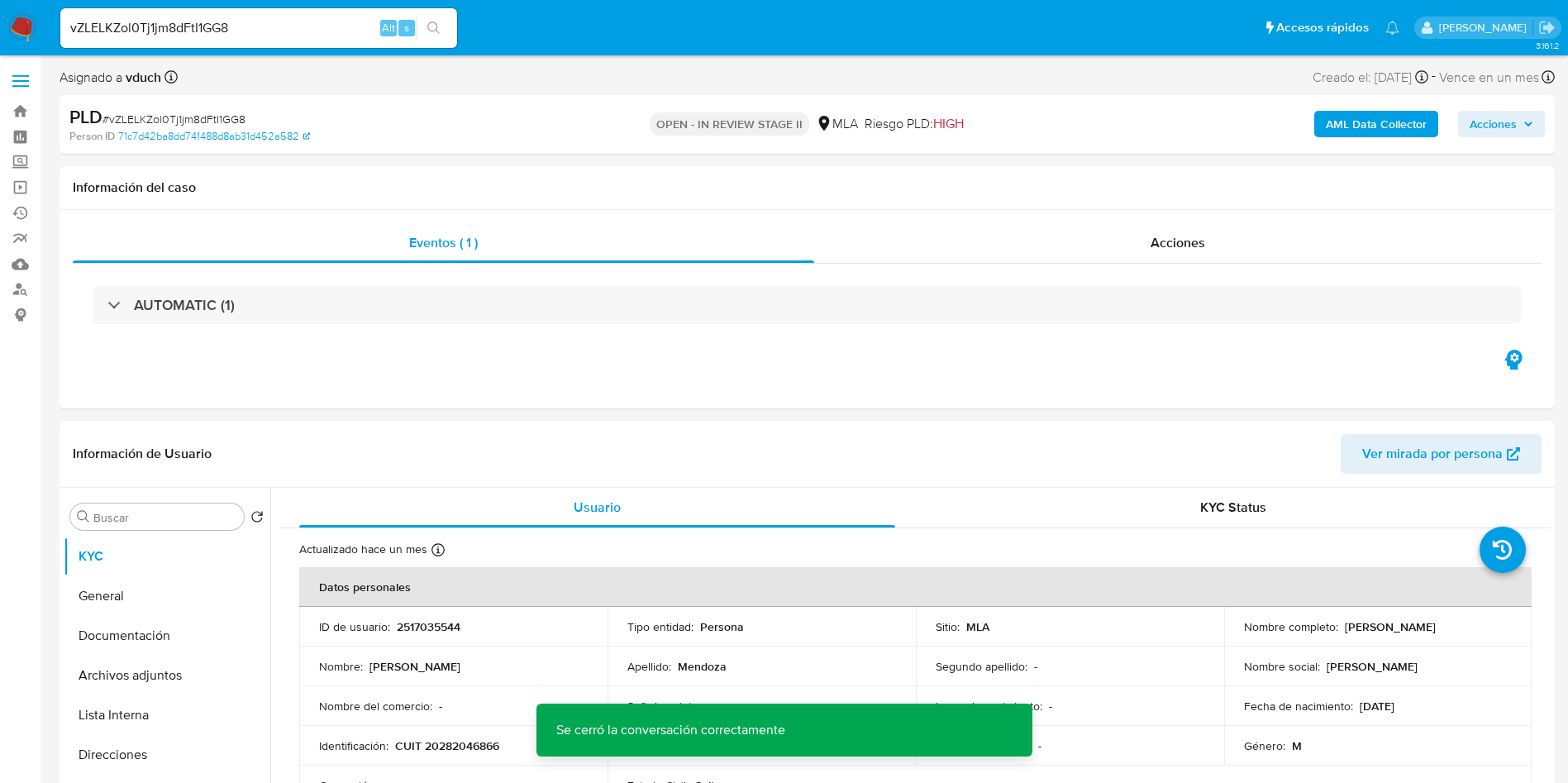
click at [1397, 127] on b "AML Data Collector" at bounding box center [1376, 123] width 101 height 26
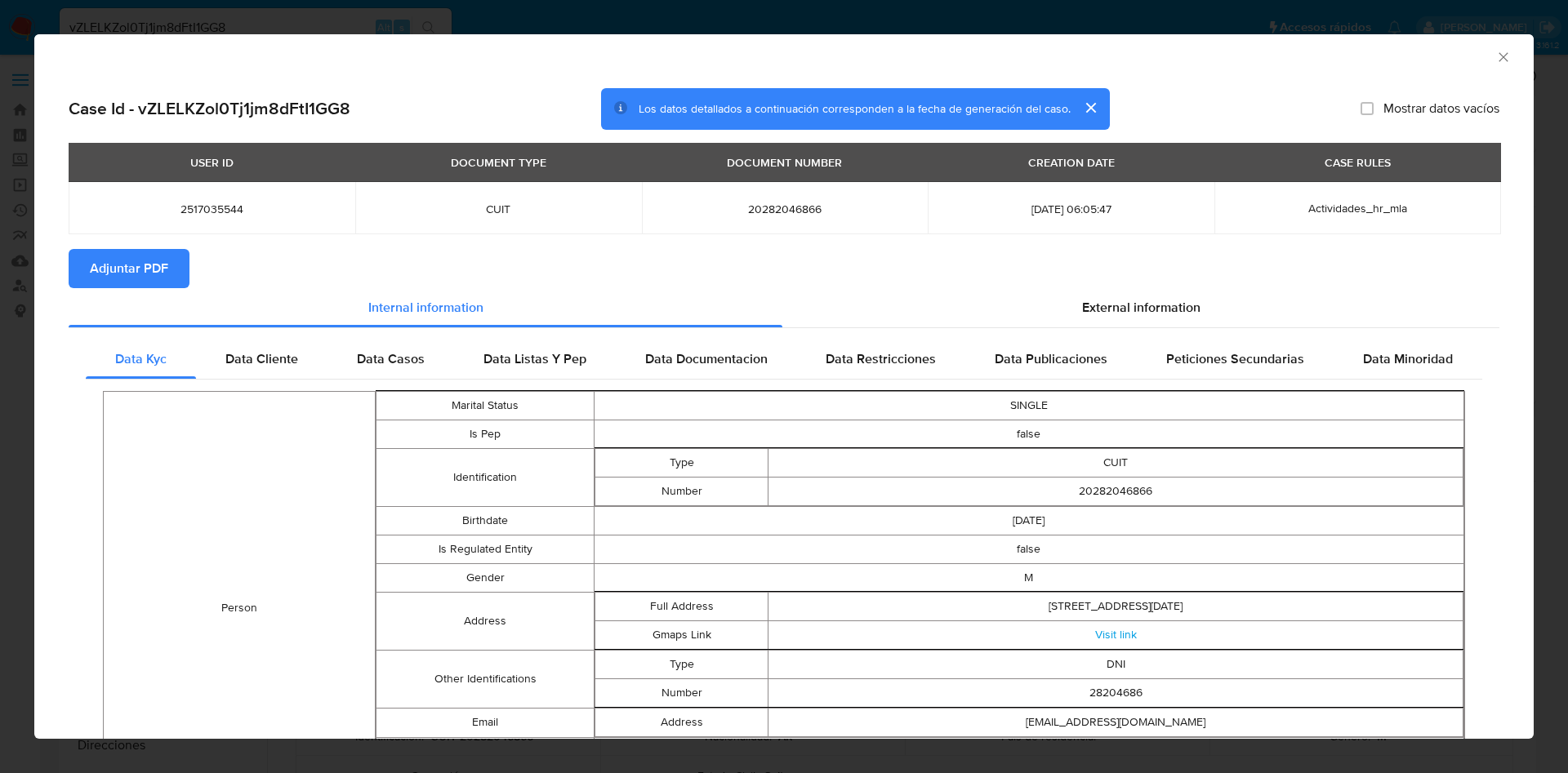
click at [111, 271] on span "Adjuntar PDF" at bounding box center [128, 269] width 78 height 36
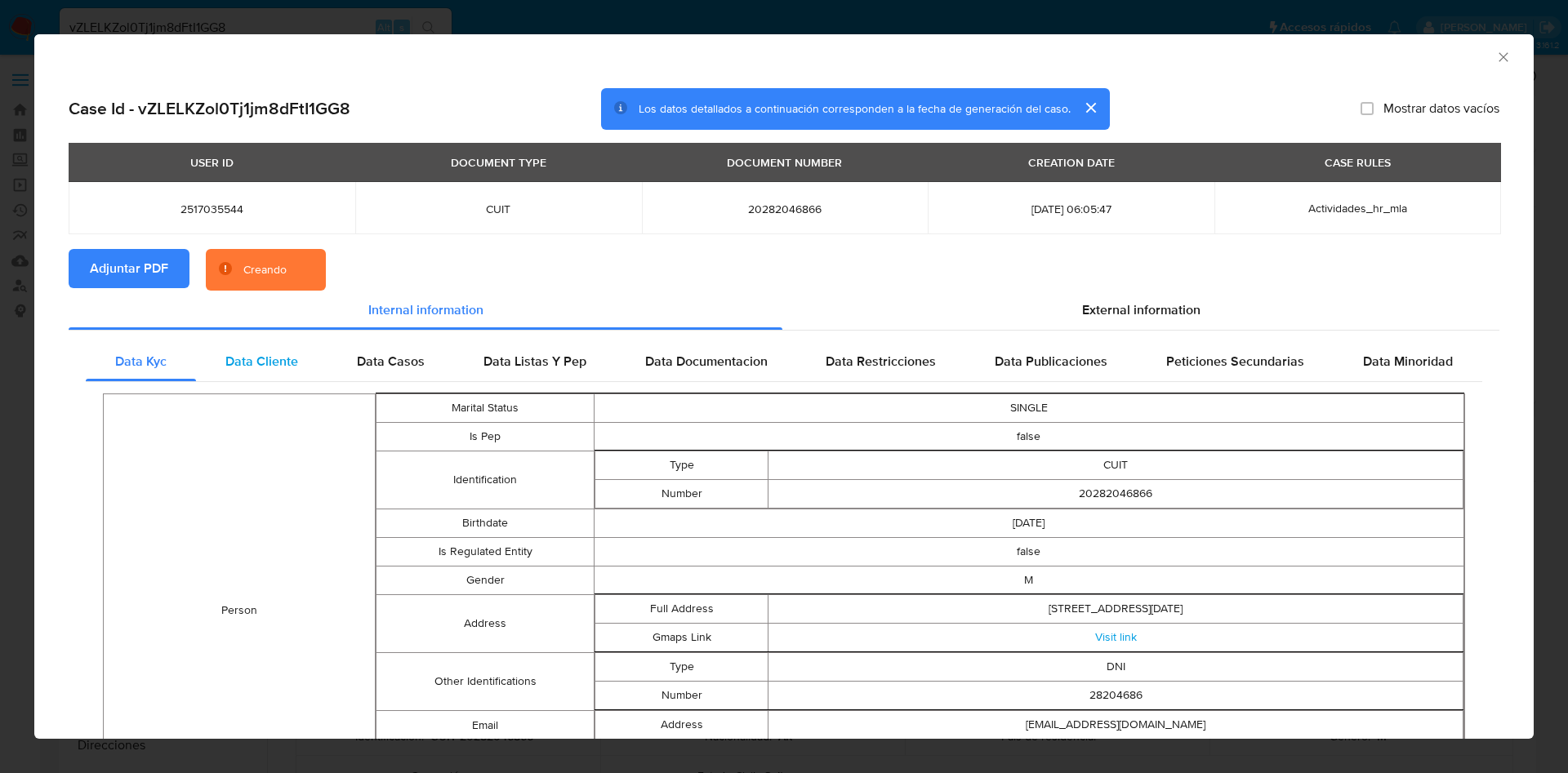
click at [274, 353] on span "Data Cliente" at bounding box center [261, 361] width 73 height 18
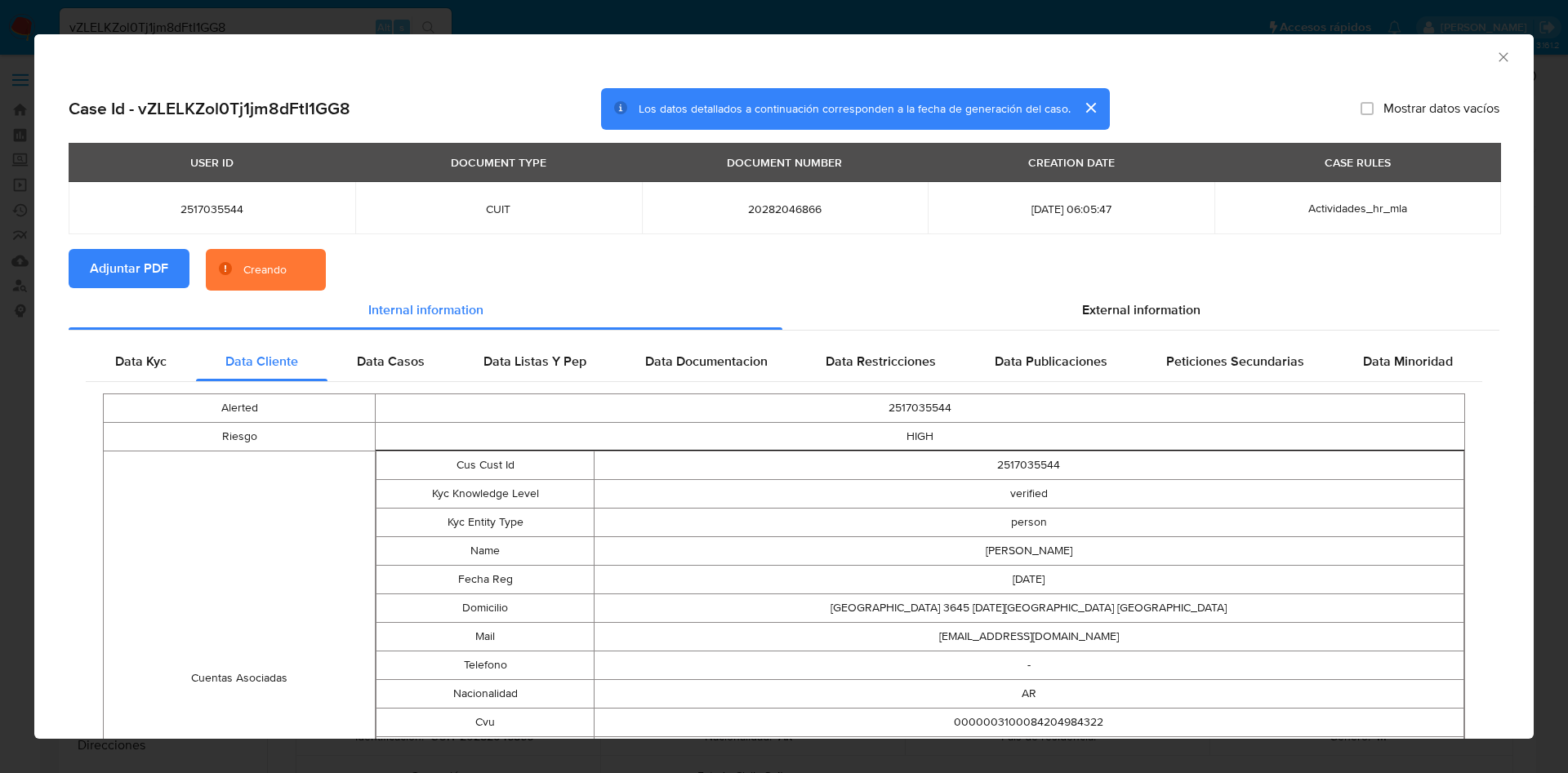
click at [922, 418] on td "2517035544" at bounding box center [920, 409] width 1090 height 29
copy td "2517035544"
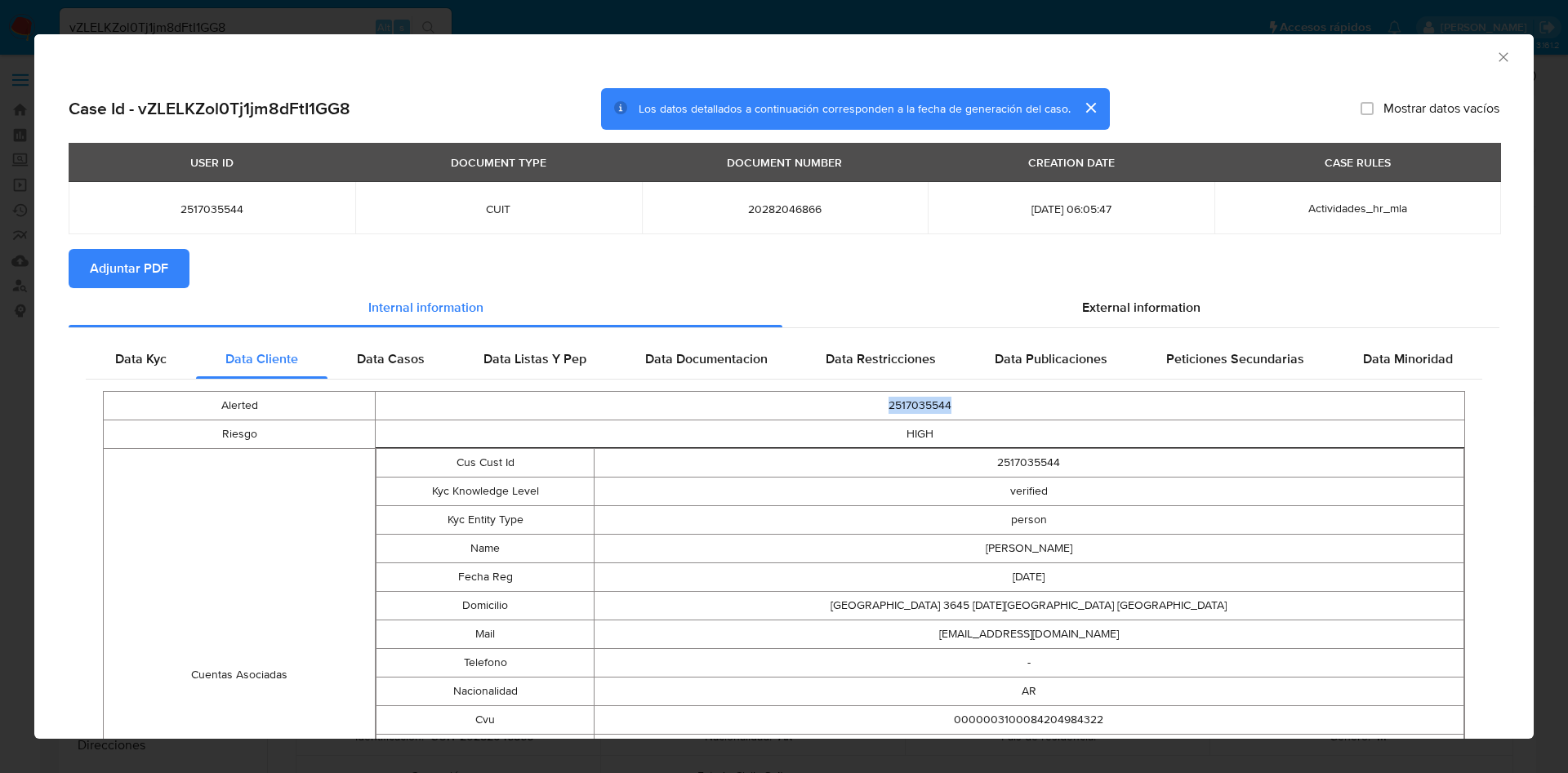
click at [1495, 53] on icon "Cerrar ventana" at bounding box center [1503, 56] width 16 height 16
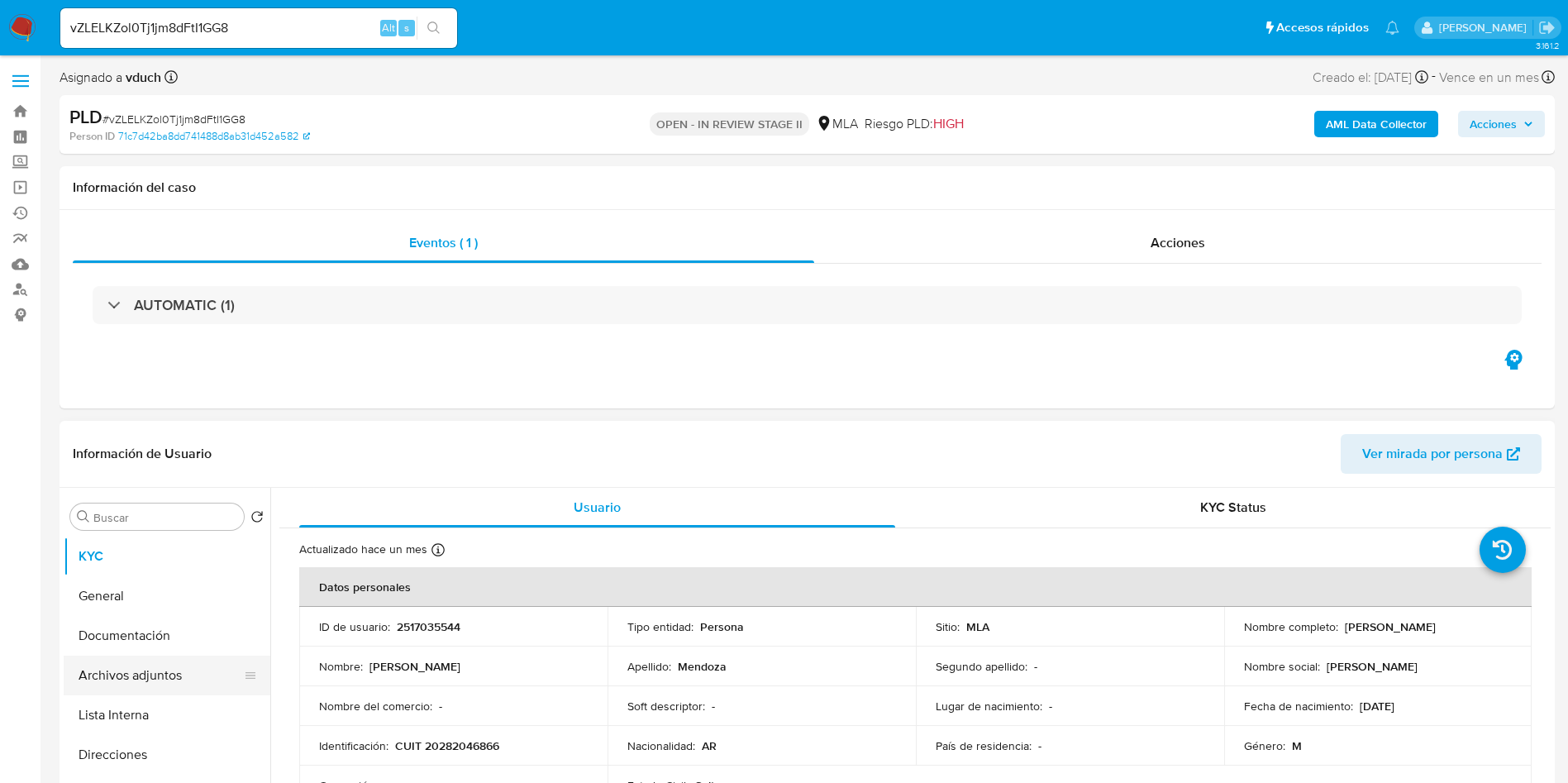
click at [115, 657] on button "Archivos adjuntos" at bounding box center [161, 675] width 194 height 40
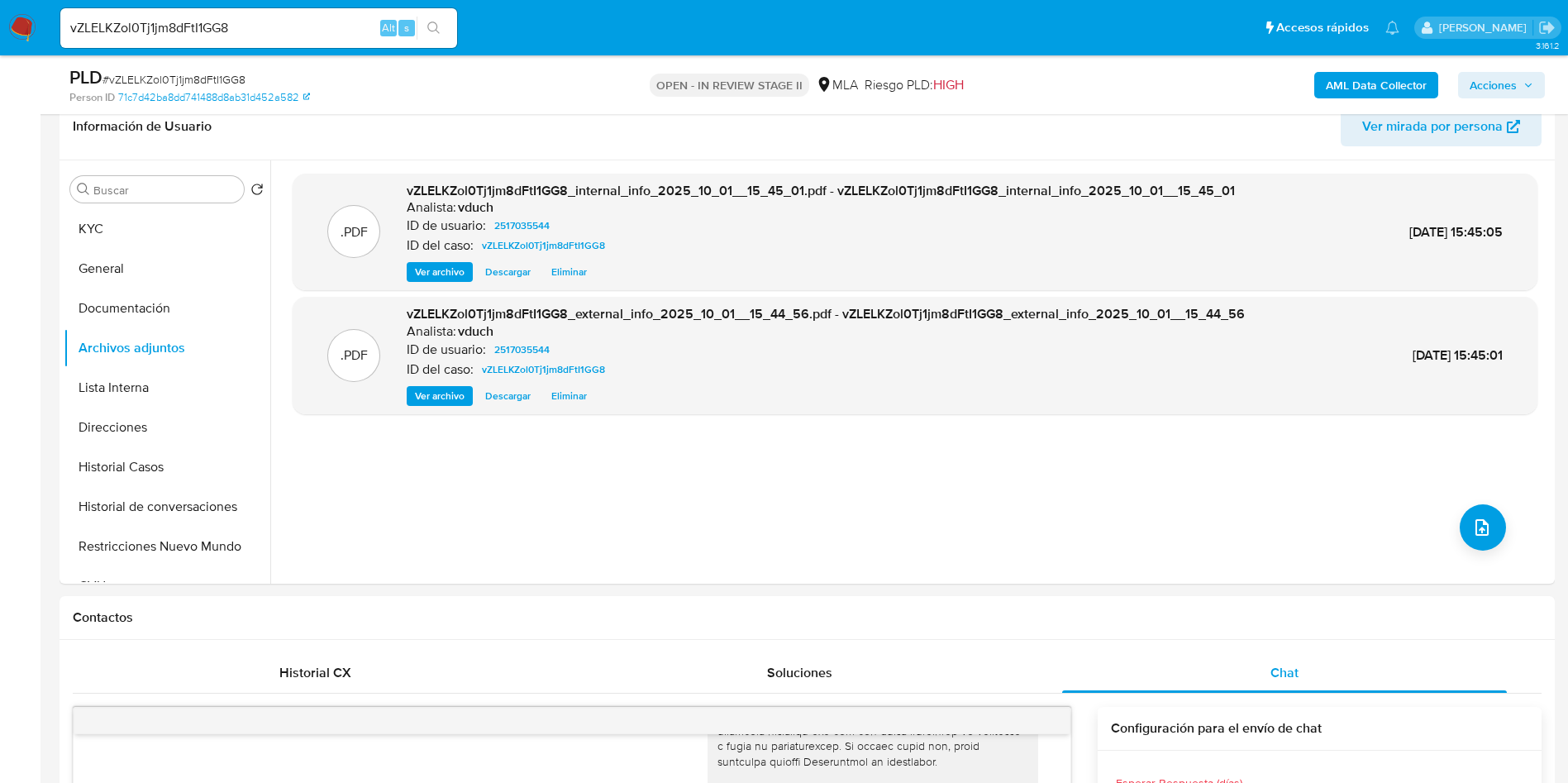
scroll to position [124, 0]
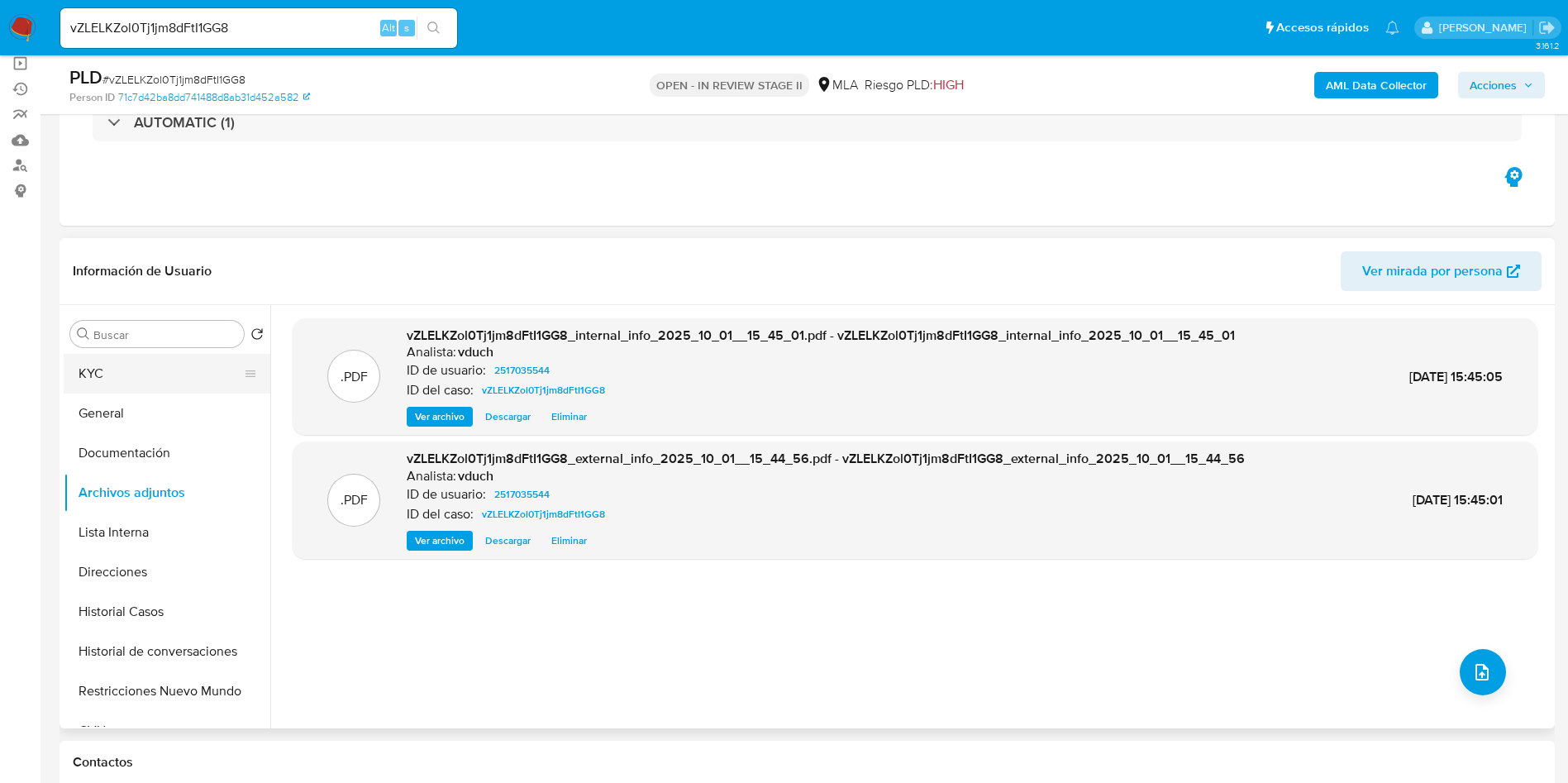
click at [166, 359] on button "KYC" at bounding box center [161, 373] width 194 height 40
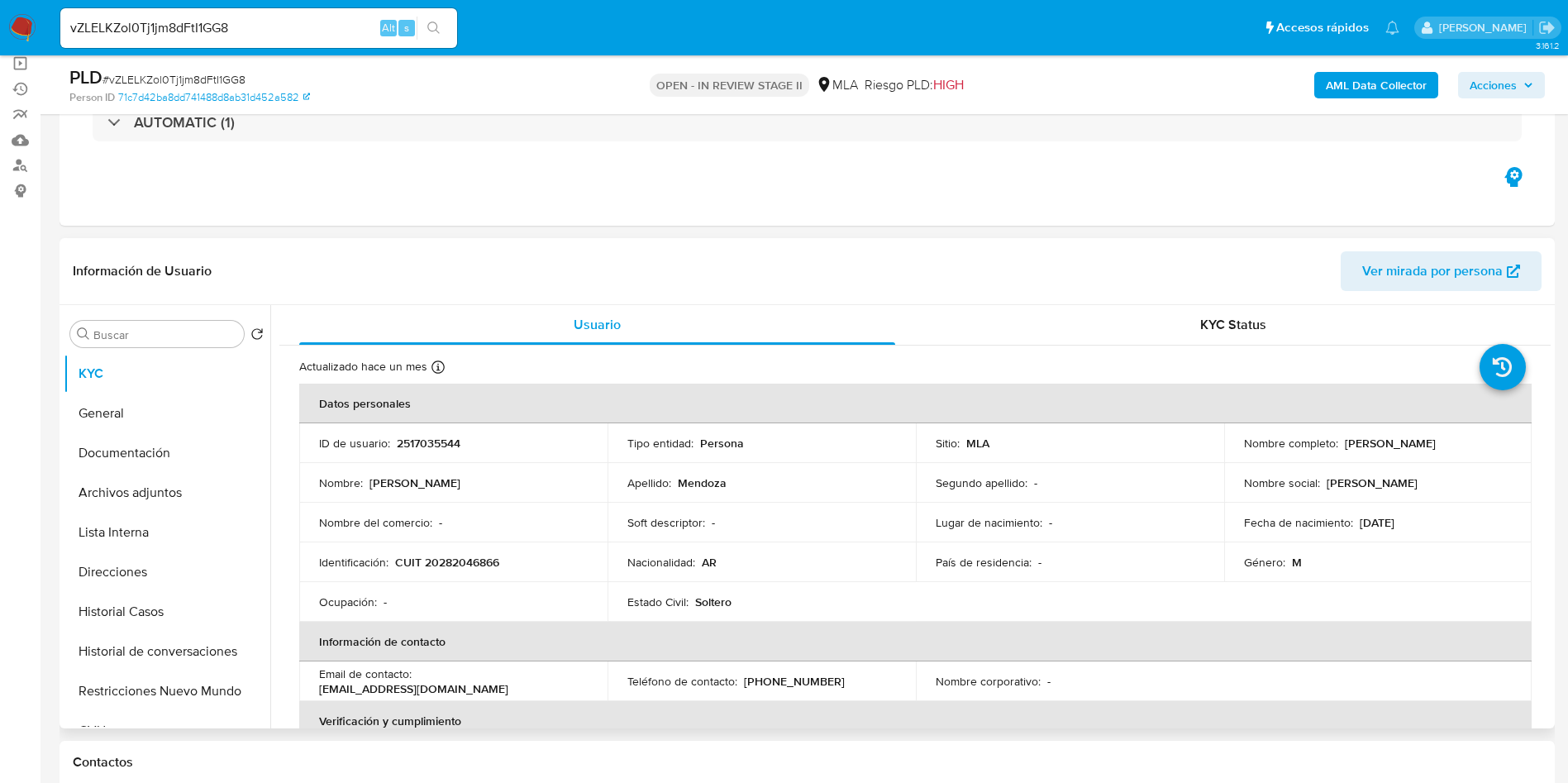
drag, startPoint x: 1339, startPoint y: 442, endPoint x: 1470, endPoint y: 436, distance: 131.1
click at [1470, 436] on div "Nombre completo : Juan Pablo Mendoza" at bounding box center [1378, 444] width 269 height 15
copy p "[PERSON_NAME]"
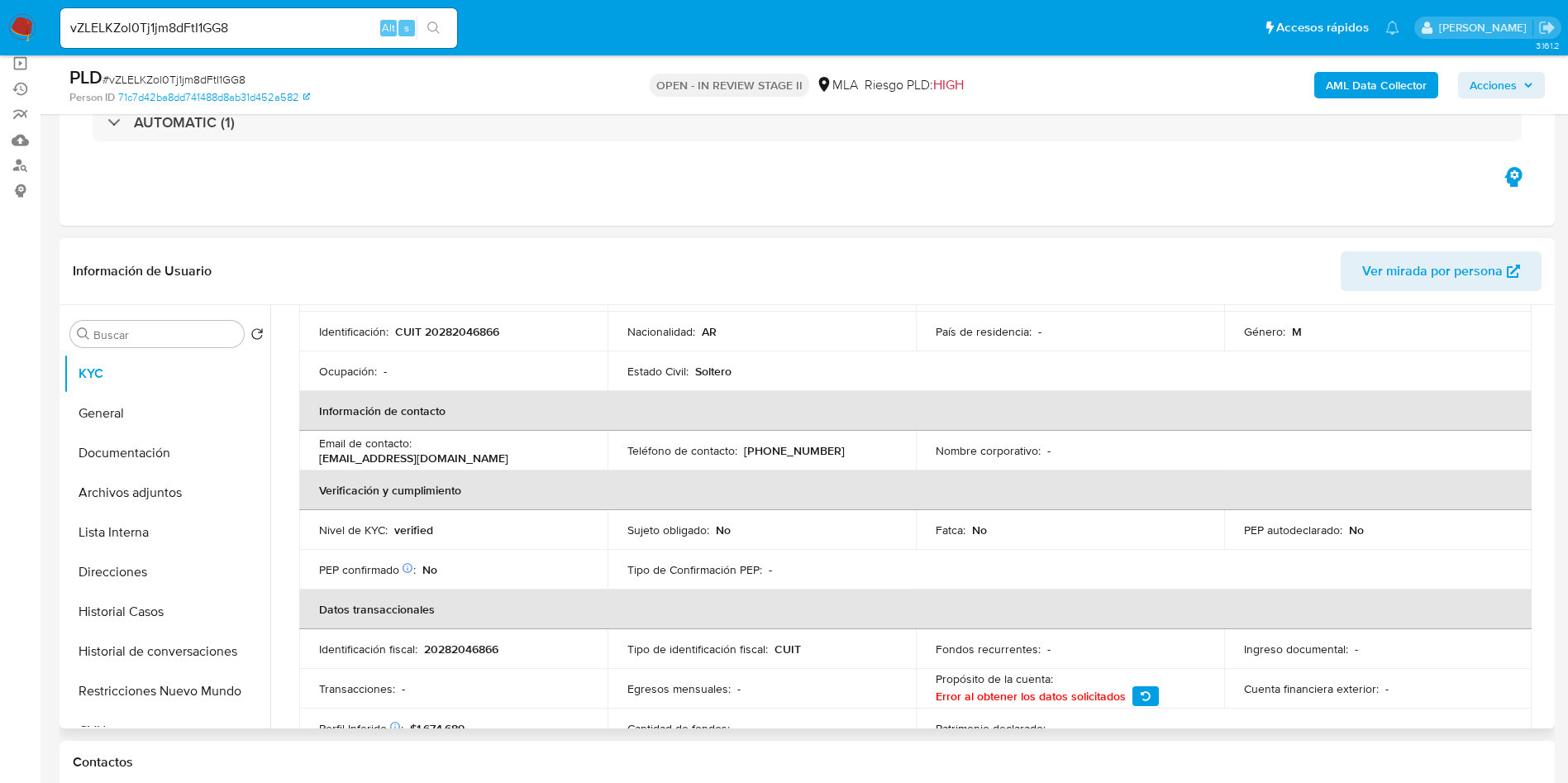
scroll to position [839, 0]
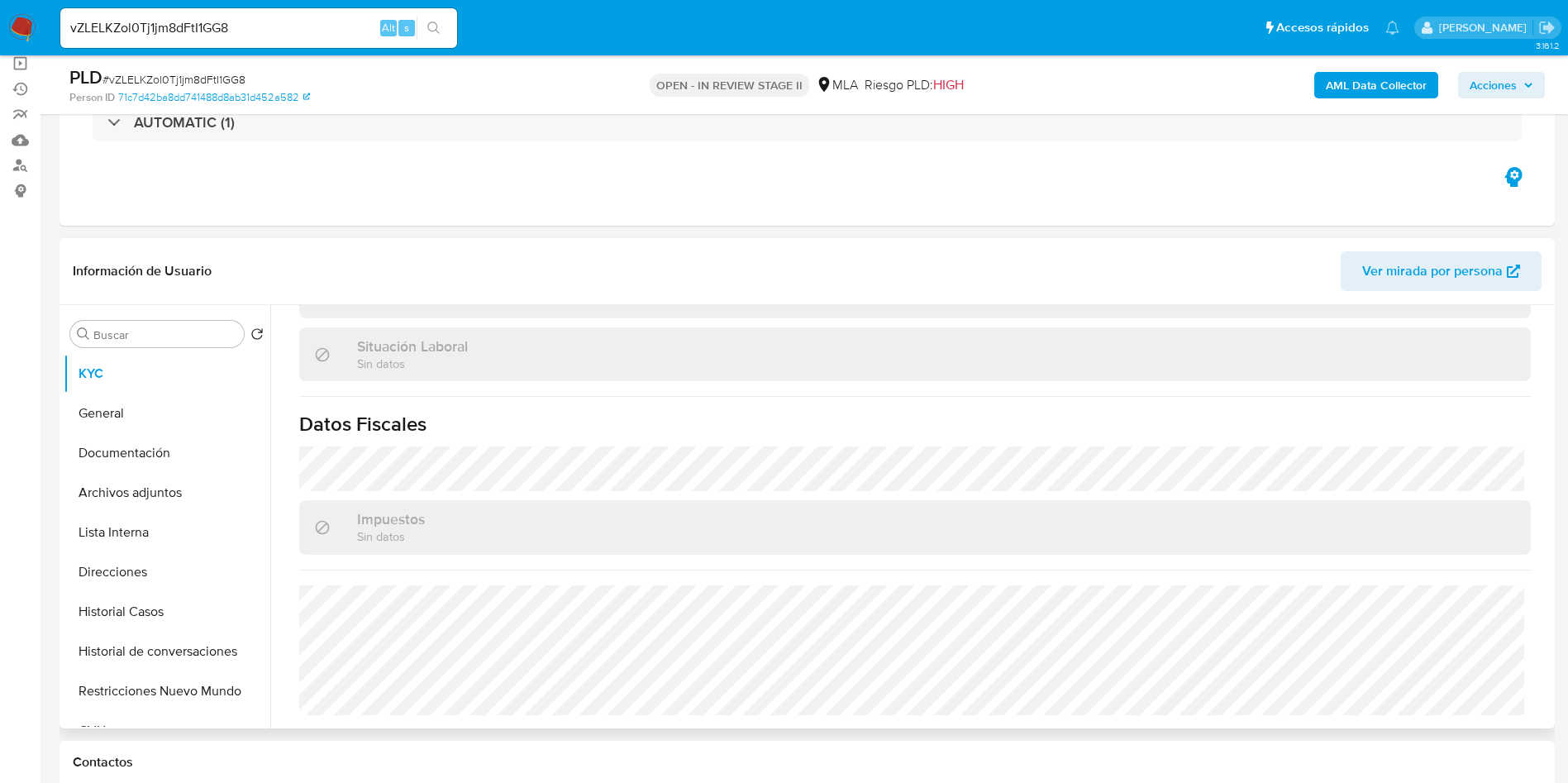
click at [484, 524] on div "Impuestos Sin datos" at bounding box center [914, 526] width 1231 height 54
click at [212, 495] on button "Archivos adjuntos" at bounding box center [161, 492] width 194 height 40
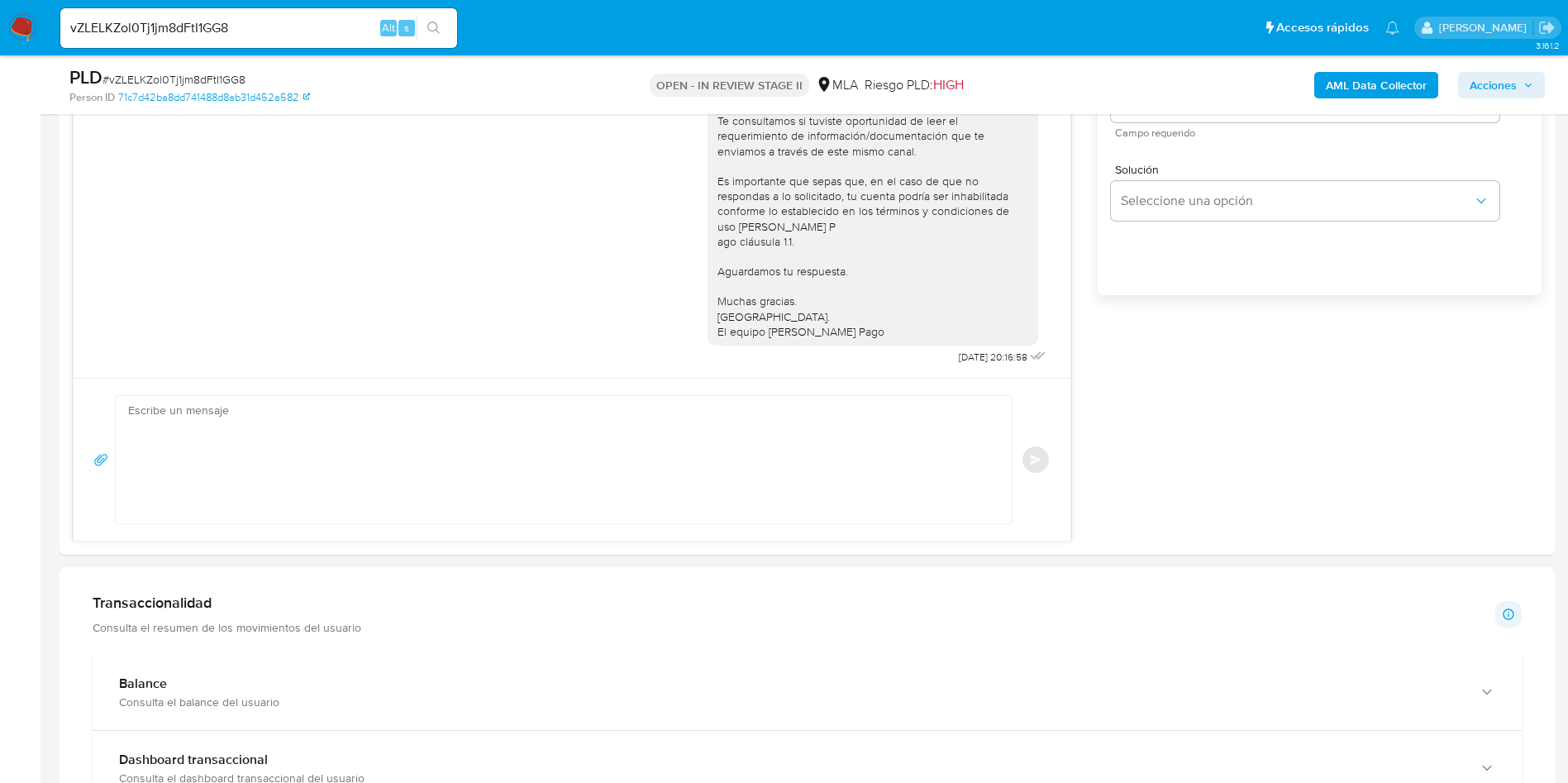
scroll to position [1116, 0]
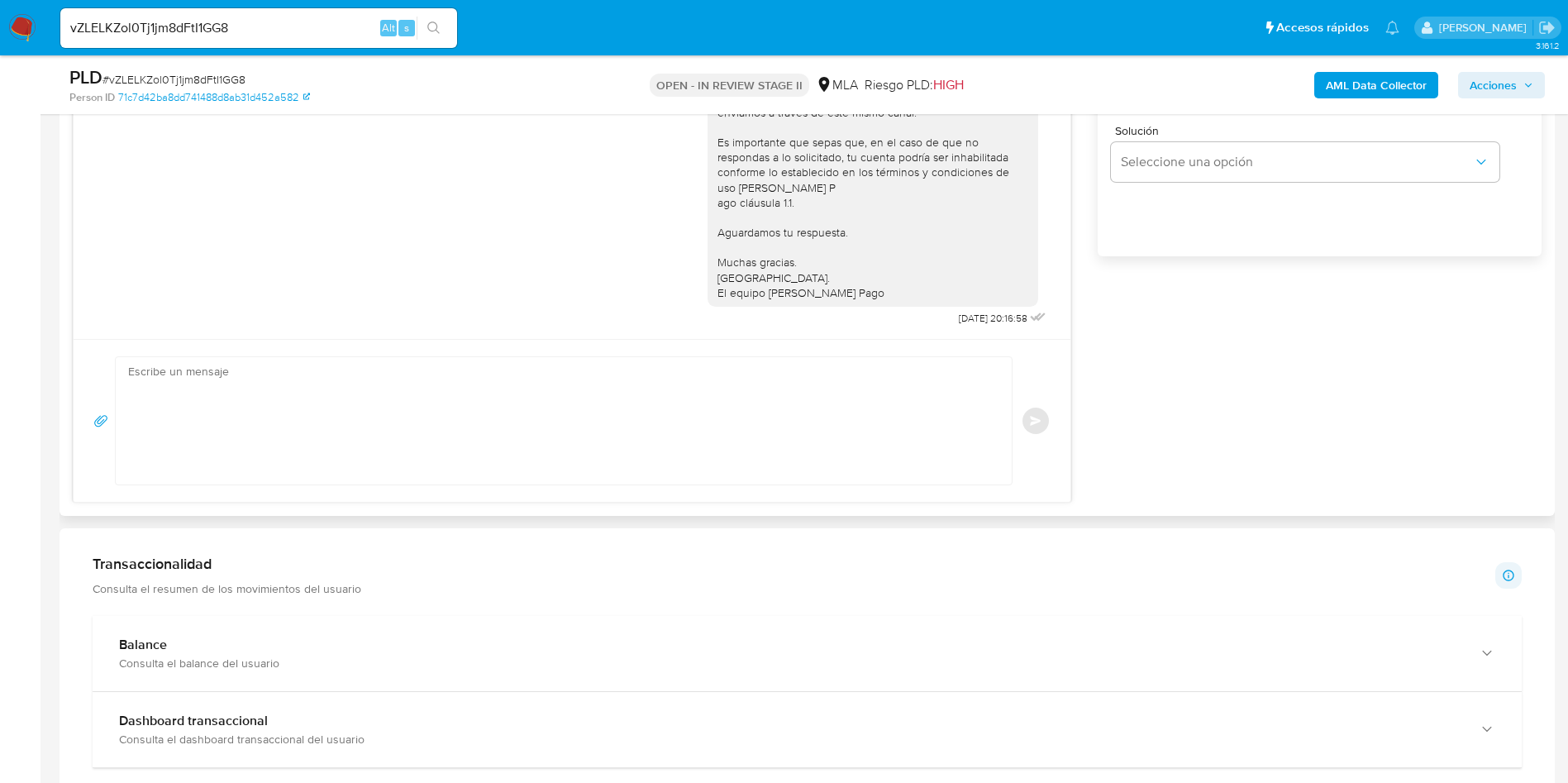
drag, startPoint x: 178, startPoint y: 226, endPoint x: 335, endPoint y: 247, distance: 158.4
click at [179, 226] on div "Hola, Esperamos que te encuentres muy bien. Te consultamos si tuviste oportunid…" at bounding box center [572, 162] width 955 height 334
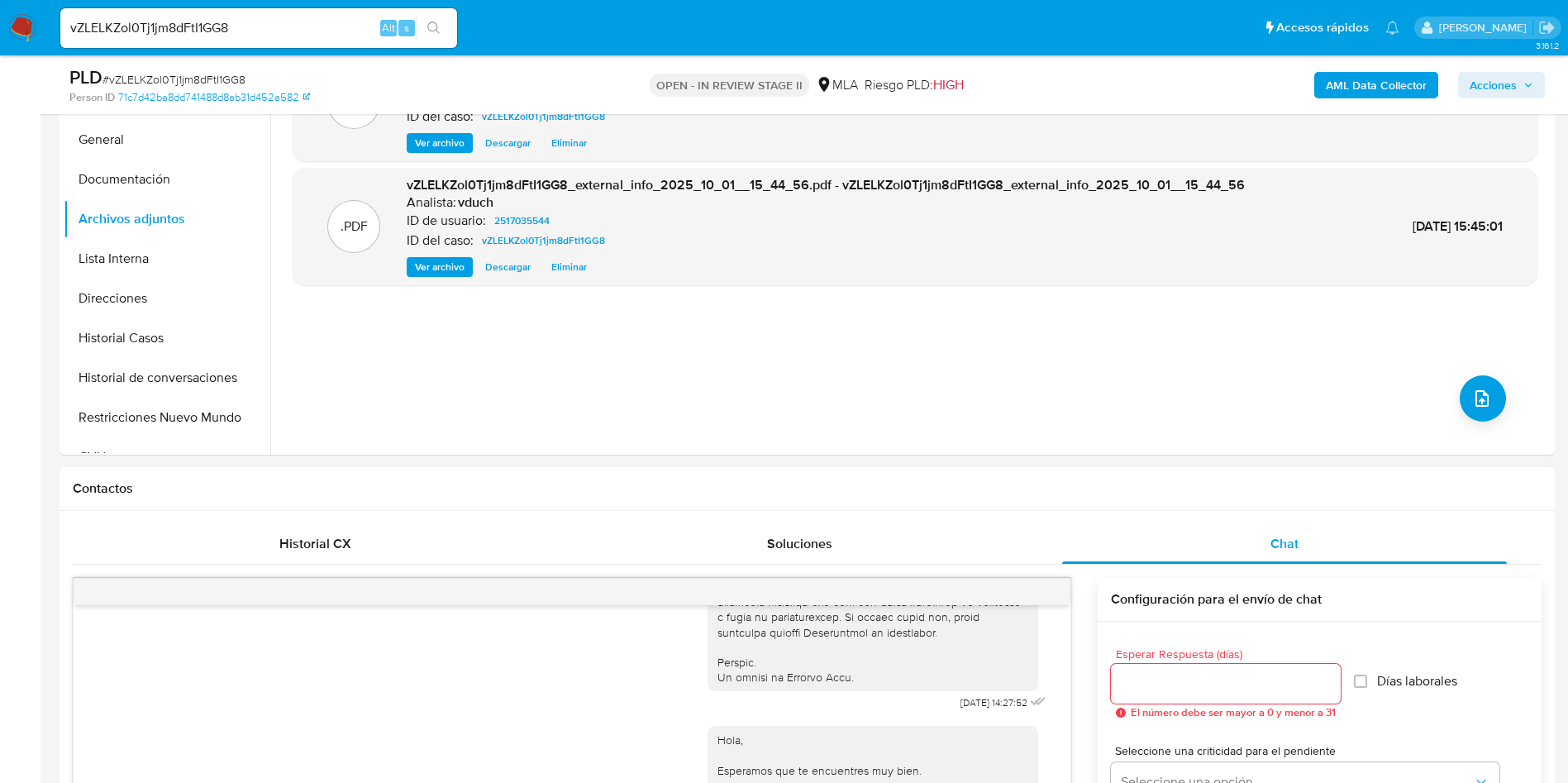
scroll to position [248, 0]
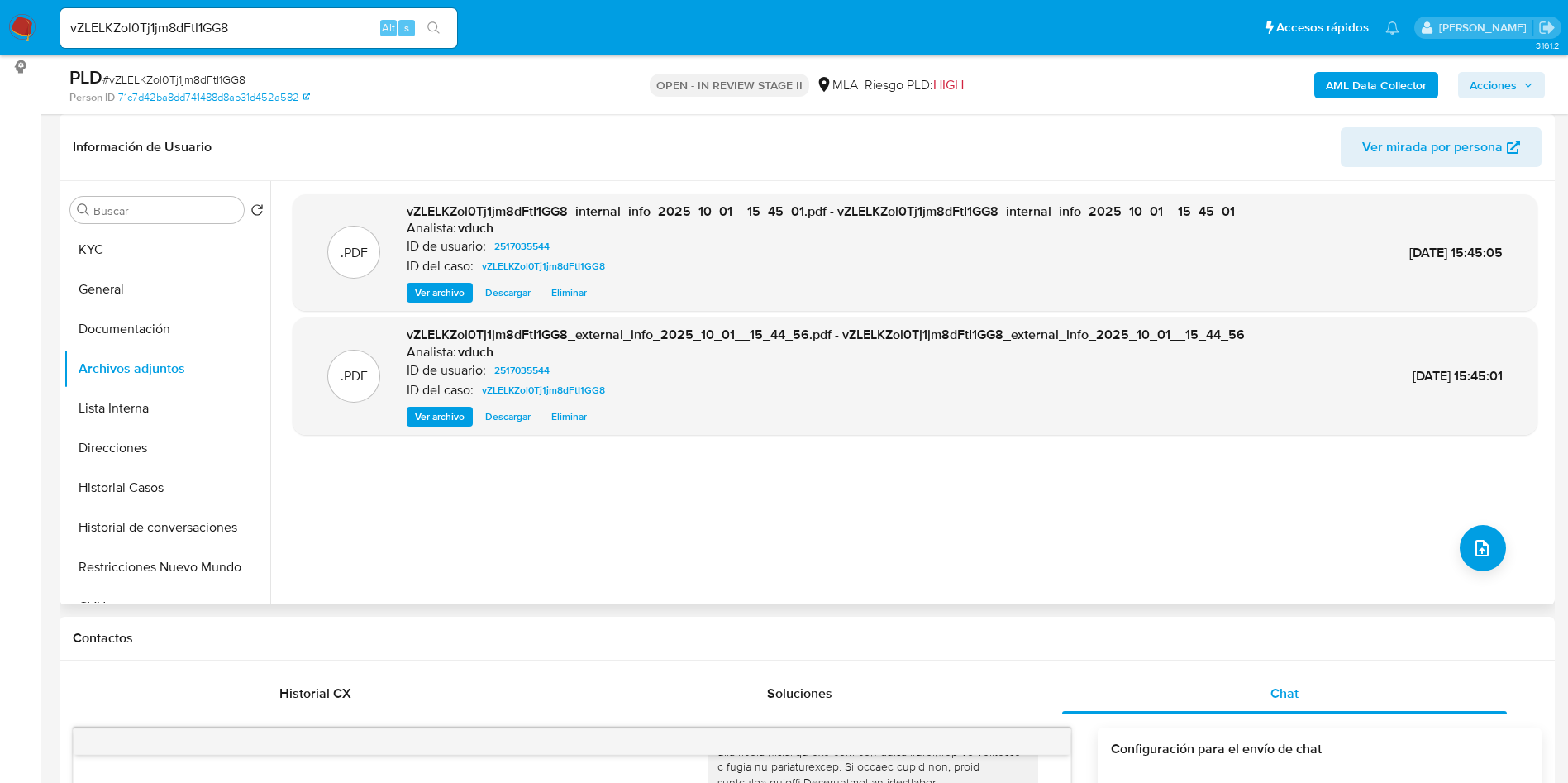
click at [473, 506] on div ".PDF vZLELKZol0Tj1jm8dFtI1GG8_internal_info_2025_10_01__15_45_01.pdf - vZLELKZo…" at bounding box center [914, 393] width 1245 height 397
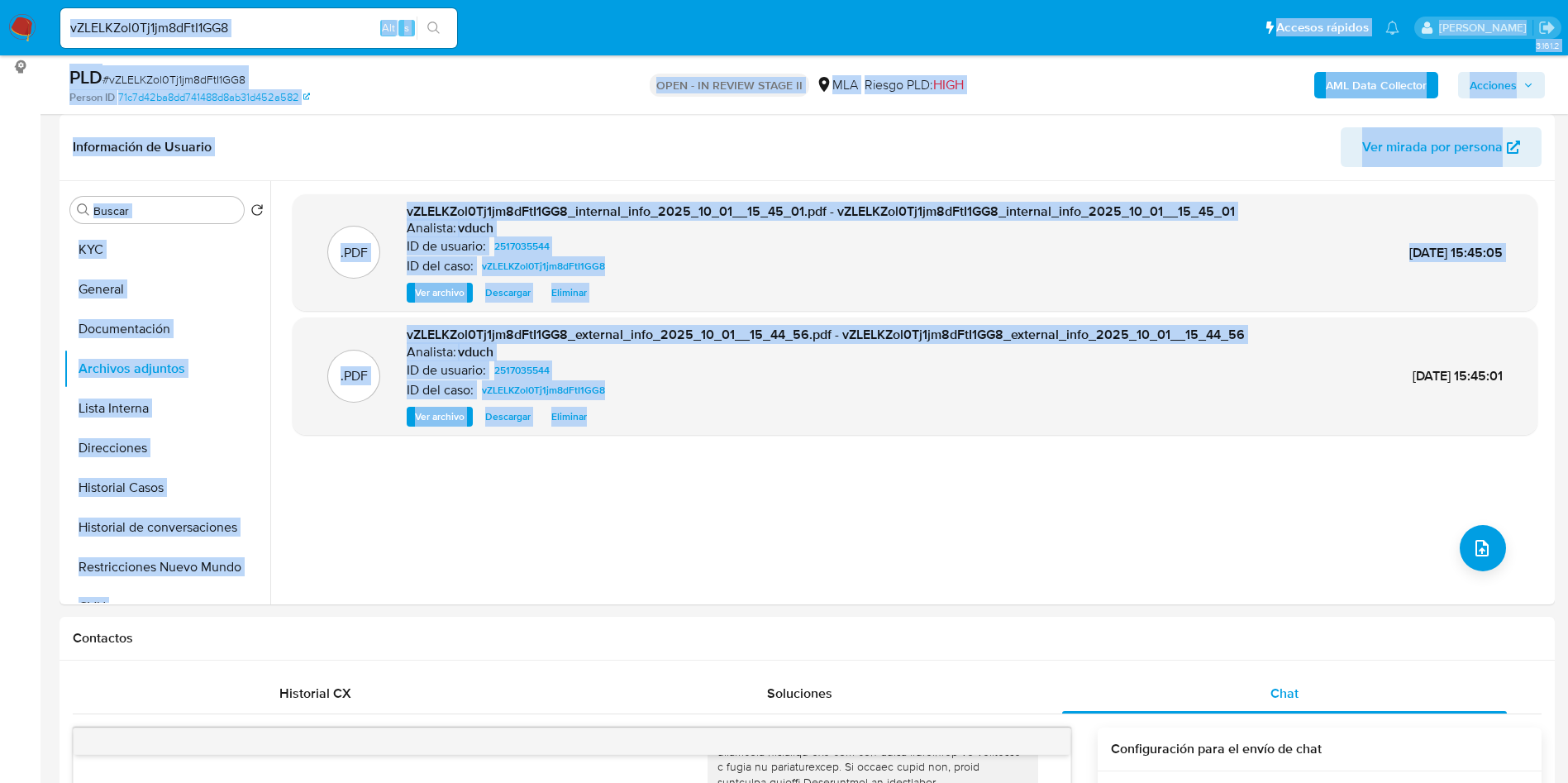
drag, startPoint x: 710, startPoint y: 445, endPoint x: 835, endPoint y: -150, distance: 608.0
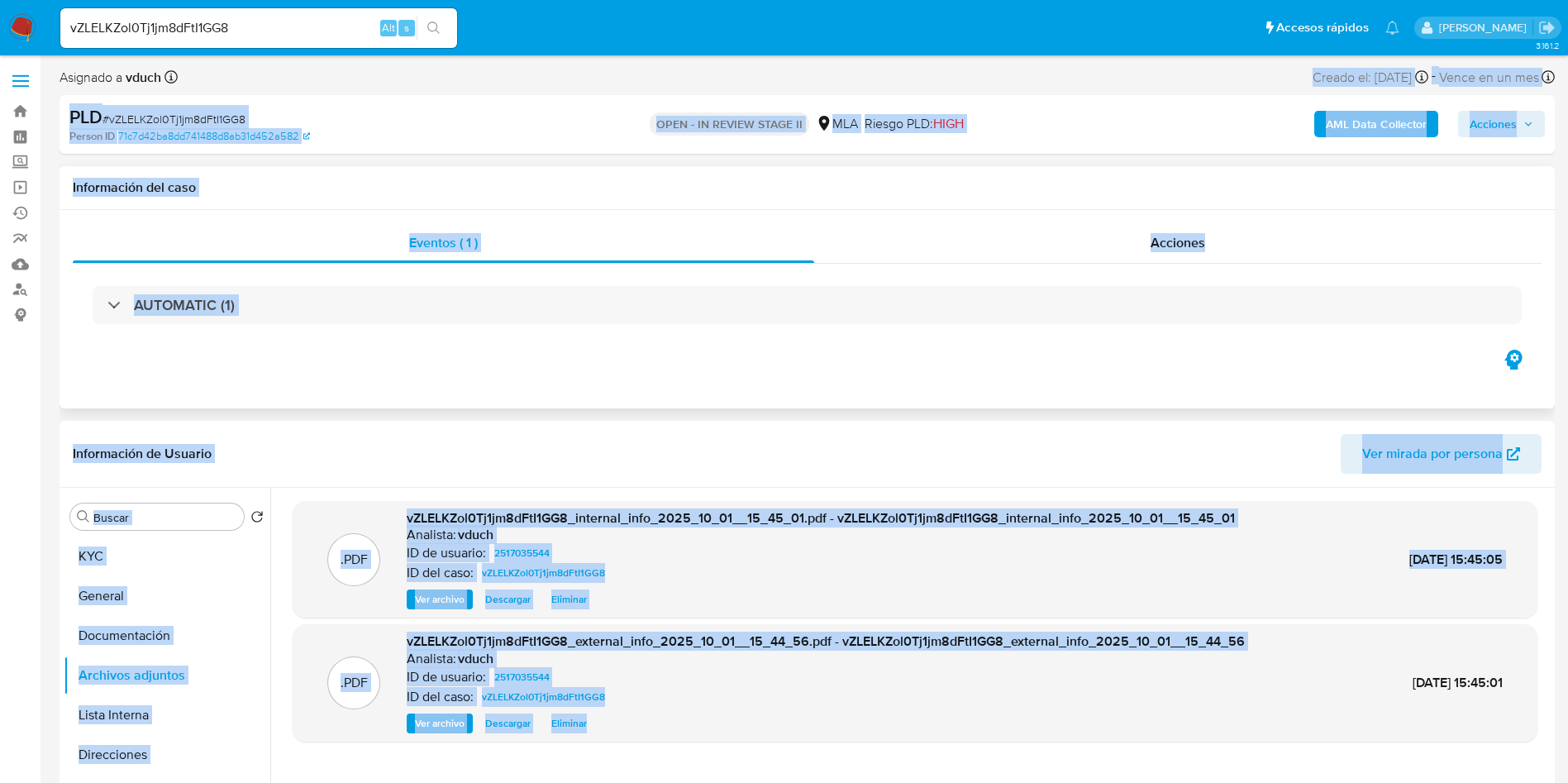
click at [832, 389] on div "Eventos ( 1 ) Acciones AUTOMATIC (1)" at bounding box center [807, 309] width 1496 height 198
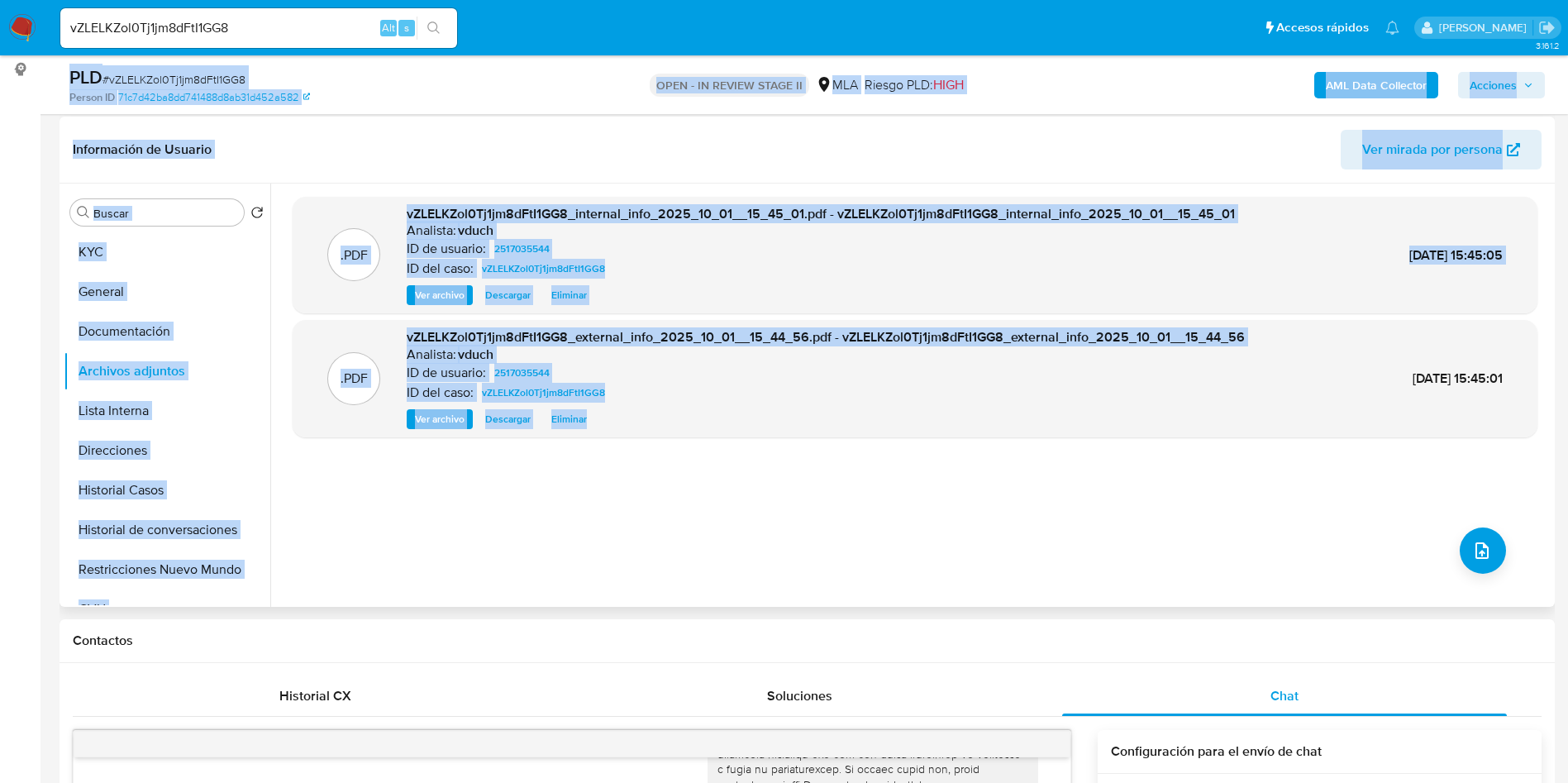
scroll to position [248, 0]
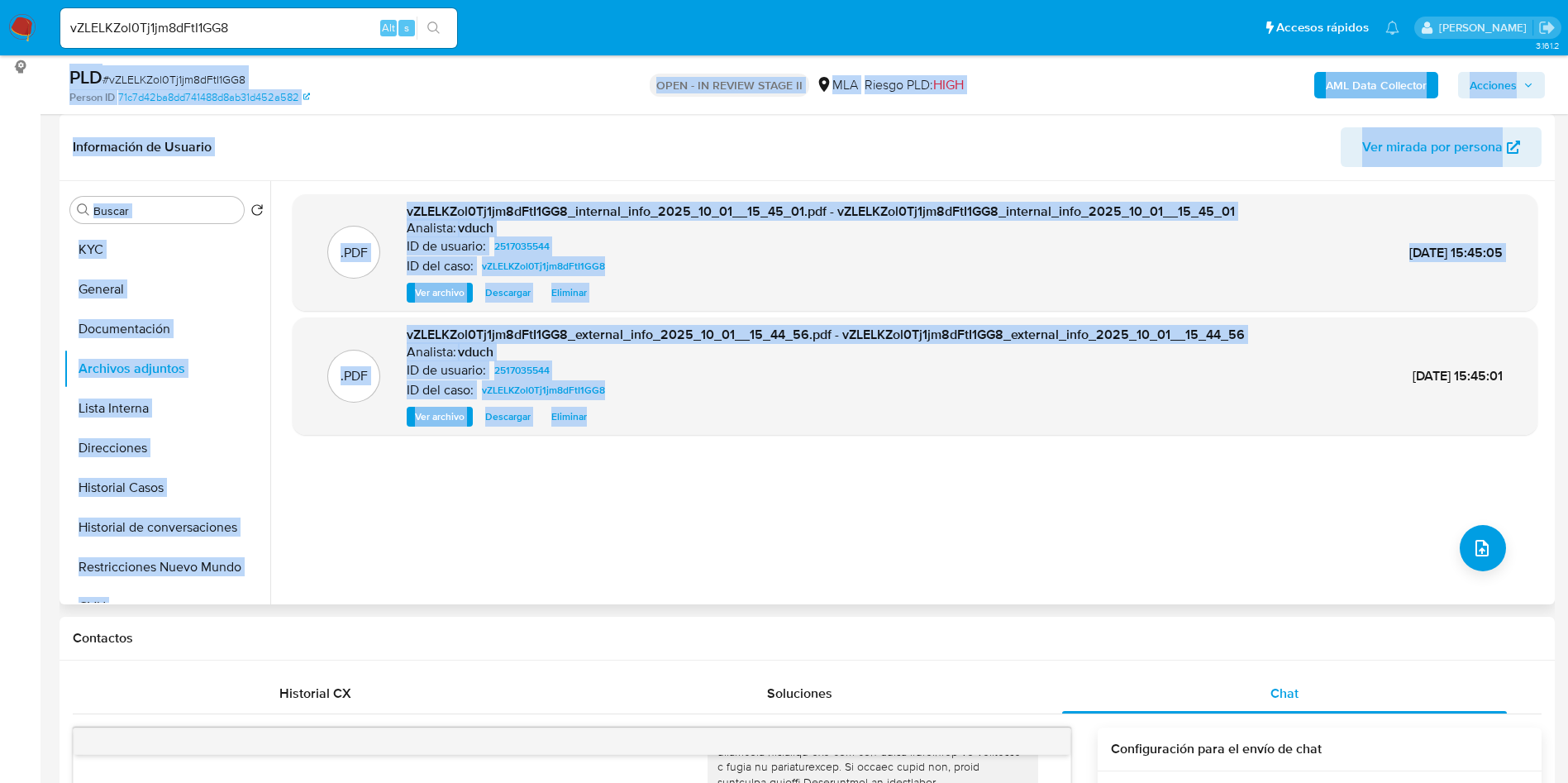
click at [831, 535] on div ".PDF vZLELKZol0Tj1jm8dFtI1GG8_internal_info_2025_10_01__15_45_01.pdf - vZLELKZo…" at bounding box center [914, 393] width 1245 height 397
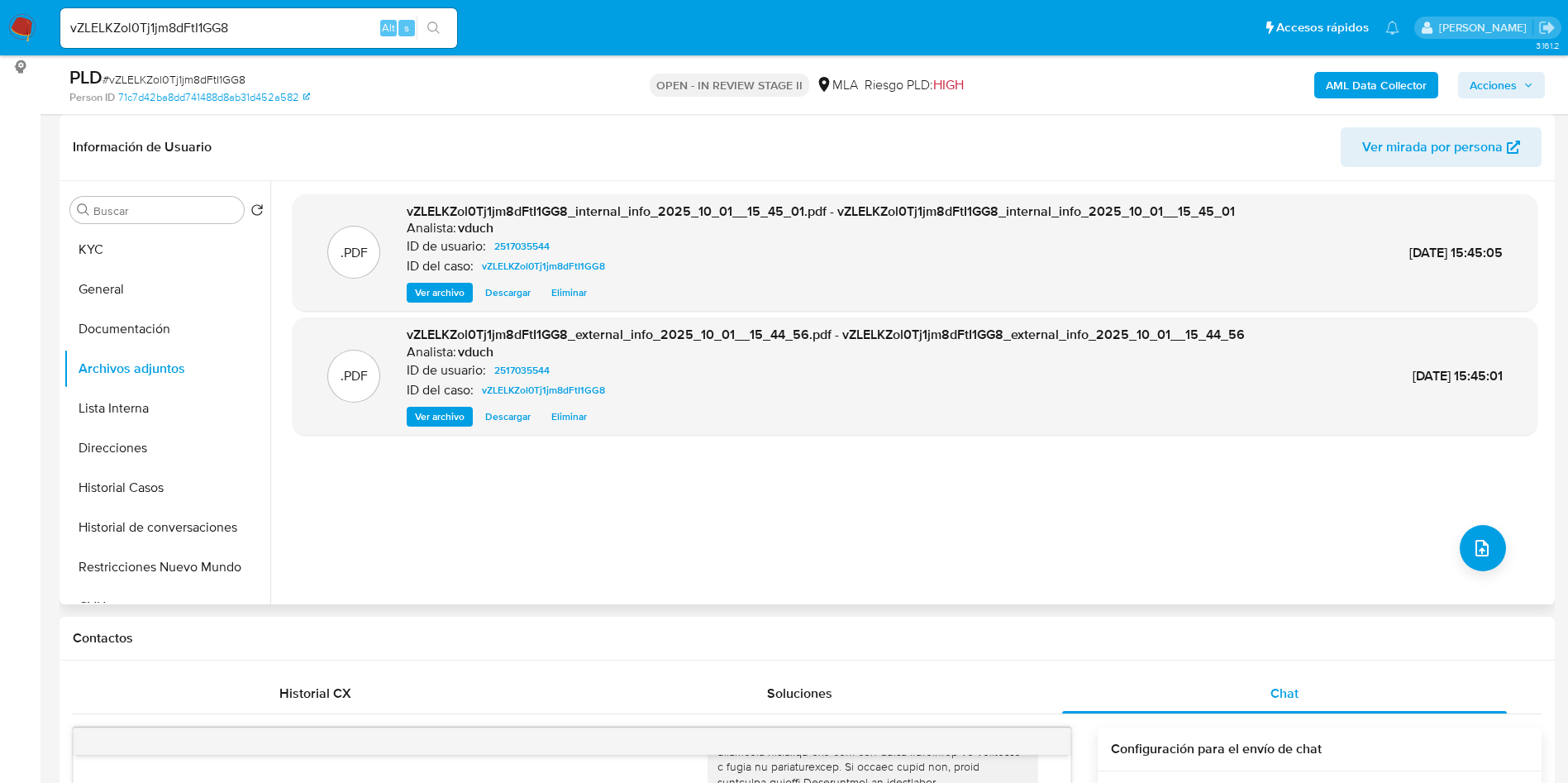
click at [844, 287] on div "Ver archivo Descargar Eliminar" at bounding box center [821, 292] width 829 height 20
click at [844, 558] on div ".PDF vZLELKZol0Tj1jm8dFtI1GG8_internal_info_2025_10_01__15_45_01.pdf - vZLELKZo…" at bounding box center [914, 393] width 1245 height 397
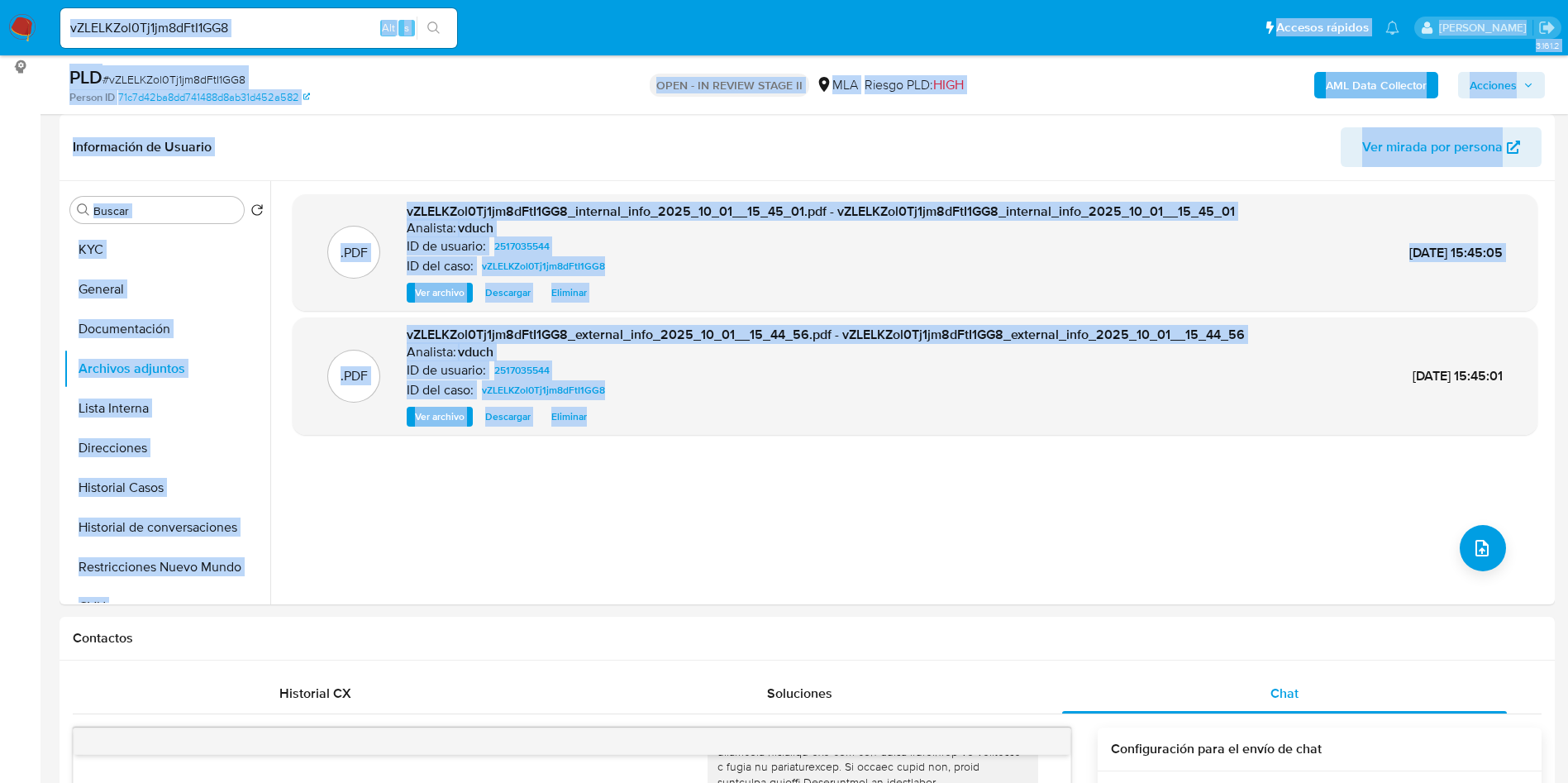
drag, startPoint x: 618, startPoint y: 547, endPoint x: 855, endPoint y: -67, distance: 658.2
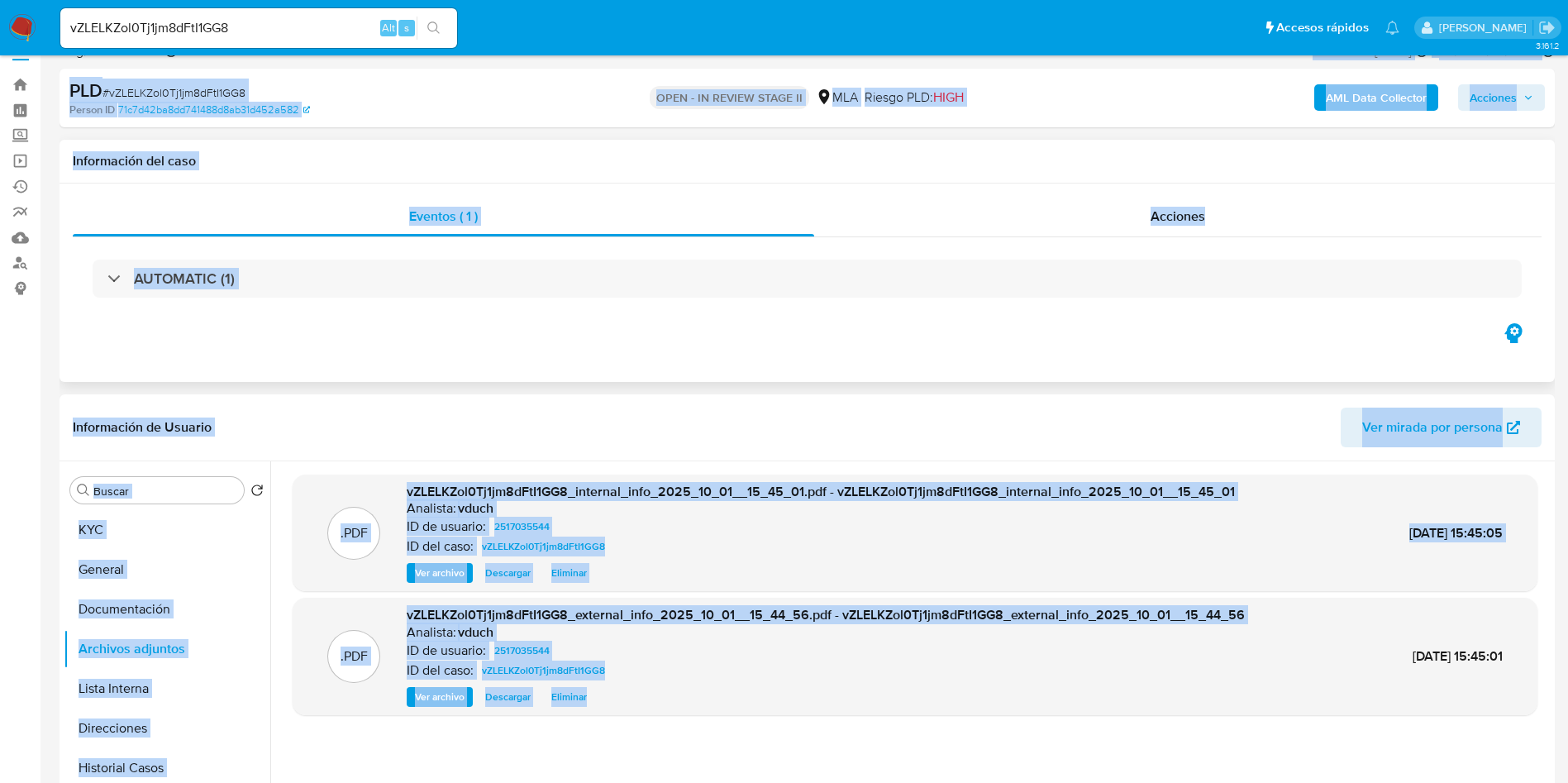
click at [840, 324] on div "Eventos ( 1 ) Acciones AUTOMATIC (1)" at bounding box center [807, 282] width 1496 height 198
click at [890, 541] on div "ID del caso: vZLELKZol0Tj1jm8dFtI1GG8" at bounding box center [821, 546] width 829 height 20
click at [796, 364] on div "Eventos ( 1 ) Acciones AUTOMATIC (1)" at bounding box center [807, 282] width 1496 height 198
click at [830, 741] on div ".PDF vZLELKZol0Tj1jm8dFtI1GG8_internal_info_2025_10_01__15_45_01.pdf - vZLELKZo…" at bounding box center [914, 672] width 1245 height 397
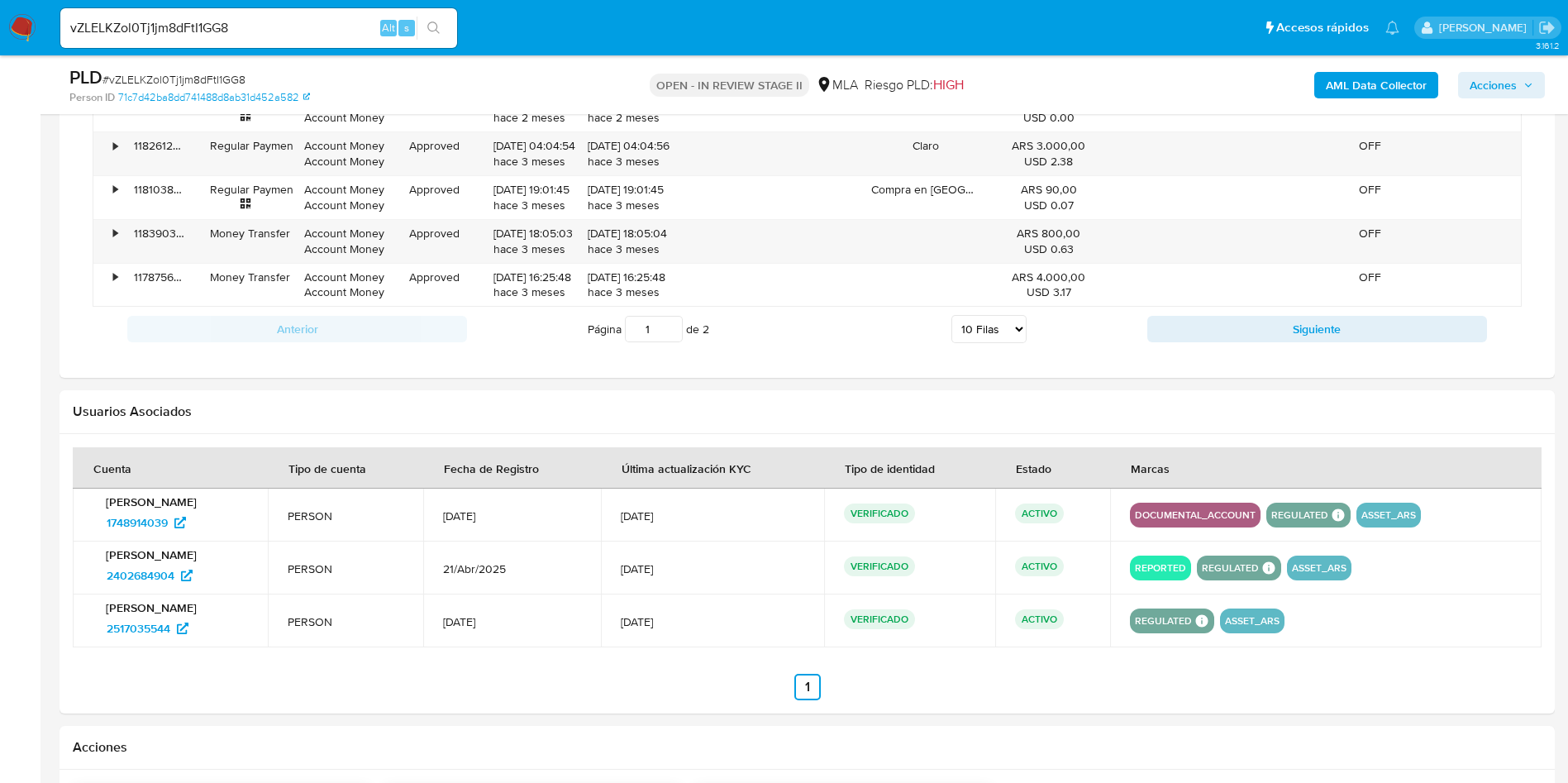
scroll to position [2357, 0]
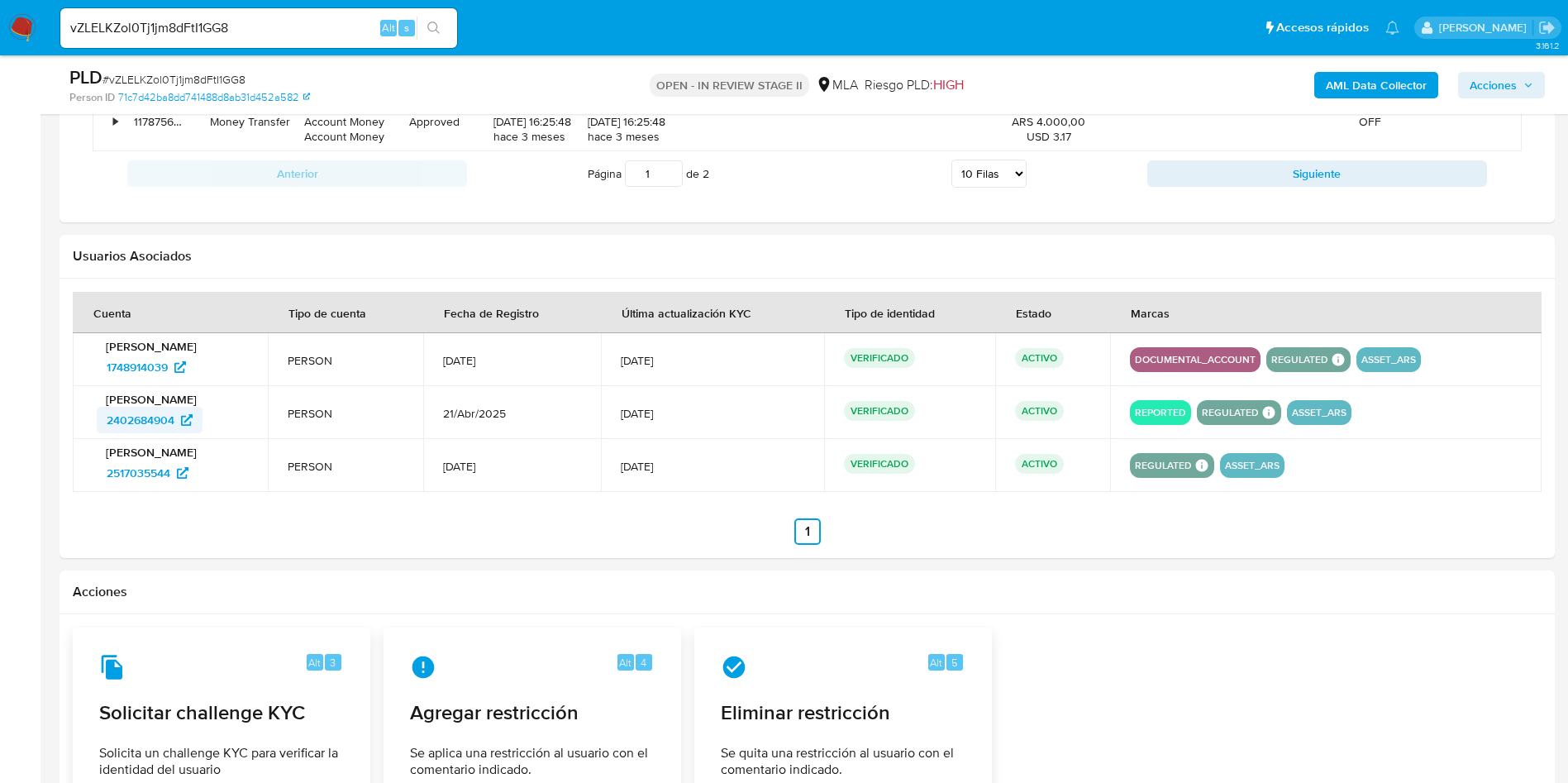
click at [133, 433] on span "2402684904" at bounding box center [140, 420] width 68 height 26
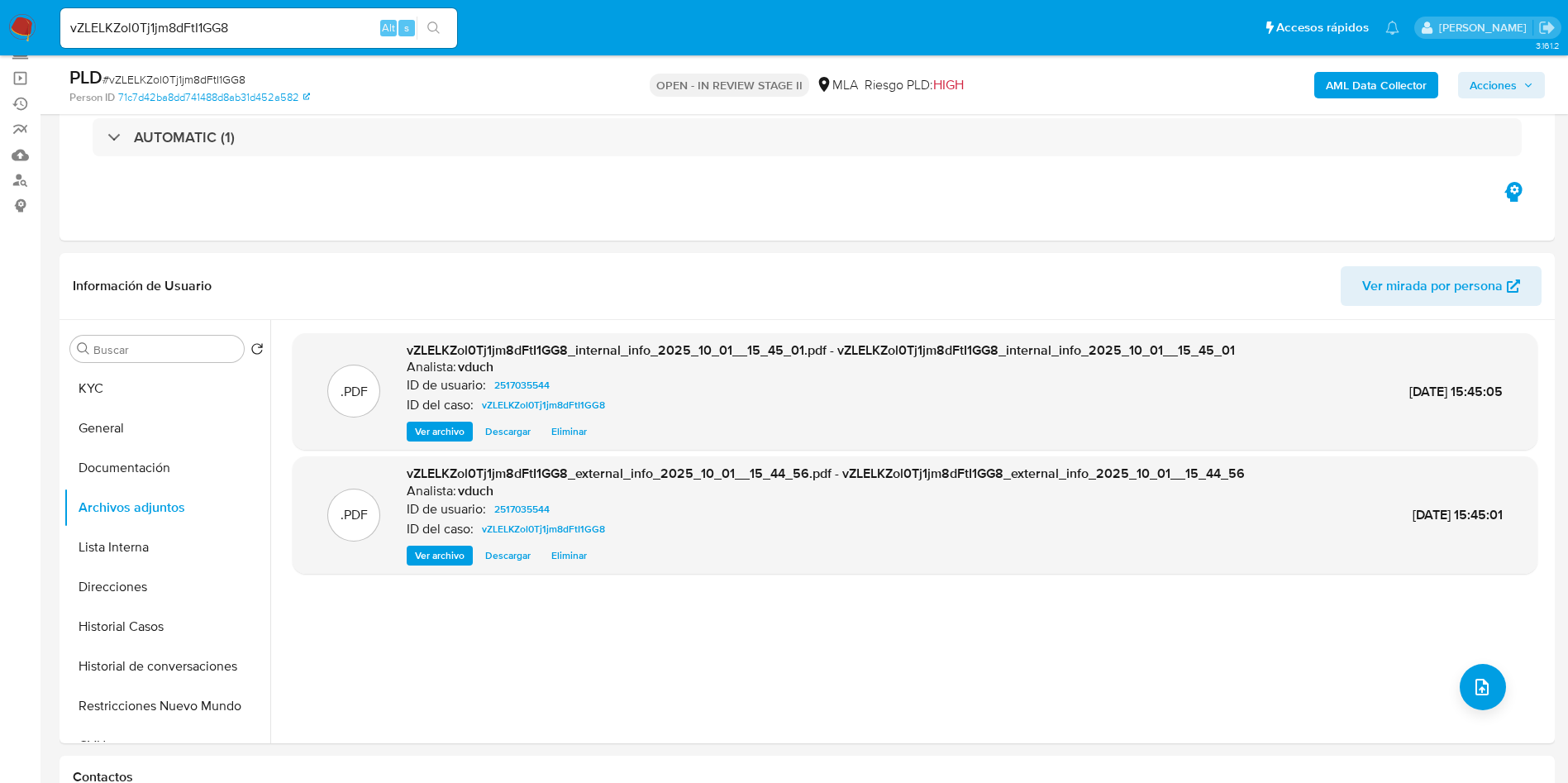
scroll to position [0, 0]
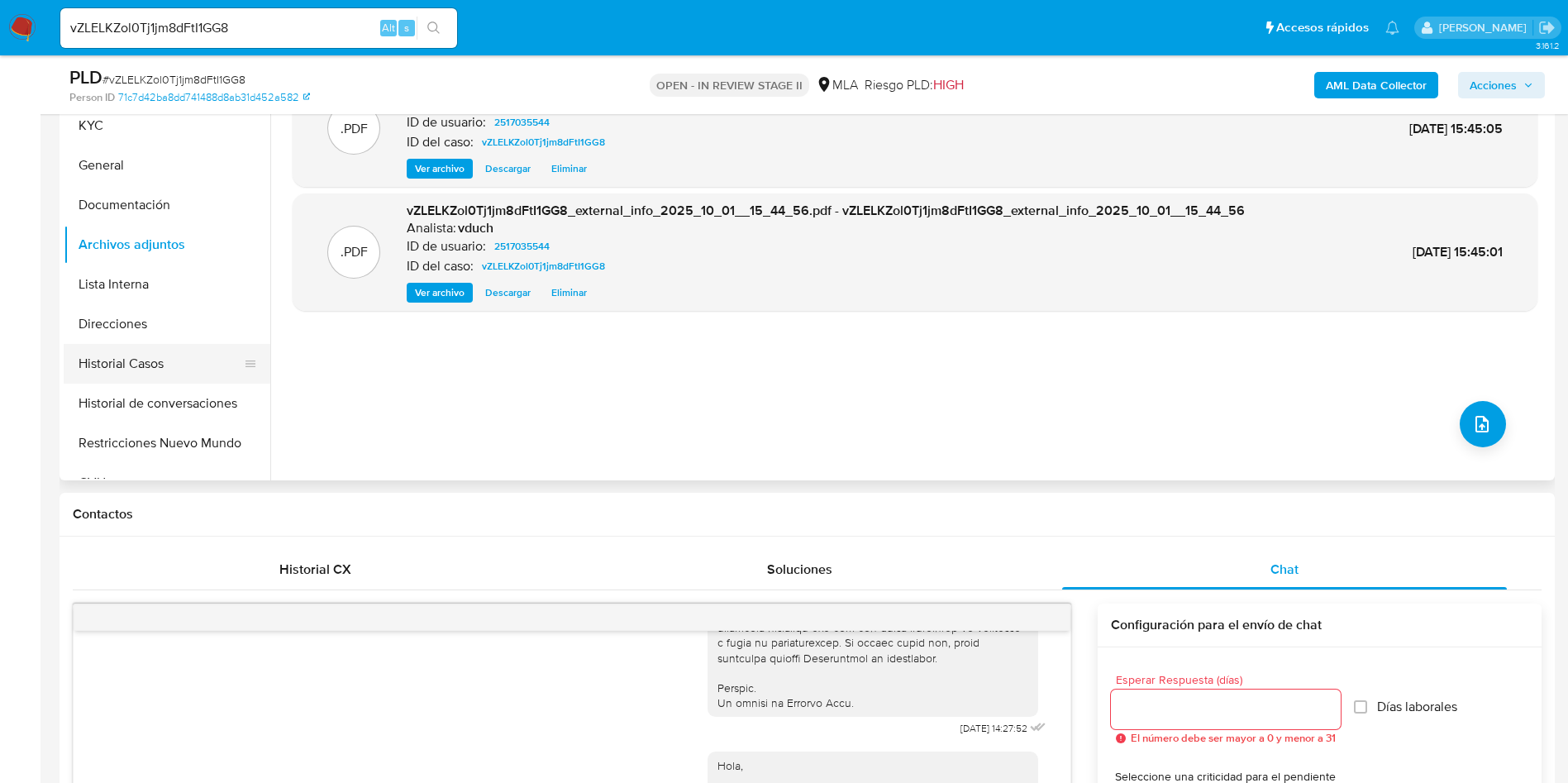
click at [188, 362] on button "Historial Casos" at bounding box center [161, 364] width 194 height 40
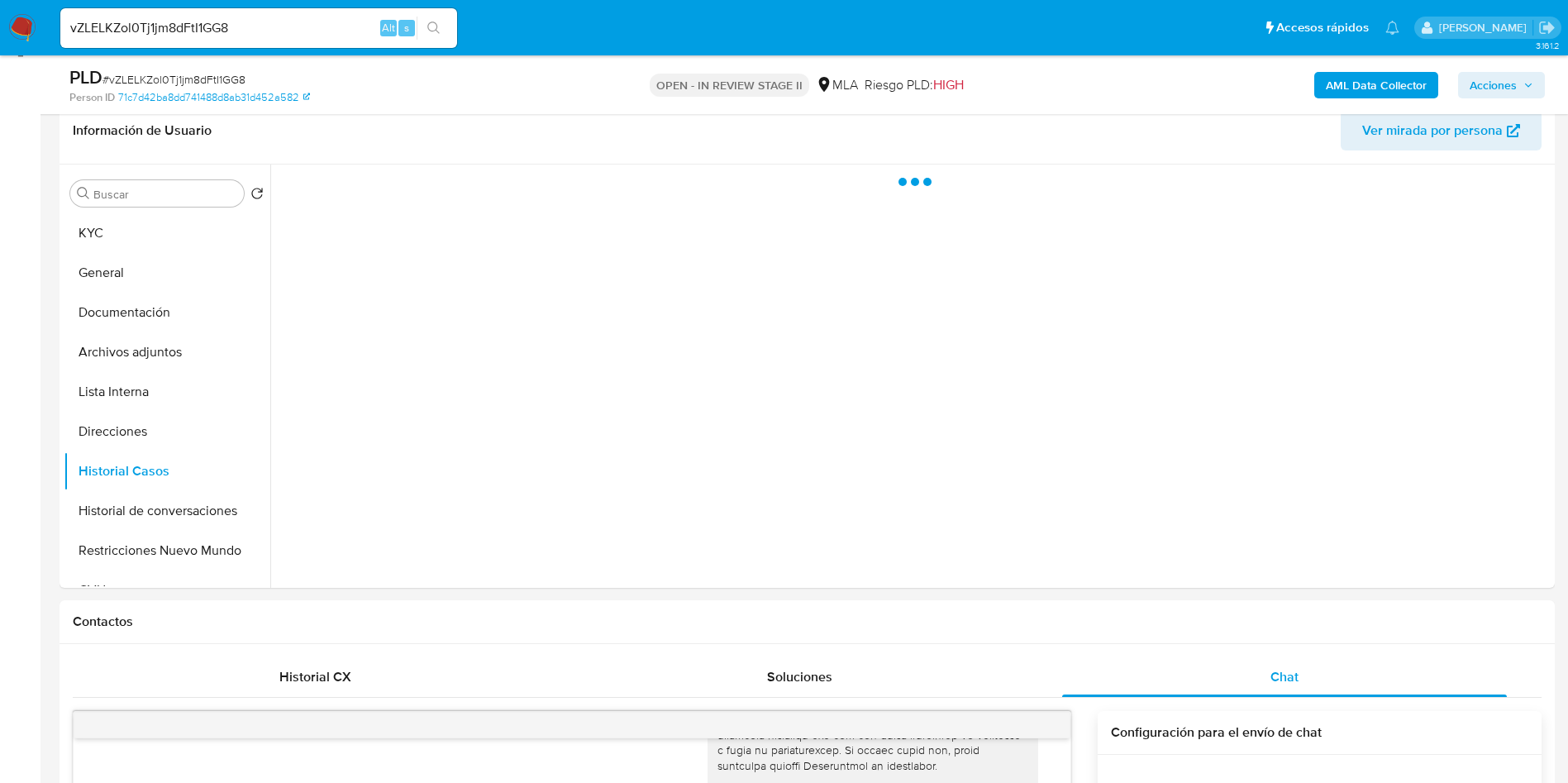
scroll to position [124, 0]
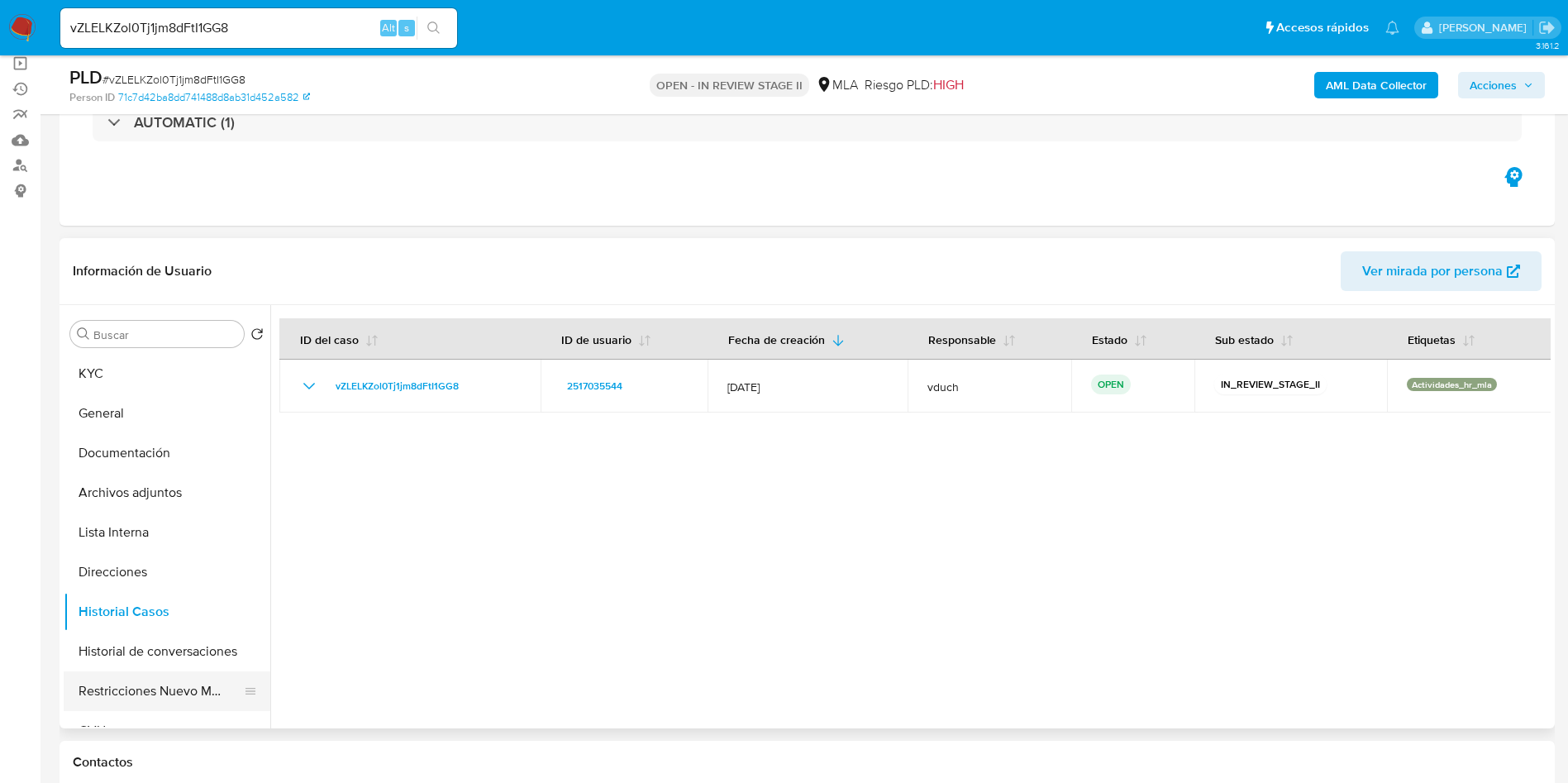
click at [148, 695] on button "Restricciones Nuevo Mundo" at bounding box center [161, 691] width 194 height 40
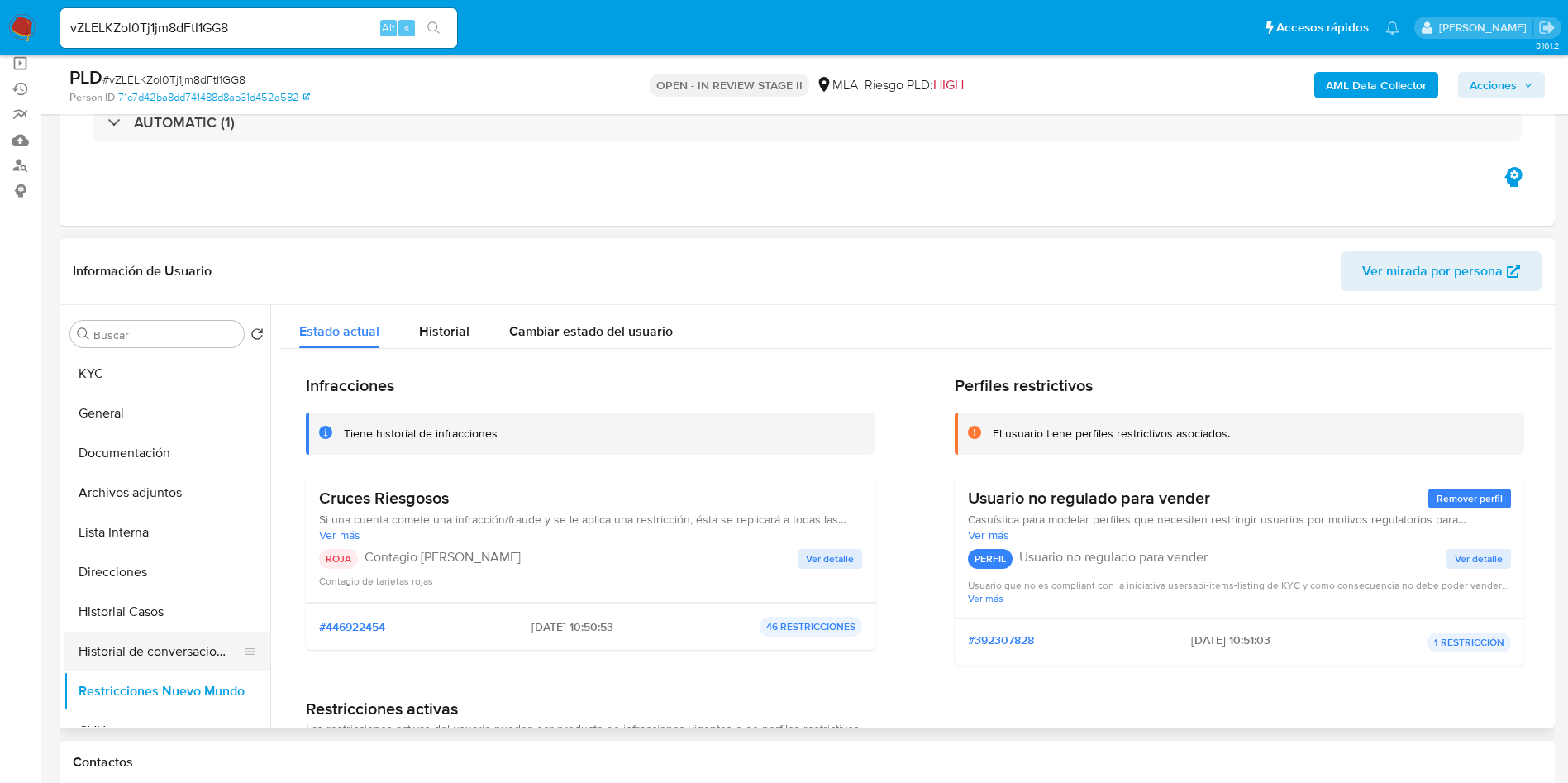
click at [156, 643] on button "Historial de conversaciones" at bounding box center [161, 651] width 194 height 40
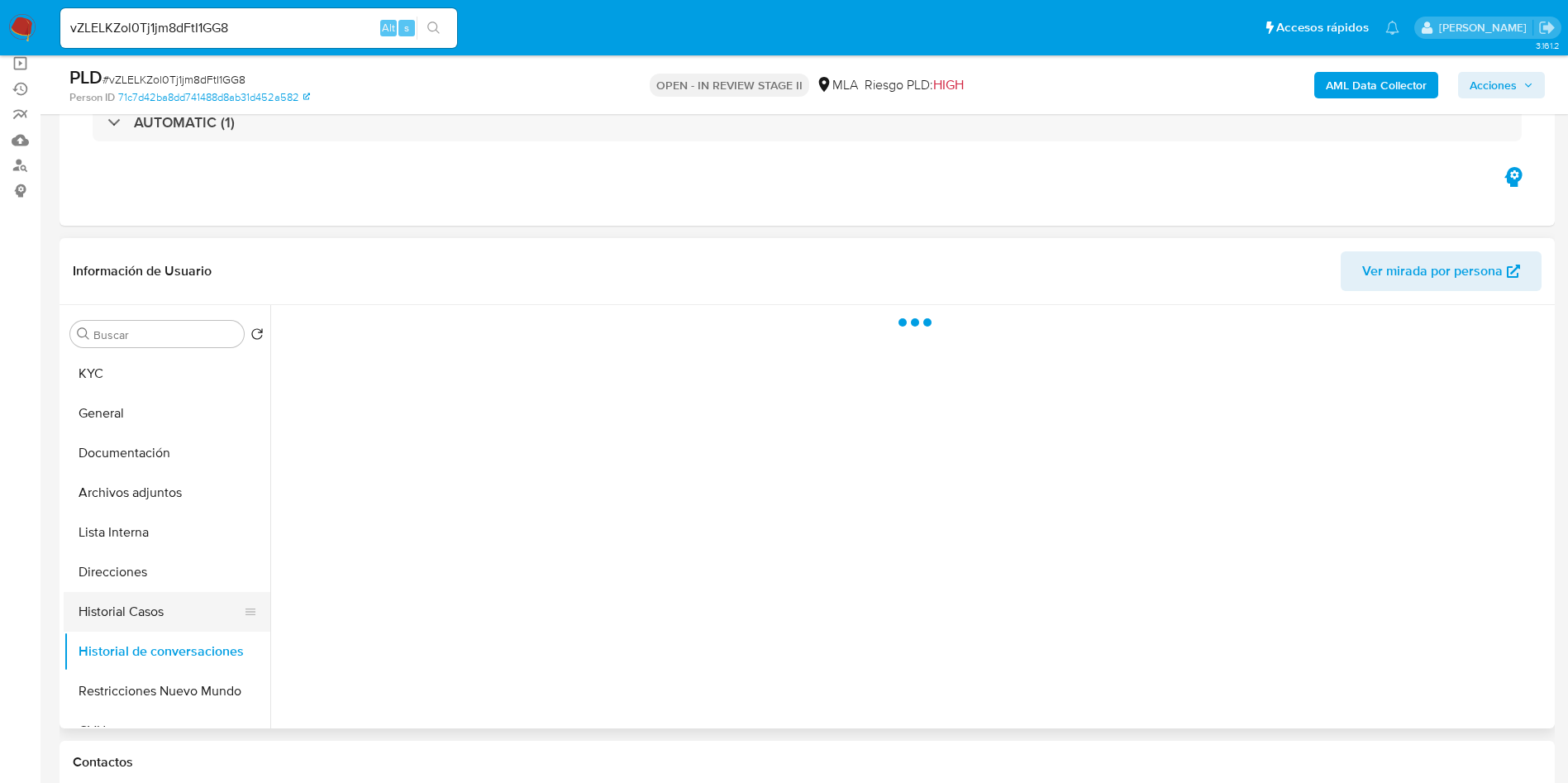
click at [154, 615] on button "Historial Casos" at bounding box center [161, 611] width 194 height 40
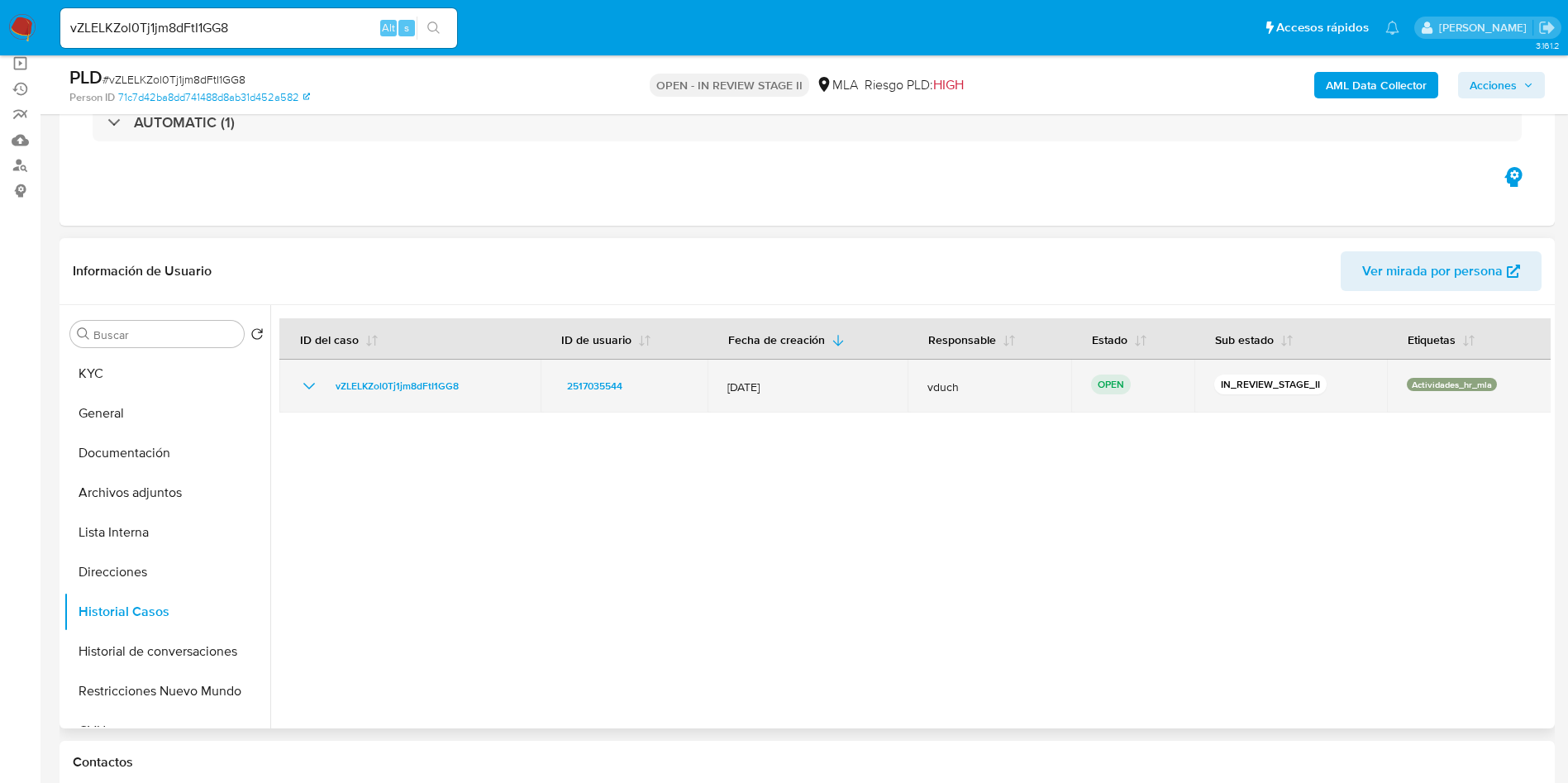
click at [299, 385] on icon "Mostrar/Ocultar" at bounding box center [309, 386] width 20 height 20
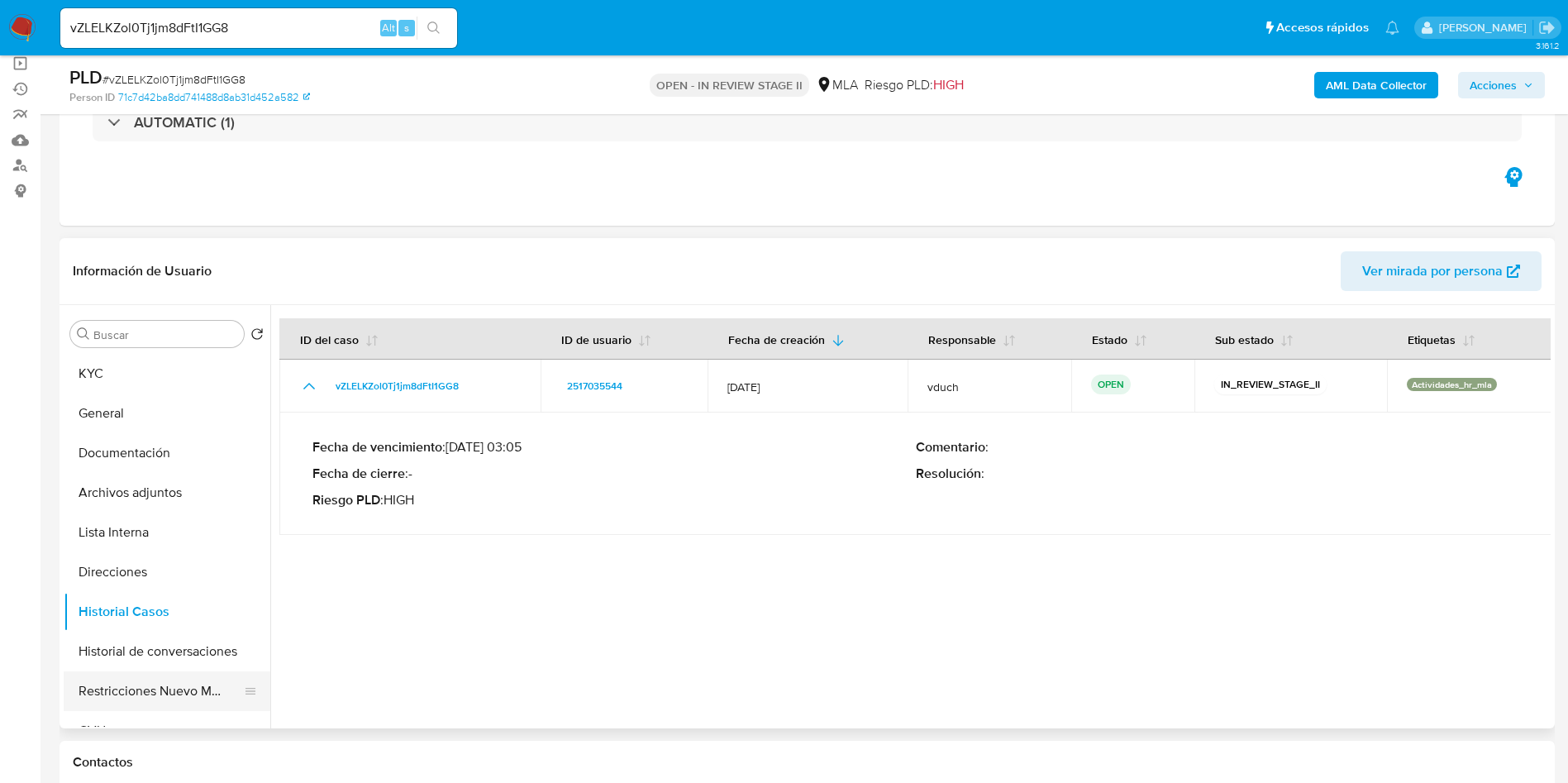
click at [161, 681] on button "Restricciones Nuevo Mundo" at bounding box center [161, 691] width 194 height 40
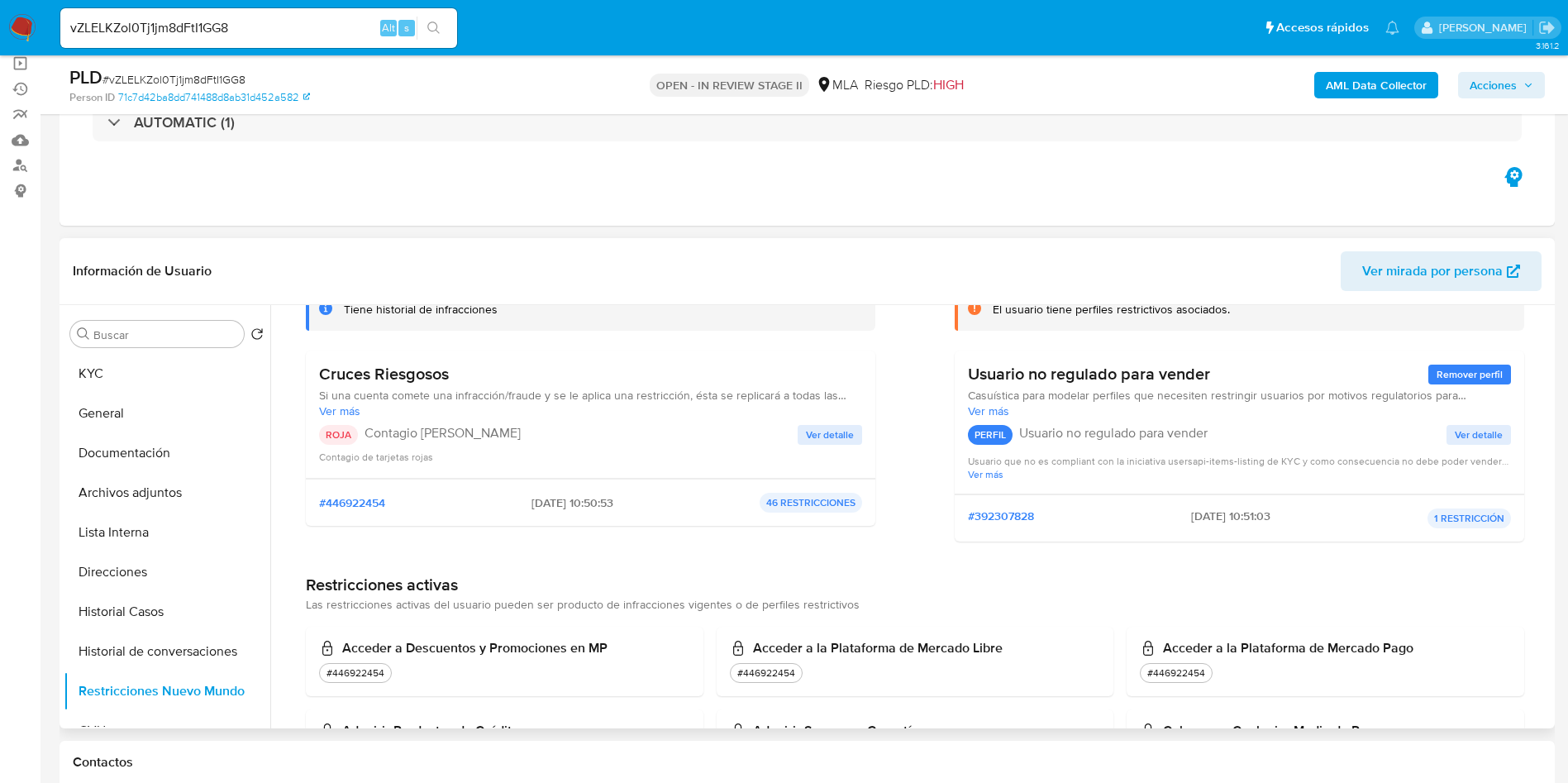
click at [792, 435] on p "Contagio Tarjetas Rojas" at bounding box center [581, 433] width 433 height 16
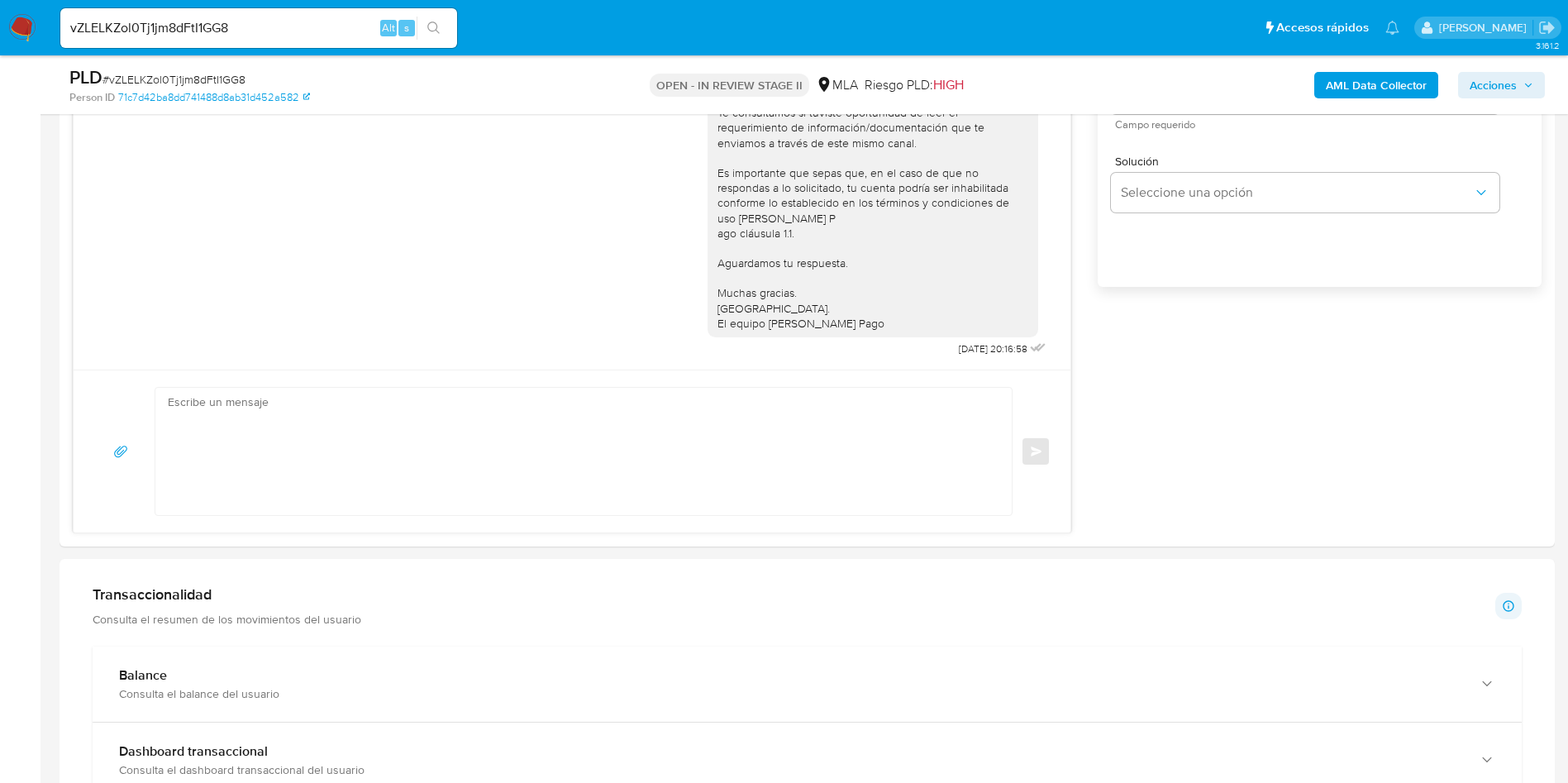
scroll to position [1240, 0]
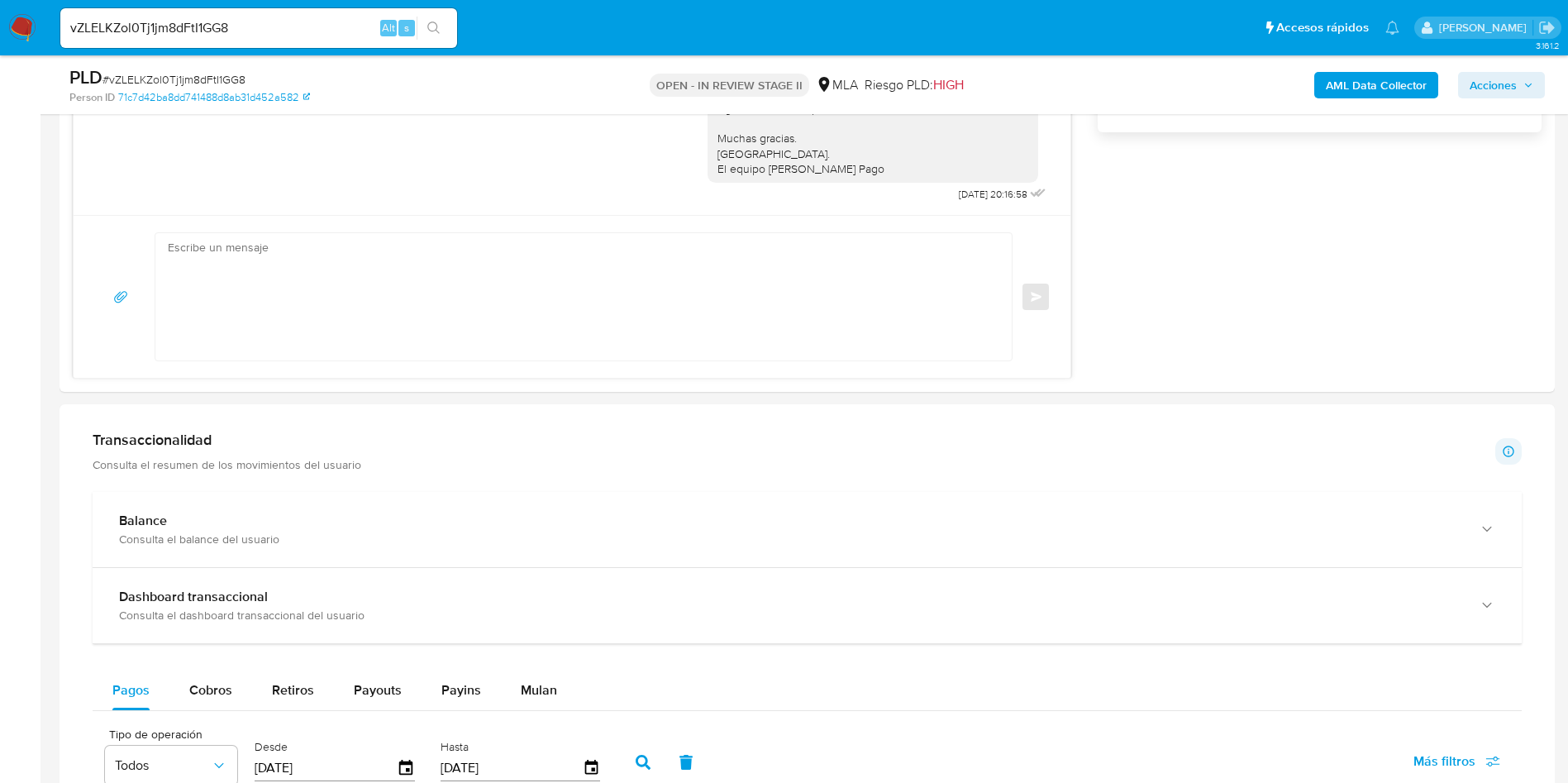
drag, startPoint x: 4, startPoint y: 314, endPoint x: 0, endPoint y: 239, distance: 75.1
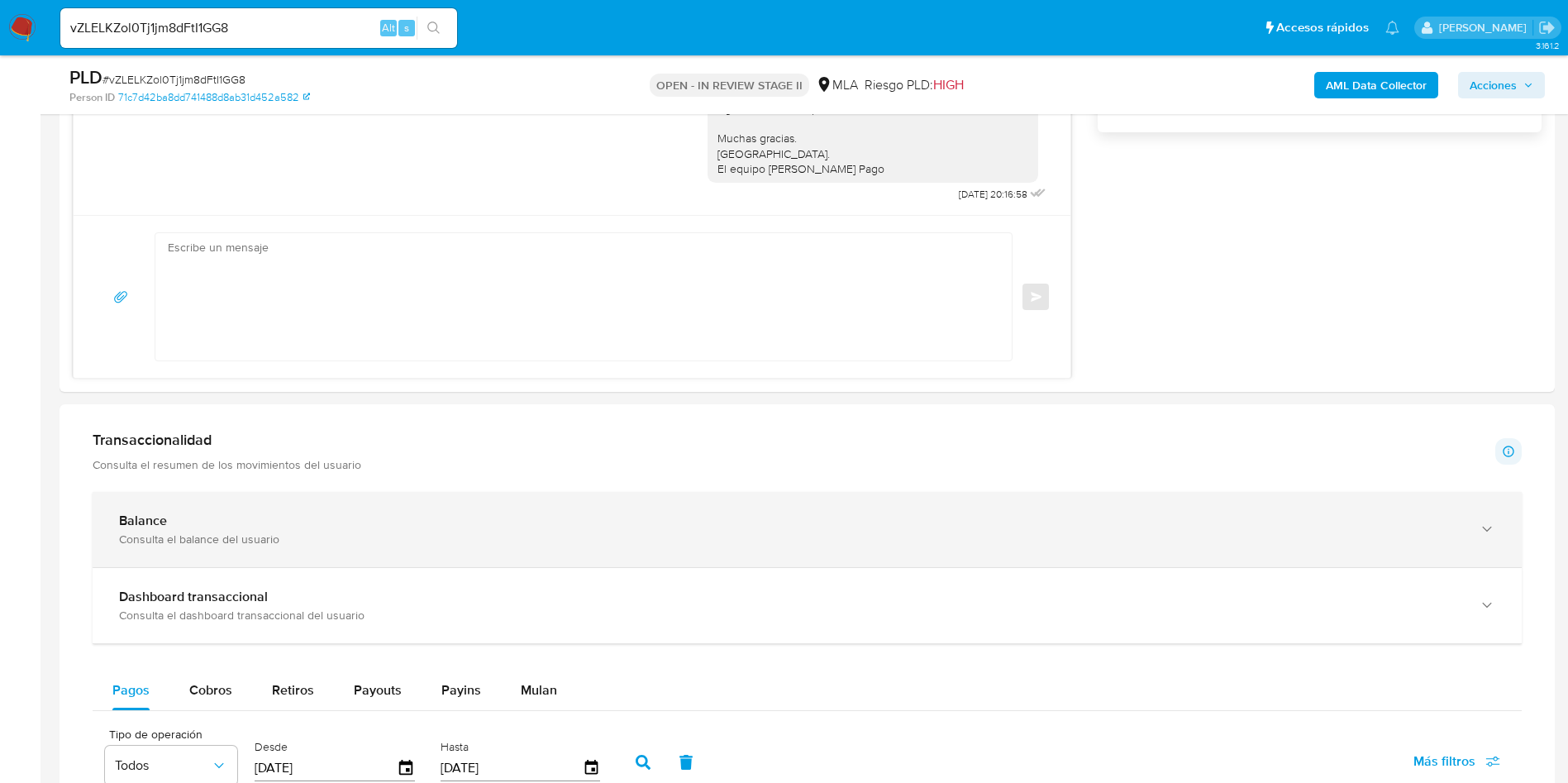
drag, startPoint x: 0, startPoint y: 239, endPoint x: 923, endPoint y: 506, distance: 960.8
click at [923, 502] on div "Balance Consulta el balance del usuario" at bounding box center [807, 530] width 1429 height 76
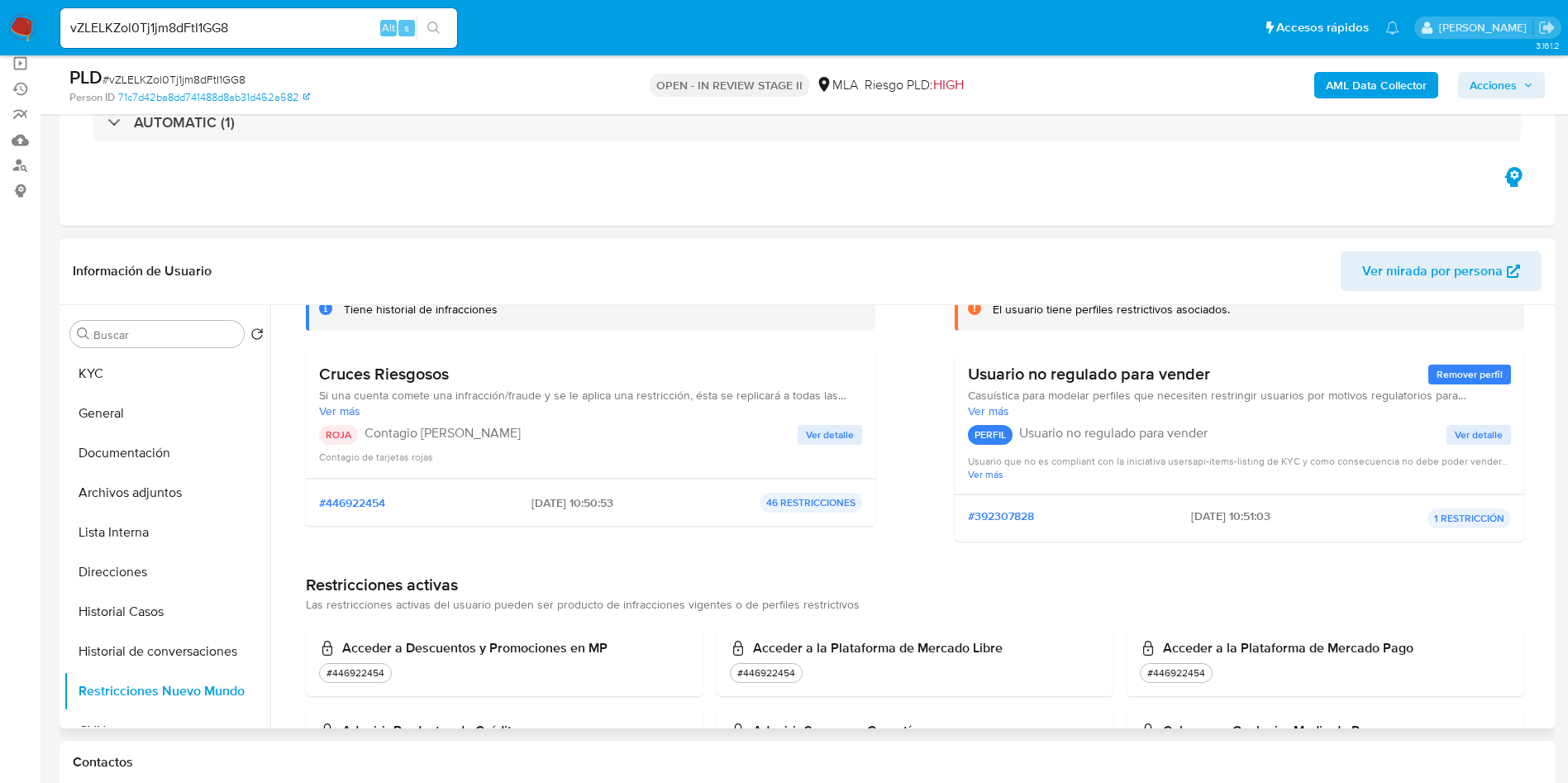
scroll to position [0, 0]
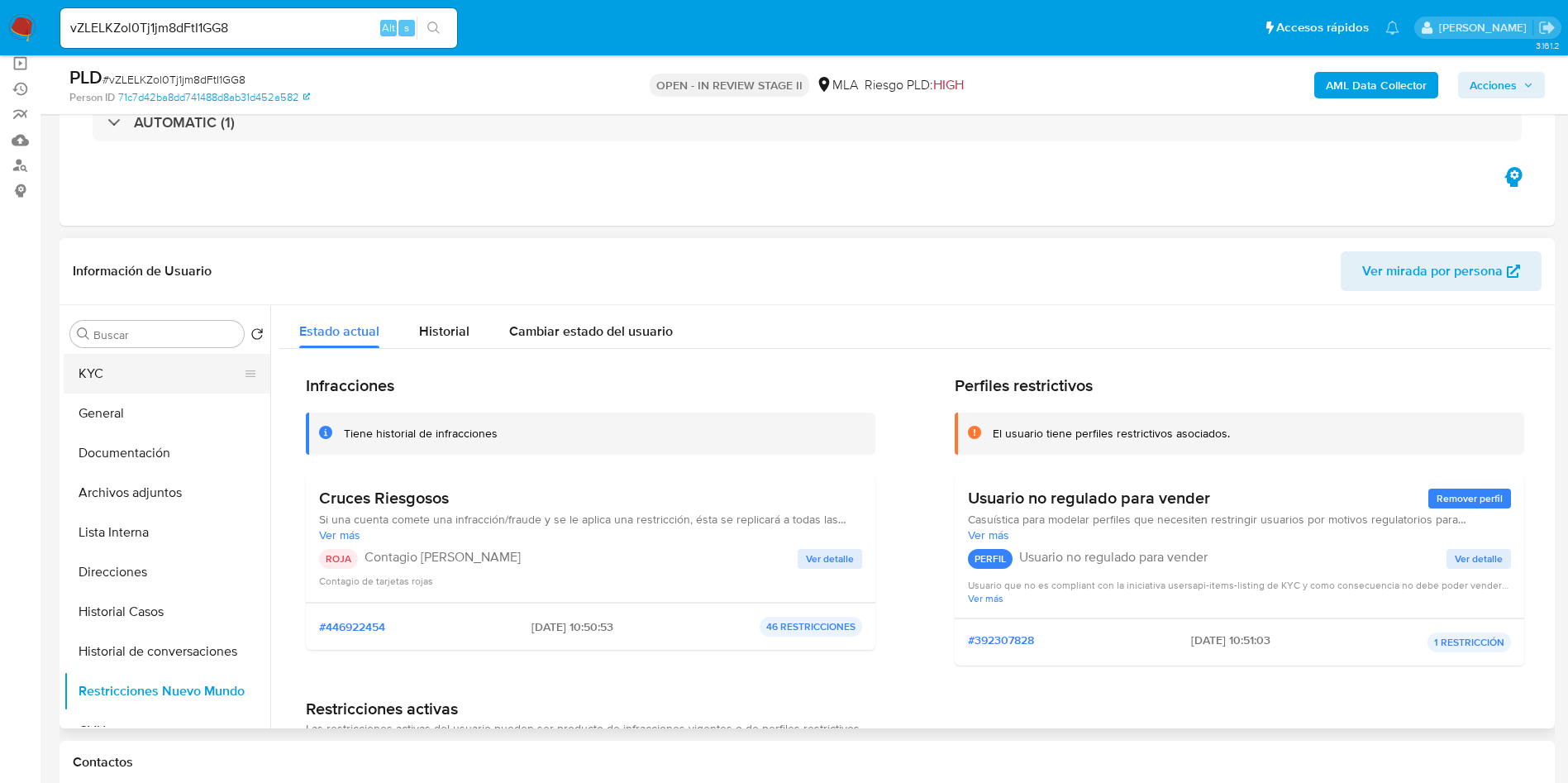
click at [117, 386] on button "KYC" at bounding box center [161, 373] width 194 height 40
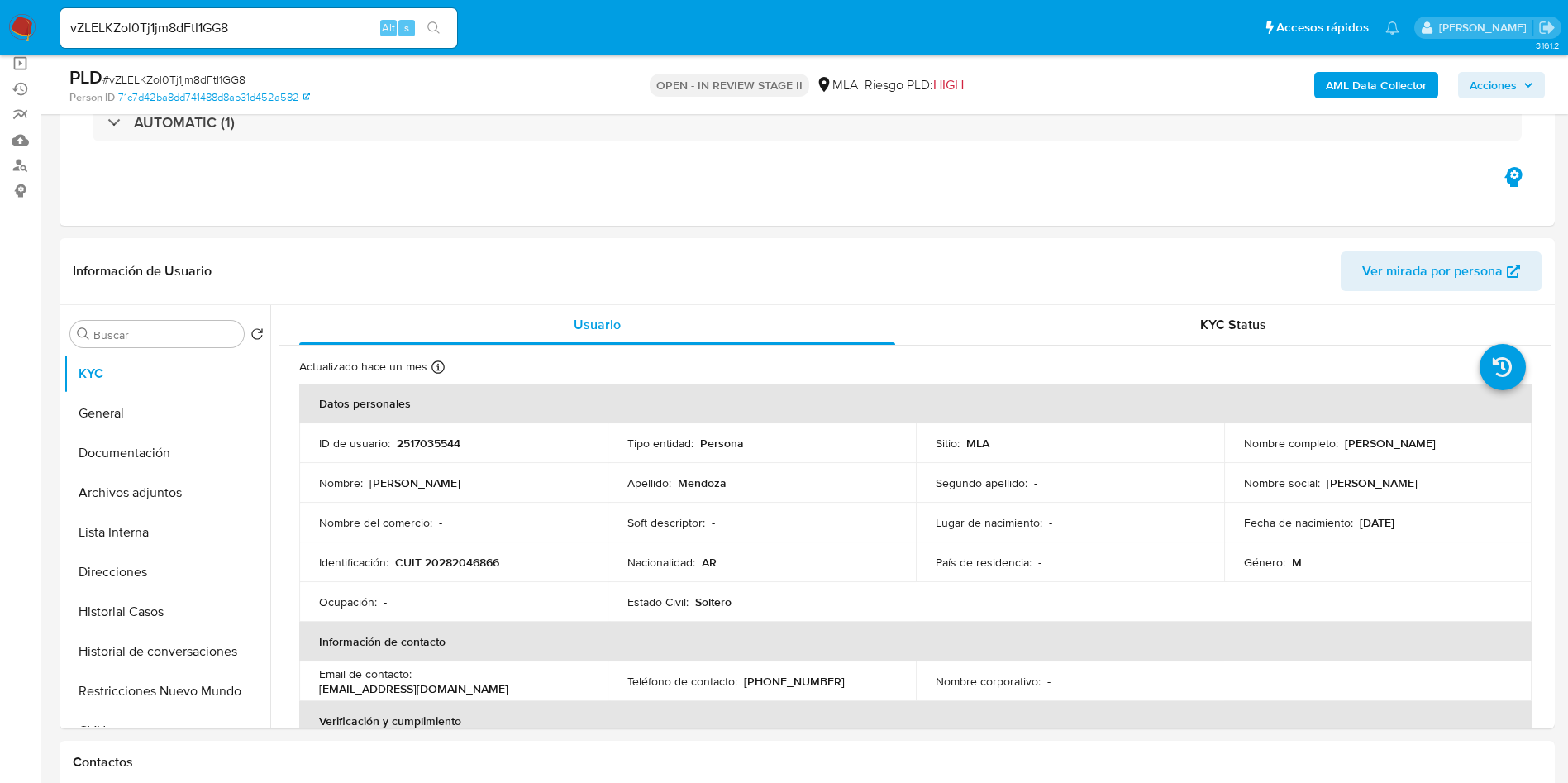
click at [1531, 87] on icon "button" at bounding box center [1529, 85] width 10 height 10
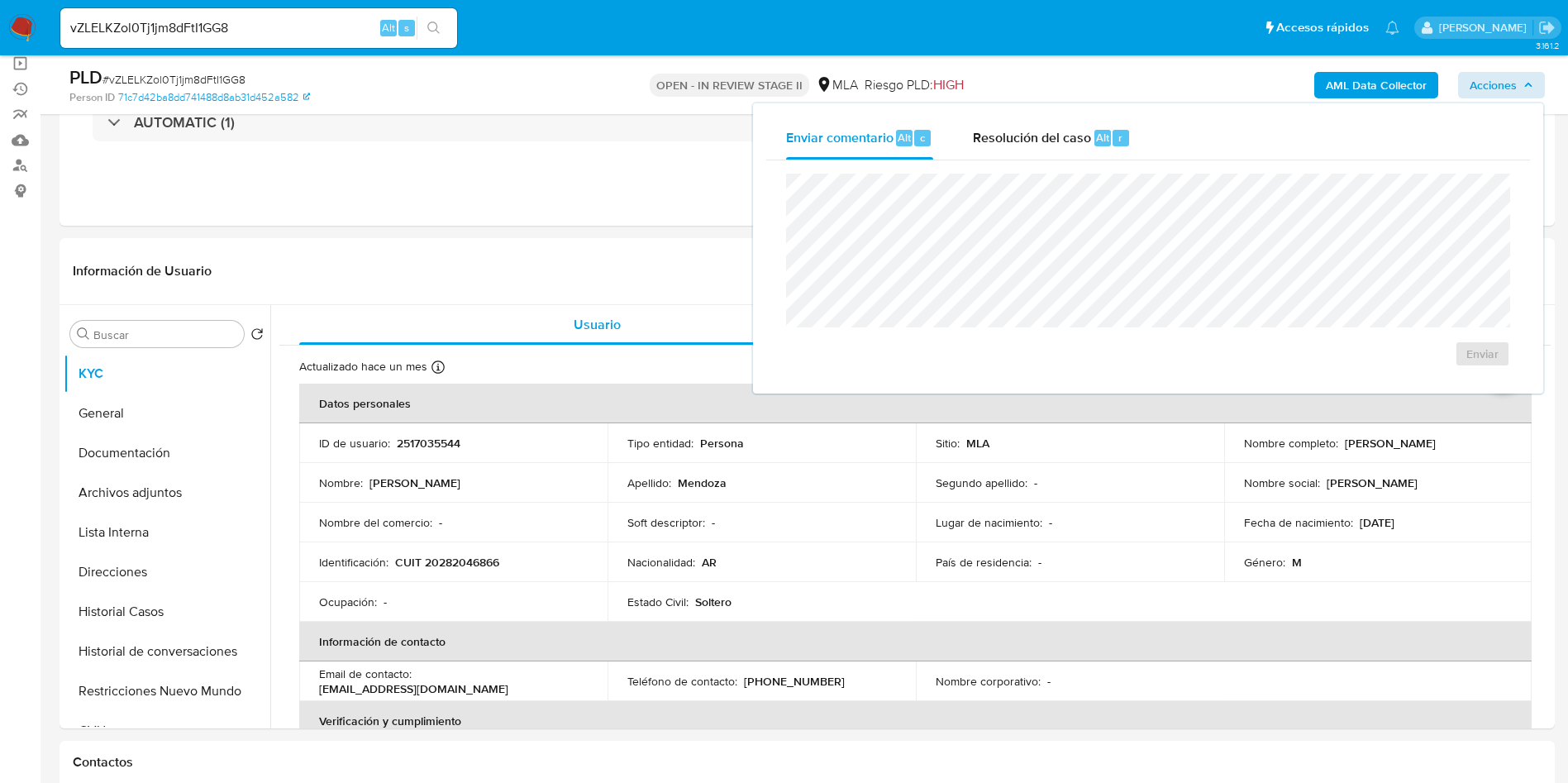
click at [218, 66] on div "PLD # vZLELKZol0Tj1jm8dFtI1GG8" at bounding box center [313, 77] width 486 height 25
copy span "vZLELKZol0Tj1jm8dFtI1GG8"
click at [619, 507] on td "Soft descriptor : -" at bounding box center [761, 522] width 309 height 40
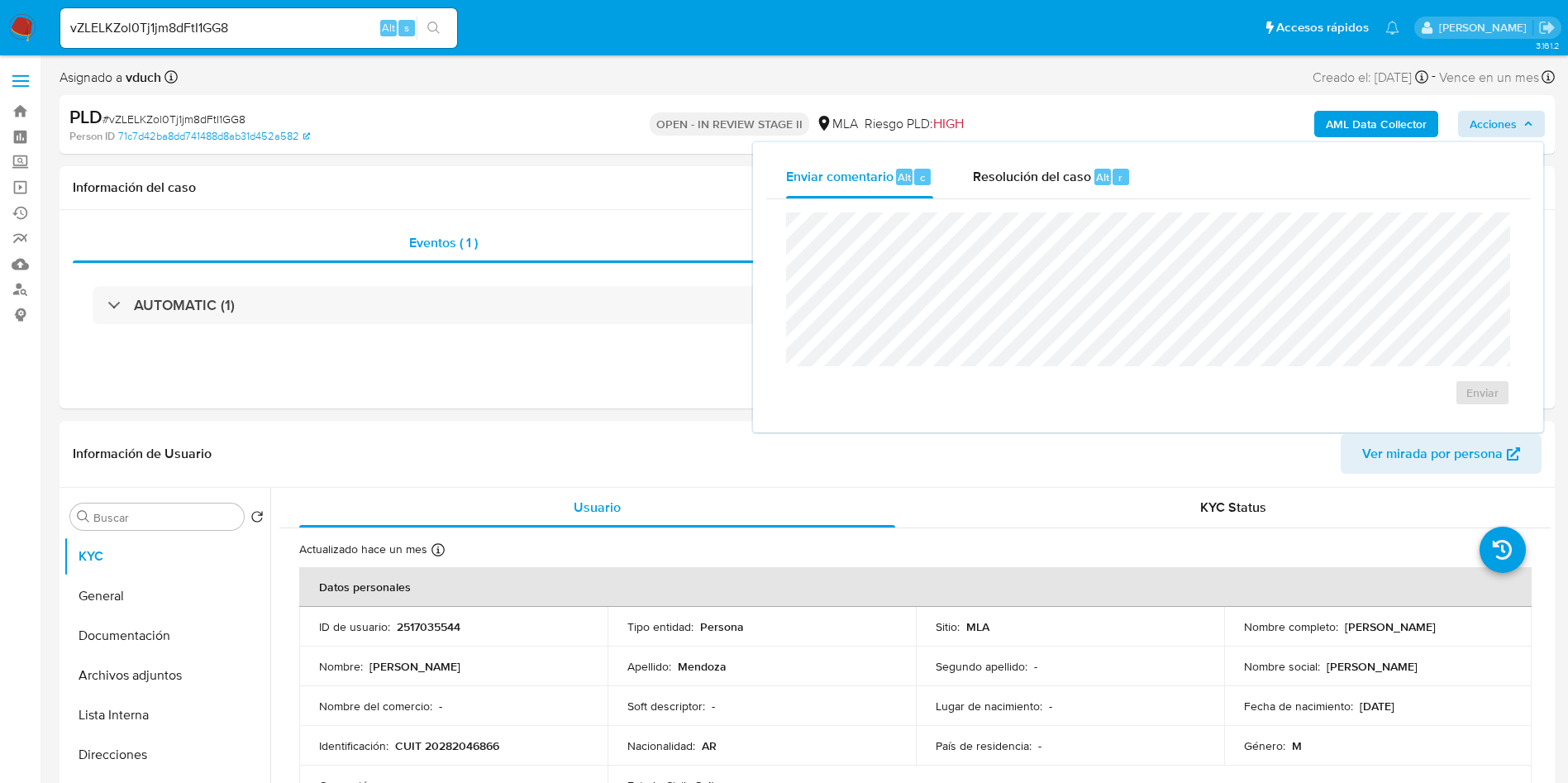
click at [132, 116] on span "# vZLELKZol0Tj1jm8dFtI1GG8" at bounding box center [174, 118] width 143 height 16
copy span "vZLELKZol0Tj1jm8dFtI1GG8"
click at [959, 701] on p "Lugar de nacimiento :" at bounding box center [988, 706] width 106 height 15
click at [892, 679] on td "Apellido : Mendoza" at bounding box center [761, 667] width 309 height 40
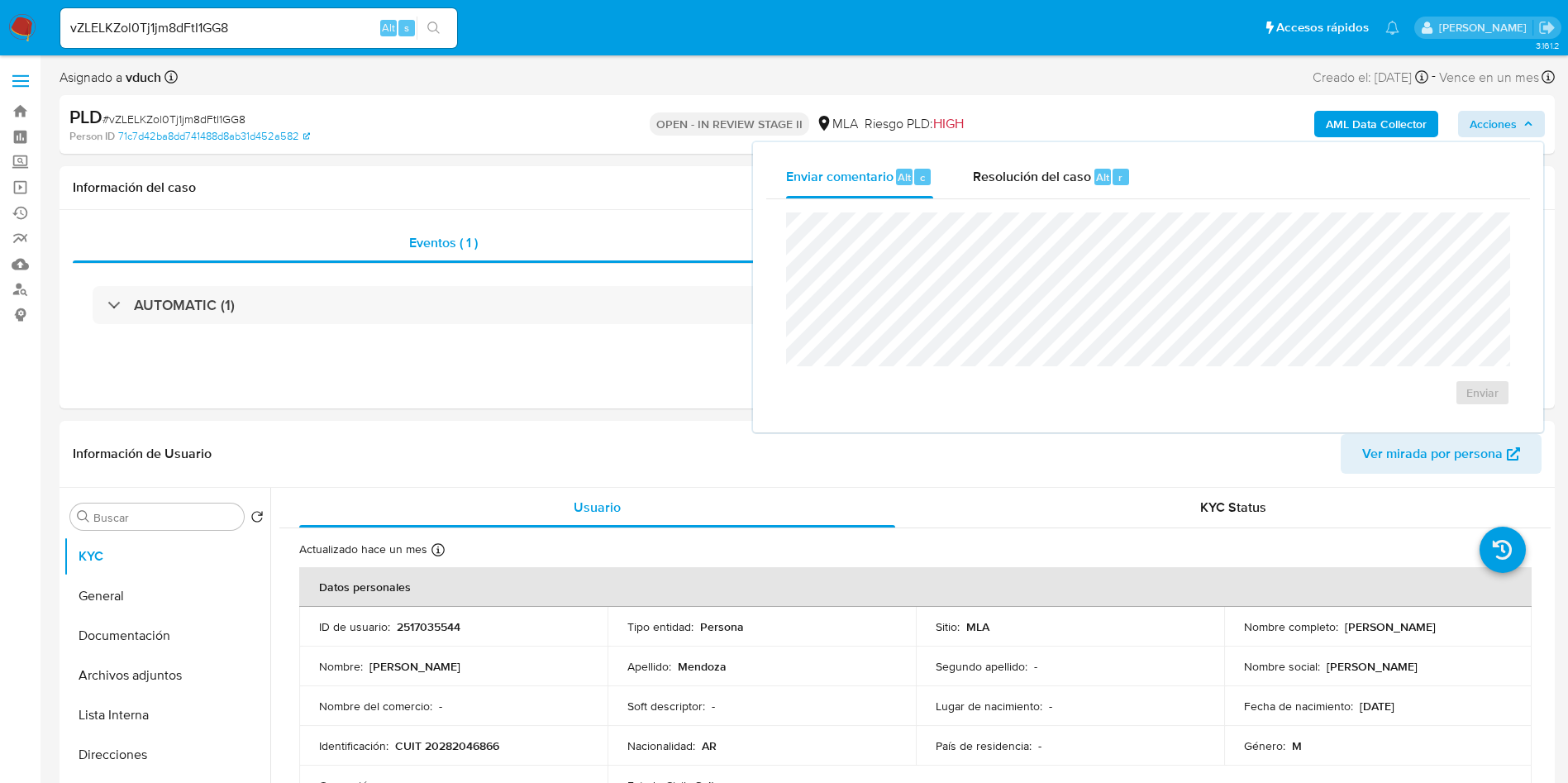
click at [349, 20] on input "vZLELKZol0Tj1jm8dFtI1GG8" at bounding box center [258, 27] width 397 height 21
paste input "oQPp4kYUfgO9xzbkCtfjrb2"
type input "oQPp4kYUfgO9xzbkCtfjrb28"
click at [418, 16] on button "search-icon" at bounding box center [433, 27] width 34 height 23
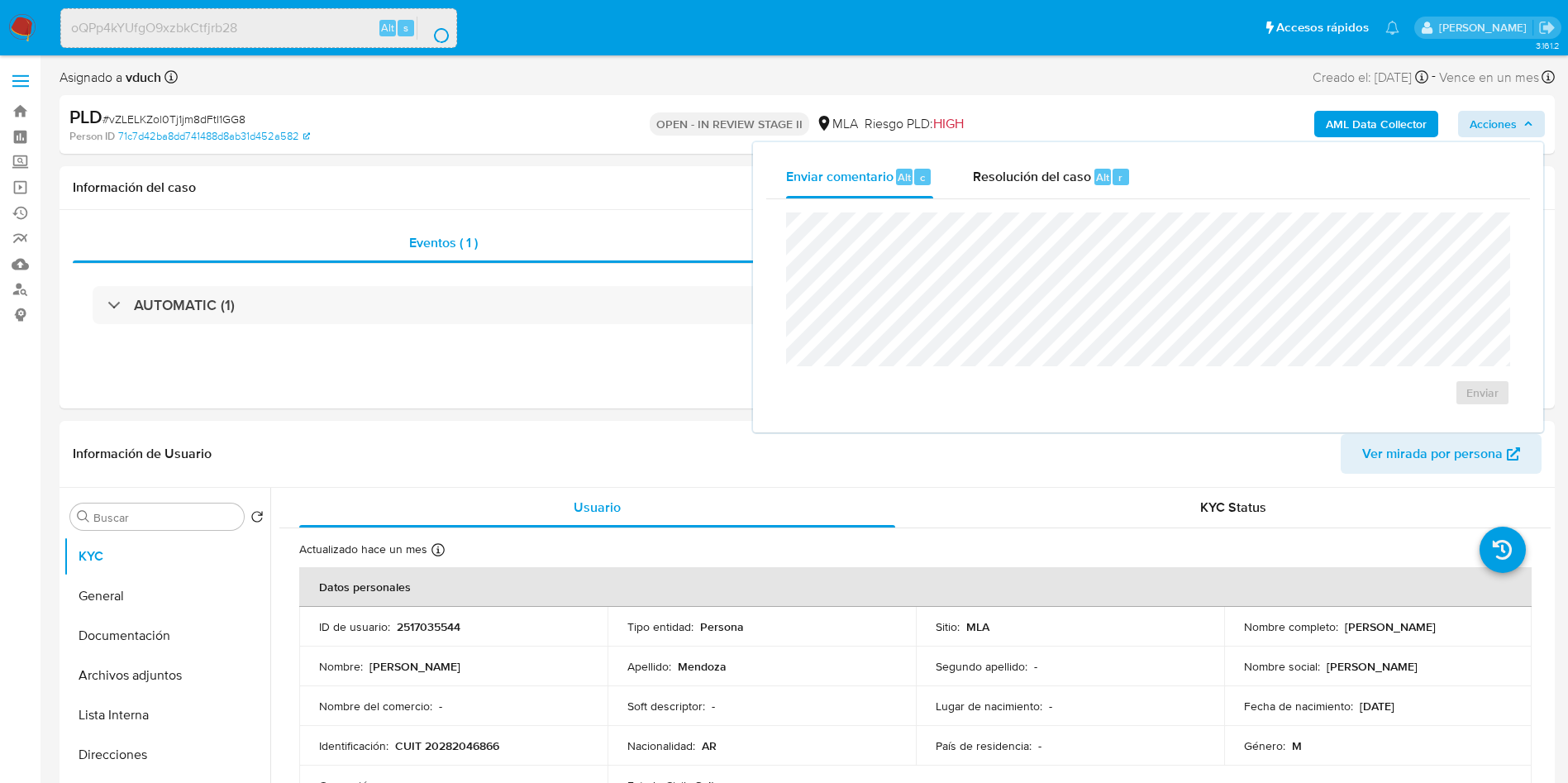
click at [445, 36] on div "search-icon" at bounding box center [439, 32] width 14 height 16
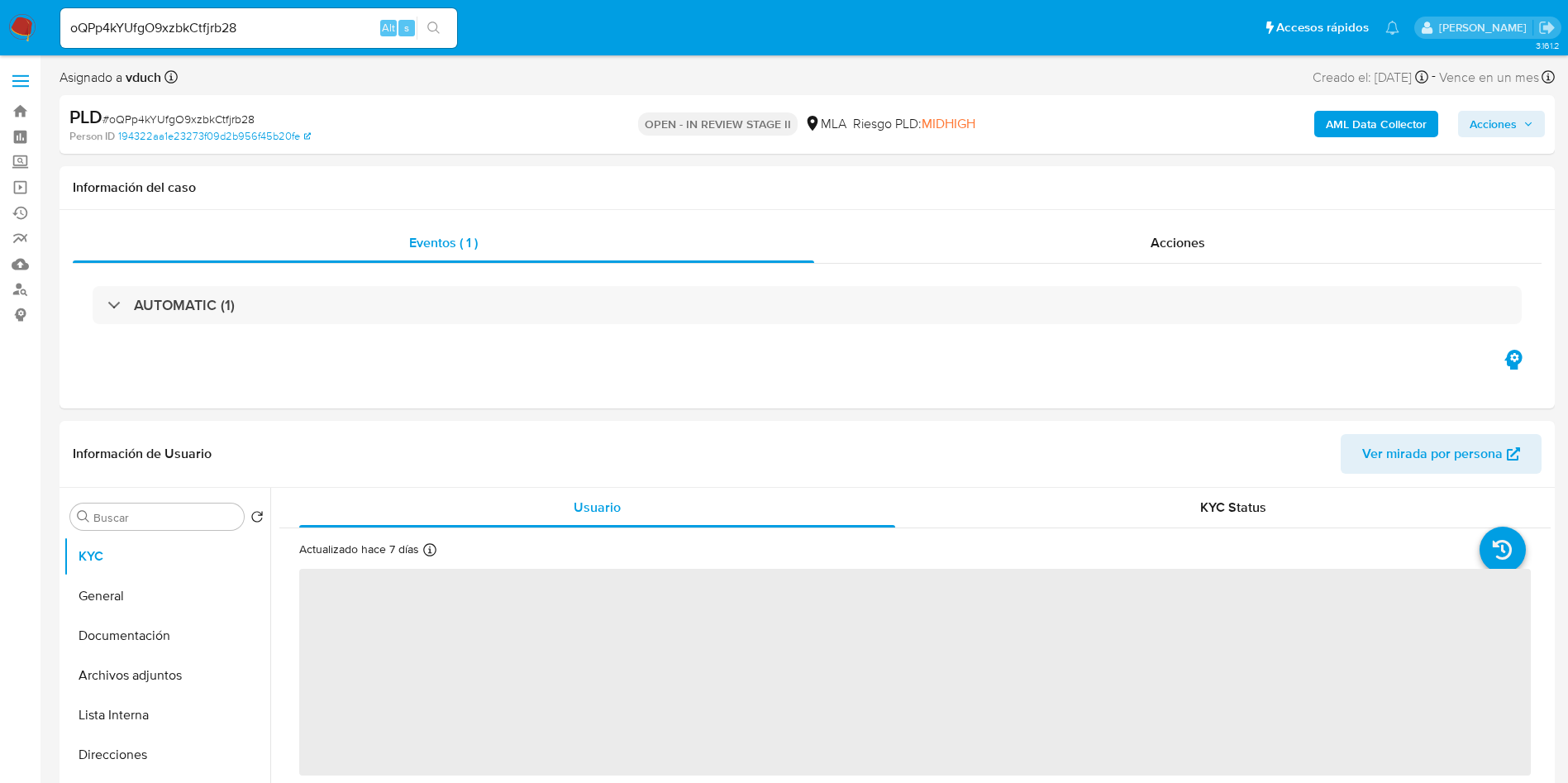
select select "10"
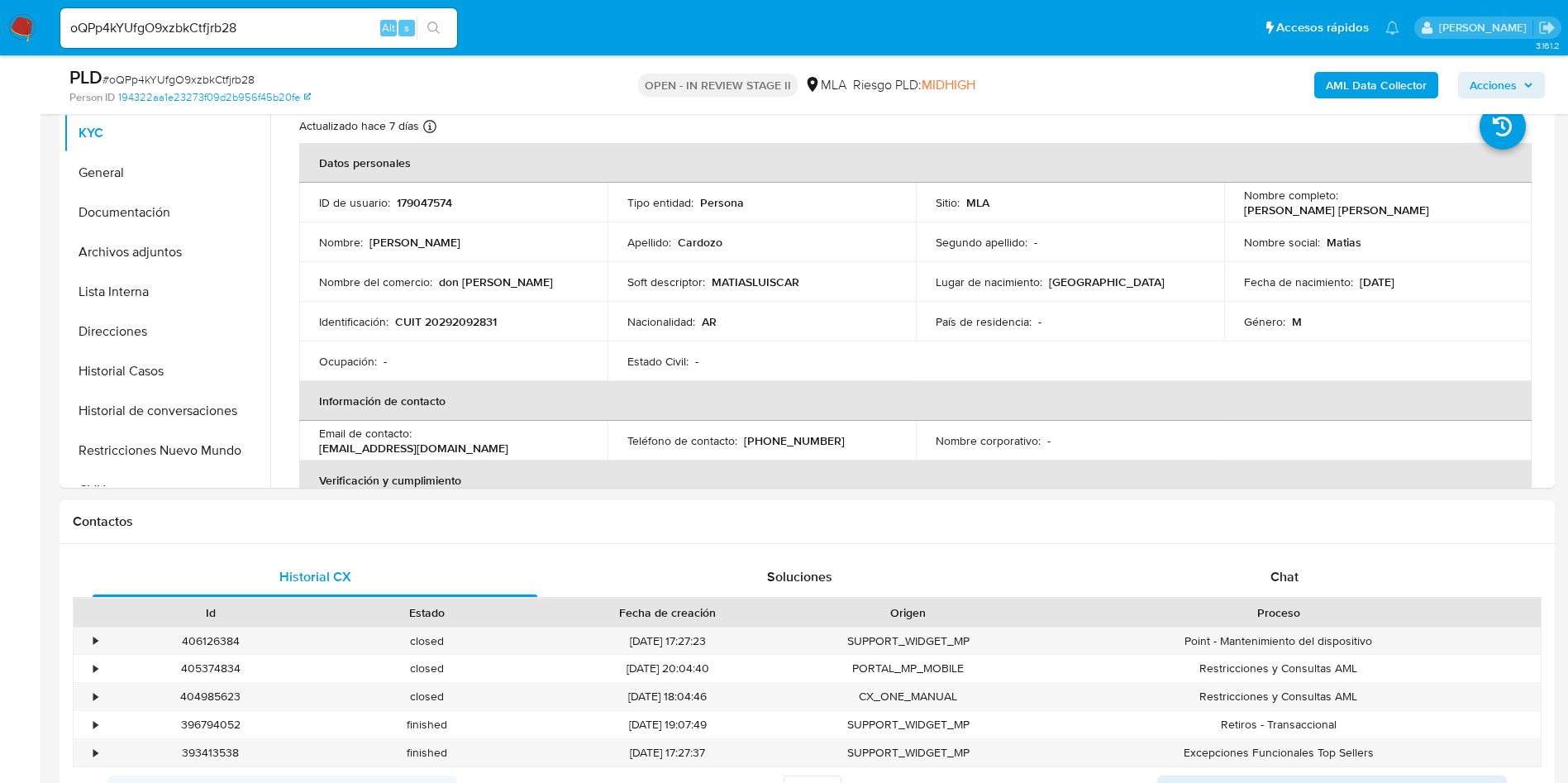
scroll to position [372, 0]
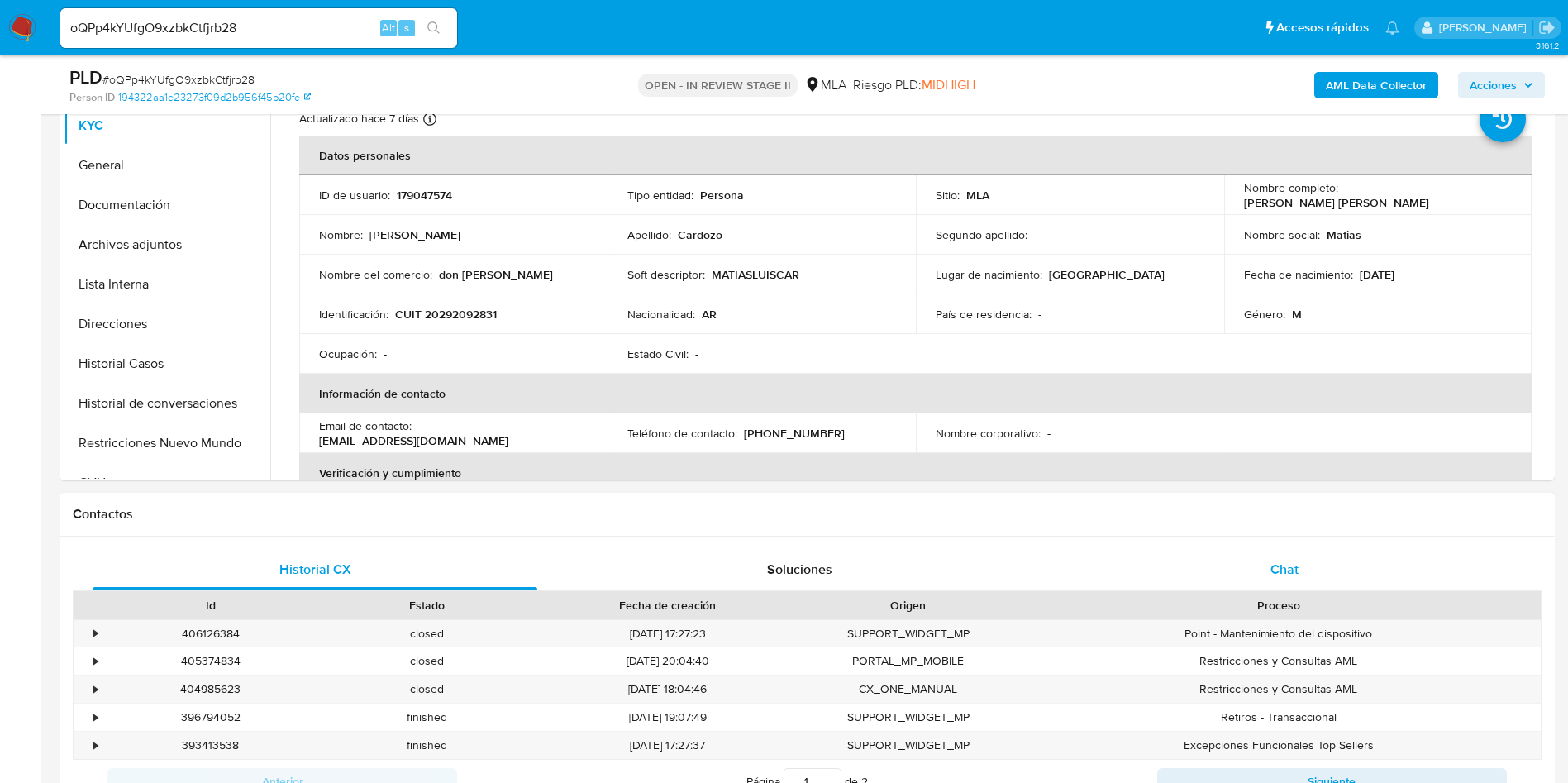
drag, startPoint x: 1293, startPoint y: 576, endPoint x: 1299, endPoint y: 557, distance: 19.9
click at [1293, 576] on span "Chat" at bounding box center [1284, 570] width 28 height 19
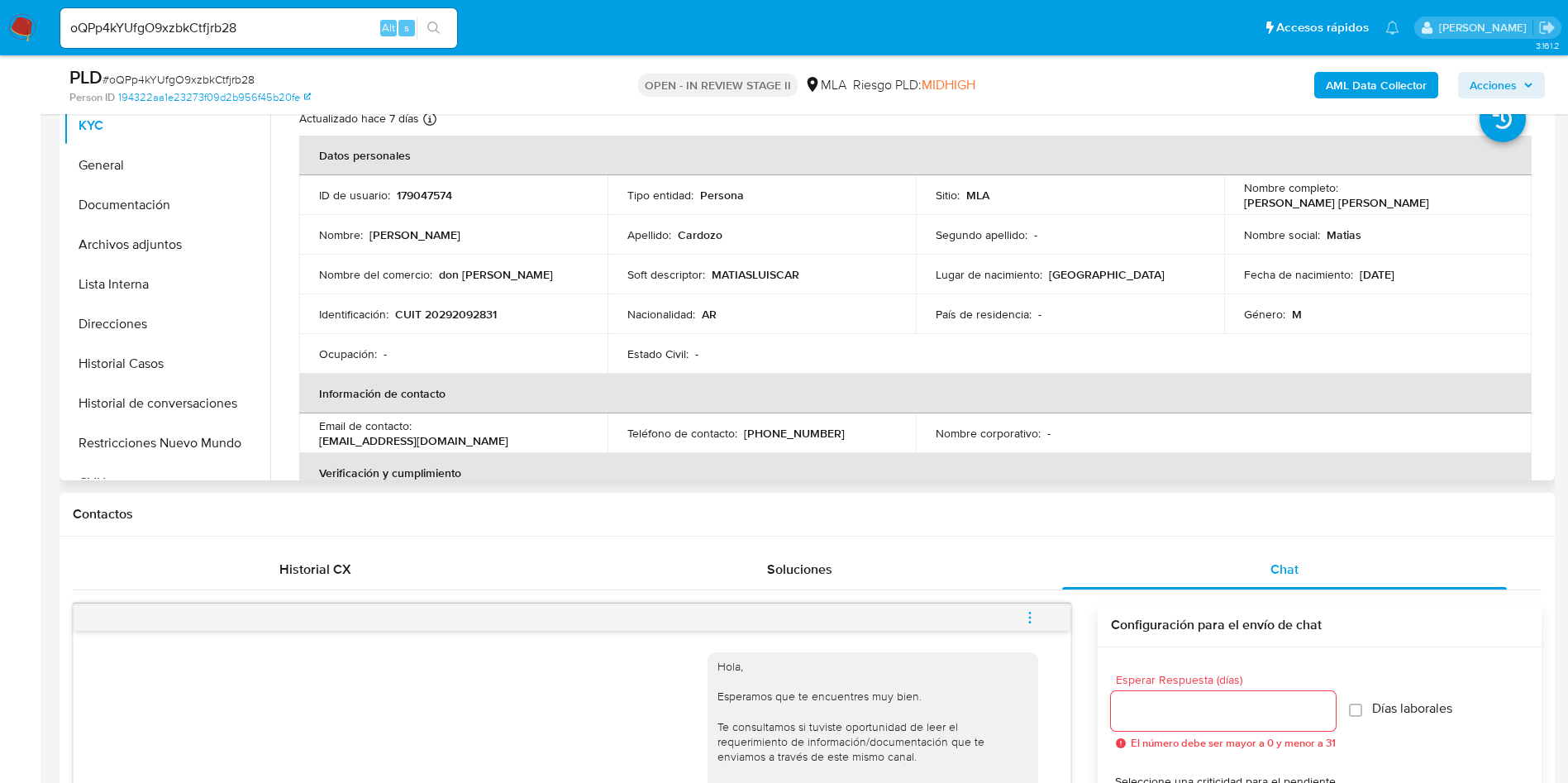
click at [422, 217] on td "Nombre : Matias Luis" at bounding box center [453, 235] width 309 height 40
click at [423, 188] on p "179047574" at bounding box center [424, 196] width 55 height 15
copy p "179047574"
click at [178, 377] on button "Historial Casos" at bounding box center [161, 364] width 194 height 40
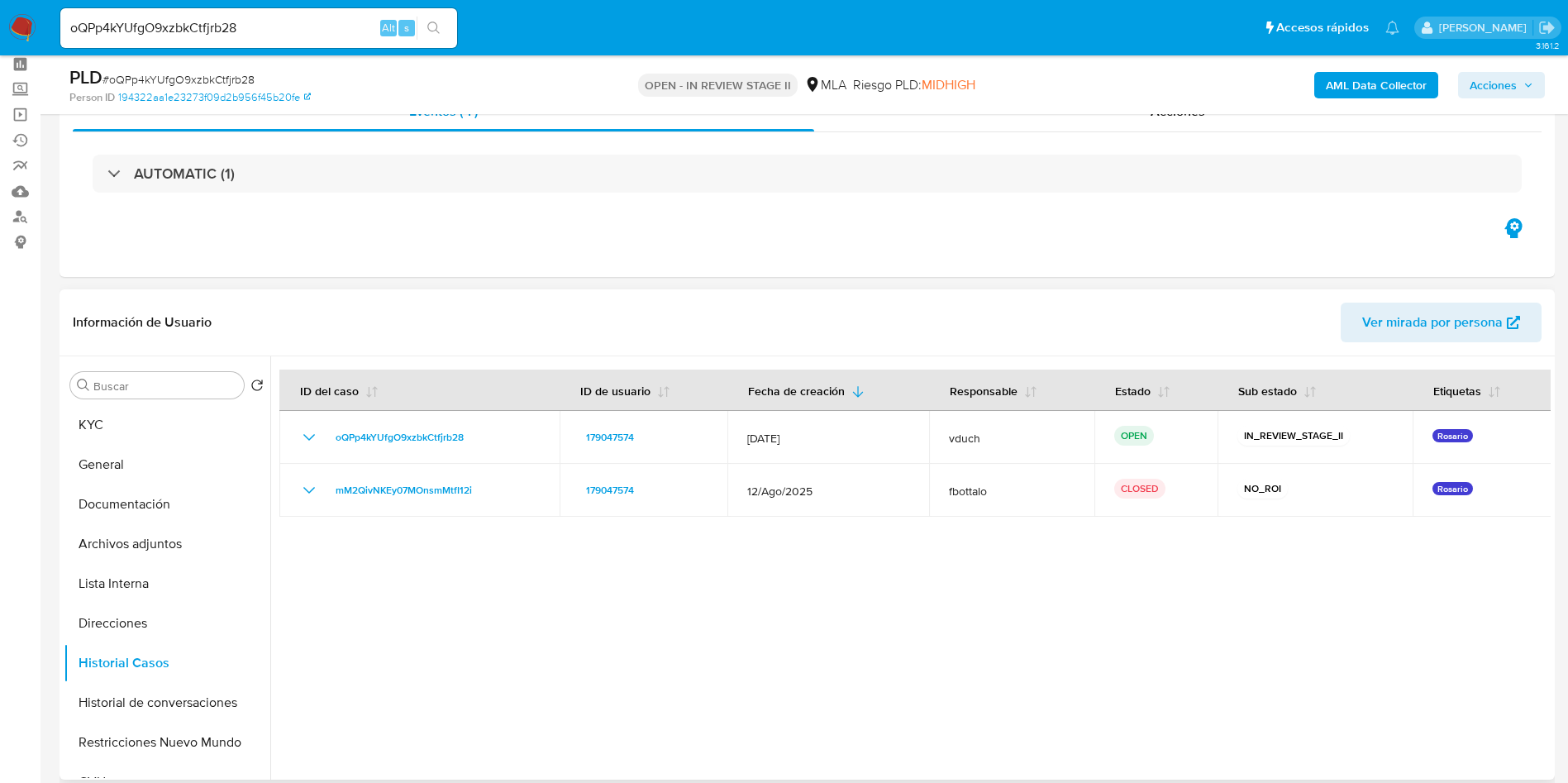
scroll to position [63, 0]
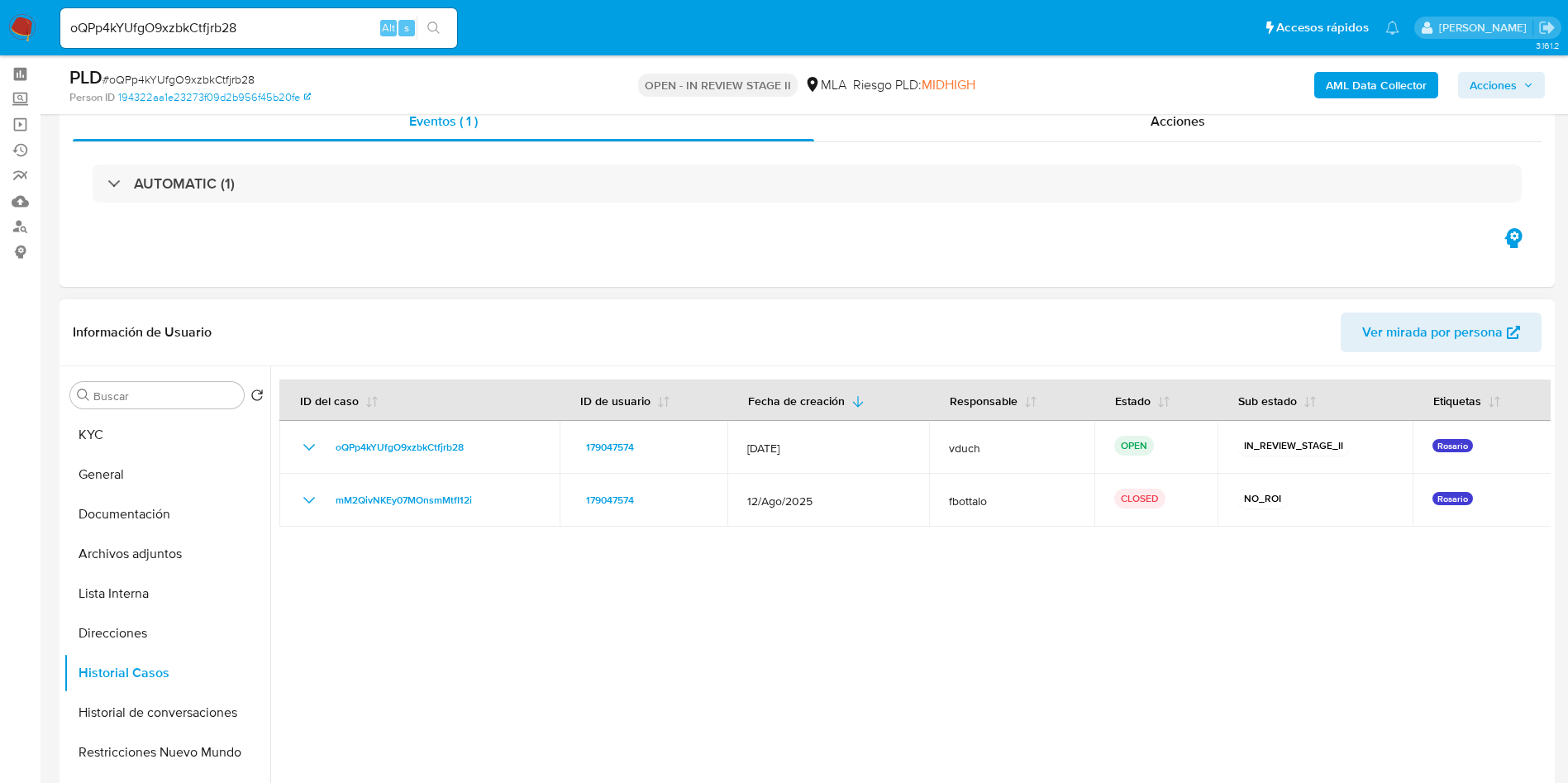
click at [801, 568] on div at bounding box center [910, 578] width 1281 height 423
click at [165, 560] on button "Archivos adjuntos" at bounding box center [161, 553] width 194 height 40
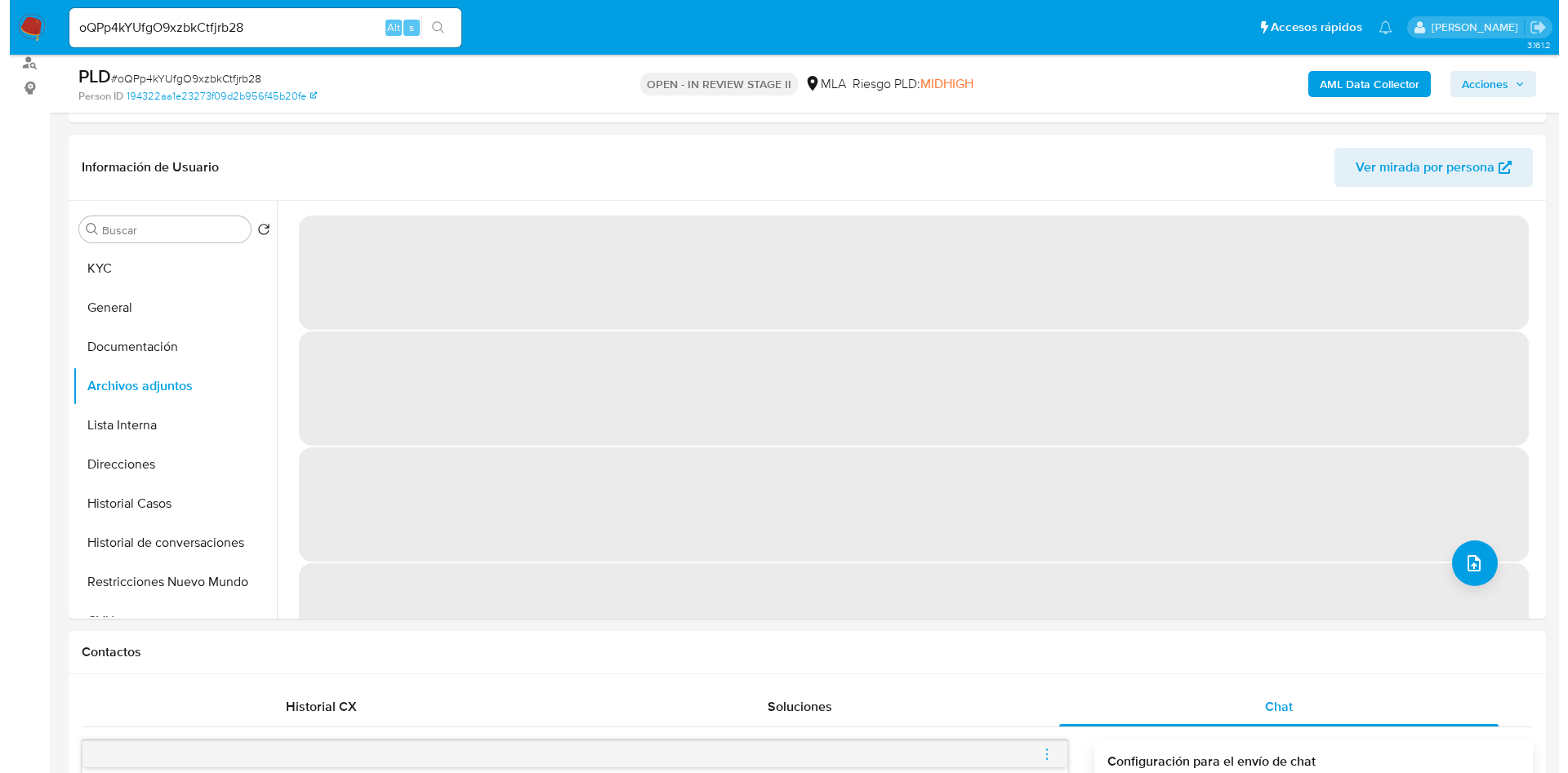
scroll to position [185, 0]
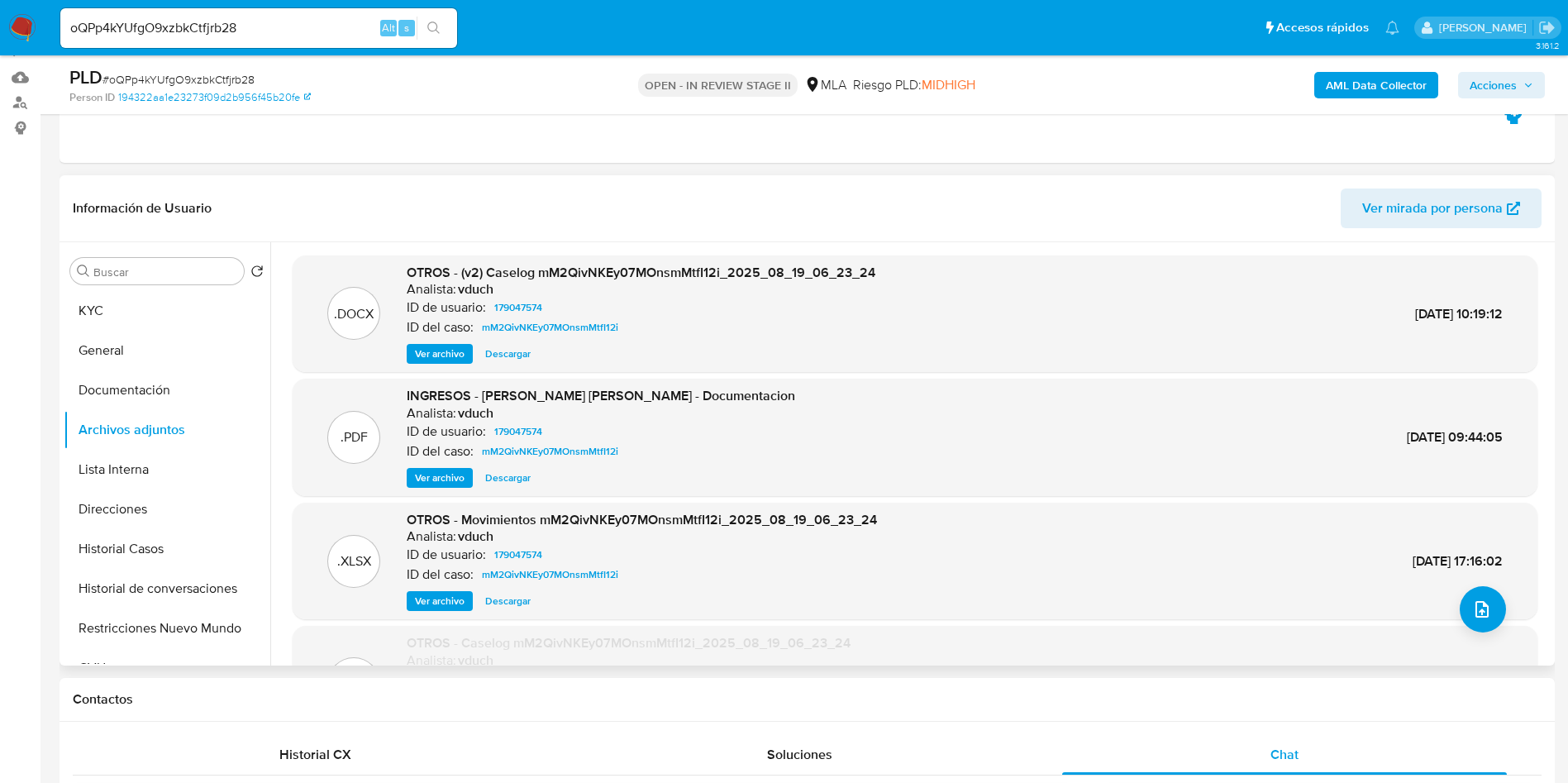
click at [443, 350] on span "Ver archivo" at bounding box center [439, 354] width 49 height 16
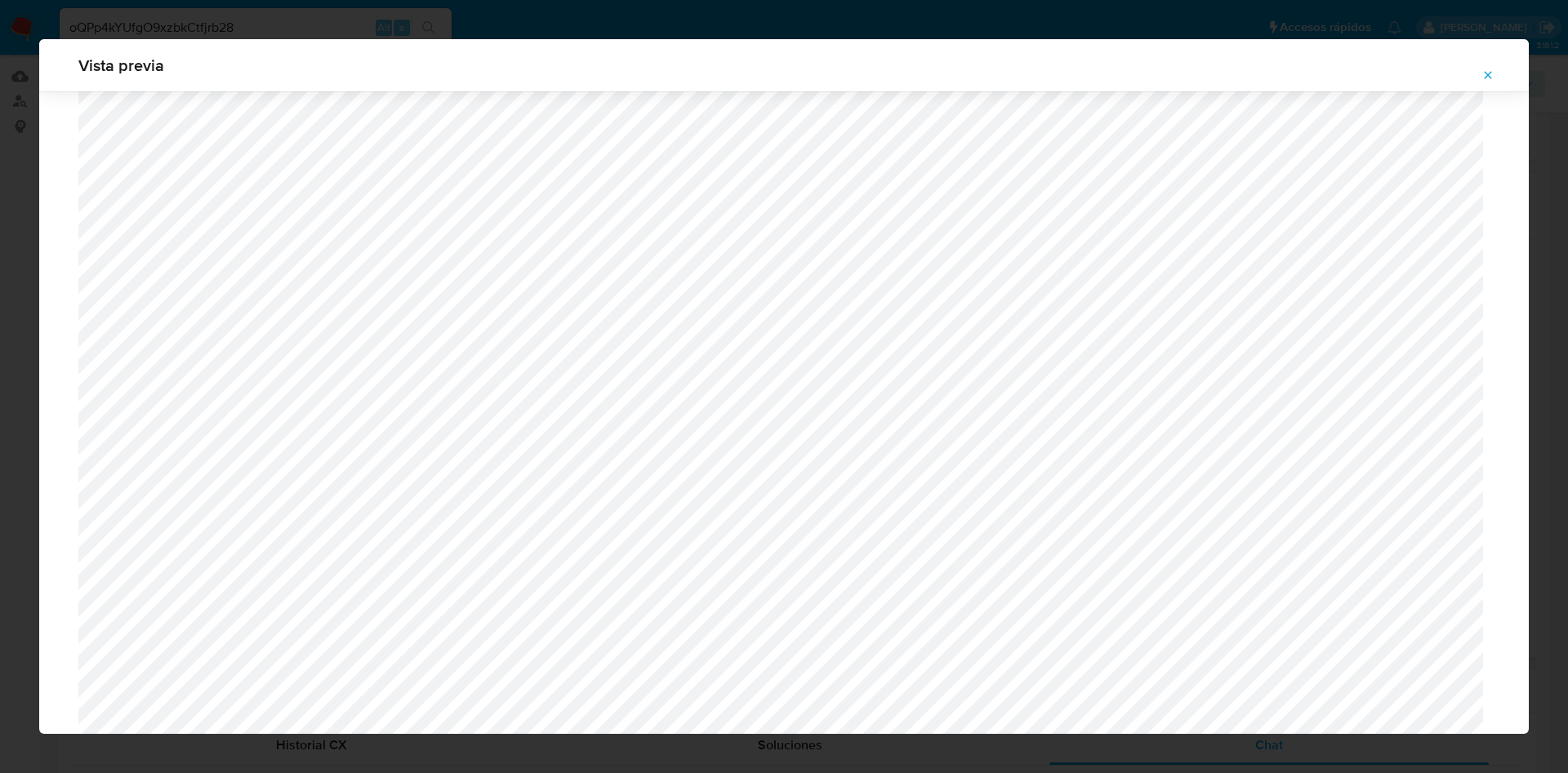
scroll to position [580, 0]
drag, startPoint x: 1496, startPoint y: 66, endPoint x: 369, endPoint y: 368, distance: 1166.8
click at [1495, 66] on button "Attachment preview" at bounding box center [1487, 75] width 36 height 26
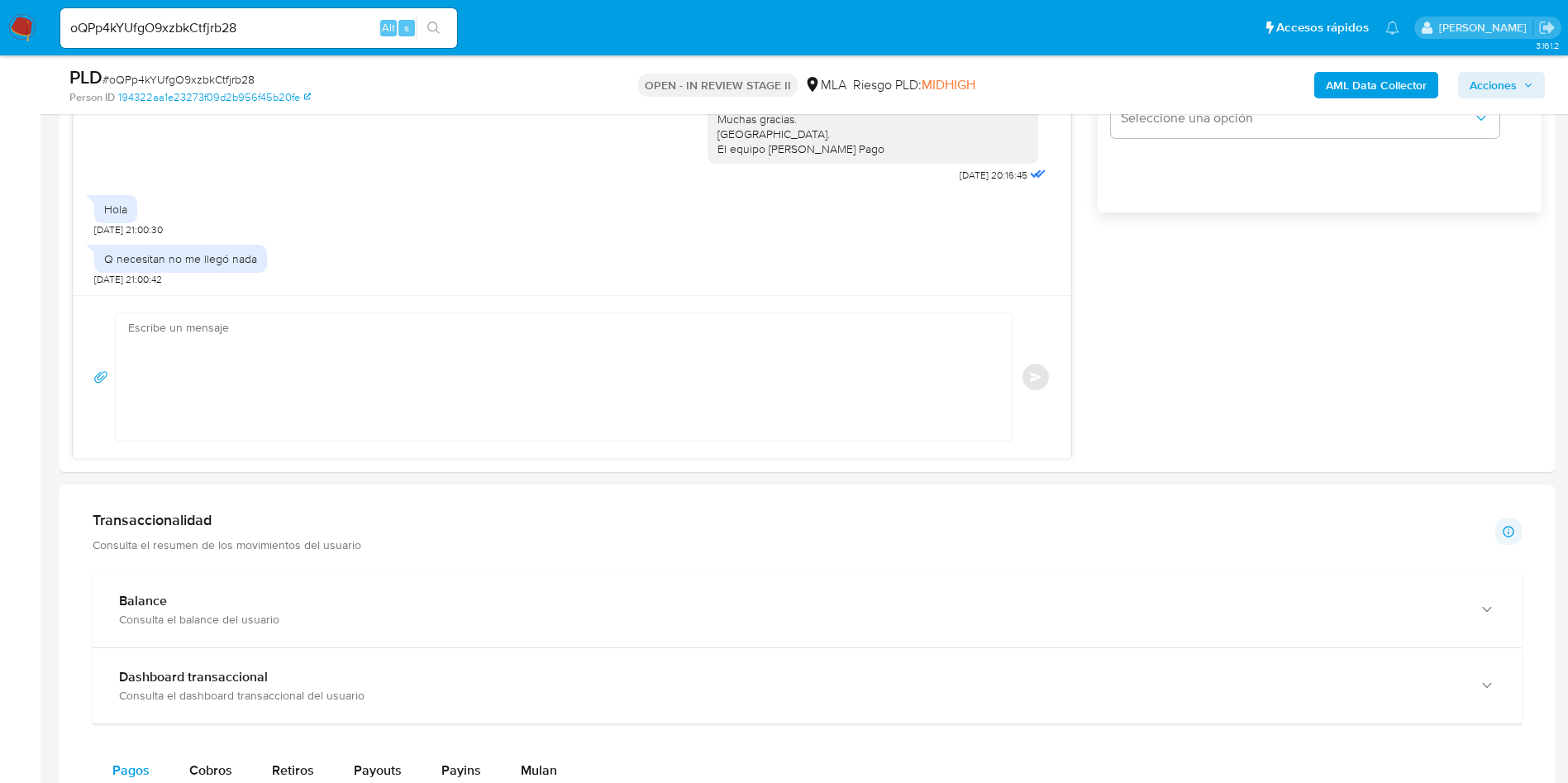
scroll to position [1676, 0]
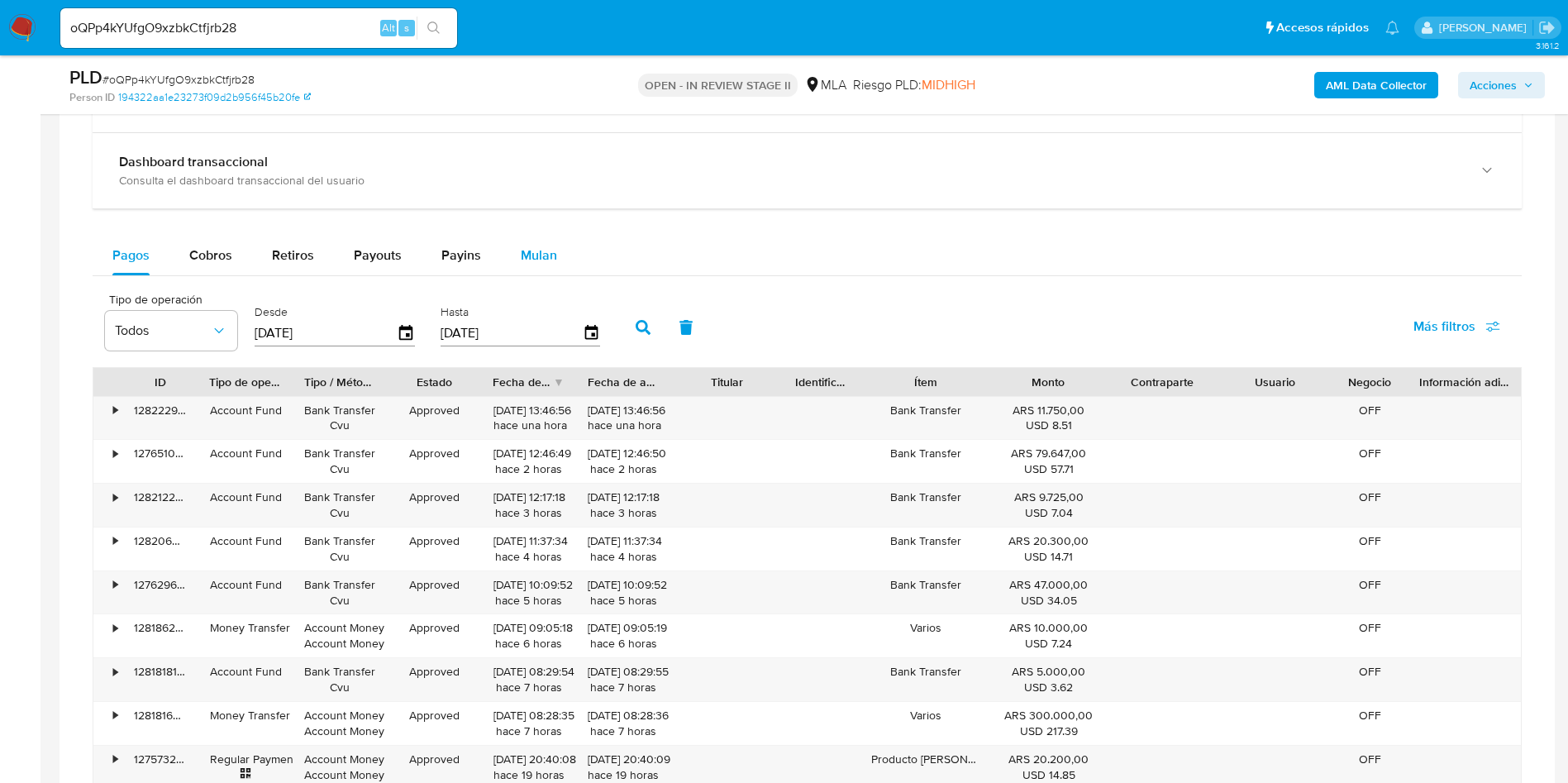
drag, startPoint x: 550, startPoint y: 259, endPoint x: 536, endPoint y: 258, distance: 14.0
click at [550, 258] on span "Mulan" at bounding box center [539, 255] width 37 height 19
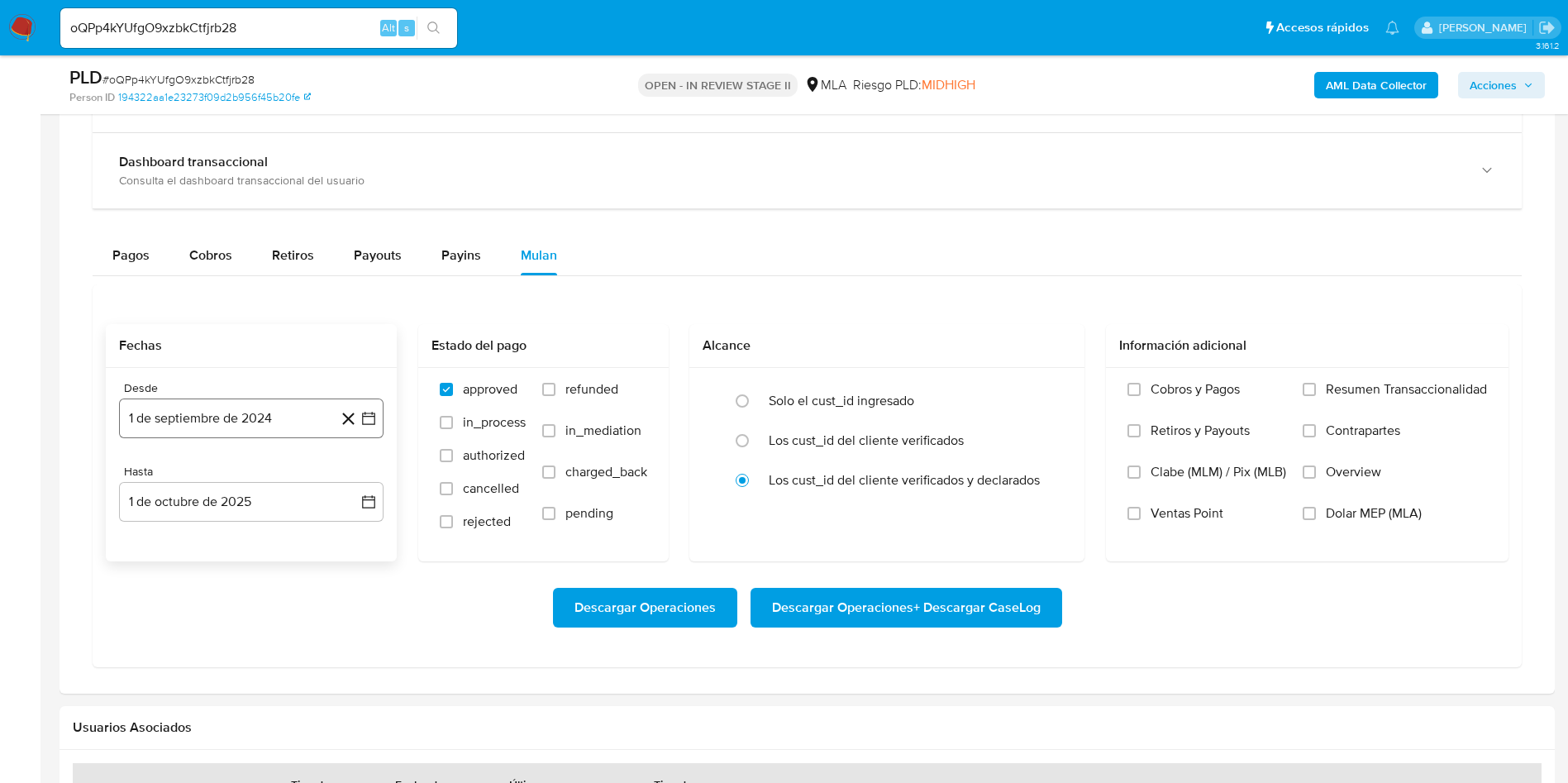
click at [374, 408] on button "1 de septiembre de 2024" at bounding box center [251, 418] width 264 height 40
click at [230, 475] on span "septiembre 2024" at bounding box center [243, 477] width 101 height 16
click at [350, 484] on icon "Año siguiente" at bounding box center [350, 478] width 20 height 20
click at [265, 644] on td "ago" at bounding box center [250, 631] width 46 height 26
click at [248, 631] on span "ago" at bounding box center [250, 631] width 20 height 14
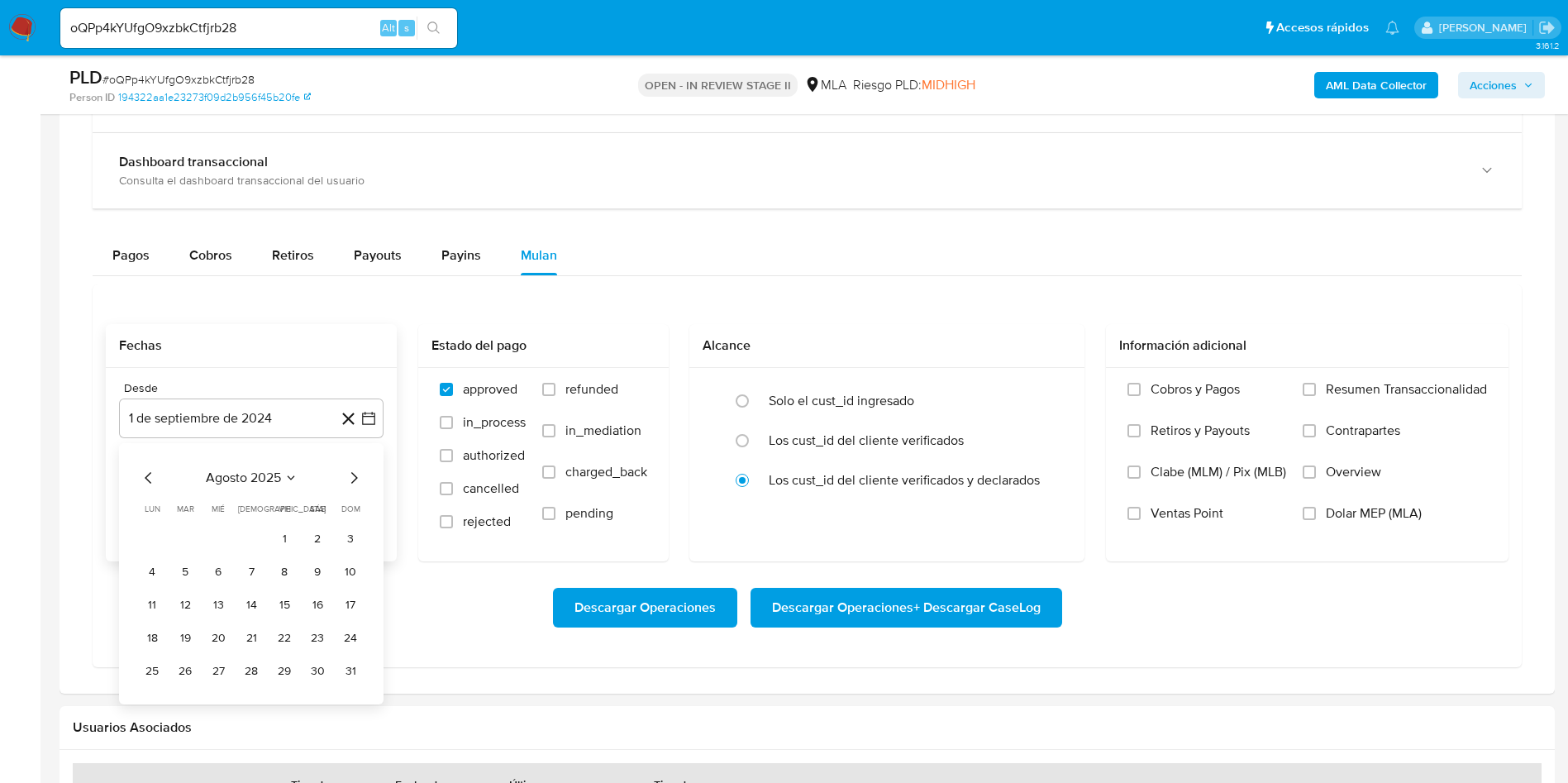
click at [296, 533] on button "1" at bounding box center [284, 539] width 26 height 26
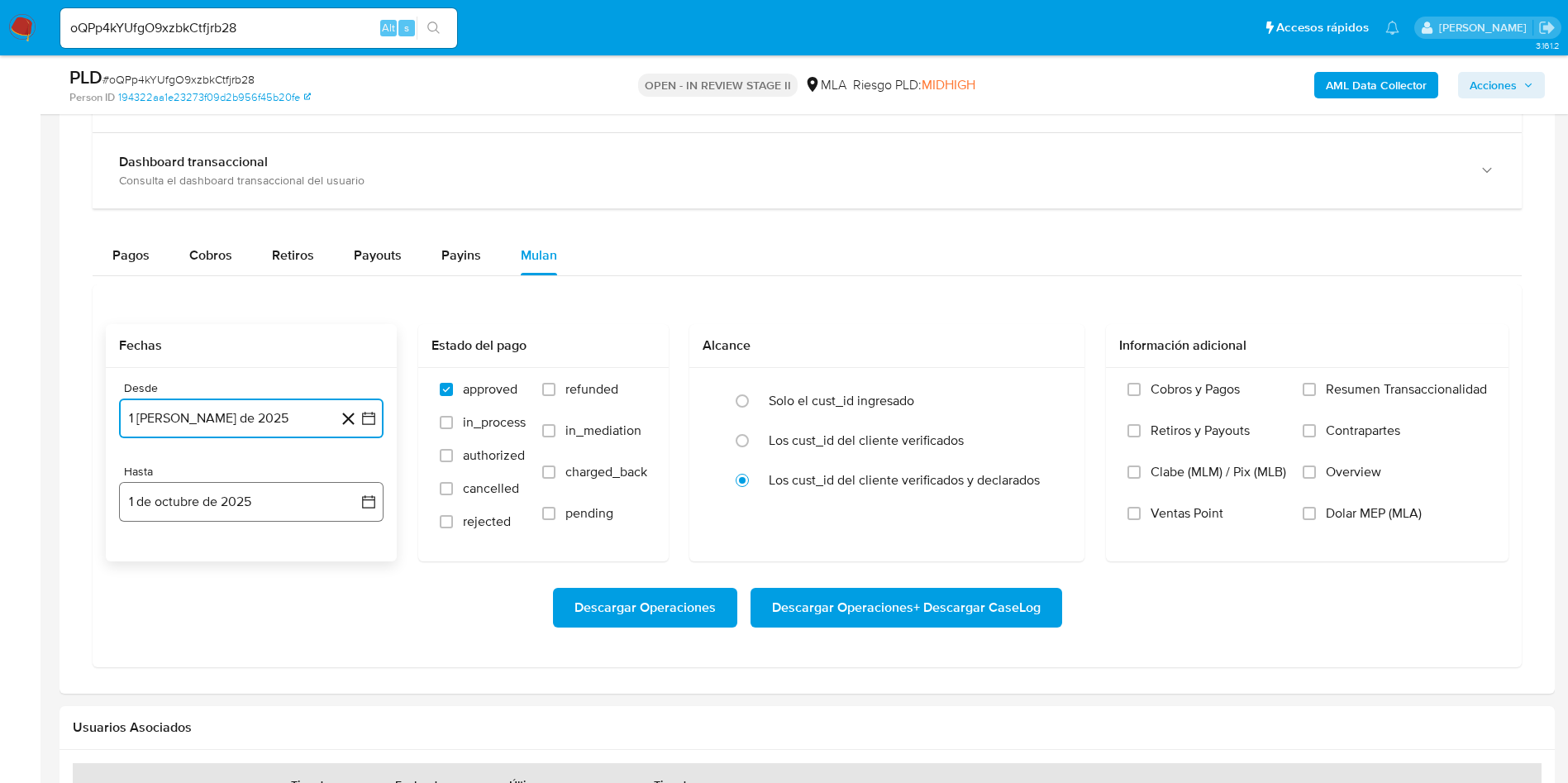
click at [374, 507] on icon "button" at bounding box center [368, 502] width 16 height 16
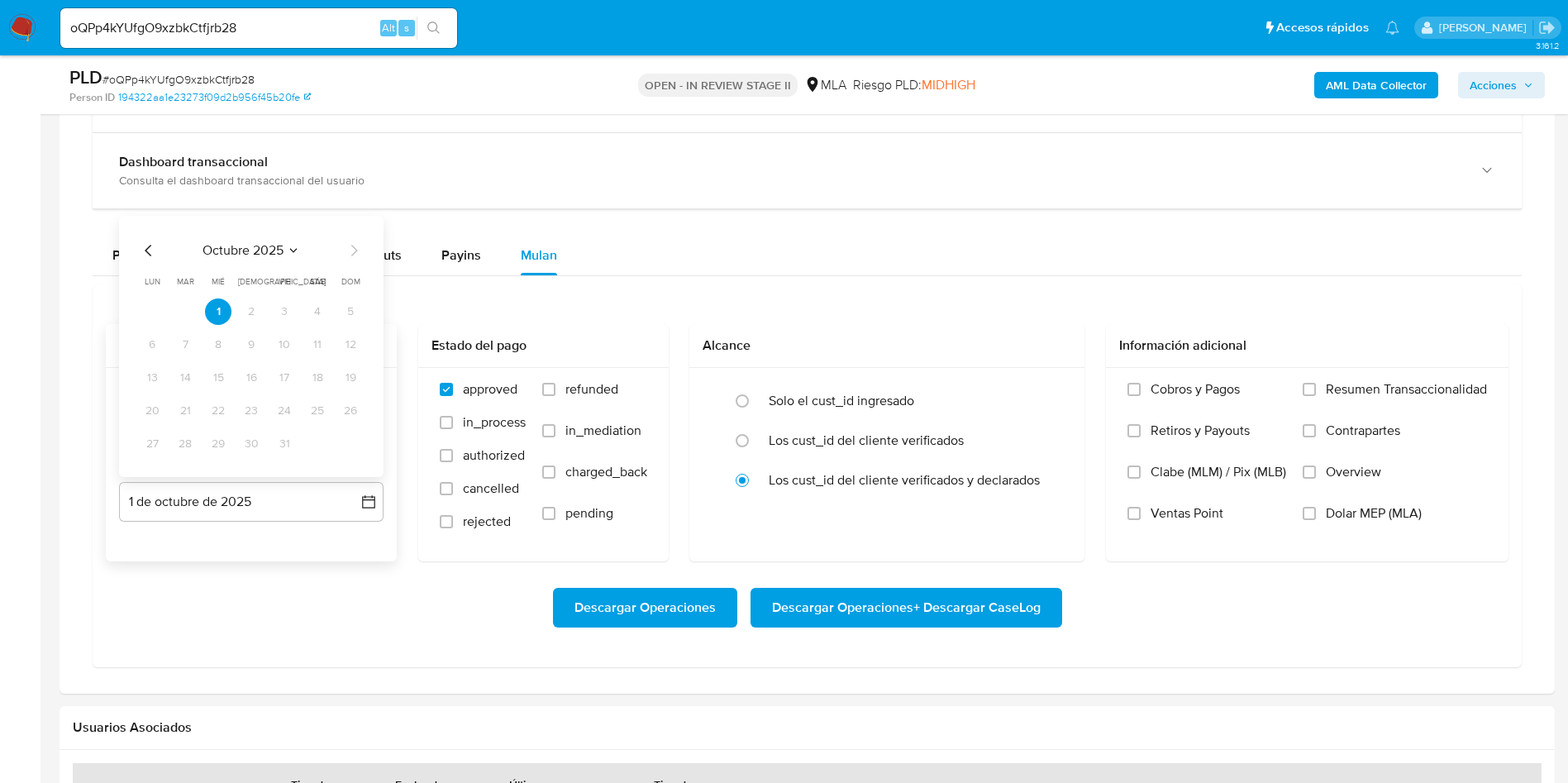
click at [148, 250] on icon "Mes anterior" at bounding box center [148, 250] width 20 height 20
click at [190, 446] on button "30" at bounding box center [184, 444] width 26 height 26
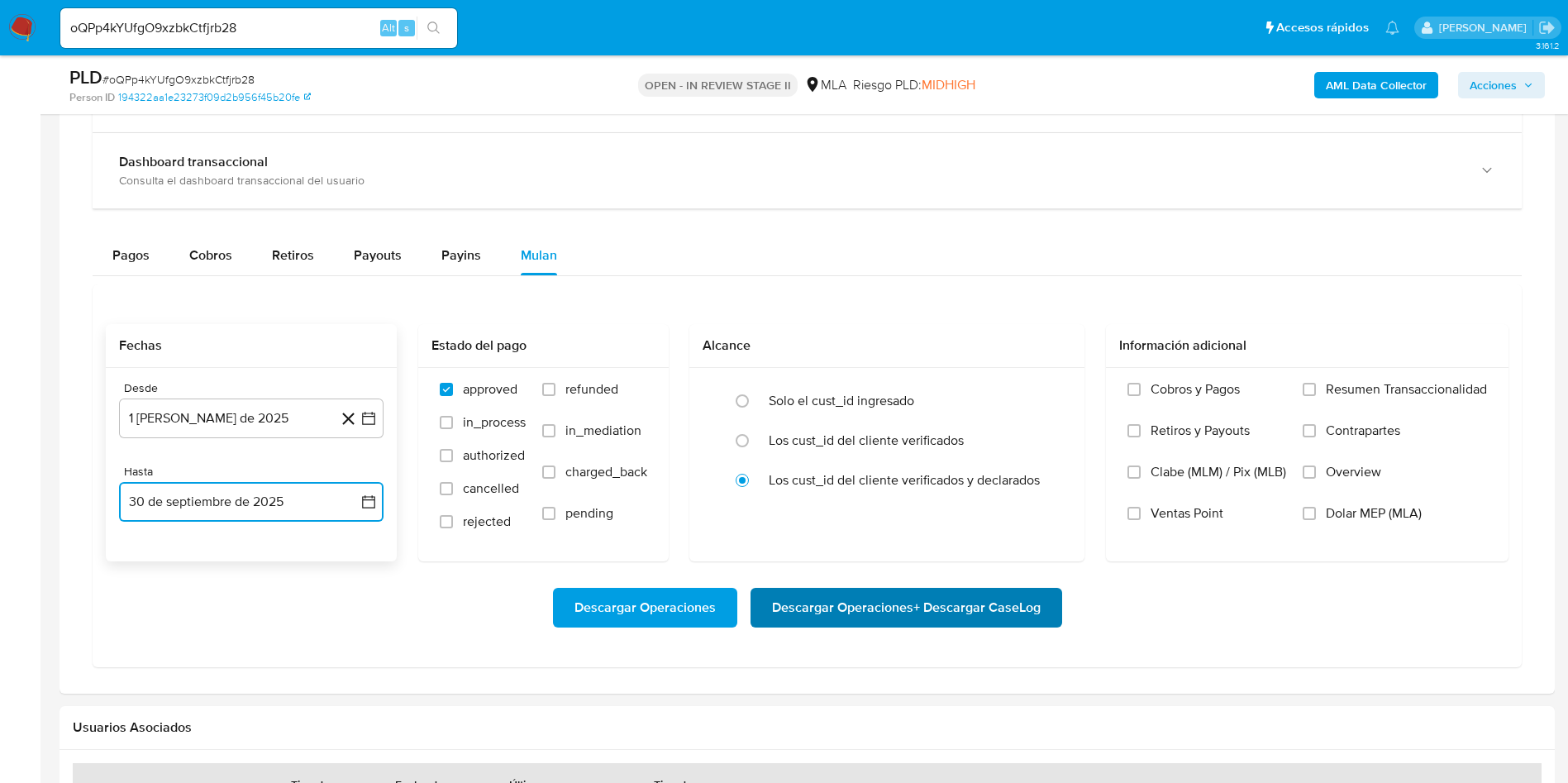
click at [900, 606] on span "Descargar Operaciones + Descargar CaseLog" at bounding box center [906, 608] width 269 height 37
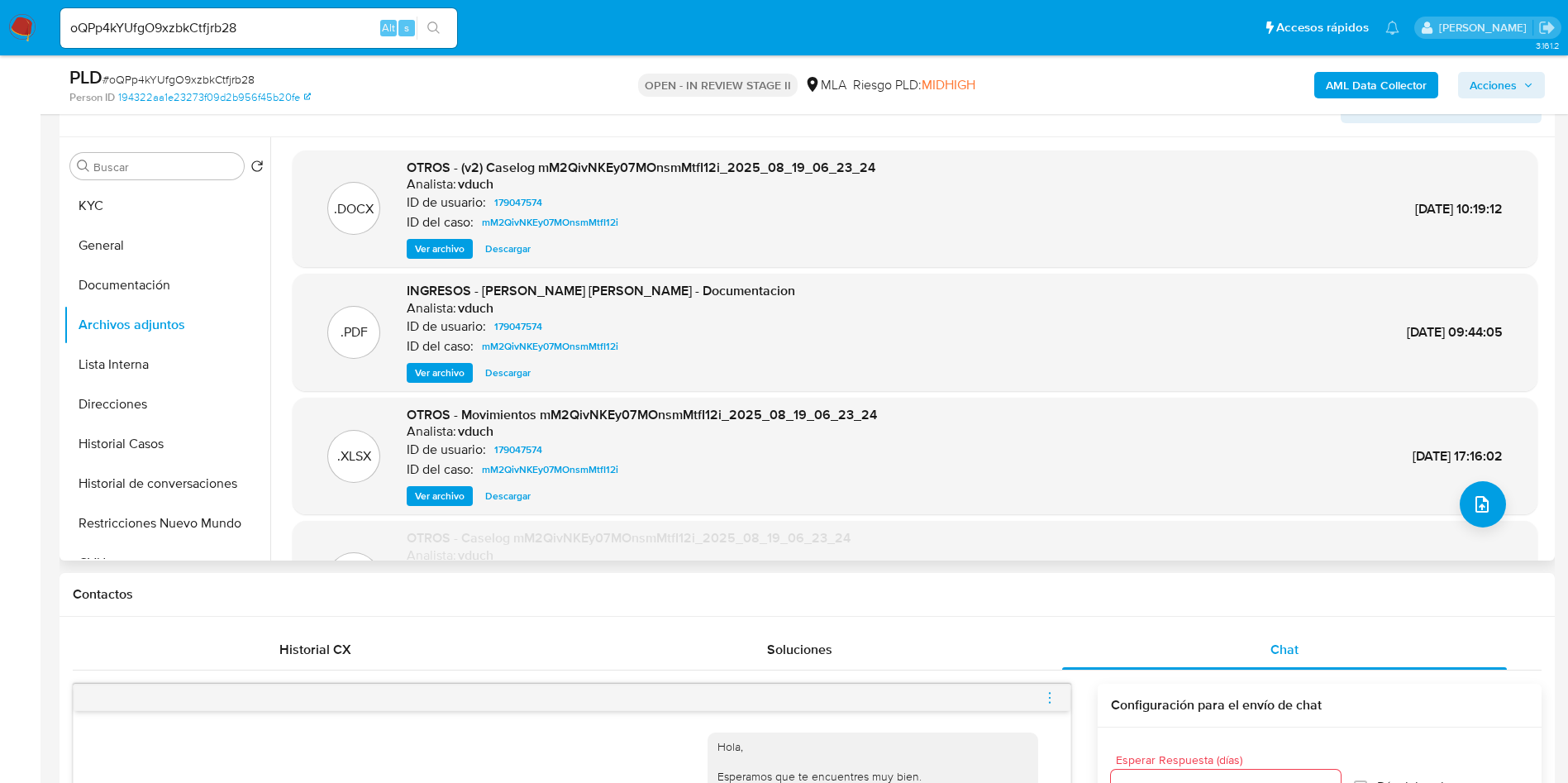
scroll to position [0, 0]
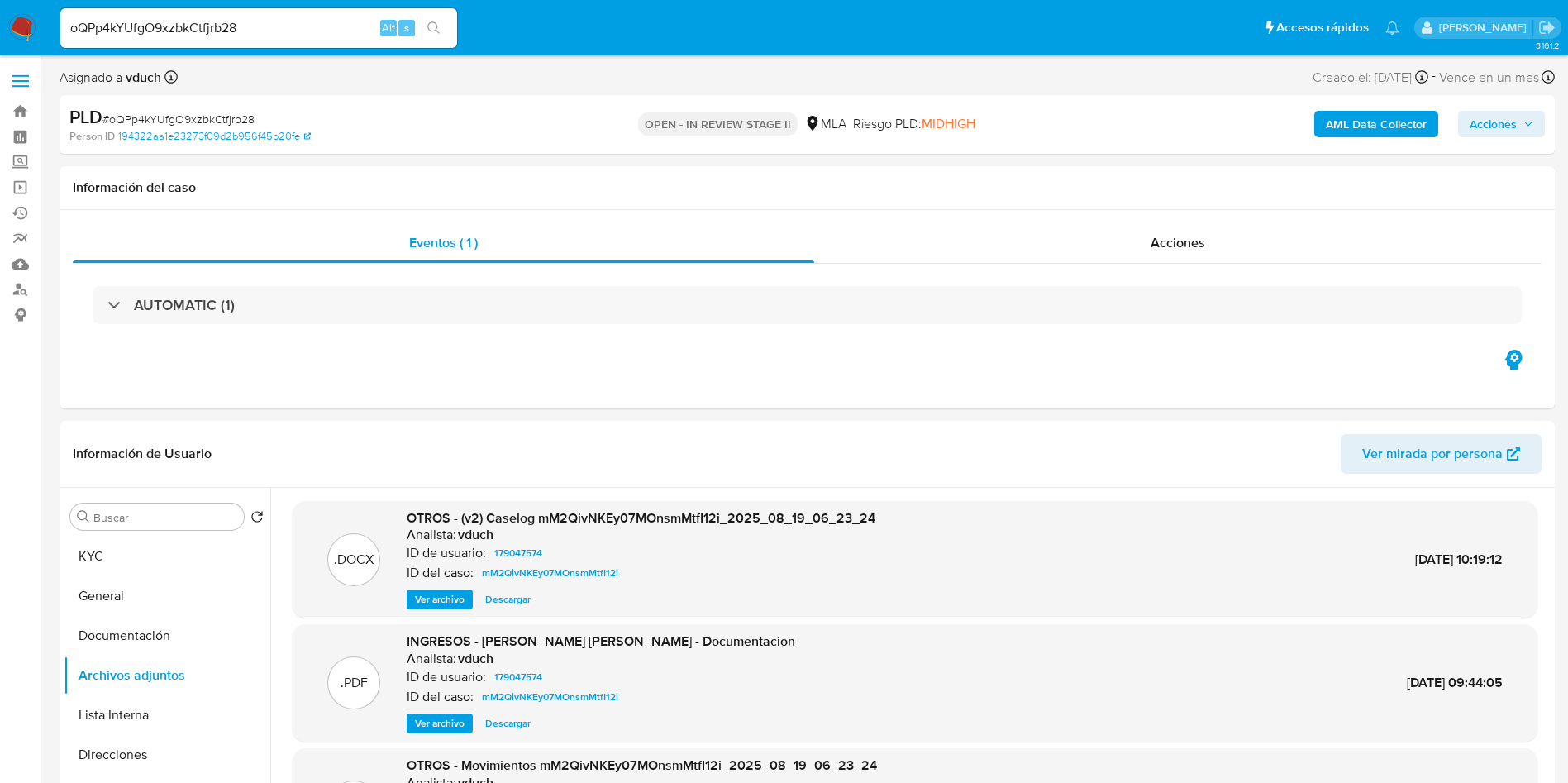
click at [241, 18] on input "oQPp4kYUfgO9xzbkCtfjrb28" at bounding box center [258, 27] width 397 height 21
paste input "fVrhqqLzCh0rvk0yTyRxURQq"
type input "fVrhqqLzCh0rvk0yTyRxURQq"
click at [439, 26] on icon "search-icon" at bounding box center [434, 28] width 14 height 14
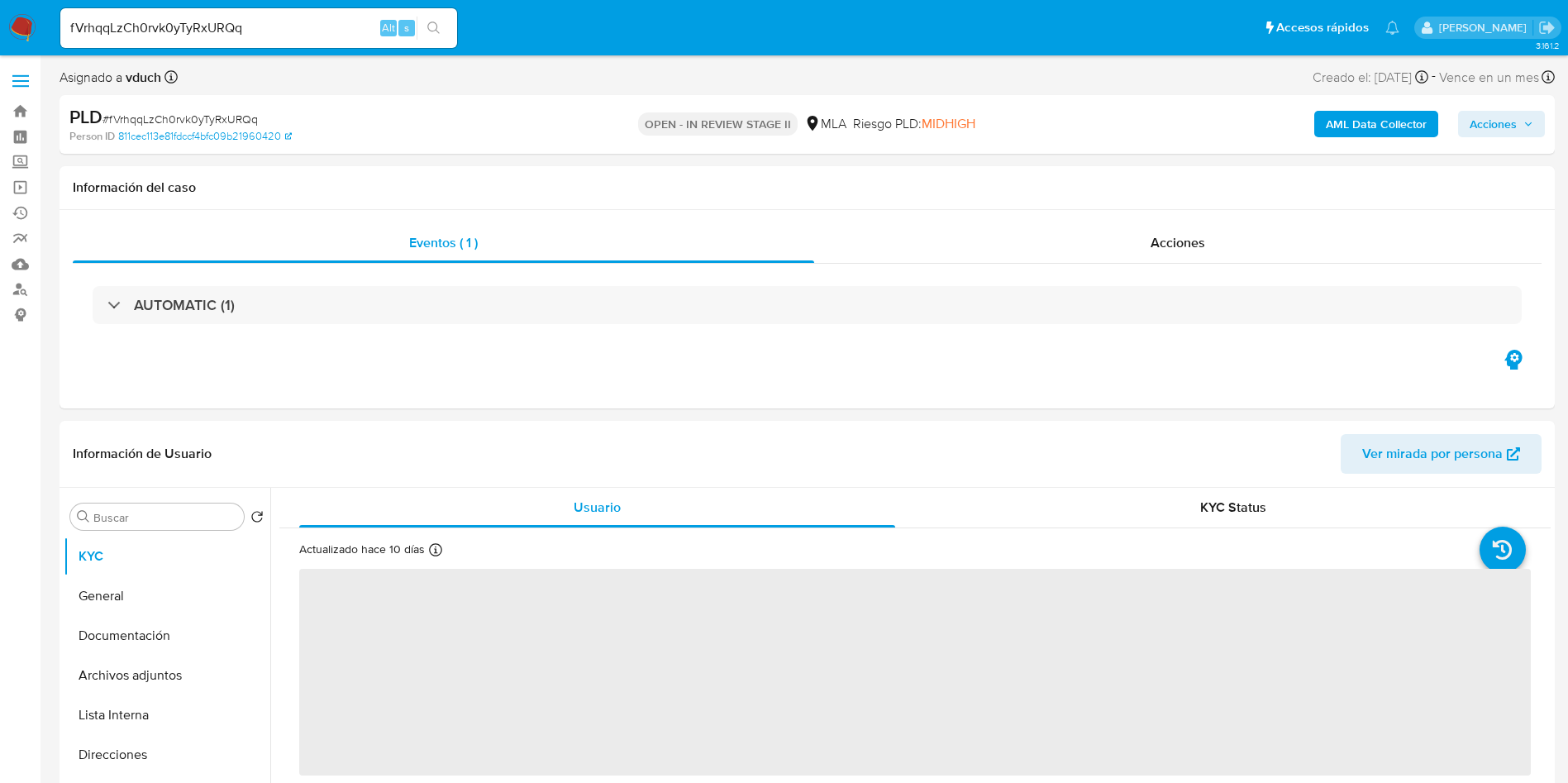
select select "10"
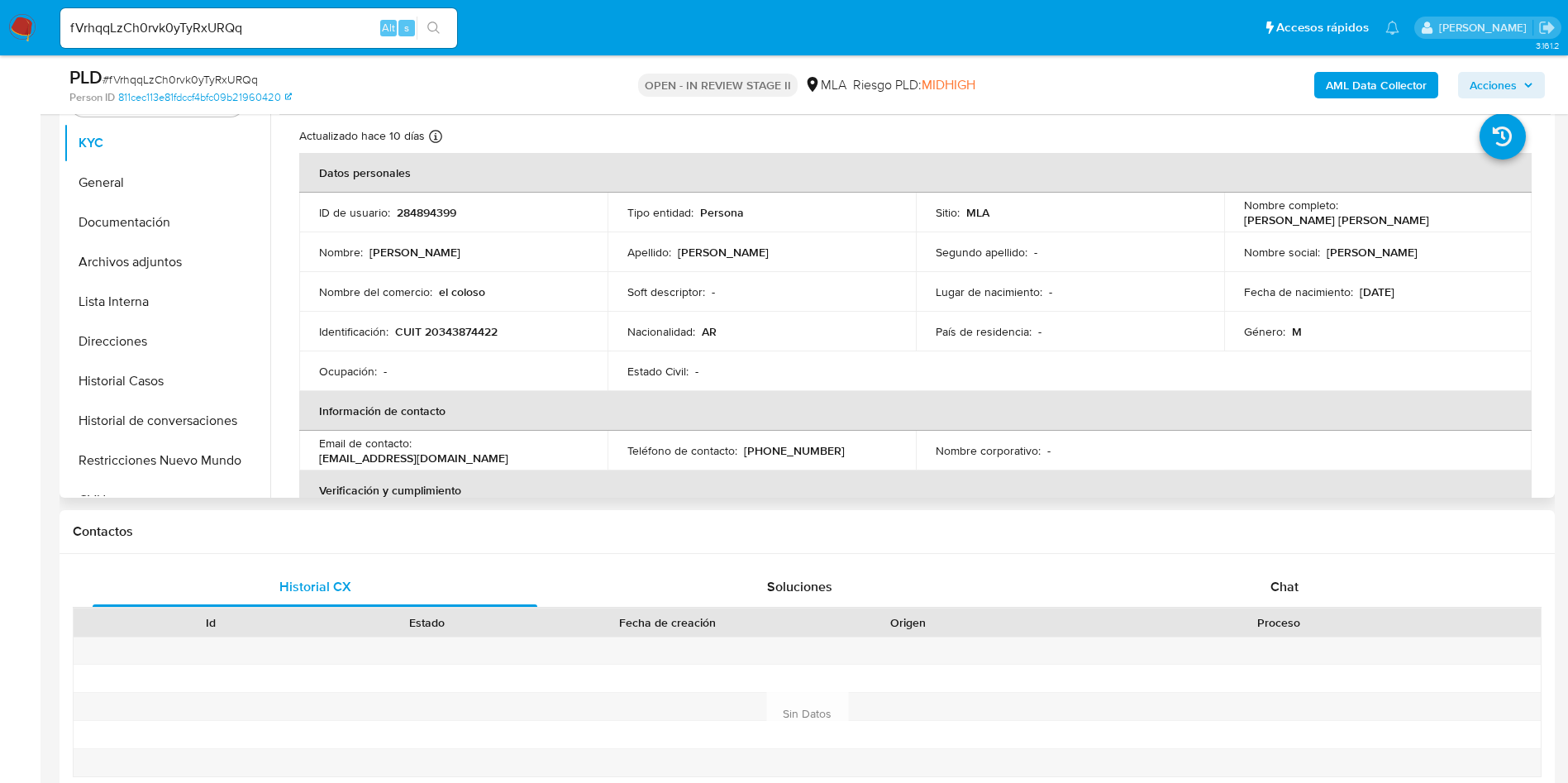
scroll to position [372, 0]
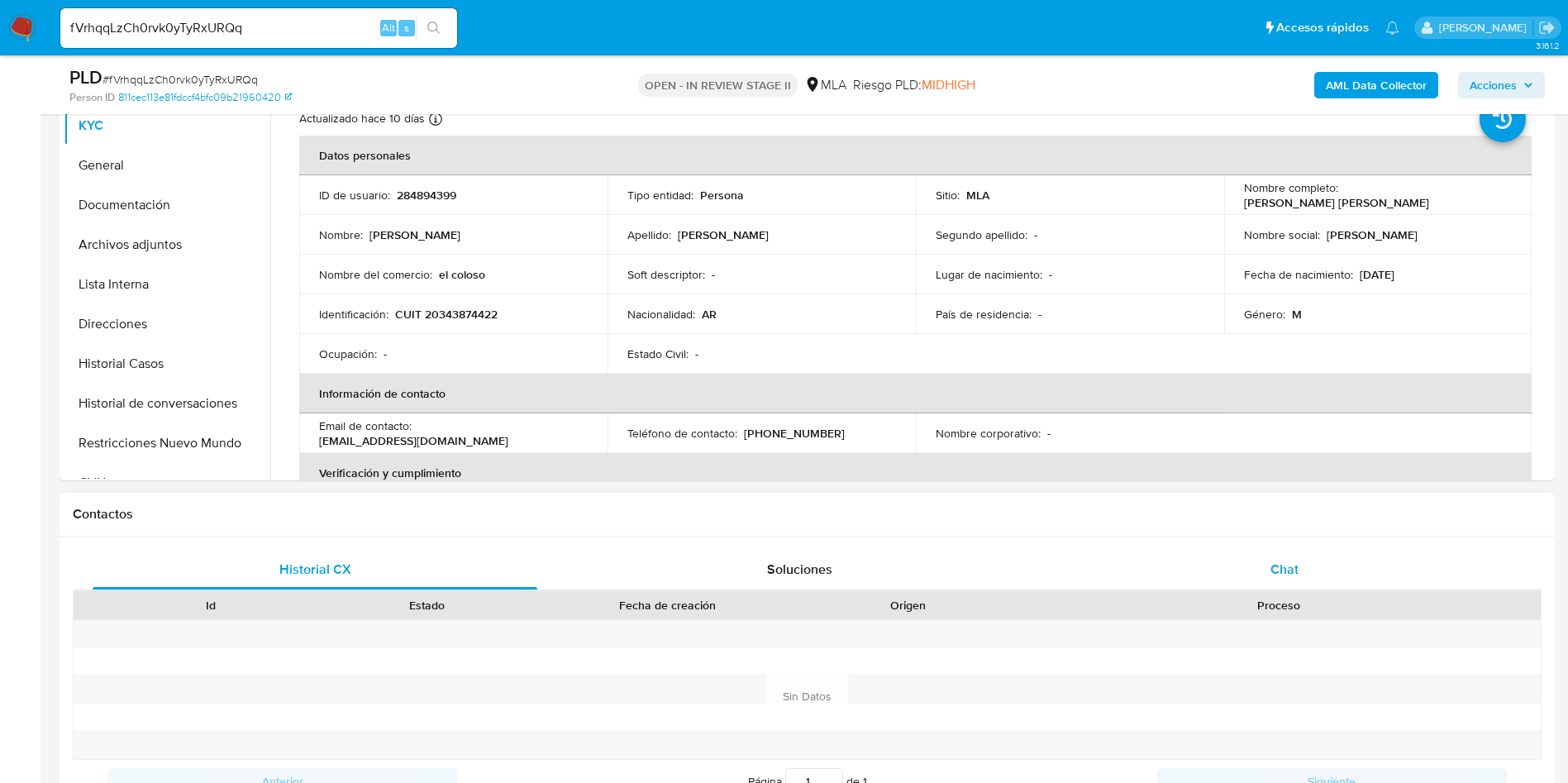
drag, startPoint x: 1321, startPoint y: 564, endPoint x: 1274, endPoint y: 550, distance: 49.0
click at [1322, 567] on div "Chat" at bounding box center [1284, 570] width 444 height 40
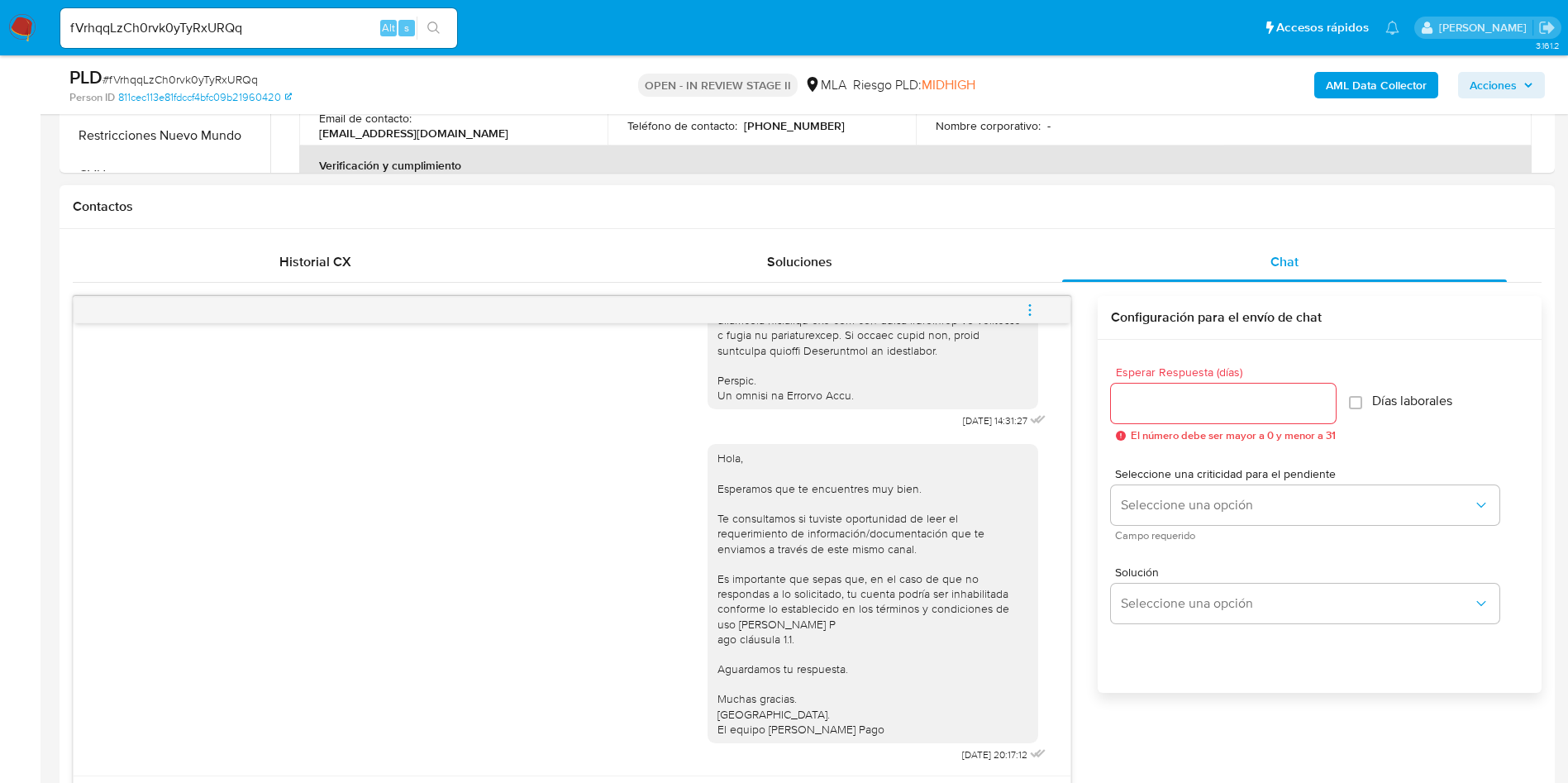
scroll to position [621, 0]
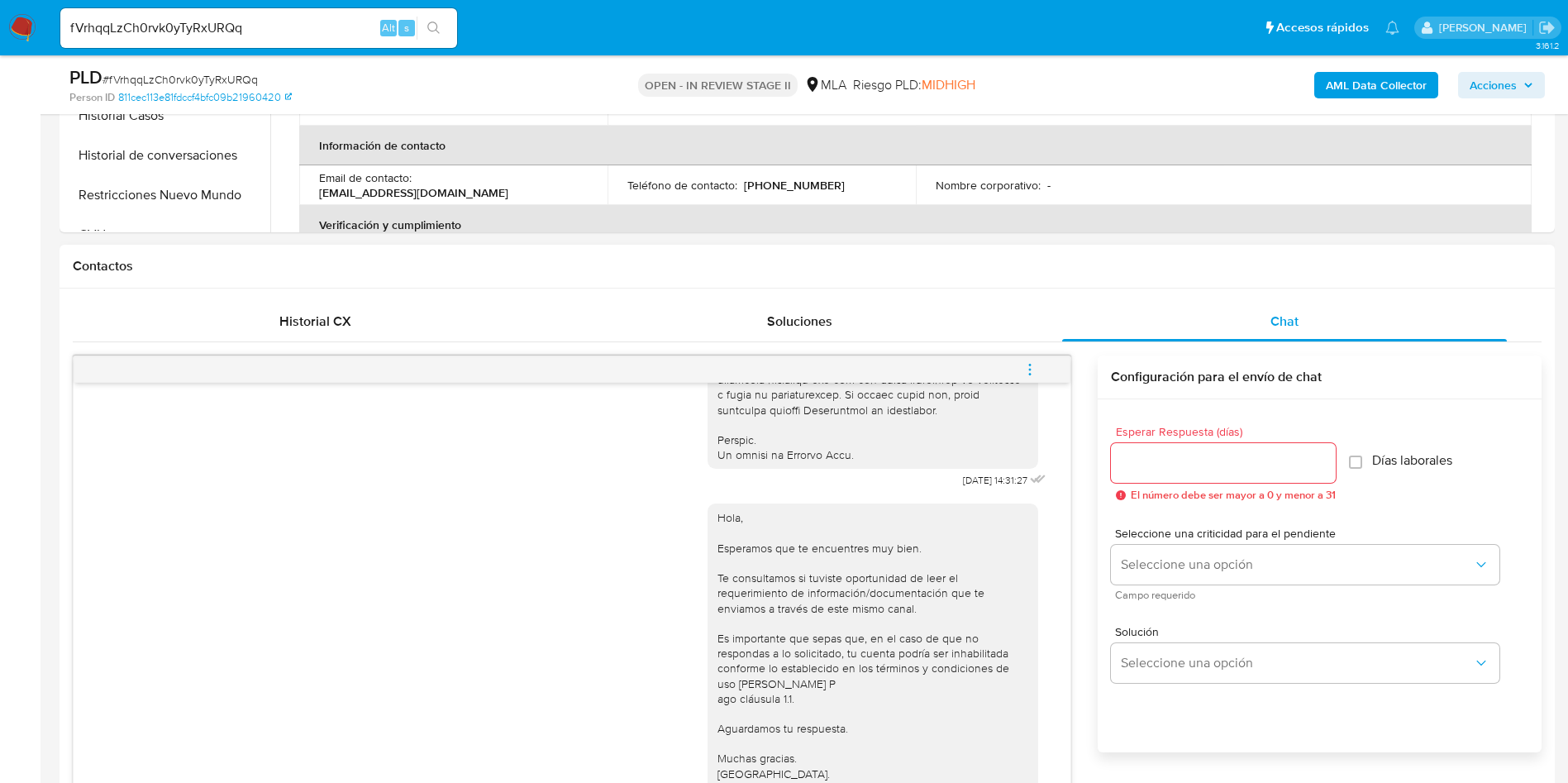
click at [1035, 367] on icon "menu-action" at bounding box center [1030, 370] width 15 height 15
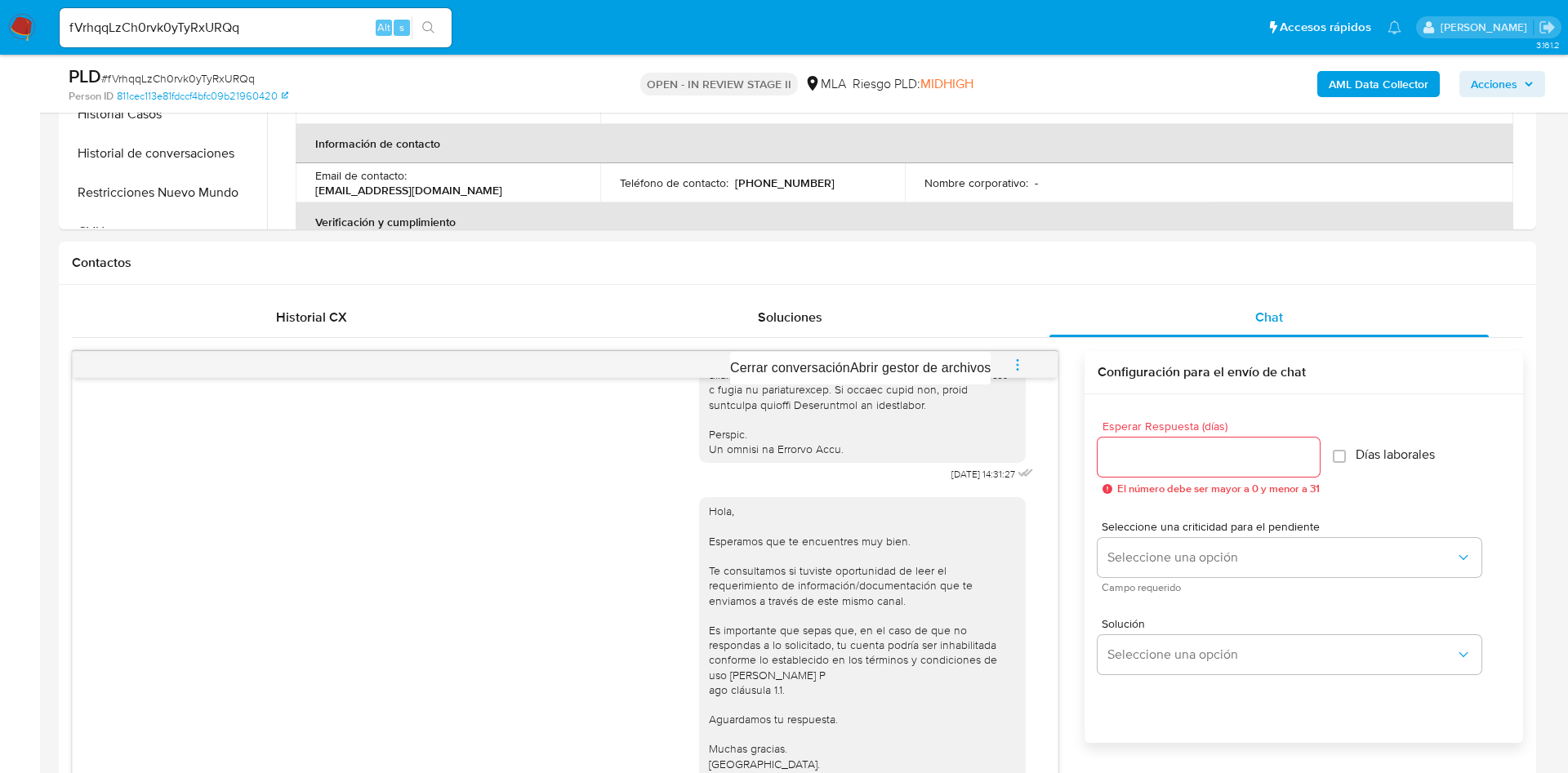
click at [973, 332] on div at bounding box center [784, 386] width 1568 height 773
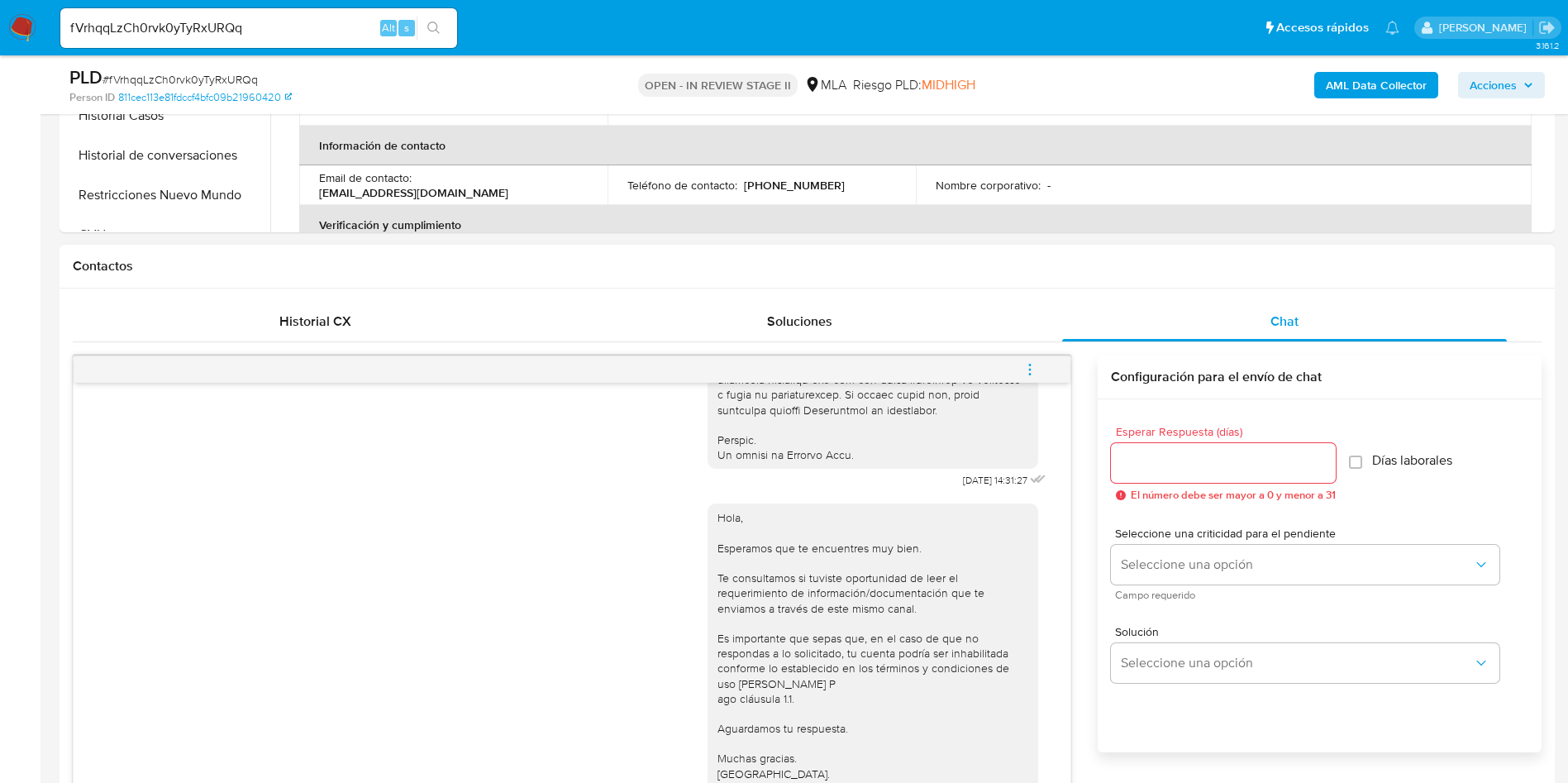
click at [1040, 373] on button "menu-action" at bounding box center [1030, 369] width 54 height 40
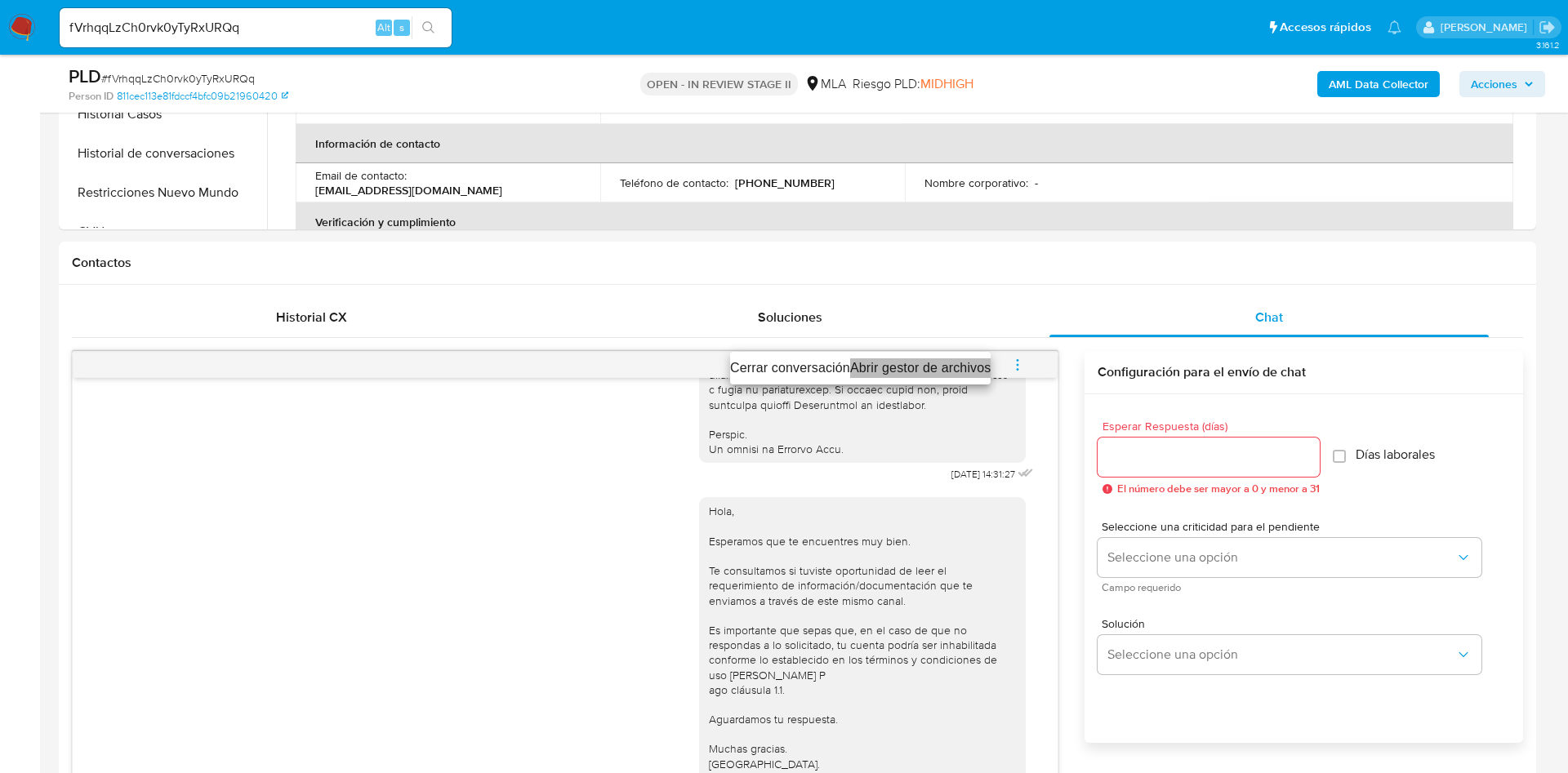
click at [860, 363] on li "Abrir gestor de archivos" at bounding box center [921, 368] width 141 height 19
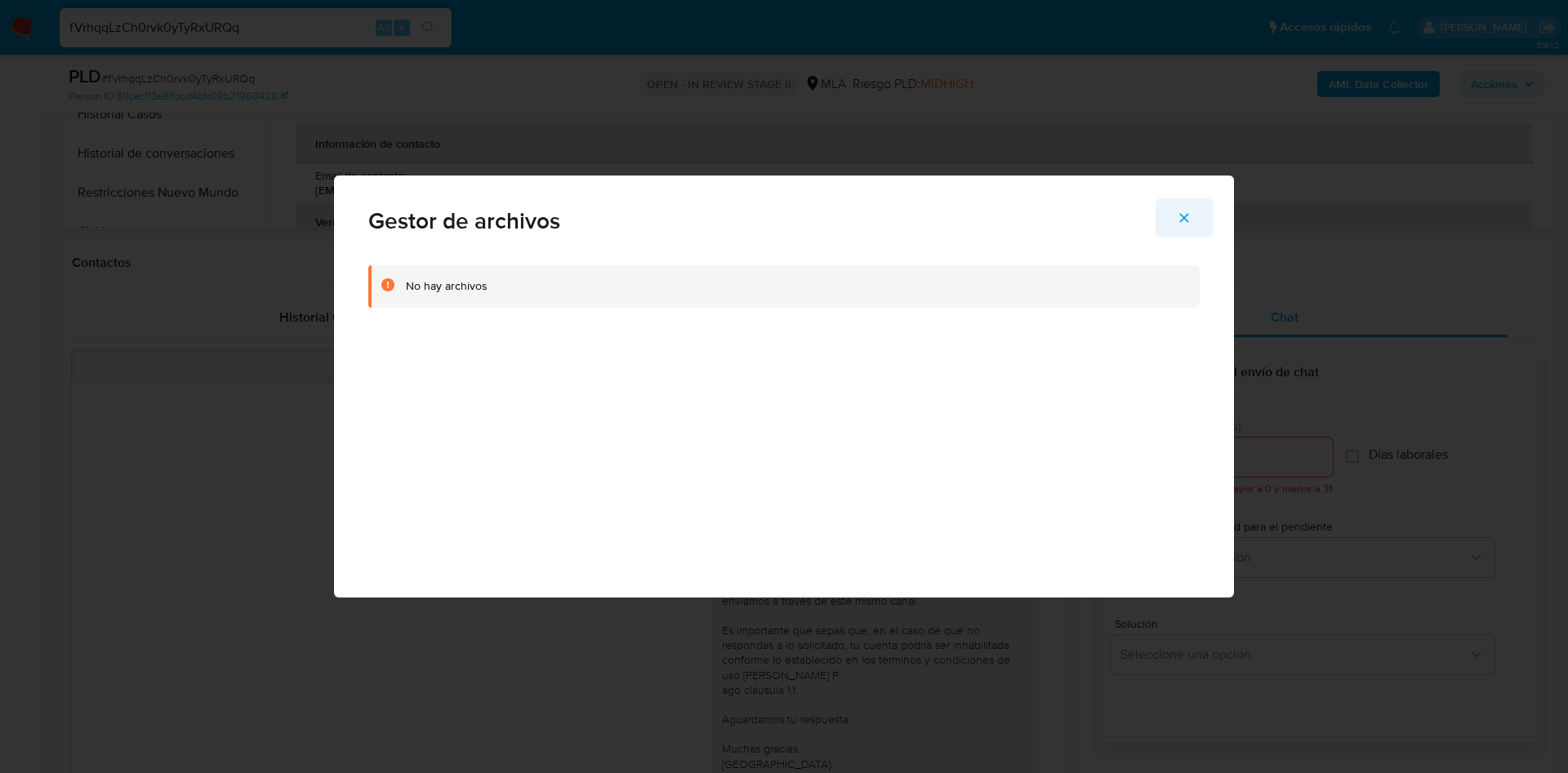
click at [1185, 213] on icon "Cerrar" at bounding box center [1184, 218] width 15 height 15
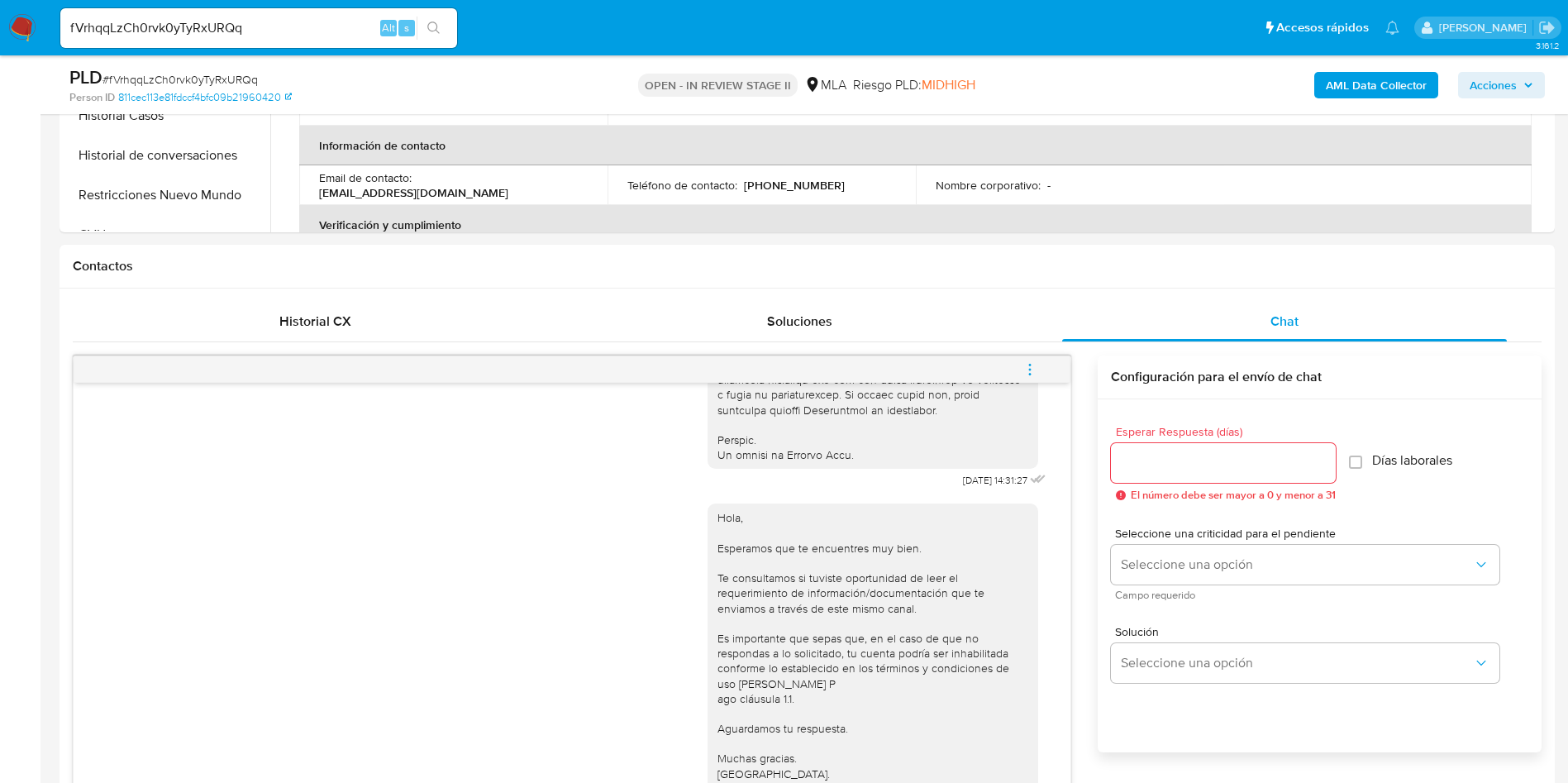
click at [1040, 365] on button "menu-action" at bounding box center [1030, 369] width 54 height 40
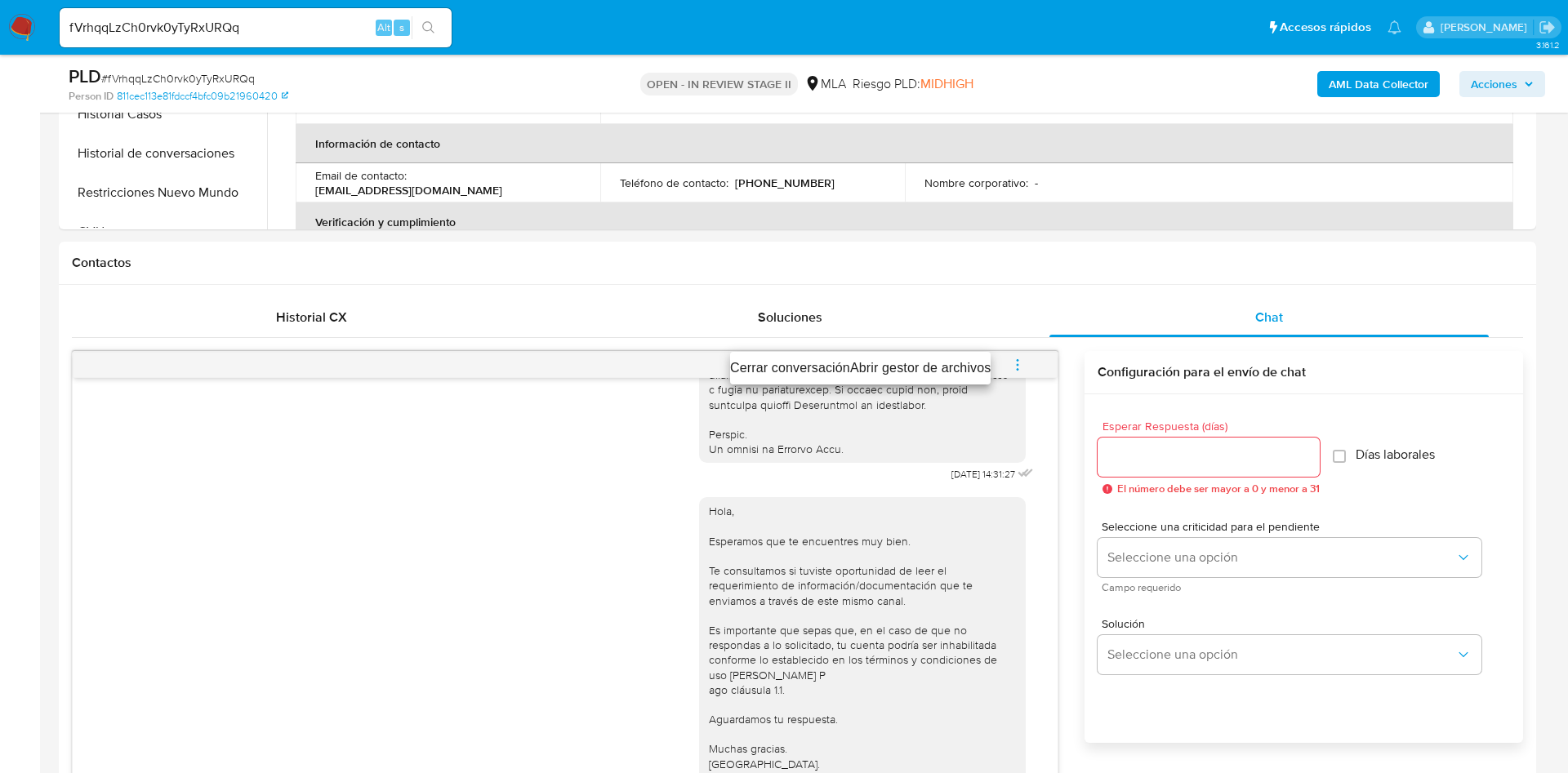
click at [779, 354] on ul "Cerrar conversación Abrir gestor de archivos" at bounding box center [860, 368] width 260 height 33
click at [780, 366] on li "Cerrar conversación" at bounding box center [790, 368] width 120 height 19
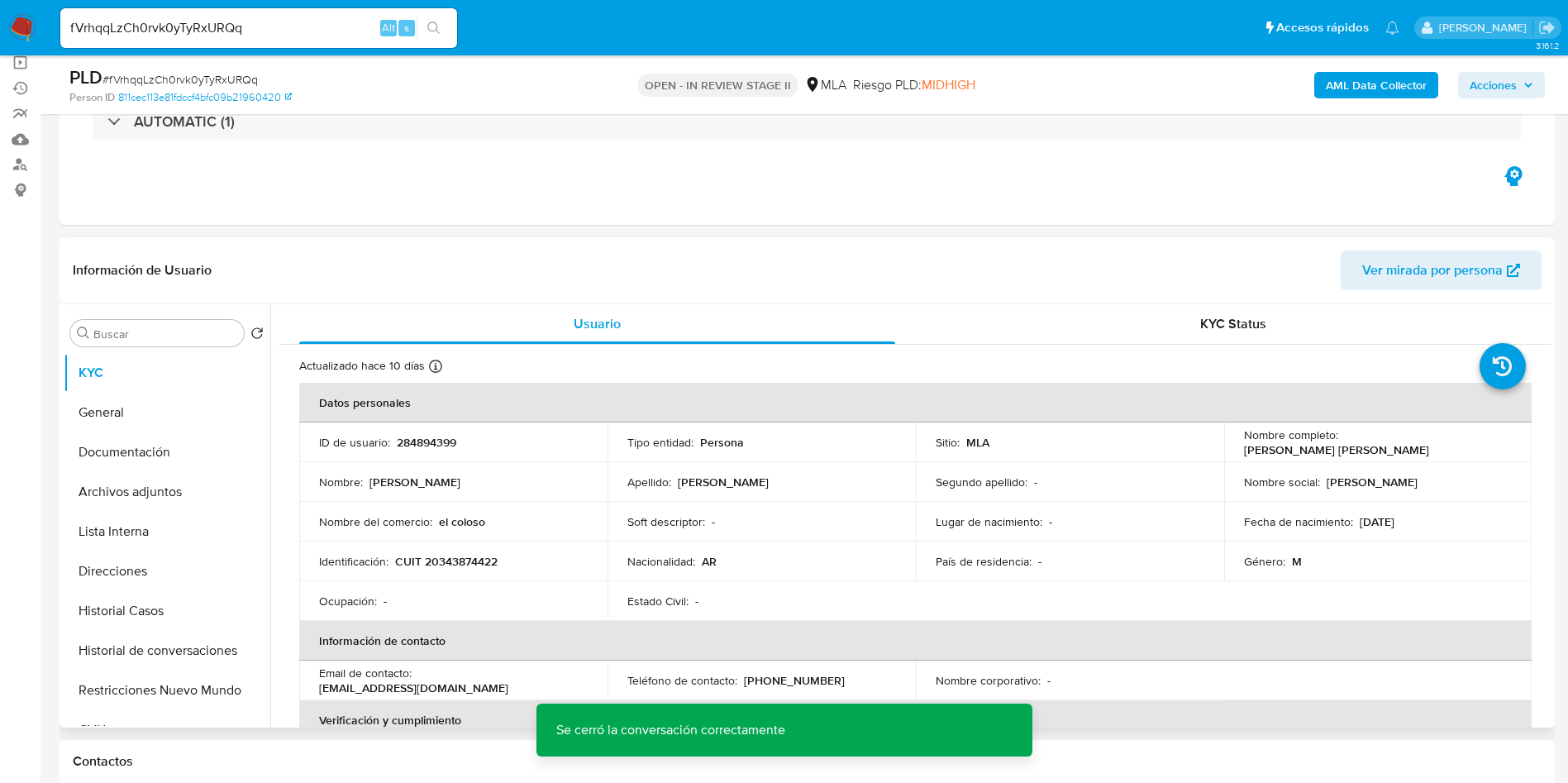
scroll to position [124, 0]
click at [433, 430] on td "ID de usuario : 284894399" at bounding box center [453, 443] width 309 height 40
copy p "284894399"
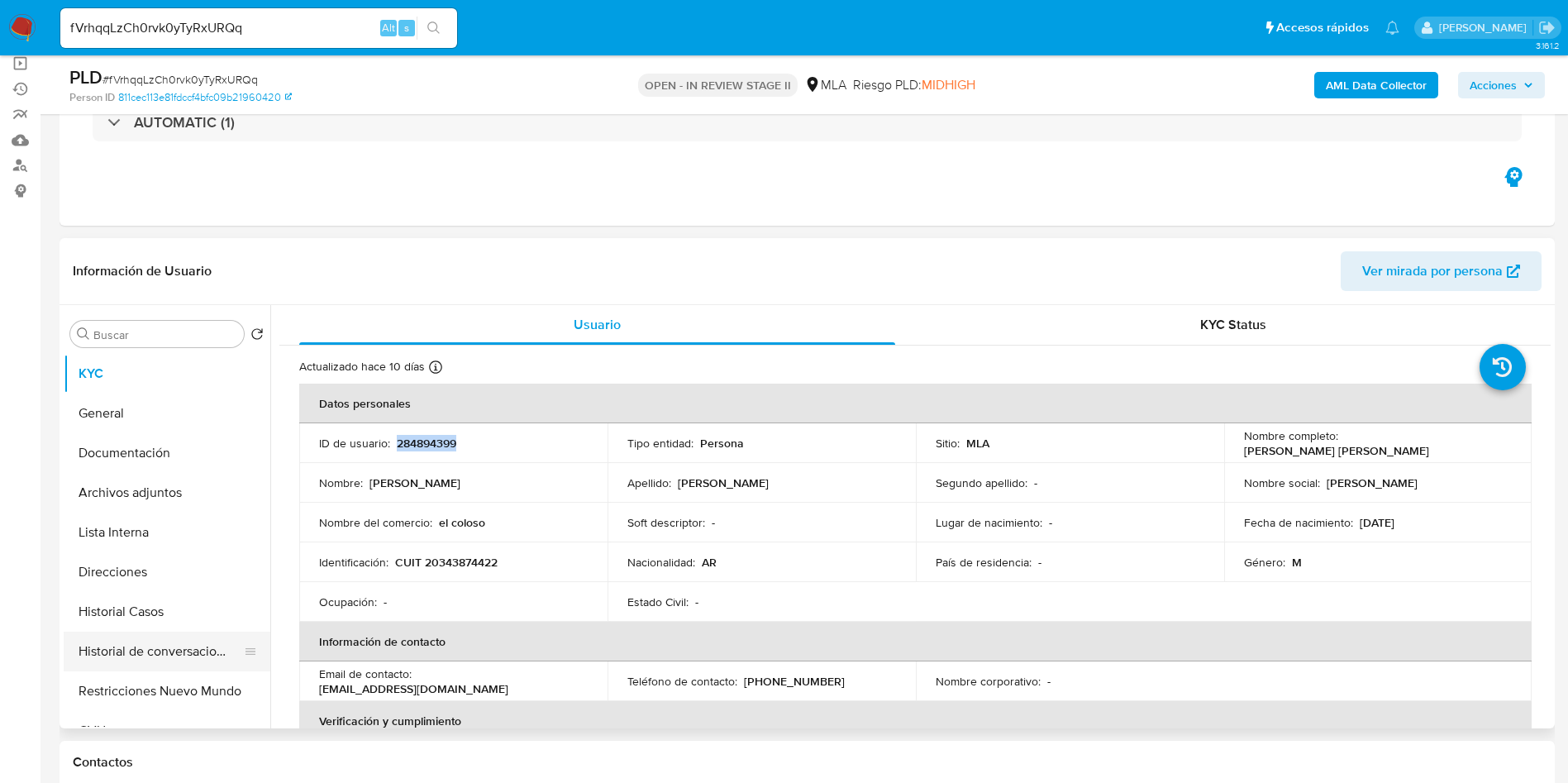
click at [128, 664] on button "Historial de conversaciones" at bounding box center [161, 651] width 194 height 40
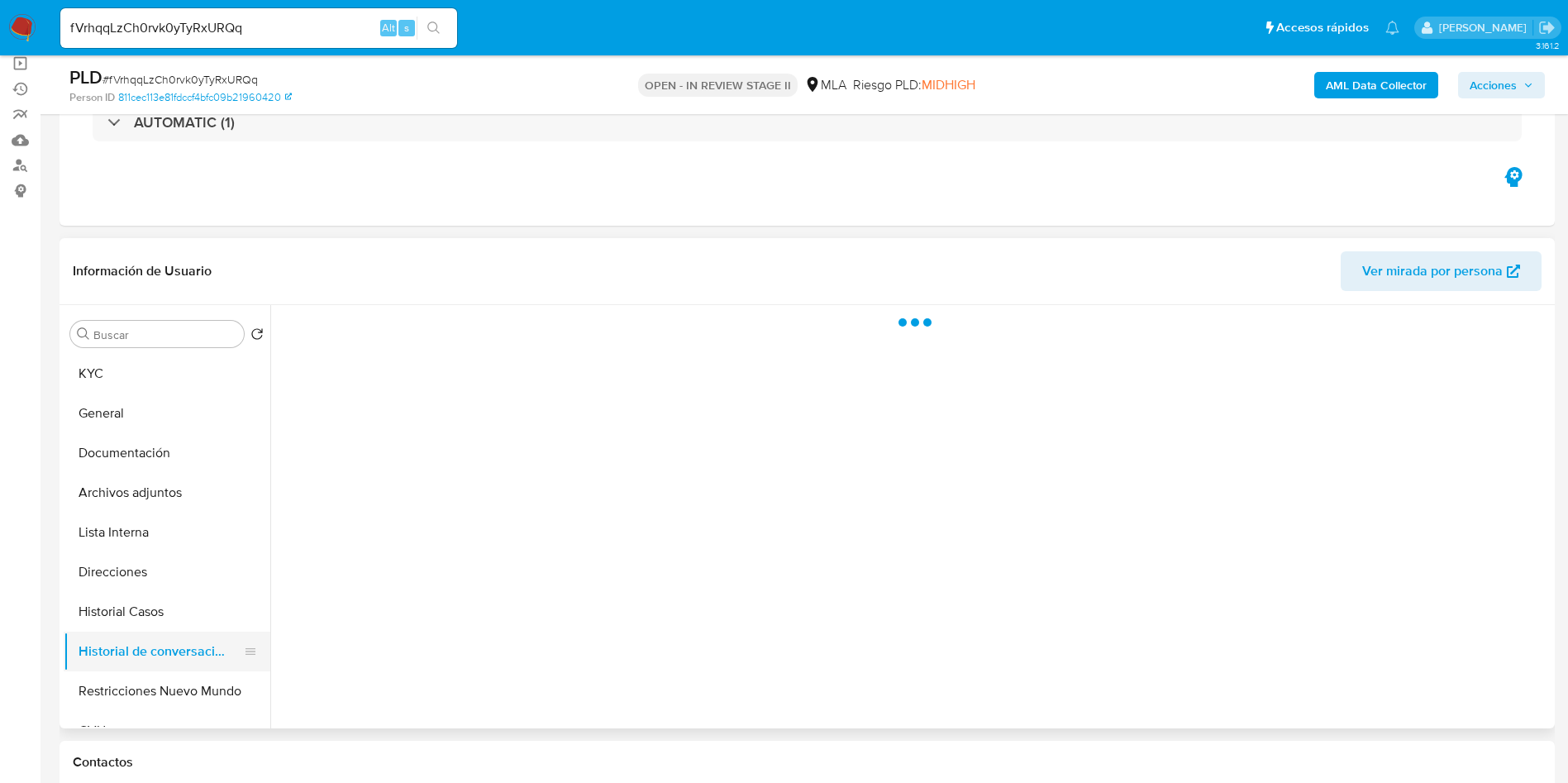
click at [127, 640] on button "Historial de conversaciones" at bounding box center [161, 651] width 194 height 40
click at [127, 624] on button "Historial Casos" at bounding box center [161, 611] width 194 height 40
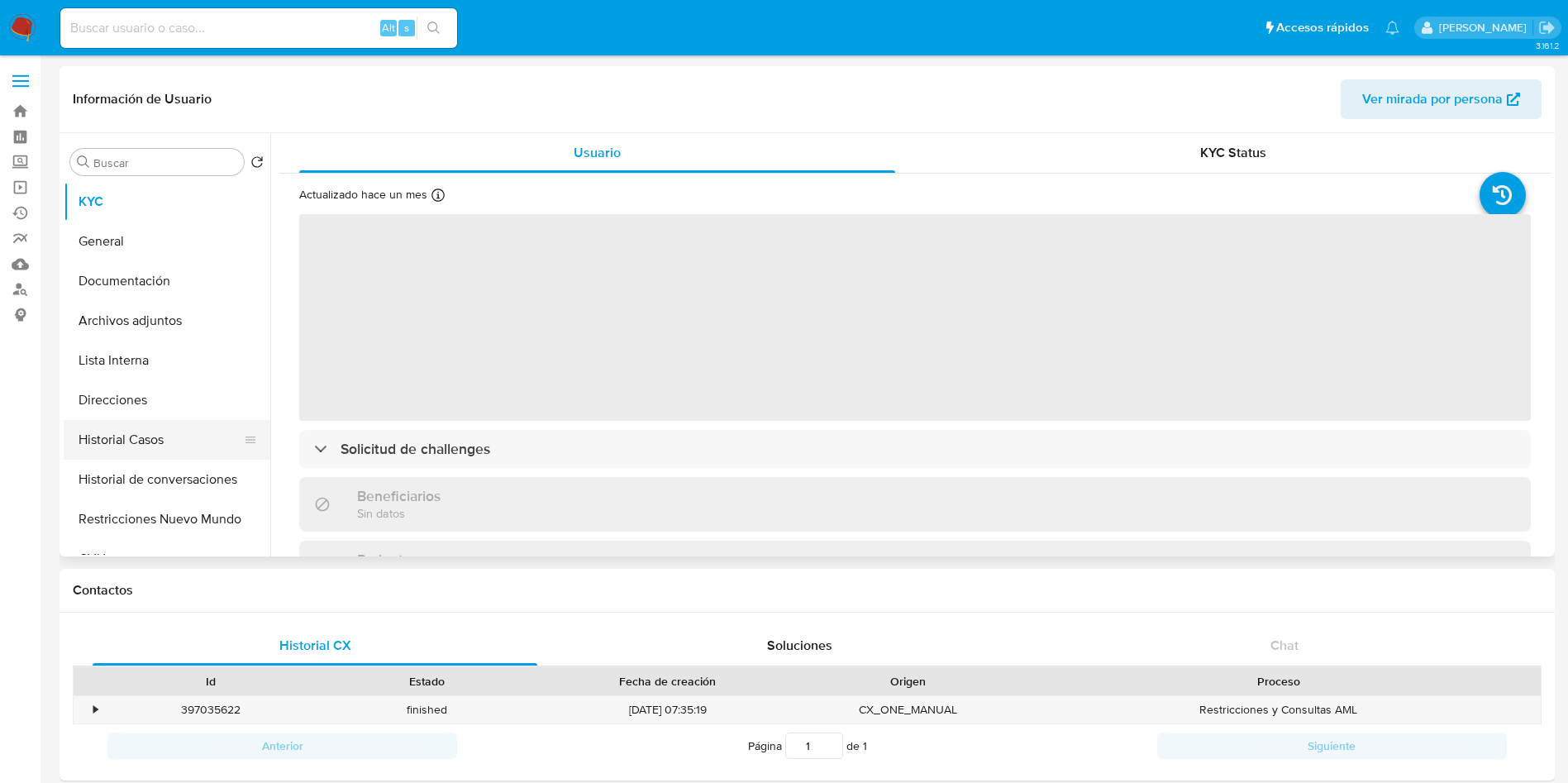
click at [112, 440] on button "Historial Casos" at bounding box center [161, 440] width 194 height 40
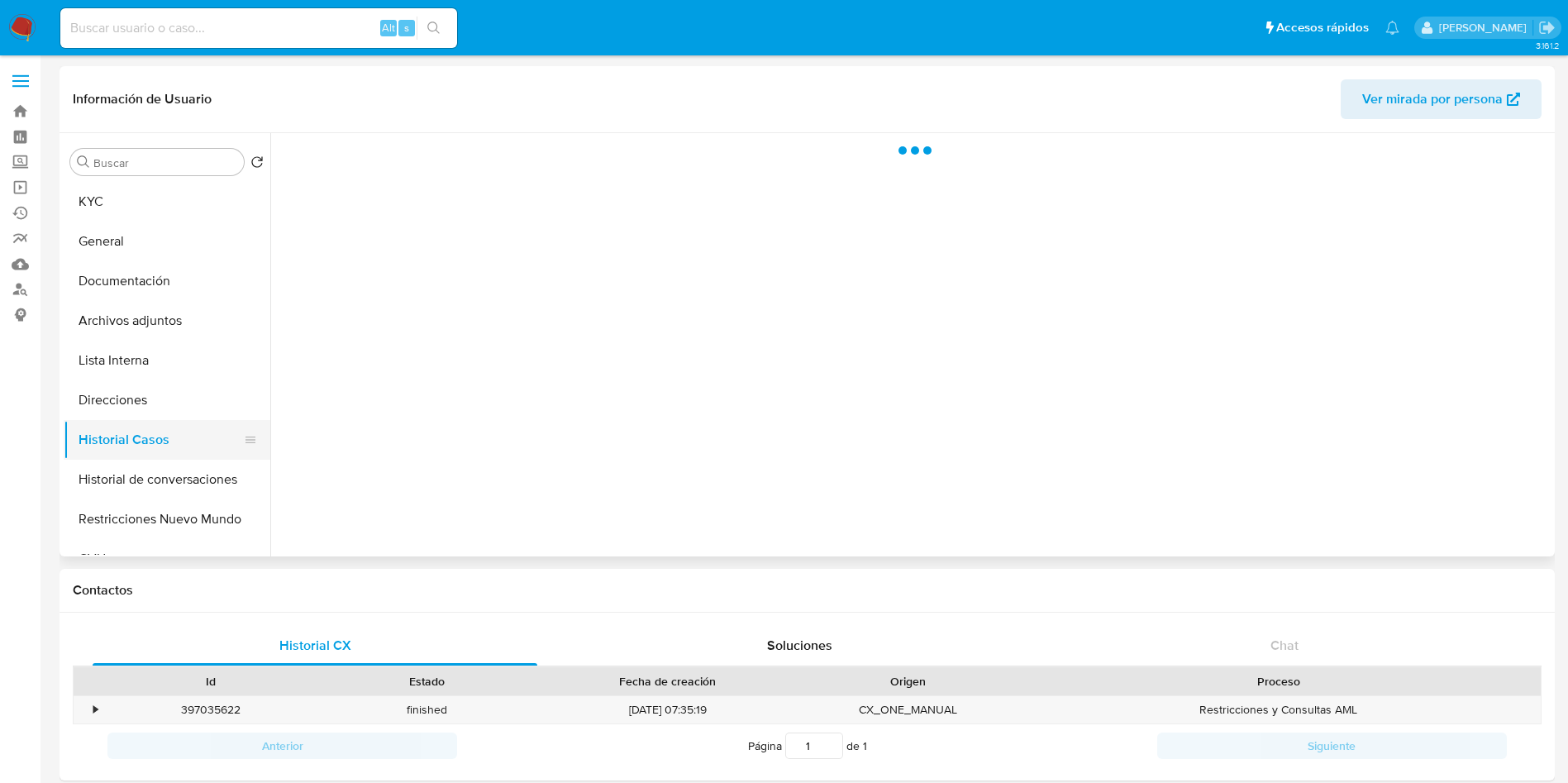
select select "10"
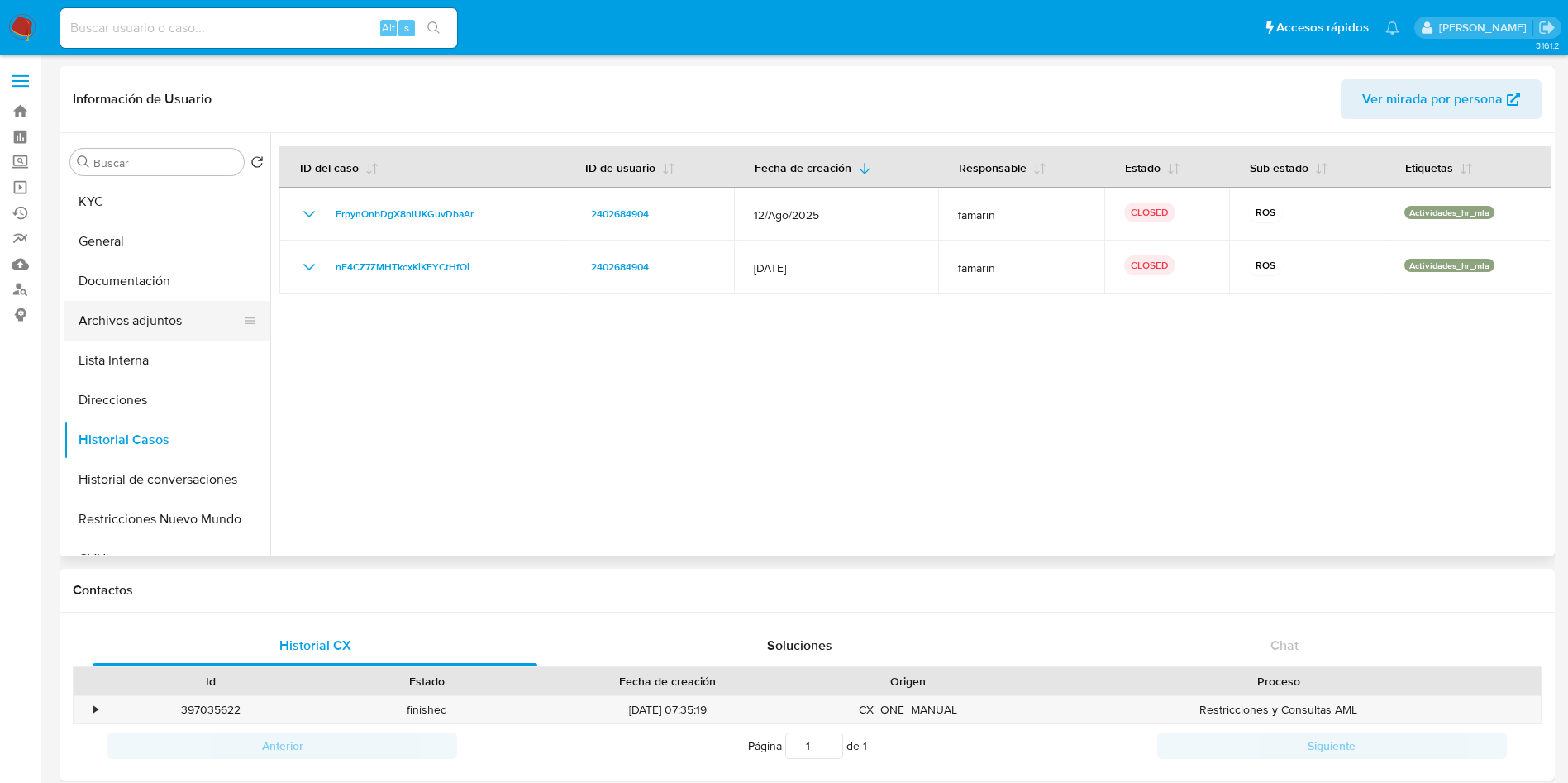
click at [164, 326] on button "Archivos adjuntos" at bounding box center [161, 321] width 194 height 40
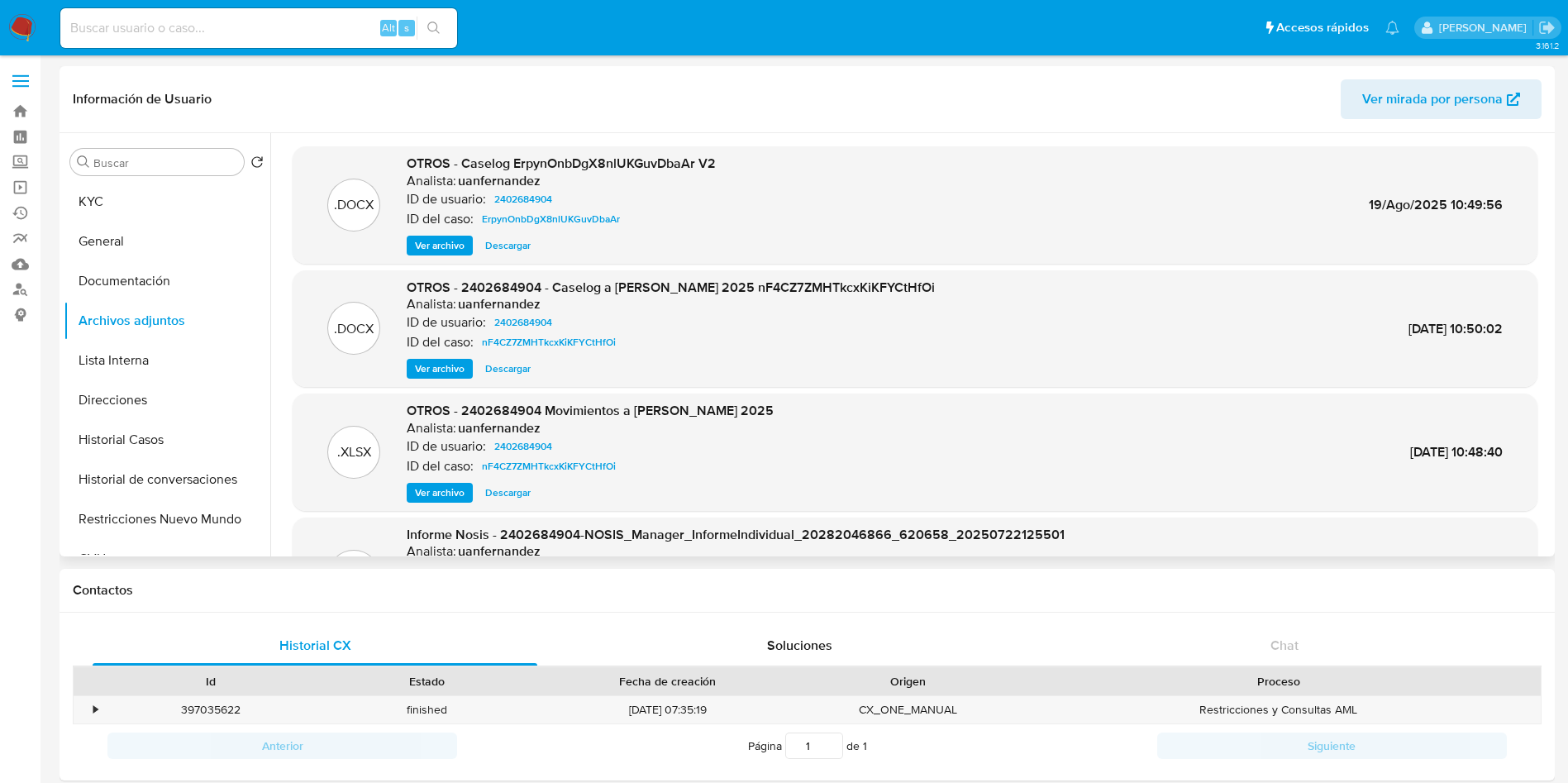
click at [427, 256] on div ".DOCX OTROS - Caselog ErpynOnbDgX8nlUKGuvDbaAr V2 Analista: uanfernandez ID de …" at bounding box center [914, 205] width 1245 height 117
click at [428, 251] on span "Ver archivo" at bounding box center [439, 245] width 49 height 16
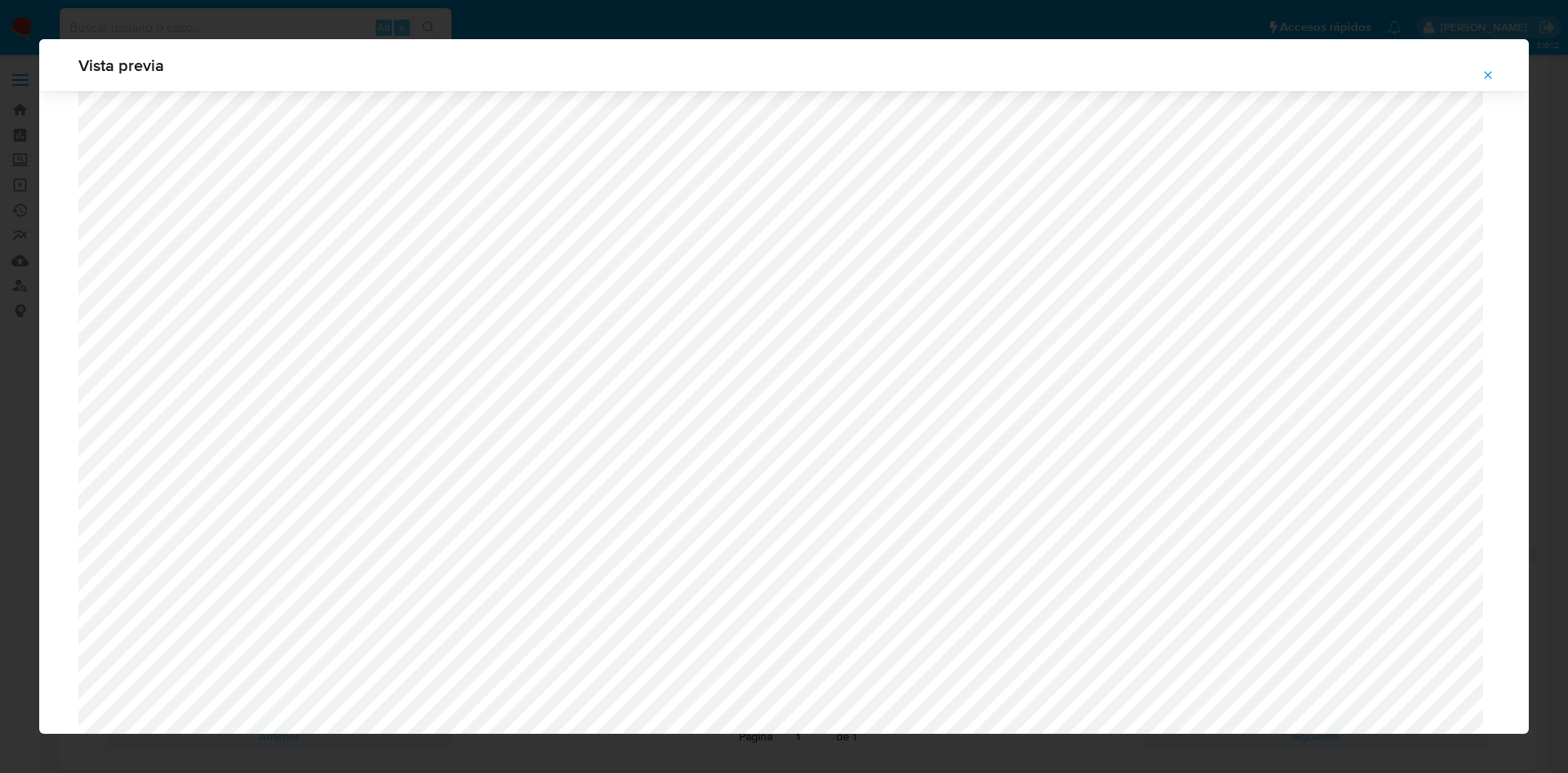
scroll to position [580, 0]
click at [1483, 74] on icon "Attachment preview" at bounding box center [1487, 76] width 13 height 13
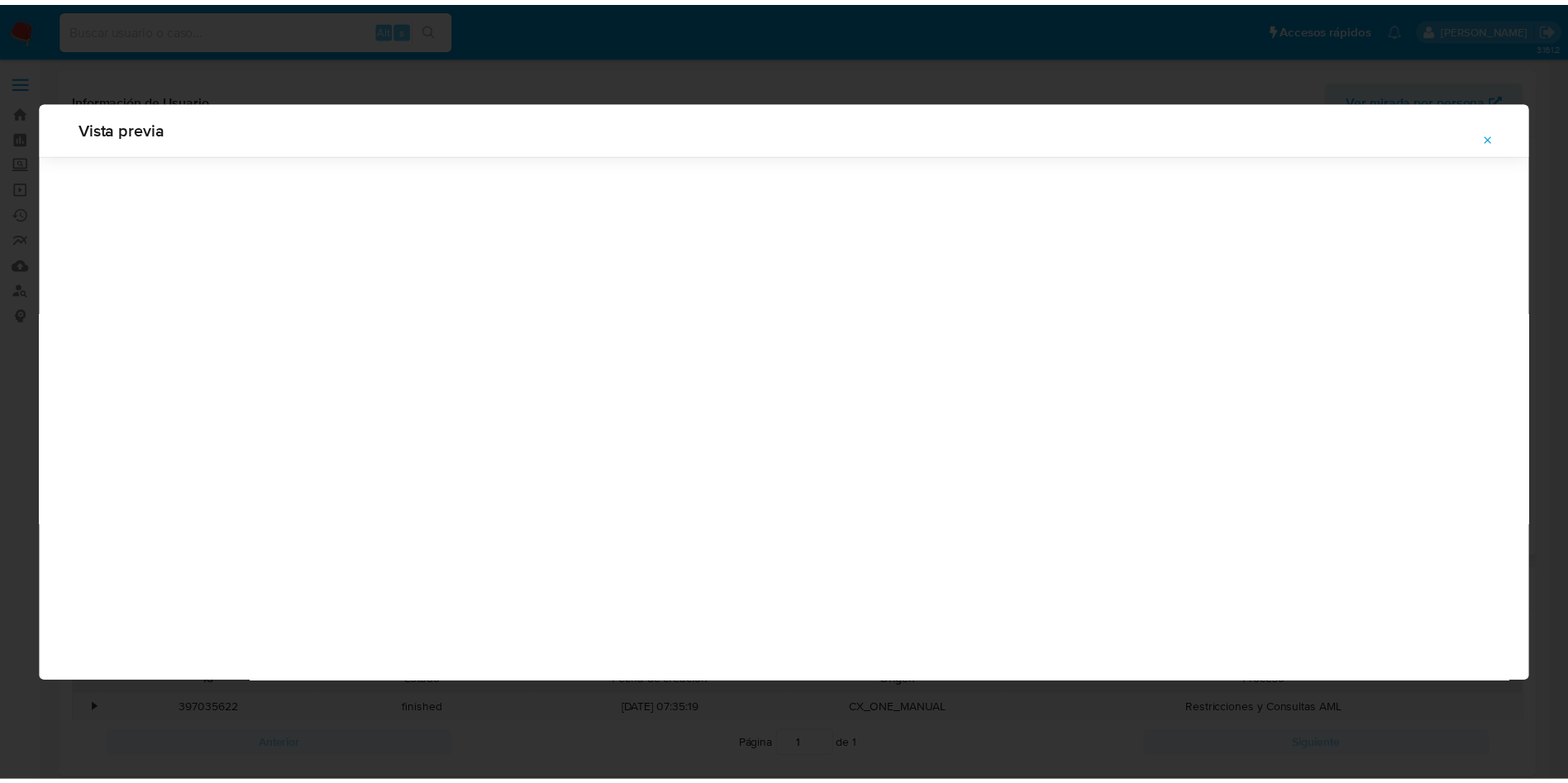
scroll to position [0, 0]
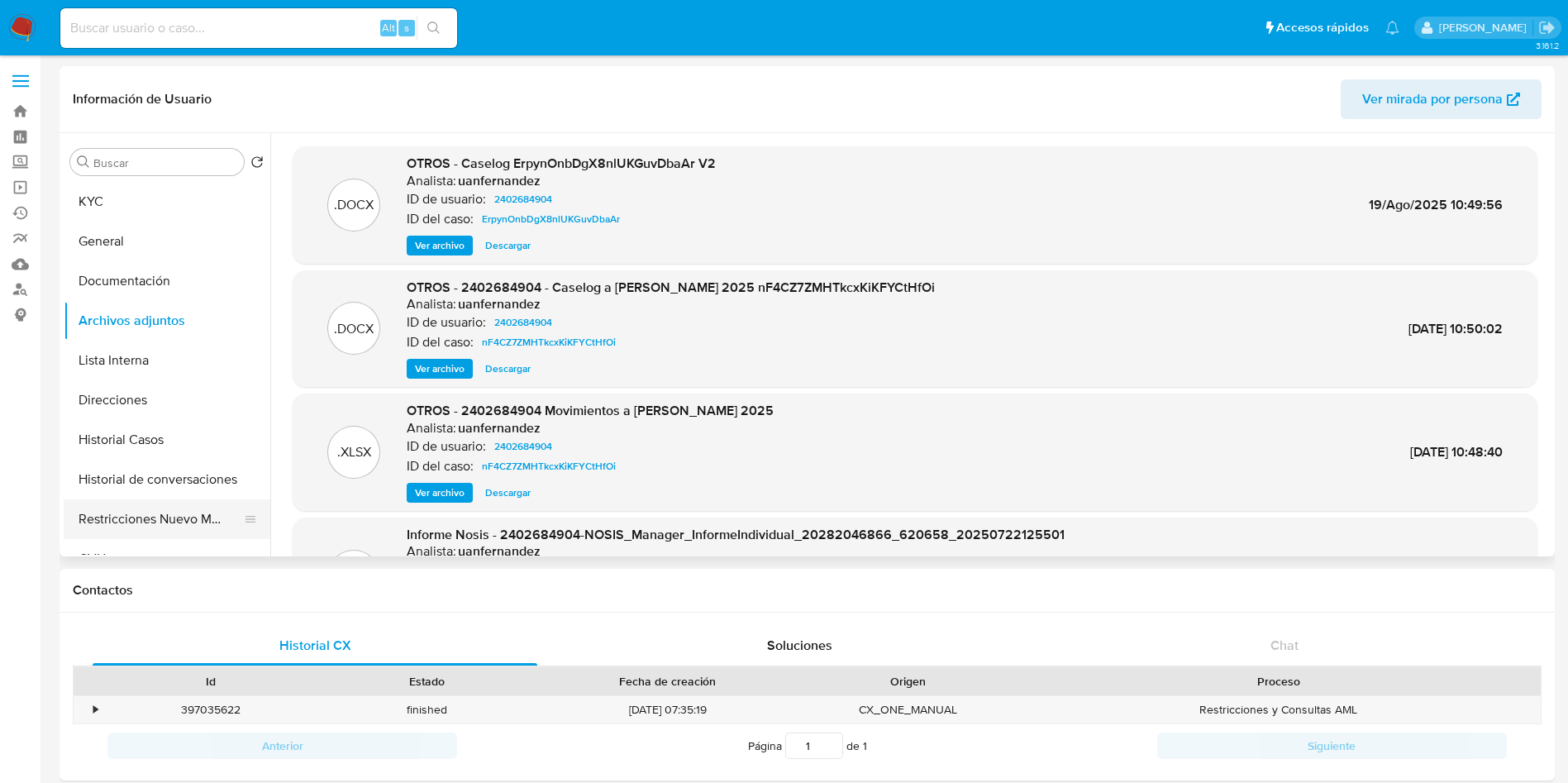
click at [168, 531] on button "Restricciones Nuevo Mundo" at bounding box center [161, 519] width 194 height 40
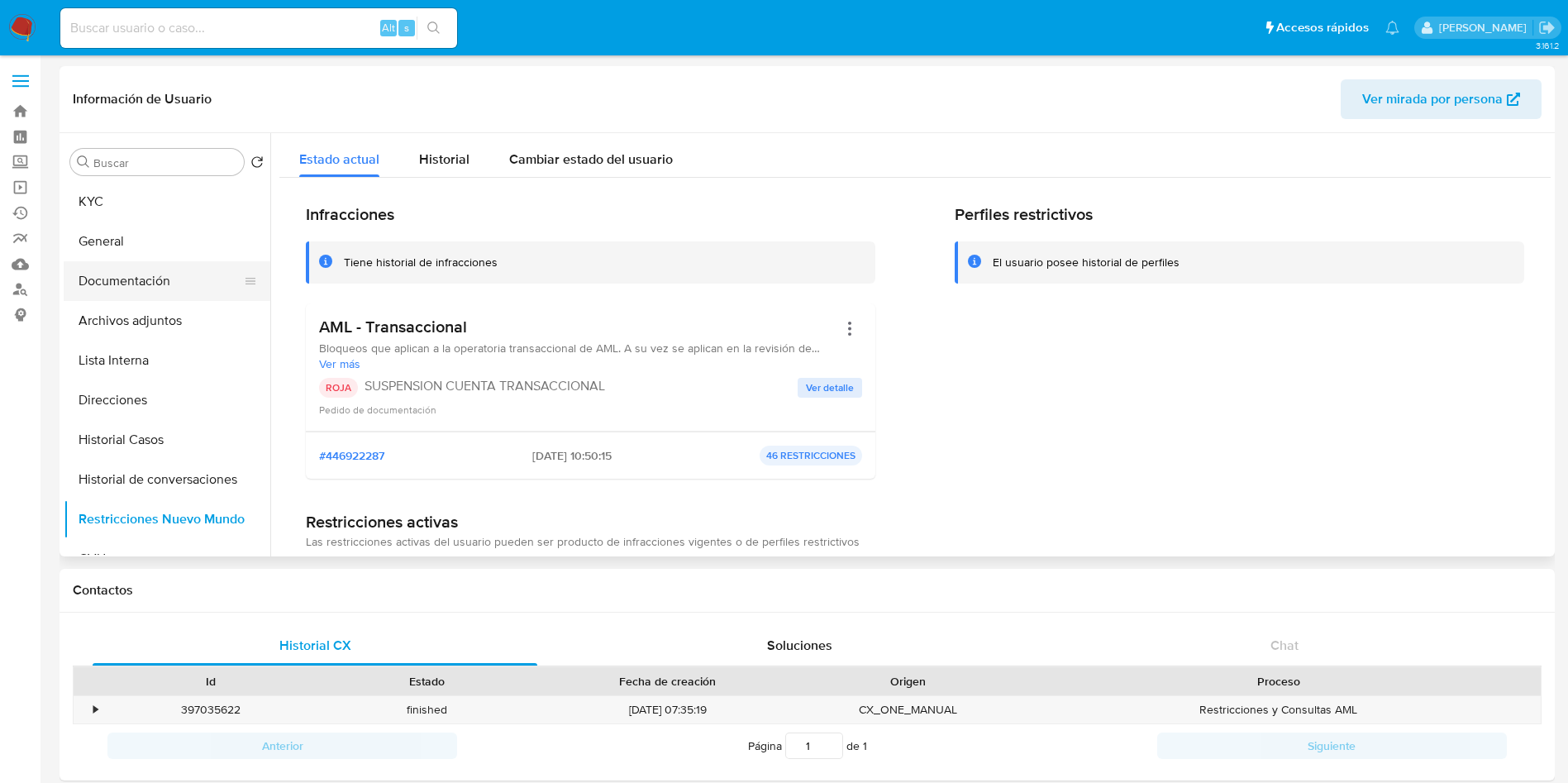
click at [160, 289] on button "Documentación" at bounding box center [161, 281] width 194 height 40
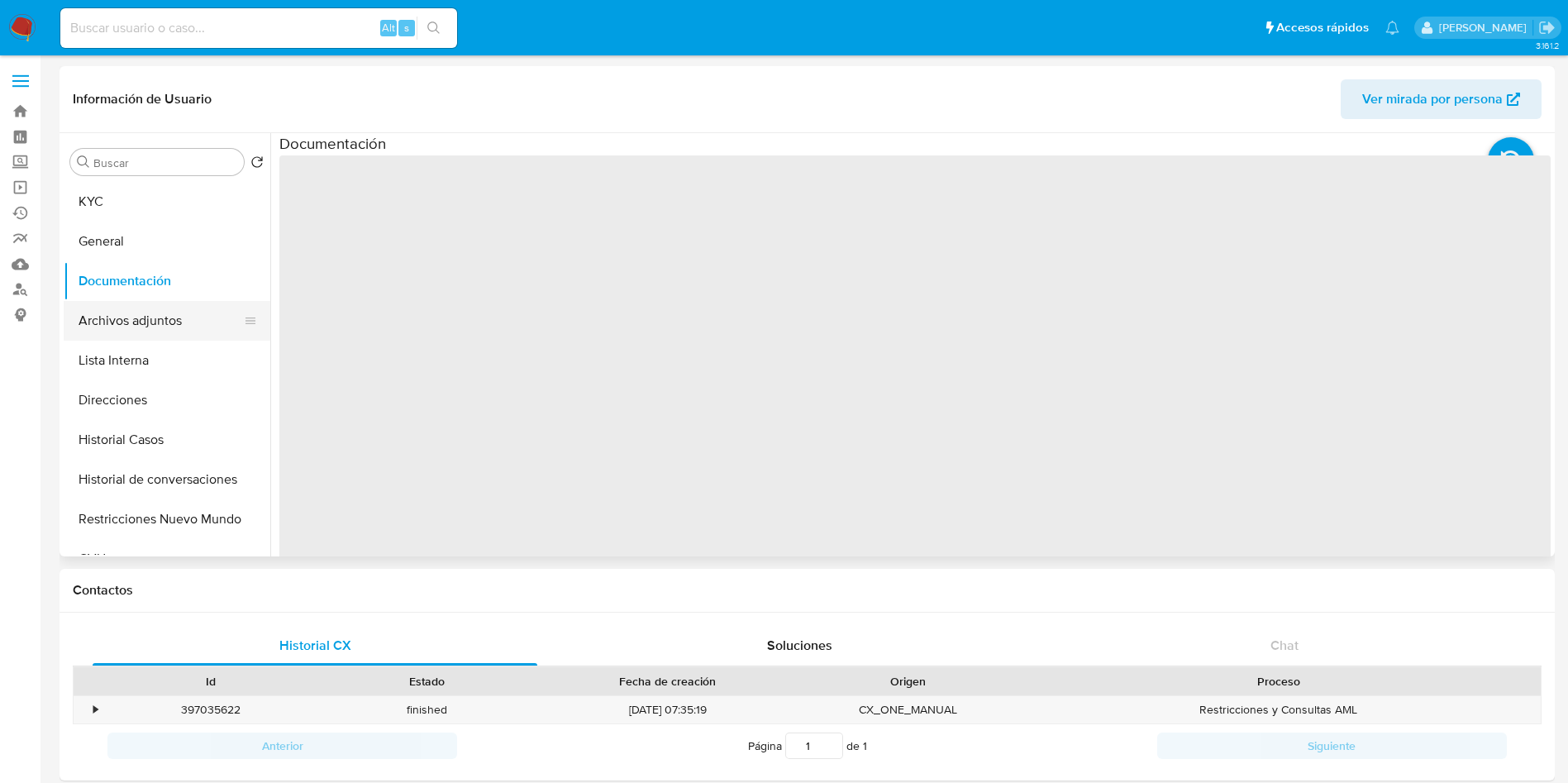
click at [144, 322] on button "Archivos adjuntos" at bounding box center [161, 321] width 194 height 40
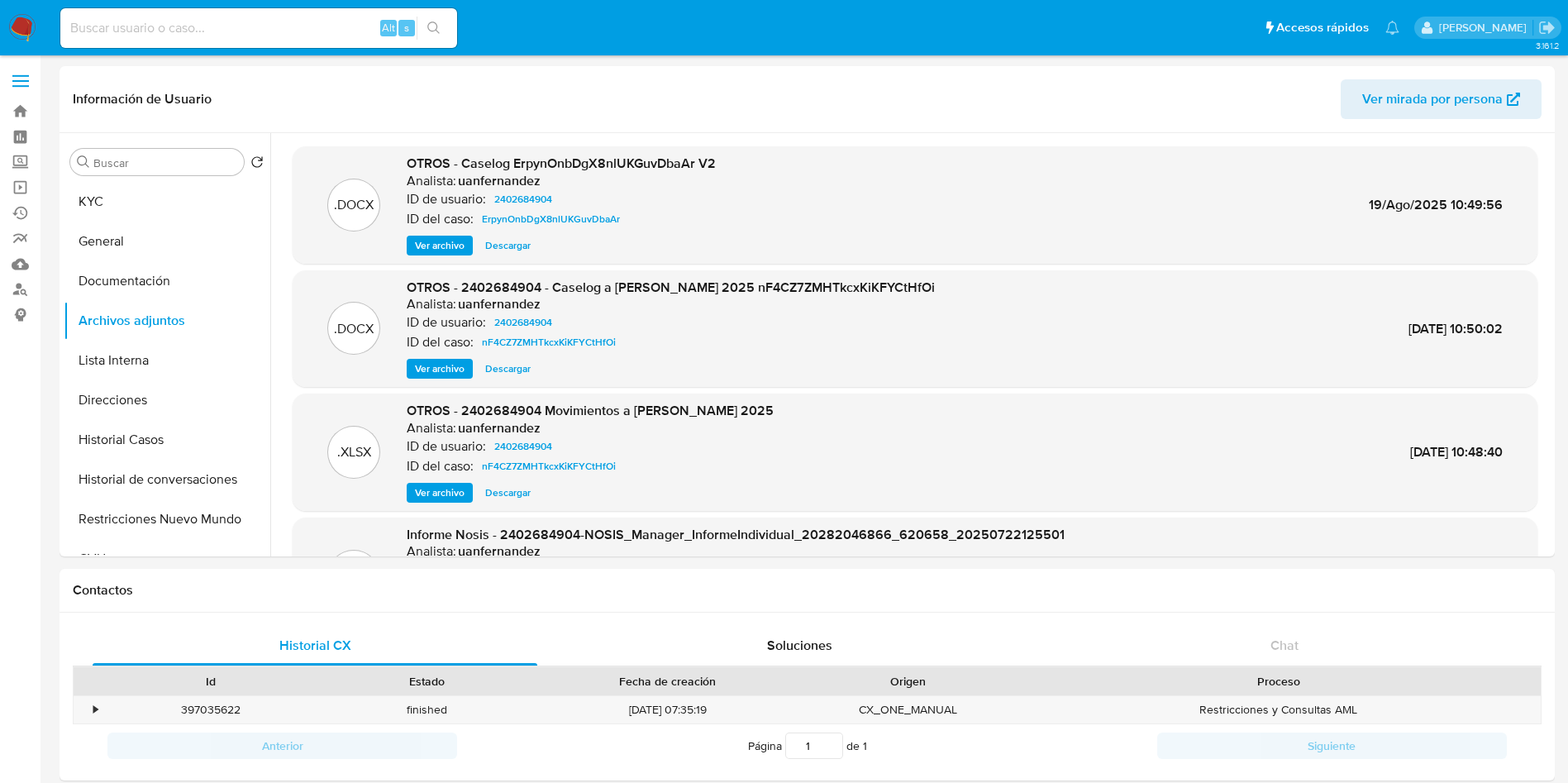
click at [455, 244] on span "Ver archivo" at bounding box center [439, 245] width 49 height 16
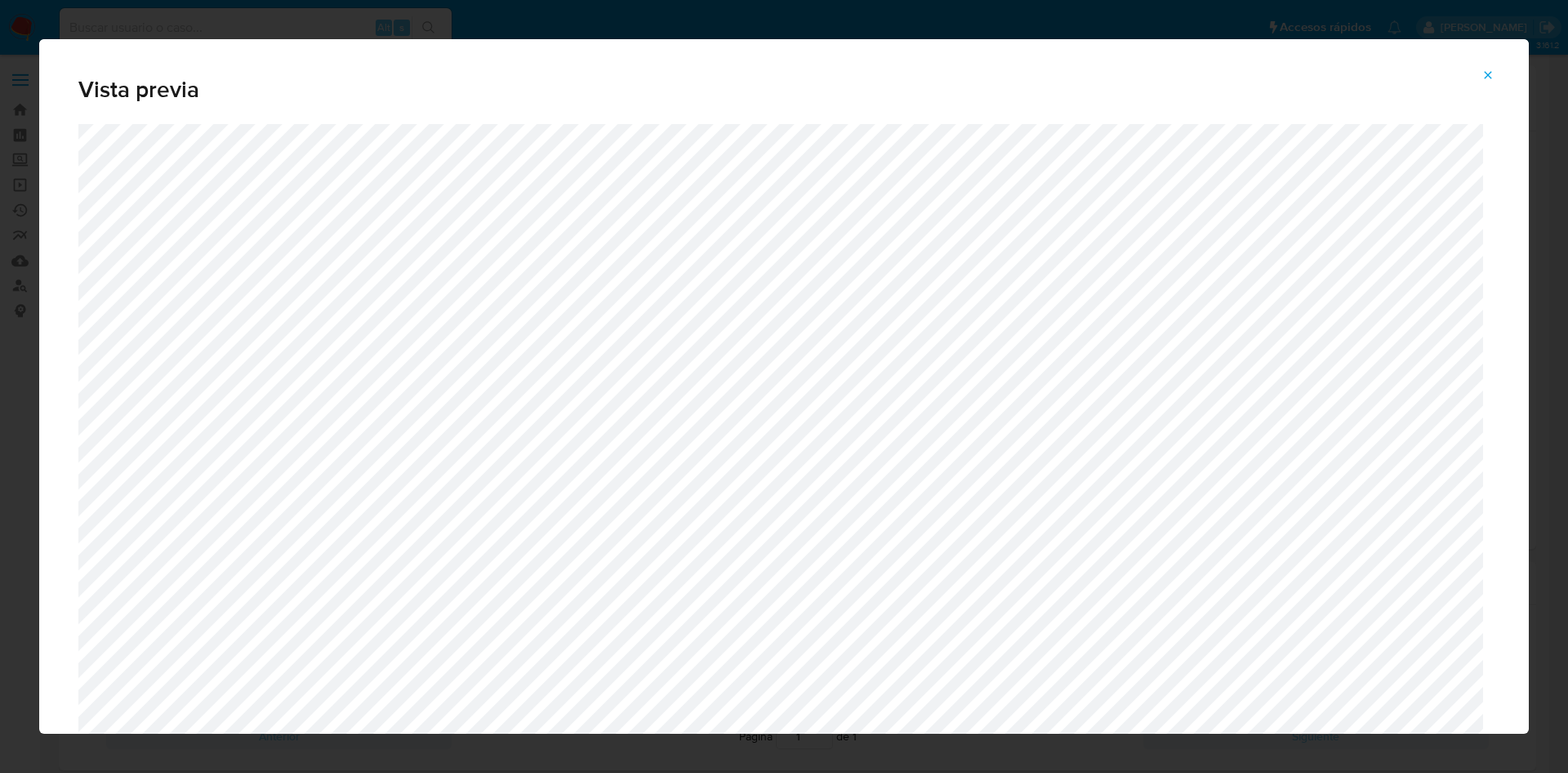
drag, startPoint x: 1487, startPoint y: 82, endPoint x: 1420, endPoint y: 77, distance: 67.2
click at [1487, 81] on span "Attachment preview" at bounding box center [1487, 75] width 13 height 23
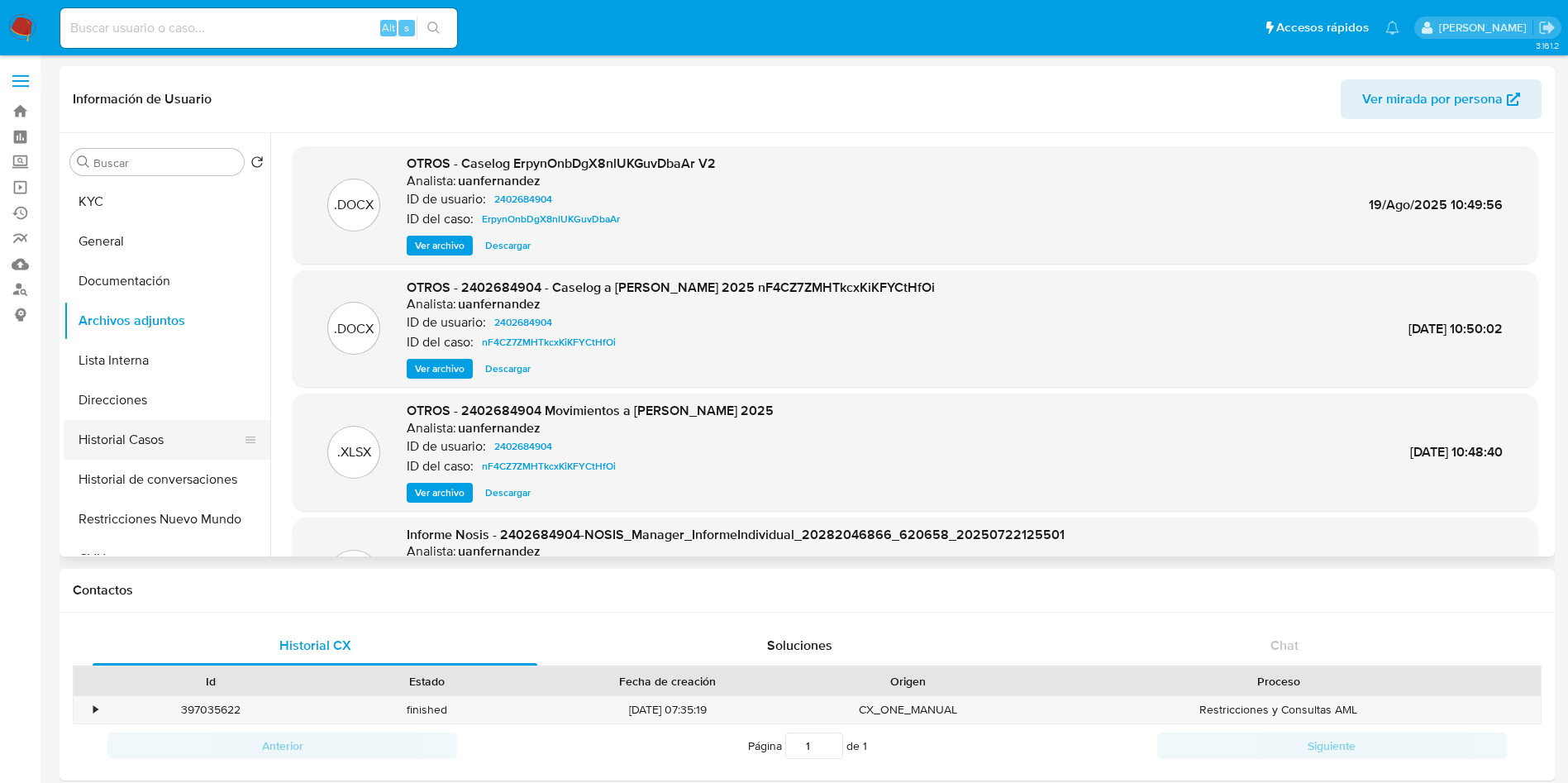
click at [127, 434] on button "Historial Casos" at bounding box center [161, 440] width 194 height 40
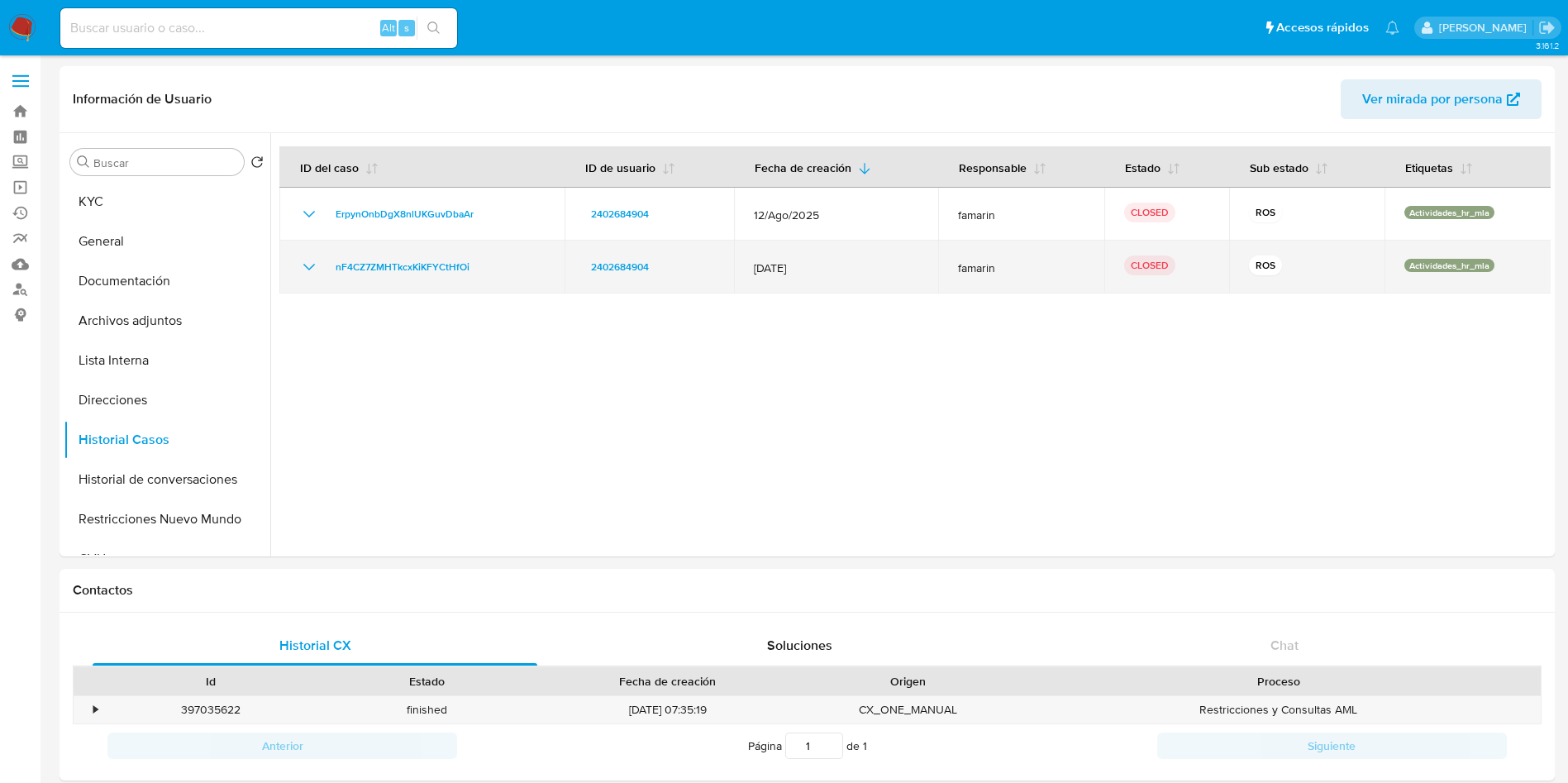
click at [304, 267] on icon "Mostrar/Ocultar" at bounding box center [309, 267] width 20 height 20
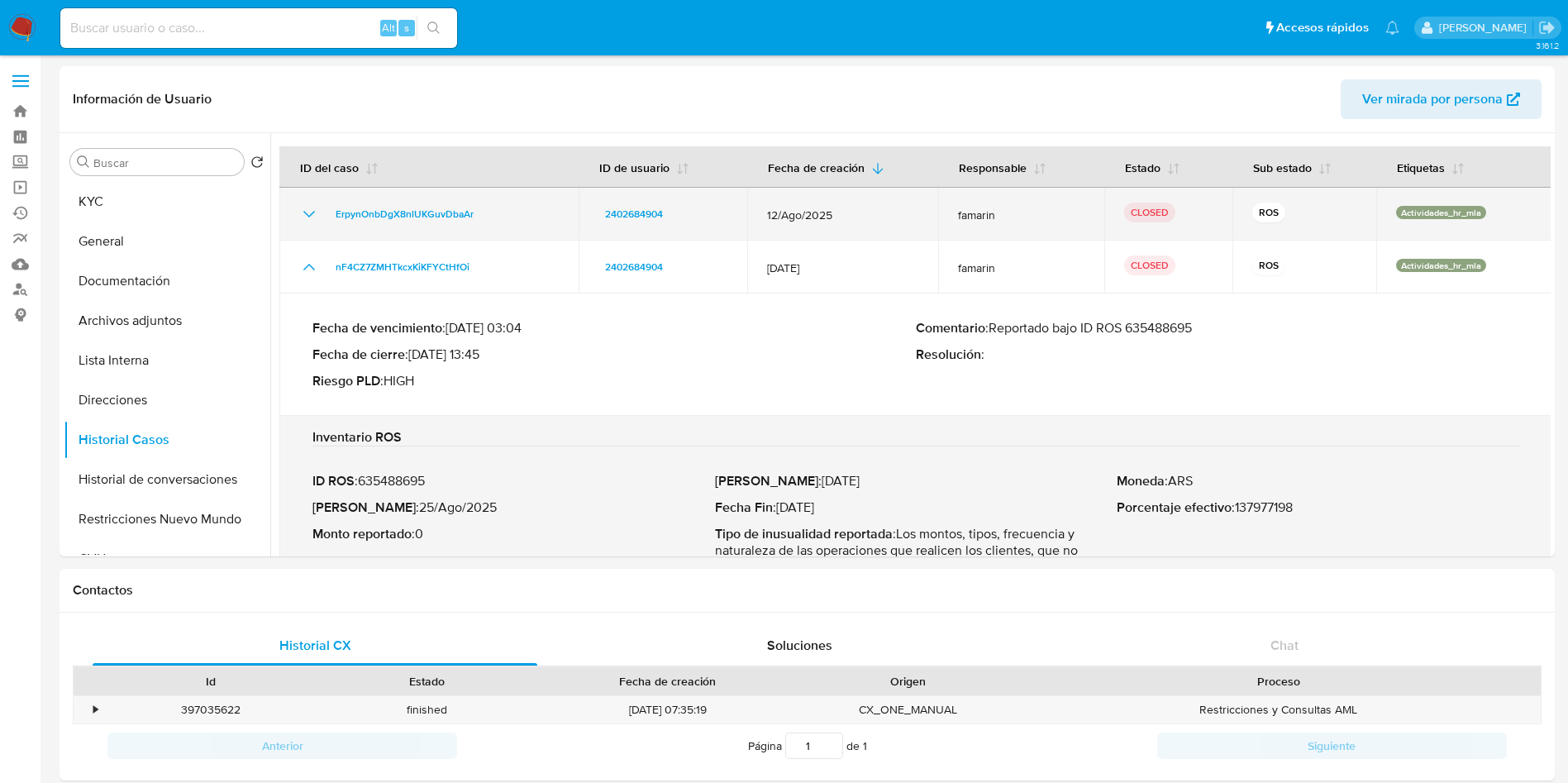
click at [300, 207] on icon "Mostrar/Ocultar" at bounding box center [309, 213] width 20 height 20
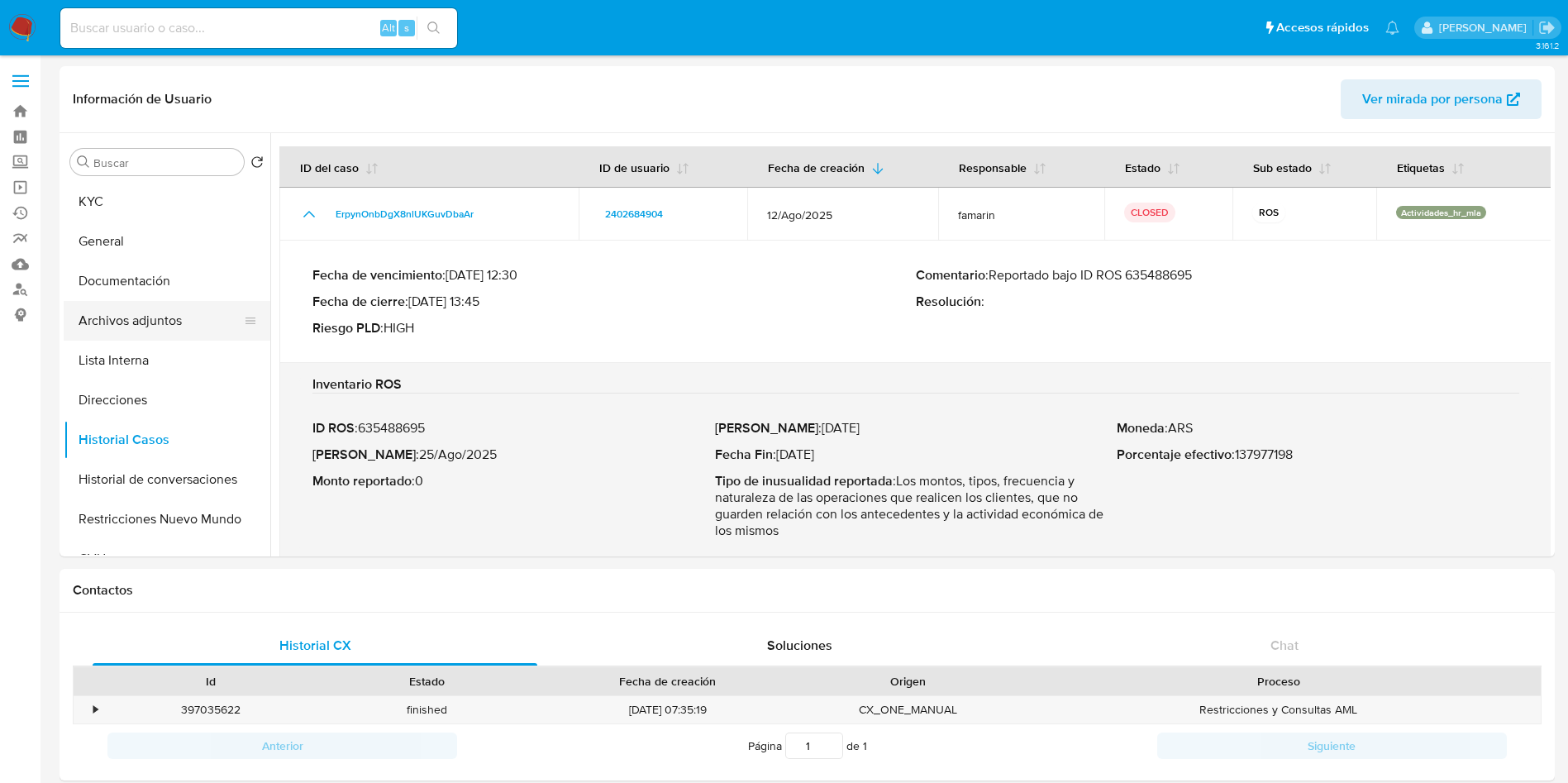
click at [177, 331] on button "Archivos adjuntos" at bounding box center [161, 321] width 194 height 40
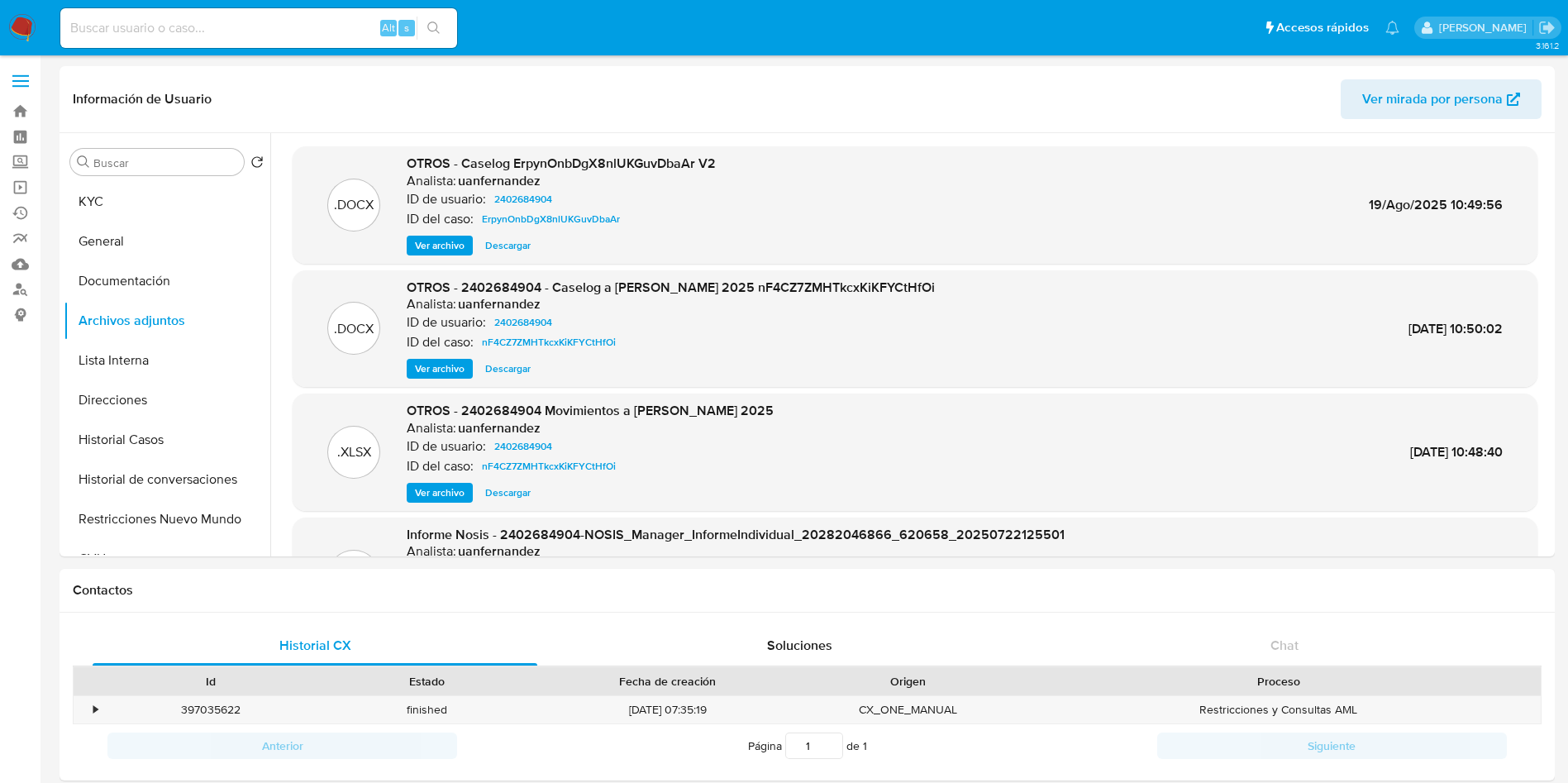
click at [432, 243] on span "Ver archivo" at bounding box center [439, 245] width 49 height 16
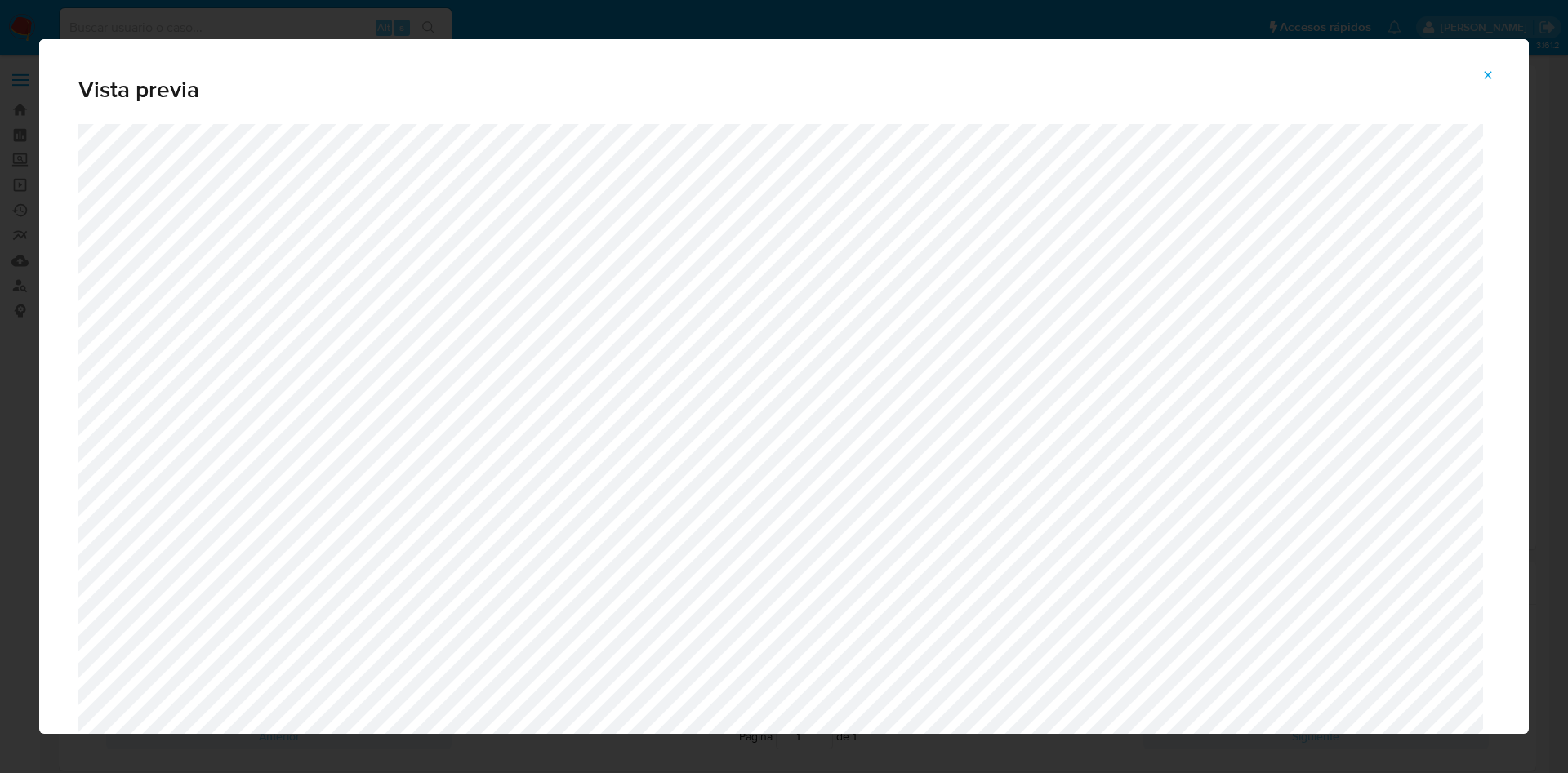
drag, startPoint x: 1482, startPoint y: 71, endPoint x: 1000, endPoint y: 297, distance: 532.4
click at [1482, 71] on icon "Attachment preview" at bounding box center [1487, 76] width 13 height 13
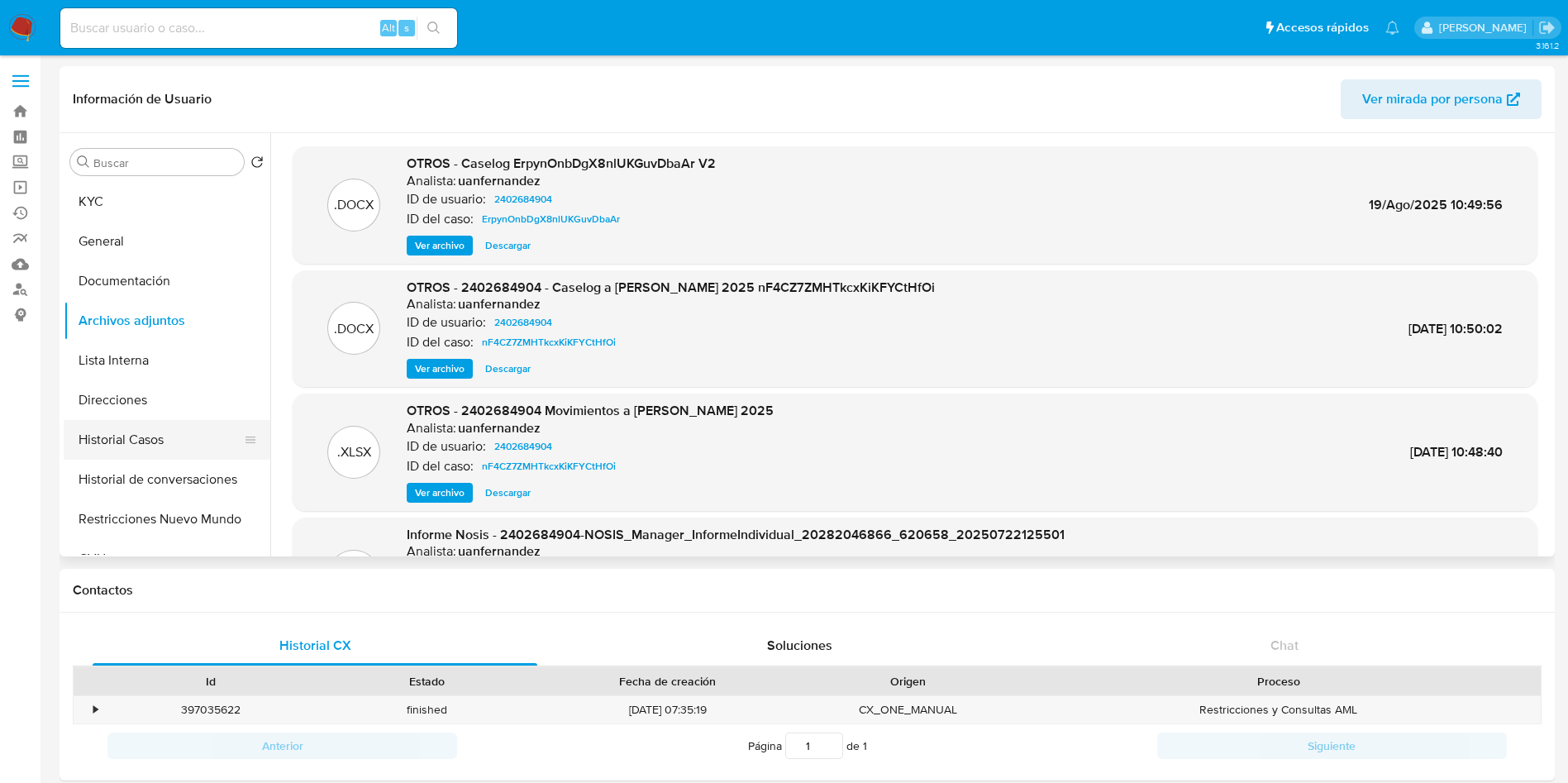
click at [125, 454] on button "Historial Casos" at bounding box center [161, 440] width 194 height 40
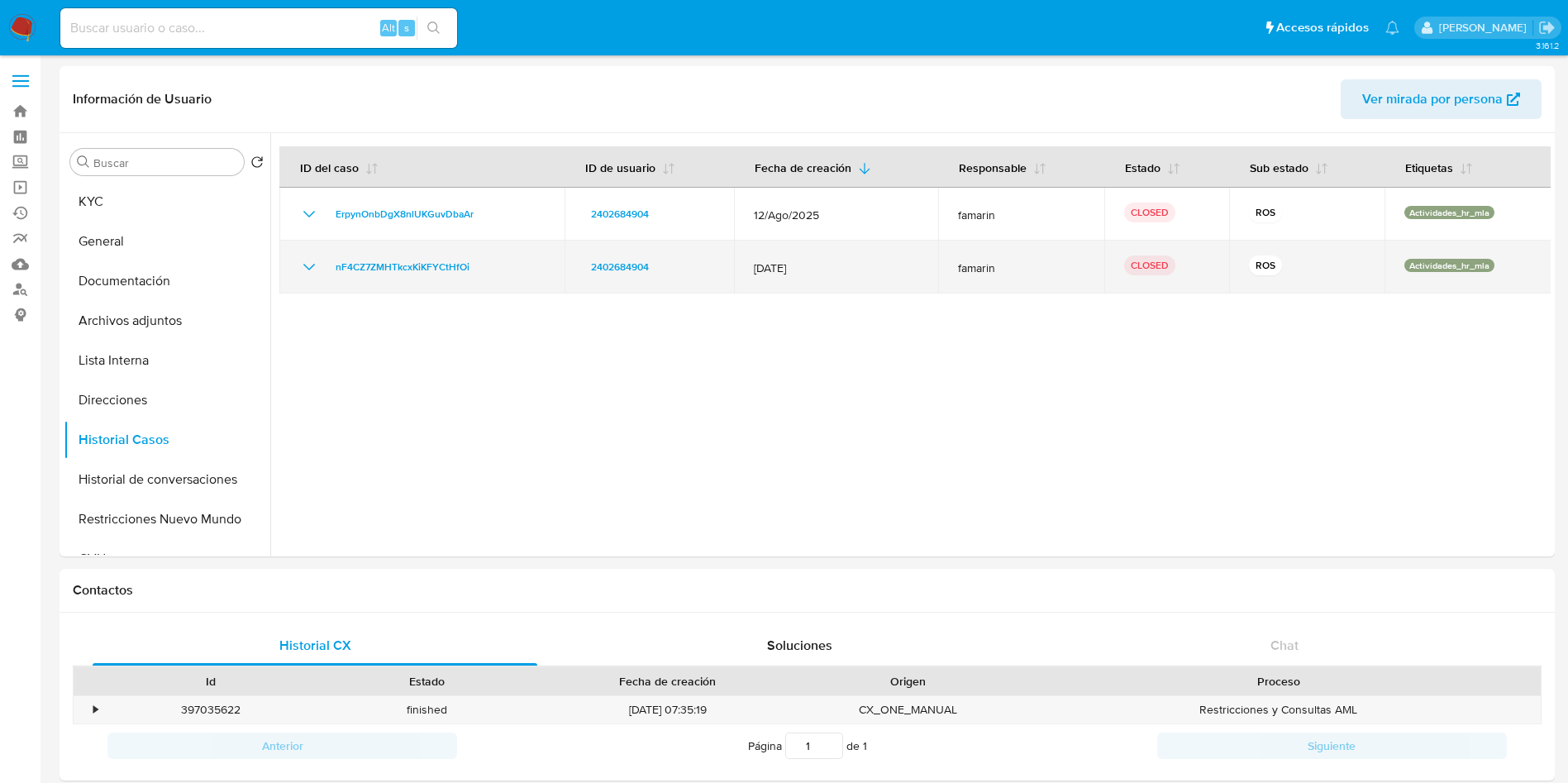
click at [303, 260] on icon "Mostrar/Ocultar" at bounding box center [309, 267] width 20 height 20
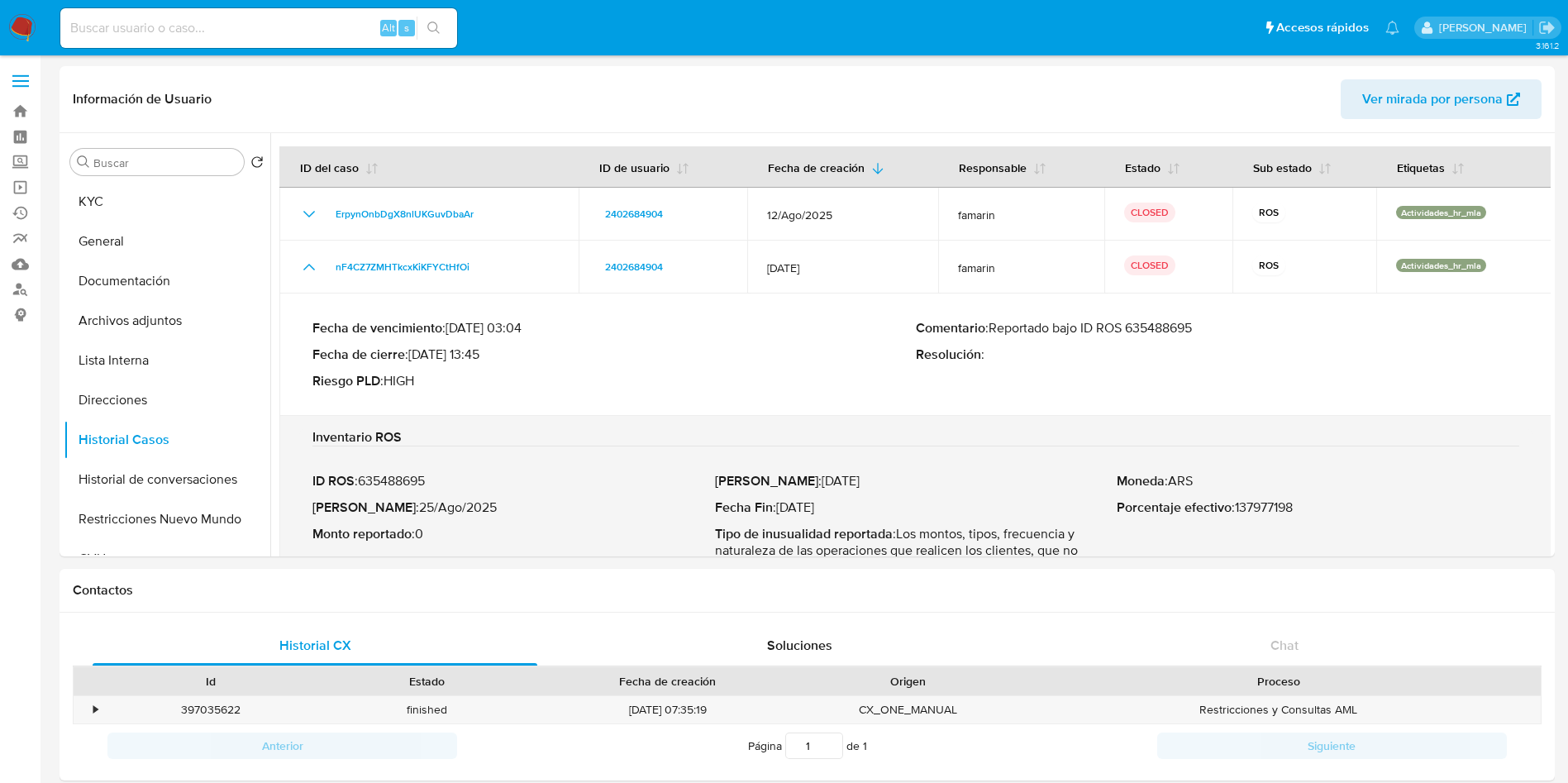
click at [1177, 323] on p "Comentario : Reportado bajo ID ROS 635488695" at bounding box center [1218, 327] width 603 height 16
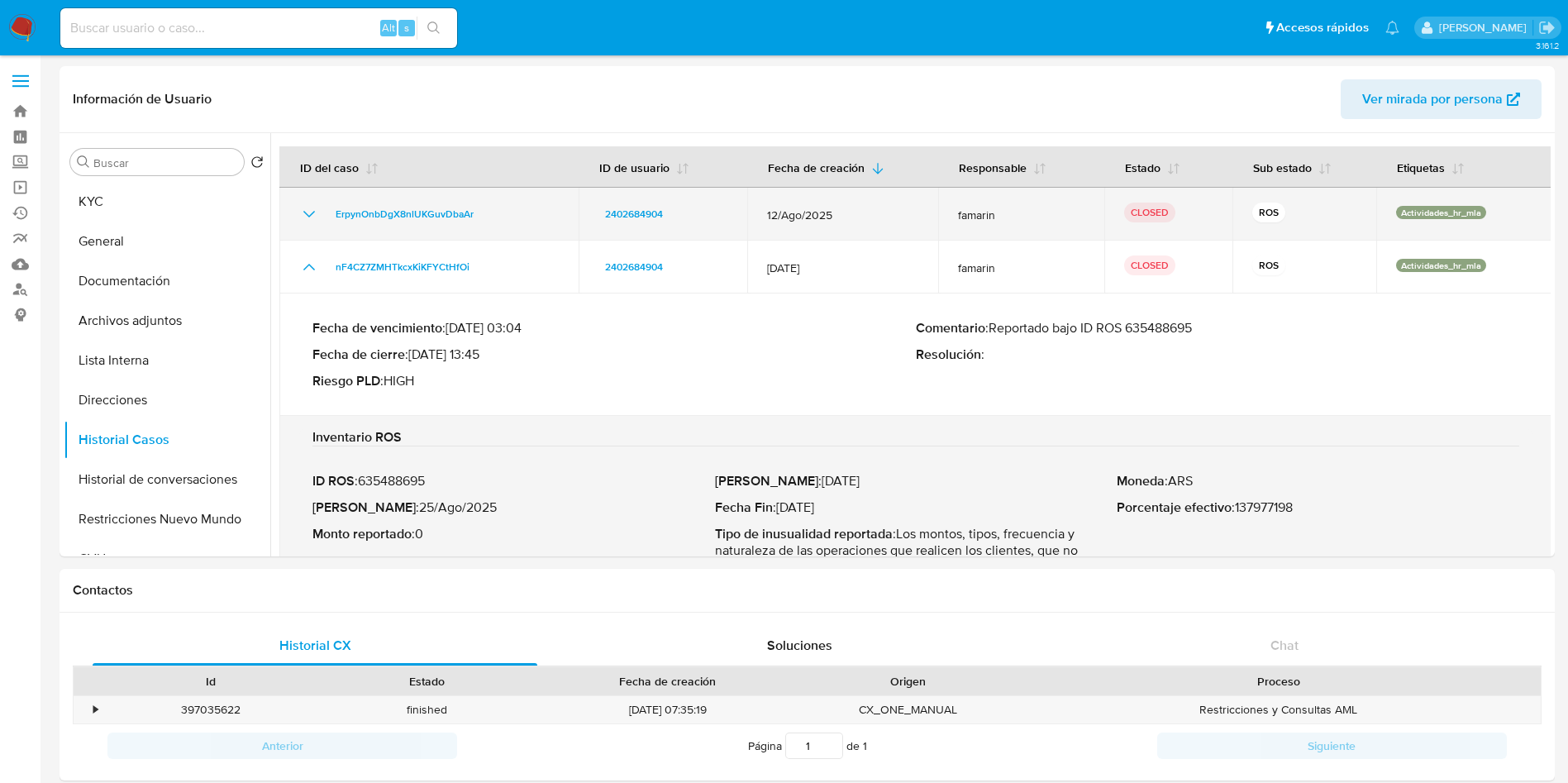
click at [310, 213] on icon "Mostrar/Ocultar" at bounding box center [309, 213] width 20 height 20
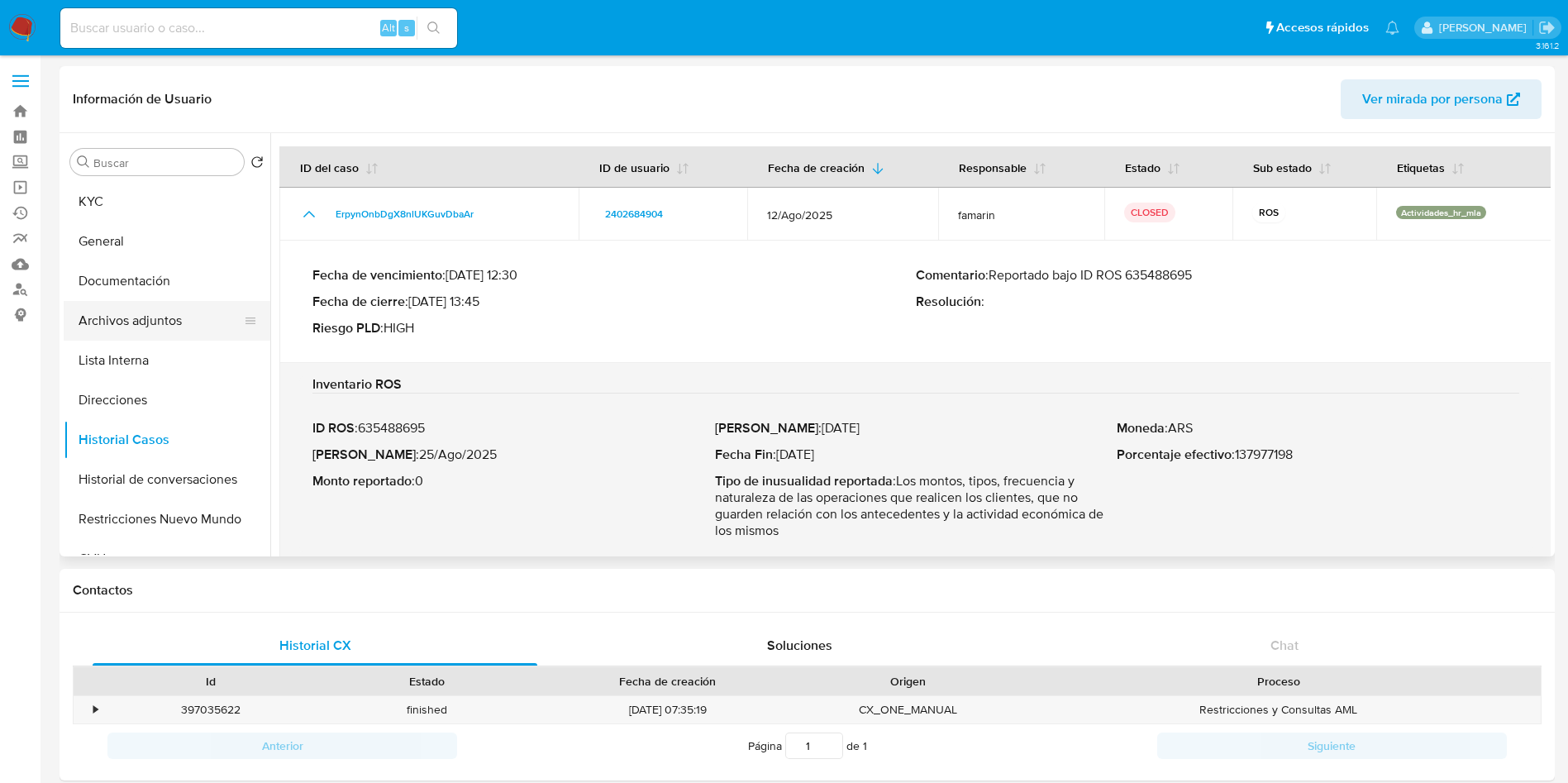
click at [169, 323] on button "Archivos adjuntos" at bounding box center [161, 321] width 194 height 40
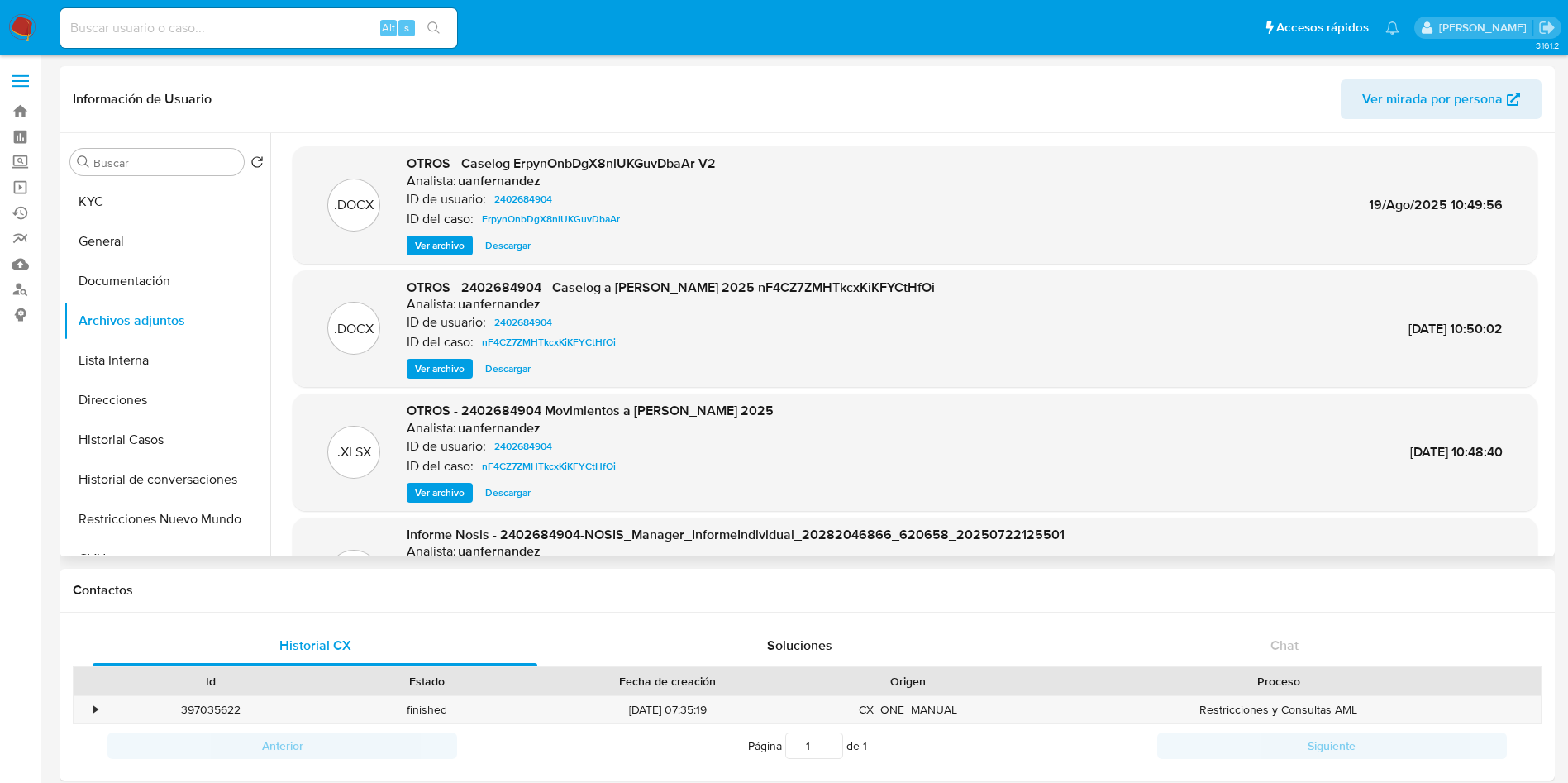
click at [442, 378] on div ".DOCX OTROS - 2402684904 - Caselog a [PERSON_NAME] 2025 nF4CZ7ZMHTkcxKiKFYCtHfO…" at bounding box center [914, 329] width 1245 height 117
click at [440, 373] on span "Ver archivo" at bounding box center [439, 368] width 49 height 16
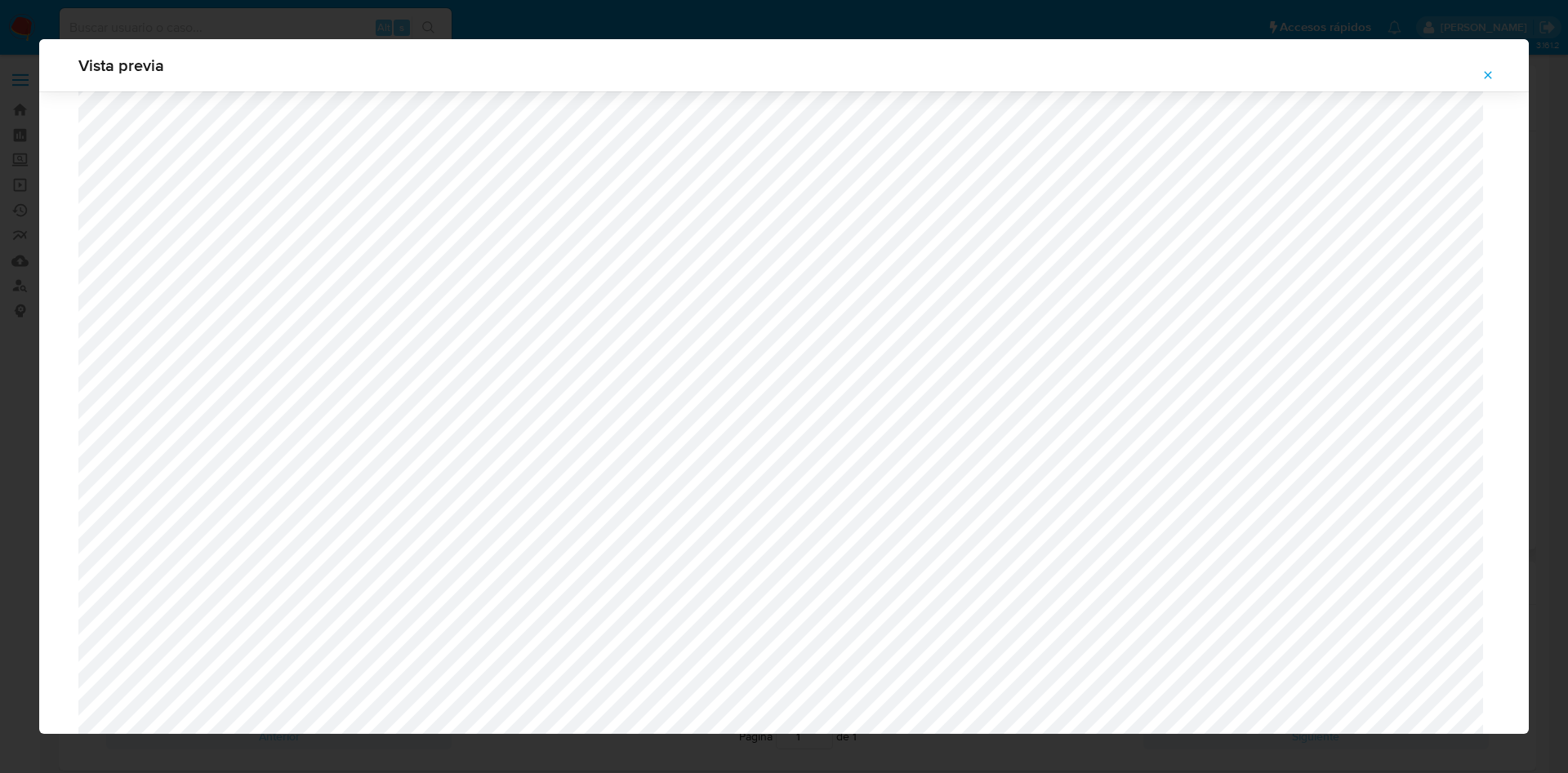
scroll to position [580, 0]
click at [1490, 76] on icon "Attachment preview" at bounding box center [1487, 76] width 13 height 13
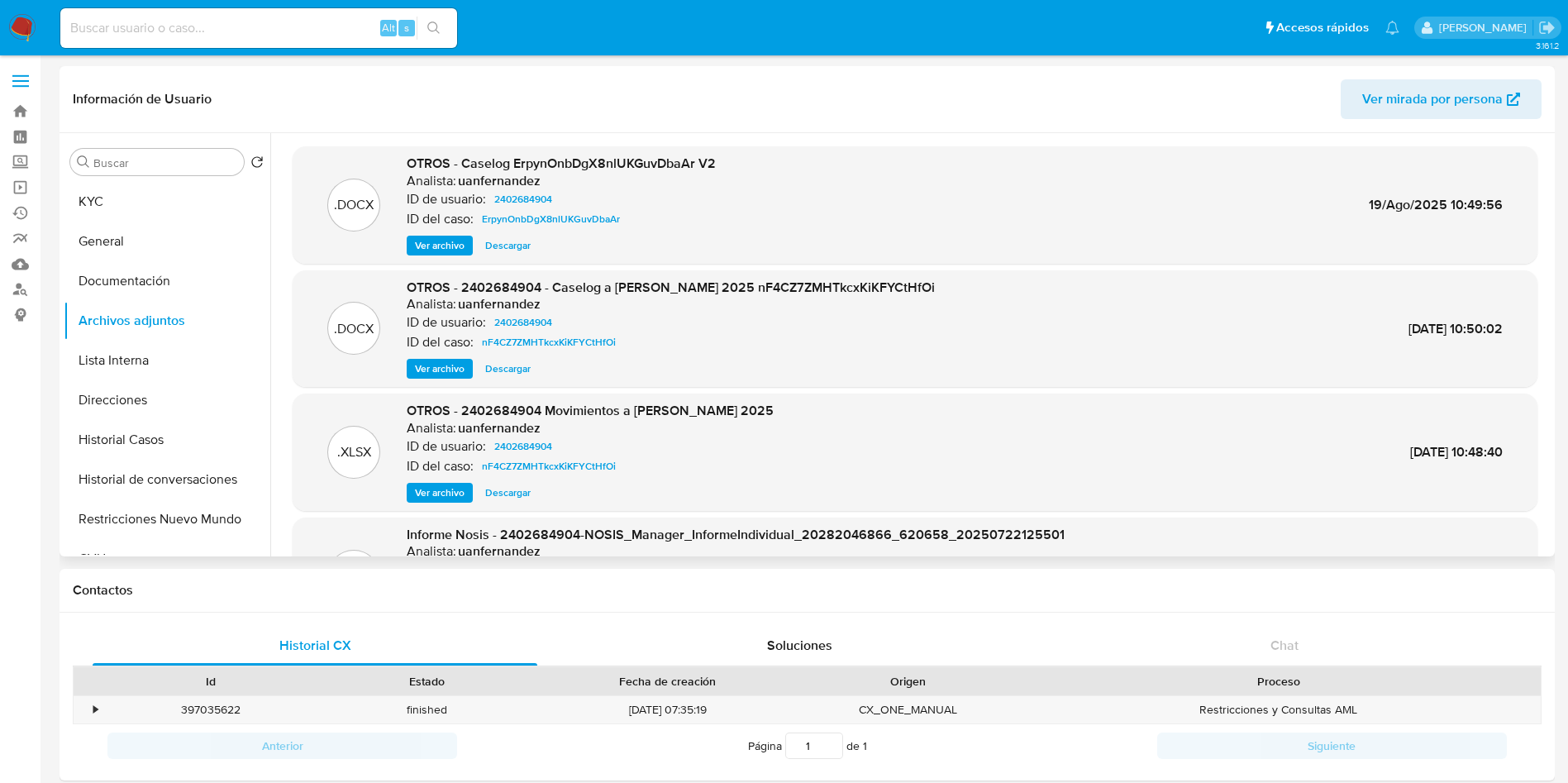
click at [444, 249] on span "Ver archivo" at bounding box center [439, 245] width 49 height 16
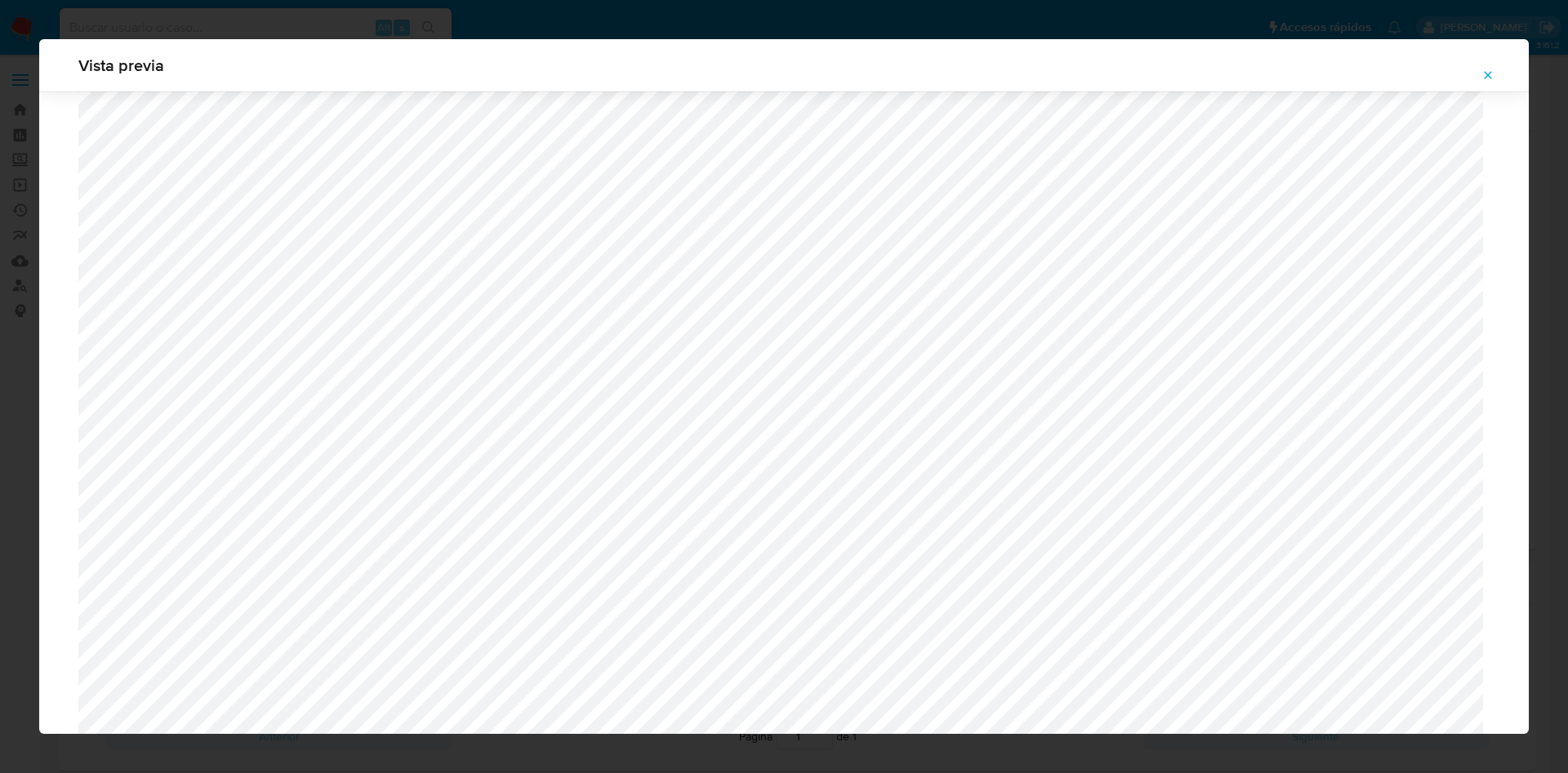
scroll to position [824, 0]
drag, startPoint x: 1489, startPoint y: 75, endPoint x: 1354, endPoint y: 133, distance: 146.9
click at [1491, 75] on icon "Attachment preview" at bounding box center [1487, 76] width 13 height 13
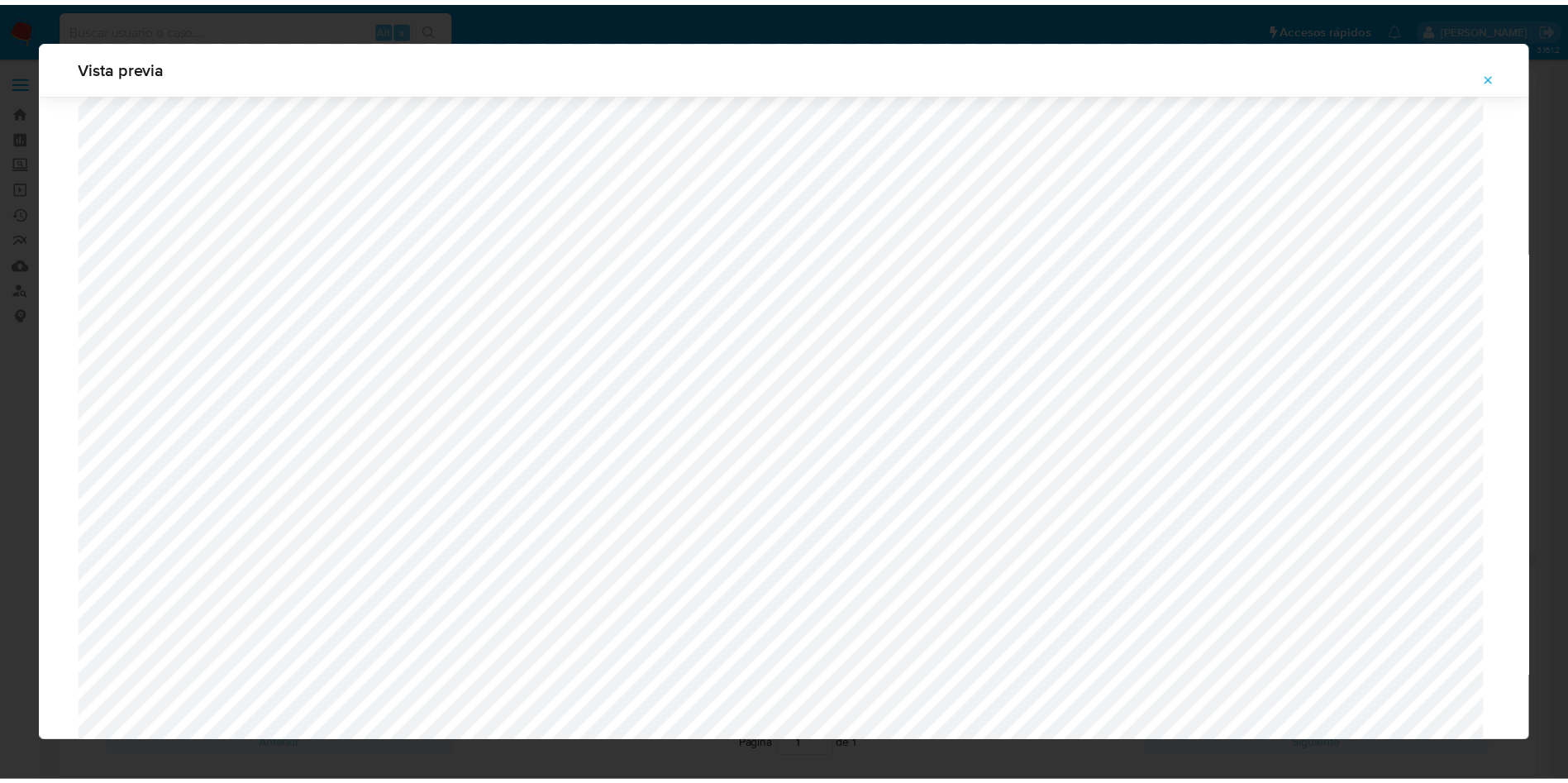
scroll to position [0, 0]
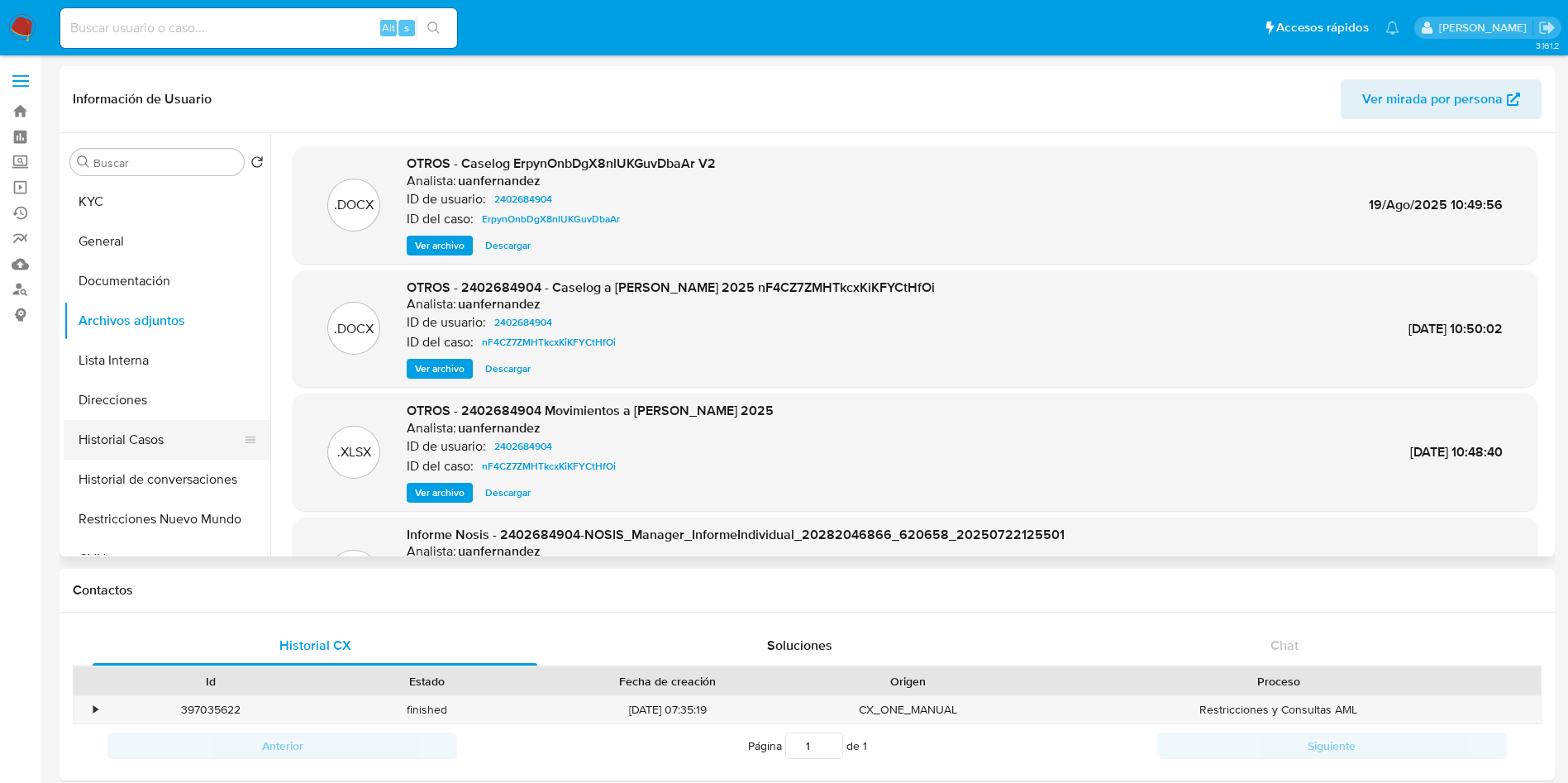
click at [128, 434] on button "Historial Casos" at bounding box center [161, 440] width 194 height 40
